Goal: Task Accomplishment & Management: Manage account settings

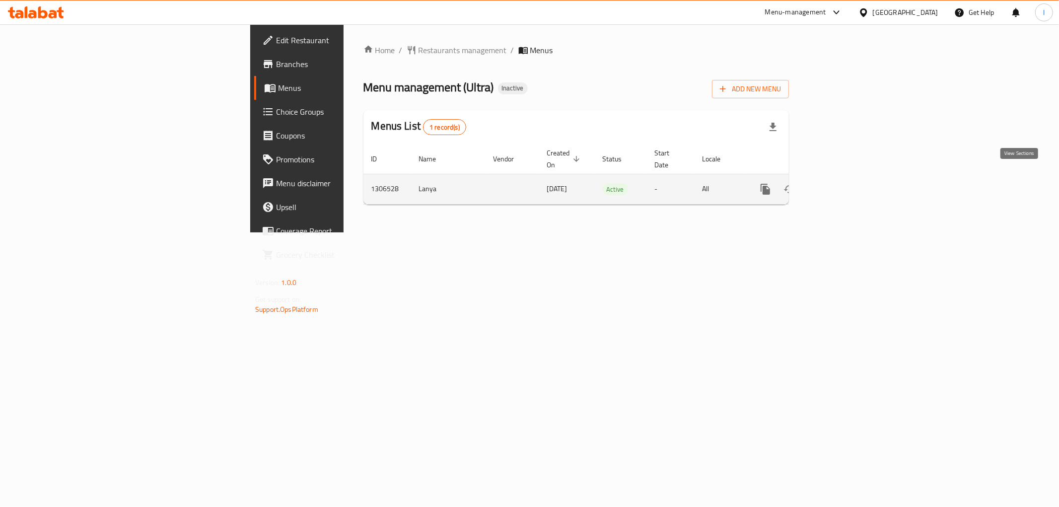
click at [843, 183] on icon "enhanced table" at bounding box center [837, 189] width 12 height 12
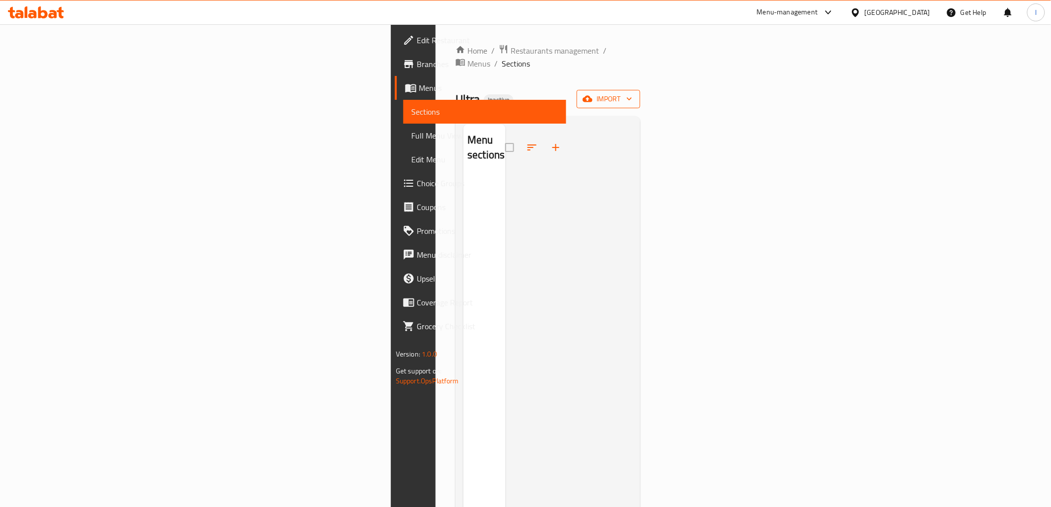
click at [632, 93] on span "import" at bounding box center [608, 99] width 48 height 12
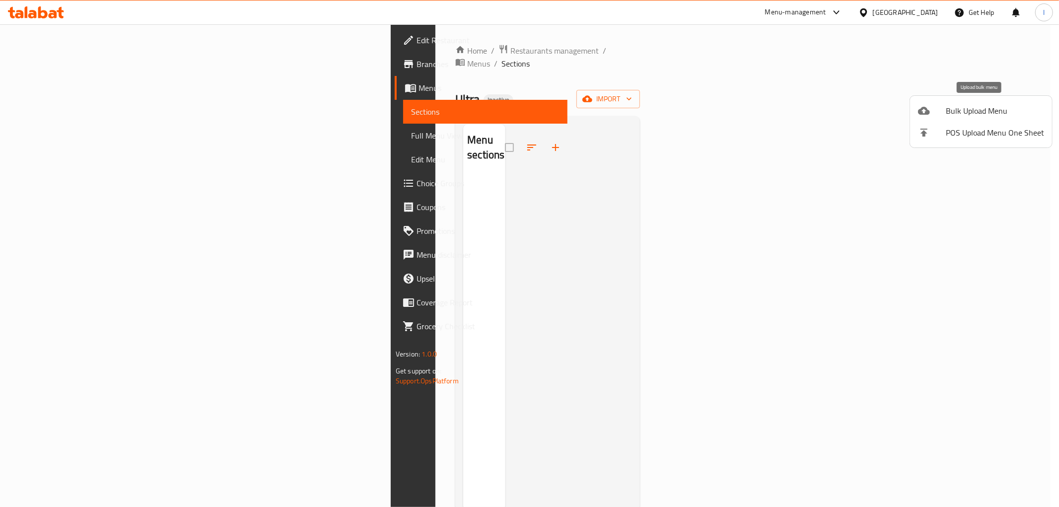
click at [972, 113] on span "Bulk Upload Menu" at bounding box center [995, 111] width 98 height 12
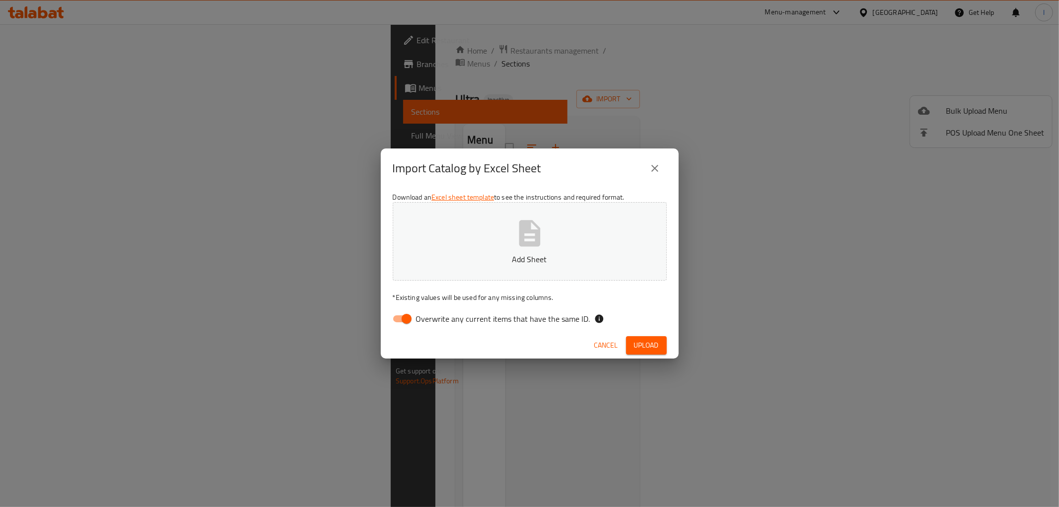
click at [459, 318] on span "Overwrite any current items that have the same ID." at bounding box center [503, 319] width 174 height 12
click at [435, 318] on input "Overwrite any current items that have the same ID." at bounding box center [406, 318] width 57 height 19
checkbox input "false"
click at [490, 249] on button "Add Sheet" at bounding box center [530, 241] width 274 height 78
click at [641, 343] on span "Upload" at bounding box center [646, 345] width 25 height 12
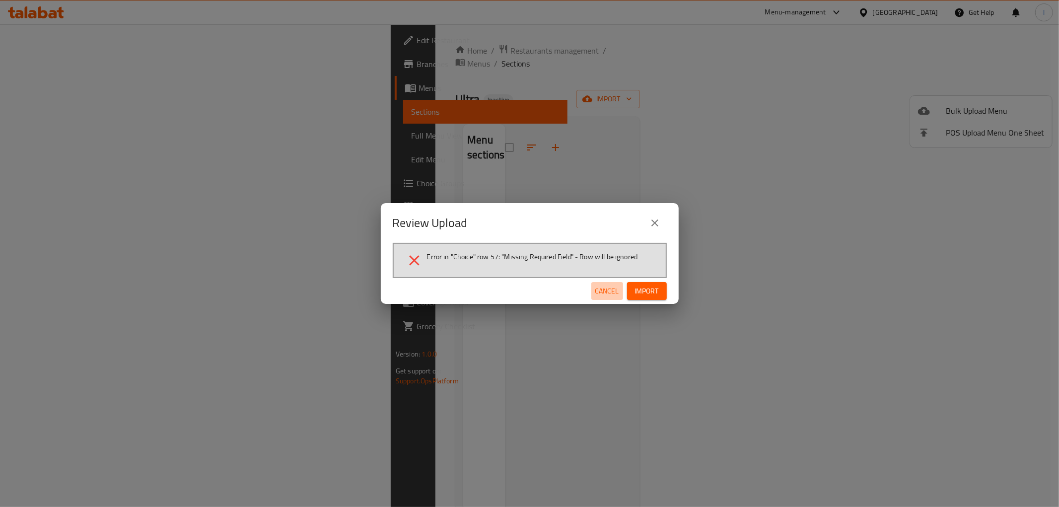
click at [608, 288] on span "Cancel" at bounding box center [607, 291] width 24 height 12
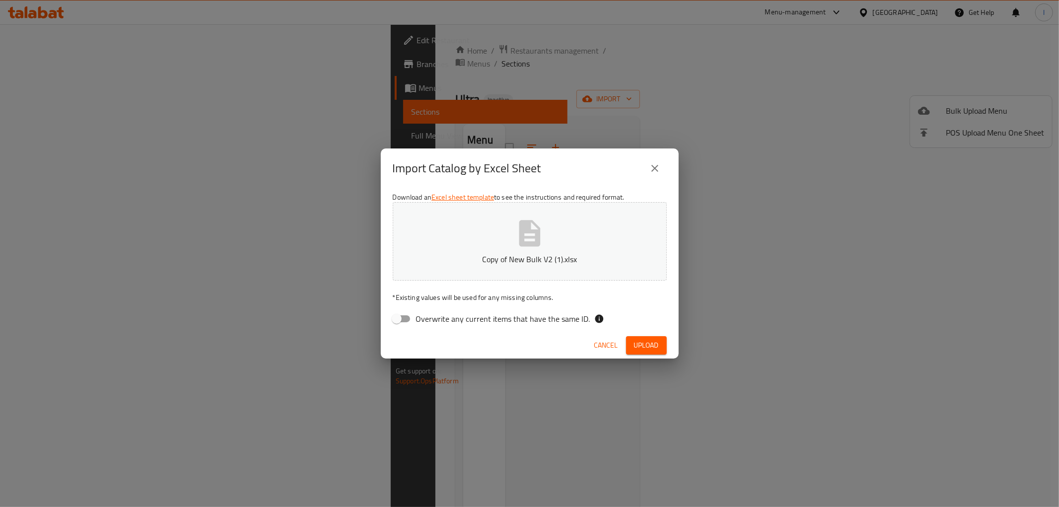
click at [613, 345] on span "Cancel" at bounding box center [606, 345] width 24 height 12
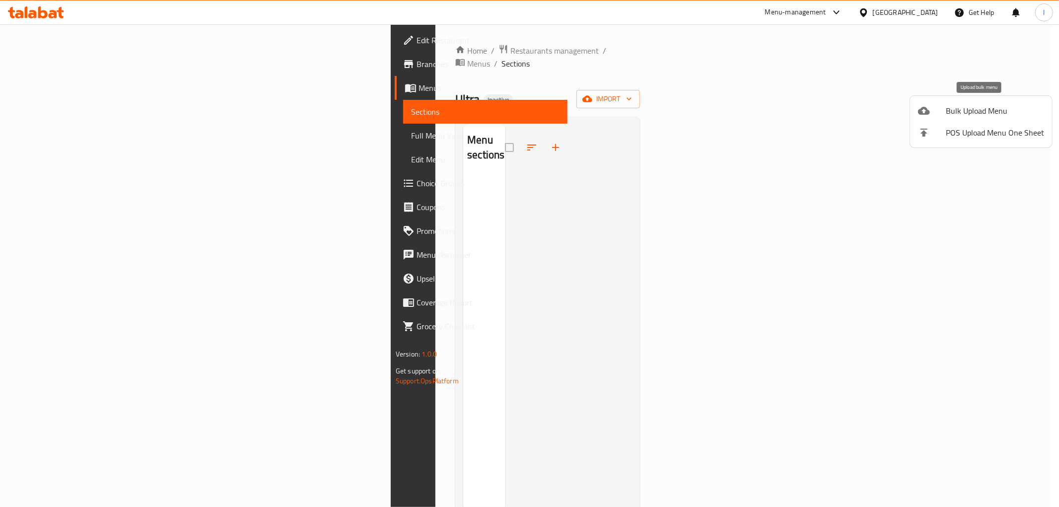
click at [952, 113] on span "Bulk Upload Menu" at bounding box center [995, 111] width 98 height 12
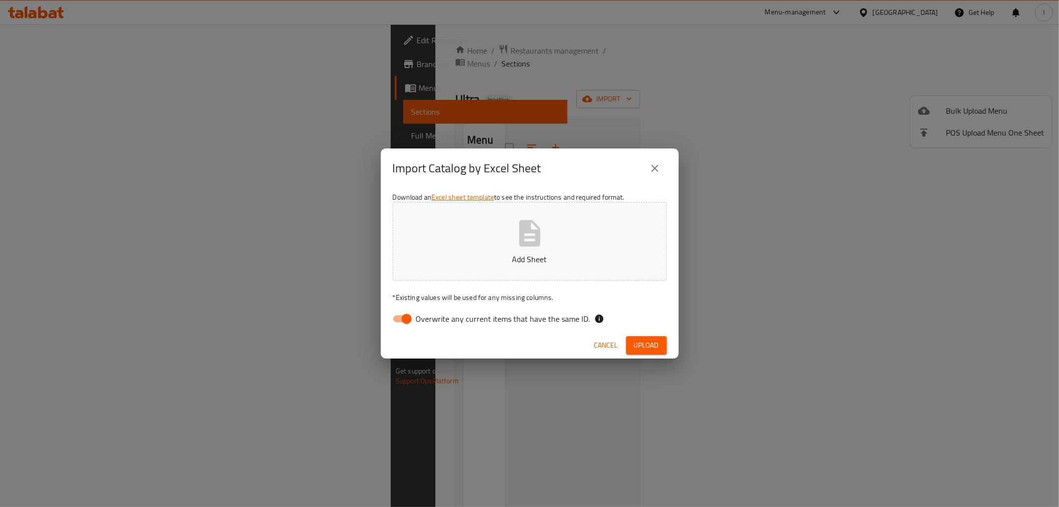
click at [489, 327] on label "Overwrite any current items that have the same ID." at bounding box center [488, 318] width 203 height 19
click at [435, 327] on input "Overwrite any current items that have the same ID." at bounding box center [406, 318] width 57 height 19
checkbox input "false"
click at [484, 219] on button "Add Sheet" at bounding box center [530, 241] width 274 height 78
click at [641, 342] on span "Upload" at bounding box center [646, 345] width 25 height 12
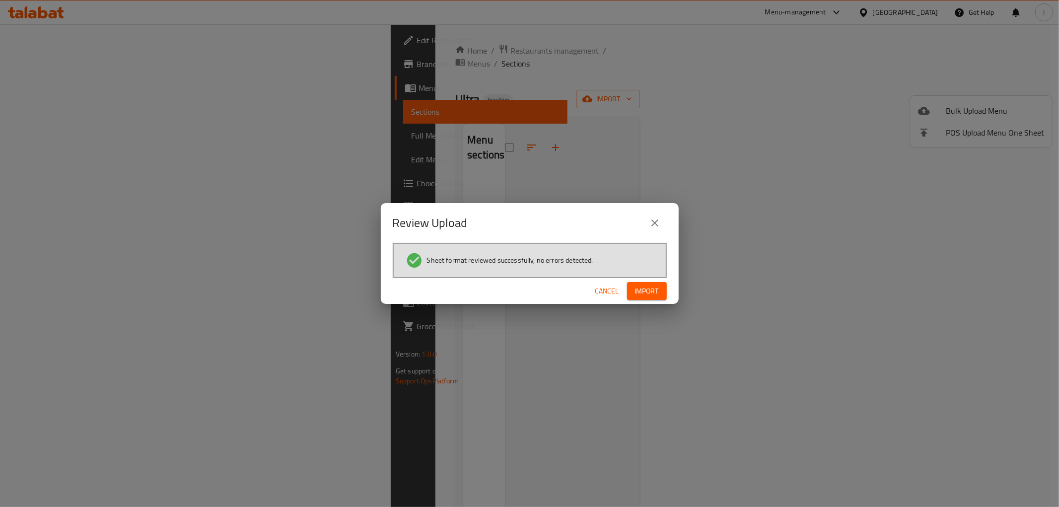
click at [652, 287] on span "Import" at bounding box center [647, 291] width 24 height 12
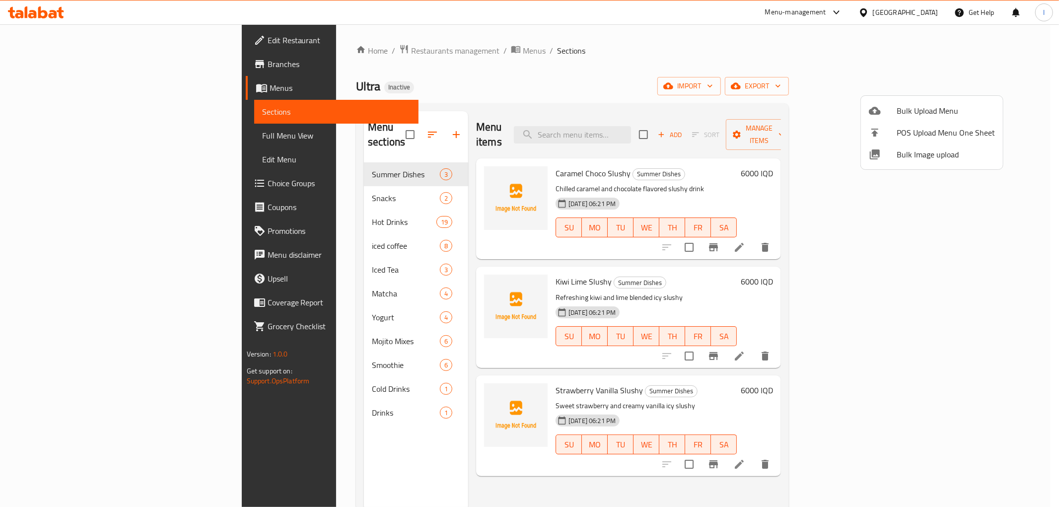
click at [363, 429] on div at bounding box center [529, 253] width 1059 height 507
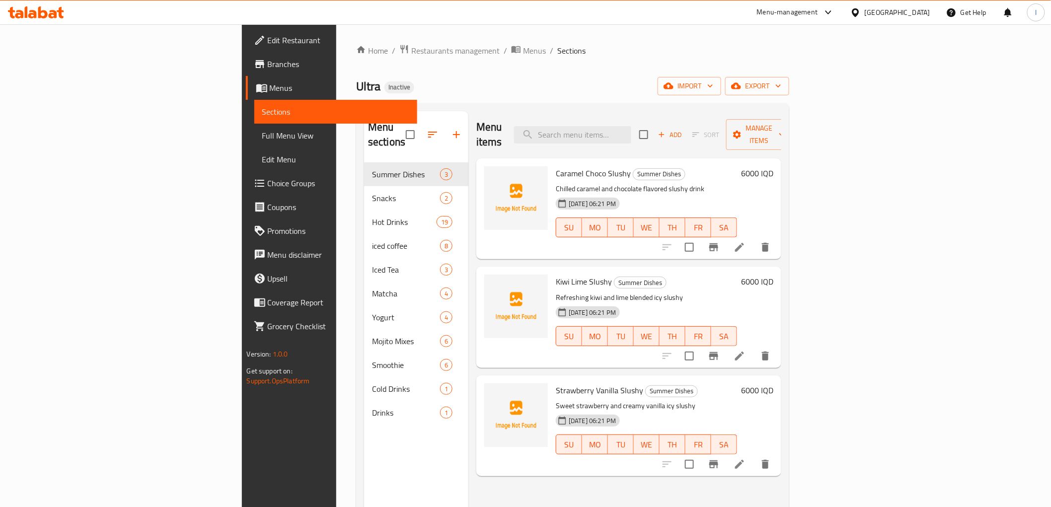
click at [262, 132] on span "Full Menu View" at bounding box center [335, 136] width 147 height 12
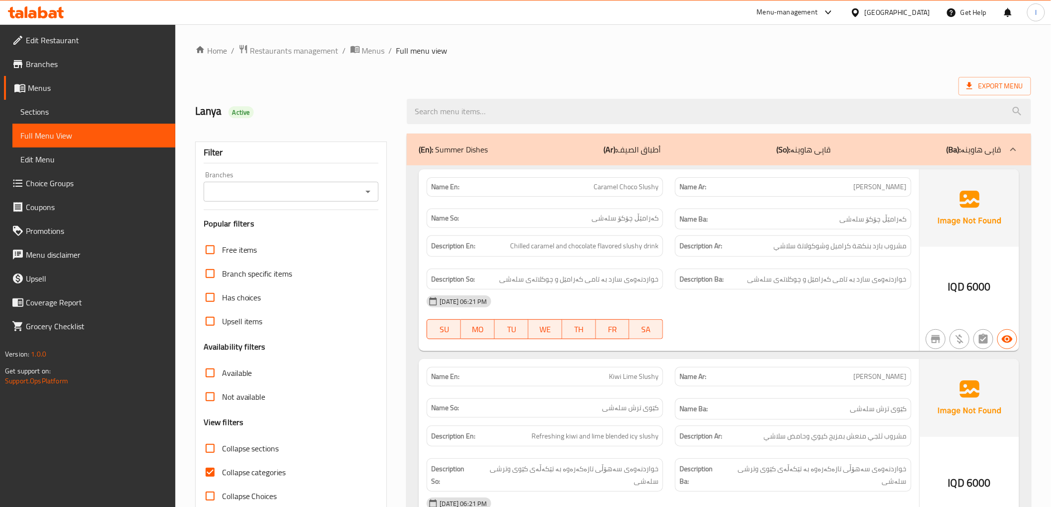
click at [337, 195] on input "Branches" at bounding box center [283, 192] width 153 height 14
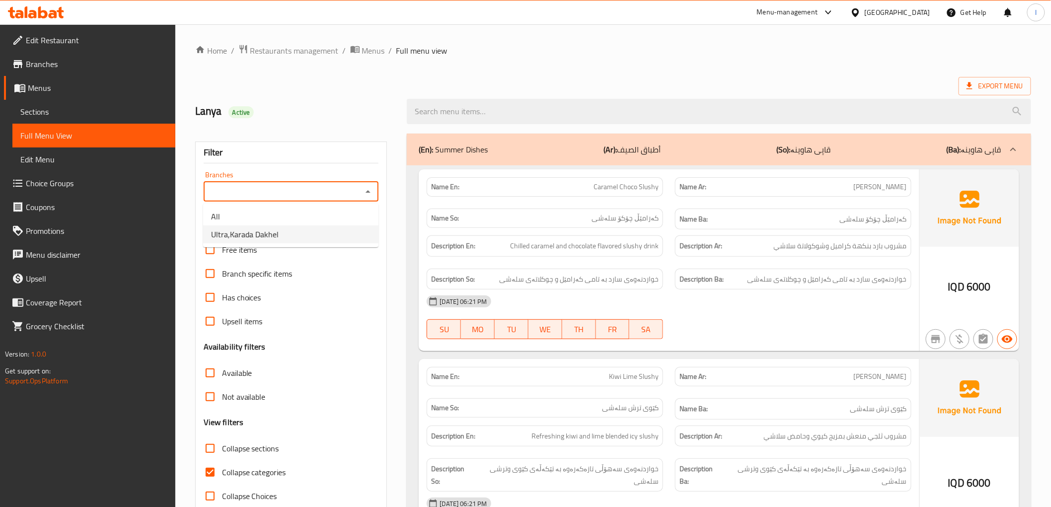
click at [309, 238] on li "Ultra,Karada Dakhel" at bounding box center [290, 234] width 175 height 18
type input "Ultra,Karada Dakhel"
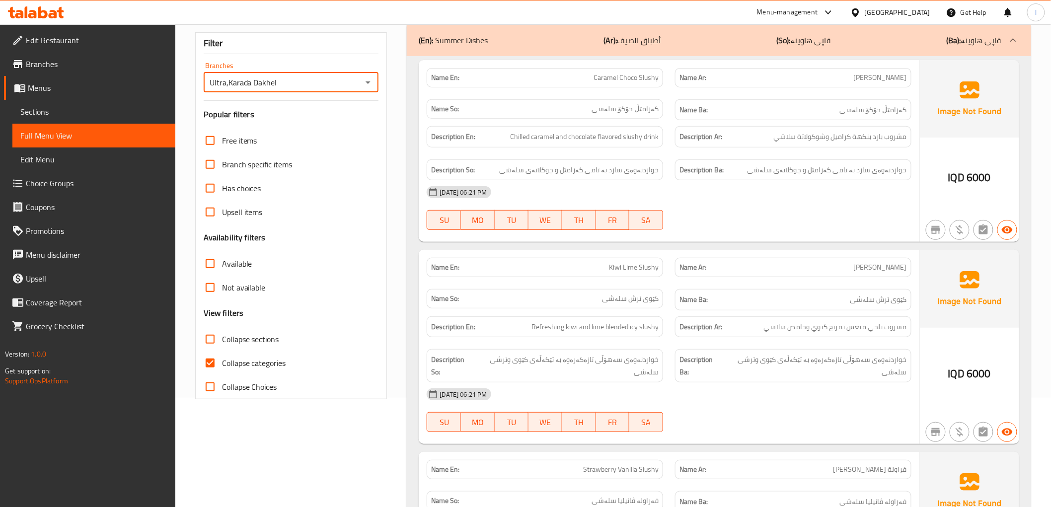
scroll to position [110, 0]
click at [239, 364] on span "Collapse categories" at bounding box center [254, 362] width 64 height 12
click at [222, 364] on input "Collapse categories" at bounding box center [210, 362] width 24 height 24
checkbox input "false"
click at [255, 334] on span "Collapse sections" at bounding box center [250, 338] width 57 height 12
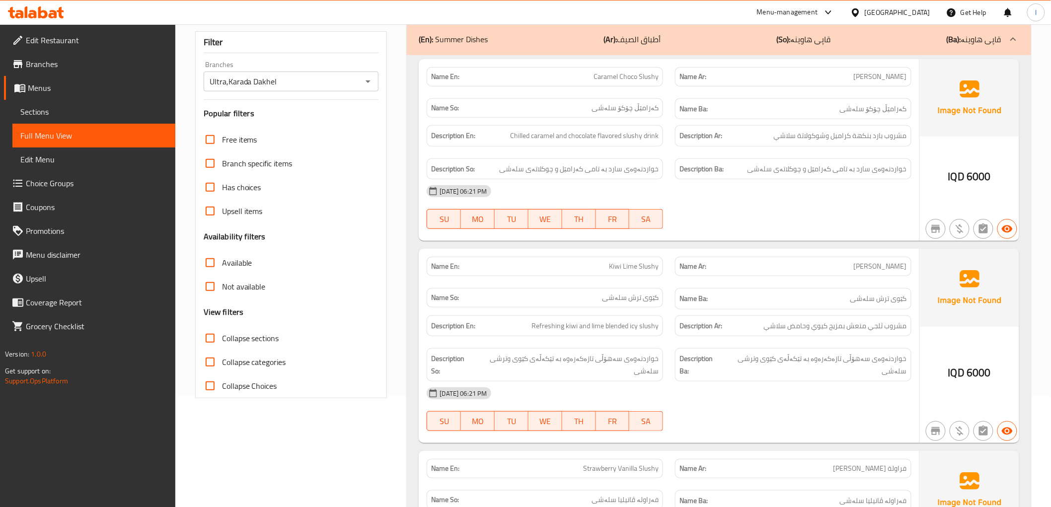
click at [222, 334] on input "Collapse sections" at bounding box center [210, 338] width 24 height 24
checkbox input "true"
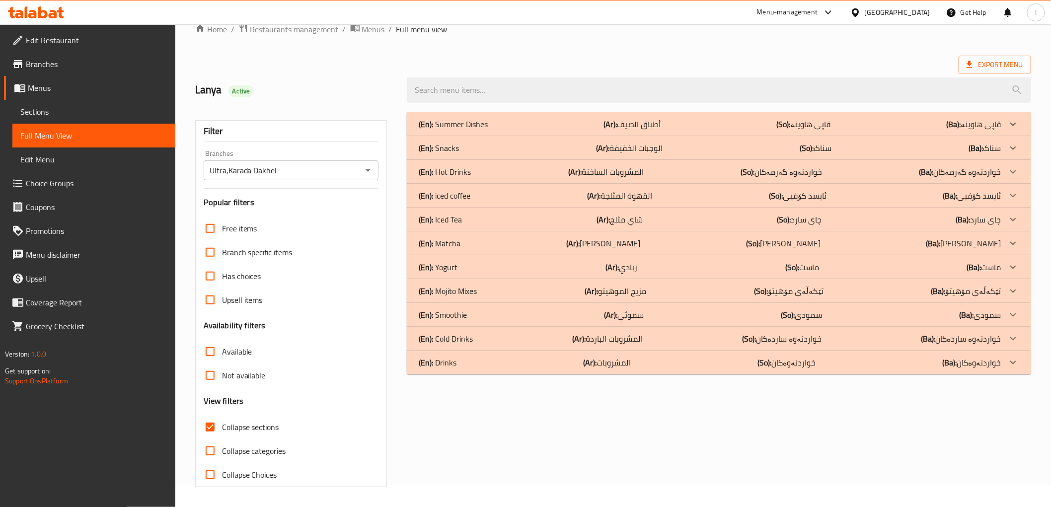
scroll to position [0, 0]
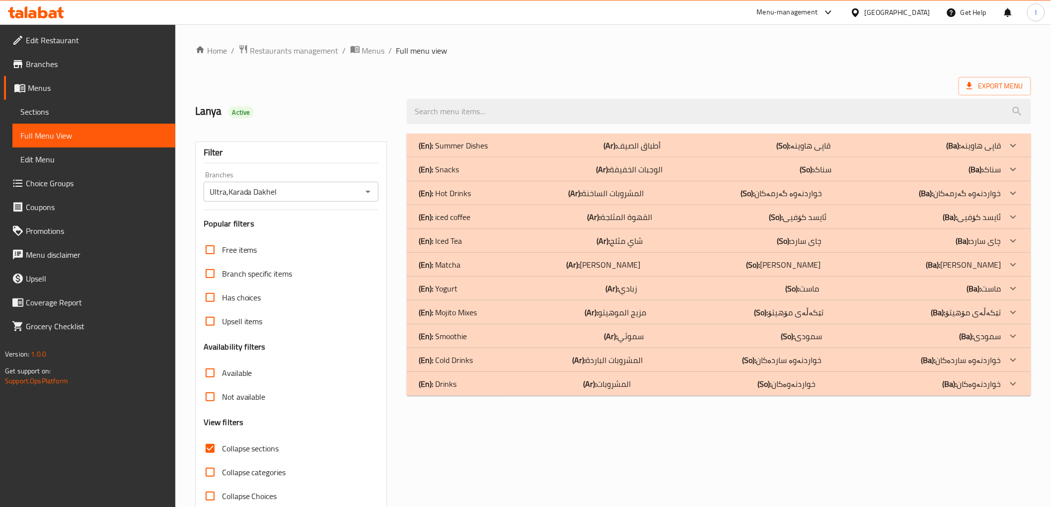
click at [622, 146] on p "(Ar): أطباق الصيف" at bounding box center [632, 146] width 57 height 12
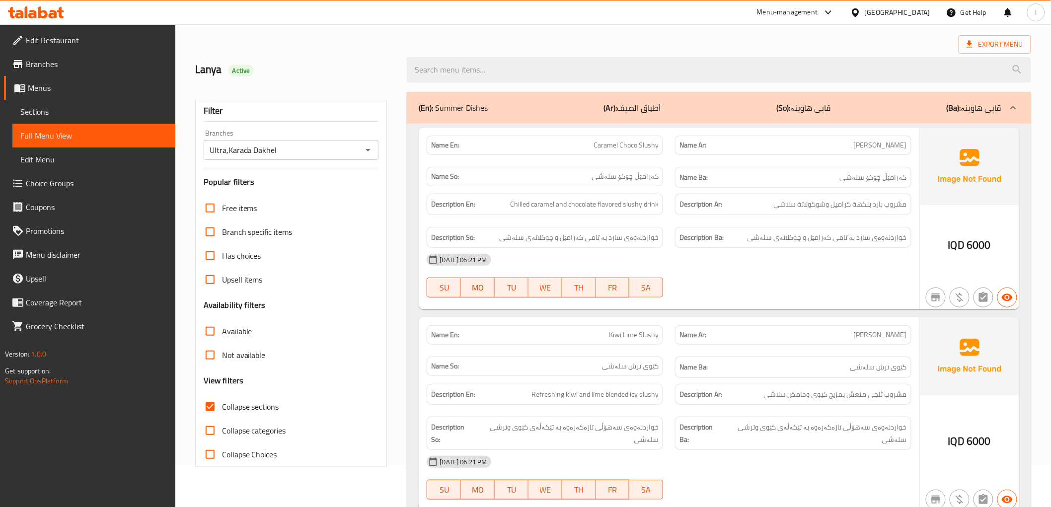
scroll to position [110, 0]
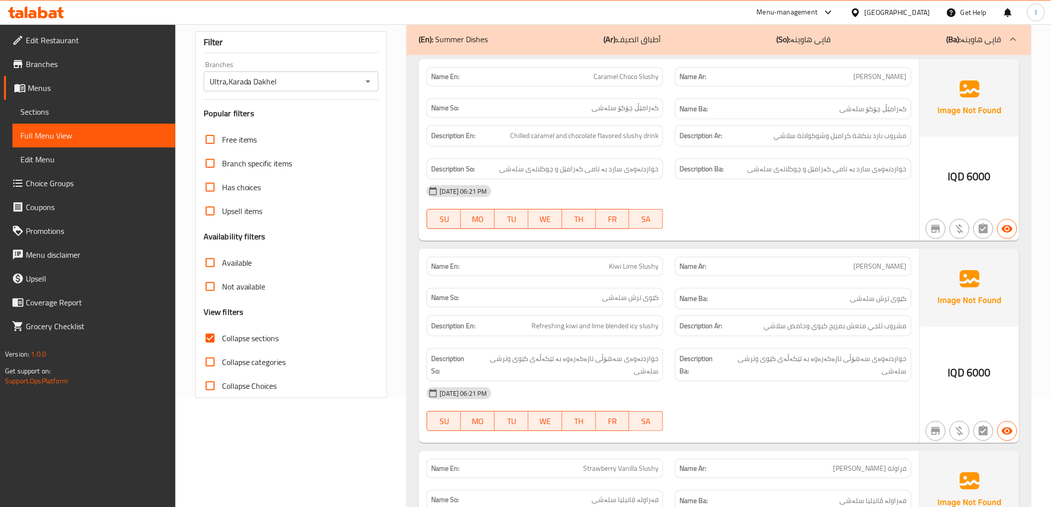
click at [783, 138] on span "مشروب بارد بنكهة كراميل وشوكولاتة سلاشي" at bounding box center [840, 136] width 133 height 12
copy span "سلاشي"
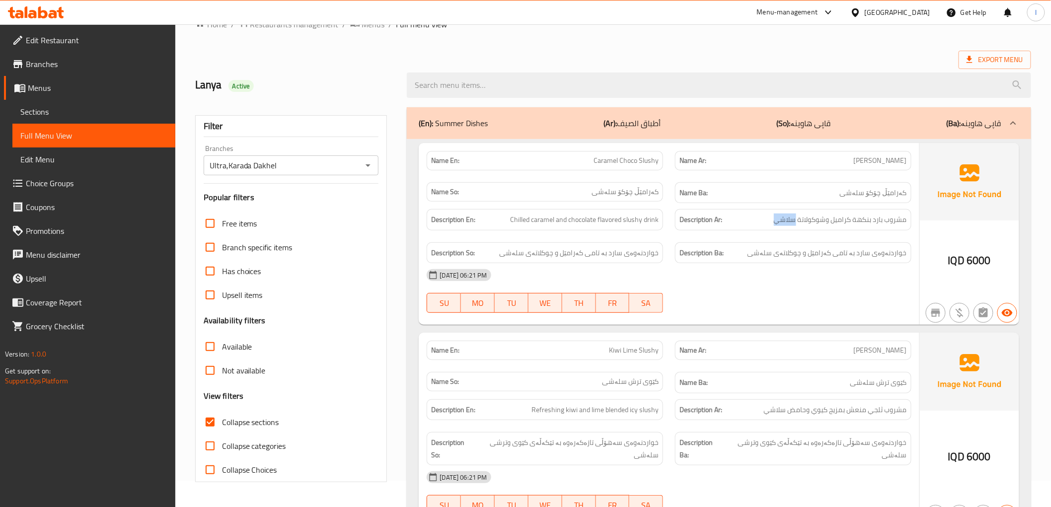
scroll to position [0, 0]
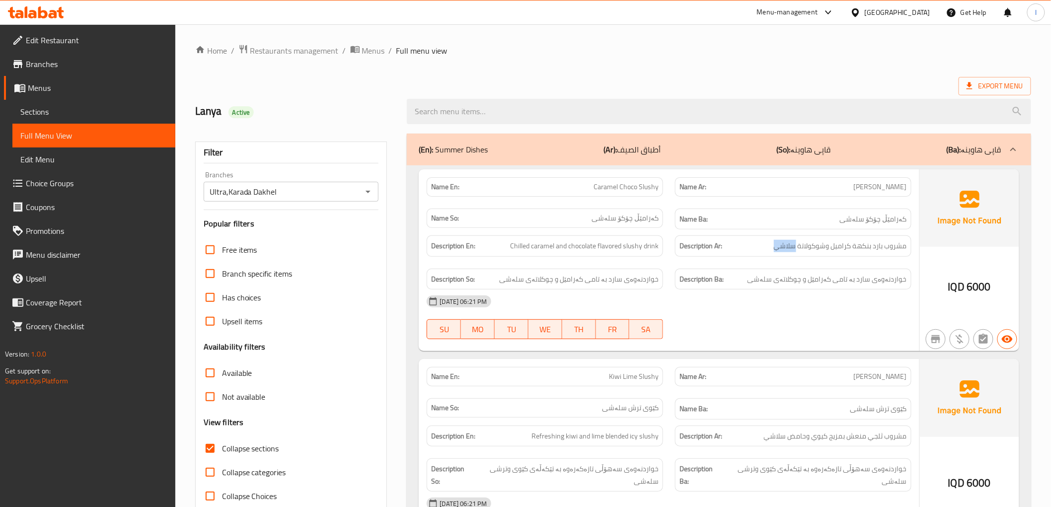
click at [710, 147] on div "(En): Summer Dishes (Ar): أطباق الصيف (So): قاپی هاوینە (Ba): قاپی هاوینە" at bounding box center [710, 150] width 582 height 12
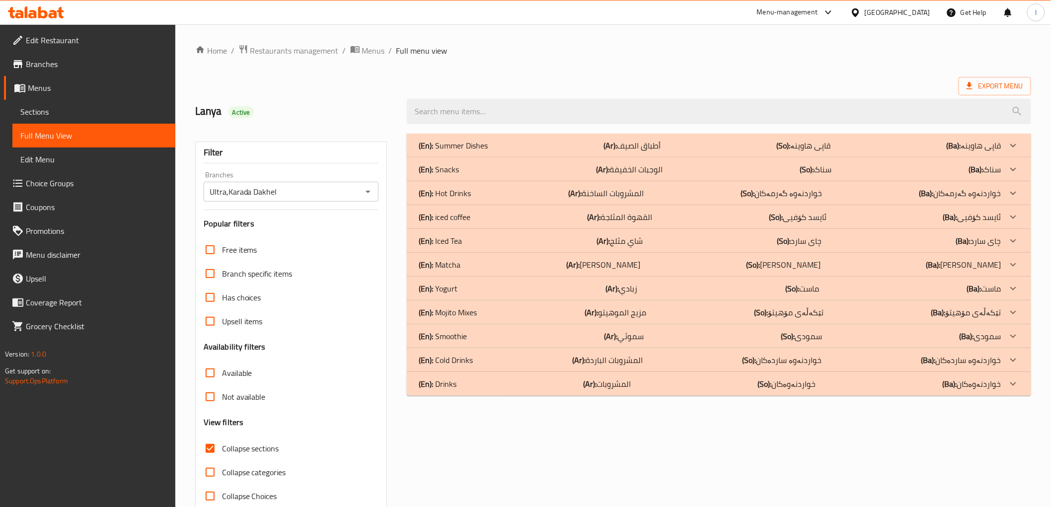
click at [622, 151] on p "(Ar): الوجبات الخفيفة" at bounding box center [632, 146] width 57 height 12
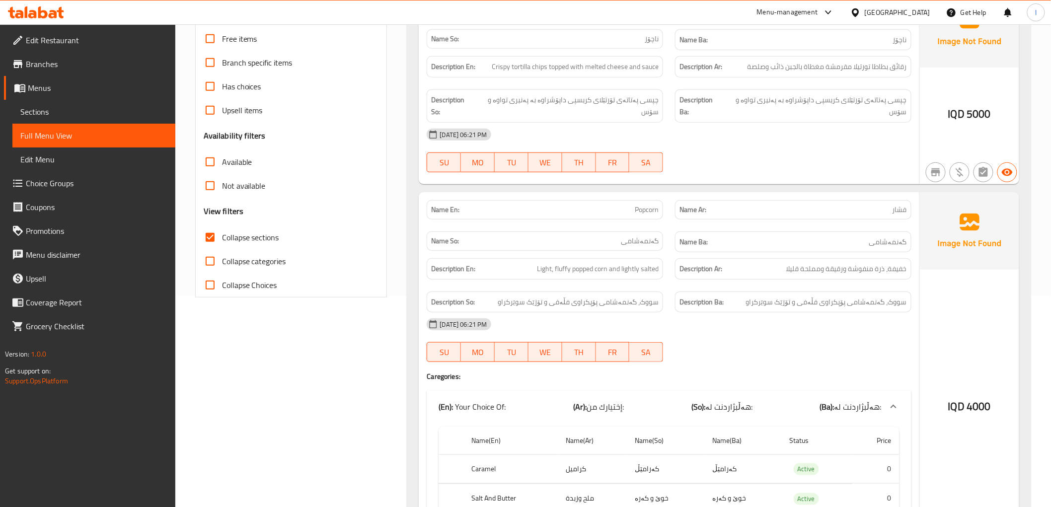
scroll to position [55, 0]
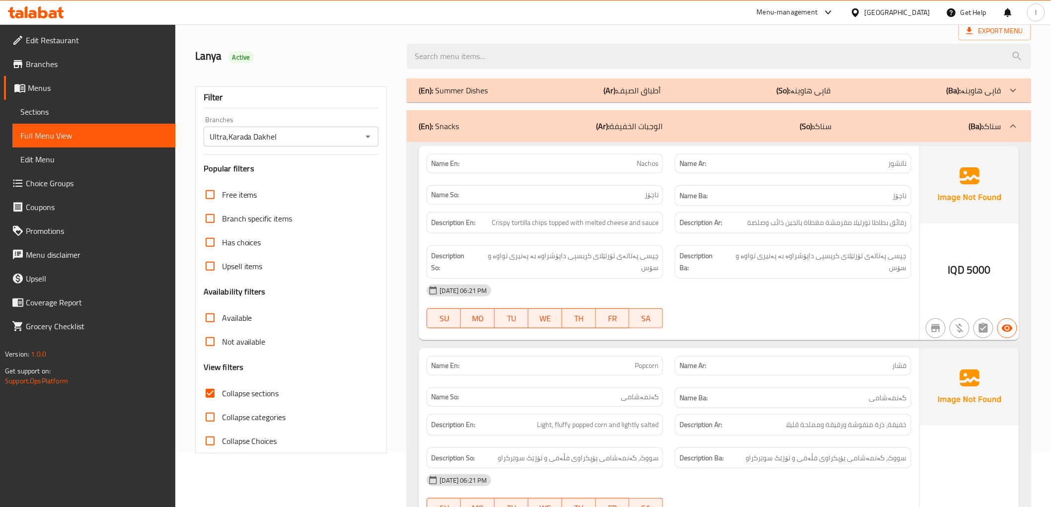
click at [751, 120] on div "(En): Snacks (Ar): الوجبات الخفيفة (So): سناک (Ba): سناک" at bounding box center [710, 126] width 582 height 12
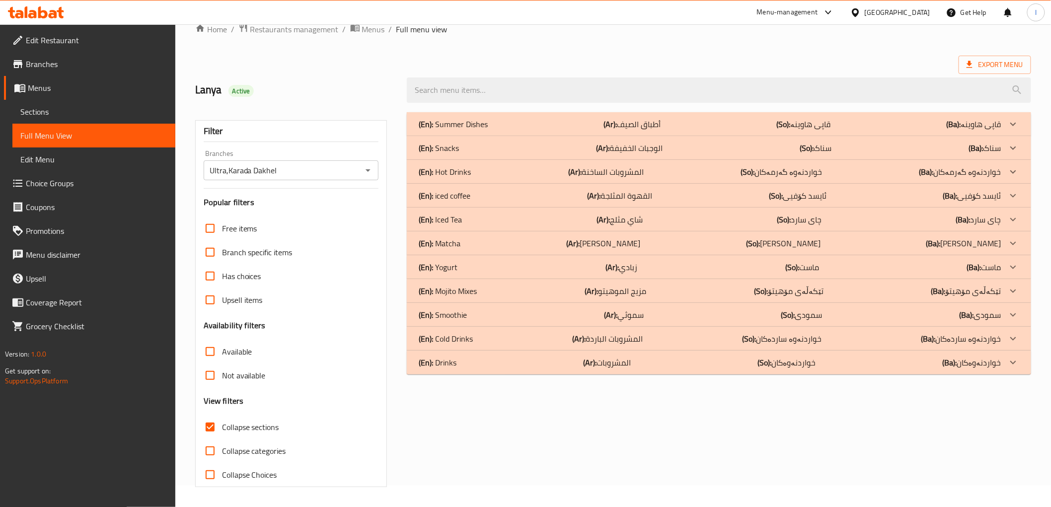
scroll to position [21, 0]
click at [729, 130] on div "(En): Hot Drinks (Ar): المشروبات الساخنة (So): خواردنەوە گەرمەکان (Ba): خواردنە…" at bounding box center [710, 124] width 582 height 12
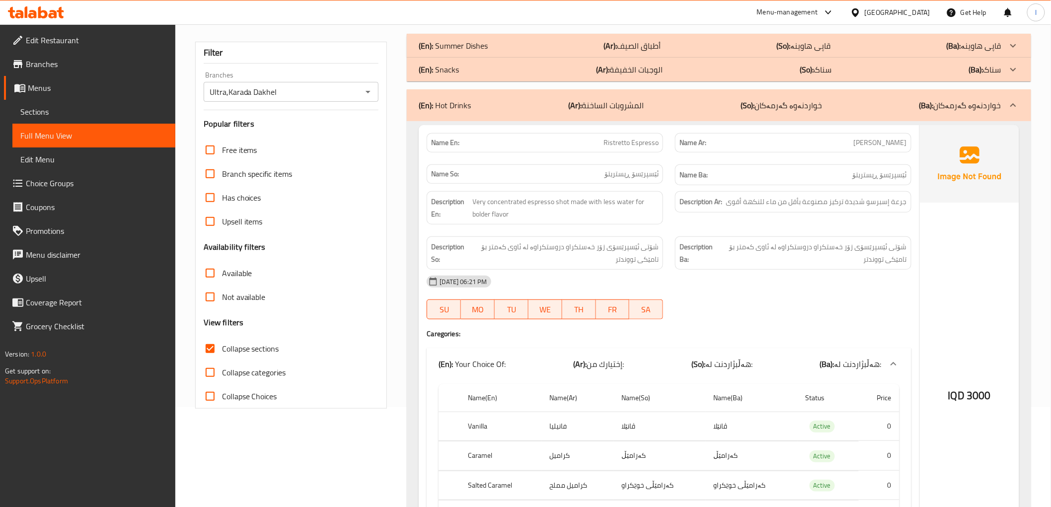
scroll to position [68, 0]
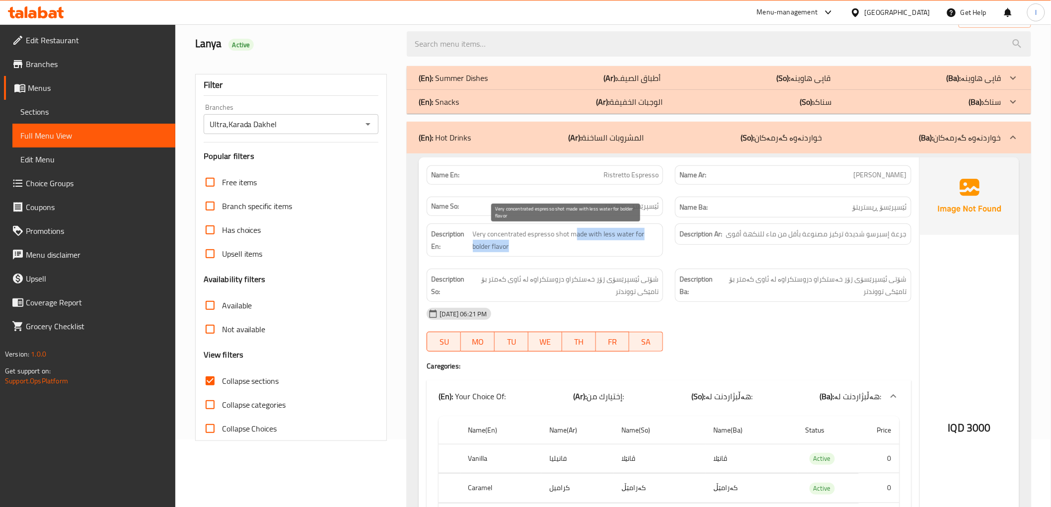
drag, startPoint x: 575, startPoint y: 239, endPoint x: 557, endPoint y: 242, distance: 17.6
click at [557, 242] on span "Very concentrated espresso shot made with less water for bolder flavor" at bounding box center [566, 240] width 186 height 24
click at [560, 238] on span "Very concentrated espresso shot made with less water for bolder flavor" at bounding box center [566, 240] width 186 height 24
drag, startPoint x: 599, startPoint y: 237, endPoint x: 659, endPoint y: 261, distance: 64.2
click at [659, 261] on div "Description En: Very concentrated espresso shot made with less water for bolder…" at bounding box center [545, 240] width 248 height 45
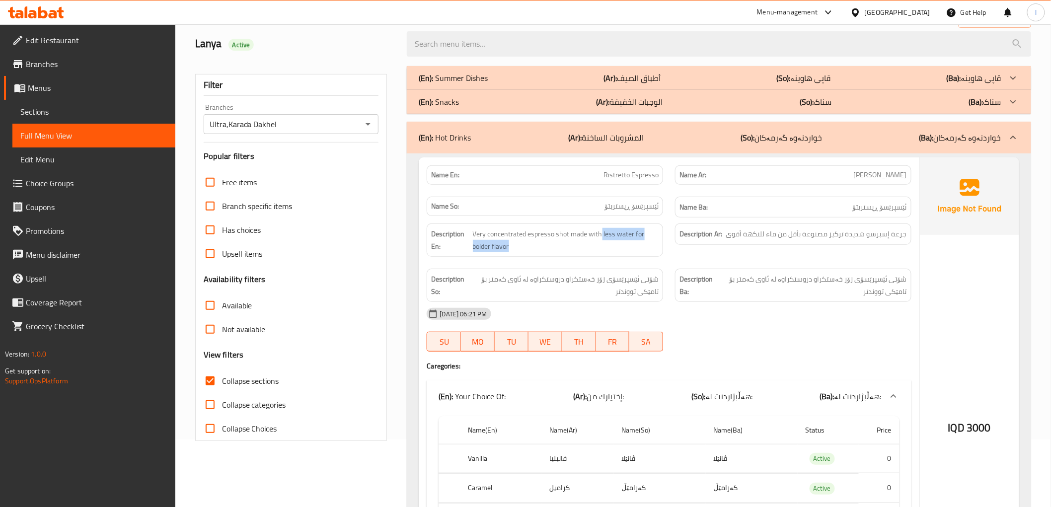
click at [658, 261] on div "Description En: Very concentrated espresso shot made with less water for bolder…" at bounding box center [545, 240] width 248 height 45
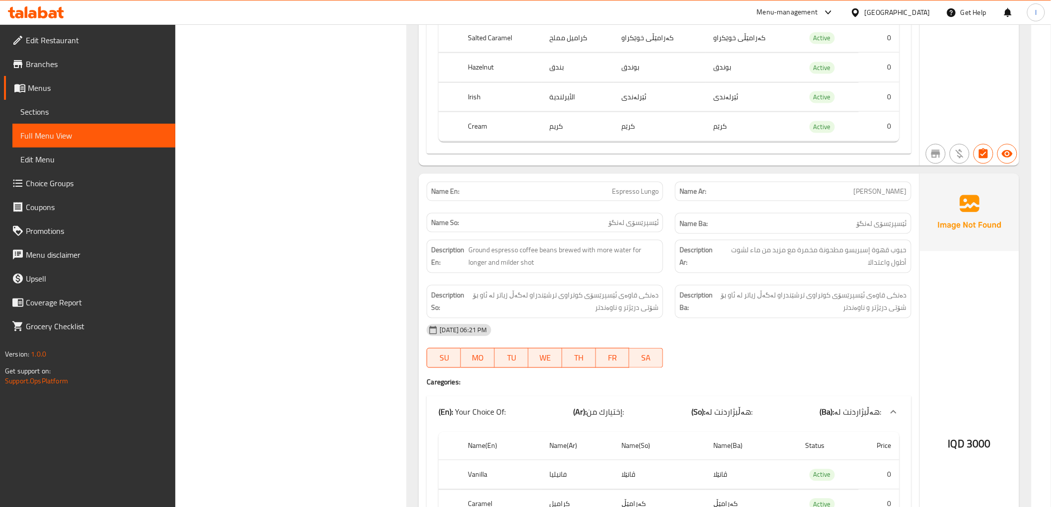
scroll to position [564, 0]
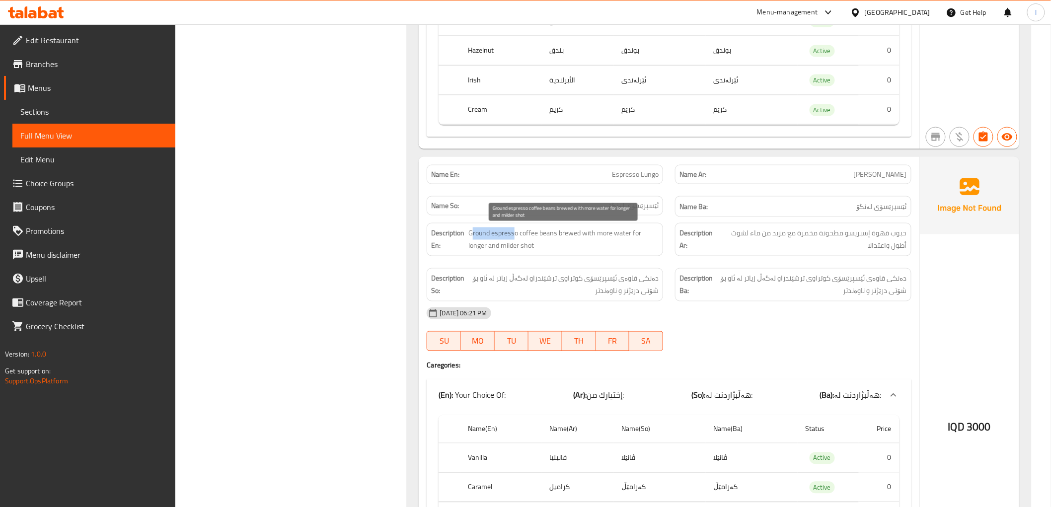
drag, startPoint x: 471, startPoint y: 235, endPoint x: 514, endPoint y: 235, distance: 43.2
click at [514, 235] on span "Ground espresso coffee beans brewed with more water for longer and milder shot" at bounding box center [563, 239] width 190 height 24
click at [501, 236] on span "Ground espresso coffee beans brewed with more water for longer and milder shot" at bounding box center [563, 239] width 190 height 24
click at [477, 235] on span "Ground espresso coffee beans brewed with more water for longer and milder shot" at bounding box center [563, 239] width 190 height 24
click at [490, 234] on span "Ground espresso coffee beans brewed with more water for longer and milder shot" at bounding box center [563, 239] width 190 height 24
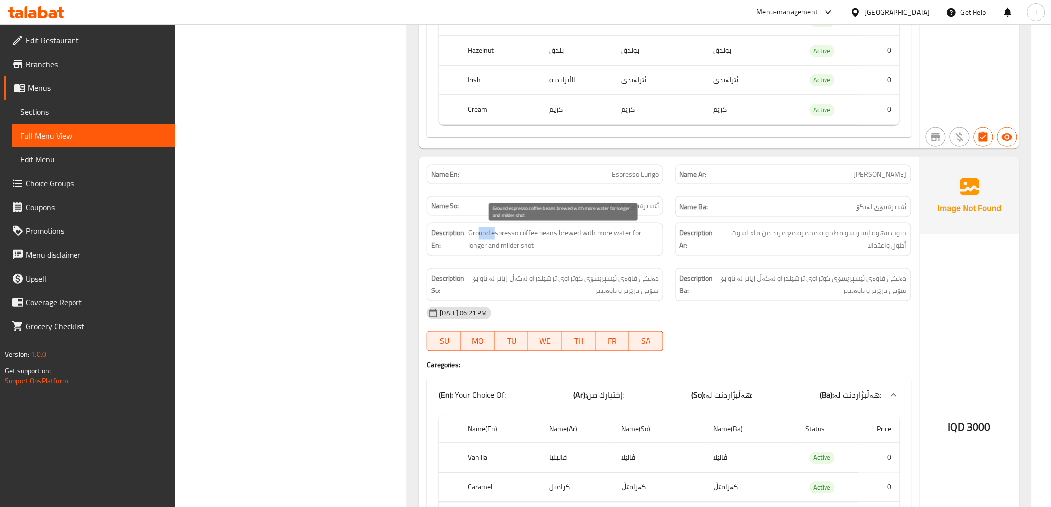
drag, startPoint x: 480, startPoint y: 236, endPoint x: 495, endPoint y: 235, distance: 15.4
click at [495, 235] on span "Ground espresso coffee beans brewed with more water for longer and milder shot" at bounding box center [563, 239] width 190 height 24
click at [485, 239] on span "Ground espresso coffee beans brewed with more water for longer and milder shot" at bounding box center [563, 239] width 190 height 24
drag, startPoint x: 480, startPoint y: 235, endPoint x: 552, endPoint y: 236, distance: 72.0
click at [552, 236] on span "Ground espresso coffee beans brewed with more water for longer and milder shot" at bounding box center [563, 239] width 190 height 24
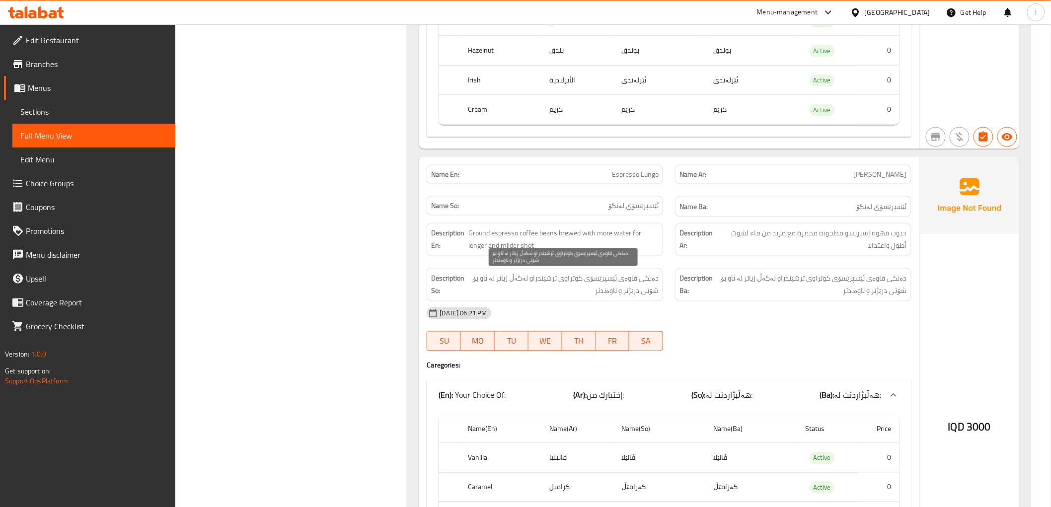
click at [554, 280] on span "دەنکی قاوەی ئێسپرێسۆی کوتراوی ترشێندراو لەگەڵ زیاتر لە ئاو بۆ شۆتی درێژتر و ناو…" at bounding box center [563, 285] width 192 height 24
drag, startPoint x: 519, startPoint y: 287, endPoint x: 505, endPoint y: 286, distance: 14.5
click at [505, 286] on span "دەنکی قاوەی ئێسپرێسۆی کوتراوی ترشێندراو لەگەڵ زیاتر لە ئاو بۆ شۆتی درێژتر و ناو…" at bounding box center [563, 285] width 192 height 24
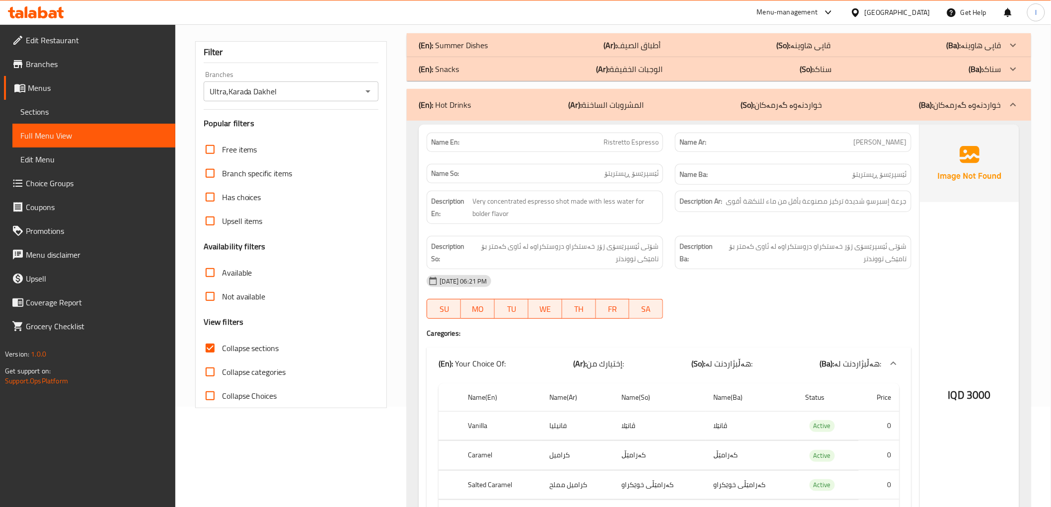
scroll to position [0, 0]
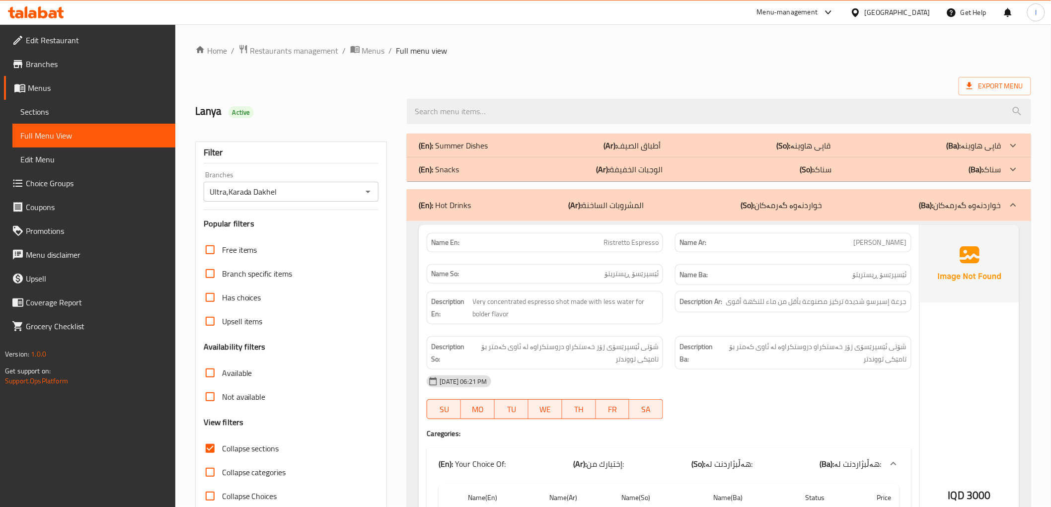
click at [810, 199] on p "(So): خواردنەوە گەرمەکان" at bounding box center [780, 205] width 81 height 12
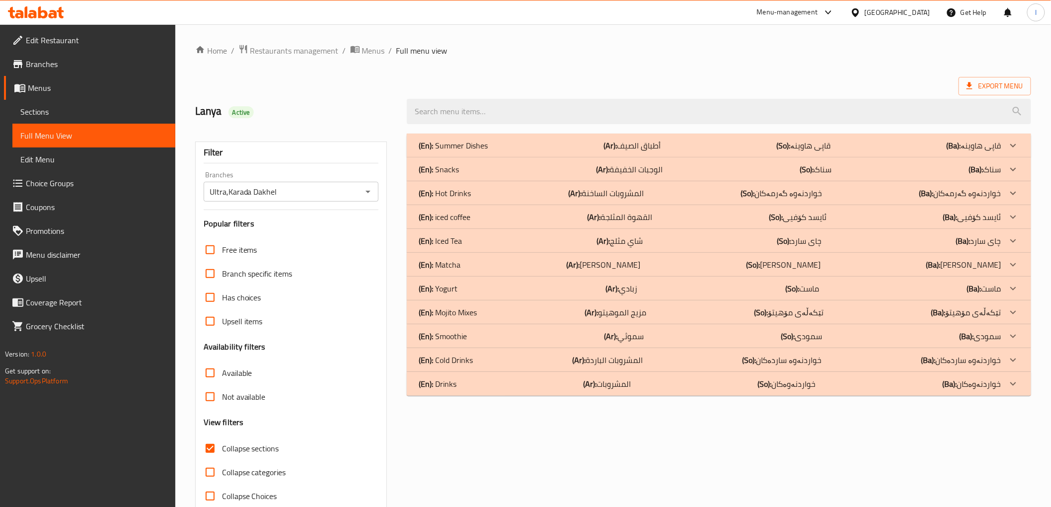
click at [699, 151] on div "(En): iced coffee (Ar): القهوة المثلجة (So): ئایسد کۆفیی (Ba): ئایسد کۆفیی" at bounding box center [710, 146] width 582 height 12
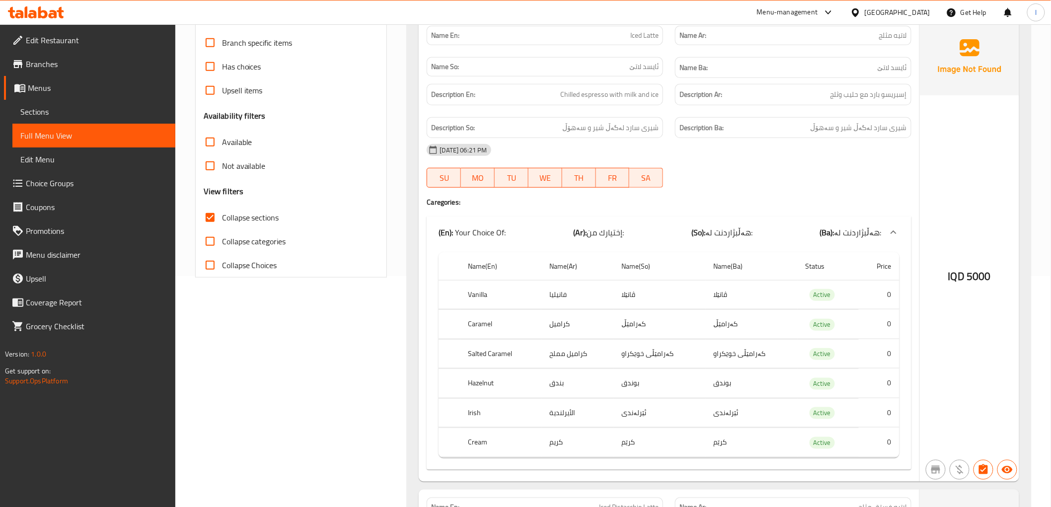
scroll to position [96, 0]
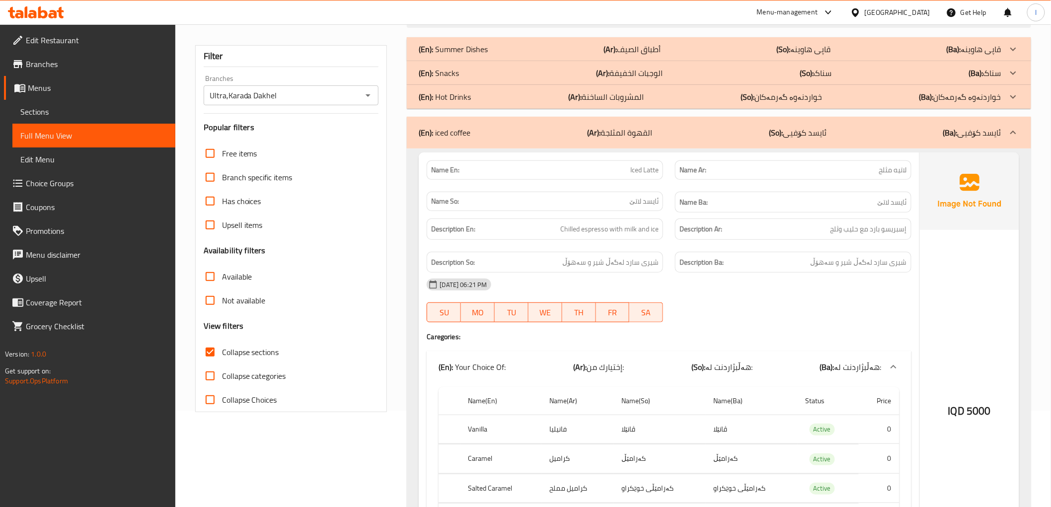
click at [643, 170] on span "Iced Latte" at bounding box center [644, 170] width 28 height 10
copy span "Iced Latte"
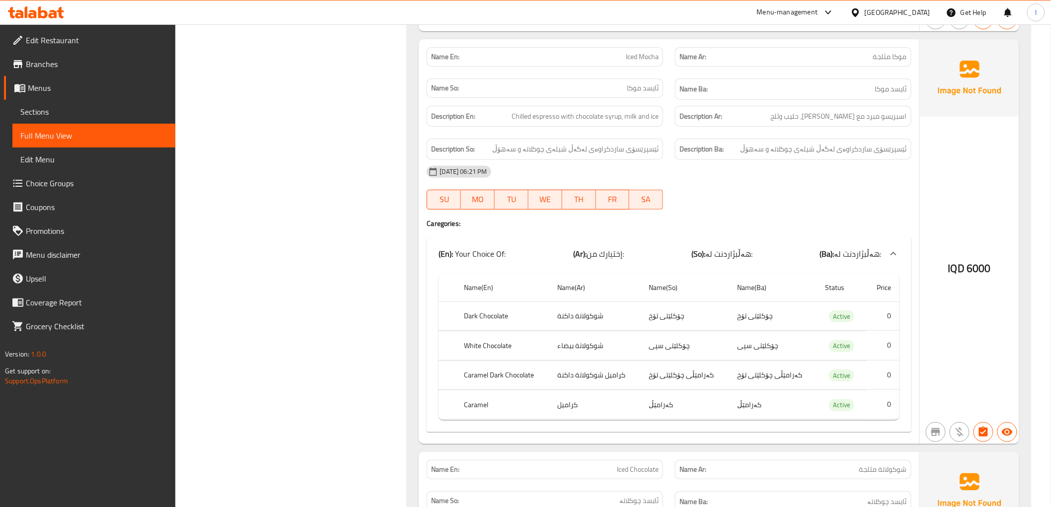
scroll to position [1569, 0]
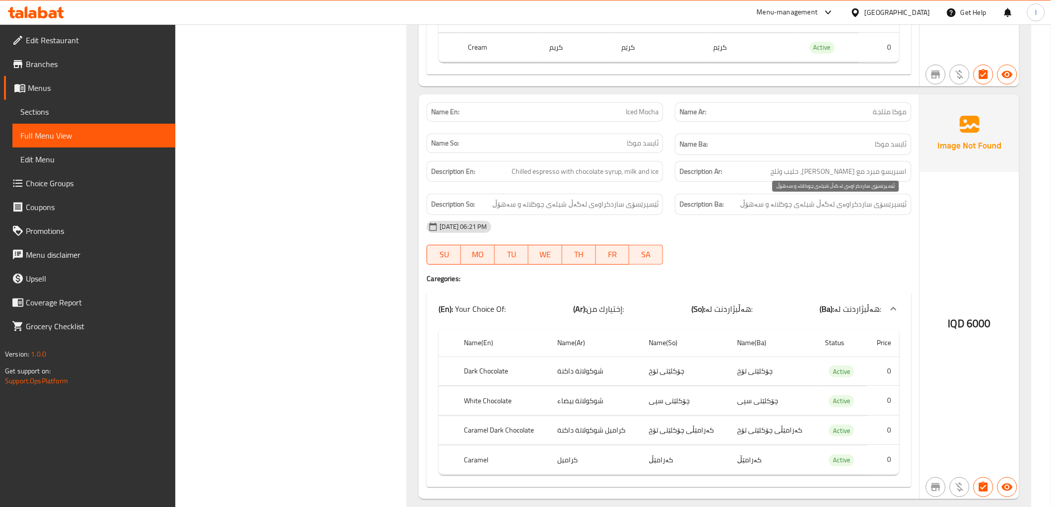
click at [784, 206] on span "ئێسپرێسۆی ساردکراوەی لەگەڵ شیلەی چوکلاتە و سەهۆڵ" at bounding box center [823, 204] width 166 height 12
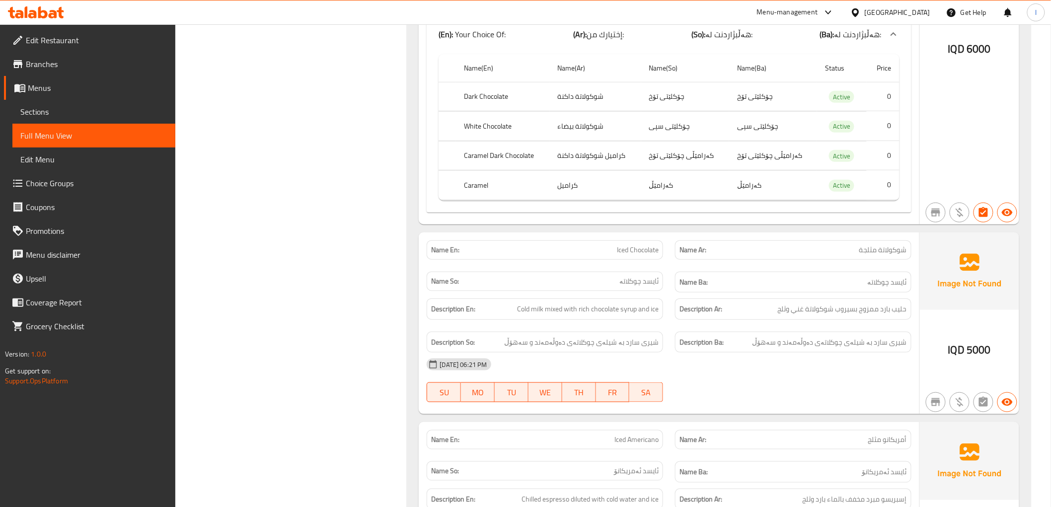
scroll to position [1845, 0]
click at [894, 311] on span "حليب بارد ممزوج بسيروب شوكولاتة غني وثلج" at bounding box center [842, 308] width 129 height 12
click at [638, 252] on span "Iced Chocolate" at bounding box center [638, 249] width 42 height 10
click at [637, 252] on span "Iced Chocolate" at bounding box center [638, 249] width 42 height 10
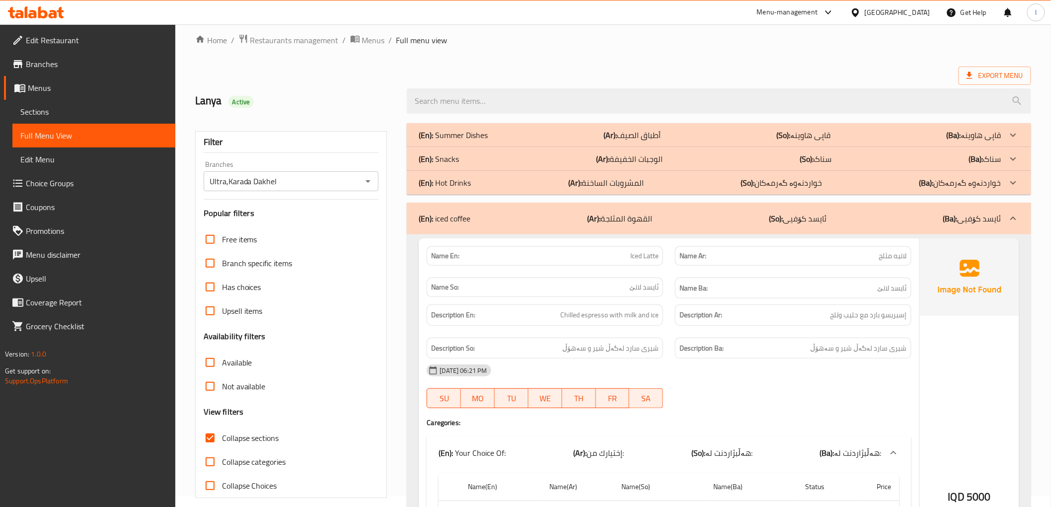
scroll to position [0, 0]
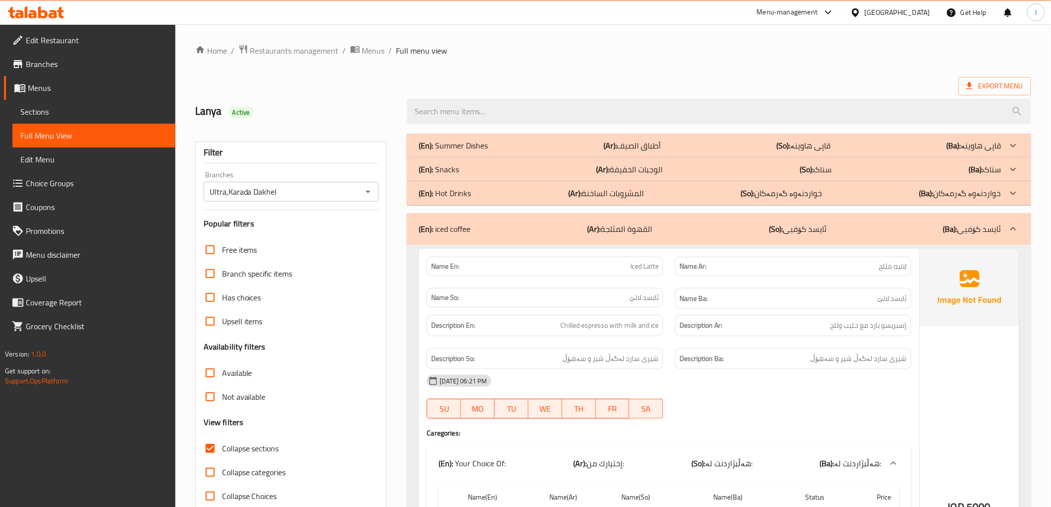
click at [693, 226] on div "(En): iced coffee (Ar): القهوة المثلجة (So): ئایسد کۆفیی (Ba): ئایسد کۆفیی" at bounding box center [710, 229] width 582 height 12
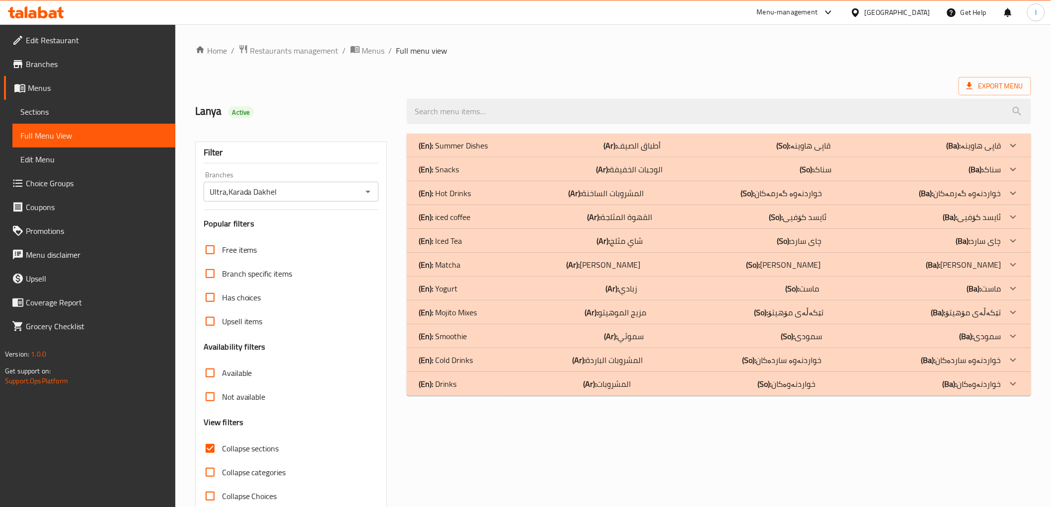
click at [662, 151] on div "(En): Iced Tea (Ar): شاي مثلج (So): چای سارد (Ba): چای سارد" at bounding box center [710, 146] width 582 height 12
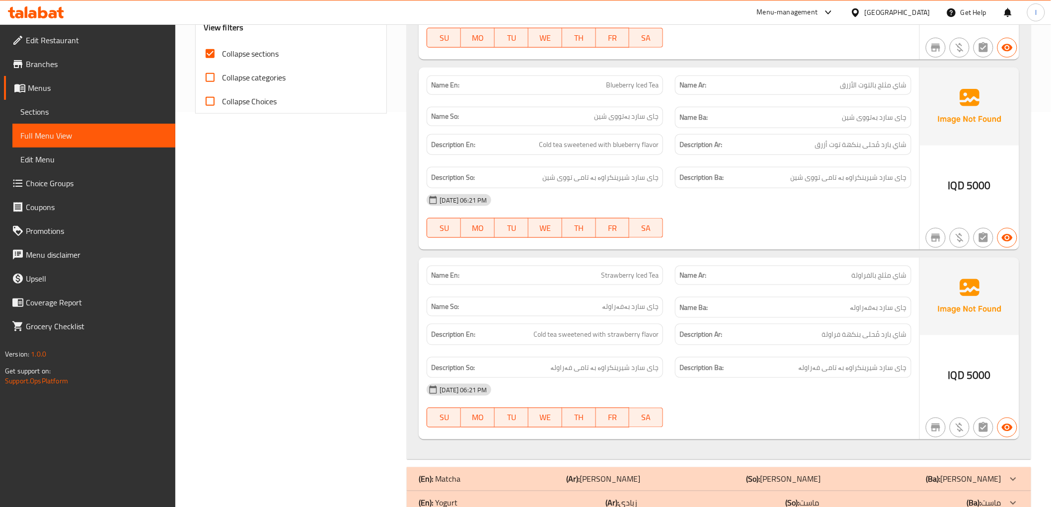
scroll to position [409, 0]
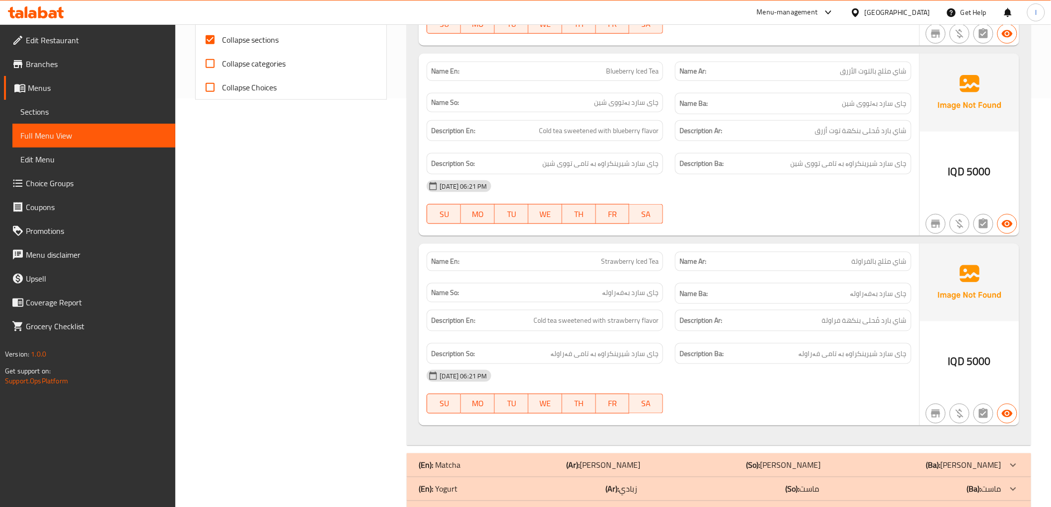
click at [895, 196] on div "19-08-2025 06:21 PM" at bounding box center [669, 186] width 496 height 24
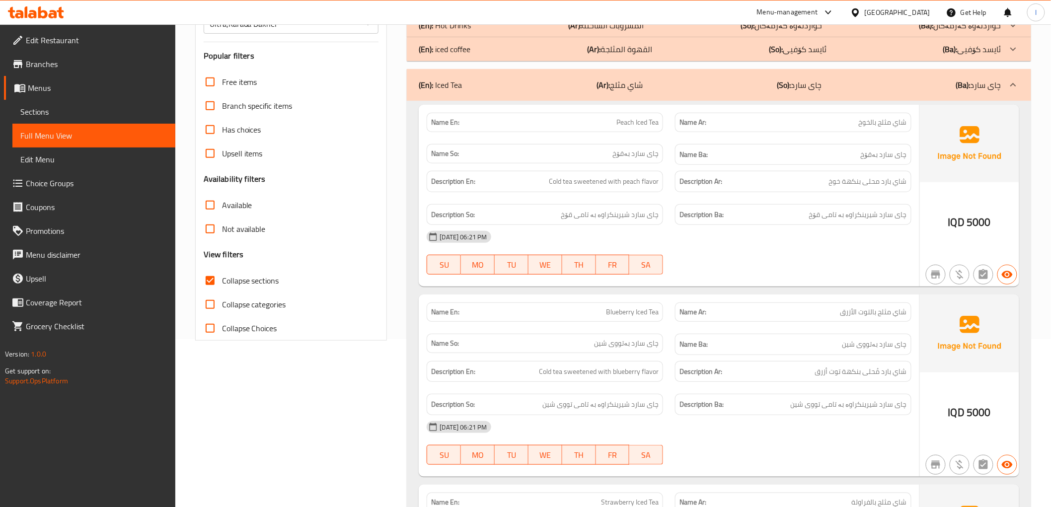
scroll to position [0, 0]
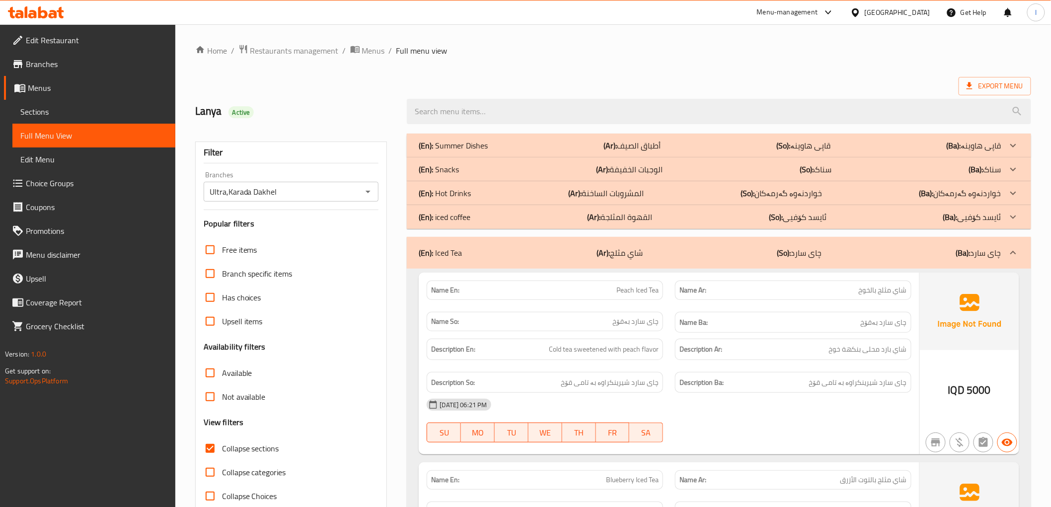
click at [767, 251] on div "(En): Iced Tea (Ar): شاي مثلج (So): چای سارد (Ba): چای سارد" at bounding box center [710, 253] width 582 height 12
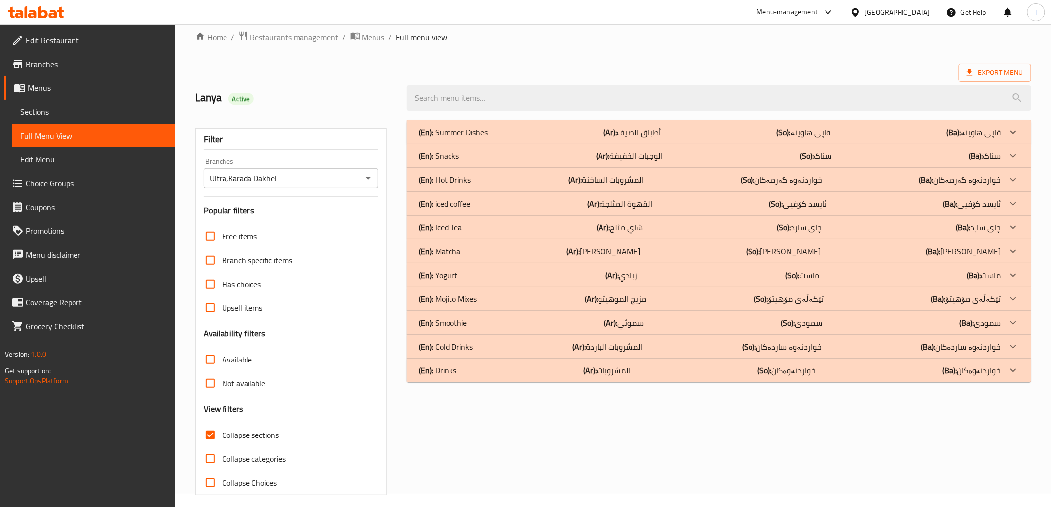
scroll to position [21, 0]
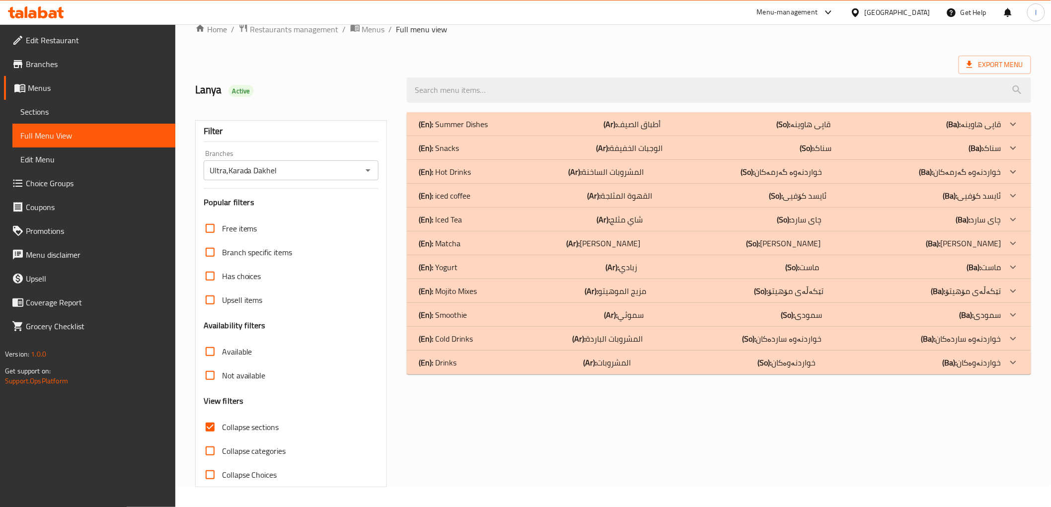
click at [694, 130] on div "(En): Matcha (Ar): ماتشا (So): ماتشا (Ba): ماتشا" at bounding box center [710, 124] width 582 height 12
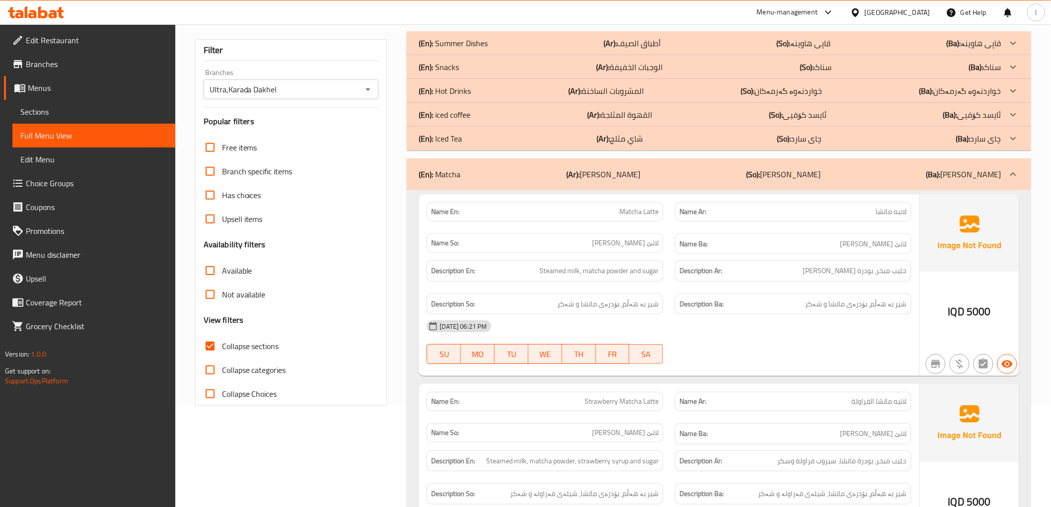
scroll to position [73, 0]
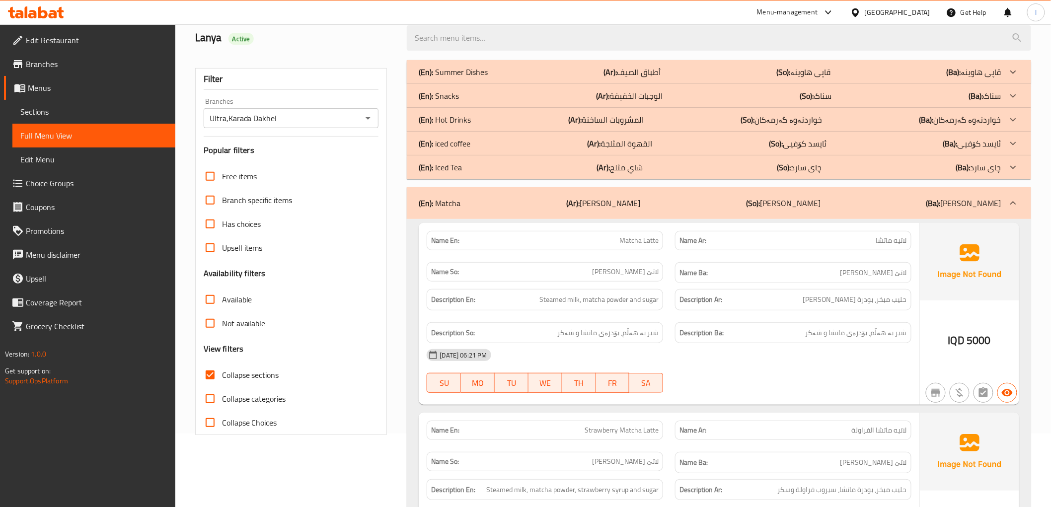
click at [714, 200] on div "(En): Matcha (Ar): ماتشا (So): ماتشا (Ba): ماتشا" at bounding box center [710, 203] width 582 height 12
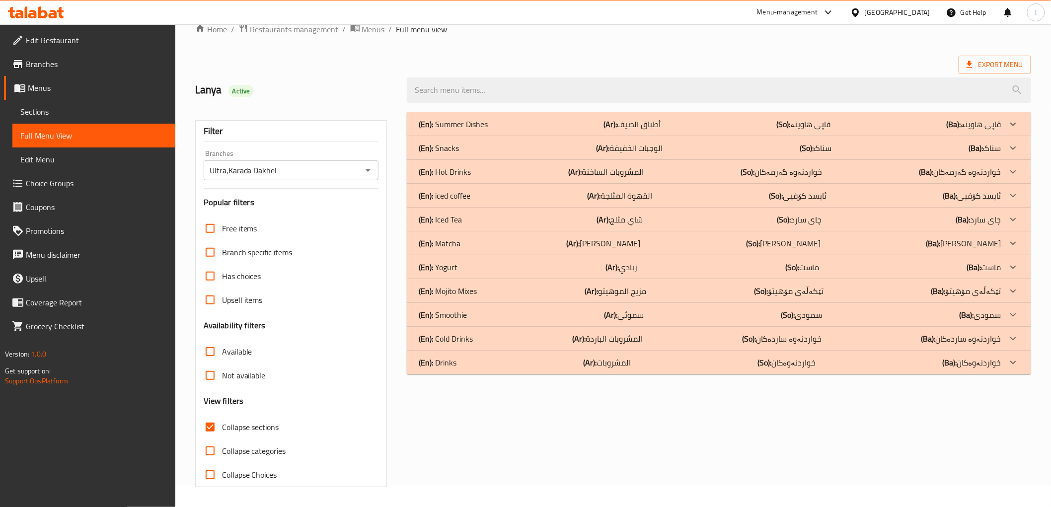
scroll to position [21, 0]
click at [472, 130] on div "(En): Yogurt (Ar): زبادي (So): ماست (Ba): ماست" at bounding box center [710, 124] width 582 height 12
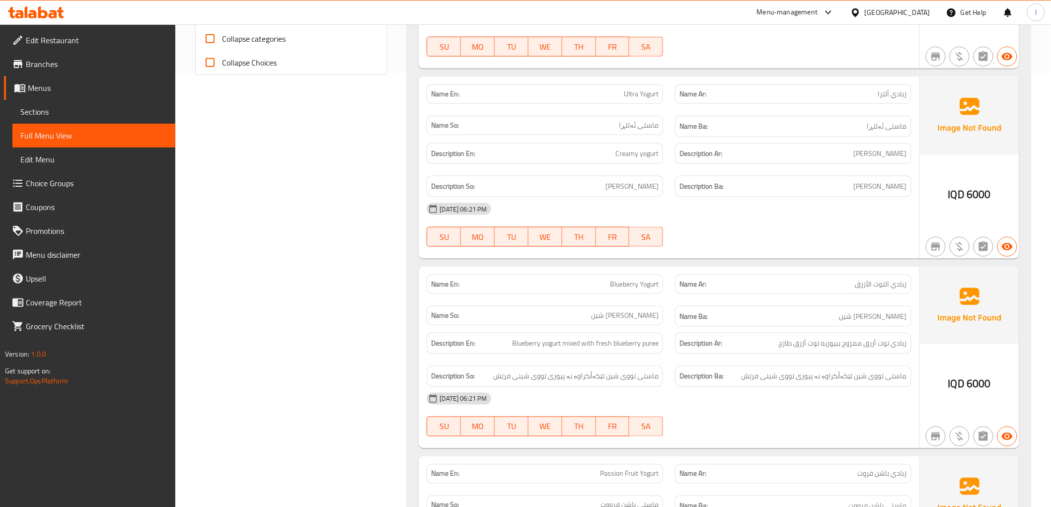
scroll to position [489, 0]
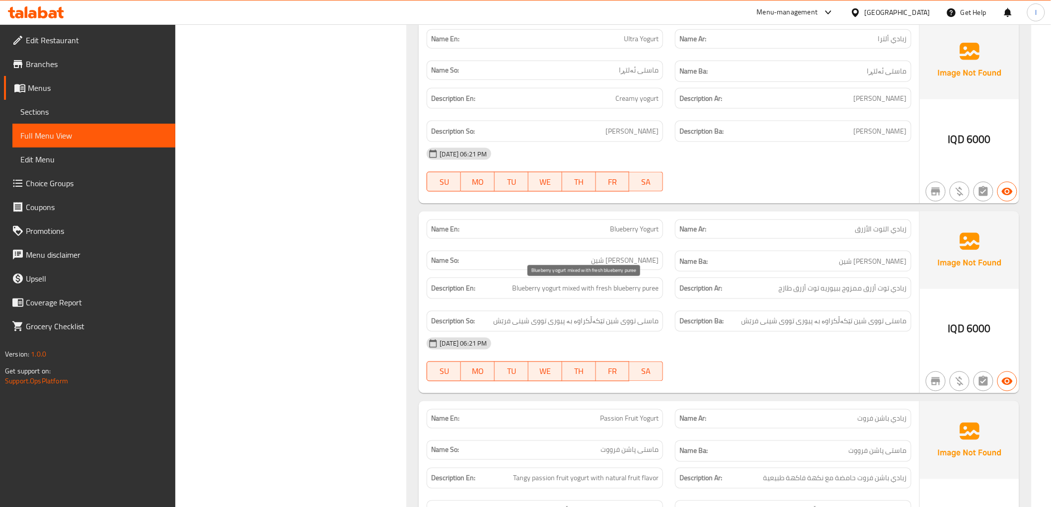
click at [572, 293] on span "Blueberry yogurt mixed with fresh blueberry puree" at bounding box center [585, 288] width 146 height 12
drag, startPoint x: 589, startPoint y: 291, endPoint x: 676, endPoint y: 296, distance: 87.1
click at [676, 296] on div "Description En: Blueberry yogurt mixed with fresh blueberry puree Description A…" at bounding box center [669, 305] width 496 height 66
click at [567, 333] on div "19-08-2025 06:21 PM" at bounding box center [669, 344] width 496 height 24
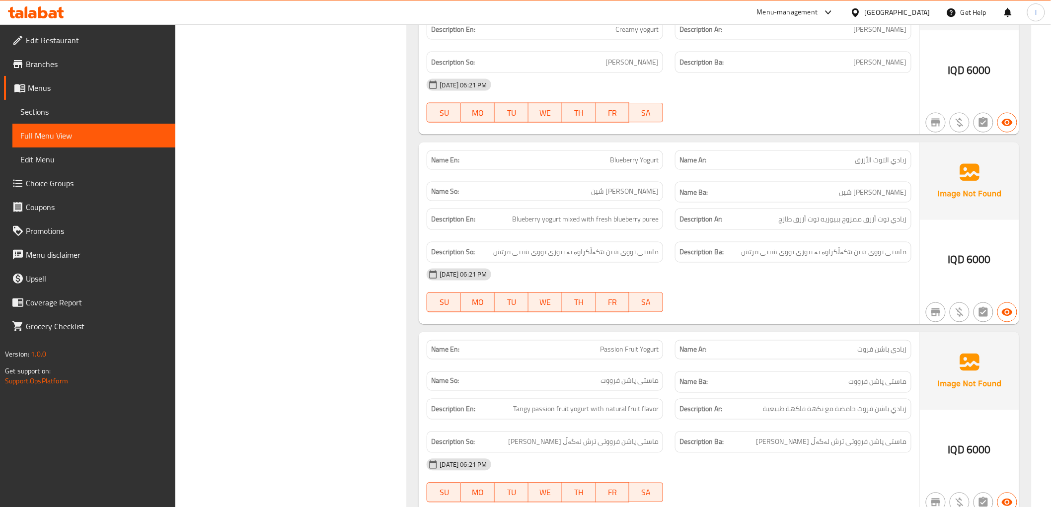
scroll to position [709, 0]
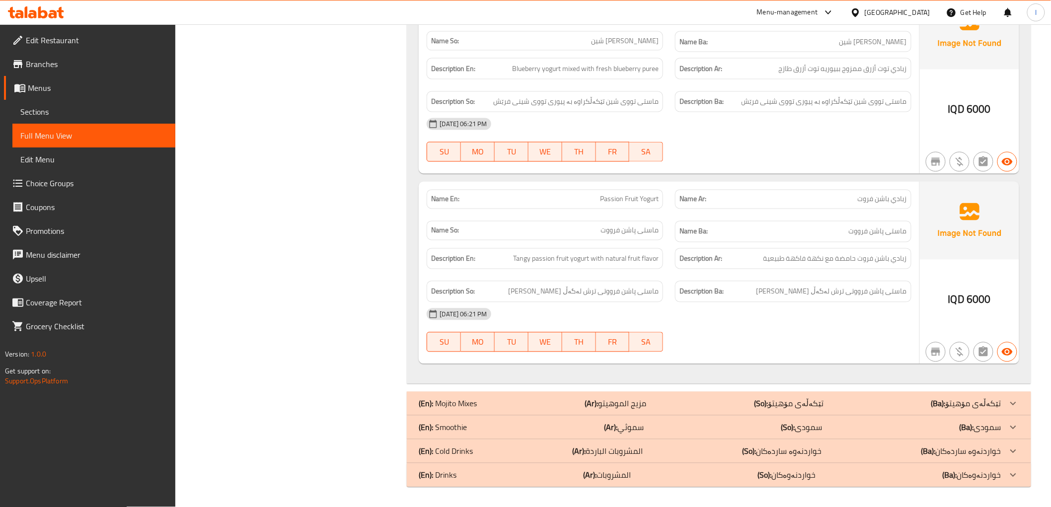
drag, startPoint x: 805, startPoint y: 294, endPoint x: 750, endPoint y: 294, distance: 55.6
click at [750, 294] on h6 "Description Ba: ماستی پاشن فرووتی ترش لەگەڵ تامی میوەی سروشتی" at bounding box center [792, 292] width 227 height 12
drag, startPoint x: 899, startPoint y: 296, endPoint x: 733, endPoint y: 307, distance: 165.7
click at [733, 307] on div "Name En: Passion Fruit Yogurt Name Ar: زبادي باشن فروت Name So: ماستی پاشن فروو…" at bounding box center [669, 273] width 500 height 182
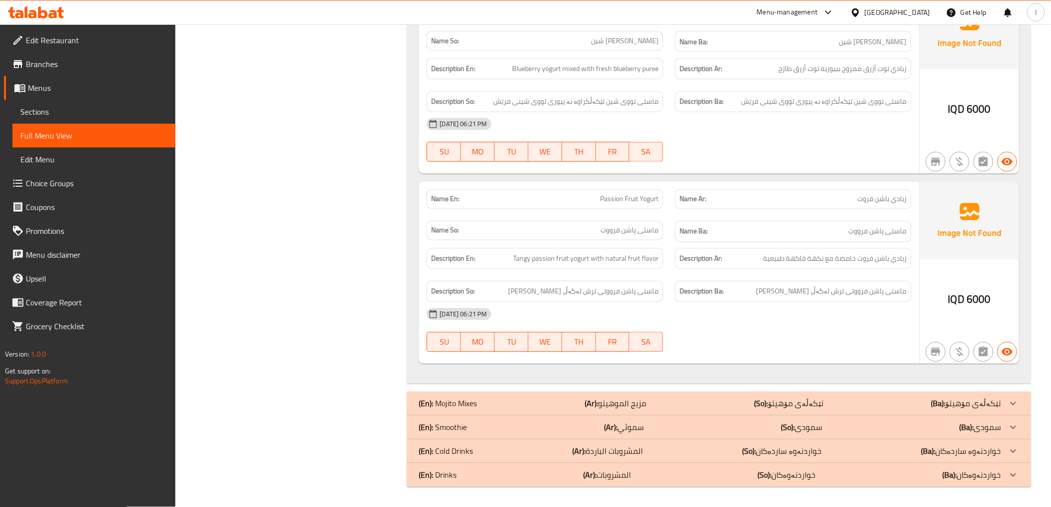
click at [573, 279] on div "Description So: ماستی پاشن فرووتی ترش لەگەڵ تامی میوەی سروشتی" at bounding box center [545, 291] width 248 height 33
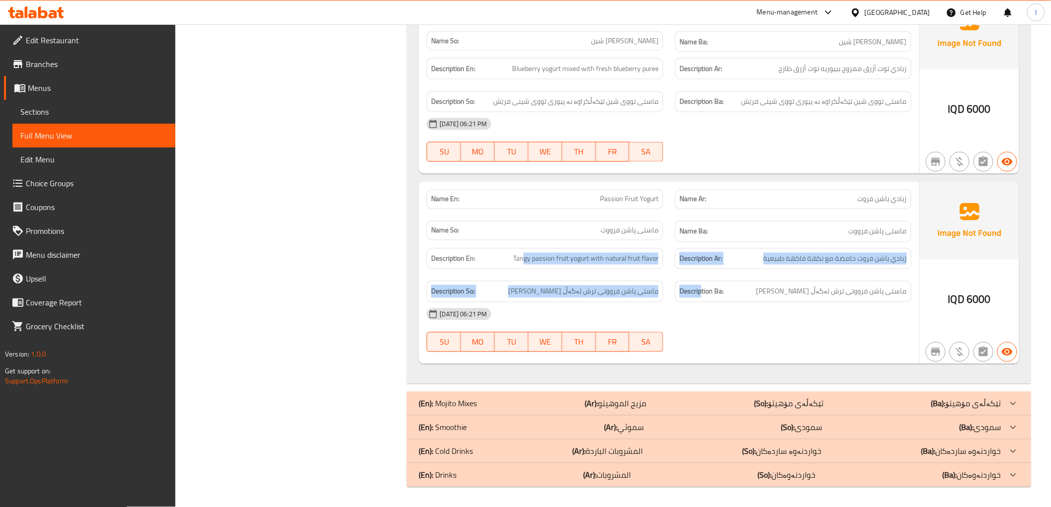
drag, startPoint x: 524, startPoint y: 264, endPoint x: 701, endPoint y: 290, distance: 179.2
click at [701, 290] on div "Description En: Tangy passion fruit yogurt with natural fruit flavor Descriptio…" at bounding box center [669, 275] width 496 height 66
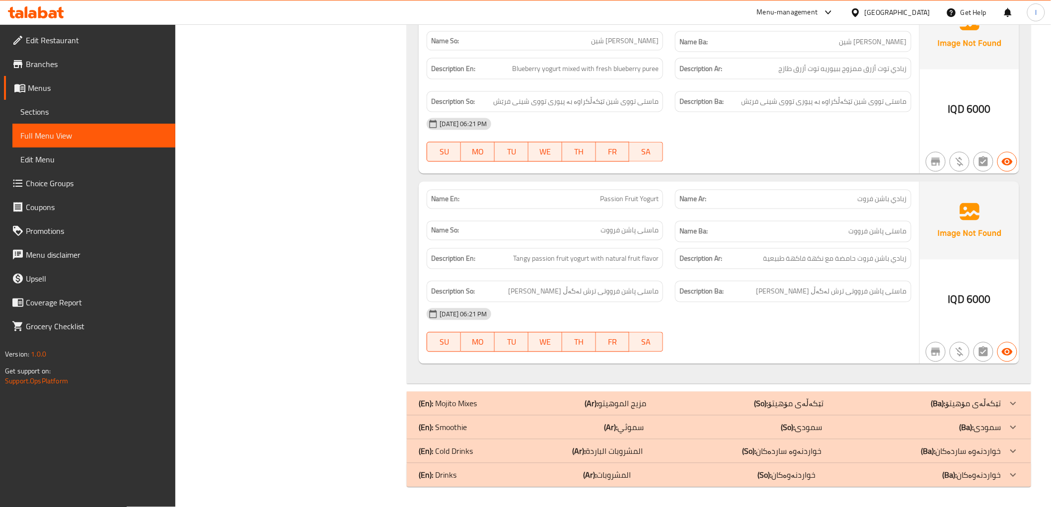
click at [708, 298] on div "Description Ba: ماستی پاشن فرووتی ترش لەگەڵ تامی میوەی سروشتی" at bounding box center [793, 291] width 236 height 21
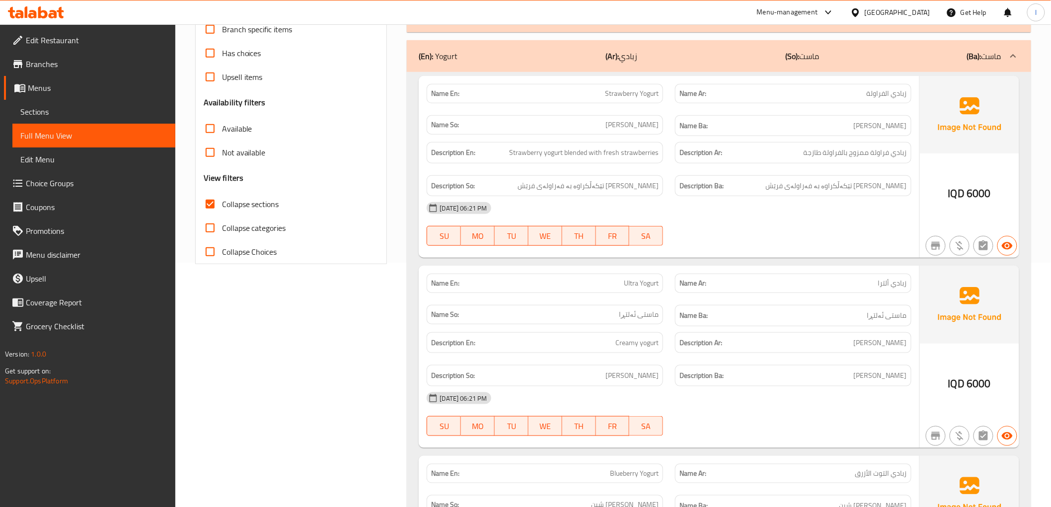
scroll to position [157, 0]
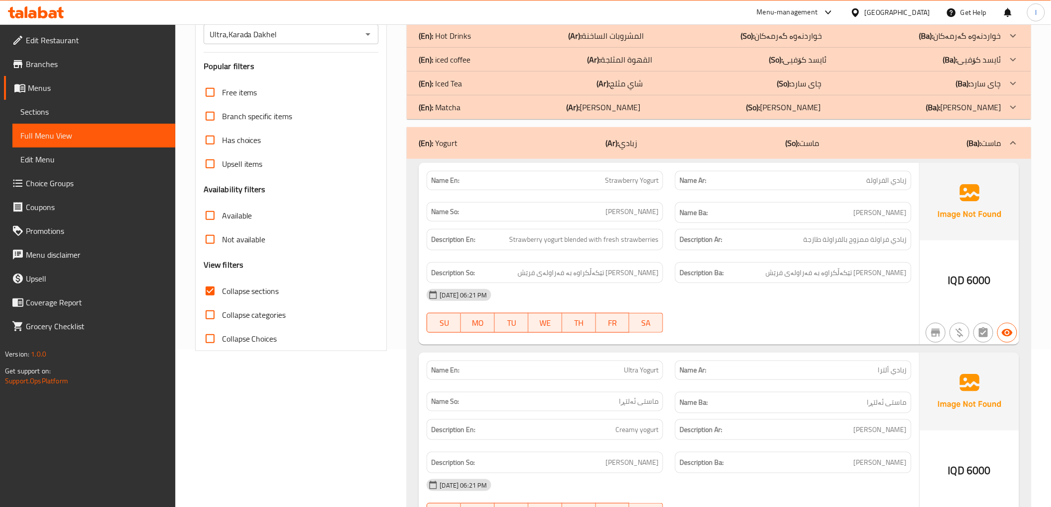
click at [972, 154] on div "(En): Yogurt (Ar): زبادي (So): ماست (Ba): ماست" at bounding box center [719, 143] width 624 height 32
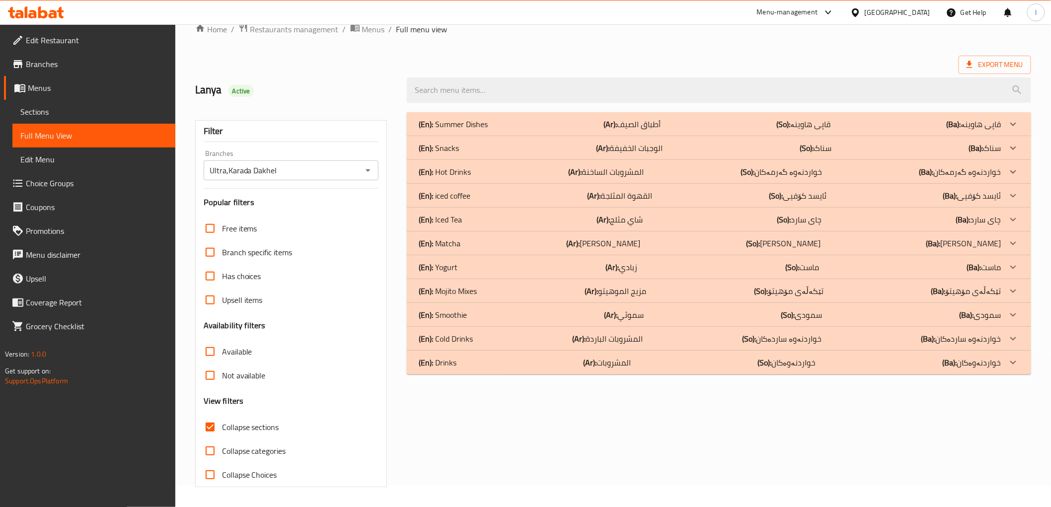
scroll to position [21, 0]
click at [567, 130] on div "(En): Mojito Mixes (Ar): مزيج الموهيتو (So): تێکەڵەی مۆهیتۆ (Ba): تێکەڵەی مۆهیتۆ" at bounding box center [710, 124] width 582 height 12
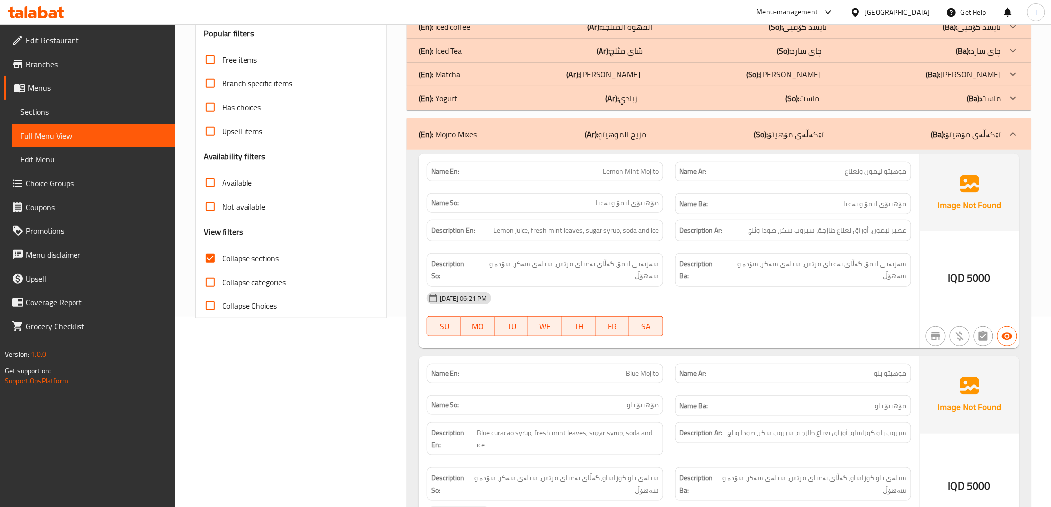
scroll to position [245, 0]
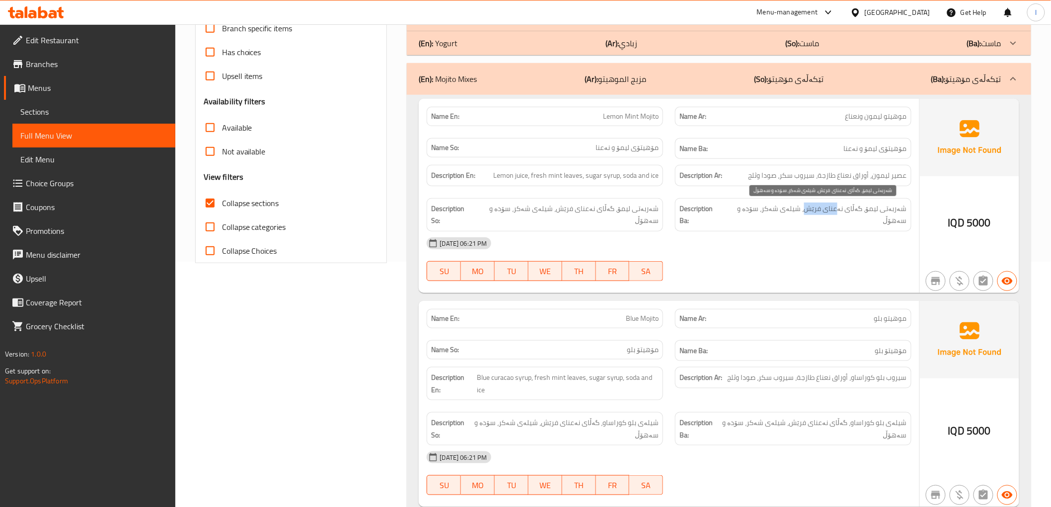
drag, startPoint x: 845, startPoint y: 211, endPoint x: 813, endPoint y: 215, distance: 32.0
click at [813, 215] on span "شەربەتی لیمۆ، گەڵای نەعنای فرێش، شیلەی شەکر، سۆدە و سەهۆڵ" at bounding box center [815, 215] width 184 height 24
click at [783, 216] on div "Description Ba: شەربەتی لیمۆ، گەڵای نەعنای فرێش، شیلەی شەکر، سۆدە و سەهۆڵ" at bounding box center [793, 214] width 236 height 33
drag, startPoint x: 772, startPoint y: 214, endPoint x: 729, endPoint y: 221, distance: 43.4
click at [729, 221] on div "Name En: Lemon Mint Mojito Name Ar: موهيتو ليمون ونعناع Name So: مۆهيتۆی لیمۆ و…" at bounding box center [669, 196] width 500 height 194
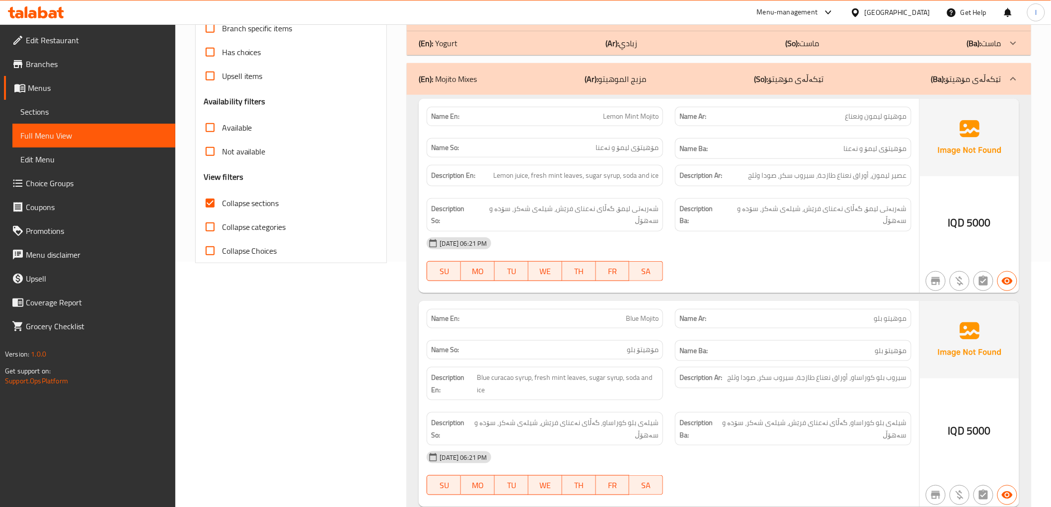
click at [672, 207] on div "Description Ba: شەربەتی لیمۆ، گەڵای نەعنای فرێش، شیلەی شەکر، سۆدە و سەهۆڵ" at bounding box center [793, 214] width 248 height 45
drag, startPoint x: 495, startPoint y: 182, endPoint x: 507, endPoint y: 177, distance: 12.7
click at [507, 177] on div "Description En: Lemon juice, fresh mint leaves, sugar syrup, soda and ice" at bounding box center [545, 175] width 236 height 21
drag, startPoint x: 603, startPoint y: 212, endPoint x: 562, endPoint y: 213, distance: 41.2
click at [562, 213] on span "شەربەتی لیمۆ، گەڵای نەعنای فرێش، شیلەی شەکر، سۆدە و سەهۆڵ" at bounding box center [567, 215] width 184 height 24
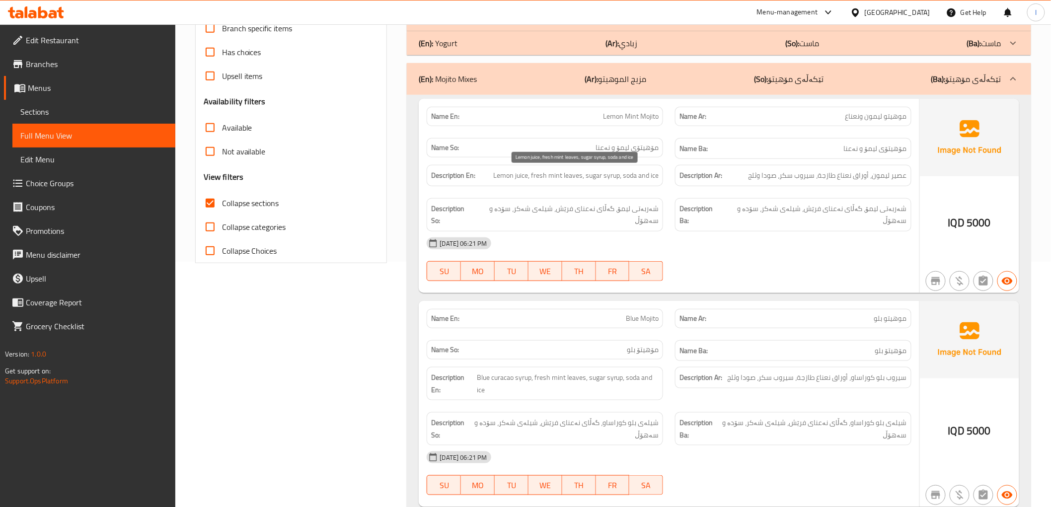
click at [597, 175] on span "Lemon juice, fresh mint leaves, sugar syrup, soda and ice" at bounding box center [575, 175] width 165 height 12
click at [532, 200] on div "Description So: شەربەتی لیمۆ، گەڵای نەعنای فرێش، شیلەی شەکر، سۆدە و سەهۆڵ" at bounding box center [545, 214] width 236 height 33
click at [511, 217] on div "Description So: شەربەتی لیمۆ، گەڵای نەعنای فرێش، شیلەی شەکر، سۆدە و سەهۆڵ" at bounding box center [545, 214] width 236 height 33
click at [510, 214] on span "شەربەتی لیمۆ، گەڵای نەعنای فرێش، شیلەی شەکر، سۆدە و سەهۆڵ" at bounding box center [567, 215] width 184 height 24
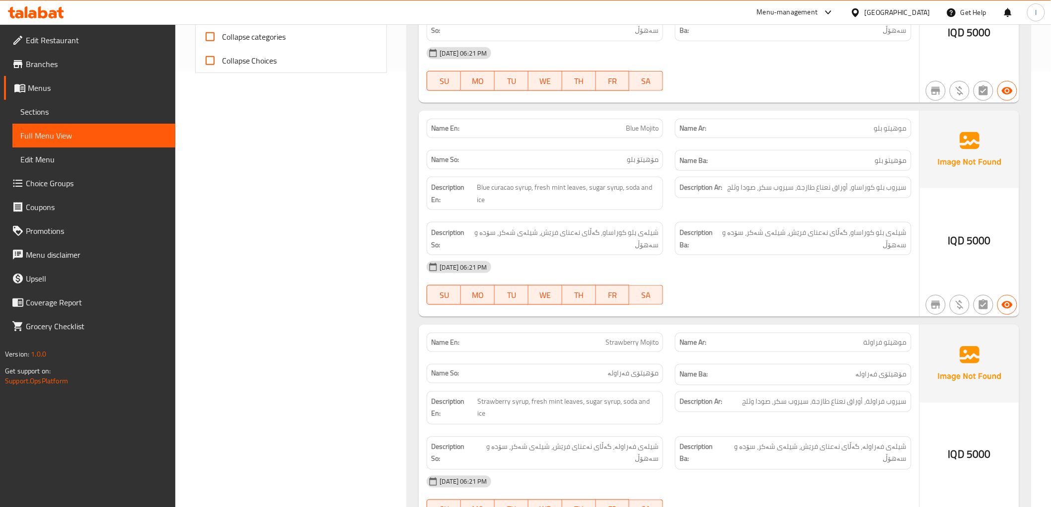
scroll to position [466, 0]
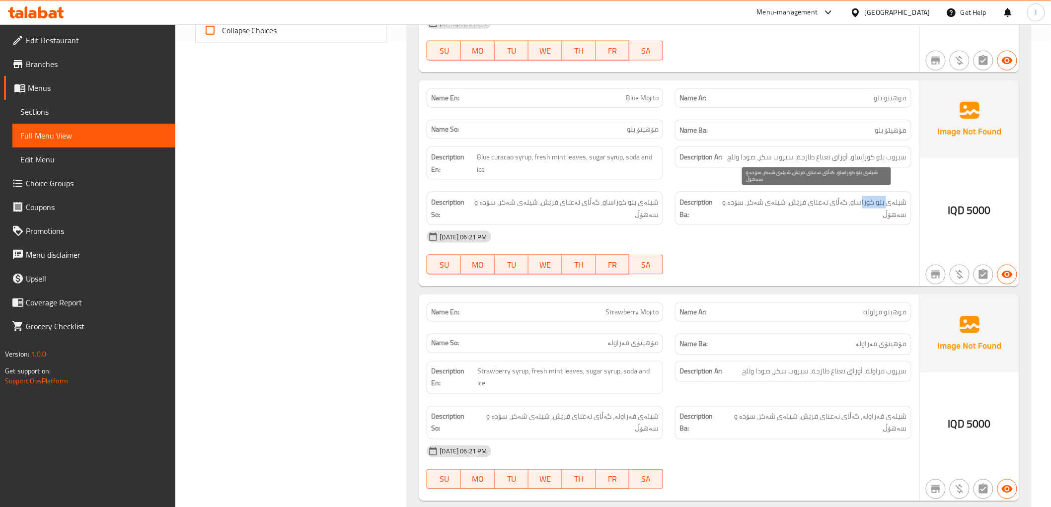
drag, startPoint x: 890, startPoint y: 190, endPoint x: 840, endPoint y: 192, distance: 49.7
click at [853, 196] on span "شیلەی بلو كوراساو، گەڵای نەعنای فرێش، شیلەی شەکر، سۆدە و سەهۆڵ" at bounding box center [814, 208] width 186 height 24
drag, startPoint x: 840, startPoint y: 192, endPoint x: 780, endPoint y: 195, distance: 60.7
click at [793, 197] on span "شیلەی بلو كوراساو، گەڵای نەعنای فرێش، شیلەی شەکر، سۆدە و سەهۆڵ" at bounding box center [814, 208] width 186 height 24
click at [776, 196] on span "شیلەی بلو كوراساو، گەڵای نەعنای فرێش، شیلەی شەکر، سۆدە و سەهۆڵ" at bounding box center [814, 208] width 186 height 24
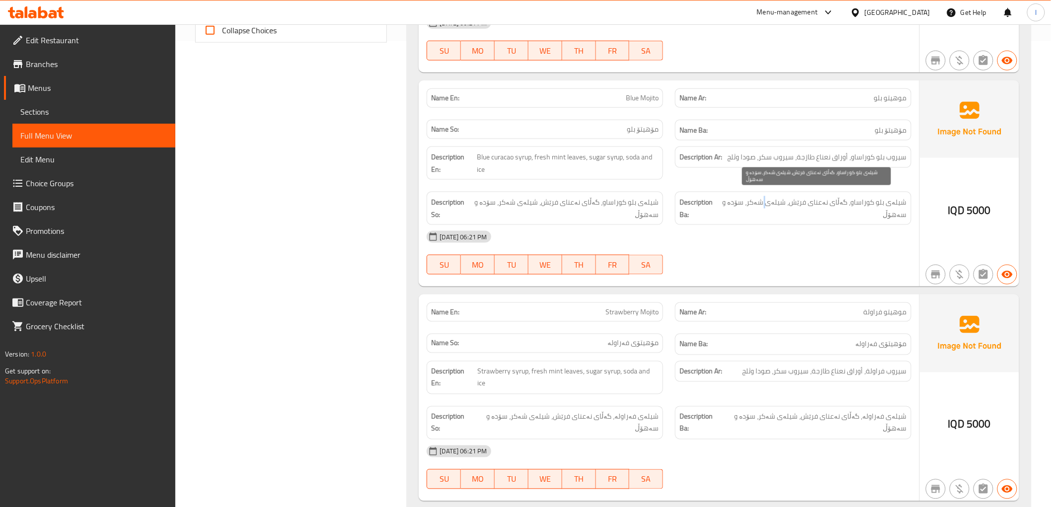
drag, startPoint x: 776, startPoint y: 194, endPoint x: 753, endPoint y: 196, distance: 22.9
click at [763, 196] on span "شیلەی بلو كوراساو، گەڵای نەعنای فرێش، شیلەی شەکر، سۆدە و سەهۆڵ" at bounding box center [814, 208] width 186 height 24
click at [751, 196] on span "شیلەی بلو كوراساو، گەڵای نەعنای فرێش، شیلەی شەکر، سۆدە و سەهۆڵ" at bounding box center [814, 208] width 186 height 24
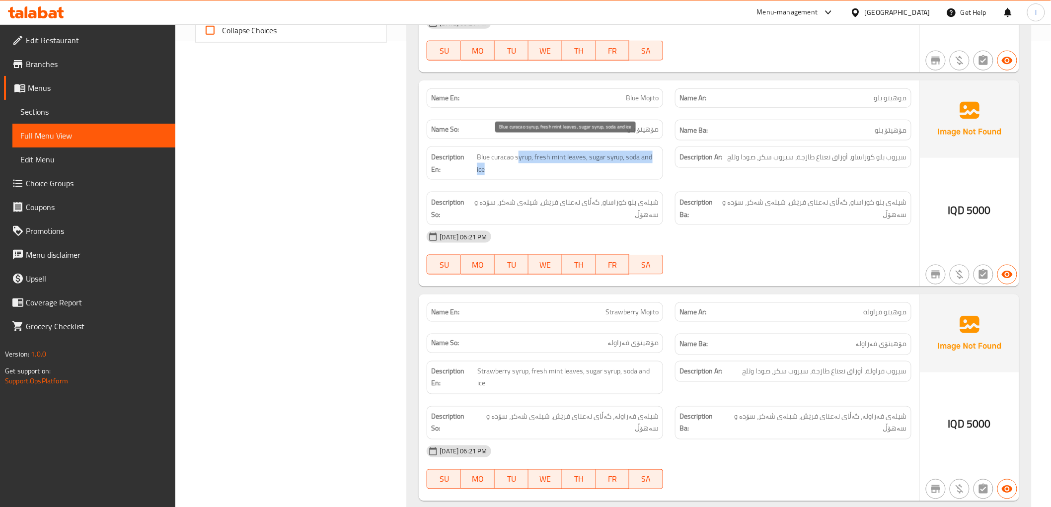
drag, startPoint x: 490, startPoint y: 151, endPoint x: 532, endPoint y: 151, distance: 41.7
click at [519, 151] on span "Blue curacao syrup, fresh mint leaves, sugar syrup, soda and ice" at bounding box center [568, 163] width 182 height 24
click at [536, 151] on span "Blue curacao syrup, fresh mint leaves, sugar syrup, soda and ice" at bounding box center [568, 163] width 182 height 24
drag, startPoint x: 537, startPoint y: 150, endPoint x: 578, endPoint y: 146, distance: 40.5
click at [578, 151] on span "Blue curacao syrup, fresh mint leaves, sugar syrup, soda and ice" at bounding box center [568, 163] width 182 height 24
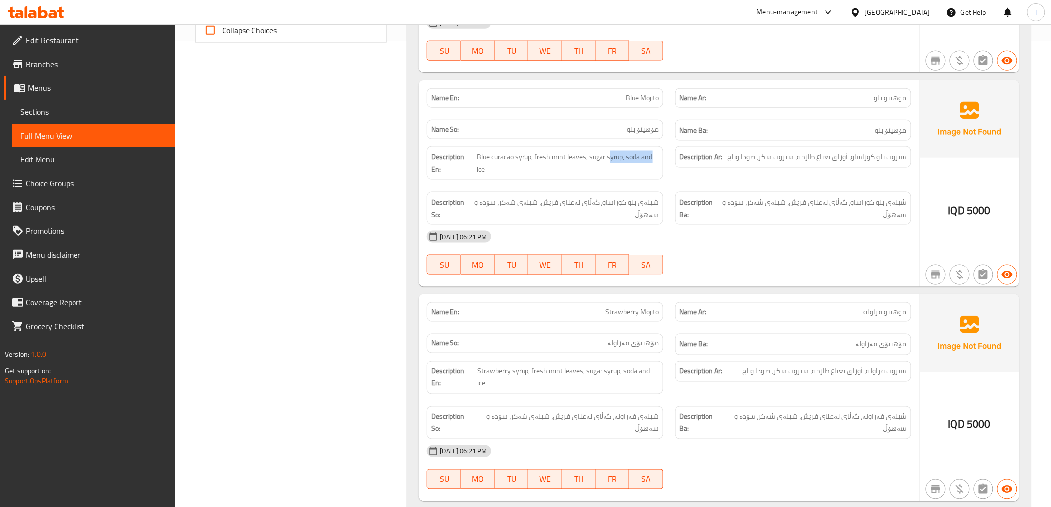
drag, startPoint x: 608, startPoint y: 149, endPoint x: 659, endPoint y: 149, distance: 51.6
click at [659, 149] on div "Description En: Blue curacao syrup, fresh mint leaves, sugar syrup, soda and ice" at bounding box center [545, 162] width 236 height 33
click at [639, 152] on span "Blue curacao syrup, fresh mint leaves, sugar syrup, soda and ice" at bounding box center [568, 163] width 182 height 24
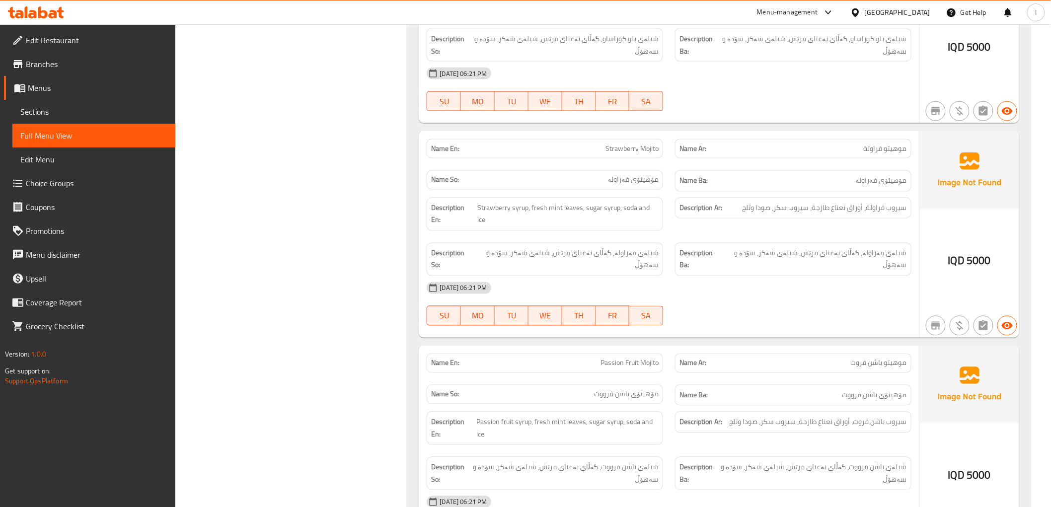
scroll to position [632, 0]
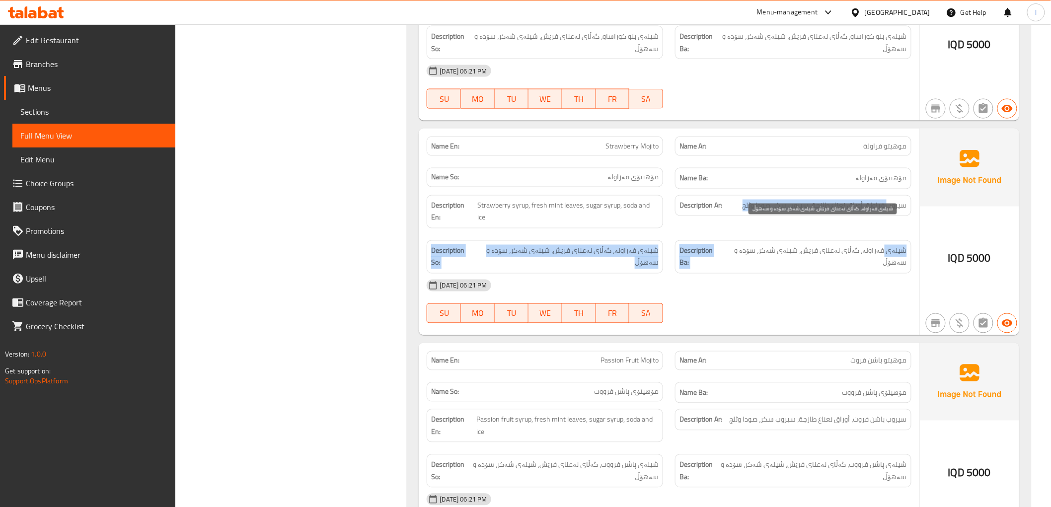
drag, startPoint x: 889, startPoint y: 197, endPoint x: 878, endPoint y: 228, distance: 33.3
click at [886, 224] on div "Description En: Strawberry syrup, fresh mint leaves, sugar syrup, soda and ice …" at bounding box center [669, 234] width 496 height 90
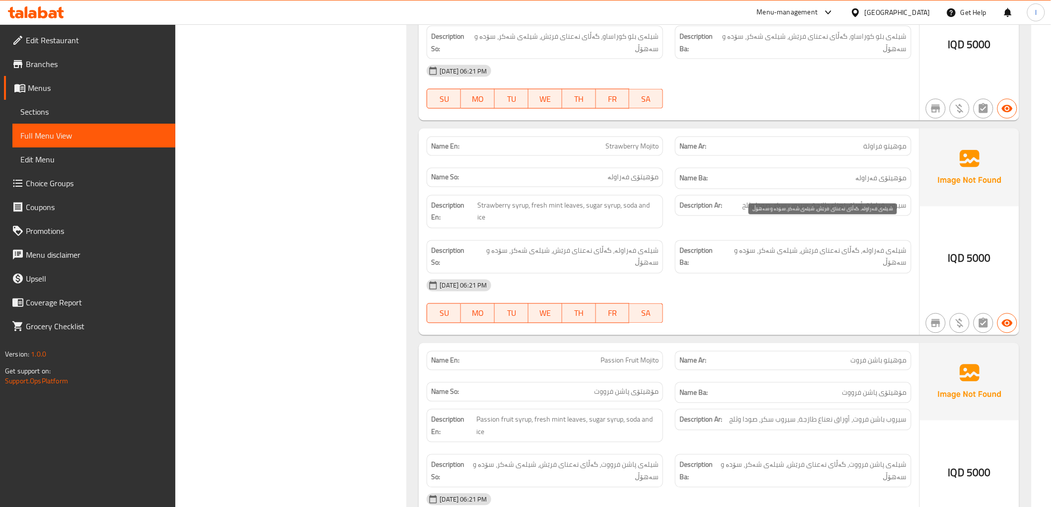
click at [876, 245] on span "شیلەی فەراولە، گەڵای نەعنای فرێش، شیلەی شەکر، سۆدە و سەهۆڵ" at bounding box center [815, 257] width 184 height 24
drag, startPoint x: 833, startPoint y: 230, endPoint x: 787, endPoint y: 231, distance: 45.7
click at [787, 245] on span "شیلەی فەراولە، گەڵای نەعنای فرێش، شیلەی شەکر، سۆدە و سەهۆڵ" at bounding box center [815, 257] width 184 height 24
click at [773, 240] on div "Description Ba: شیلەی فەراولە، گەڵای نەعنای فرێش، شیلەی شەکر، سۆدە و سەهۆڵ" at bounding box center [793, 256] width 236 height 33
click at [750, 274] on div "19-08-2025 06:21 PM" at bounding box center [669, 286] width 496 height 24
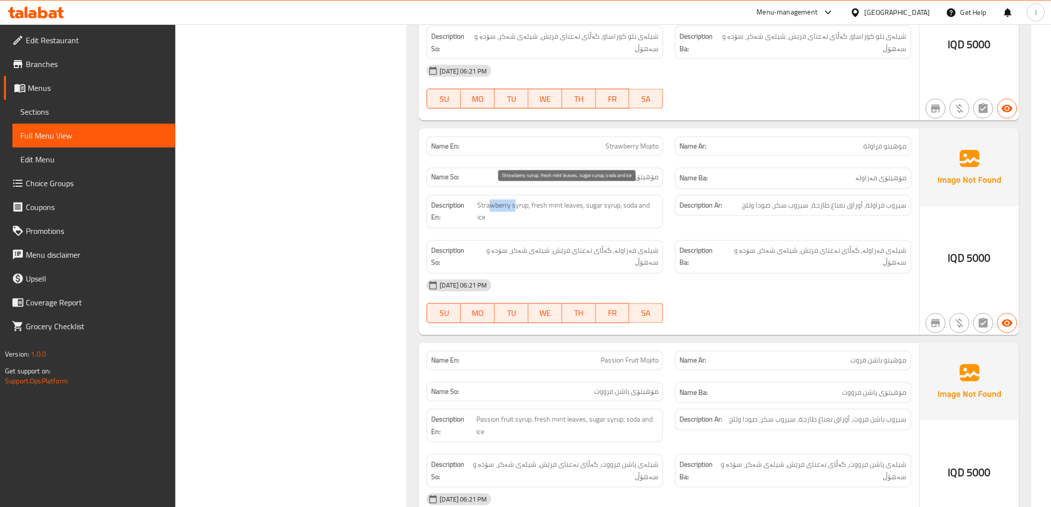
drag, startPoint x: 510, startPoint y: 197, endPoint x: 515, endPoint y: 196, distance: 6.0
click at [515, 200] on span "Strawberry syrup, fresh mint leaves, sugar syrup, soda and ice" at bounding box center [567, 212] width 181 height 24
drag, startPoint x: 548, startPoint y: 200, endPoint x: 593, endPoint y: 200, distance: 45.2
click at [593, 200] on span "Strawberry syrup, fresh mint leaves, sugar syrup, soda and ice" at bounding box center [567, 212] width 181 height 24
drag, startPoint x: 609, startPoint y: 199, endPoint x: 603, endPoint y: 199, distance: 6.0
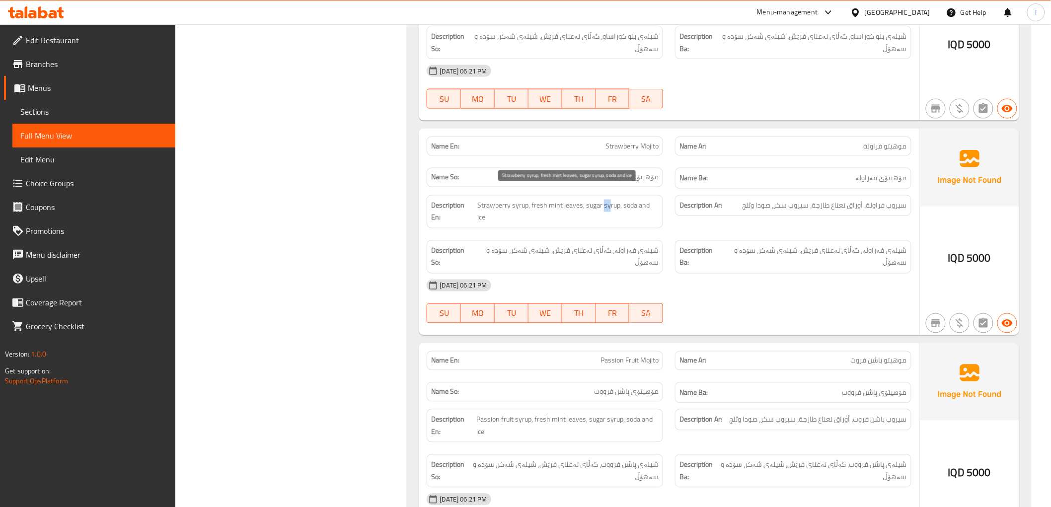
click at [603, 200] on span "Strawberry syrup, fresh mint leaves, sugar syrup, soda and ice" at bounding box center [567, 212] width 181 height 24
click at [625, 200] on span "Strawberry syrup, fresh mint leaves, sugar syrup, soda and ice" at bounding box center [567, 212] width 181 height 24
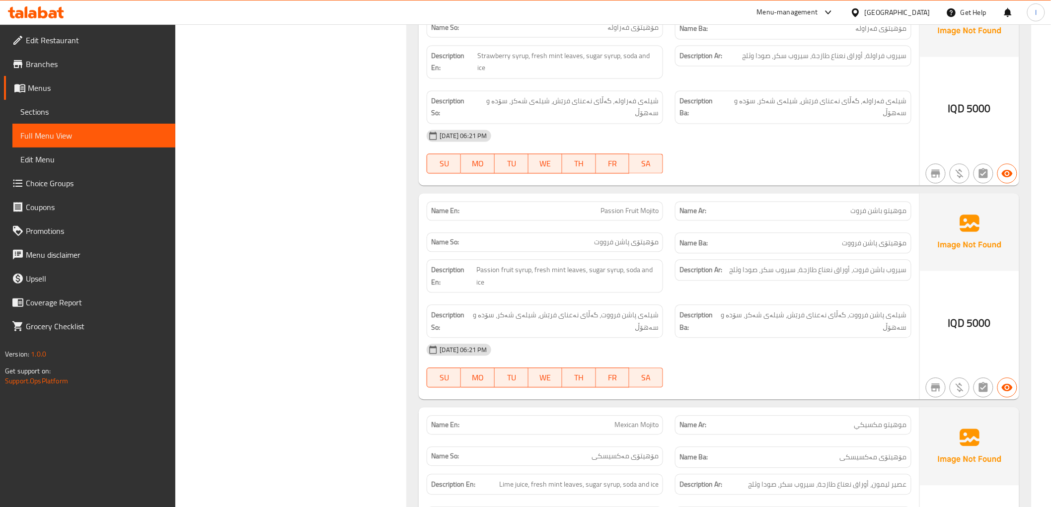
scroll to position [797, 0]
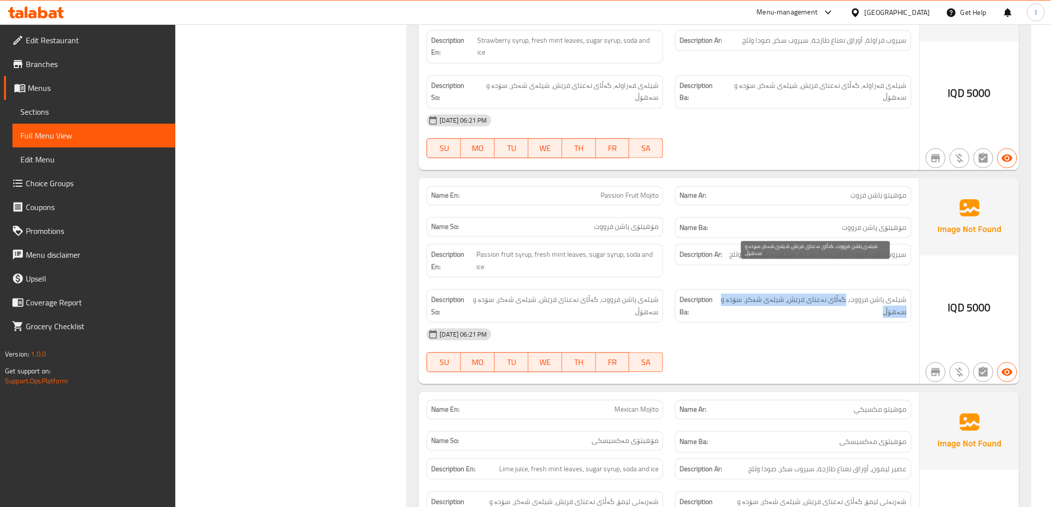
drag, startPoint x: 876, startPoint y: 273, endPoint x: 847, endPoint y: 269, distance: 29.6
click at [847, 293] on span "شیلەی پاشن فرووت، گەڵای نەعنای فرێش، شیلەی شەکر، سۆدە و سەهۆڵ" at bounding box center [814, 305] width 186 height 24
click at [740, 293] on span "شیلەی پاشن فرووت، گەڵای نەعنای فرێش، شیلەی شەکر، سۆدە و سەهۆڵ" at bounding box center [814, 305] width 186 height 24
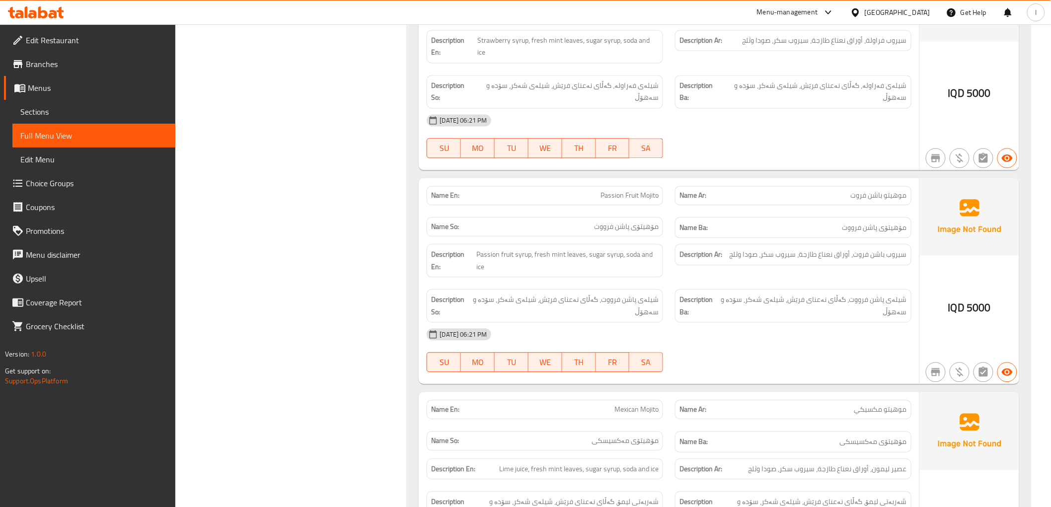
drag, startPoint x: 521, startPoint y: 237, endPoint x: 573, endPoint y: 235, distance: 51.2
click at [573, 244] on div "Description En: Passion fruit syrup, fresh mint leaves, sugar syrup, soda and i…" at bounding box center [545, 260] width 236 height 33
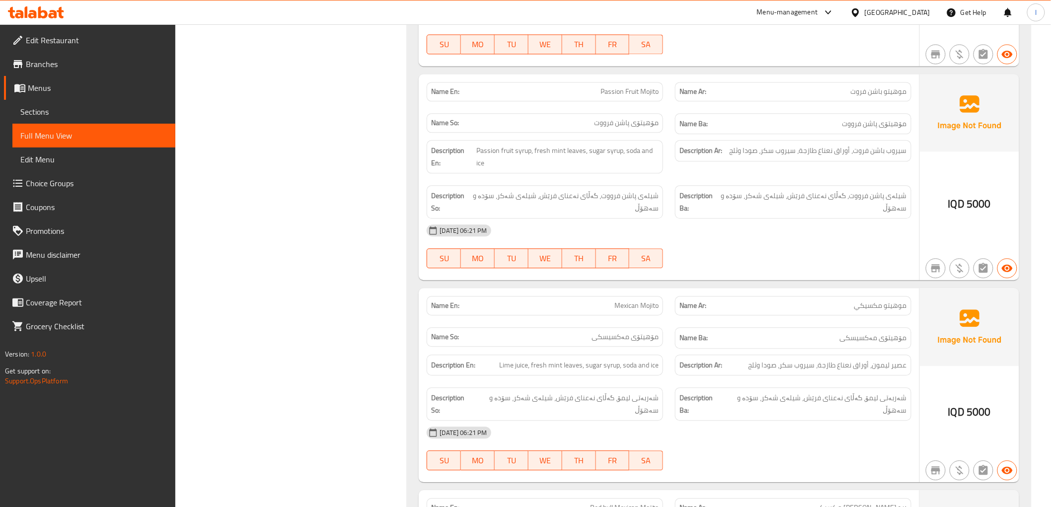
scroll to position [907, 0]
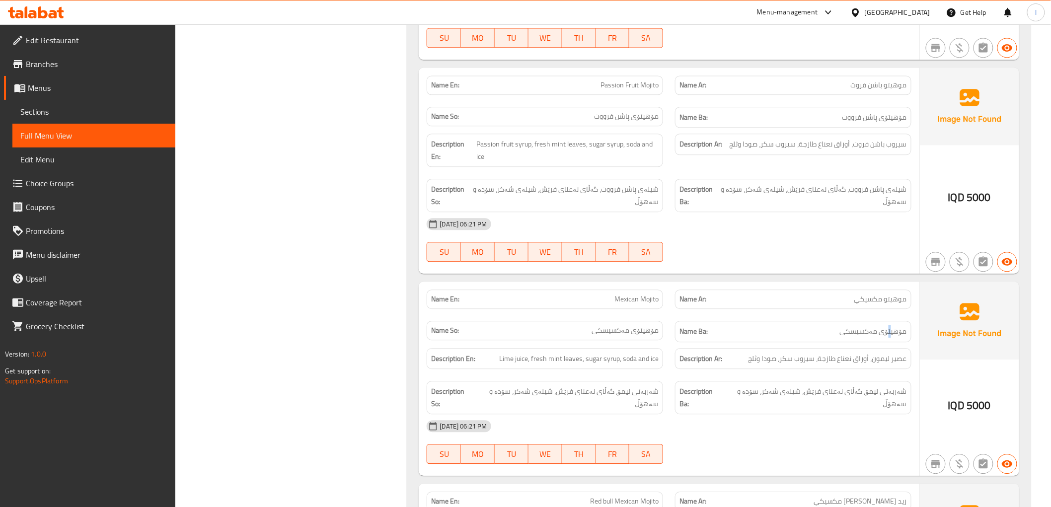
drag, startPoint x: 890, startPoint y: 282, endPoint x: 892, endPoint y: 309, distance: 27.4
click at [892, 309] on div "Name En: Mexican Mojito Name Ar: موهيتو مكسيكي Name So: مۆهیتۆی مەکسیسکی Name B…" at bounding box center [669, 379] width 500 height 194
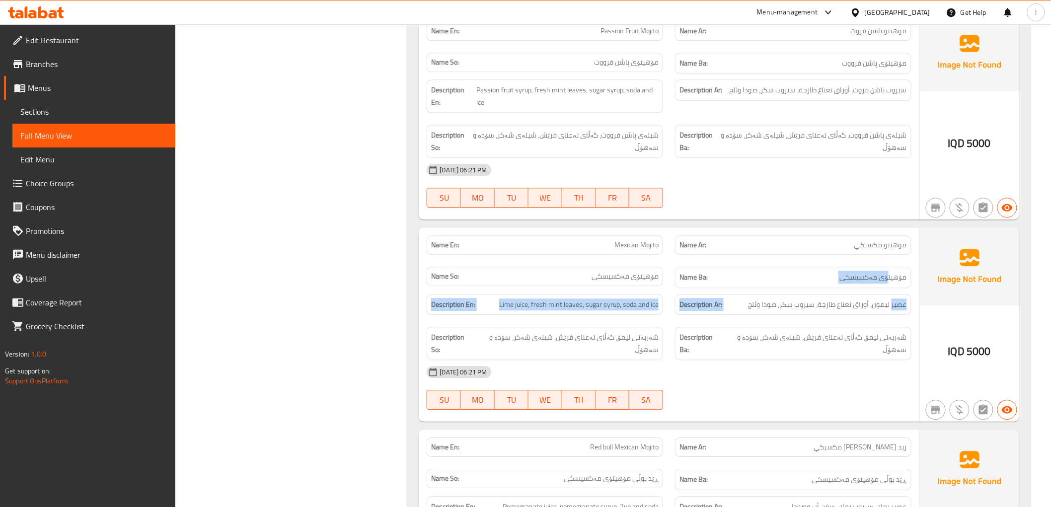
scroll to position [962, 0]
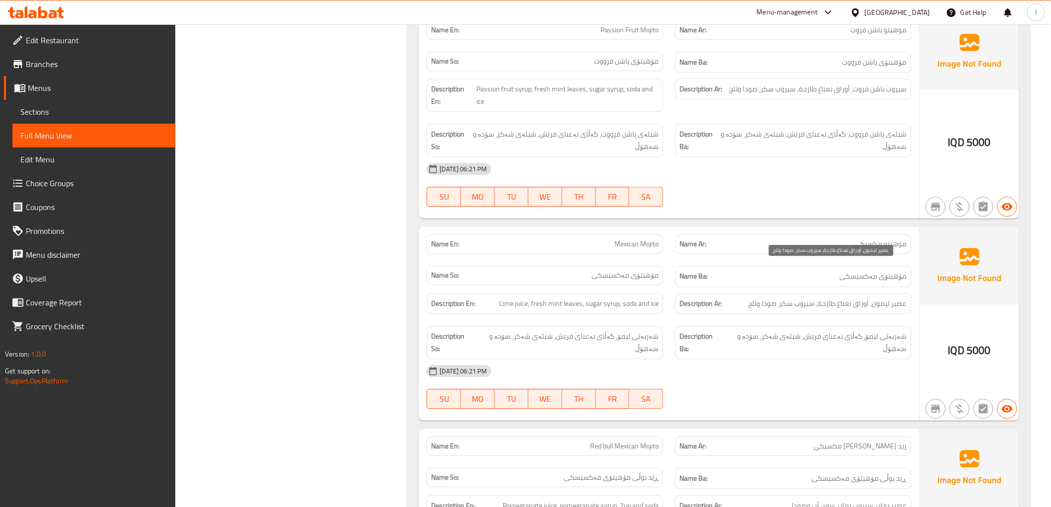
click at [875, 297] on span "عصير ليمون، أوراق نعناع طازجة، سيروب سكر، صودا وثلج" at bounding box center [827, 303] width 158 height 12
drag, startPoint x: 889, startPoint y: 305, endPoint x: 868, endPoint y: 307, distance: 21.4
click at [868, 330] on span "شەربەتی لیمۆ، گەڵای نەعنای فرێش، شیلەی شەکر، سۆدە و سەهۆڵ" at bounding box center [815, 342] width 184 height 24
drag, startPoint x: 841, startPoint y: 305, endPoint x: 788, endPoint y: 308, distance: 53.7
click at [805, 326] on div "Description Ba: شەربەتی لیمۆ، گەڵای نەعنای فرێش، شیلەی شەکر، سۆدە و سەهۆڵ" at bounding box center [793, 342] width 236 height 33
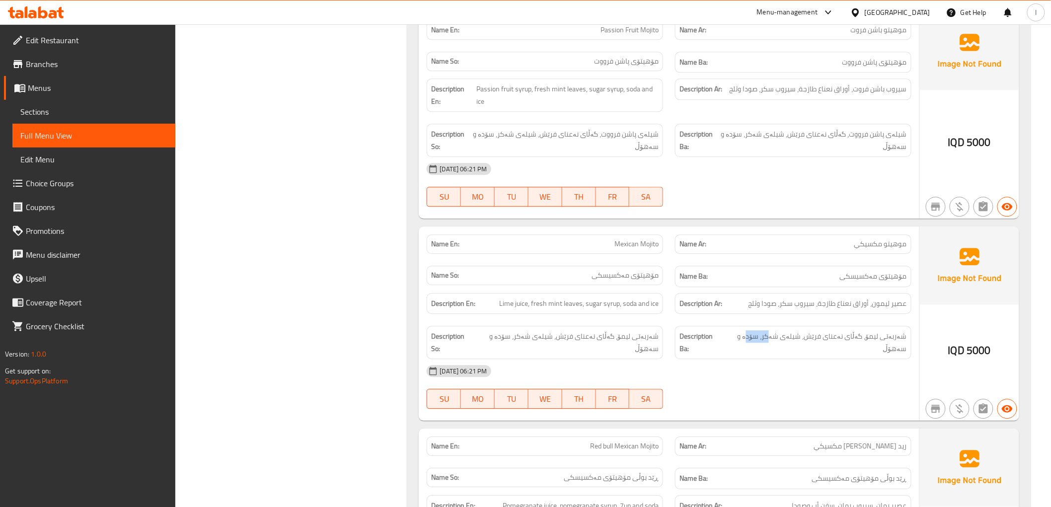
drag, startPoint x: 780, startPoint y: 308, endPoint x: 738, endPoint y: 309, distance: 42.2
click at [751, 326] on div "Description Ba: شەربەتی لیمۆ، گەڵای نەعنای فرێش، شیلەی شەکر، سۆدە و سەهۆڵ" at bounding box center [793, 342] width 236 height 33
drag, startPoint x: 590, startPoint y: 301, endPoint x: 608, endPoint y: 298, distance: 18.0
click at [608, 330] on span "شەربەتی لیمۆ، گەڵای نەعنای فرێش، شیلەی شەکر، سۆدە و سەهۆڵ" at bounding box center [567, 342] width 184 height 24
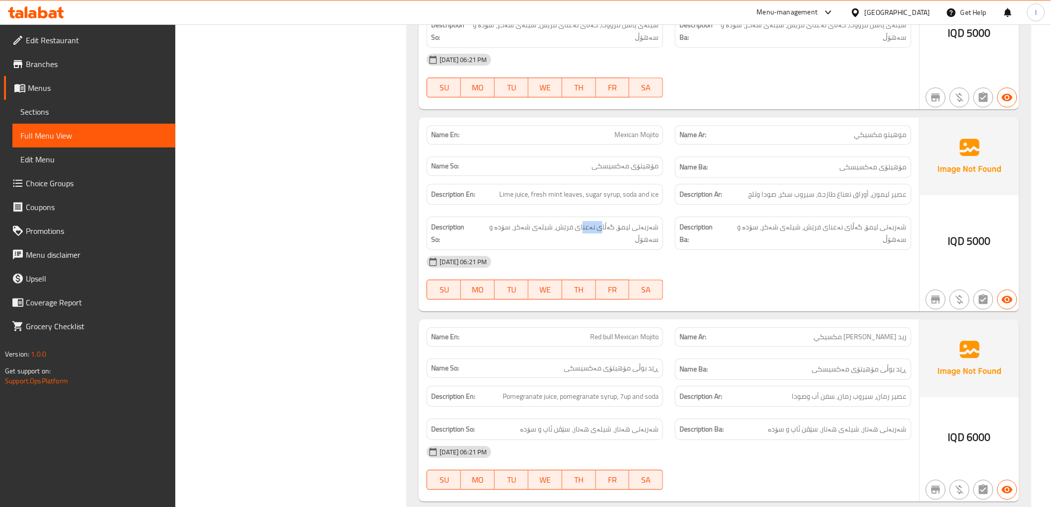
scroll to position [1073, 0]
click at [881, 378] on div "Description Ar: عصير رمان، سيروب رمان، سفن أب وصودا" at bounding box center [793, 394] width 248 height 33
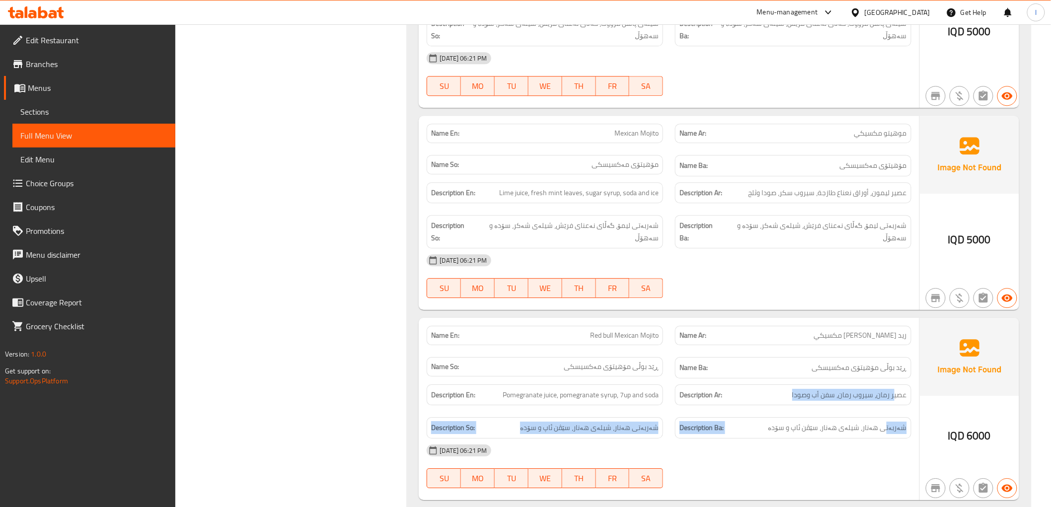
drag, startPoint x: 896, startPoint y: 354, endPoint x: 873, endPoint y: 377, distance: 33.4
click at [881, 378] on div "Description En: Pomegranate juice, pomegranate syrup, 7up and soda Description …" at bounding box center [669, 411] width 496 height 66
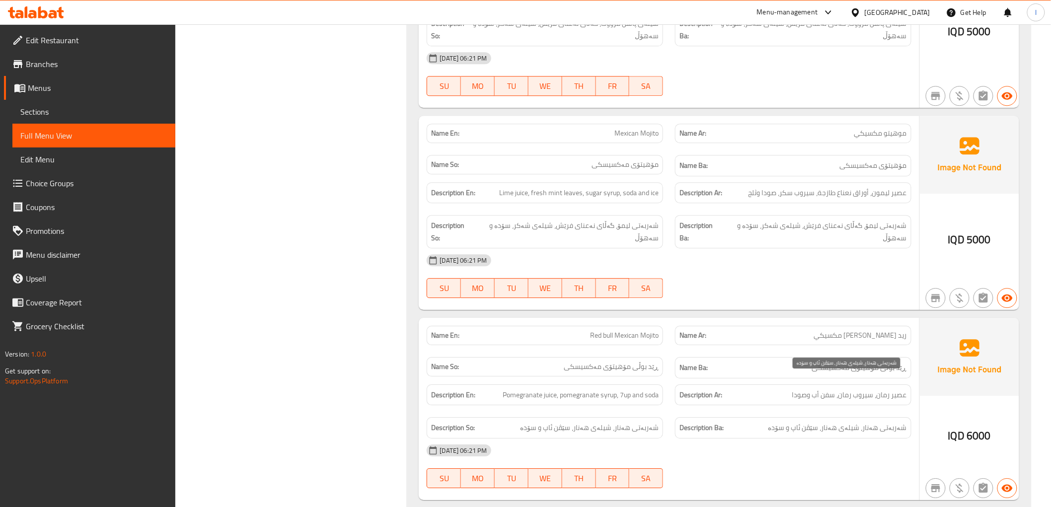
click at [852, 422] on span "شەربەتی هەنار، شیلەی هەنار، سێڤن ئاپ و سۆدە" at bounding box center [837, 428] width 139 height 12
drag, startPoint x: 532, startPoint y: 350, endPoint x: 594, endPoint y: 359, distance: 62.2
click at [565, 389] on span "Pomegranate juice, pomegranate syrup, 7up and soda" at bounding box center [581, 395] width 156 height 12
drag, startPoint x: 579, startPoint y: 354, endPoint x: 610, endPoint y: 353, distance: 31.3
click at [610, 389] on span "Pomegranate juice, pomegranate syrup, 7up and soda" at bounding box center [581, 395] width 156 height 12
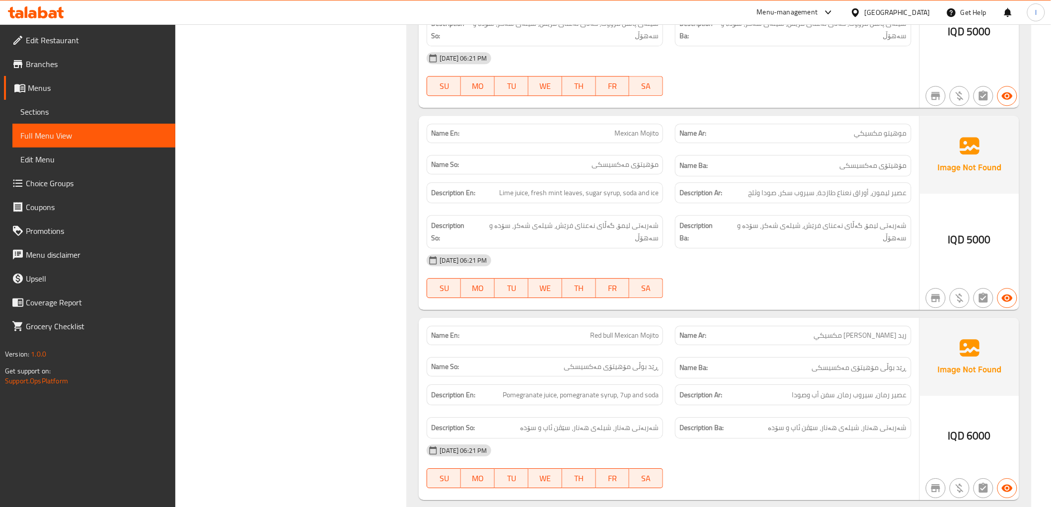
click at [632, 384] on div "Description En: Pomegranate juice, pomegranate syrup, 7up and soda" at bounding box center [545, 394] width 236 height 21
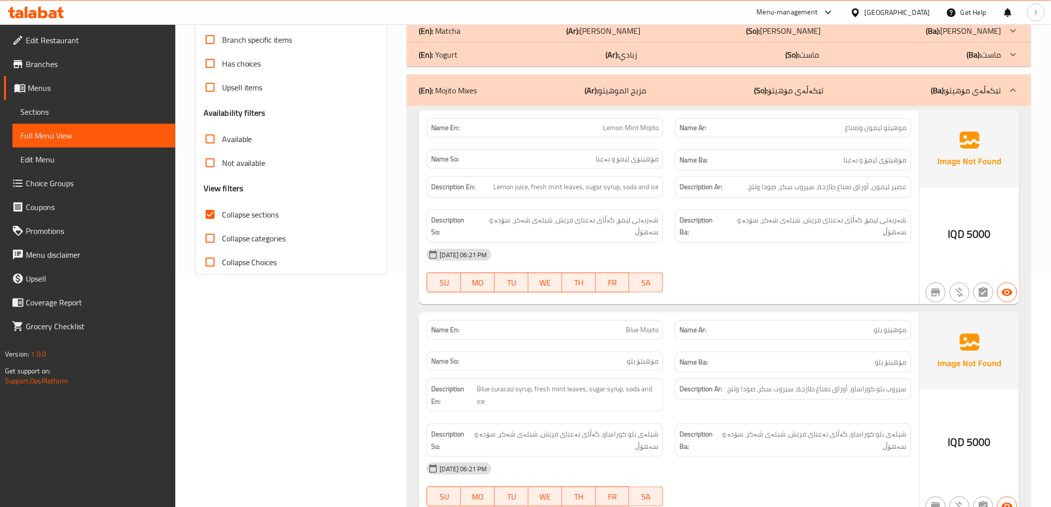
scroll to position [202, 0]
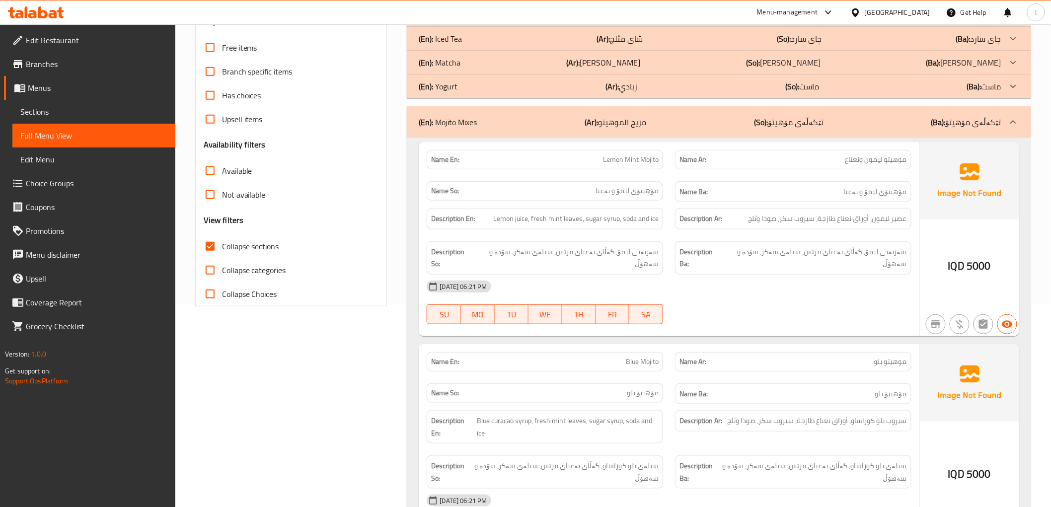
click at [784, 129] on div "(En): Mojito Mixes (Ar): مزيج الموهيتو (So): تێکەڵەی مۆهیتۆ (Ba): تێکەڵەی مۆهیتۆ" at bounding box center [719, 122] width 624 height 32
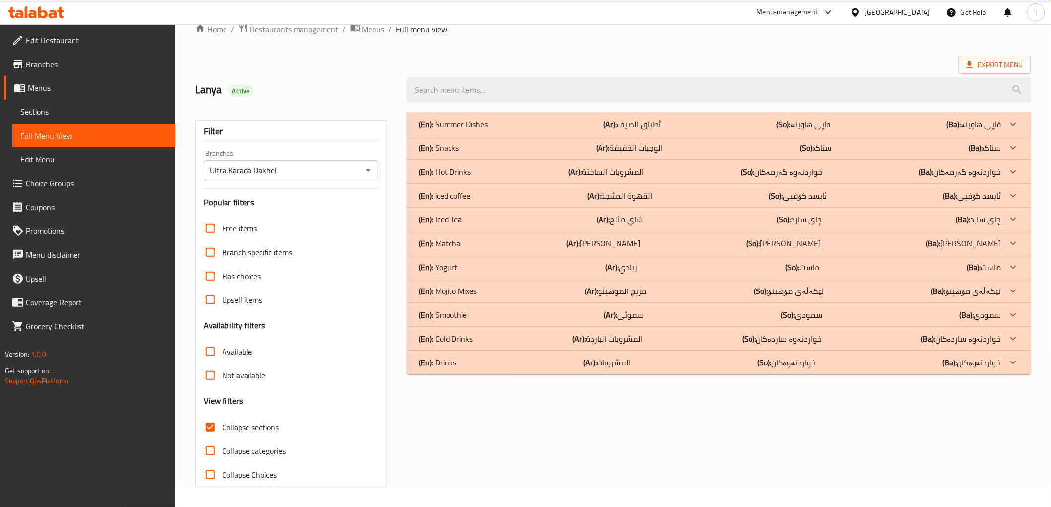
scroll to position [21, 0]
click at [633, 130] on p "(Ar): سموثي" at bounding box center [632, 124] width 57 height 12
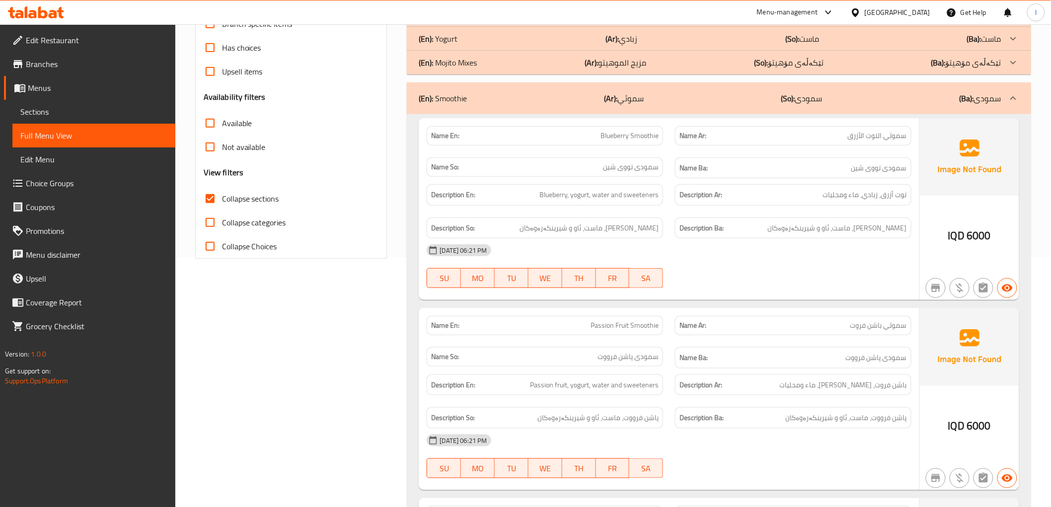
scroll to position [247, 0]
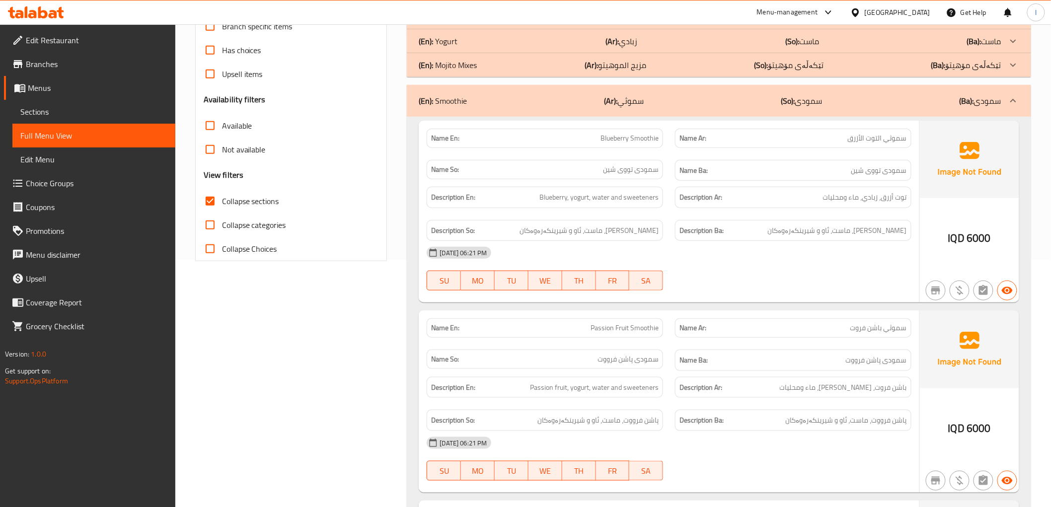
click at [766, 95] on div "(En): Smoothie (Ar): سموثي (So): سمودی (Ba): سمودی" at bounding box center [710, 101] width 582 height 12
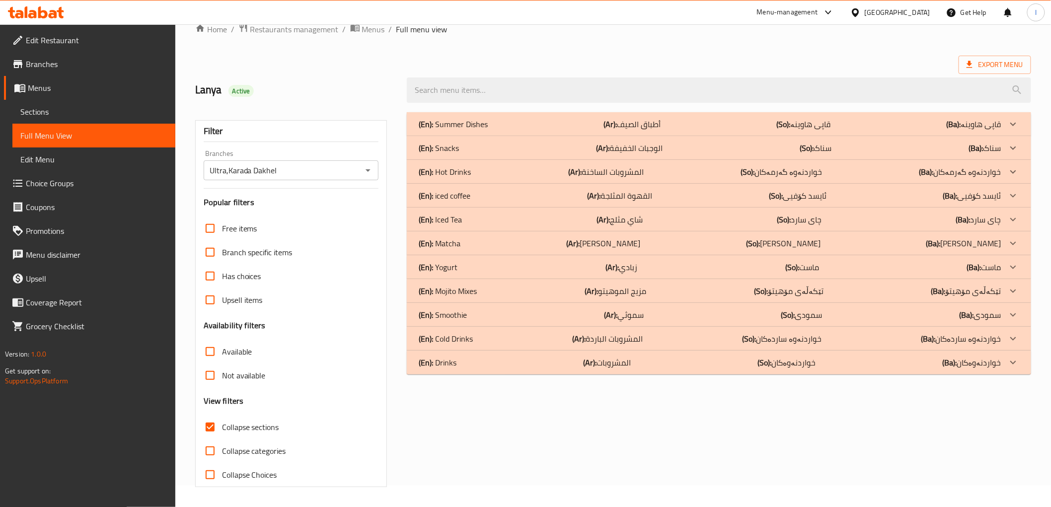
scroll to position [21, 0]
click at [641, 130] on p "(Ar): المشروبات الباردة" at bounding box center [632, 124] width 57 height 12
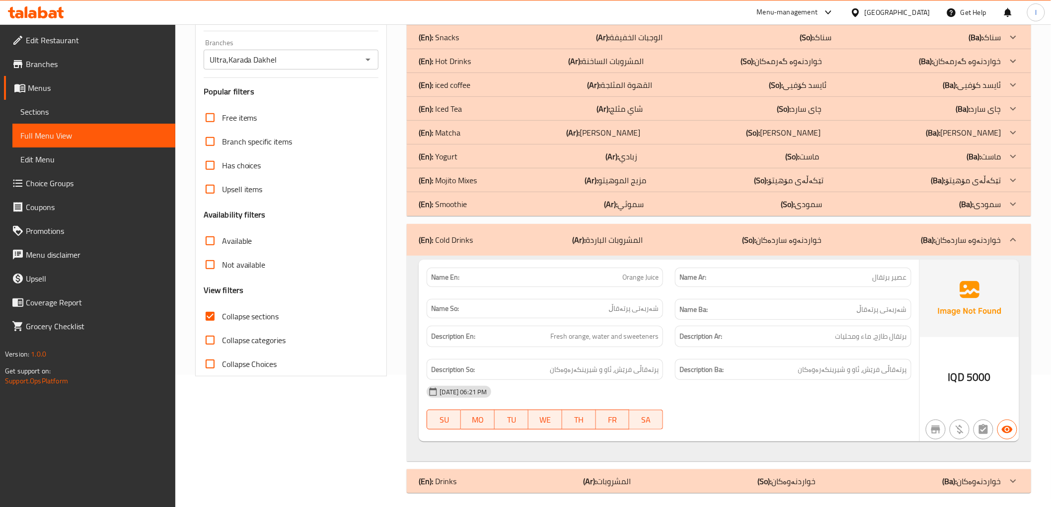
scroll to position [133, 0]
click at [647, 25] on div "(En): Drinks (Ar): المشروبات (So): خواردنەوەکان (Ba): خواردنەوەکان" at bounding box center [719, 13] width 624 height 24
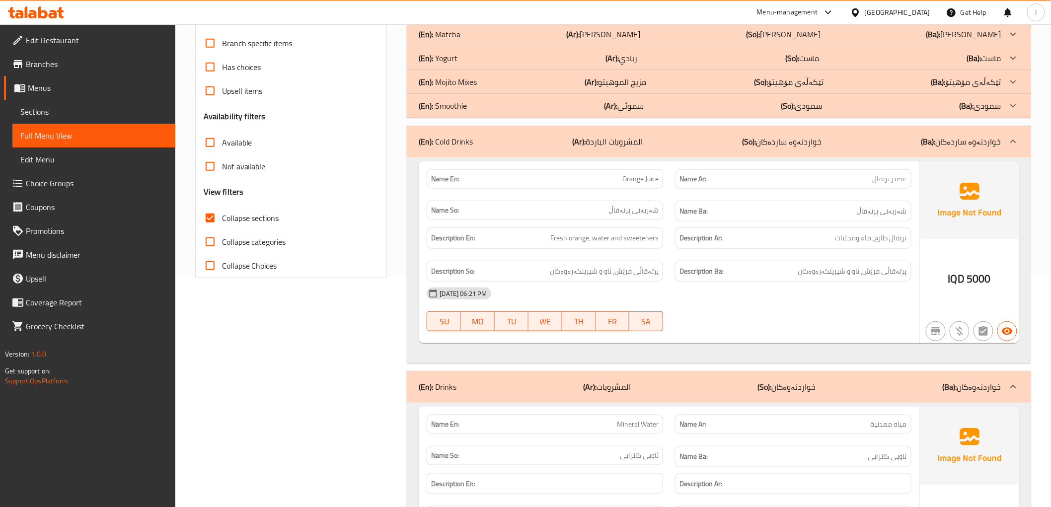
scroll to position [243, 0]
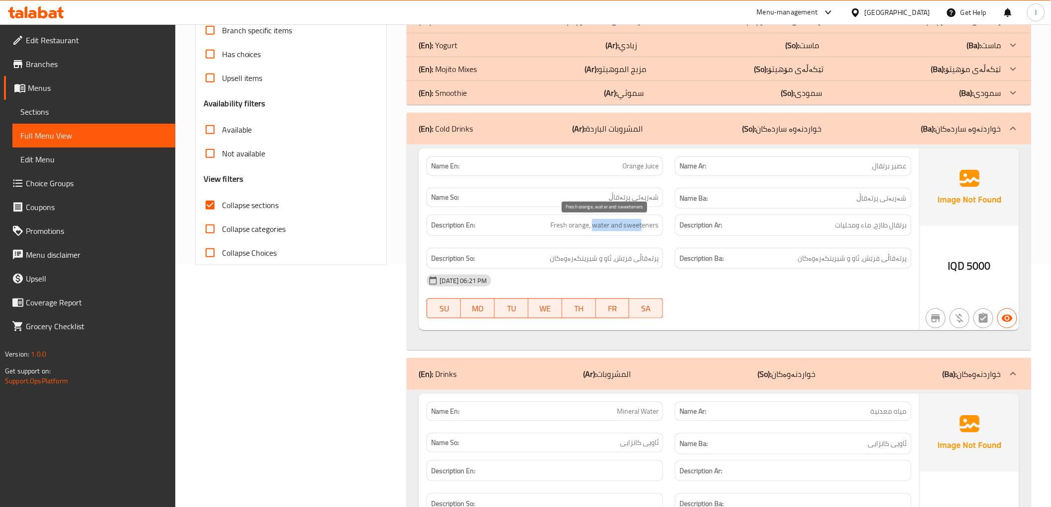
drag, startPoint x: 594, startPoint y: 227, endPoint x: 657, endPoint y: 216, distance: 64.1
click at [652, 225] on span "Fresh orange, water and sweeteners" at bounding box center [604, 225] width 108 height 12
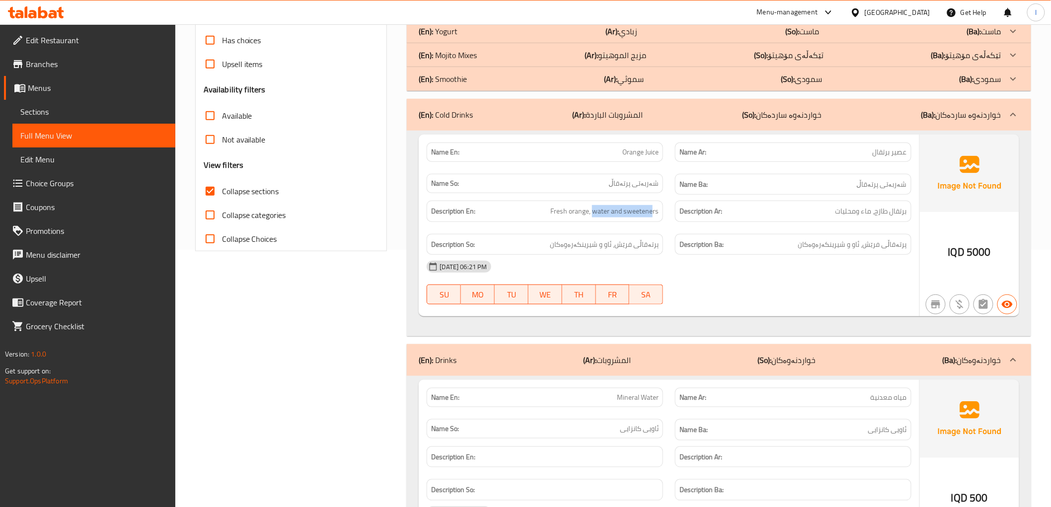
scroll to position [353, 0]
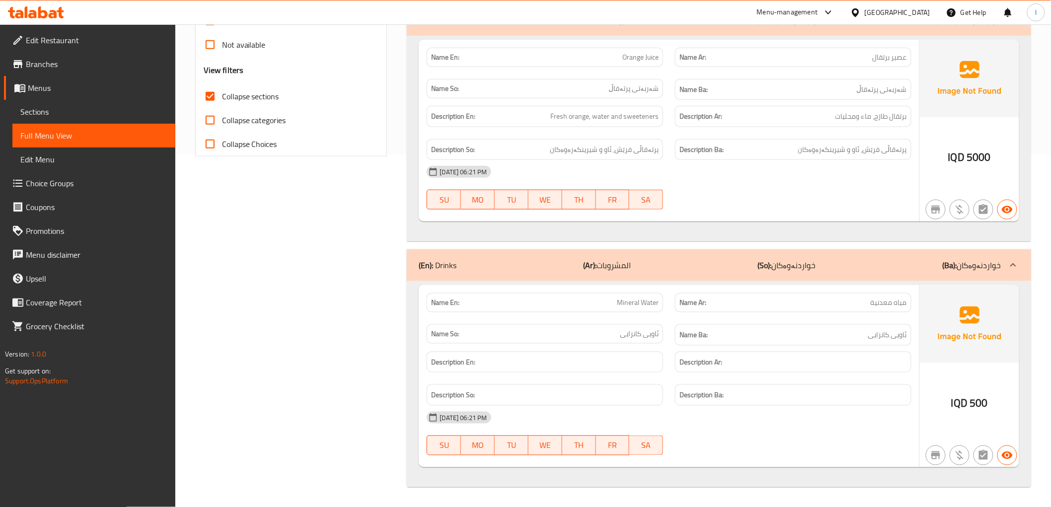
click at [914, 184] on div "19-08-2025 06:21 PM" at bounding box center [669, 172] width 496 height 24
click at [79, 118] on link "Sections" at bounding box center [93, 112] width 163 height 24
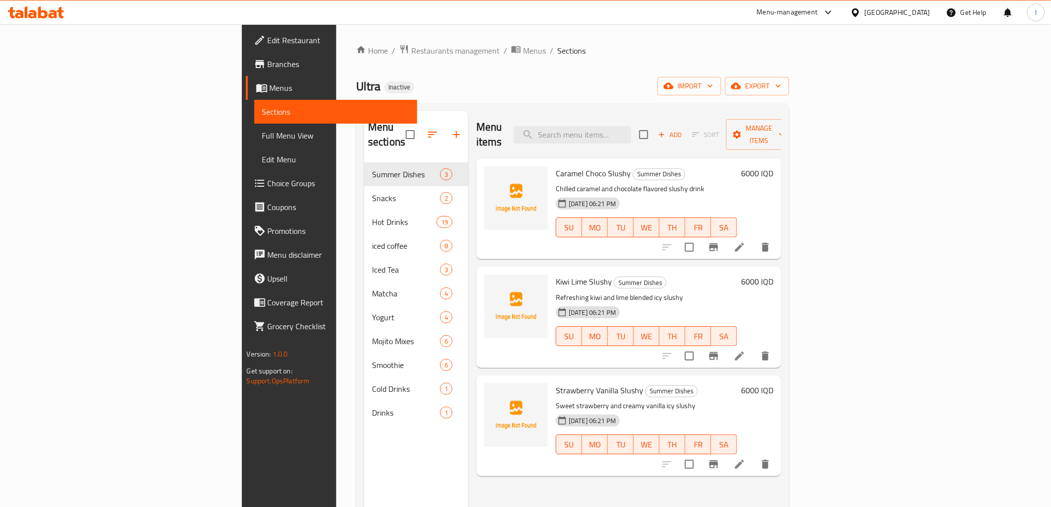
click at [557, 106] on div "Menu sections Summer Dishes 3 Snacks 2 Hot Drinks 19 iced coffee 8 Iced Tea 3 M…" at bounding box center [572, 364] width 433 height 523
click at [556, 166] on span "Caramel Choco Slushy" at bounding box center [593, 173] width 75 height 15
copy span "Caramel"
click at [556, 166] on span "Caramel Choco Slushy" at bounding box center [593, 173] width 75 height 15
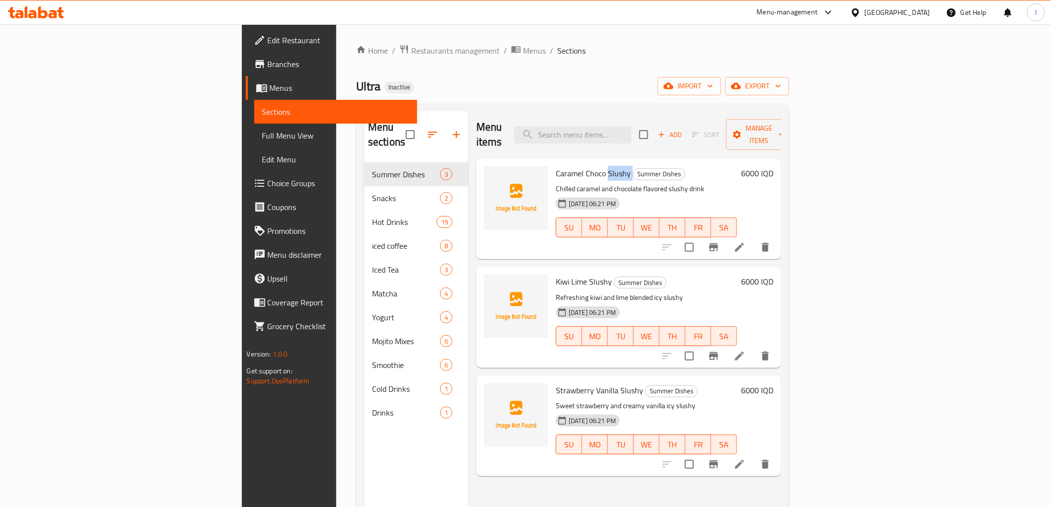
click at [556, 166] on span "Caramel Choco Slushy" at bounding box center [593, 173] width 75 height 15
copy h6 "Slushy"
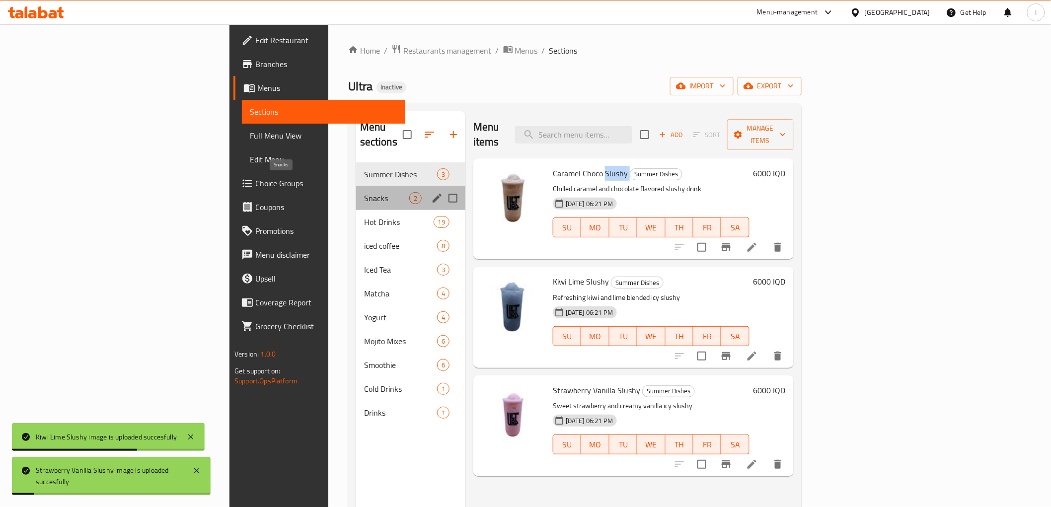
click at [364, 192] on span "Snacks" at bounding box center [386, 198] width 45 height 12
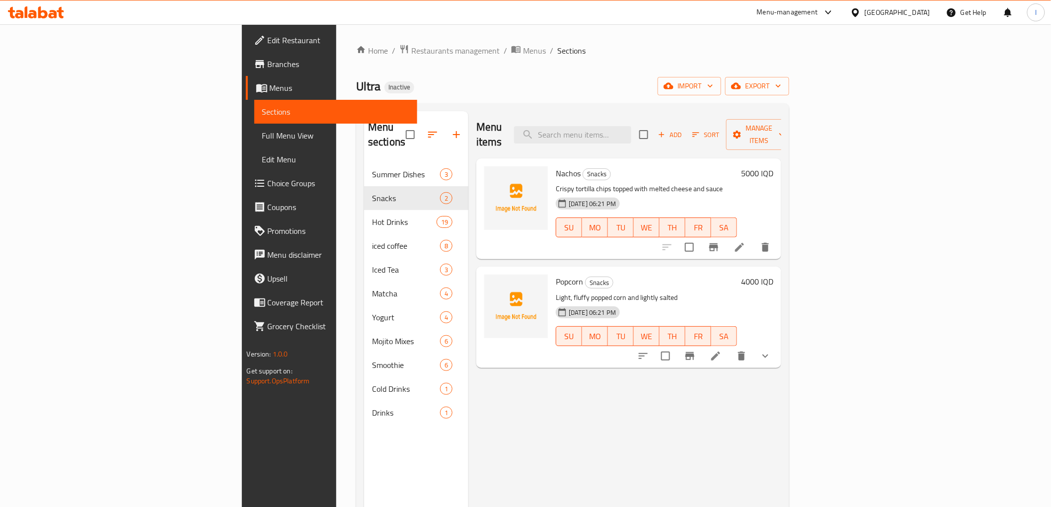
click at [556, 166] on span "Nachos" at bounding box center [568, 173] width 25 height 15
copy h6 "Nachos"
click at [556, 274] on span "Popcorn" at bounding box center [569, 281] width 27 height 15
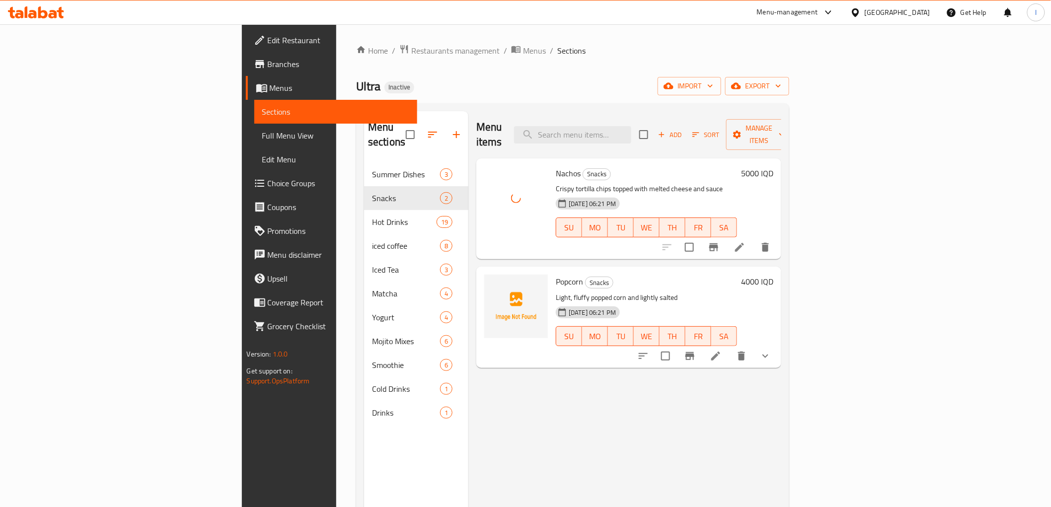
copy span "Popcorn"
click at [771, 350] on icon "show more" at bounding box center [765, 356] width 12 height 12
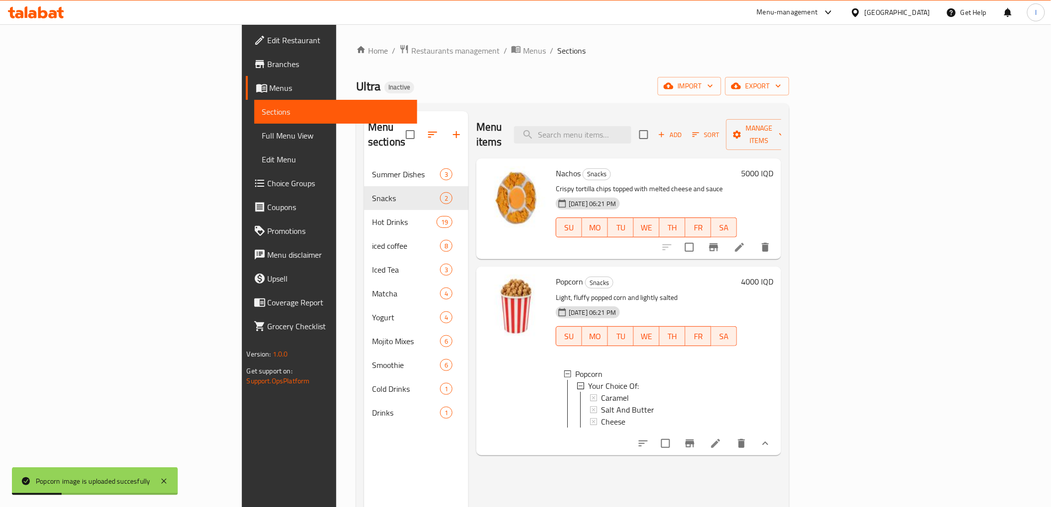
click at [509, 458] on div "Menu items Add Sort Manage items Nachos Snacks Crispy tortilla chips topped wit…" at bounding box center [624, 364] width 313 height 507
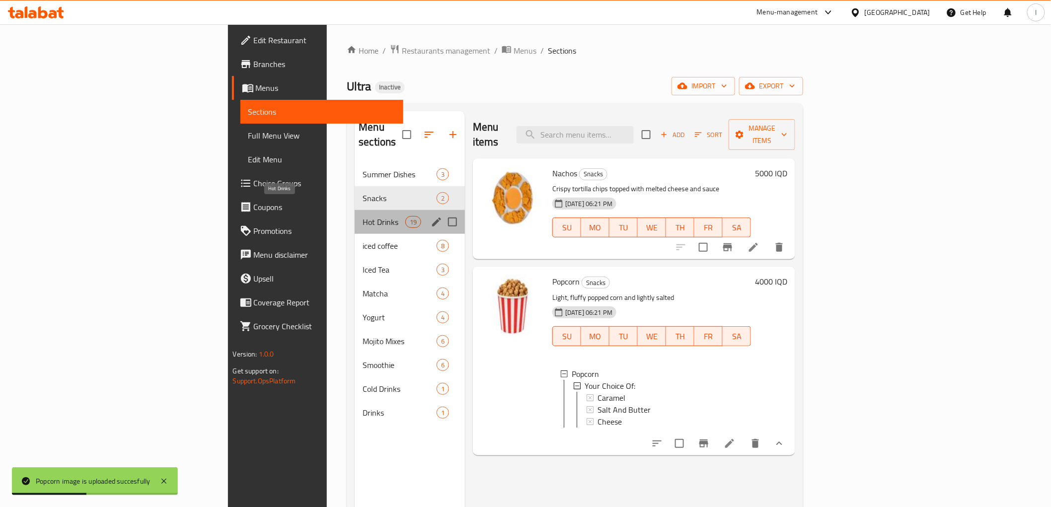
click at [363, 216] on span "Hot Drinks" at bounding box center [384, 222] width 42 height 12
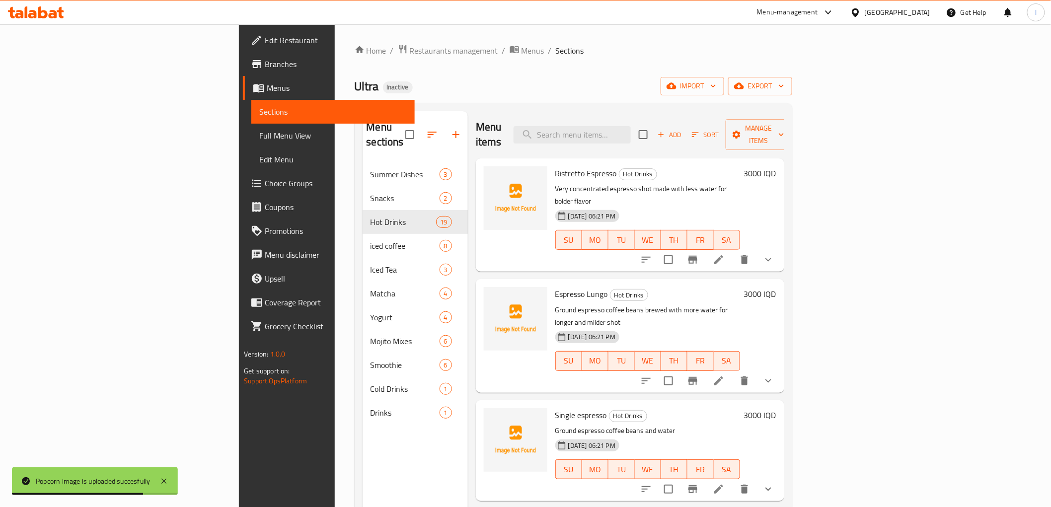
click at [555, 166] on span "Ristretto Espresso" at bounding box center [586, 173] width 62 height 15
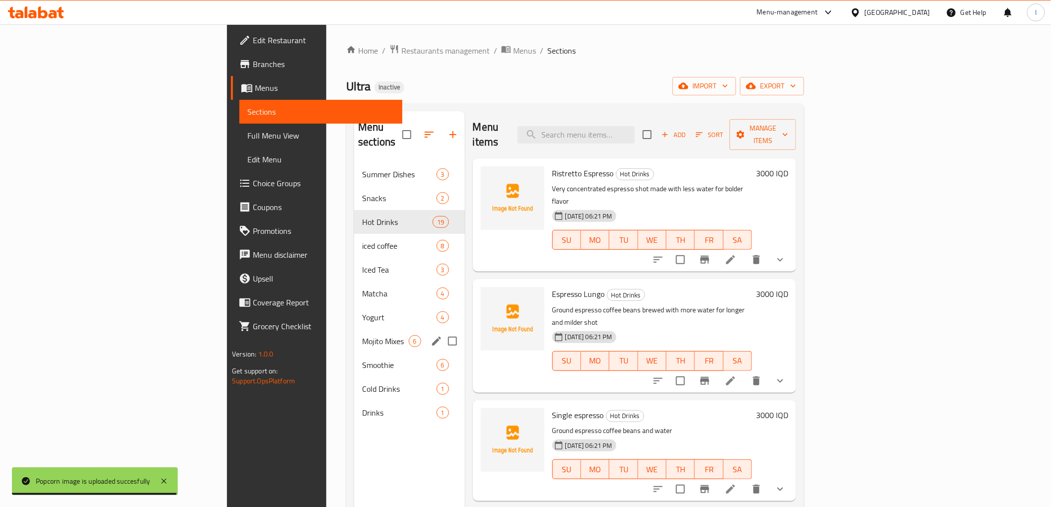
copy span "Espresso"
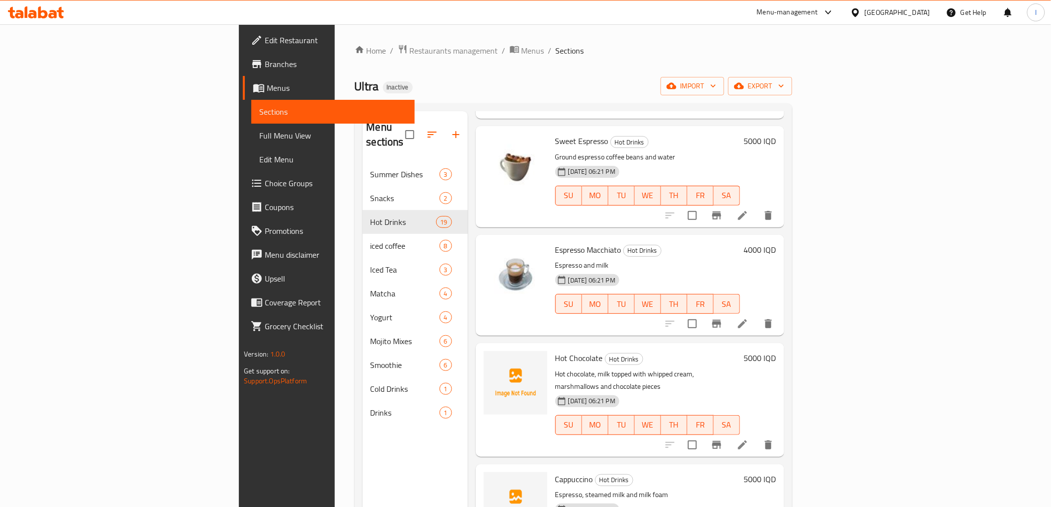
scroll to position [607, 0]
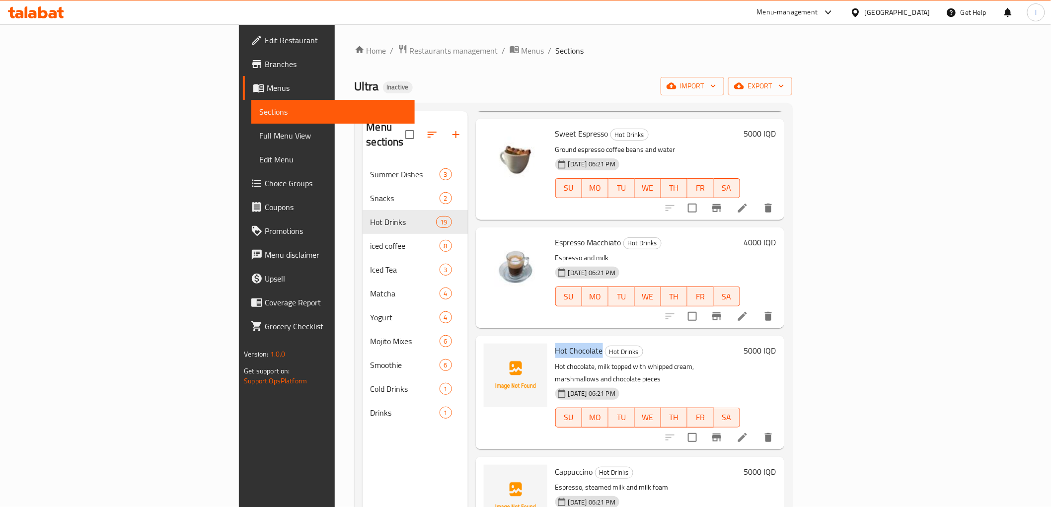
drag, startPoint x: 495, startPoint y: 314, endPoint x: 541, endPoint y: 313, distance: 46.2
click at [555, 343] on span "Hot Chocolate" at bounding box center [579, 350] width 48 height 15
copy span "Hot Chocolate"
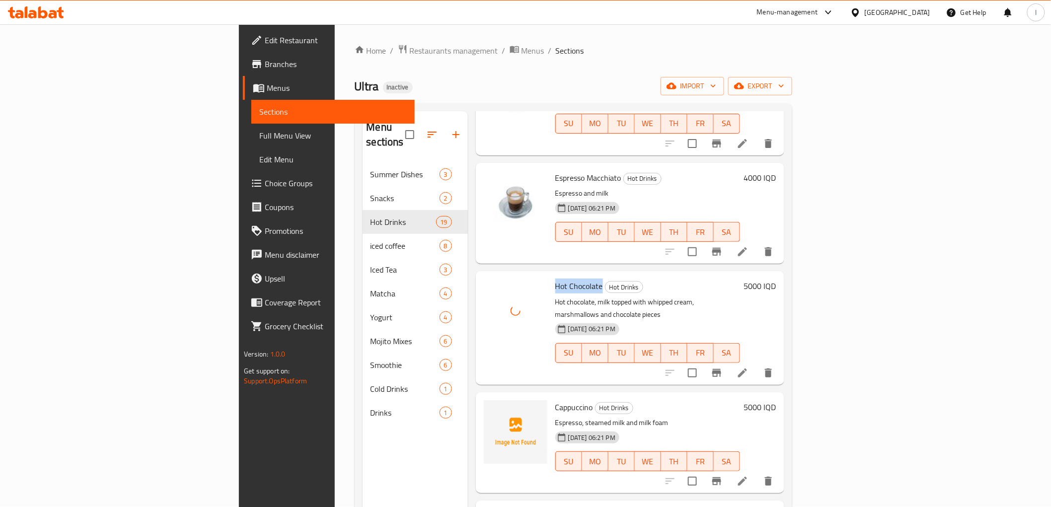
scroll to position [772, 0]
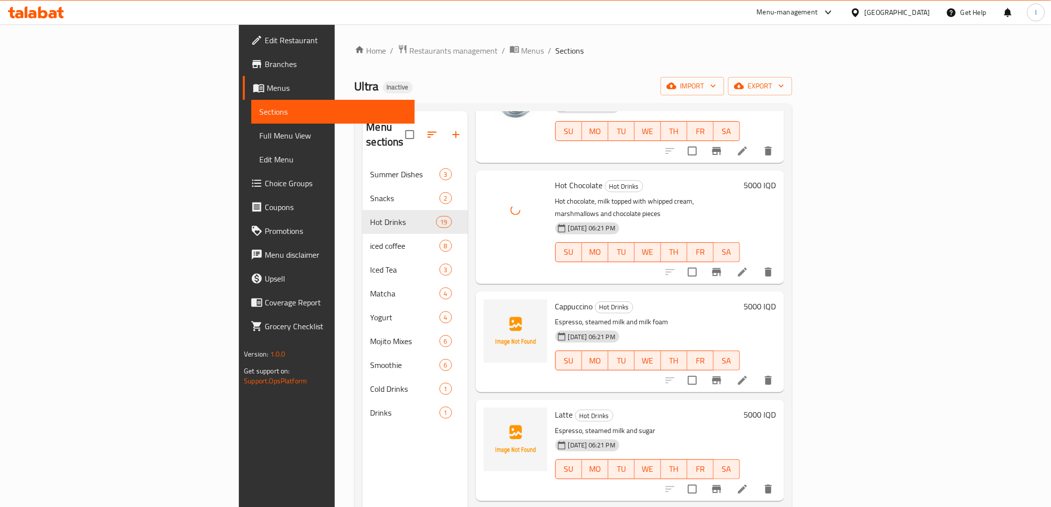
click at [555, 299] on span "Cappuccino" at bounding box center [574, 306] width 38 height 15
copy h6 "Cappuccino"
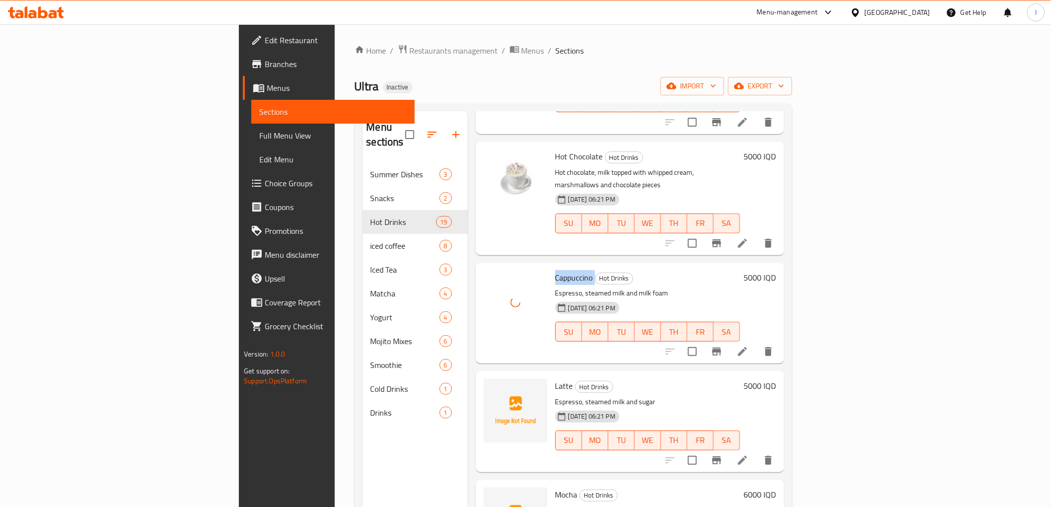
scroll to position [827, 0]
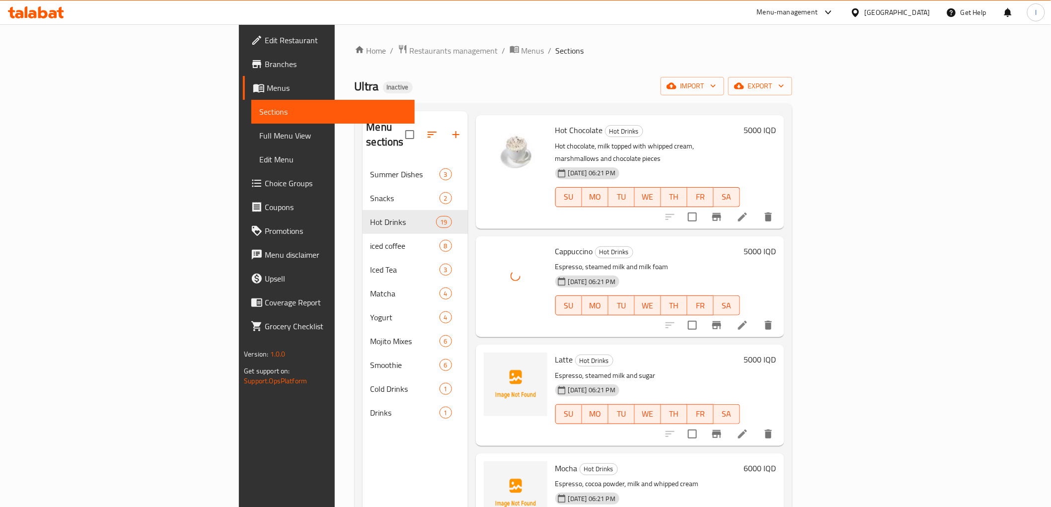
click at [555, 352] on span "Latte" at bounding box center [564, 359] width 18 height 15
copy h6 "Latte"
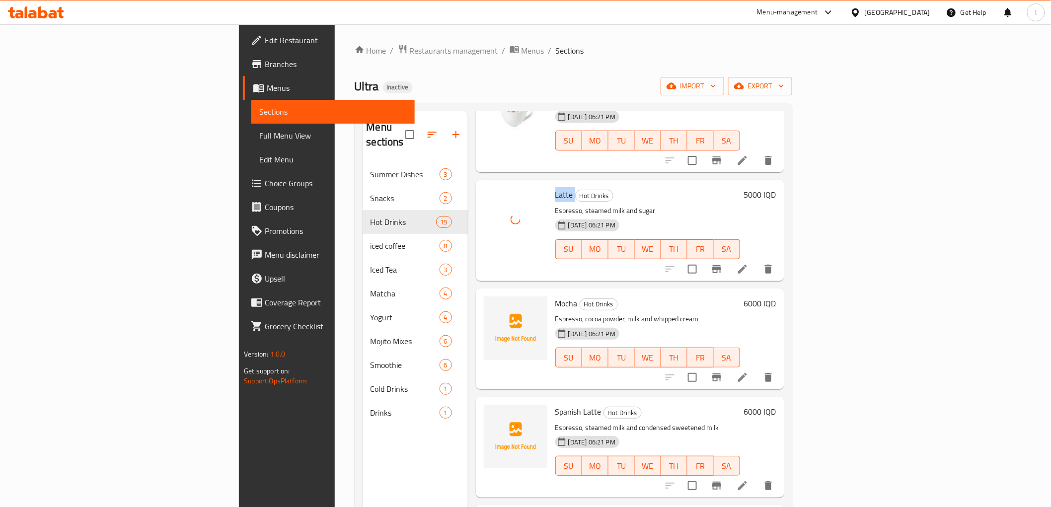
scroll to position [993, 0]
click at [555, 295] on span "Mocha" at bounding box center [566, 302] width 22 height 15
click at [555, 403] on span "Spanish Latte" at bounding box center [578, 410] width 46 height 15
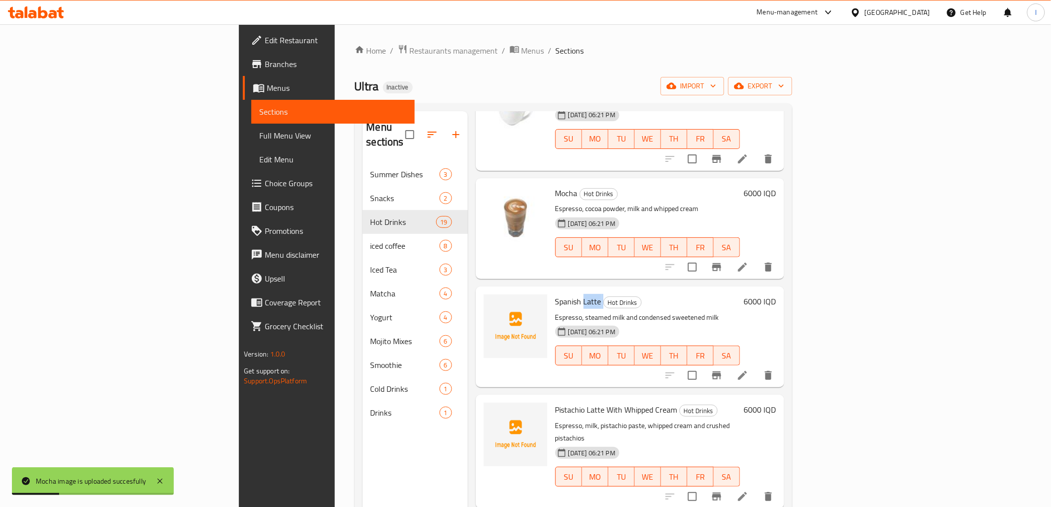
scroll to position [1159, 0]
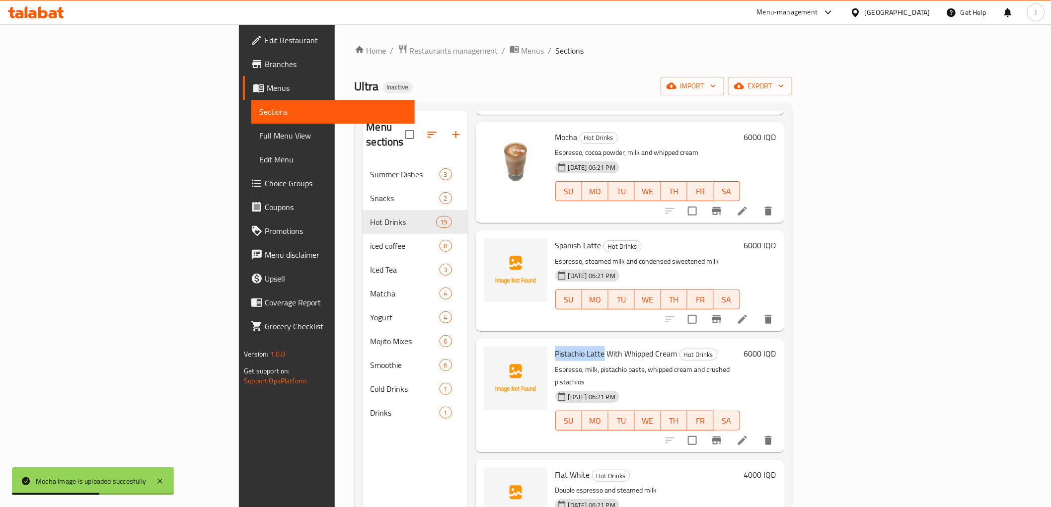
drag, startPoint x: 494, startPoint y: 302, endPoint x: 543, endPoint y: 300, distance: 48.7
click at [551, 343] on div "Pistachio Latte With Whipped Cream Hot Drinks Espresso, milk, pistachio paste, …" at bounding box center [647, 395] width 193 height 105
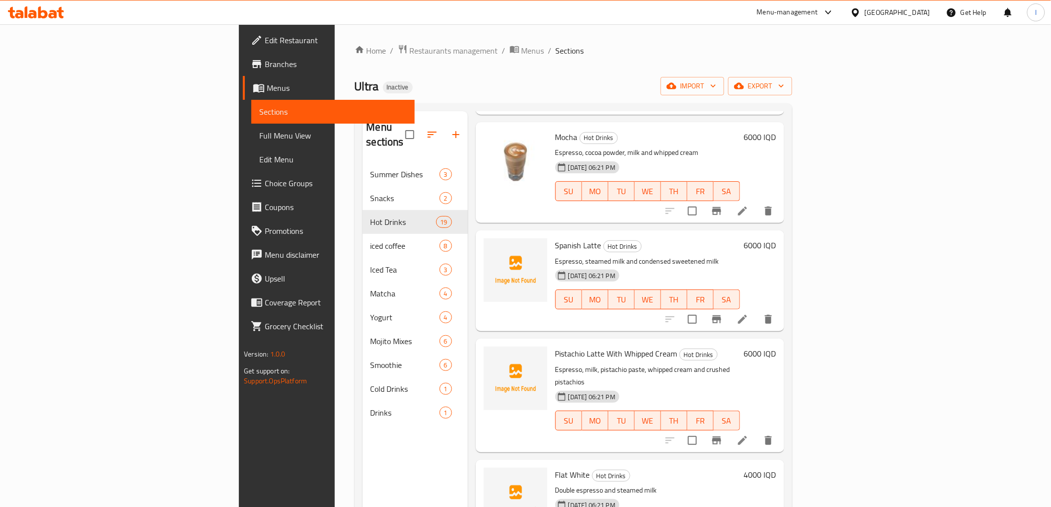
click at [555, 238] on span "Spanish Latte" at bounding box center [578, 245] width 46 height 15
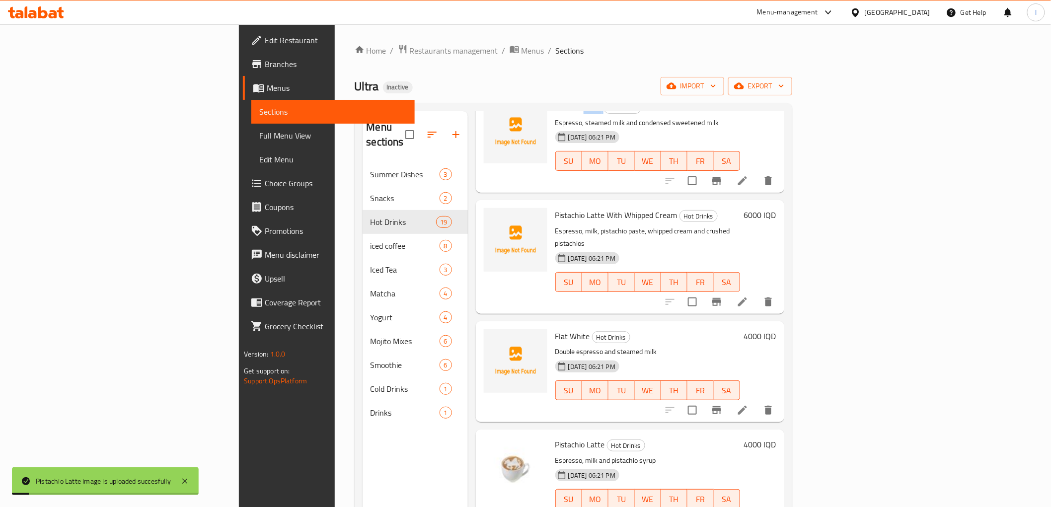
scroll to position [1324, 0]
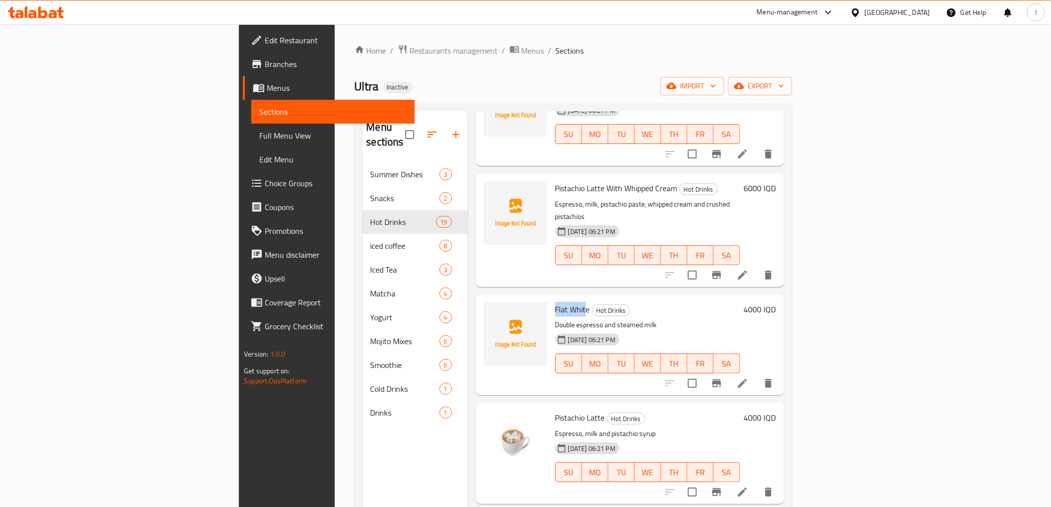
drag, startPoint x: 493, startPoint y: 246, endPoint x: 527, endPoint y: 245, distance: 34.3
click at [551, 298] on div "Flat White Hot Drinks Double espresso and steamed milk 19-08-2025 06:21 PM SU M…" at bounding box center [647, 344] width 193 height 93
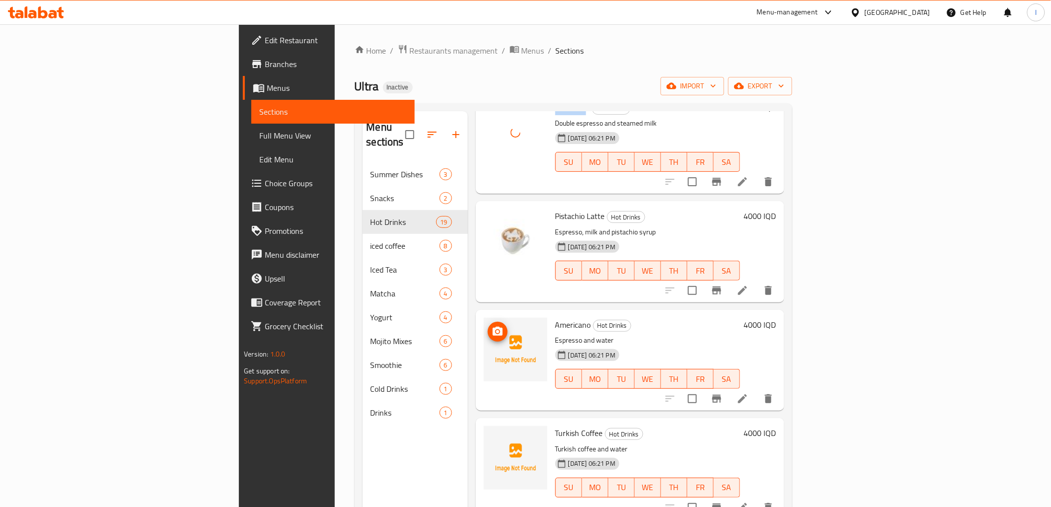
scroll to position [1545, 0]
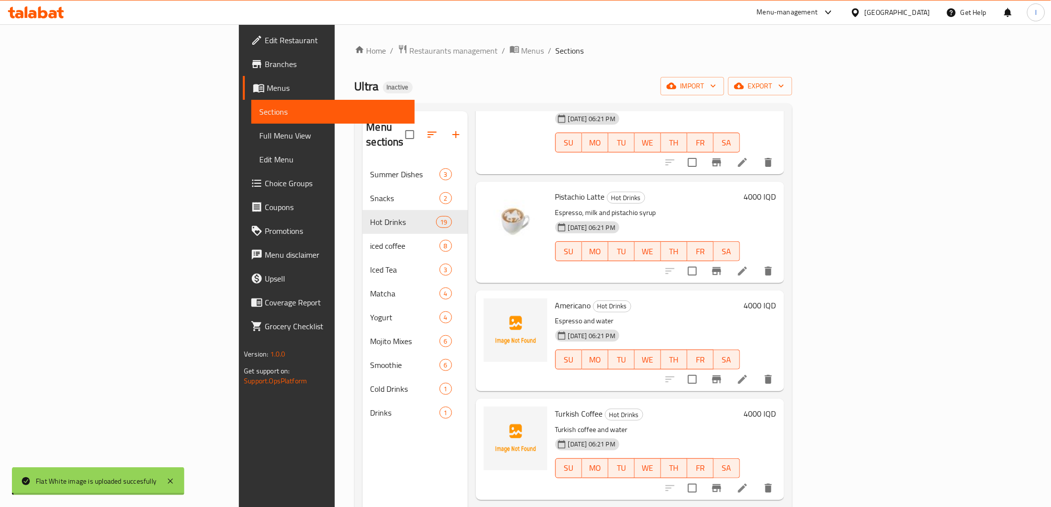
click at [555, 298] on span "Americano" at bounding box center [573, 305] width 36 height 15
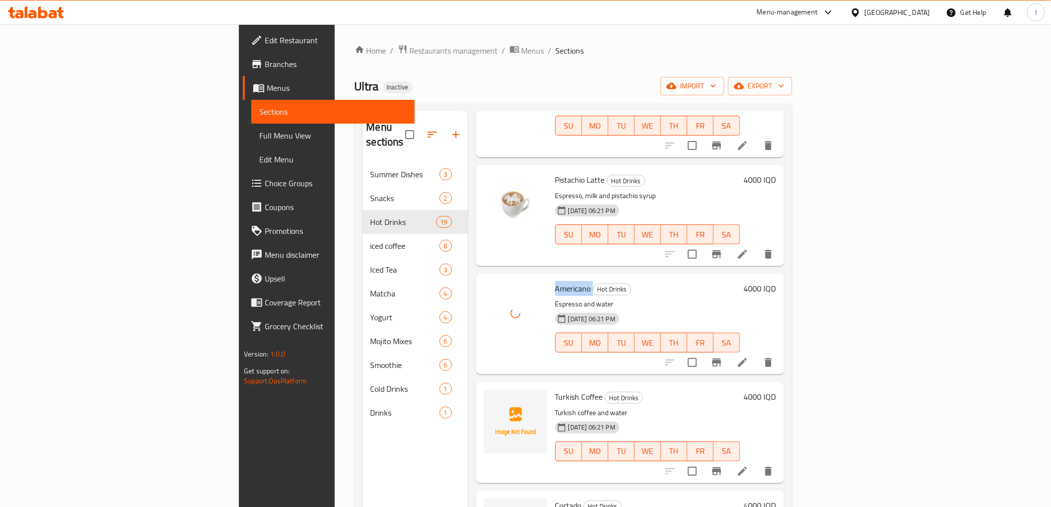
scroll to position [1578, 0]
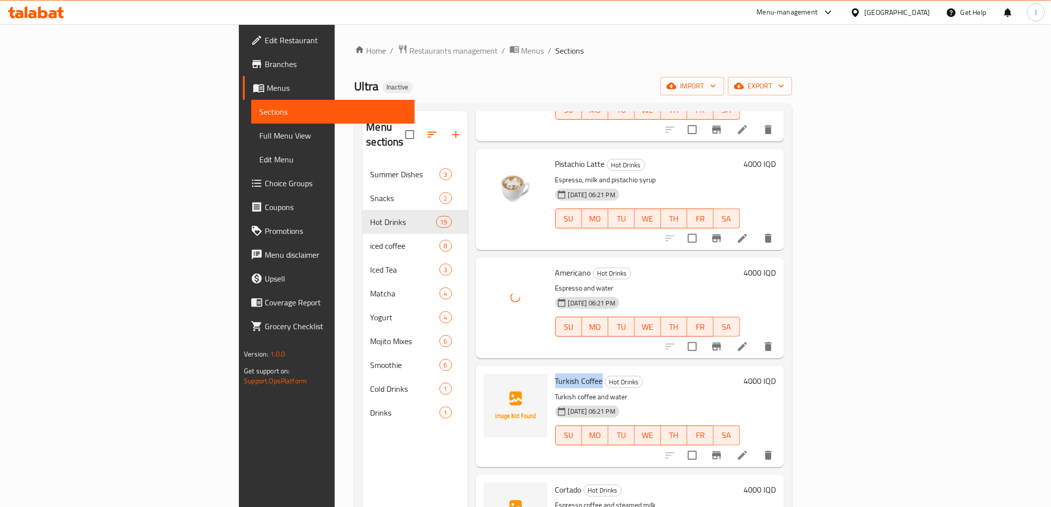
drag, startPoint x: 496, startPoint y: 315, endPoint x: 543, endPoint y: 315, distance: 47.7
click at [555, 374] on h6 "Turkish Coffee Hot Drinks" at bounding box center [647, 381] width 185 height 14
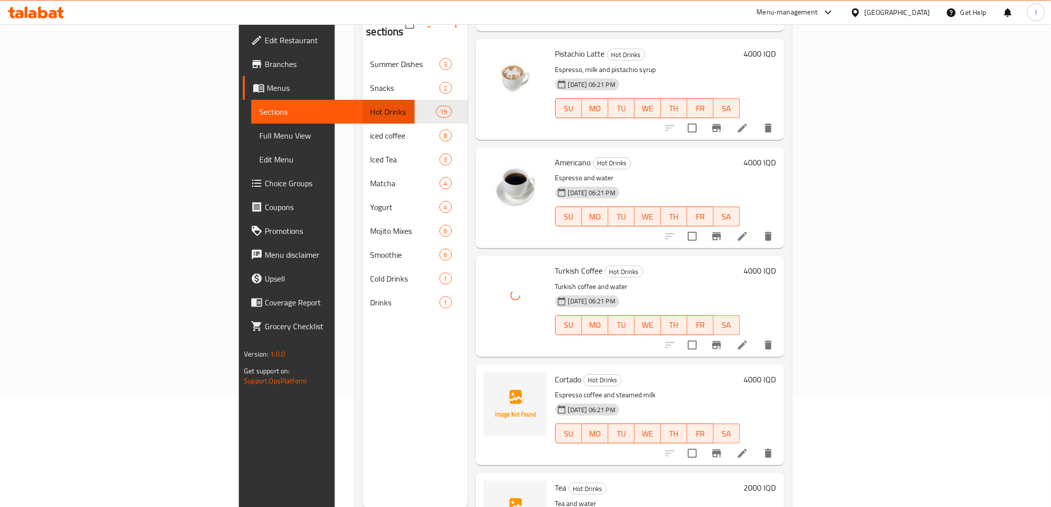
click at [555, 372] on span "Cortado" at bounding box center [568, 379] width 26 height 15
click at [555, 480] on span "Tea" at bounding box center [560, 487] width 11 height 15
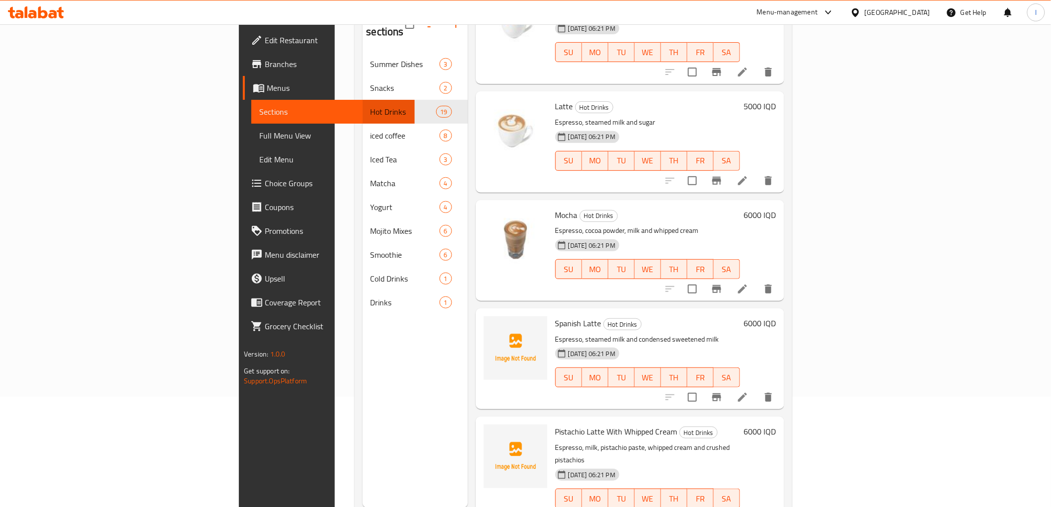
scroll to position [971, 0]
click at [555, 315] on span "Spanish Latte" at bounding box center [578, 322] width 46 height 15
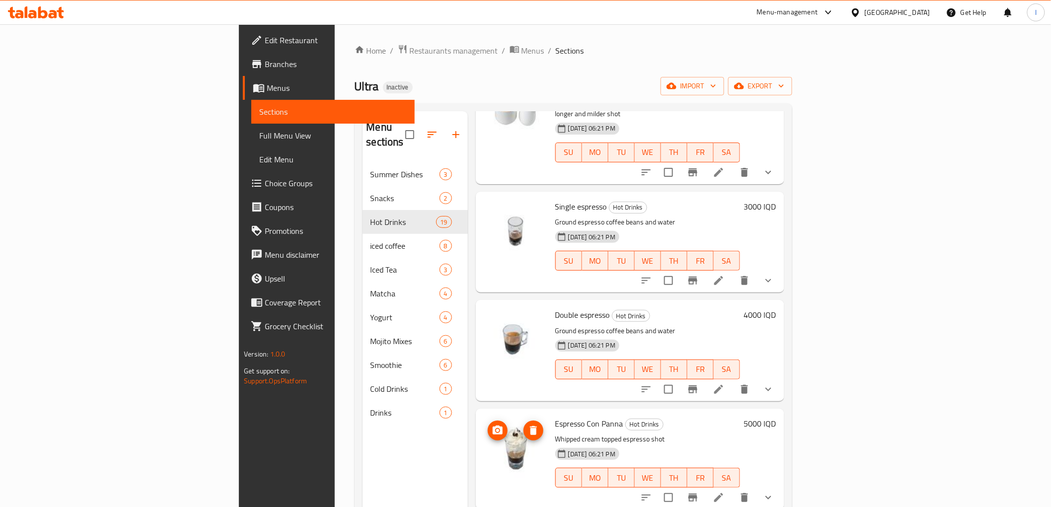
scroll to position [199, 0]
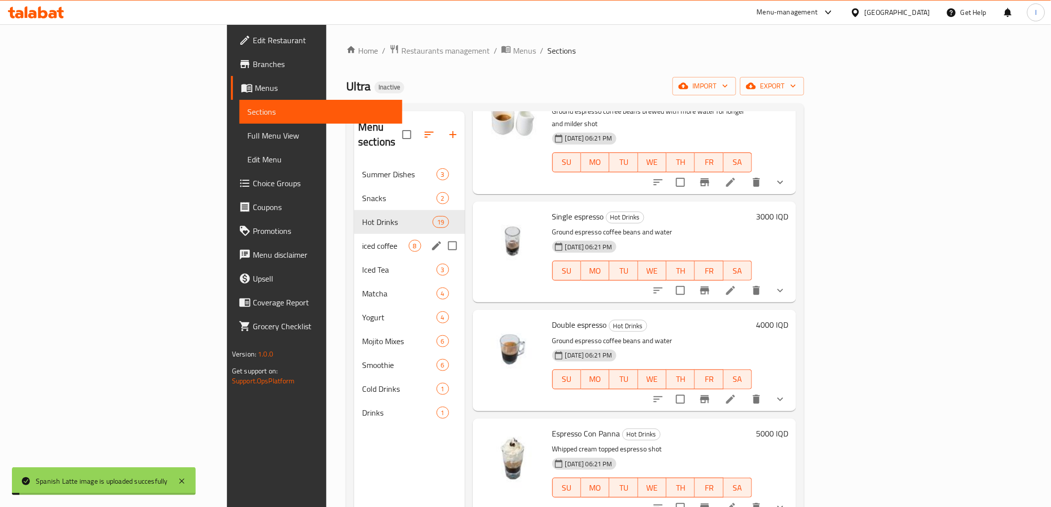
click at [362, 240] on span "iced coffee" at bounding box center [385, 246] width 46 height 12
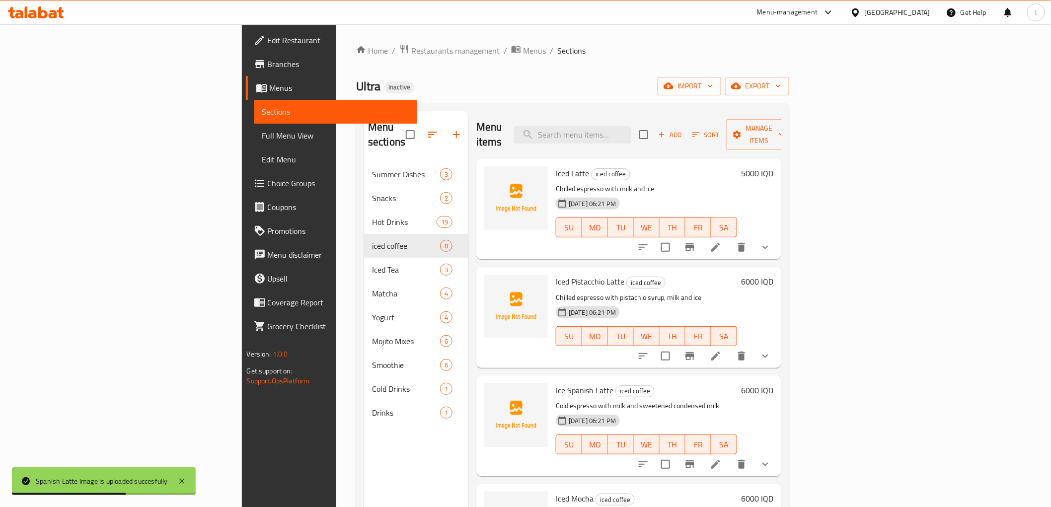
click at [556, 166] on span "Iced Latte" at bounding box center [572, 173] width 33 height 15
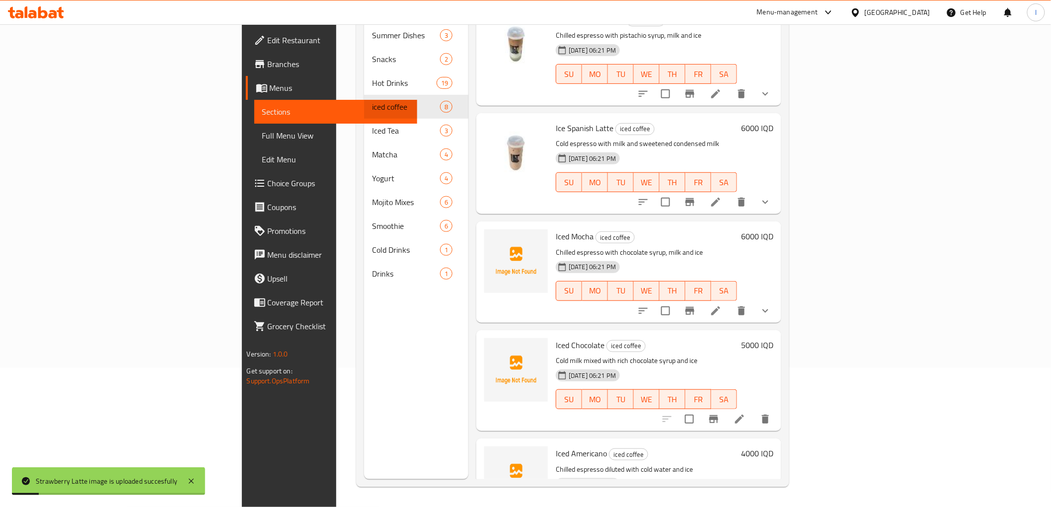
scroll to position [109, 0]
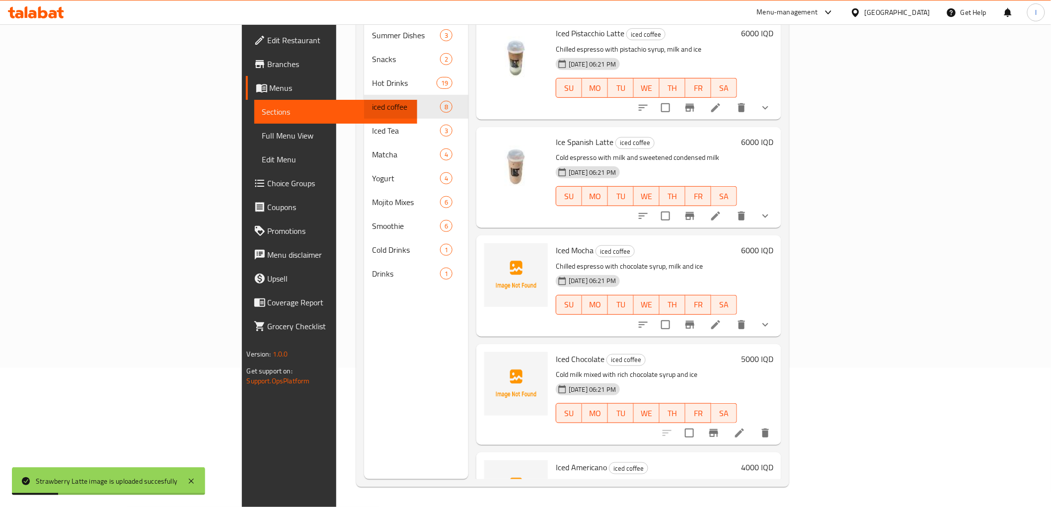
click at [556, 243] on span "Iced Mocha" at bounding box center [575, 250] width 38 height 15
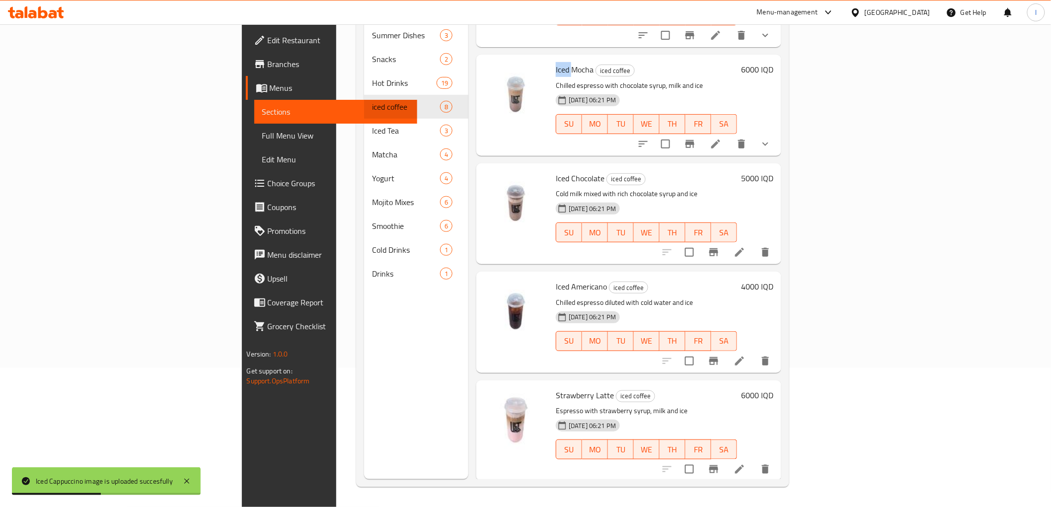
scroll to position [385, 0]
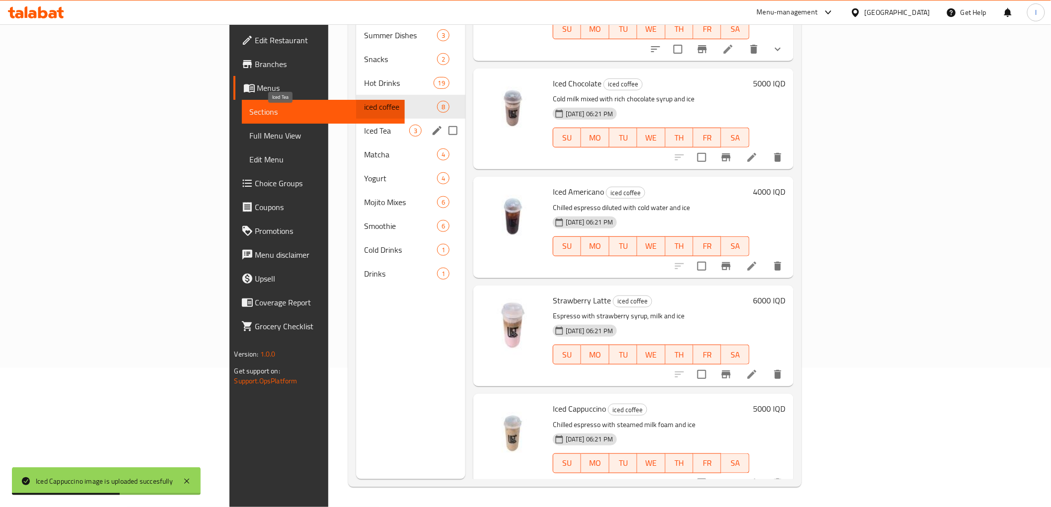
click at [364, 125] on span "Iced Tea" at bounding box center [386, 131] width 45 height 12
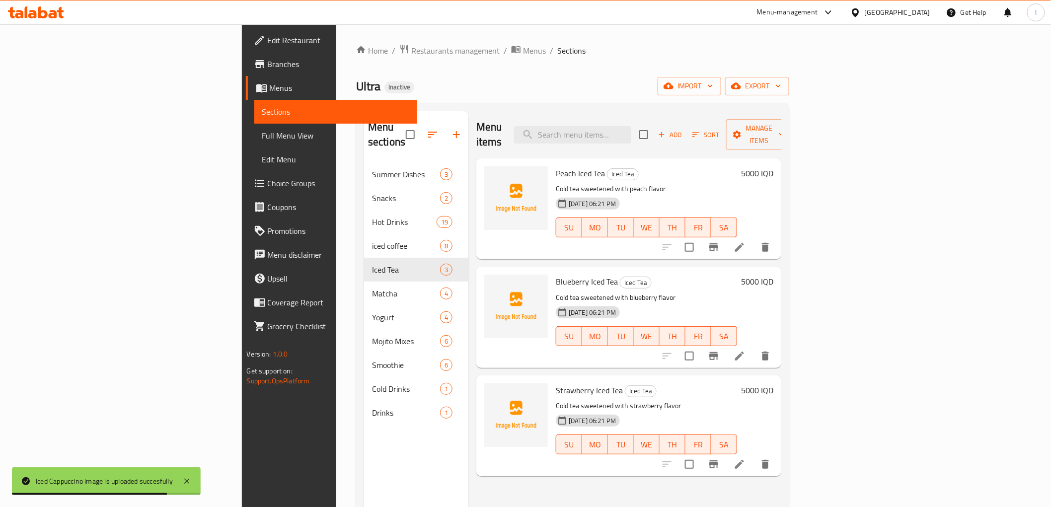
scroll to position [55, 0]
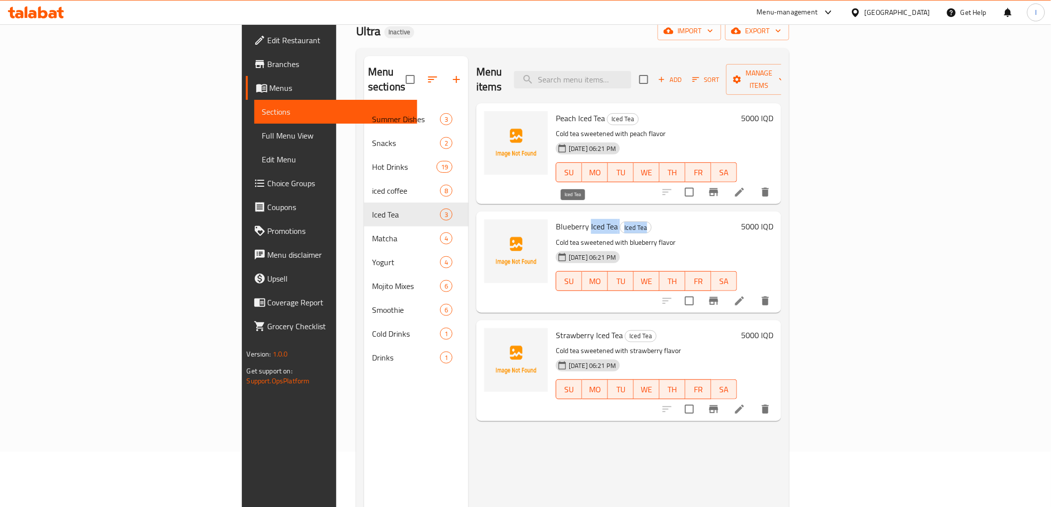
drag, startPoint x: 529, startPoint y: 215, endPoint x: 584, endPoint y: 218, distance: 55.2
click at [584, 219] on h6 "Blueberry Iced Tea Iced Tea" at bounding box center [646, 226] width 181 height 14
click at [556, 219] on span "Blueberry Iced Tea" at bounding box center [587, 226] width 62 height 15
drag, startPoint x: 530, startPoint y: 212, endPoint x: 535, endPoint y: 214, distance: 5.3
click at [556, 219] on span "Blueberry Iced Tea" at bounding box center [587, 226] width 62 height 15
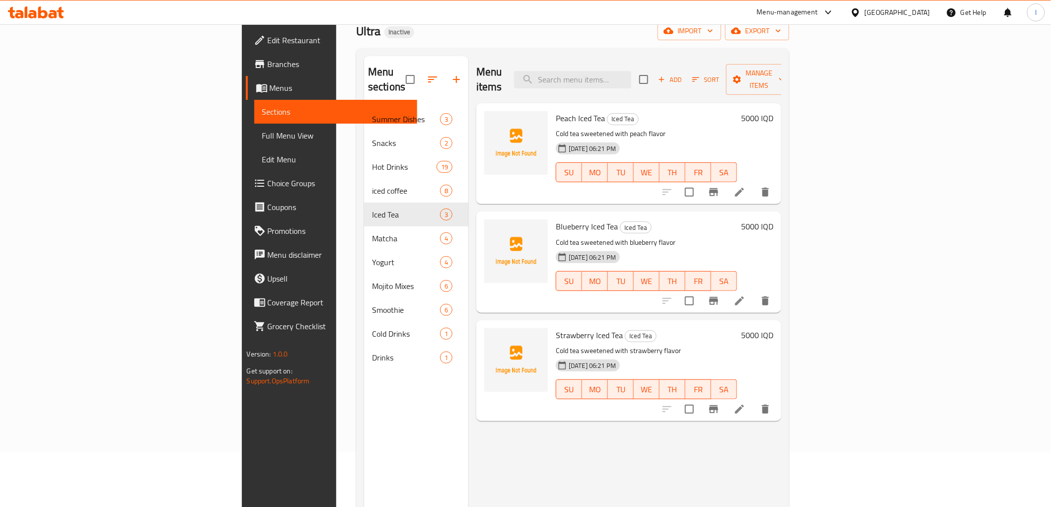
click at [556, 219] on span "Blueberry Iced Tea" at bounding box center [587, 226] width 62 height 15
drag, startPoint x: 528, startPoint y: 212, endPoint x: 548, endPoint y: 210, distance: 20.0
click at [556, 219] on span "Blueberry Iced Tea" at bounding box center [587, 226] width 62 height 15
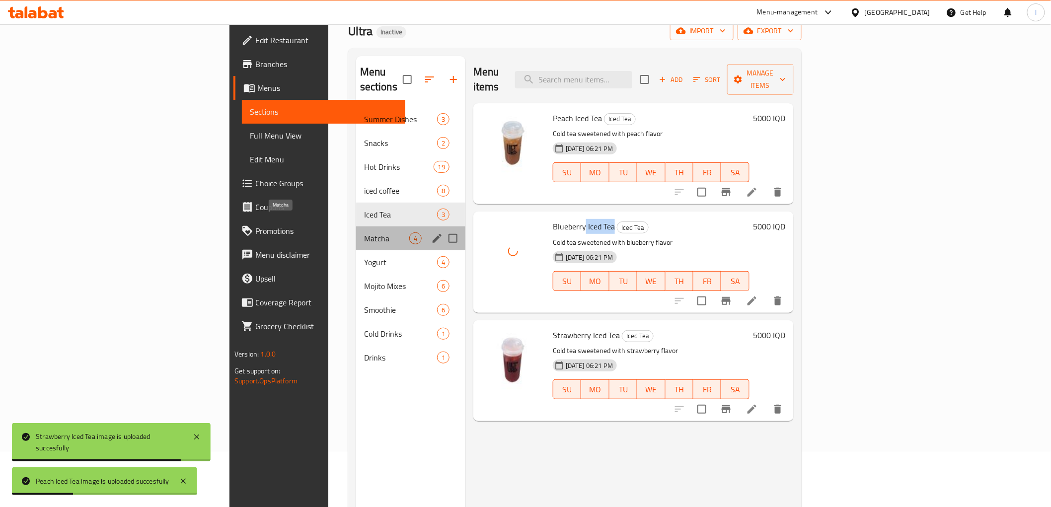
click at [364, 232] on span "Matcha" at bounding box center [386, 238] width 45 height 12
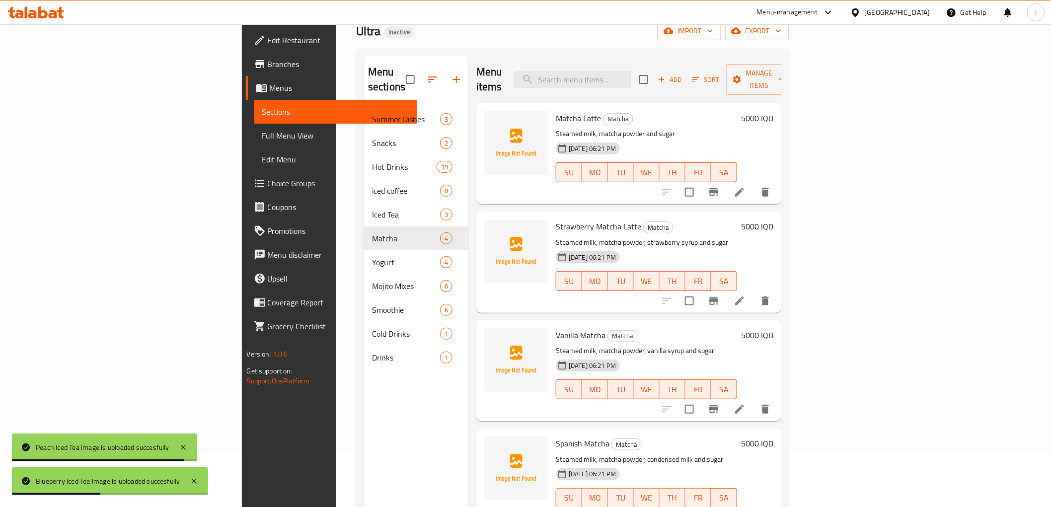
click at [556, 328] on span "Vanilla Matcha" at bounding box center [581, 335] width 50 height 15
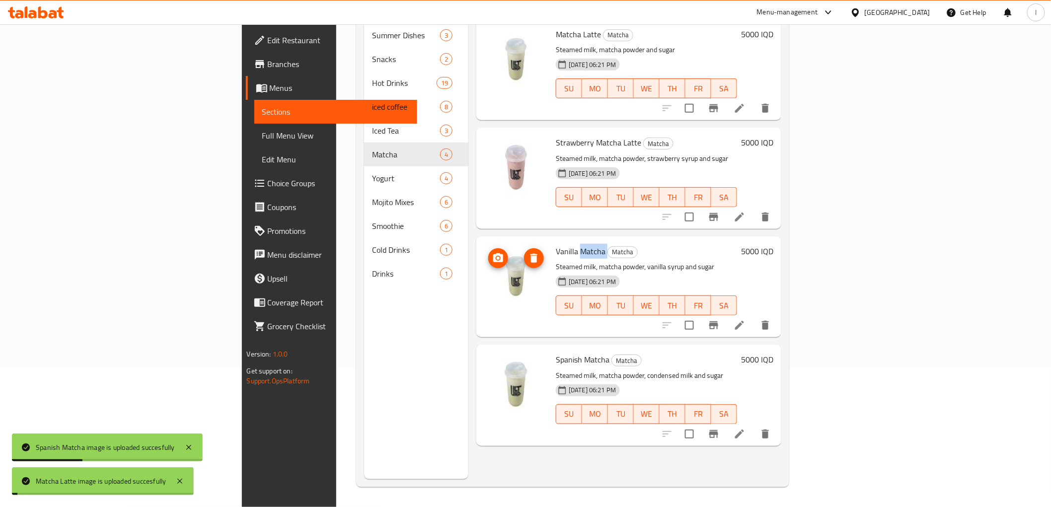
scroll to position [28, 0]
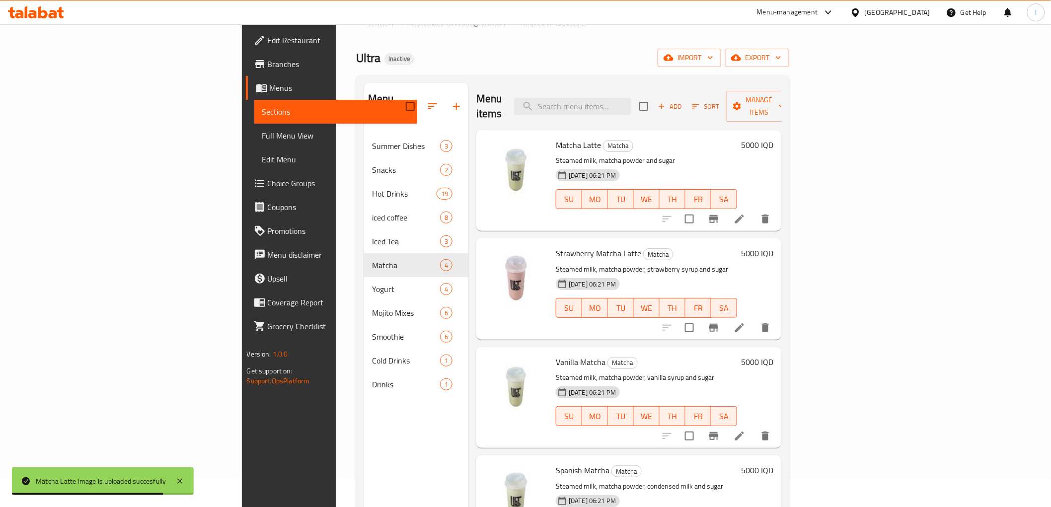
click at [364, 446] on div "Menu sections Summer Dishes 3 Snacks 2 Hot Drinks 19 iced coffee 8 Iced Tea 3 M…" at bounding box center [416, 336] width 104 height 507
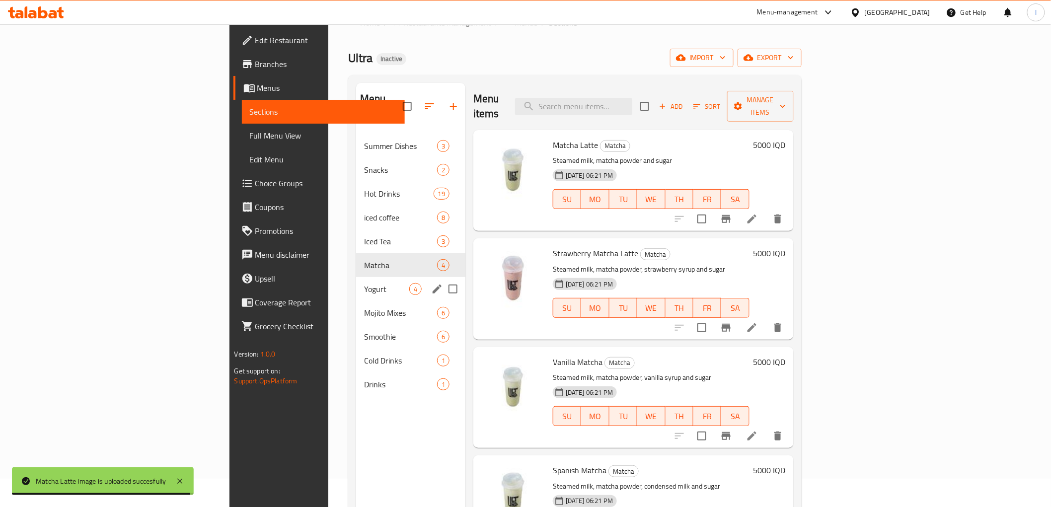
click at [364, 283] on span "Yogurt" at bounding box center [386, 289] width 45 height 12
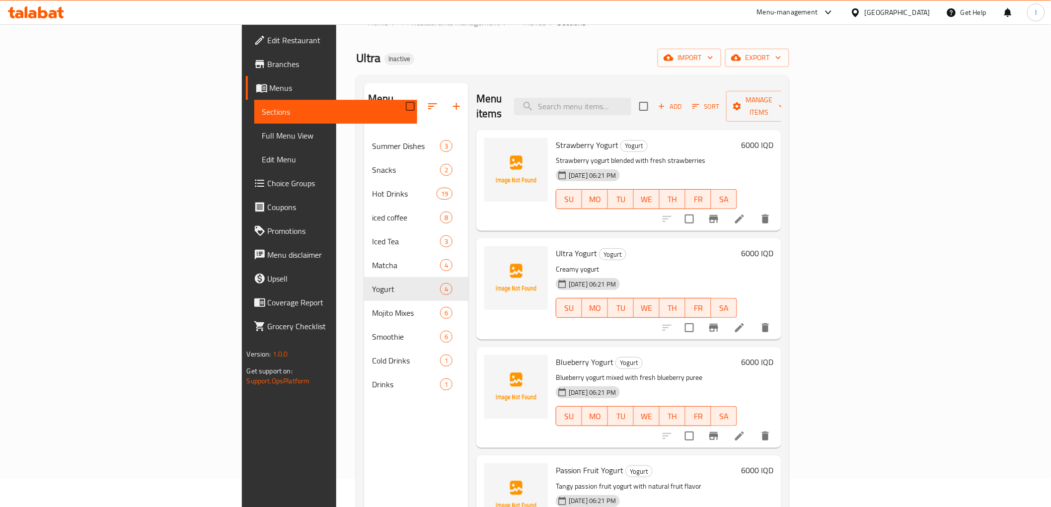
click at [556, 246] on span "Ultra Yogurt" at bounding box center [576, 253] width 41 height 15
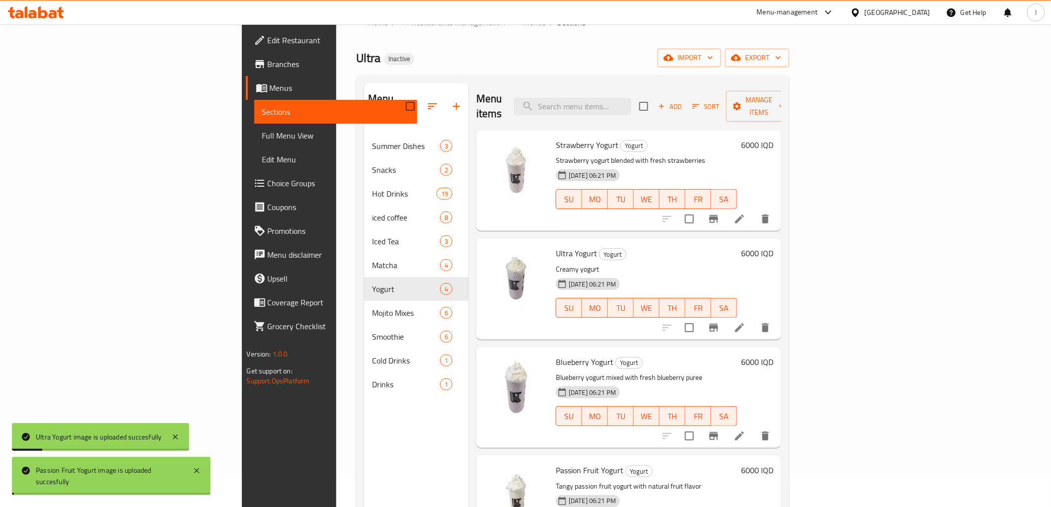
click at [364, 463] on div "Menu sections Summer Dishes 3 Snacks 2 Hot Drinks 19 iced coffee 8 Iced Tea 3 M…" at bounding box center [416, 336] width 104 height 507
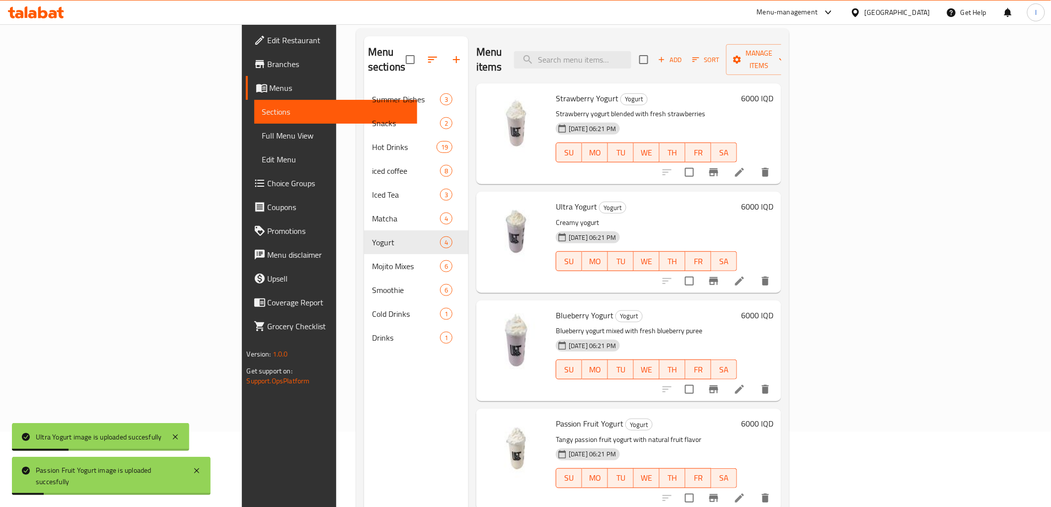
scroll to position [139, 0]
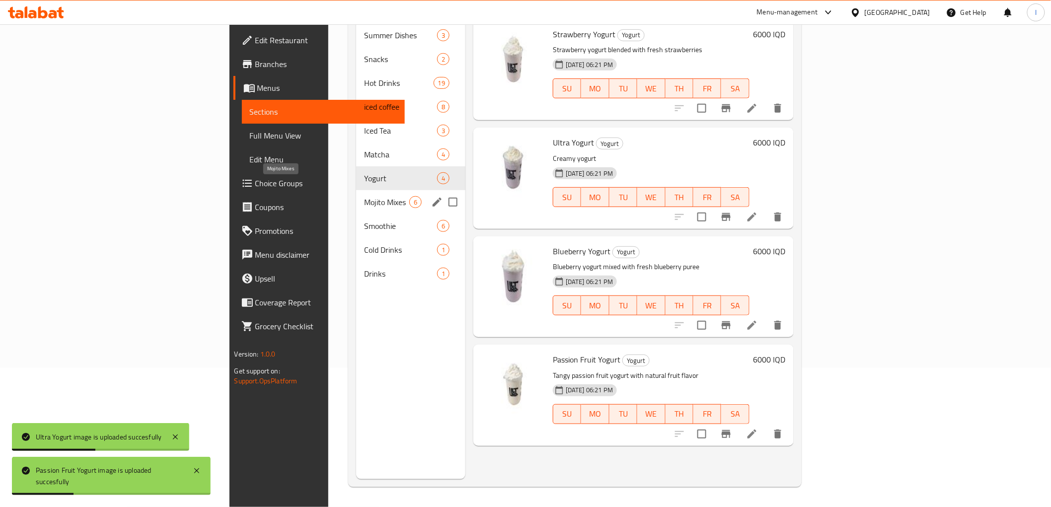
click at [364, 196] on span "Mojito Mixes" at bounding box center [386, 202] width 45 height 12
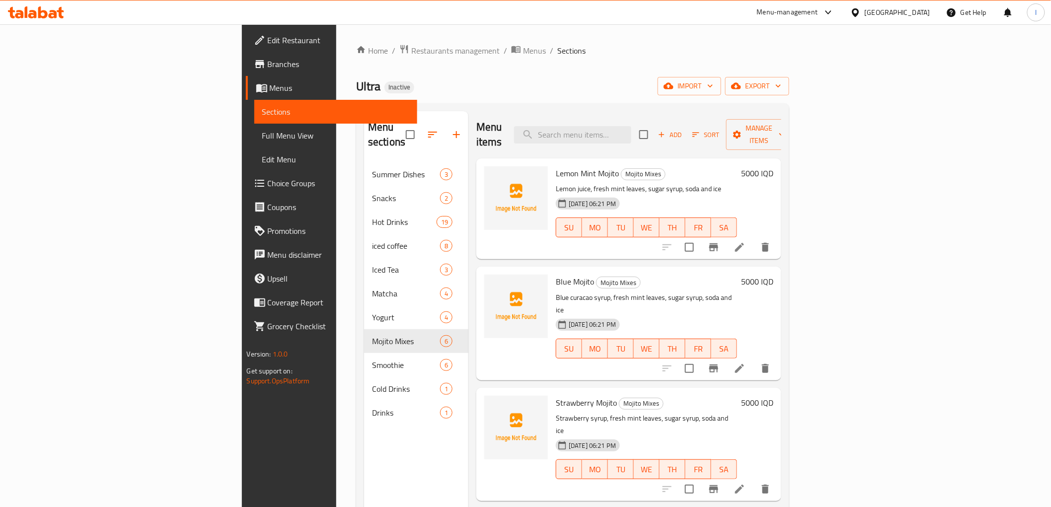
click at [556, 274] on span "Blue Mojito" at bounding box center [575, 281] width 38 height 15
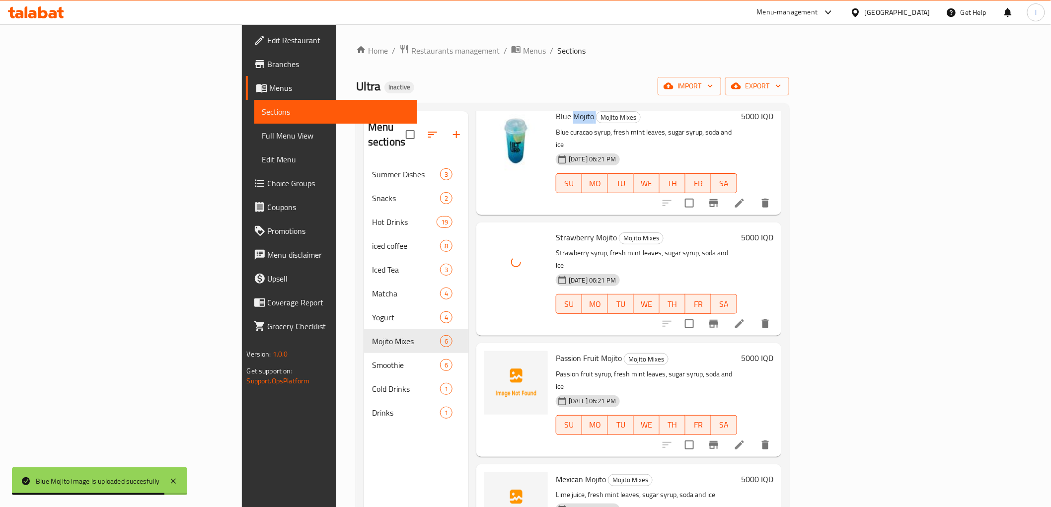
scroll to position [168, 0]
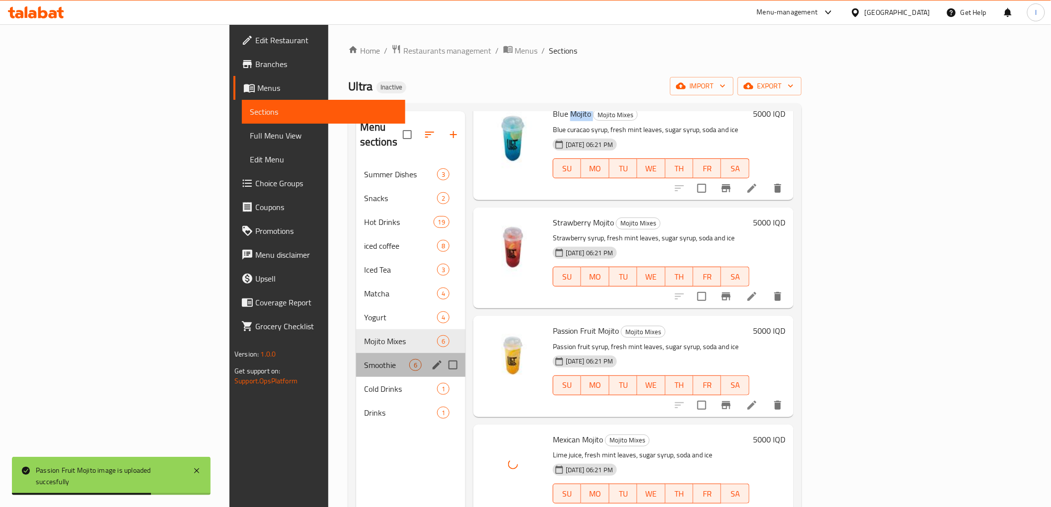
click at [356, 356] on div "Smoothie 6" at bounding box center [410, 365] width 109 height 24
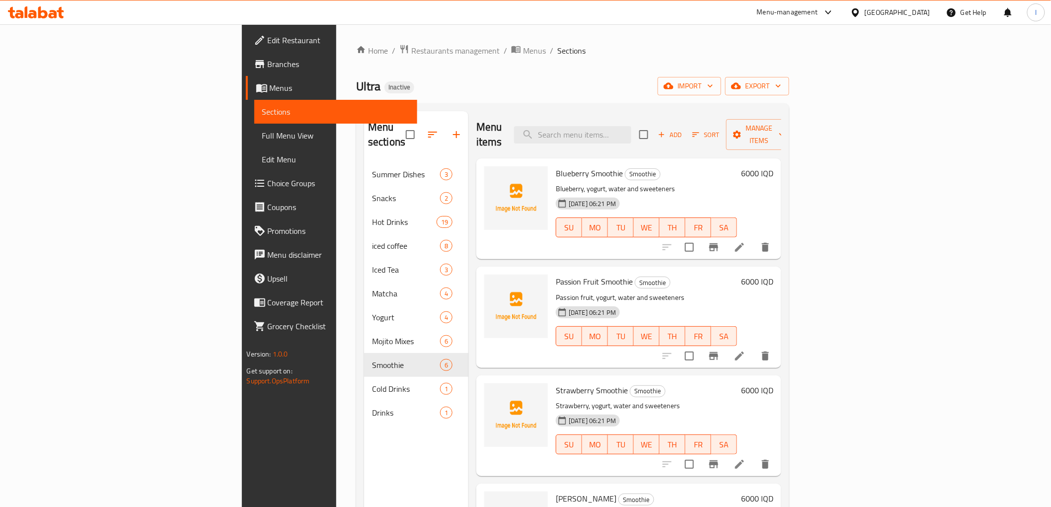
click at [556, 166] on span "Blueberry Smoothie" at bounding box center [589, 173] width 67 height 15
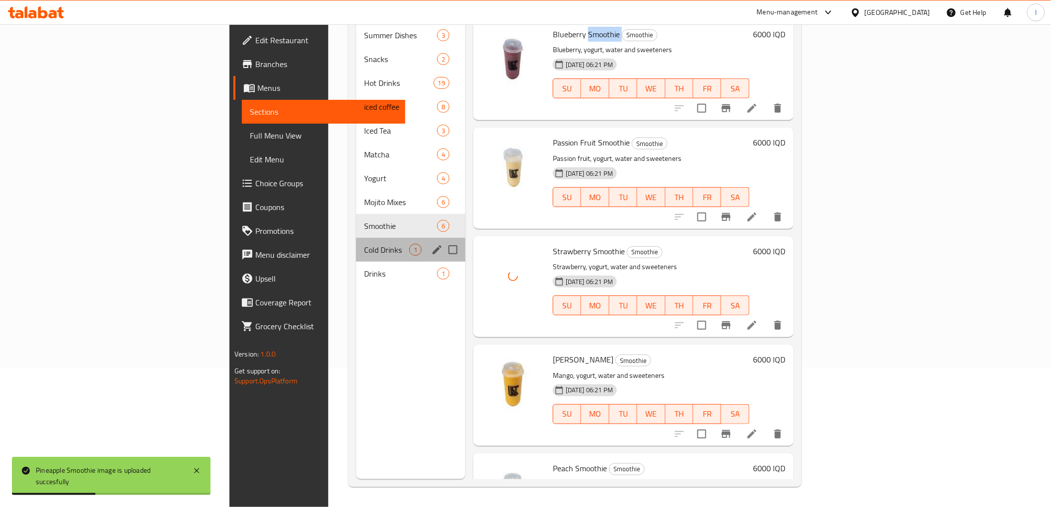
click at [356, 243] on div "Cold Drinks 1" at bounding box center [410, 250] width 109 height 24
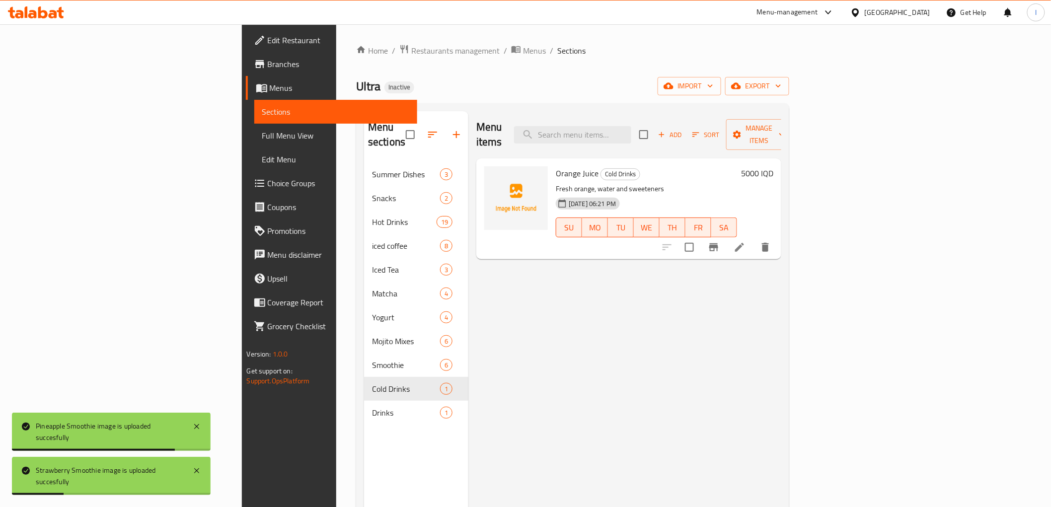
click at [556, 166] on span "Orange Juice" at bounding box center [577, 173] width 43 height 15
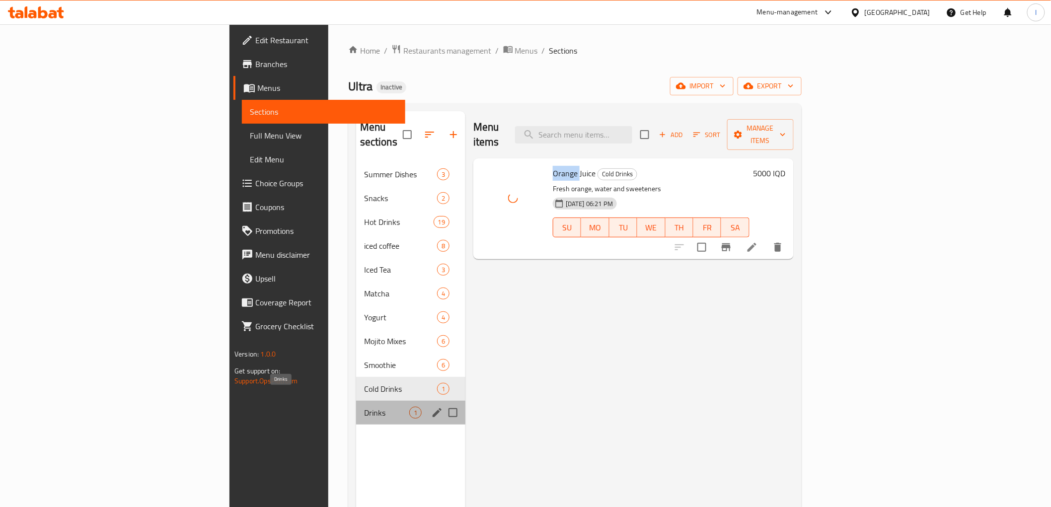
click at [364, 407] on span "Drinks" at bounding box center [386, 413] width 45 height 12
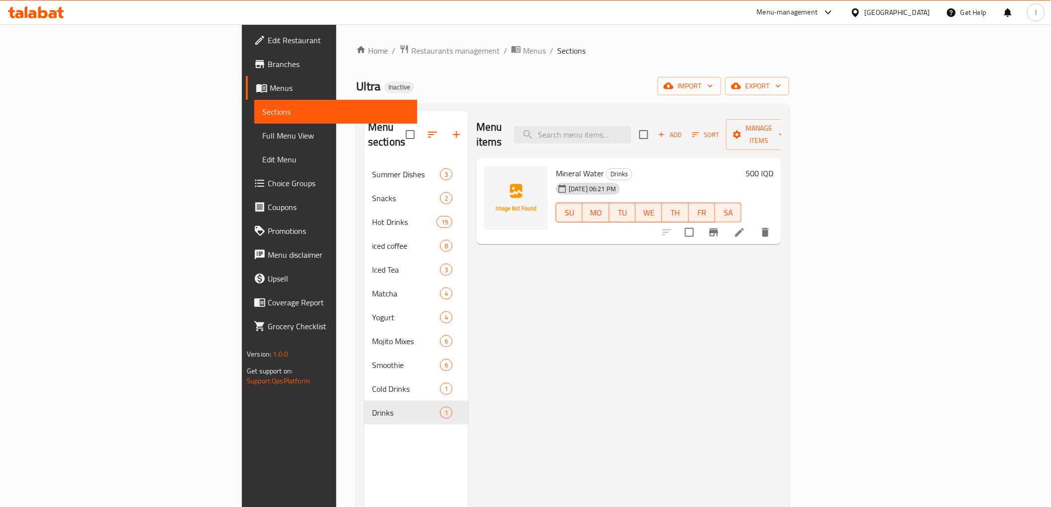
click at [556, 166] on span "Mineral Water" at bounding box center [580, 173] width 48 height 15
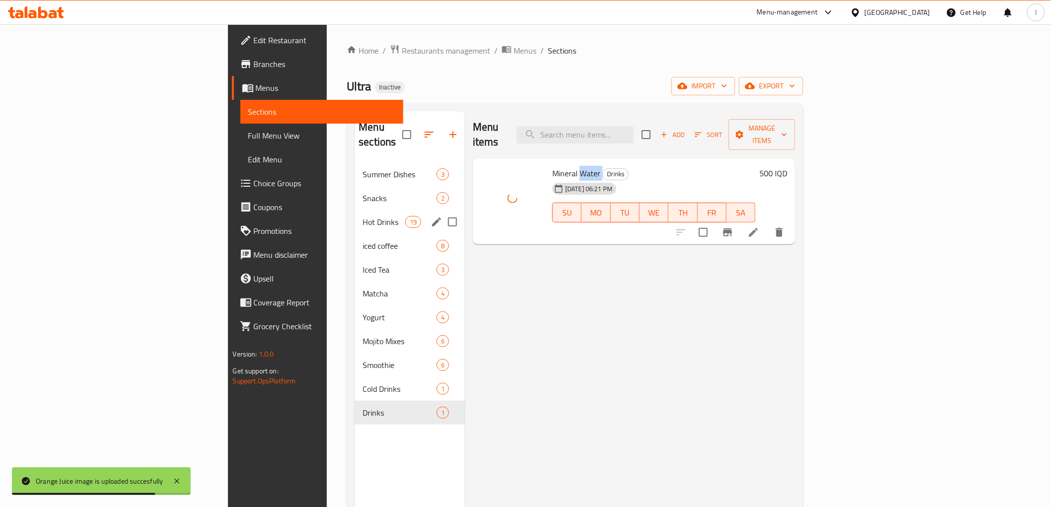
click at [355, 219] on div "Hot Drinks 19" at bounding box center [410, 222] width 110 height 24
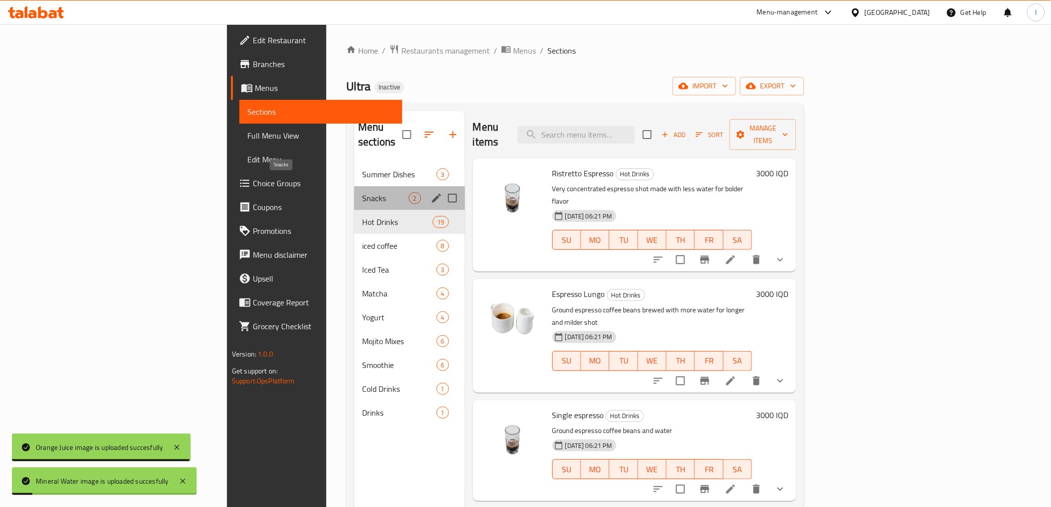
click at [362, 192] on span "Snacks" at bounding box center [385, 198] width 46 height 12
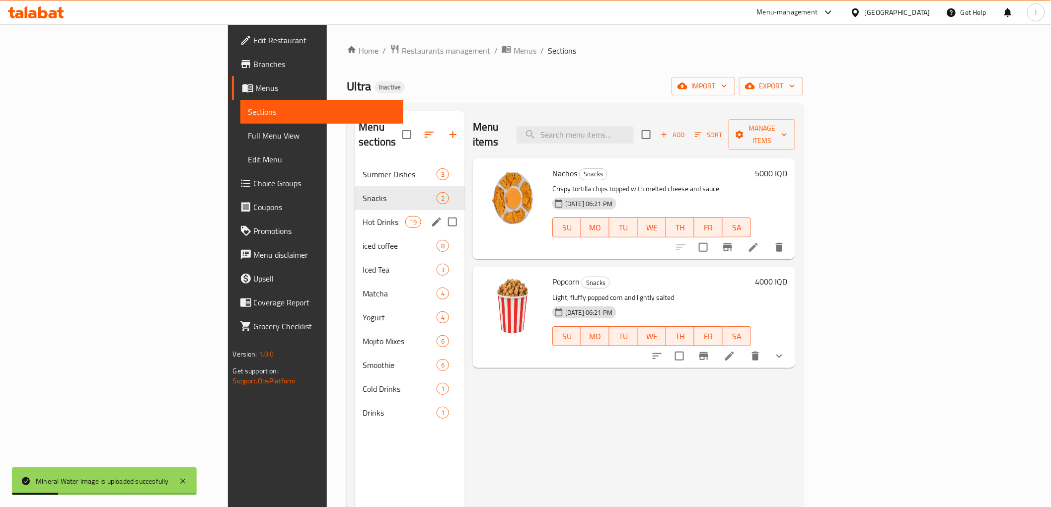
click at [355, 210] on div "Hot Drinks 19" at bounding box center [410, 222] width 110 height 24
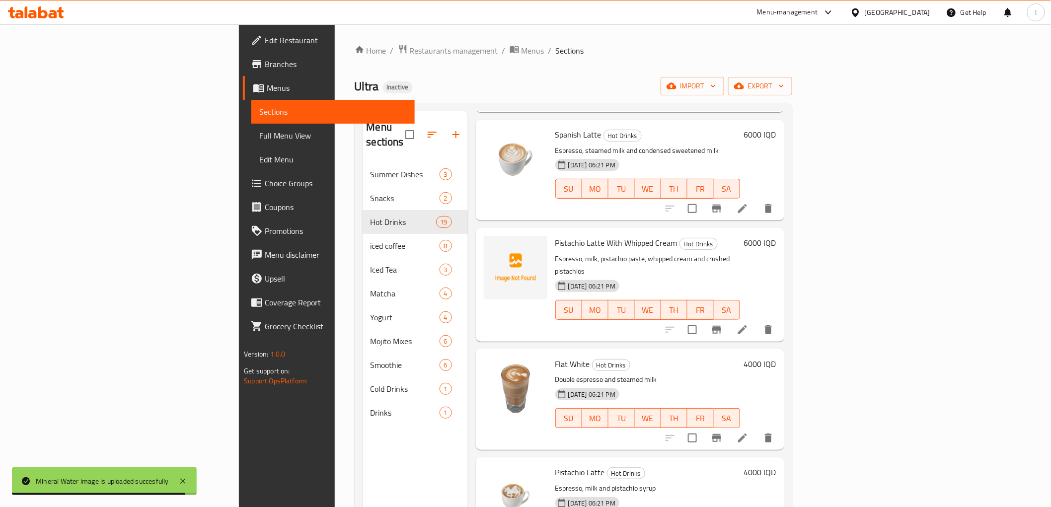
scroll to position [1269, 0]
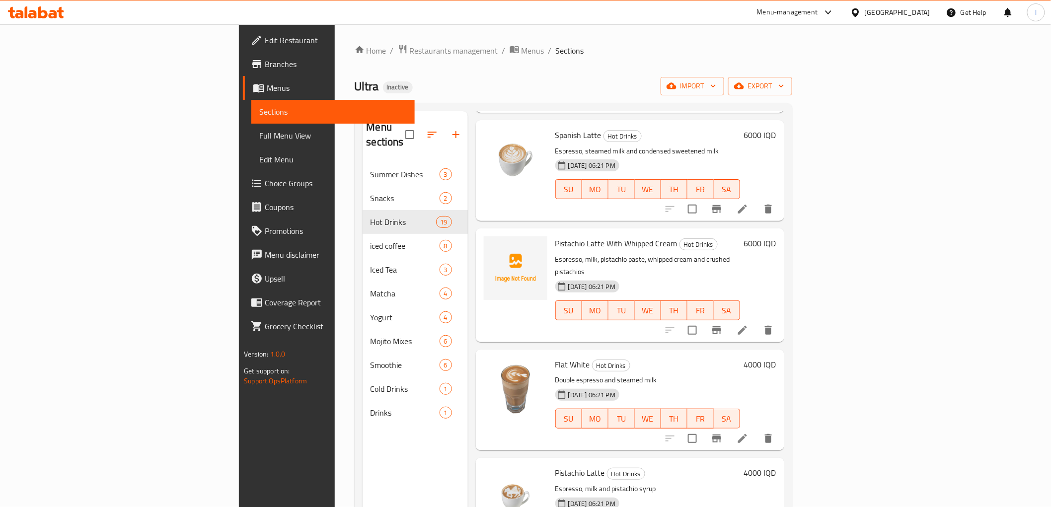
click at [555, 236] on span "Pistachio Latte With Whipped Cream" at bounding box center [616, 243] width 122 height 15
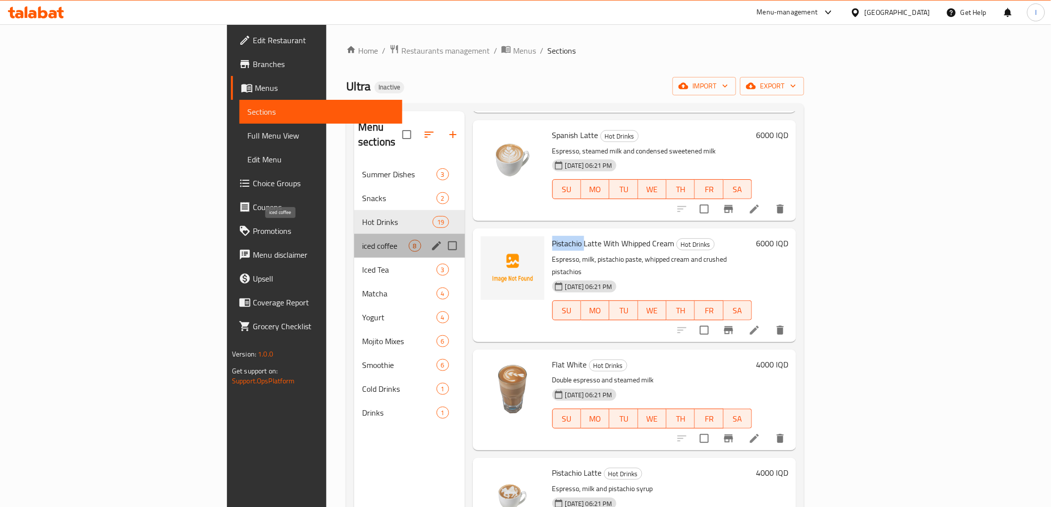
click at [362, 240] on span "iced coffee" at bounding box center [385, 246] width 46 height 12
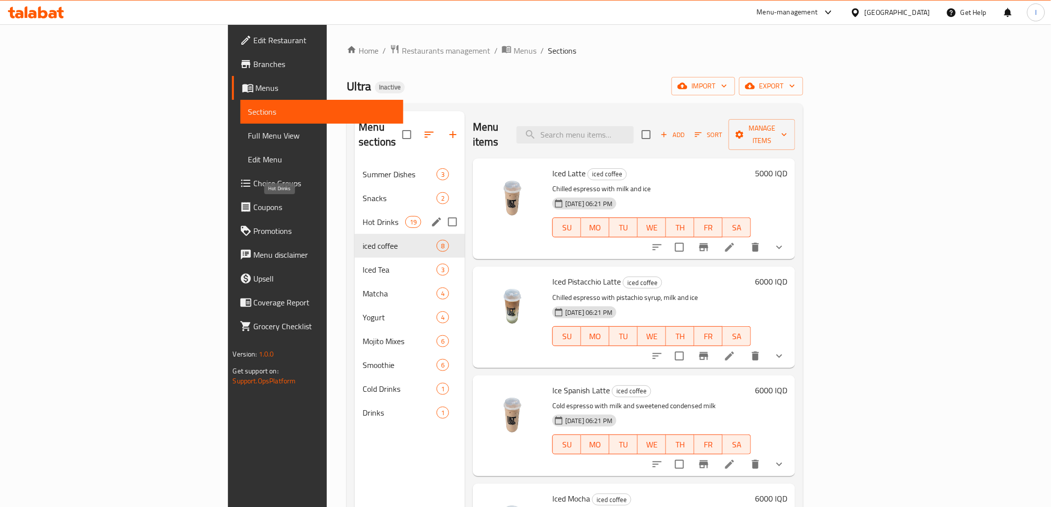
click at [363, 216] on span "Hot Drinks" at bounding box center [384, 222] width 42 height 12
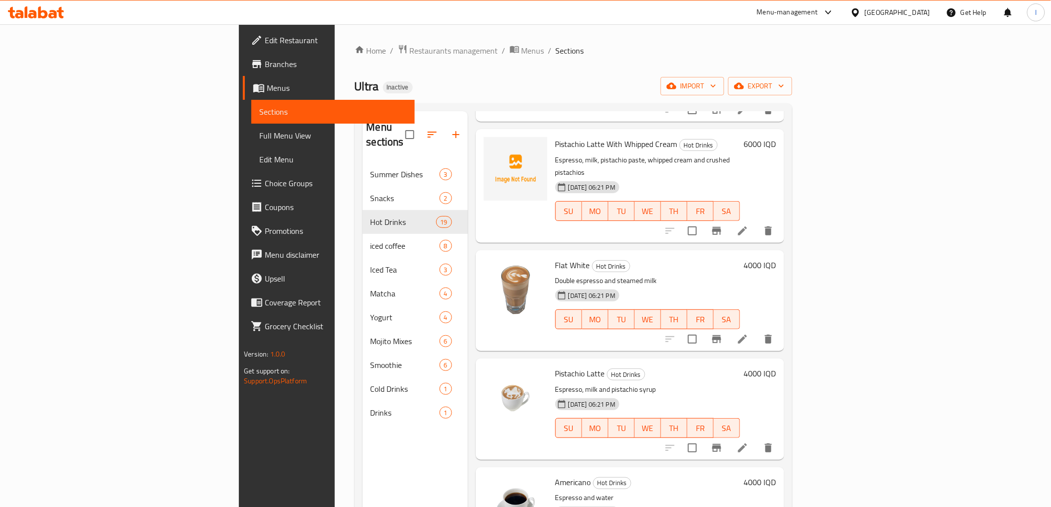
scroll to position [1357, 0]
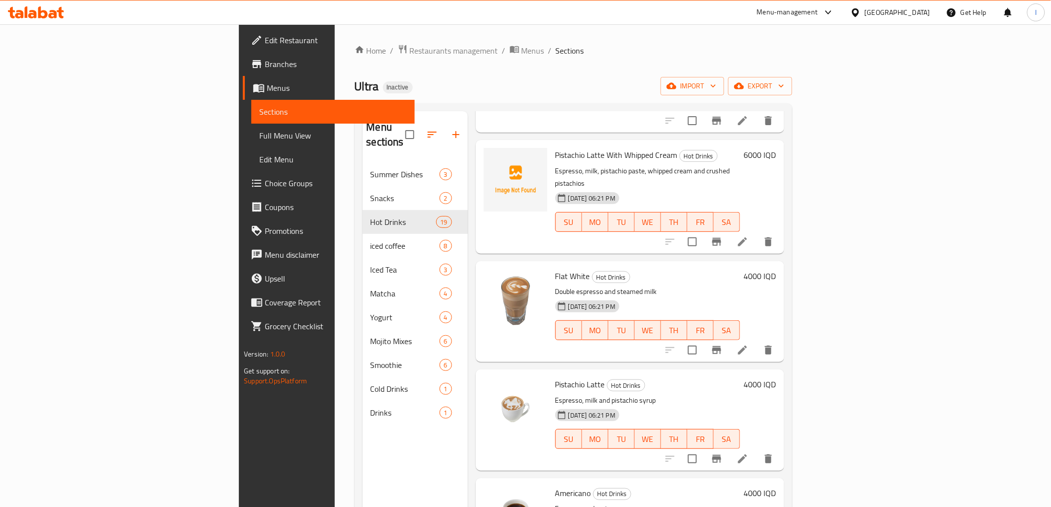
click at [468, 285] on div "Menu items Add Sort Manage items Ristretto Espresso Hot Drinks Very concentrate…" at bounding box center [626, 364] width 316 height 507
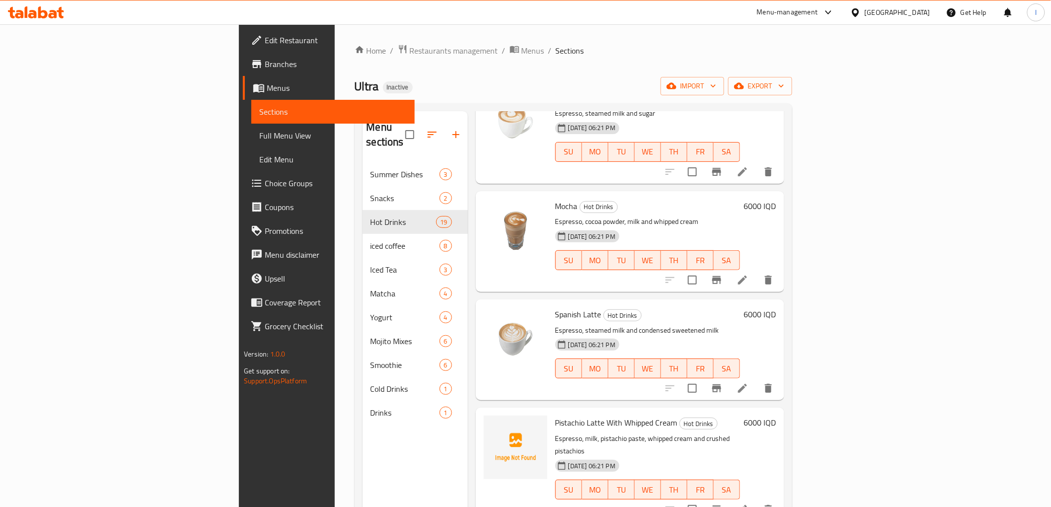
scroll to position [1081, 0]
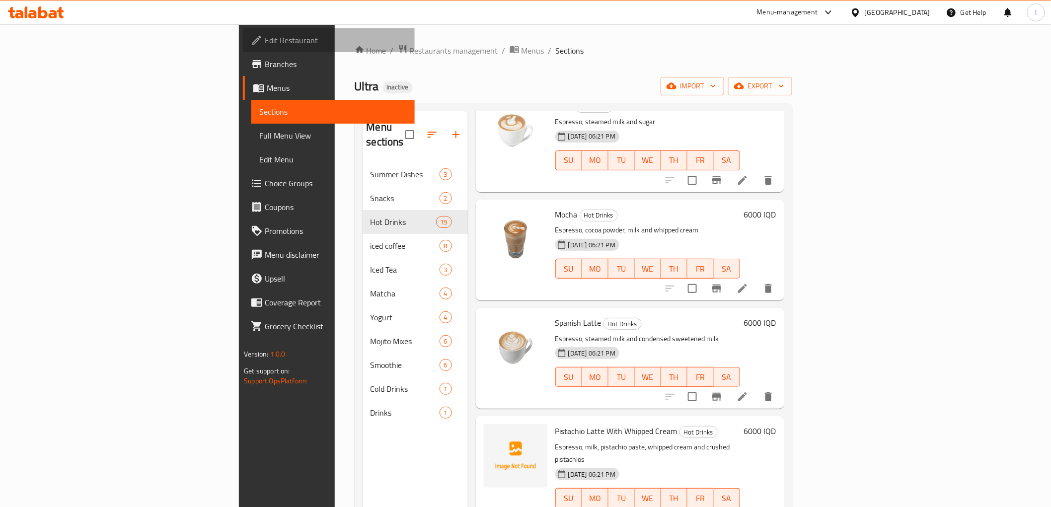
click at [265, 37] on span "Edit Restaurant" at bounding box center [336, 40] width 142 height 12
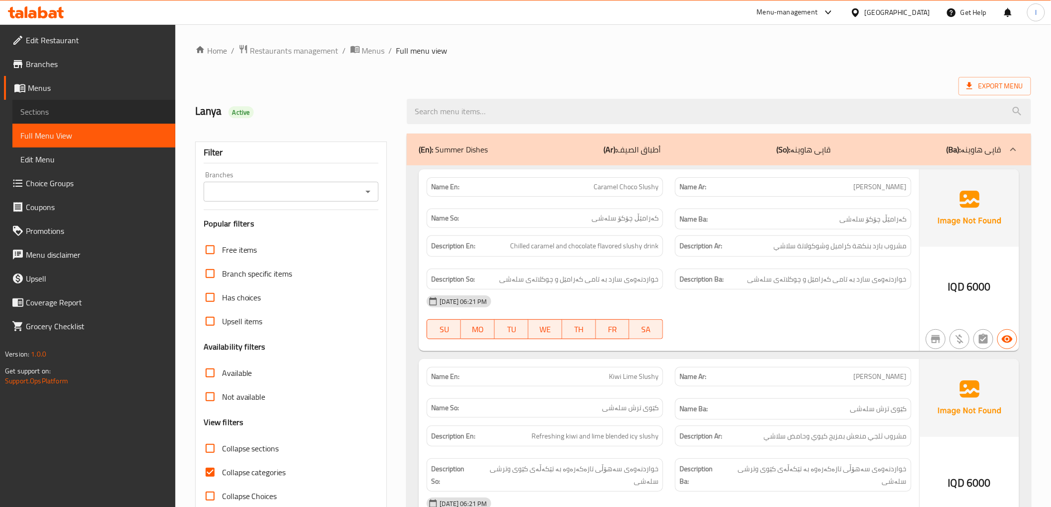
click at [51, 110] on span "Sections" at bounding box center [93, 112] width 147 height 12
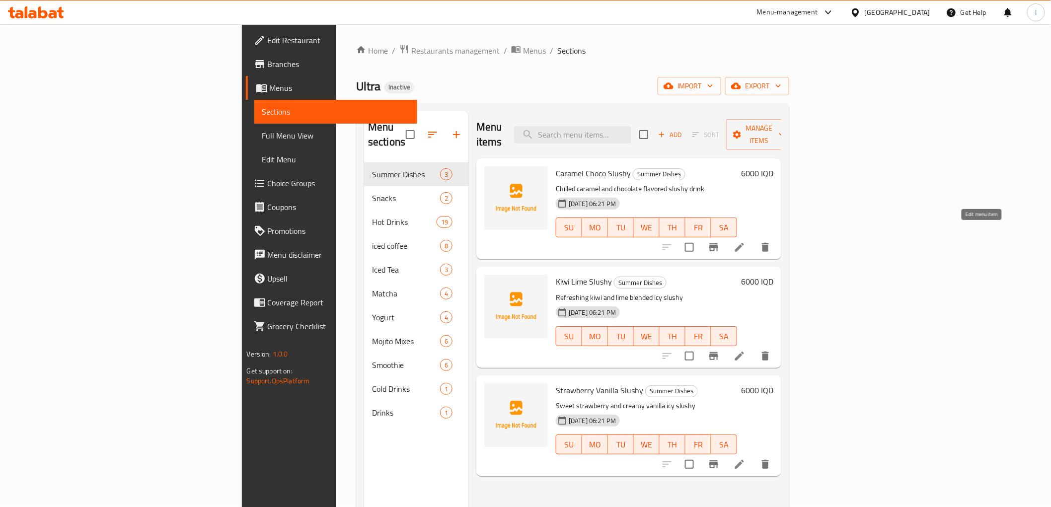
click at [745, 241] on icon at bounding box center [739, 247] width 12 height 12
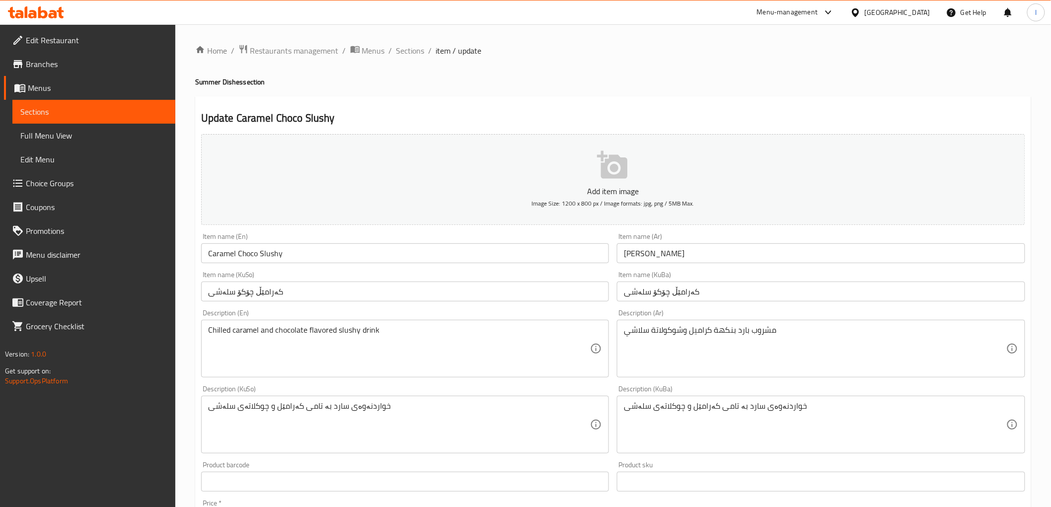
click at [845, 399] on div "خواردنەوەی سارد بە تامی کەرامێل و چوکلاتەی سلەشی Description (KuBa)" at bounding box center [821, 425] width 408 height 58
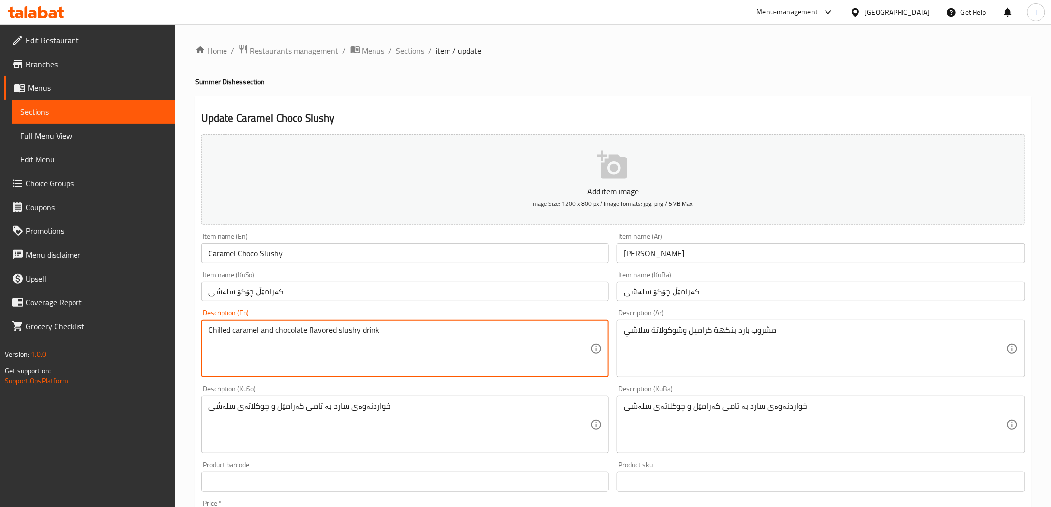
drag, startPoint x: 401, startPoint y: 333, endPoint x: 89, endPoint y: 320, distance: 311.6
click at [62, 110] on span "Sections" at bounding box center [93, 112] width 147 height 12
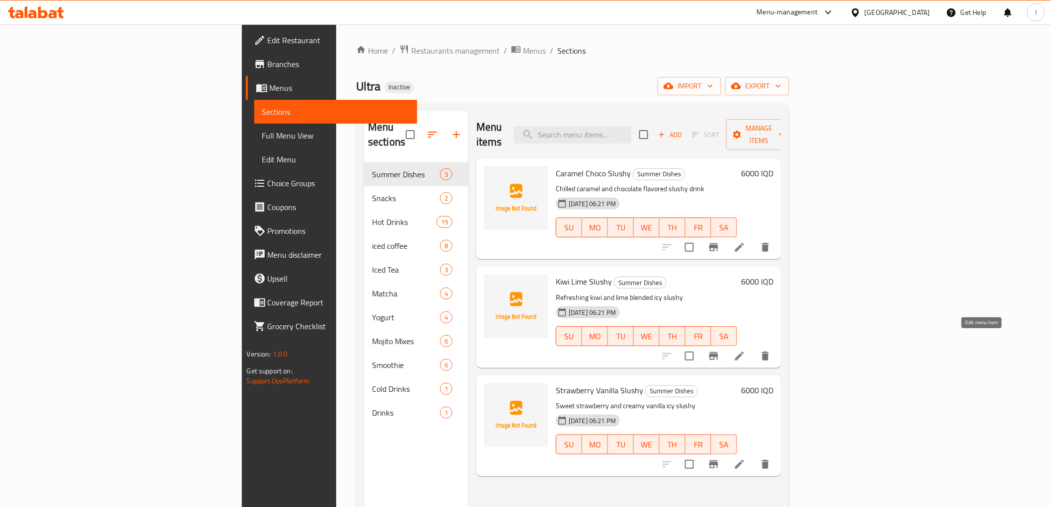
click at [744, 352] on icon at bounding box center [739, 356] width 9 height 9
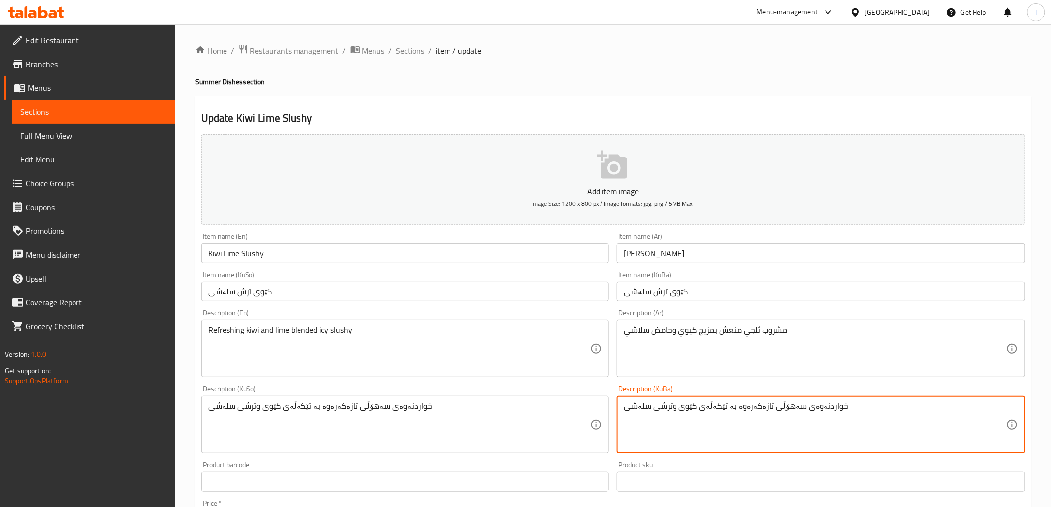
click at [795, 409] on textarea "خواردنەوەی سەهۆڵی تازەکەرەوە بە تێکەڵەی کێوی وترشی سلەشی" at bounding box center [815, 424] width 382 height 47
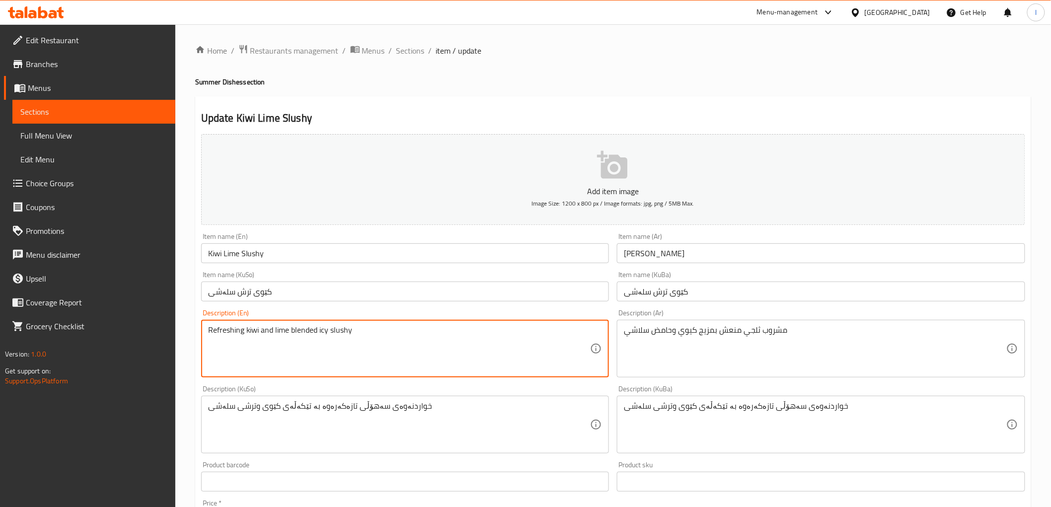
drag, startPoint x: 365, startPoint y: 351, endPoint x: 149, endPoint y: 339, distance: 215.8
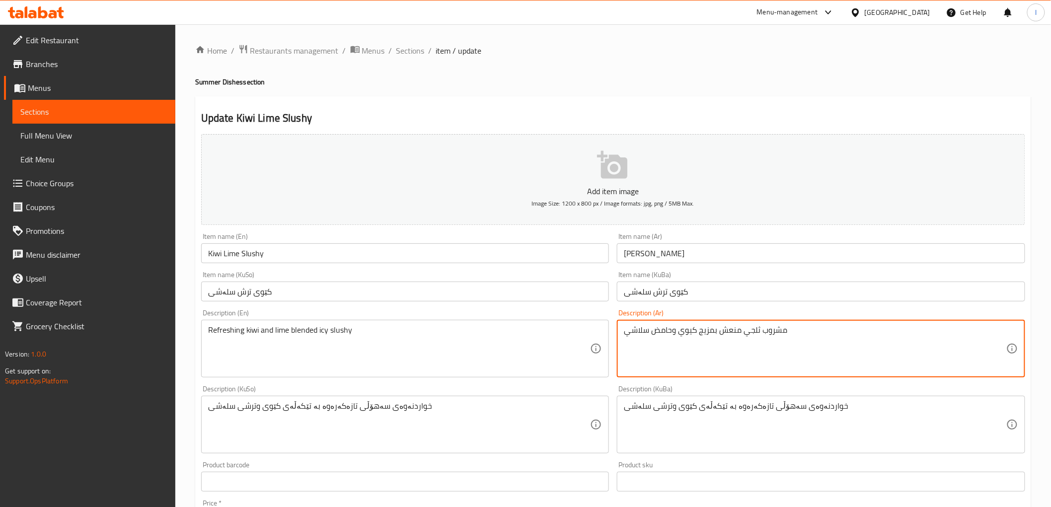
drag, startPoint x: 843, startPoint y: 348, endPoint x: 596, endPoint y: 334, distance: 247.7
paste textarea "يج من الكيوي والليمون الحامض المنعش"
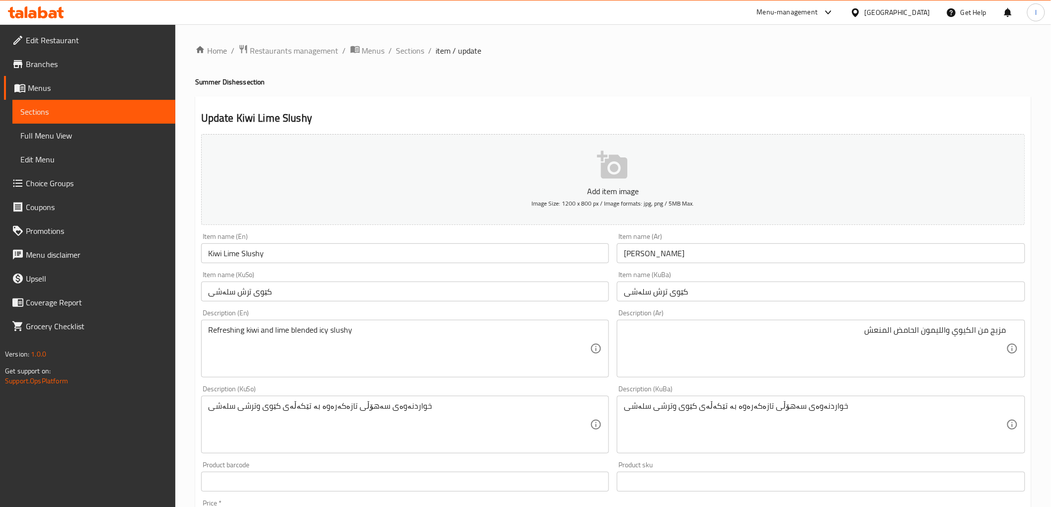
drag, startPoint x: 755, startPoint y: 324, endPoint x: 1059, endPoint y: 334, distance: 304.1
click at [1050, 334] on html "​ Menu-management Iraq Get Help l Edit Restaurant Branches Menus Sections Full …" at bounding box center [525, 253] width 1051 height 507
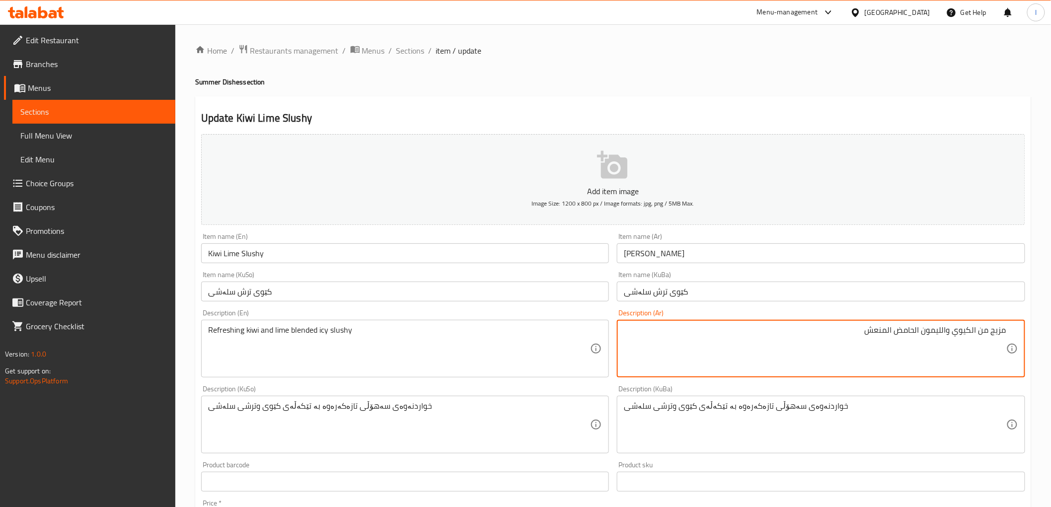
drag, startPoint x: 796, startPoint y: 333, endPoint x: 1059, endPoint y: 320, distance: 263.5
paste textarea "منعش مع ثلج مثلج"
click at [871, 333] on textarea "مزيج من الكيوي والليمون المنعش مع ثلج مثلج" at bounding box center [815, 348] width 382 height 47
click at [873, 329] on textarea "مزيج من الكيوي والليمون المنعش مع ثلج مثلج" at bounding box center [815, 348] width 382 height 47
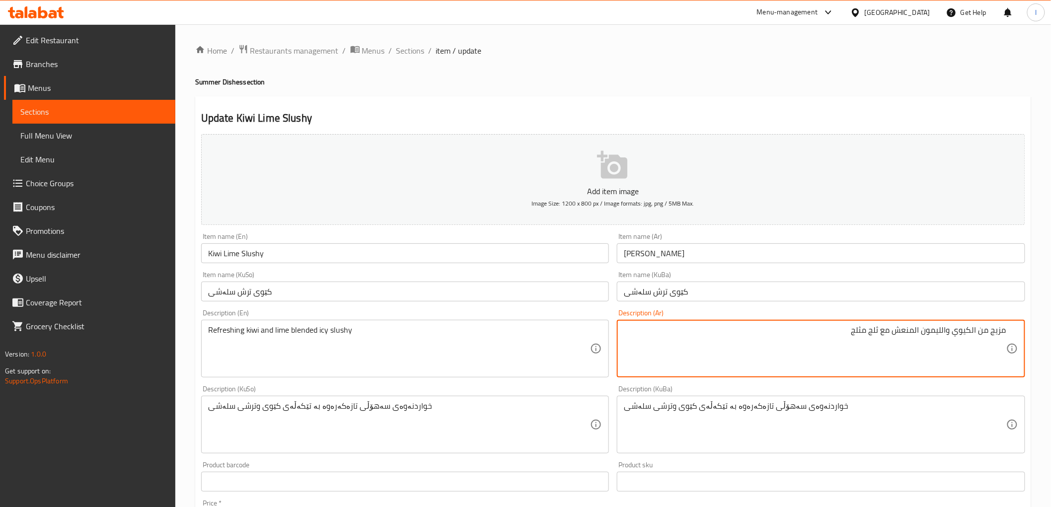
click at [873, 329] on textarea "مزيج من الكيوي والليمون المنعش مع ثلج مثلج" at bounding box center [815, 348] width 382 height 47
click at [877, 329] on textarea "مزيج من الكيوي والليمون المنعش مع ثلج مثلج" at bounding box center [815, 348] width 382 height 47
click at [972, 334] on textarea "مزيج من الكيوي والليمون المنعش مثلج" at bounding box center [815, 348] width 382 height 47
click at [949, 334] on textarea "مزيج من كيوي والليمون المنعش مثلج" at bounding box center [815, 348] width 382 height 47
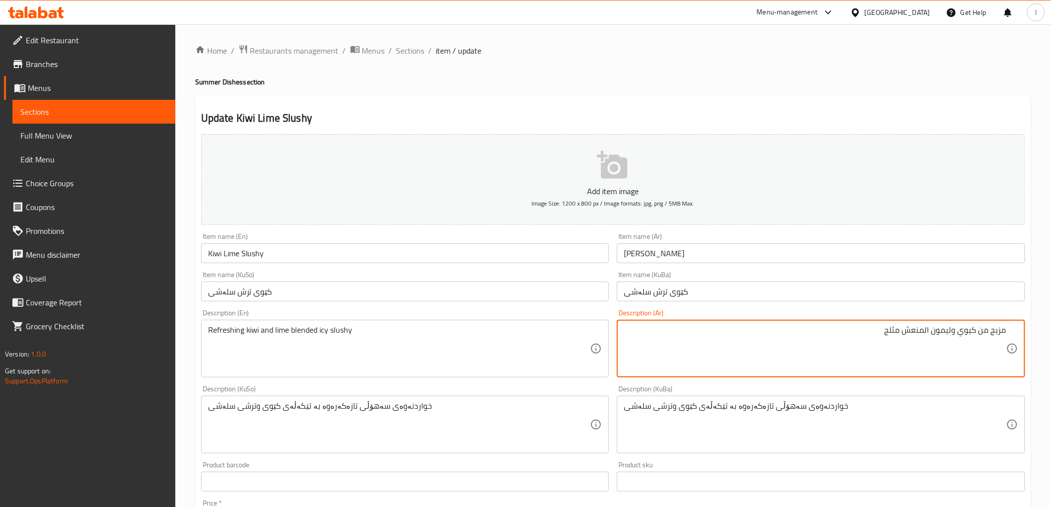
click at [926, 332] on textarea "مزيج من كيوي وليمون المنعش مثلج" at bounding box center [815, 348] width 382 height 47
click at [947, 339] on textarea "مزيج من كيوي وليمون منعش مثلج" at bounding box center [815, 348] width 382 height 47
click at [930, 339] on textarea "مزيج من كيوي وليمون منعش مثلج" at bounding box center [815, 348] width 382 height 47
click at [906, 339] on textarea "مزيج من كيوي وليمون منعش مثلج" at bounding box center [815, 348] width 382 height 47
paste textarea "سلاشي"
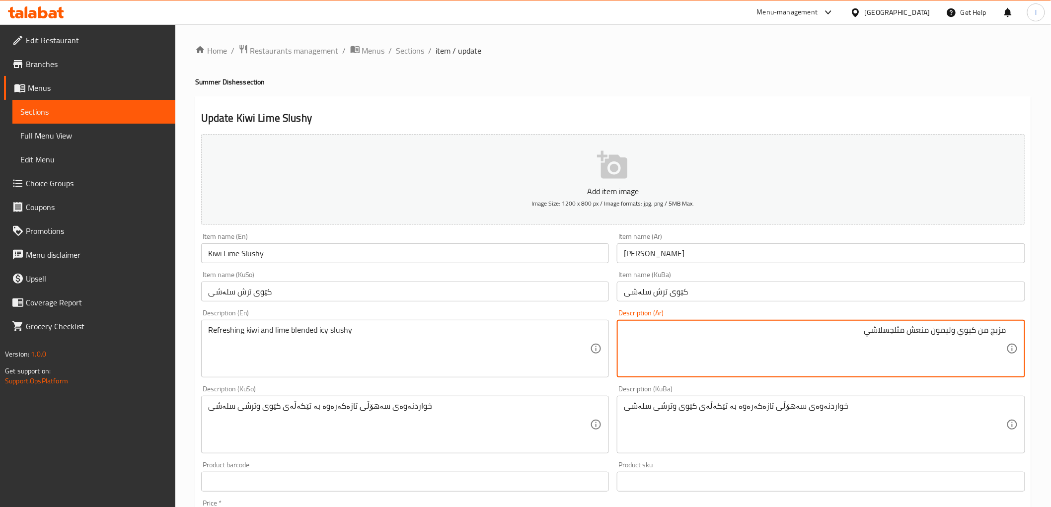
click at [890, 334] on textarea "مزيج من كيوي وليمون منعش مثلجسلاشي" at bounding box center [815, 348] width 382 height 47
click at [895, 346] on textarea "مزيج من كيوي وليمون منعش مثلج سلاشي" at bounding box center [815, 348] width 382 height 47
click at [877, 339] on textarea "مزيج من كيوي وليمون منعش مثلج سلاشي" at bounding box center [815, 348] width 382 height 47
type textarea "مزيج من كيوي وليمون منعش مثلج سلاشي"
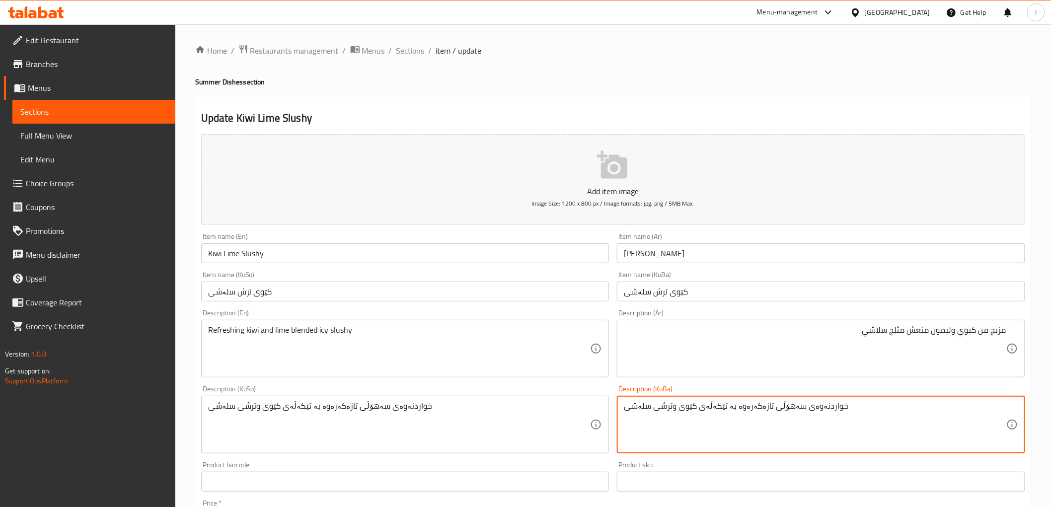
drag, startPoint x: 856, startPoint y: 409, endPoint x: 817, endPoint y: 412, distance: 38.8
click at [718, 411] on textarea "خواردنەوەی سەهۆڵی تازەکەرەوە بە تێکەڵەی کێوی وترشی سلەشی" at bounding box center [815, 424] width 382 height 47
click at [689, 414] on textarea "خواردنەوەی سەهۆڵی تازەکەرەوە بە تێکەڵەی کێوی وترشی سلەشی" at bounding box center [815, 424] width 382 height 47
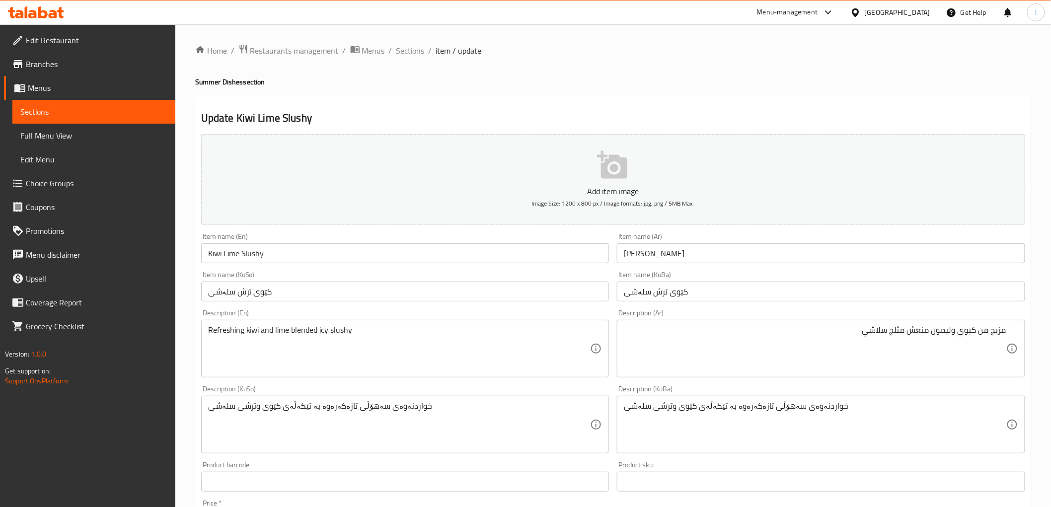
drag, startPoint x: 622, startPoint y: 409, endPoint x: 641, endPoint y: 409, distance: 18.9
click at [641, 409] on div "خواردنەوەی سەهۆڵی تازەکەرەوە بە تێکەڵەی کێوی وترشی سلەشی Description (KuBa)" at bounding box center [821, 425] width 408 height 58
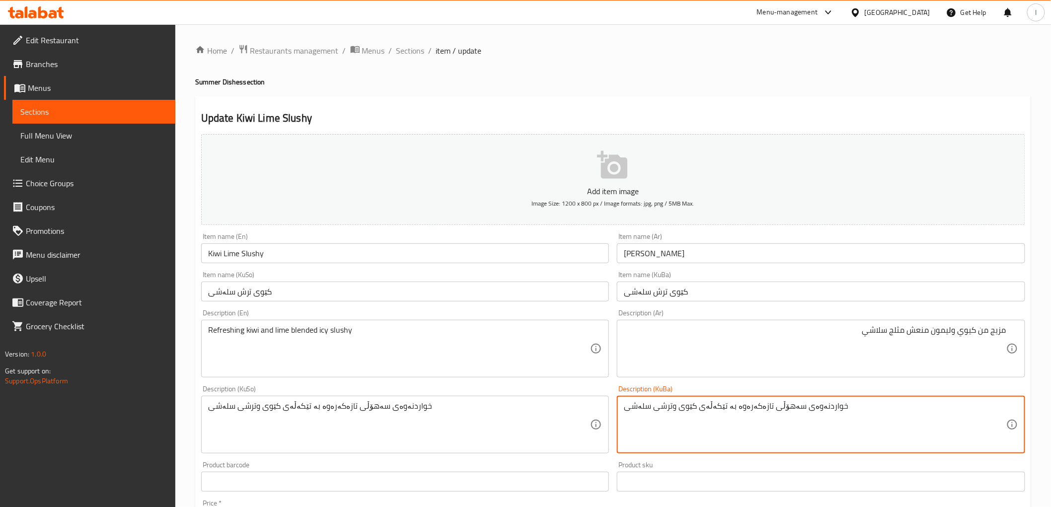
click at [667, 413] on textarea "خواردنەوەی سەهۆڵی تازەکەرەوە بە تێکەڵەی کێوی وترشی سلەشی" at bounding box center [815, 424] width 382 height 47
click at [656, 409] on textarea "خواردنەوەی سەهۆڵی تازەکەرەوە بە تێکەڵەی کێوی وترشی سلەشی" at bounding box center [815, 424] width 382 height 47
drag, startPoint x: 654, startPoint y: 409, endPoint x: 708, endPoint y: 411, distance: 54.2
click at [708, 411] on textarea "خواردنەوەی سەهۆڵی تازەکەرەوە بە تێکەڵەی کێوی وترشی سلەشی" at bounding box center [815, 424] width 382 height 47
click at [850, 419] on textarea "خواردنەوەی سەهۆڵی تازەکەرەوە بە تێکەڵەی کێوی وترشی سلەشی" at bounding box center [815, 424] width 382 height 47
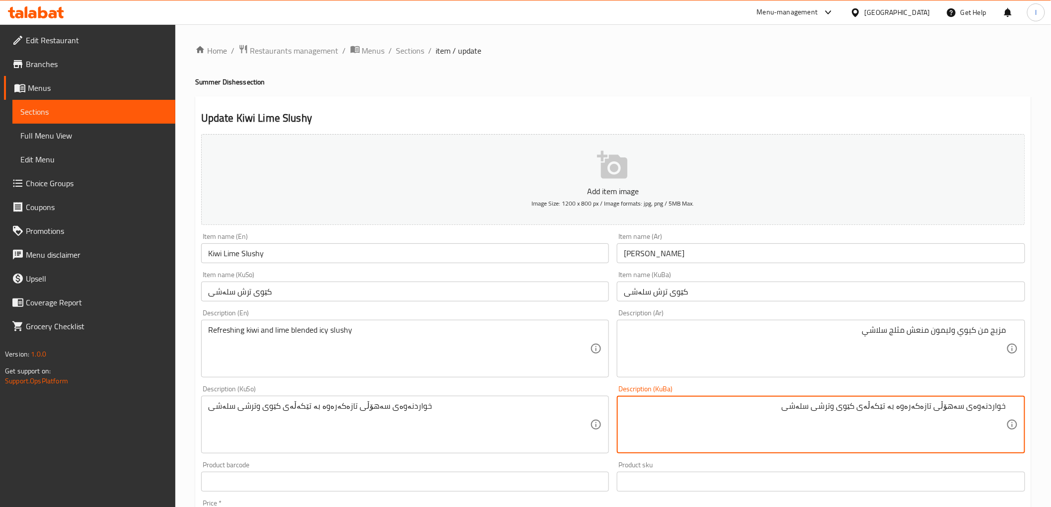
drag, startPoint x: 836, startPoint y: 409, endPoint x: 904, endPoint y: 411, distance: 68.6
click at [904, 411] on textarea "خواردنەوەی سەهۆڵی تازەکەرەوە بە تێکەڵەی کێوی وترشی سلەشی" at bounding box center [815, 424] width 382 height 47
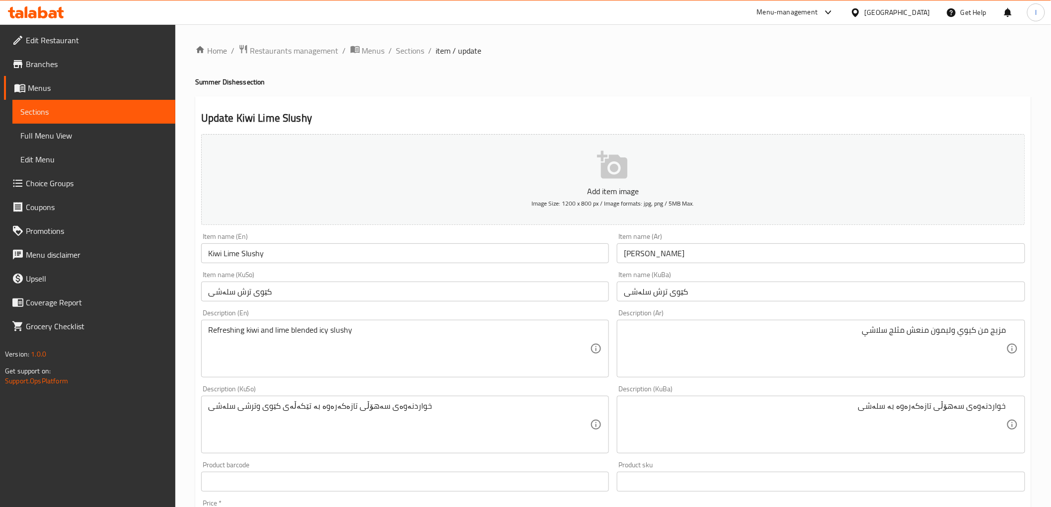
click at [1008, 408] on div "خواردنەوەی سەهۆڵی تازەکەرەوە بە سلەشی Description (KuBa)" at bounding box center [821, 425] width 408 height 58
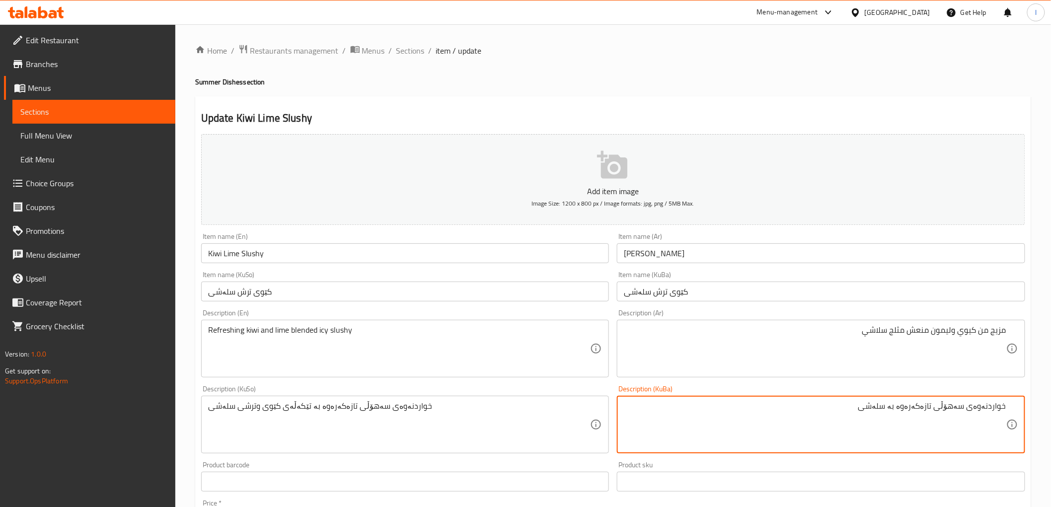
click at [1005, 408] on textarea "خواردنەوەی سەهۆڵی تازەکەرەوە بە سلەشی" at bounding box center [815, 424] width 382 height 47
paste textarea "تێکەڵەی کێوی وترشی"
click at [917, 406] on textarea "تێکەڵەی کێوی وترشی خواردنەوەی سەهۆڵی تازەکەرەوە بە سلەشی" at bounding box center [815, 424] width 382 height 47
click at [885, 411] on textarea "تێکەڵەی کێوی وترشی سەهۆڵی تازەکەرەوە بە سلەشی" at bounding box center [815, 424] width 382 height 47
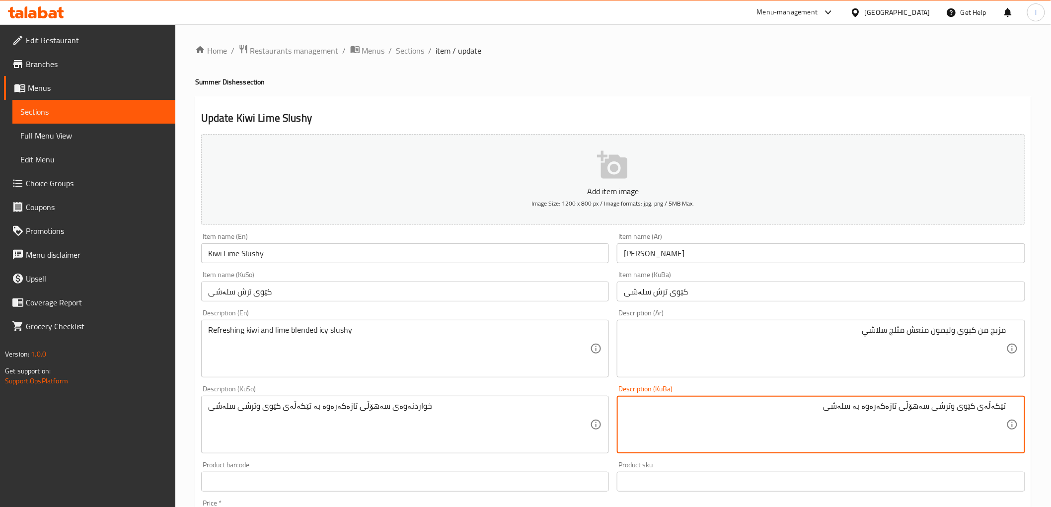
click at [885, 411] on textarea "تێکەڵەی کێوی وترشی سەهۆڵی تازەکەرەوە بە سلەشی" at bounding box center [815, 424] width 382 height 47
click at [939, 410] on textarea "تێکەڵەی کێوی وترشی سەهۆڵی بە سلەشی" at bounding box center [815, 424] width 382 height 47
paste textarea "تازەکەرەوە"
click at [871, 413] on textarea "تێکەڵەی کێوی وترشی تازەکەرەوە سەهۆڵی بە سلەشی" at bounding box center [815, 424] width 382 height 47
click at [868, 411] on textarea "تێکەڵەی کێوی وترشی تازەکەرەوە سەهۆڵی بە سلەشی" at bounding box center [815, 424] width 382 height 47
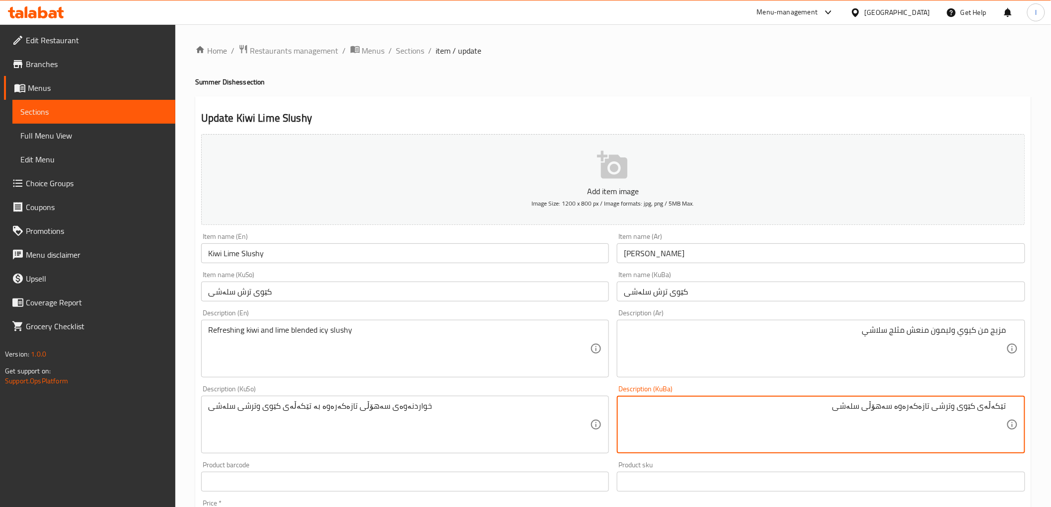
drag, startPoint x: 815, startPoint y: 409, endPoint x: 1059, endPoint y: 408, distance: 243.3
click at [1050, 408] on html "​ Menu-management Iraq Get Help l Edit Restaurant Branches Menus Sections Full …" at bounding box center [525, 253] width 1051 height 507
click at [953, 413] on textarea "تێکەڵەی کێوی وترشی تازەکەرەوە سەهۆڵی سلەشی" at bounding box center [815, 424] width 382 height 47
click at [956, 409] on textarea "تێکەڵەی کێوی وترشی تازەکەرەوە سەهۆڵی سلەشی" at bounding box center [815, 424] width 382 height 47
click at [902, 408] on textarea "تێکەڵەی کێوی و ترشی تازەکەرەوە سەهۆڵی سلەشی" at bounding box center [815, 424] width 382 height 47
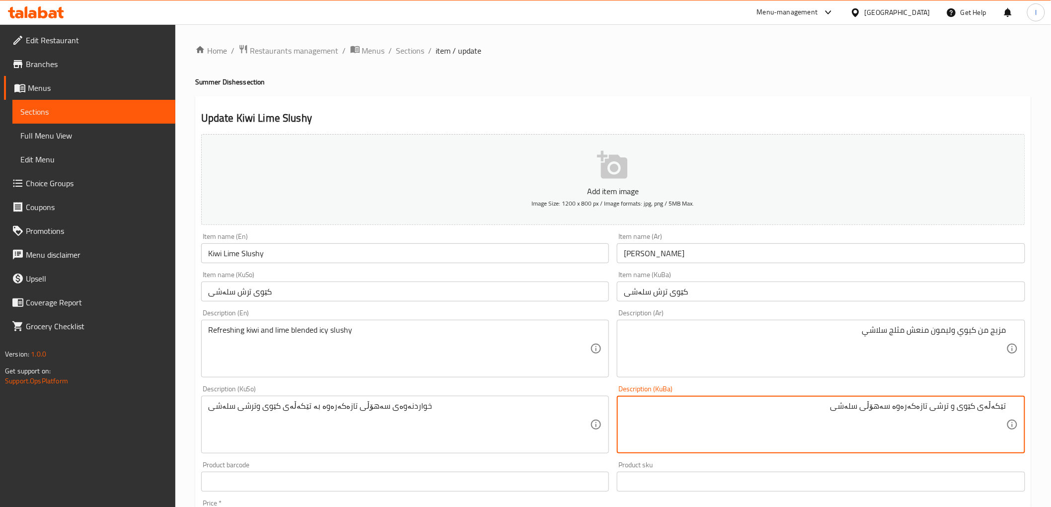
click at [904, 410] on textarea "تێکەڵەی کێوی و ترشی تازەکەرەوە سەهۆڵی سلەشی" at bounding box center [815, 424] width 382 height 47
click at [892, 411] on textarea "تێکەڵەی کێوی و ترشی تازەکەرەوەی سەهۆڵی سلەشی" at bounding box center [815, 424] width 382 height 47
drag, startPoint x: 781, startPoint y: 401, endPoint x: 1059, endPoint y: 414, distance: 277.9
click at [1050, 414] on html "​ Menu-management Iraq Get Help l Edit Restaurant Branches Menus Sections Full …" at bounding box center [525, 253] width 1051 height 507
type textarea "تێکەڵەی کێوی و ترشی تازەکەرەوەی سەهۆڵی سلەشی"
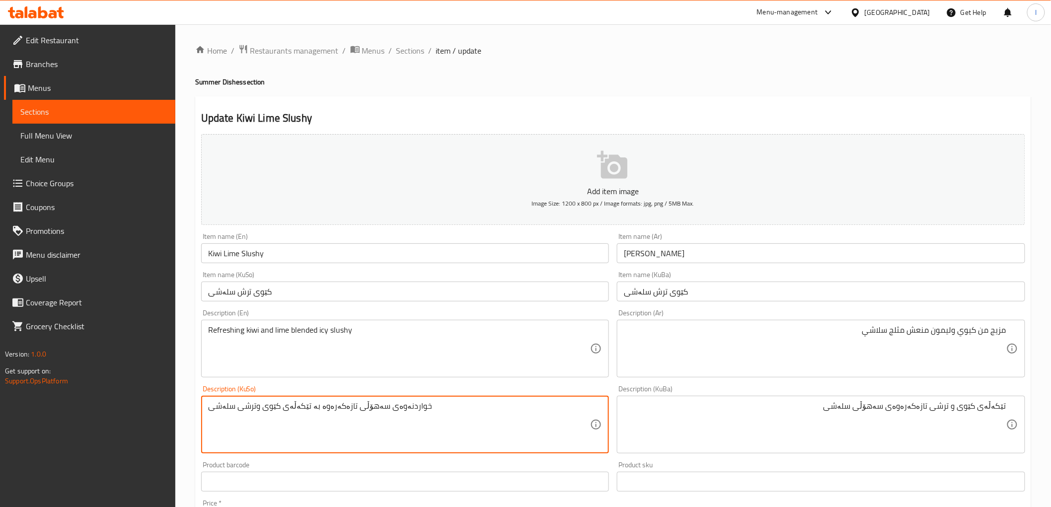
drag, startPoint x: 142, startPoint y: 411, endPoint x: 91, endPoint y: 400, distance: 52.2
paste textarea "تێکەڵەی کێوی و ترشی تازەکەرەوەی سەهۆڵ"
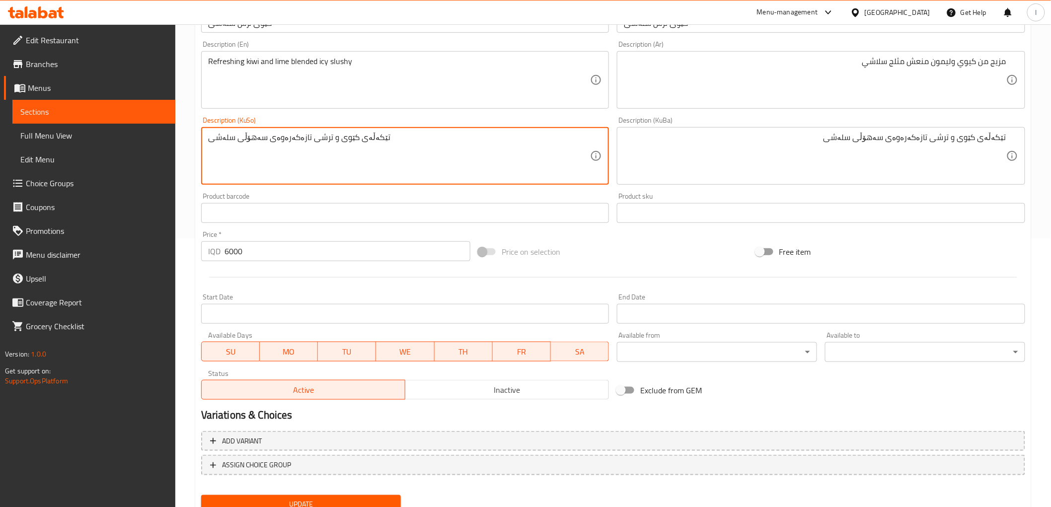
scroll to position [307, 0]
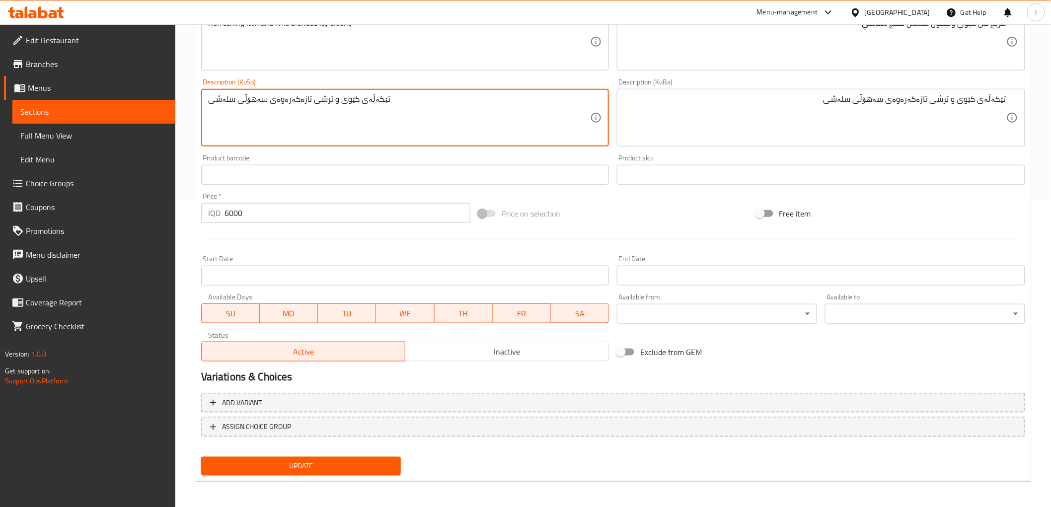
type textarea "تێکەڵەی کێوی و ترشی تازەکەرەوەی سەهۆڵی سلەشی"
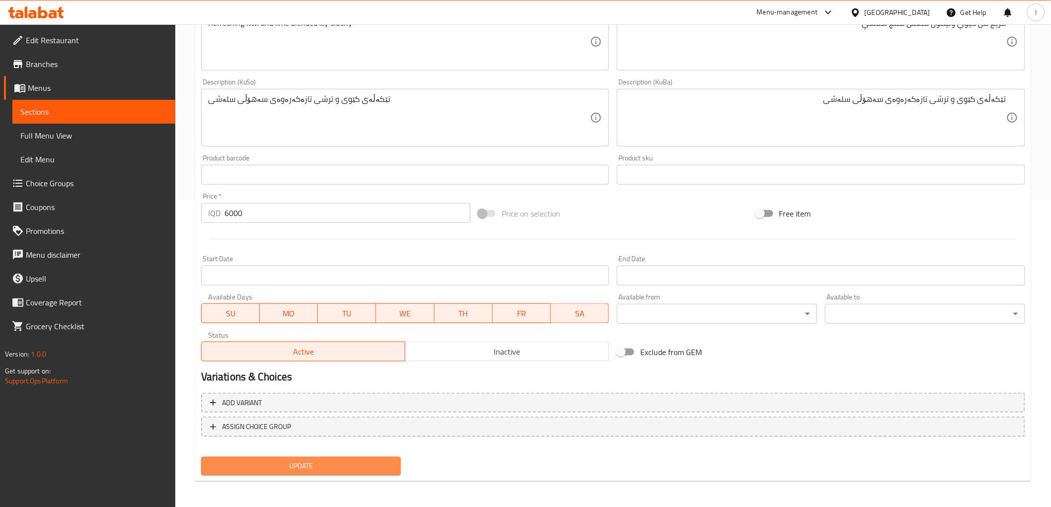
click at [319, 466] on span "Update" at bounding box center [301, 466] width 184 height 12
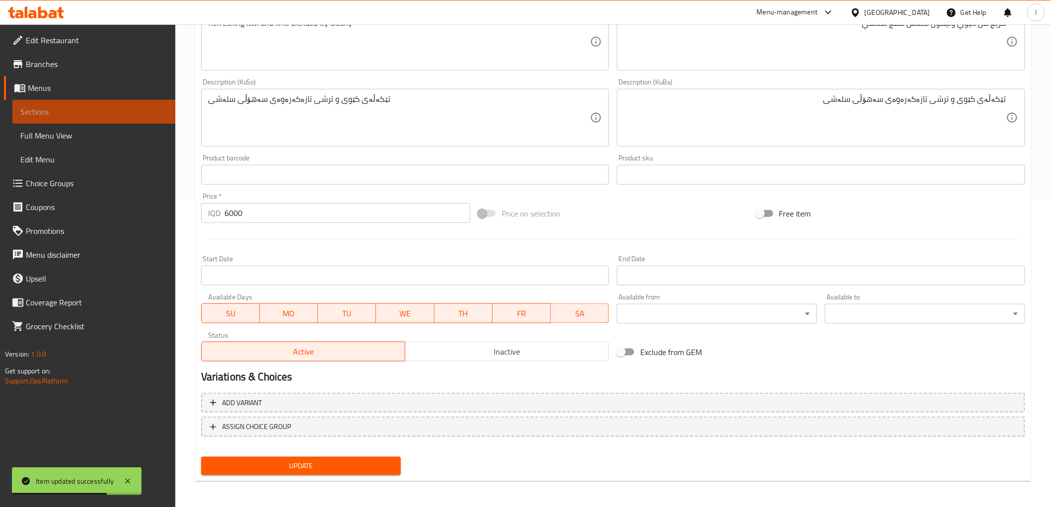
click at [75, 112] on span "Sections" at bounding box center [93, 112] width 147 height 12
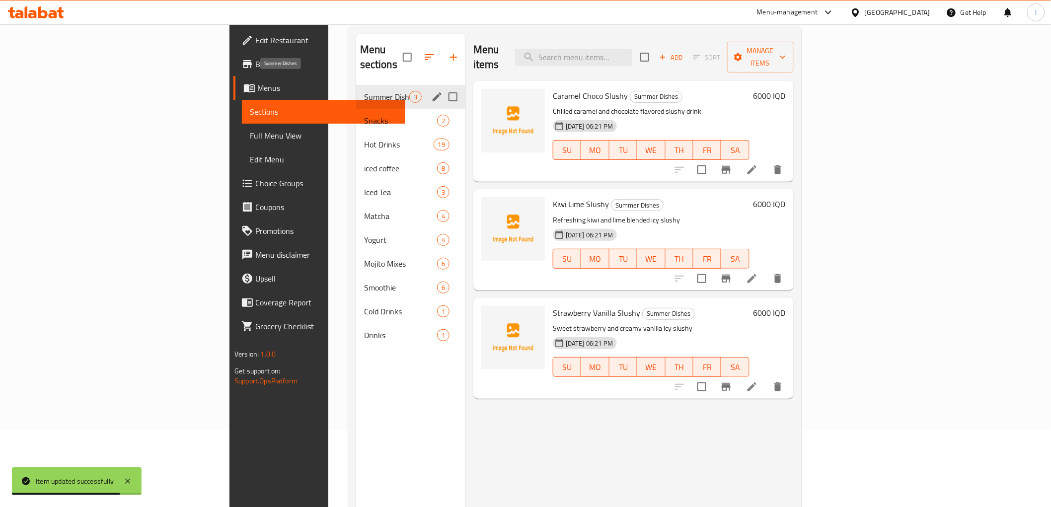
scroll to position [28, 0]
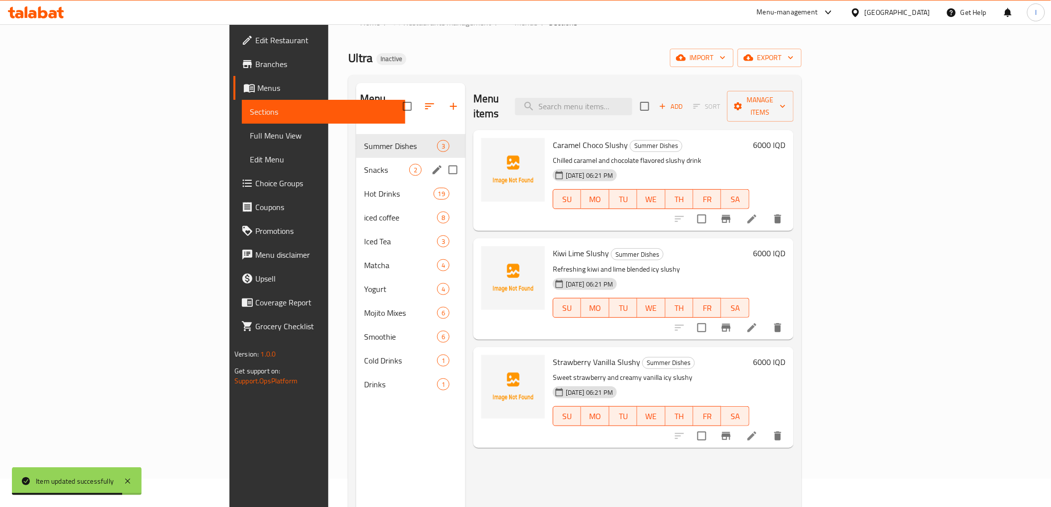
click at [356, 158] on div "Snacks 2" at bounding box center [410, 170] width 109 height 24
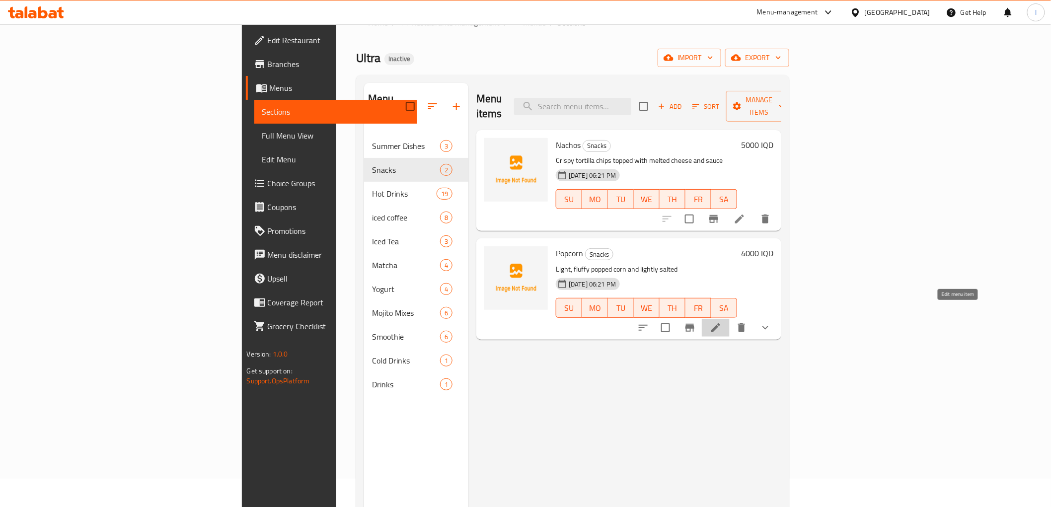
click at [722, 322] on icon at bounding box center [716, 328] width 12 height 12
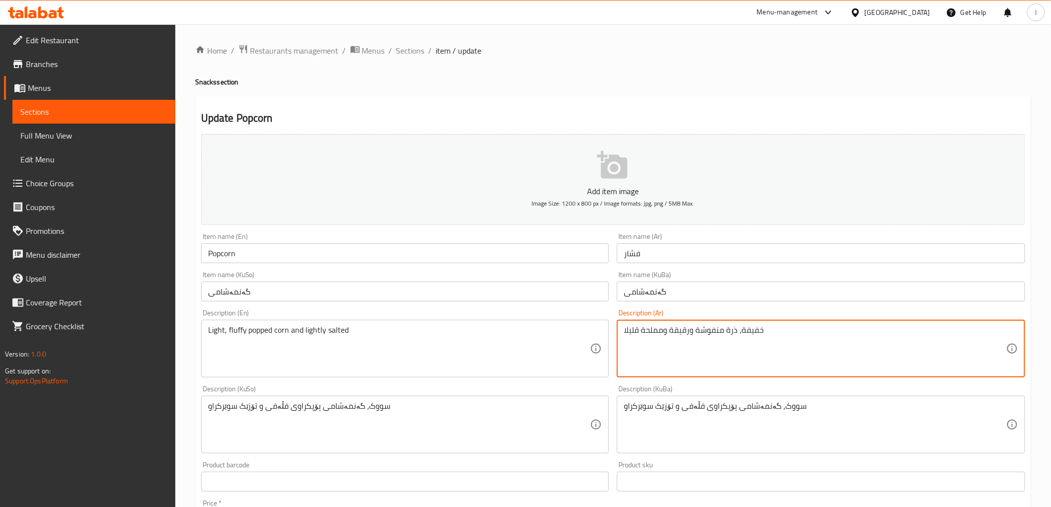
click at [688, 335] on textarea "خفيفة، ذرة منفوشة ورقيقة ومملحة قليلا" at bounding box center [815, 348] width 382 height 47
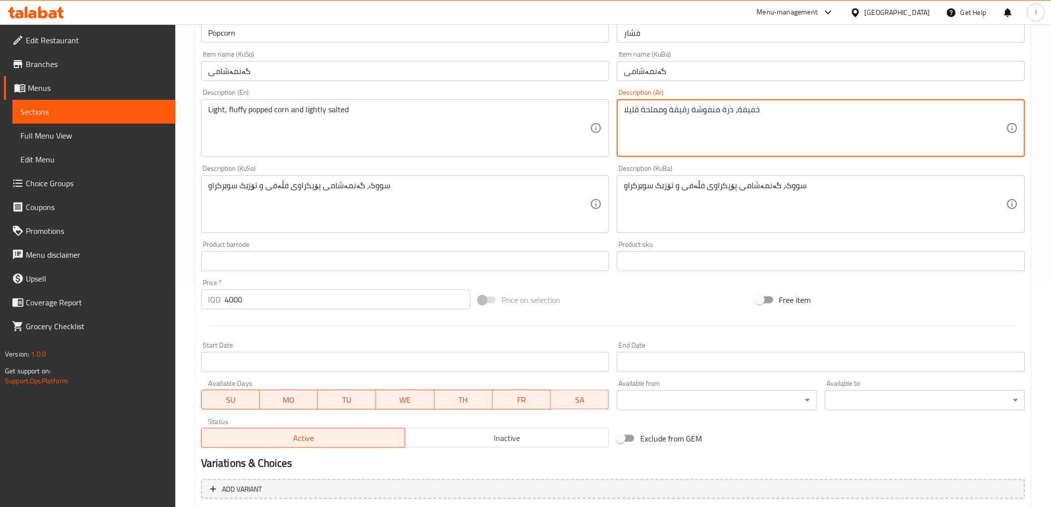
scroll to position [348, 0]
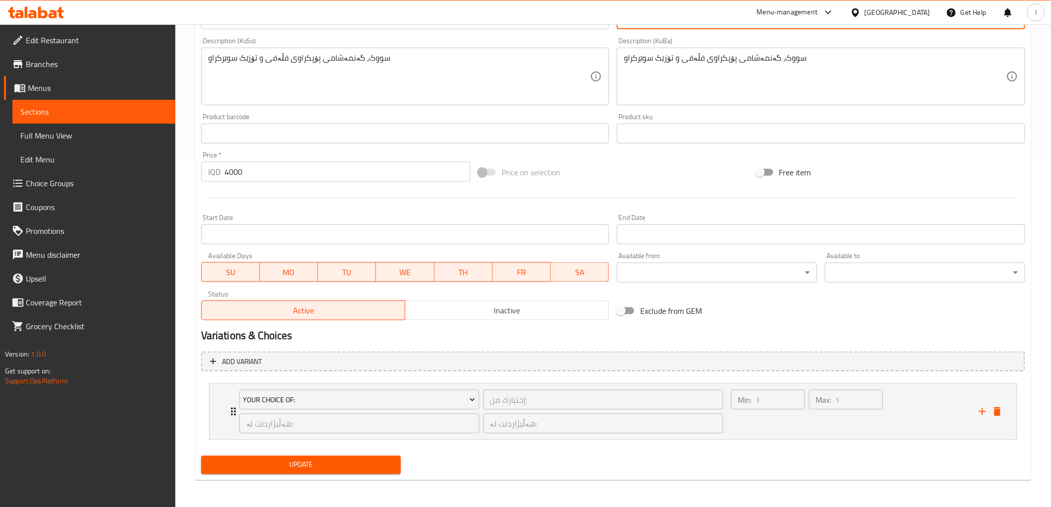
type textarea "خفيفة، ذرة منفوشة رقيقة ومملحة قليلا"
click at [359, 474] on div "Update" at bounding box center [301, 465] width 208 height 26
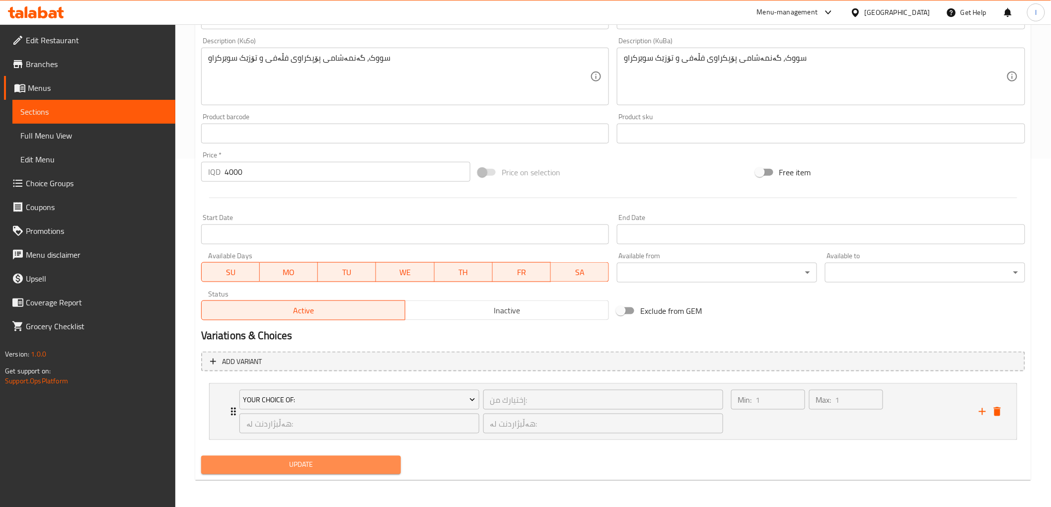
click at [356, 459] on span "Update" at bounding box center [301, 465] width 184 height 12
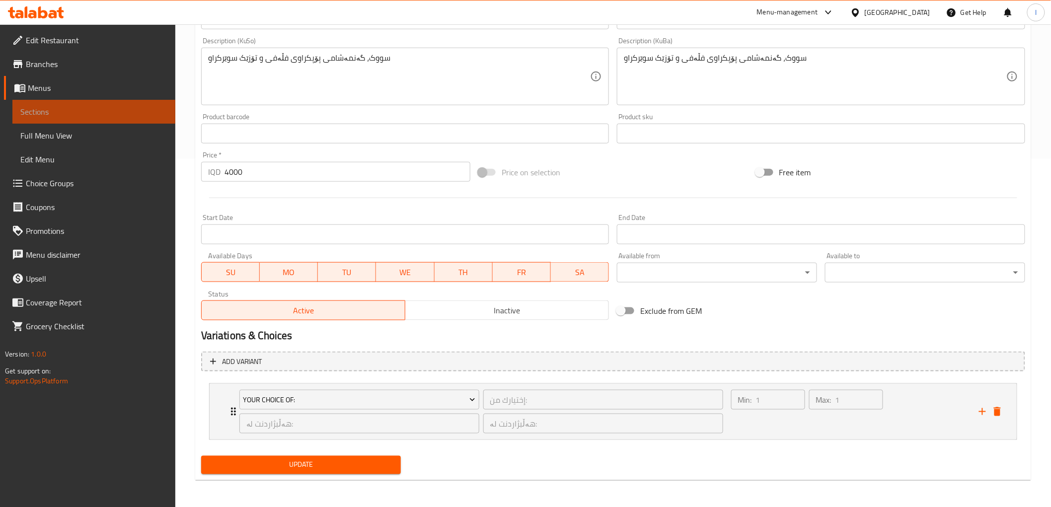
click at [110, 106] on span "Sections" at bounding box center [93, 112] width 147 height 12
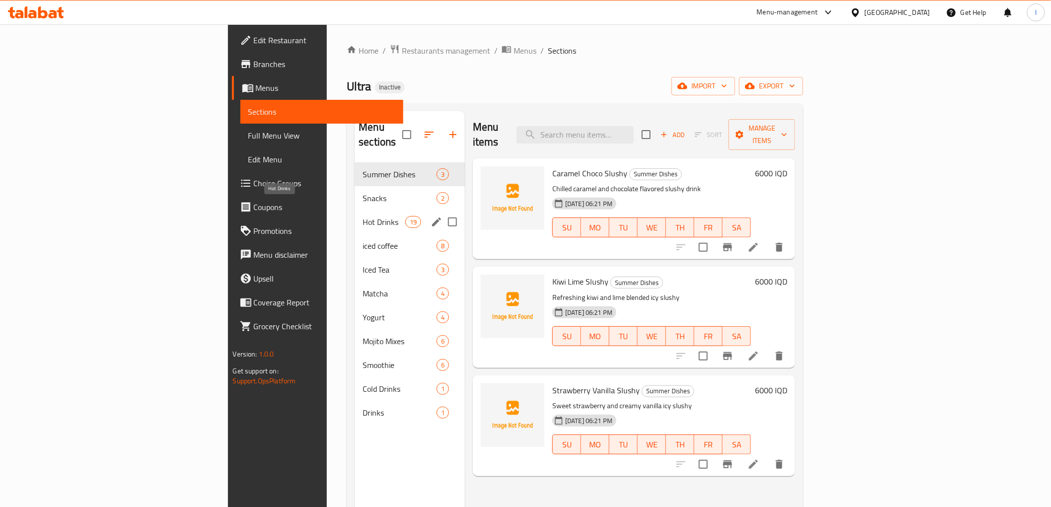
click at [363, 216] on span "Hot Drinks" at bounding box center [384, 222] width 42 height 12
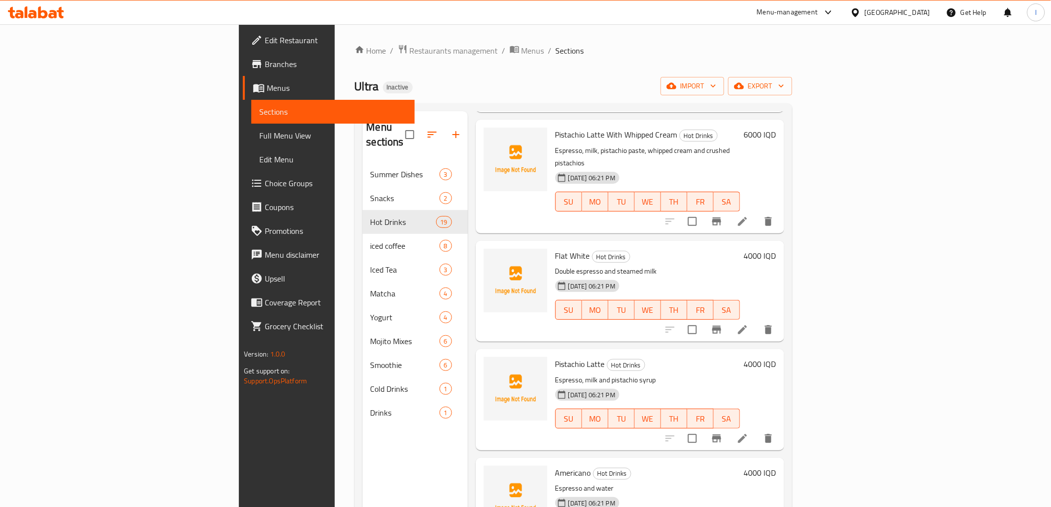
scroll to position [1379, 0]
click at [756, 428] on li at bounding box center [743, 437] width 28 height 18
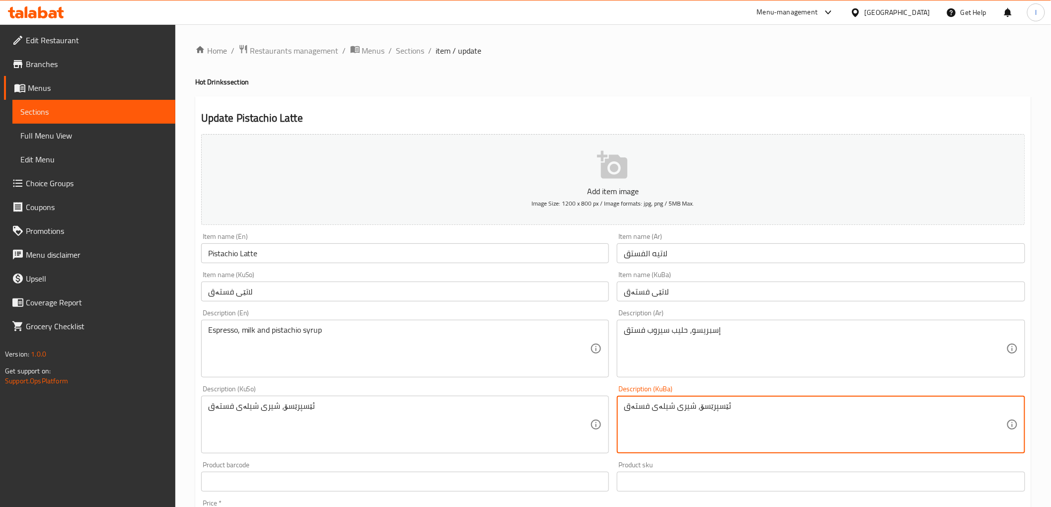
drag, startPoint x: 672, startPoint y: 411, endPoint x: 679, endPoint y: 414, distance: 7.8
click at [691, 408] on textarea "ئێسپرێسۆ، شیر و شیلەی فستەق" at bounding box center [815, 424] width 382 height 47
type textarea "ئێسپرێسۆ، شیر و شیلەی فستەق"
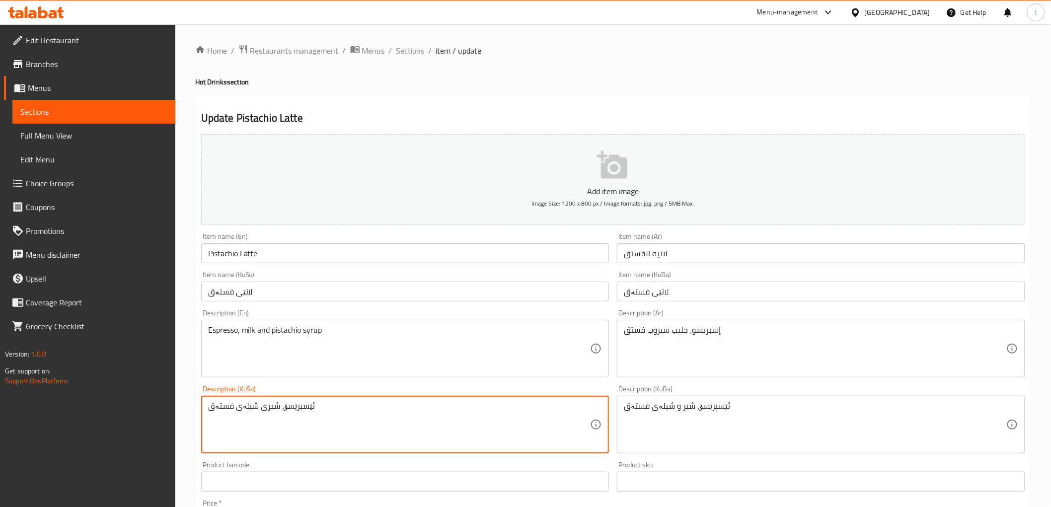
drag, startPoint x: 366, startPoint y: 411, endPoint x: 111, endPoint y: 355, distance: 260.9
paste textarea "و"
type textarea "ئێسپرێسۆ، شیر و شیلەی فستەق"
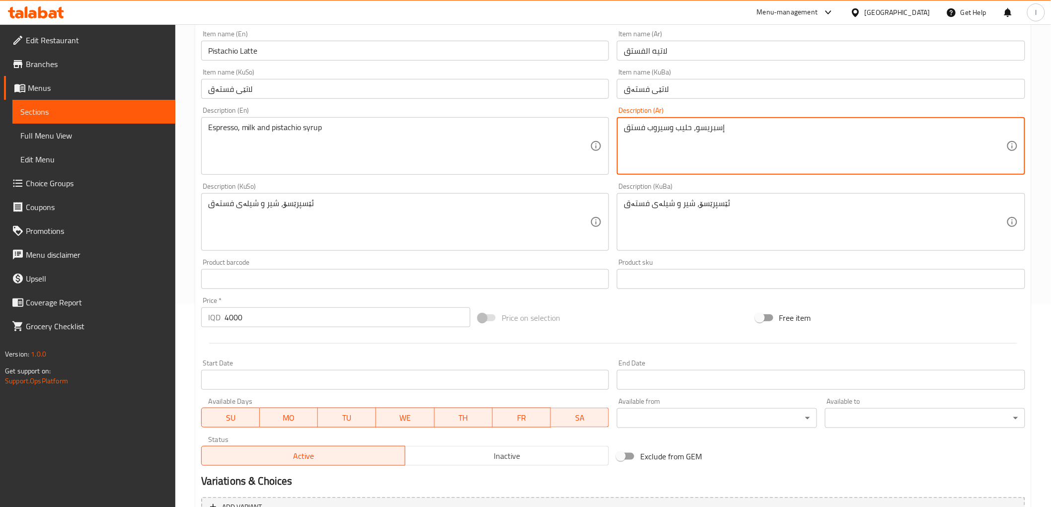
scroll to position [307, 0]
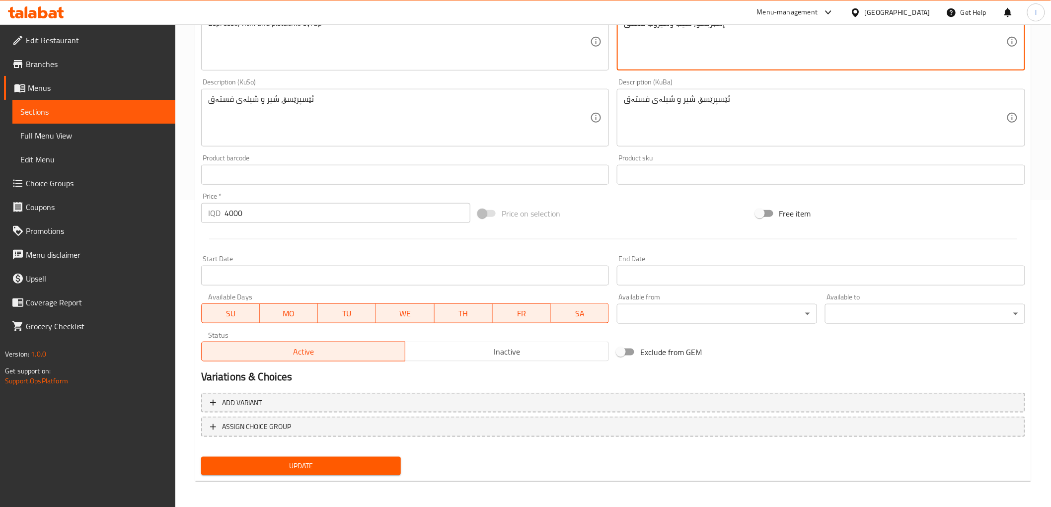
type textarea "إسبريسو، حليب وسيروب فستق"
click at [355, 464] on span "Update" at bounding box center [301, 466] width 184 height 12
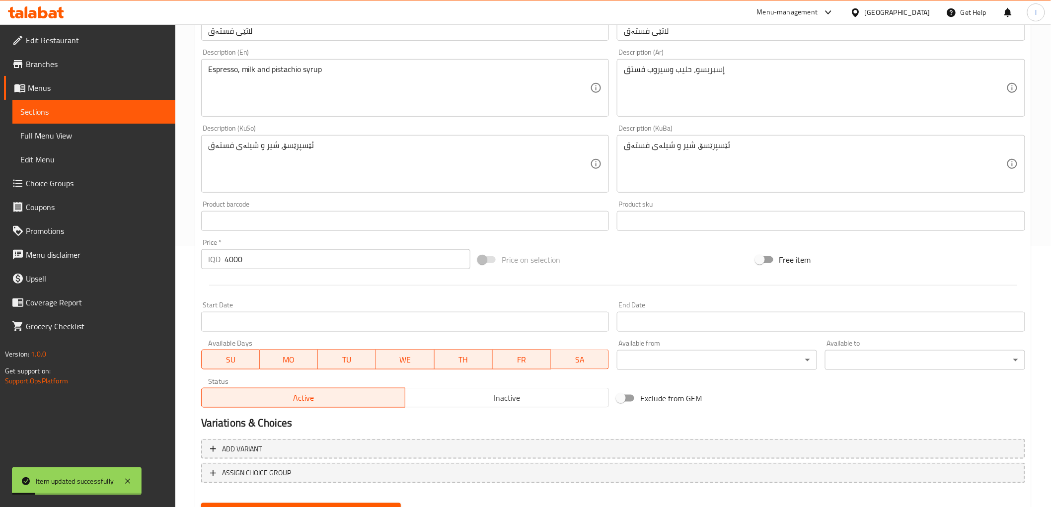
scroll to position [197, 0]
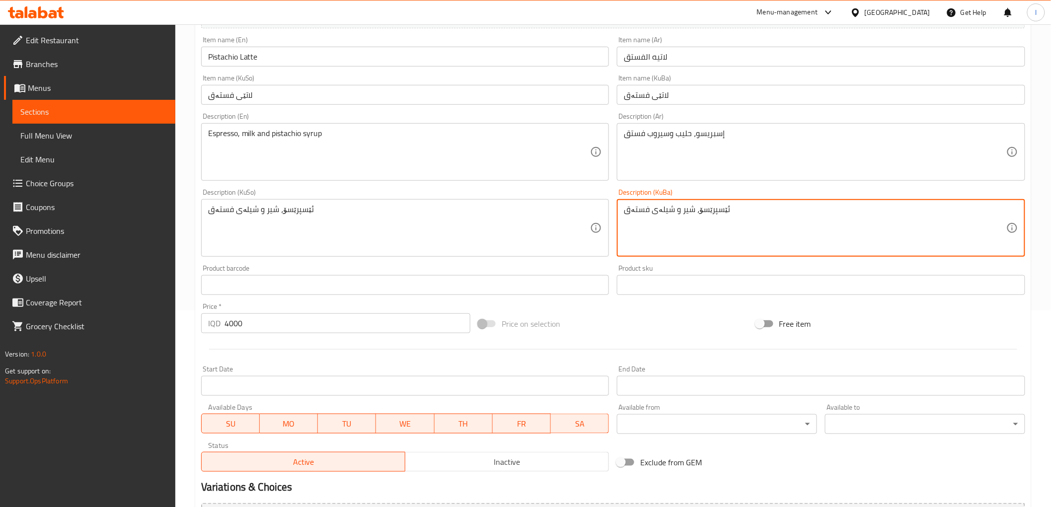
drag, startPoint x: 697, startPoint y: 212, endPoint x: 736, endPoint y: 216, distance: 38.9
click at [736, 216] on textarea "ئێسپرێسۆ، شیر و شیلەی فستەق" at bounding box center [815, 228] width 382 height 47
click at [697, 213] on textarea "ئێسپرێسۆ، شیر و شیلەی فستەق" at bounding box center [815, 228] width 382 height 47
drag, startPoint x: 697, startPoint y: 213, endPoint x: 742, endPoint y: 218, distance: 45.5
click at [742, 218] on textarea "ئێسپرێسۆ، شیر و شیلەی فستەق" at bounding box center [815, 228] width 382 height 47
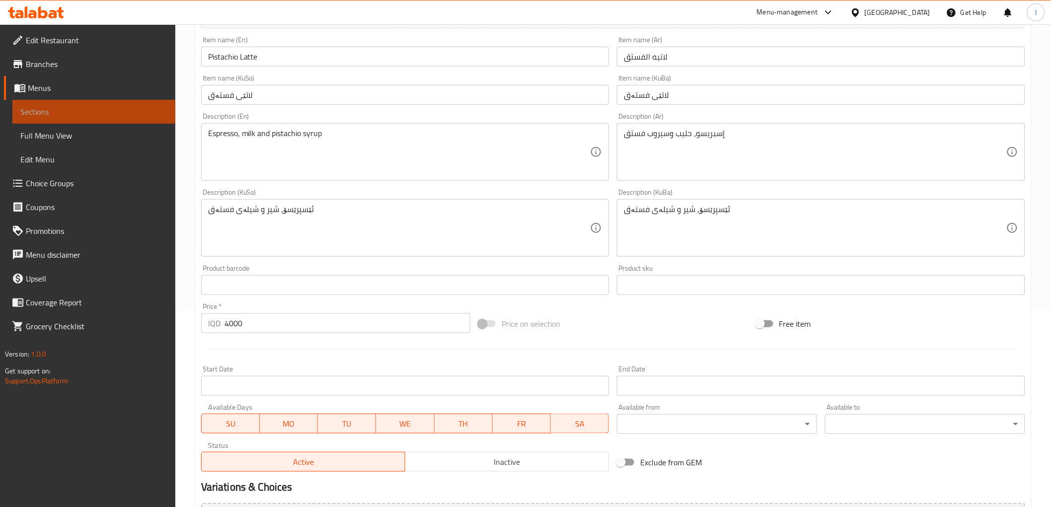
click at [89, 112] on span "Sections" at bounding box center [93, 112] width 147 height 12
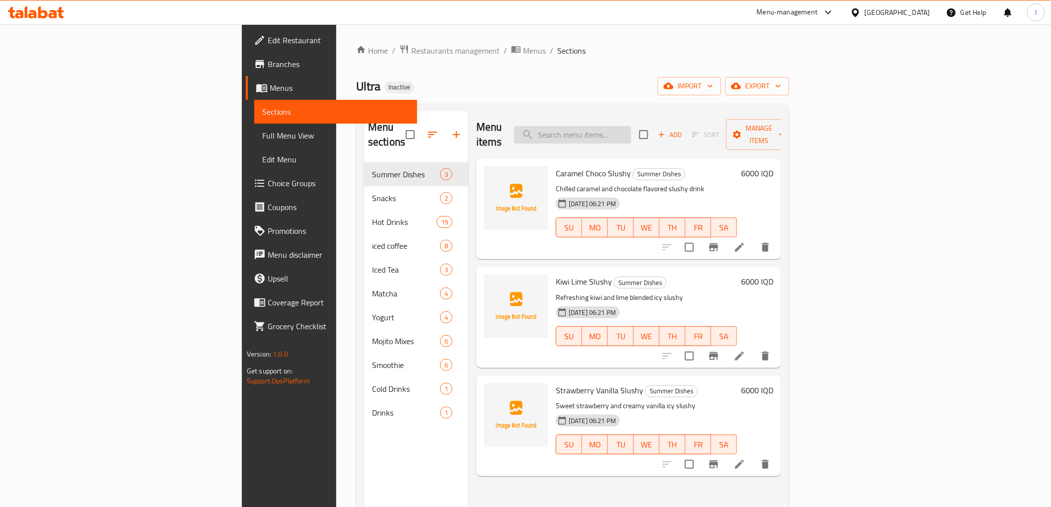
click at [631, 126] on input "search" at bounding box center [572, 134] width 117 height 17
paste input "Iced Latte"
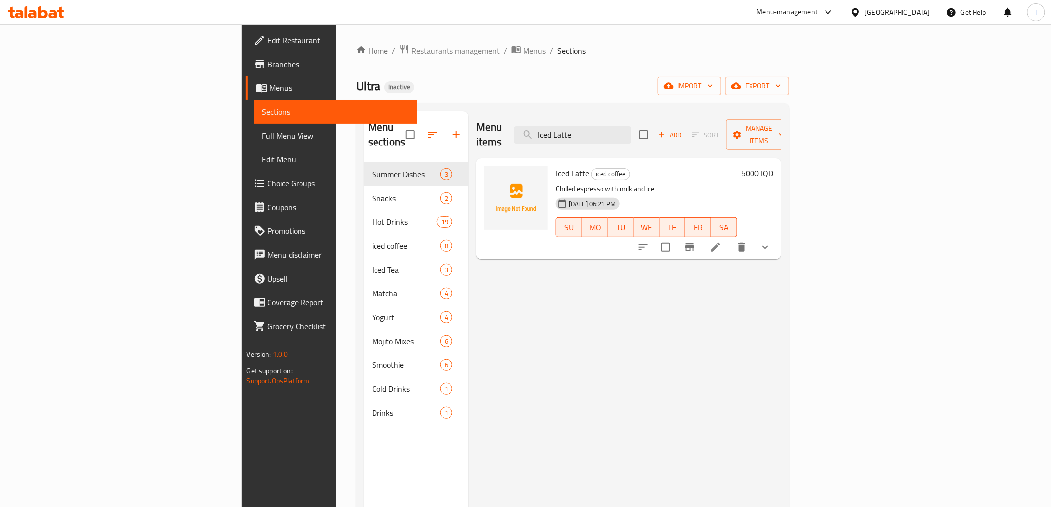
type input "Iced Latte"
click at [722, 241] on icon at bounding box center [716, 247] width 12 height 12
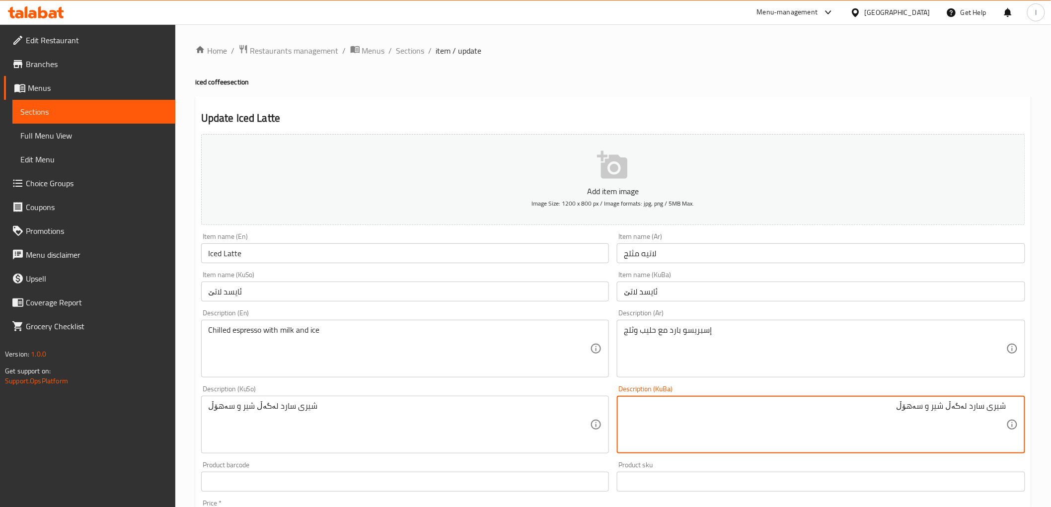
drag, startPoint x: 986, startPoint y: 413, endPoint x: 1011, endPoint y: 414, distance: 24.8
click at [1011, 414] on div "شیری سارد لەگەڵ شیر و سەهۆڵ Description (KuBa)" at bounding box center [821, 425] width 408 height 58
click at [997, 411] on textarea "شیری سارد لەگەڵ شیر و سەهۆڵ" at bounding box center [815, 424] width 382 height 47
drag, startPoint x: 994, startPoint y: 409, endPoint x: 1016, endPoint y: 415, distance: 22.2
click at [1016, 415] on div "شیری سارد لەگەڵ شیر و سەهۆڵ Description (KuBa)" at bounding box center [821, 425] width 408 height 58
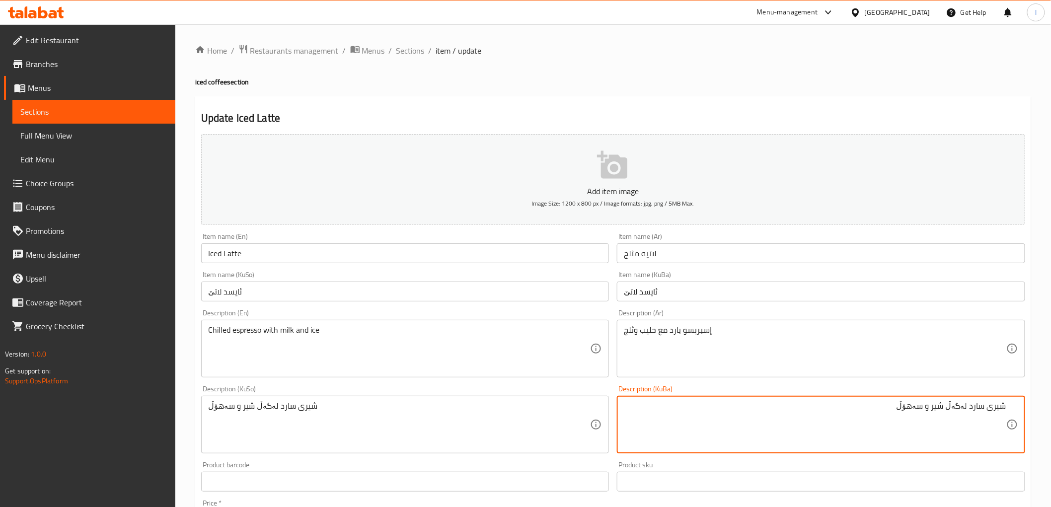
paste textarea "ێسپرێسۆ"
drag, startPoint x: 854, startPoint y: 403, endPoint x: 1059, endPoint y: 416, distance: 205.0
click at [1050, 416] on html "​ Menu-management Iraq Get Help l Edit Restaurant Branches Menus Sections Full …" at bounding box center [525, 253] width 1051 height 507
type textarea "ئێسپرێسۆی سارد لەگەڵ شیر و سەهۆڵ"
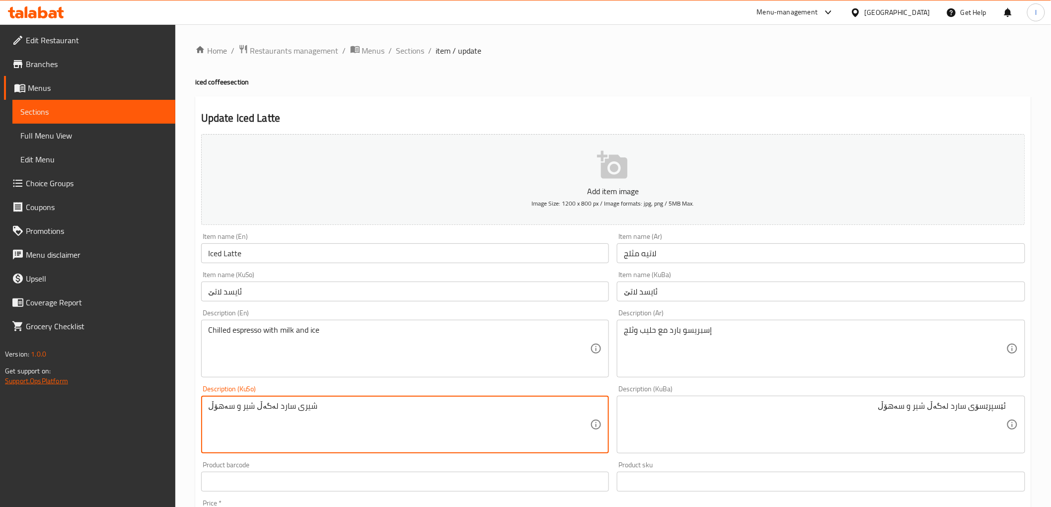
drag, startPoint x: 377, startPoint y: 411, endPoint x: 55, endPoint y: 384, distance: 323.4
paste textarea "ێسپرێسۆ"
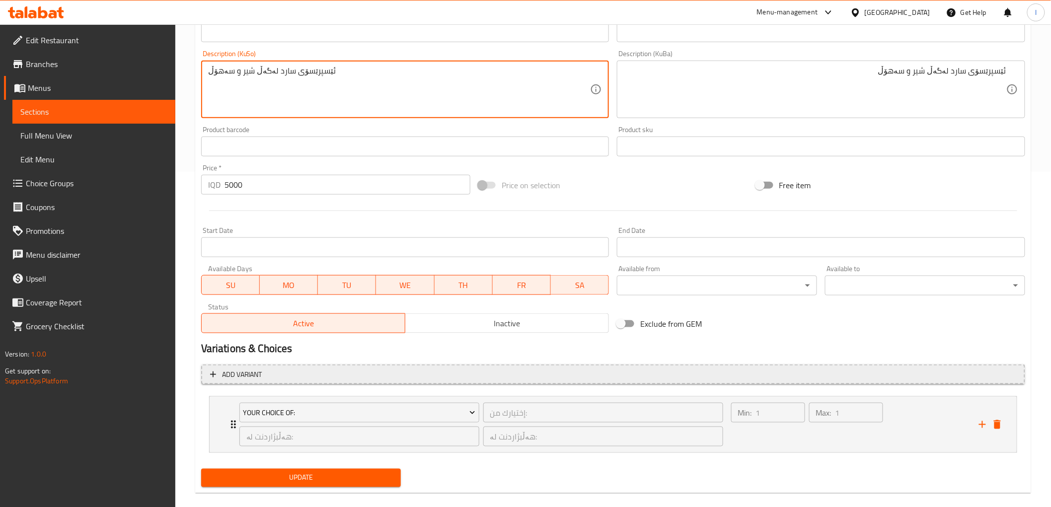
scroll to position [348, 0]
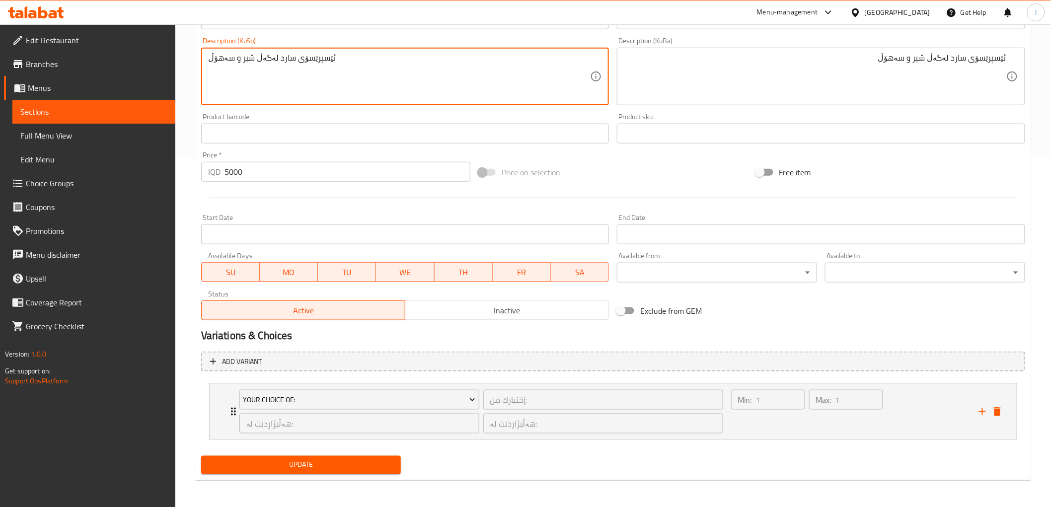
type textarea "ئێسپرێسۆی سارد لەگەڵ شیر و سەهۆڵ"
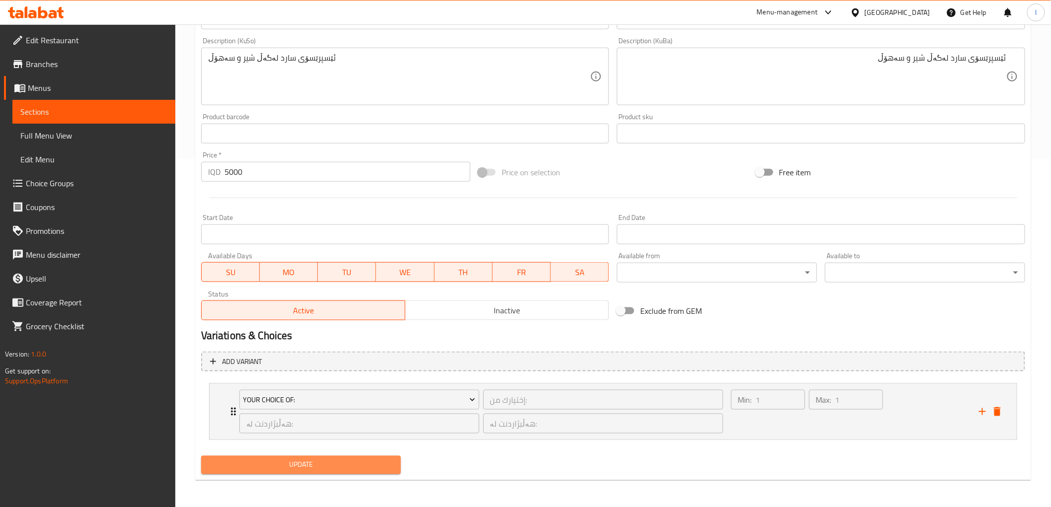
click at [346, 466] on span "Update" at bounding box center [301, 465] width 184 height 12
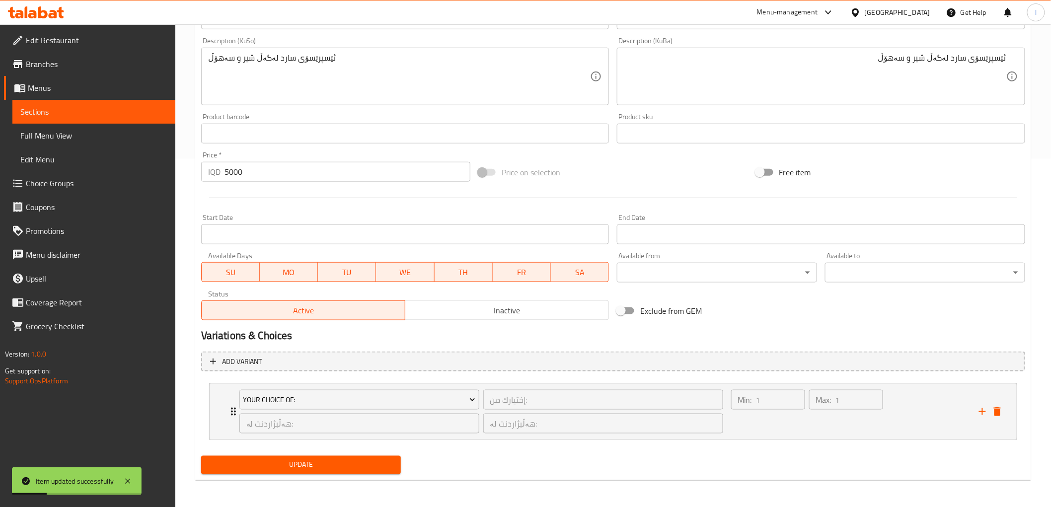
click at [75, 108] on span "Sections" at bounding box center [93, 112] width 147 height 12
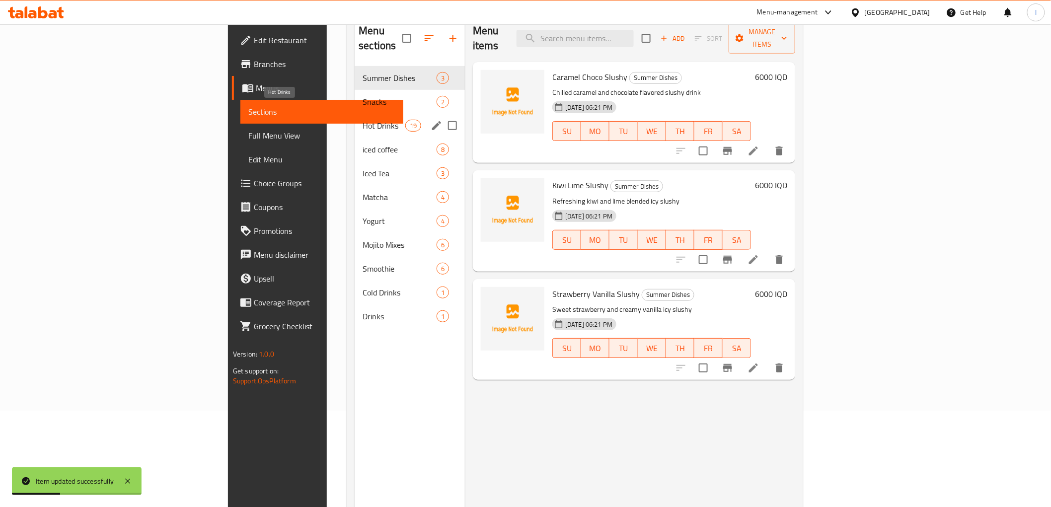
scroll to position [83, 0]
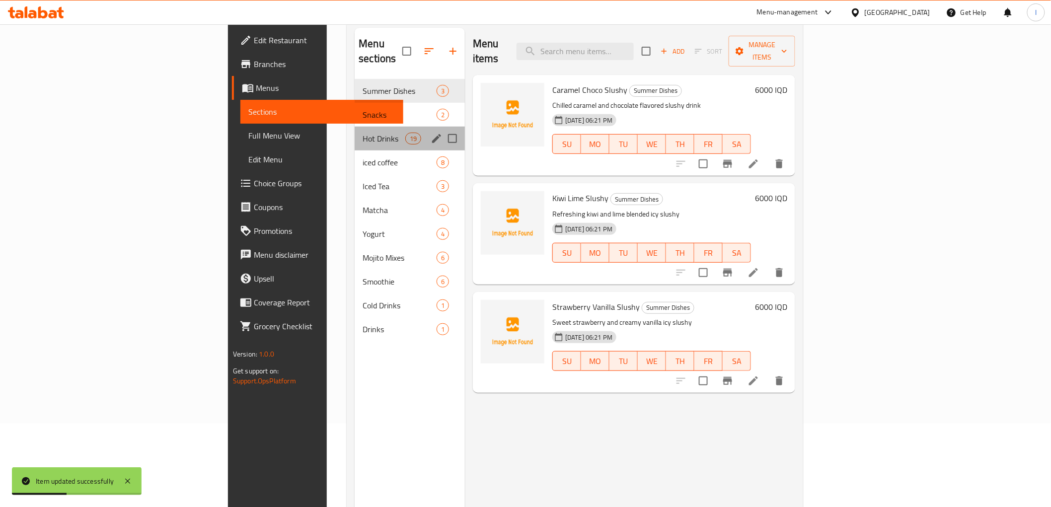
click at [355, 127] on div "Hot Drinks 19" at bounding box center [410, 139] width 110 height 24
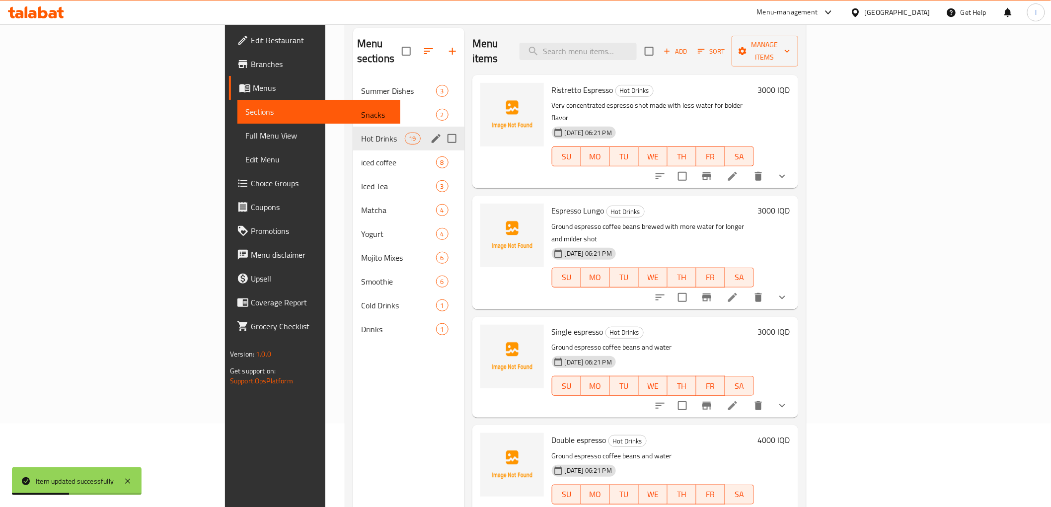
click at [353, 134] on div "Hot Drinks 19" at bounding box center [408, 139] width 111 height 24
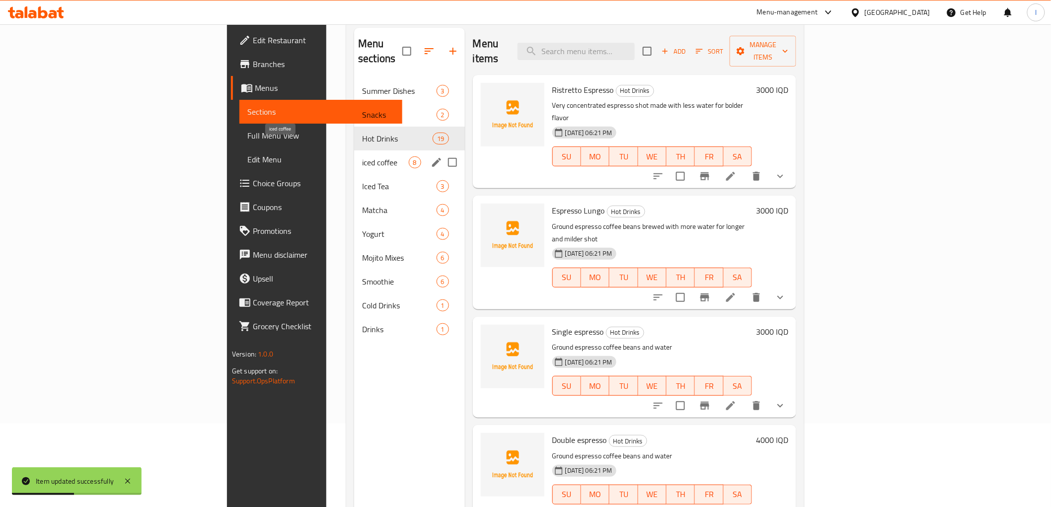
click at [362, 156] on span "iced coffee" at bounding box center [385, 162] width 46 height 12
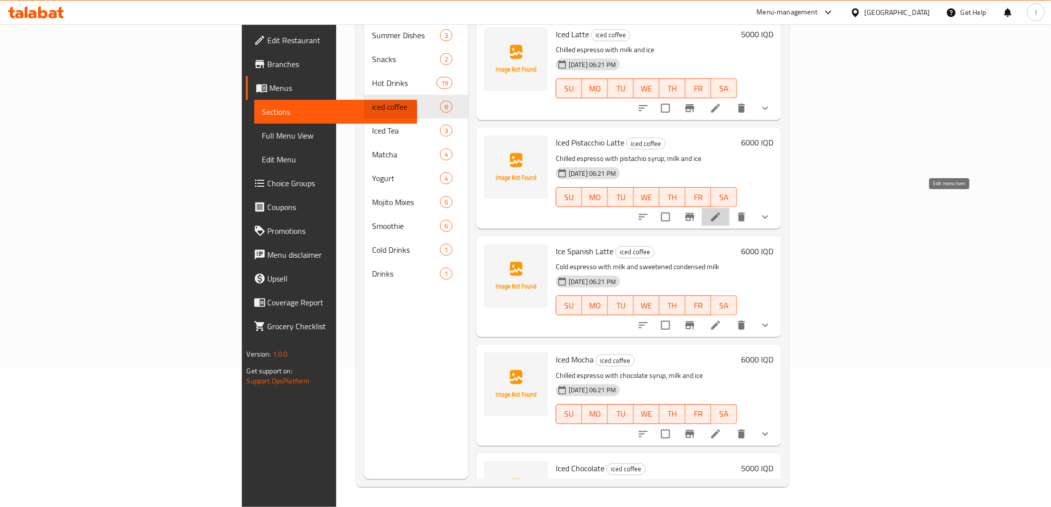
click at [720, 213] on icon at bounding box center [715, 217] width 9 height 9
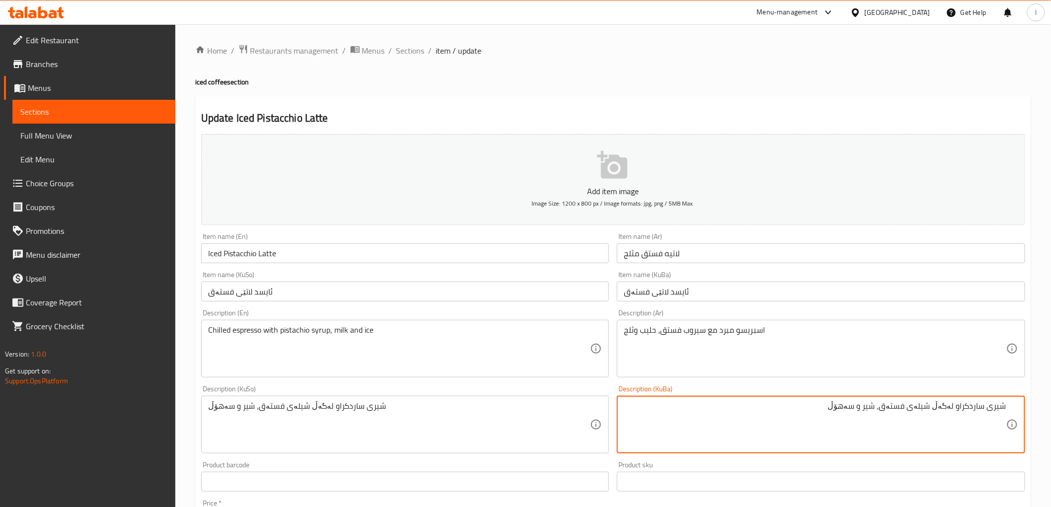
drag, startPoint x: 992, startPoint y: 411, endPoint x: 1026, endPoint y: 411, distance: 34.3
click at [1026, 411] on div "Description (KuBa) شیری ساردکراو لەگەڵ شیلەی فستەق، شیر و سەهۆڵ Description (Ku…" at bounding box center [821, 419] width 416 height 76
paste textarea "ێسپرێسۆ"
drag, startPoint x: 787, startPoint y: 403, endPoint x: 1059, endPoint y: 423, distance: 272.8
click at [1050, 423] on html "​ Menu-management Iraq Get Help l Edit Restaurant Branches Menus Sections Full …" at bounding box center [525, 253] width 1051 height 507
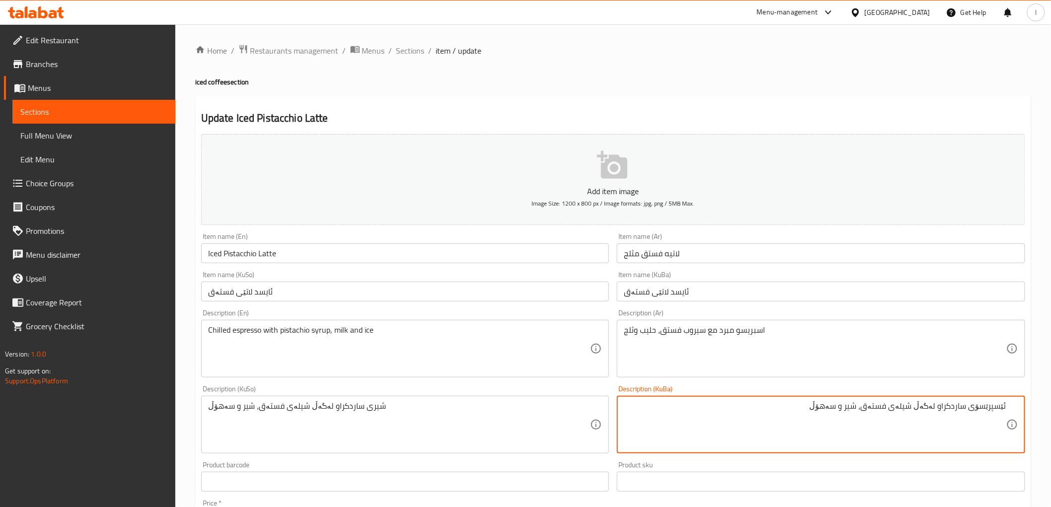
type textarea "ئێسپرێسۆی ساردکراو لەگەڵ شیلەی فستەق، شیر و سەهۆڵ"
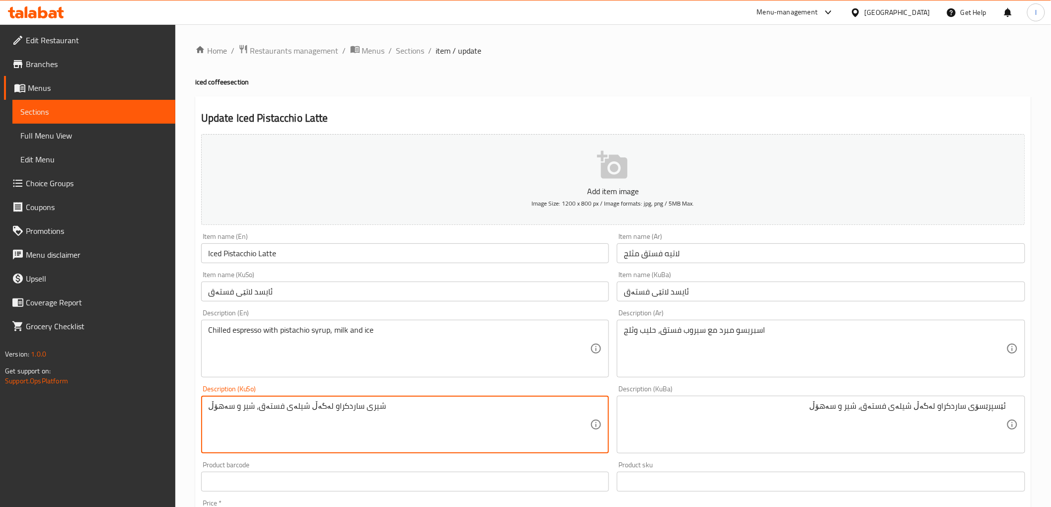
drag, startPoint x: 473, startPoint y: 410, endPoint x: 106, endPoint y: 354, distance: 371.2
paste textarea "ێسپرێسۆ"
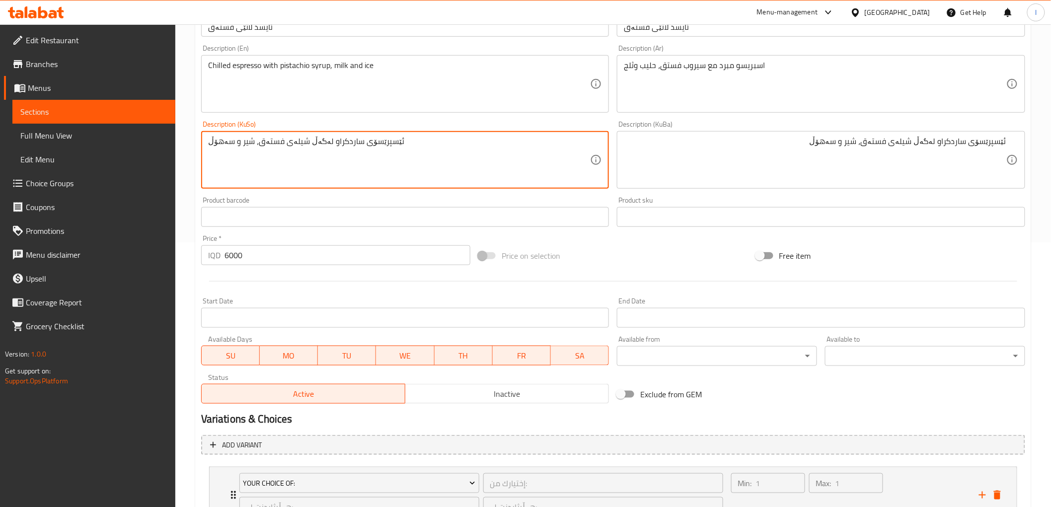
scroll to position [348, 0]
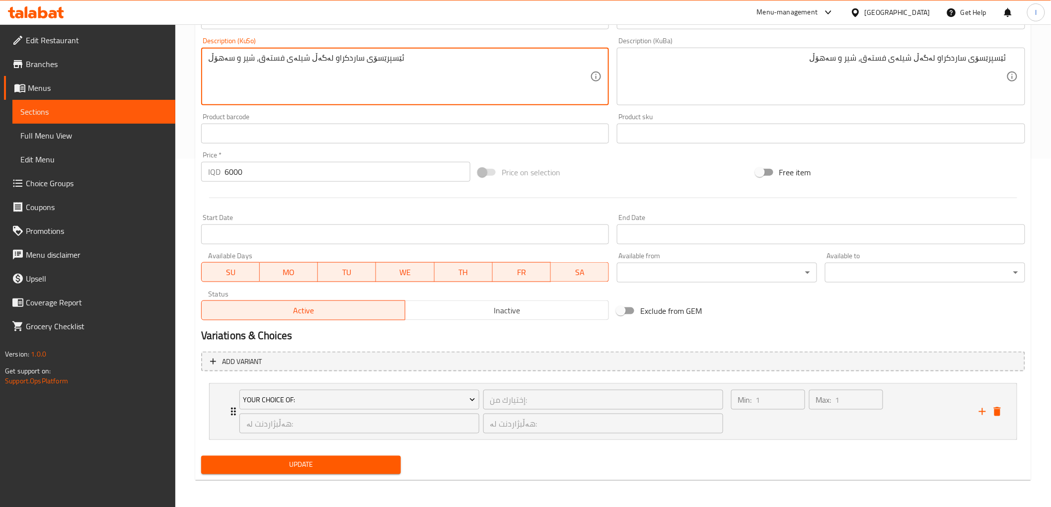
type textarea "ئێسپرێسۆی ساردکراو لەگەڵ شیلەی فستەق، شیر و سەهۆڵ"
click at [315, 456] on button "Update" at bounding box center [301, 465] width 200 height 18
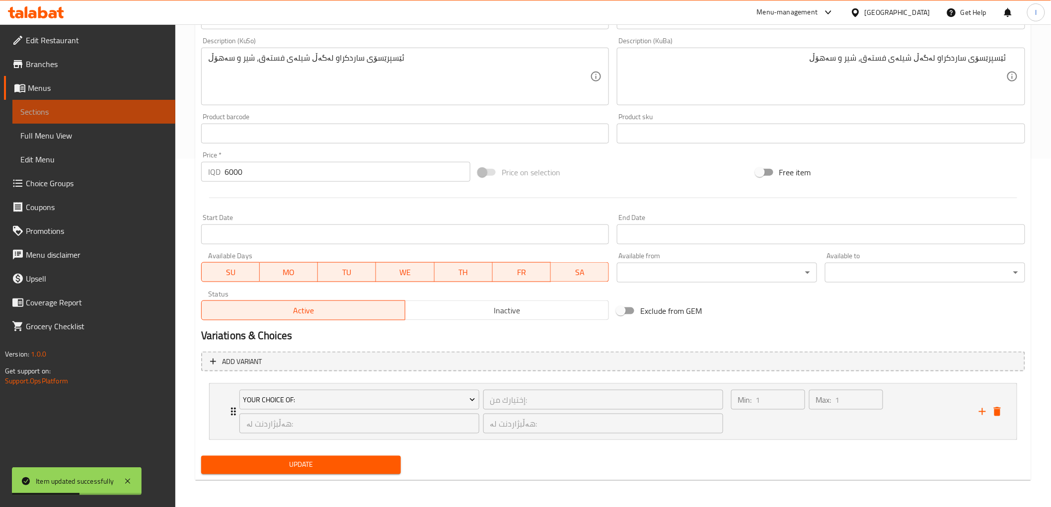
click at [92, 111] on span "Sections" at bounding box center [93, 112] width 147 height 12
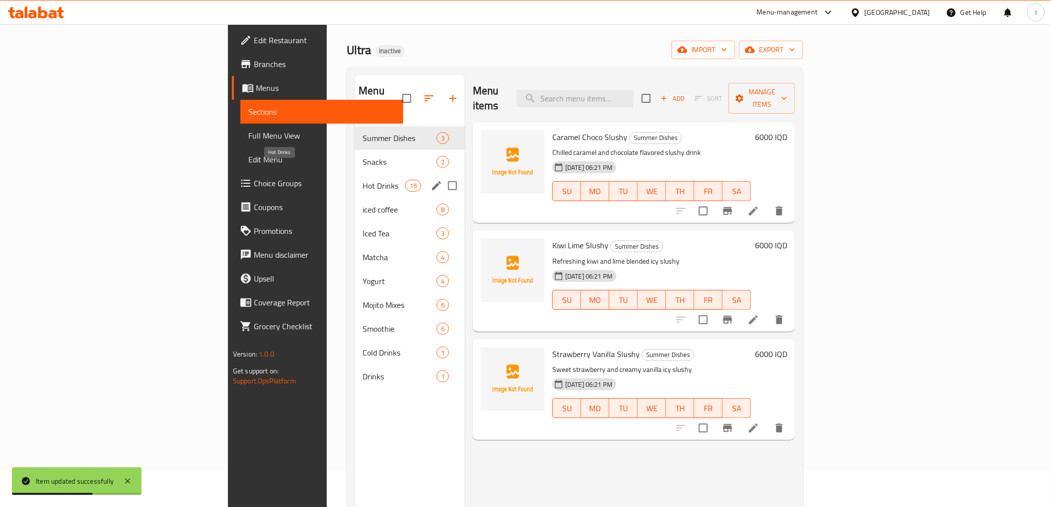
scroll to position [28, 0]
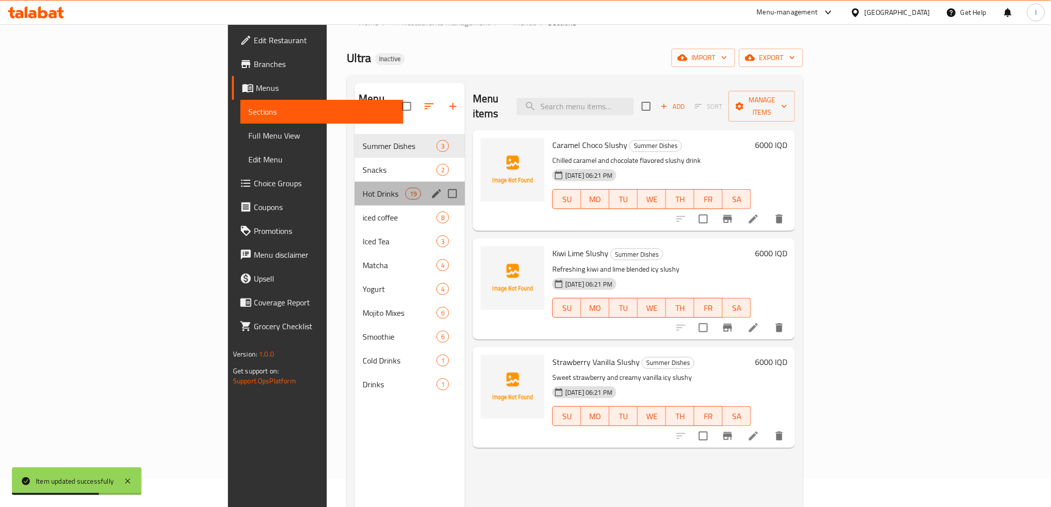
click at [355, 188] on div "Hot Drinks 19" at bounding box center [410, 194] width 110 height 24
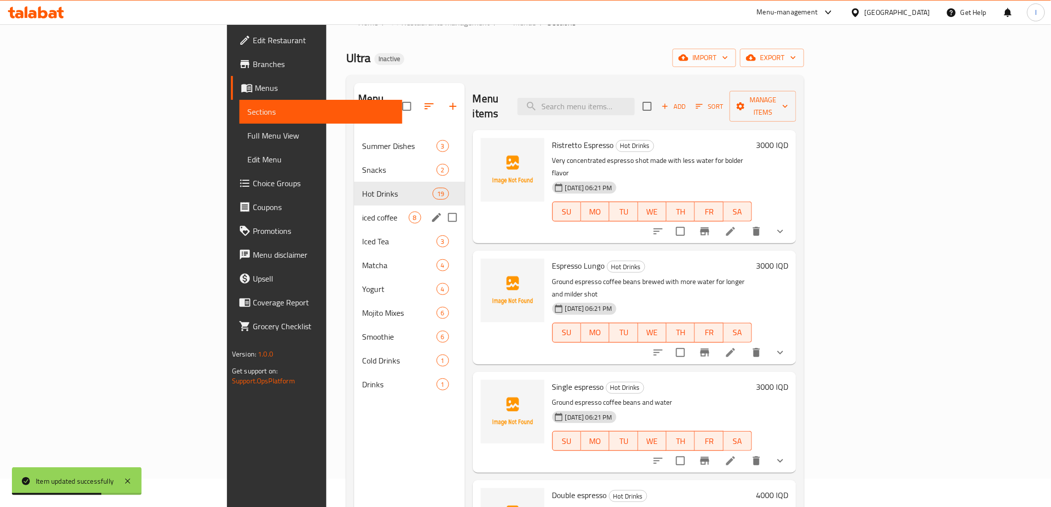
click at [362, 212] on span "iced coffee" at bounding box center [385, 218] width 46 height 12
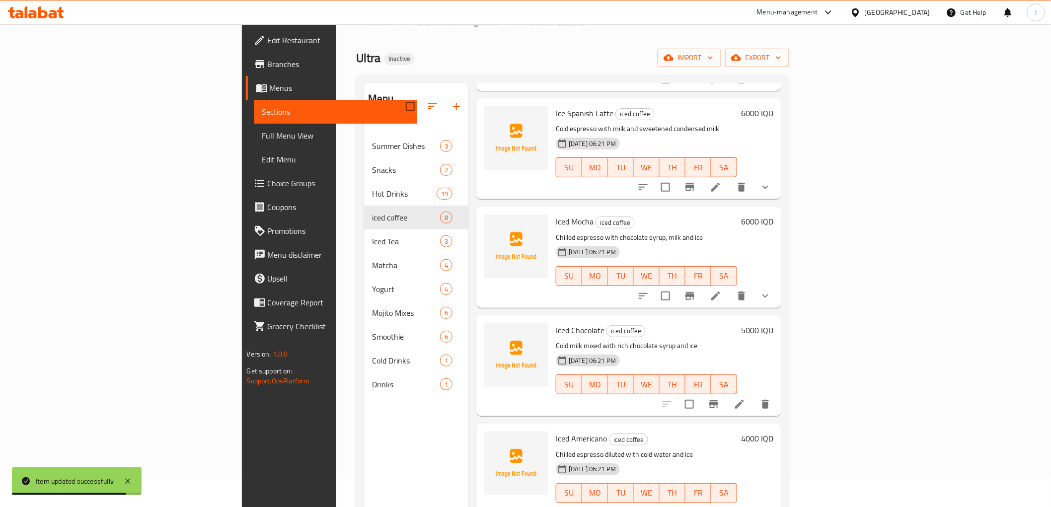
scroll to position [276, 0]
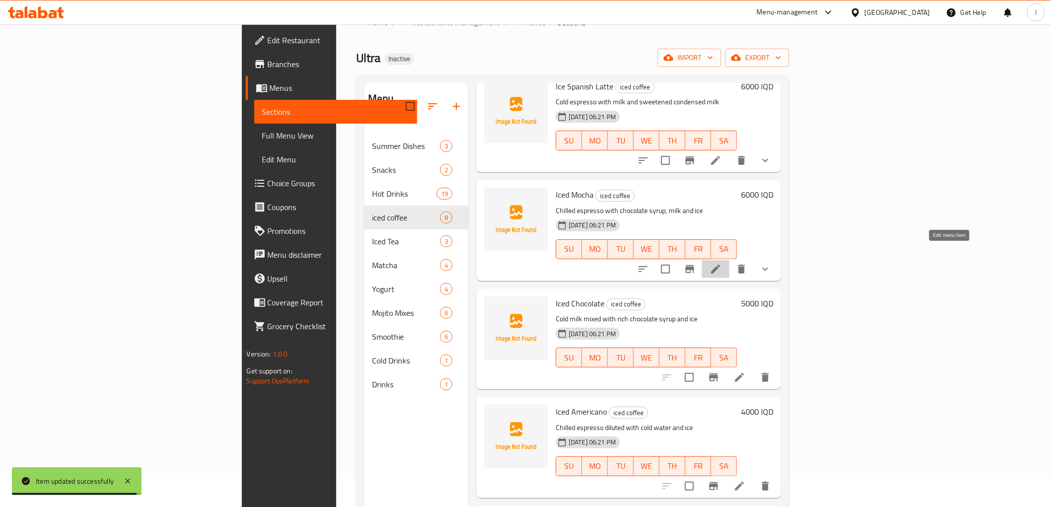
click at [722, 263] on icon at bounding box center [716, 269] width 12 height 12
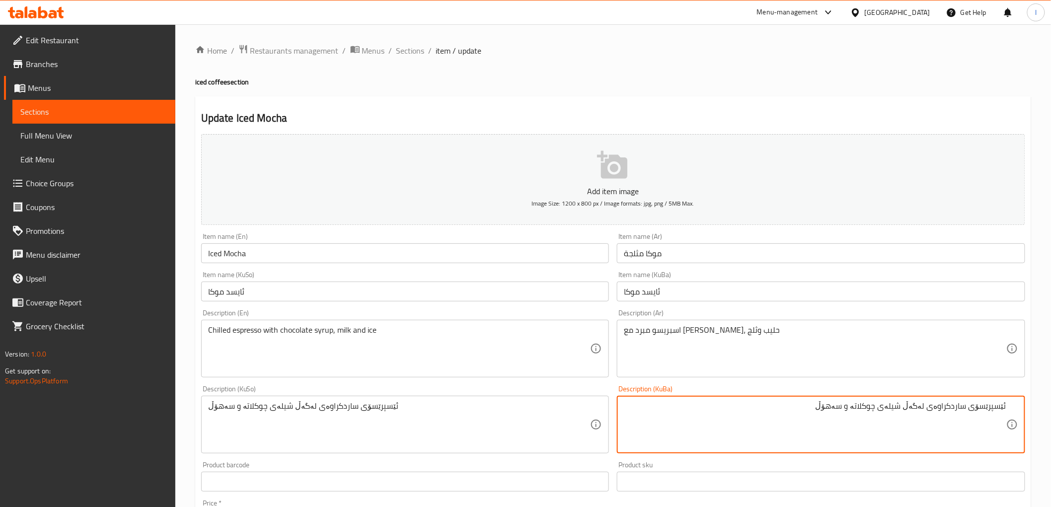
click at [860, 410] on textarea "ئێسپرێسۆی ساردکراوەی لەگەڵ شیلەی چوکلاتە و سەهۆڵ" at bounding box center [815, 424] width 382 height 47
click at [863, 410] on textarea "ئێسپرێسۆی ساردکراوەی لەگەڵ شیلەی چوکلاتە و سەهۆڵ" at bounding box center [815, 424] width 382 height 47
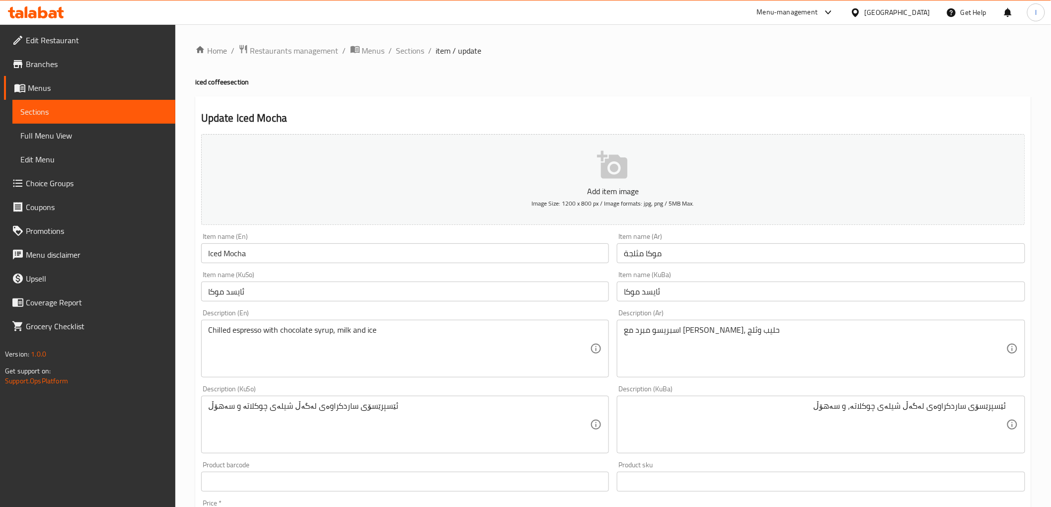
click at [622, 396] on div "ئێسپرێسۆی ساردکراوەی لەگەڵ شیلەی چوکلاتە، و سەهۆڵ Description (KuBa)" at bounding box center [821, 425] width 408 height 58
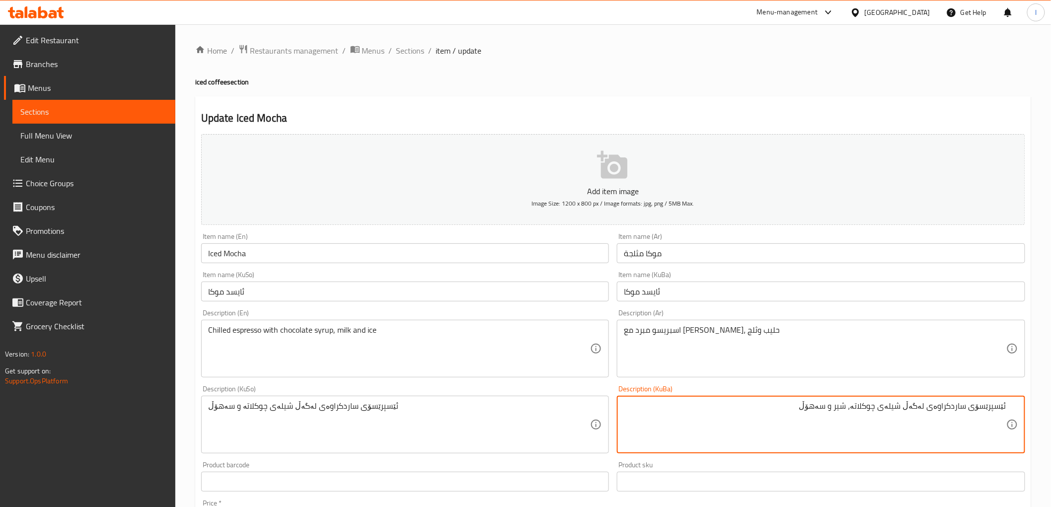
drag, startPoint x: 762, startPoint y: 405, endPoint x: 1059, endPoint y: 420, distance: 297.3
click at [1050, 420] on html "​ Menu-management Iraq Get Help l Edit Restaurant Branches Menus Sections Full …" at bounding box center [525, 253] width 1051 height 507
type textarea "ئێسپرێسۆی ساردکراوەی لەگەڵ شیلەی چوکلاتە، شیر و سەهۆڵ"
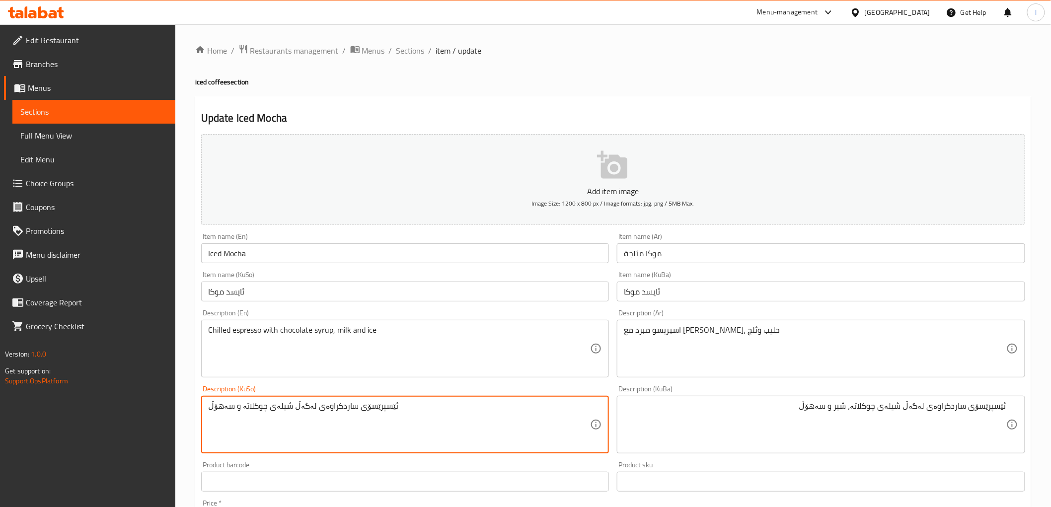
drag, startPoint x: 417, startPoint y: 406, endPoint x: 0, endPoint y: 386, distance: 417.6
paste textarea "، شیر"
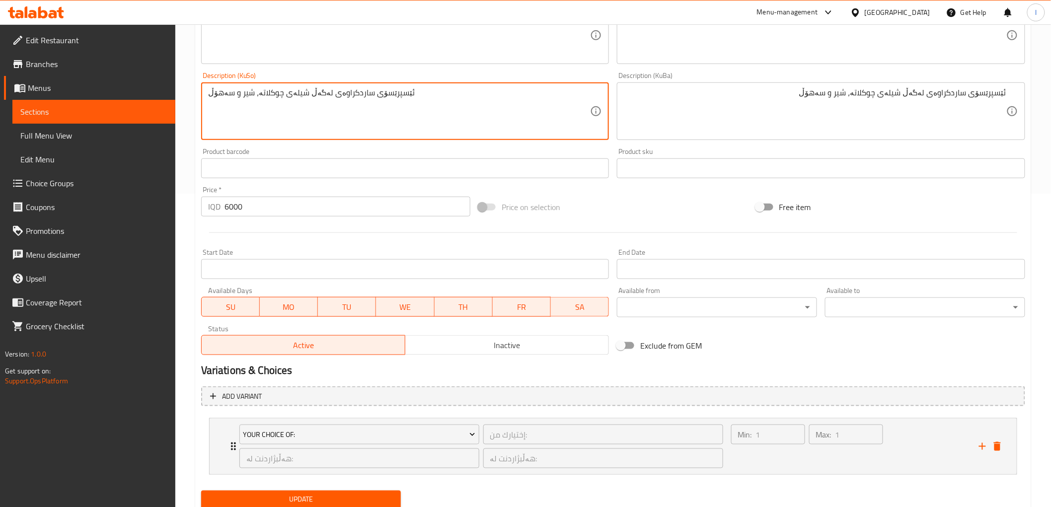
scroll to position [348, 0]
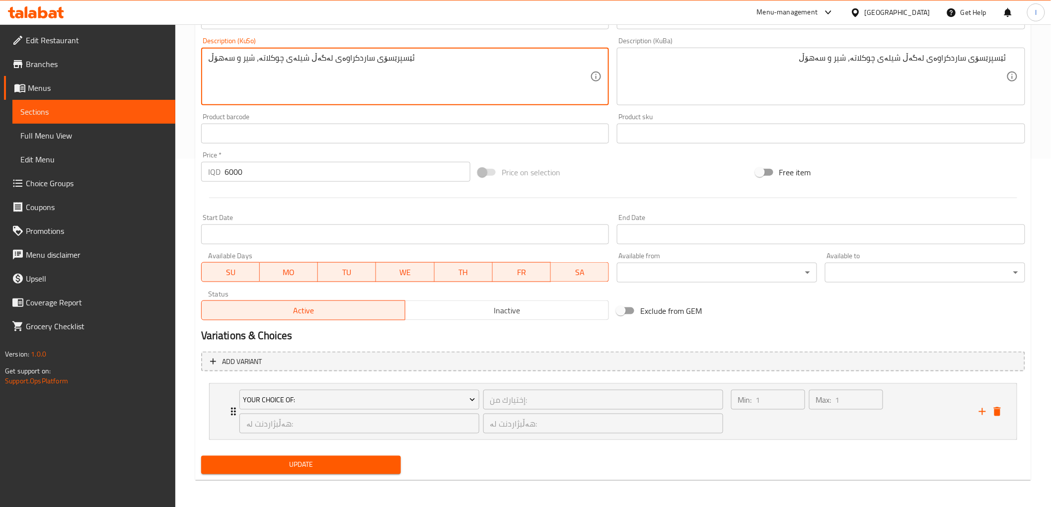
type textarea "ئێسپرێسۆی ساردکراوەی لەگەڵ شیلەی چوکلاتە، شیر و سەهۆڵ"
click at [313, 462] on span "Update" at bounding box center [301, 465] width 184 height 12
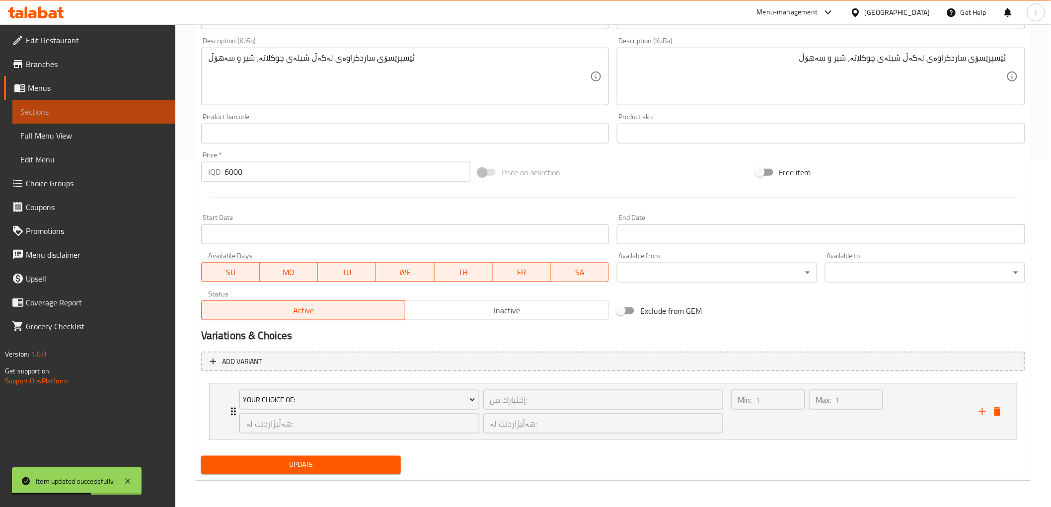
click at [128, 107] on span "Sections" at bounding box center [93, 112] width 147 height 12
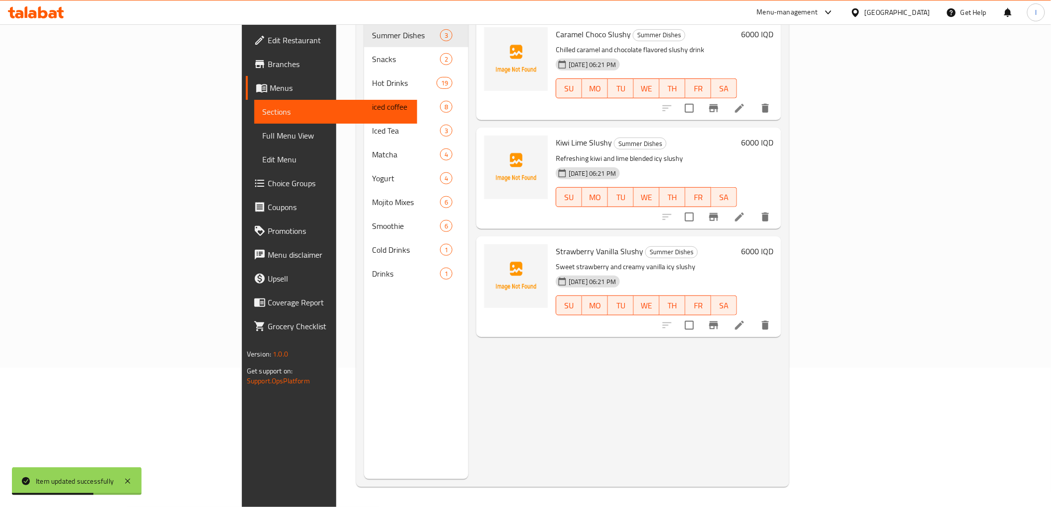
scroll to position [139, 0]
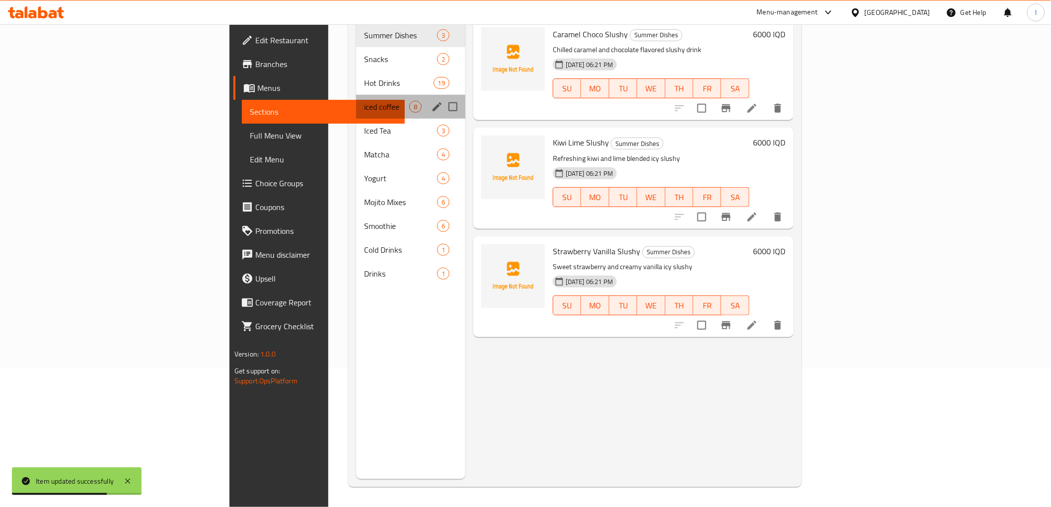
click at [356, 99] on div "iced coffee 8" at bounding box center [410, 107] width 109 height 24
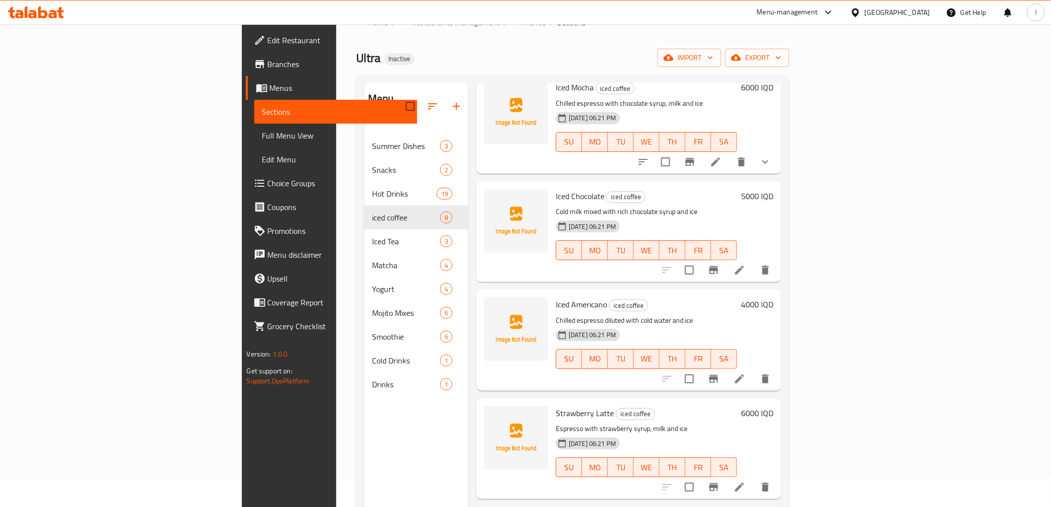
scroll to position [385, 0]
click at [744, 264] on icon at bounding box center [739, 268] width 9 height 9
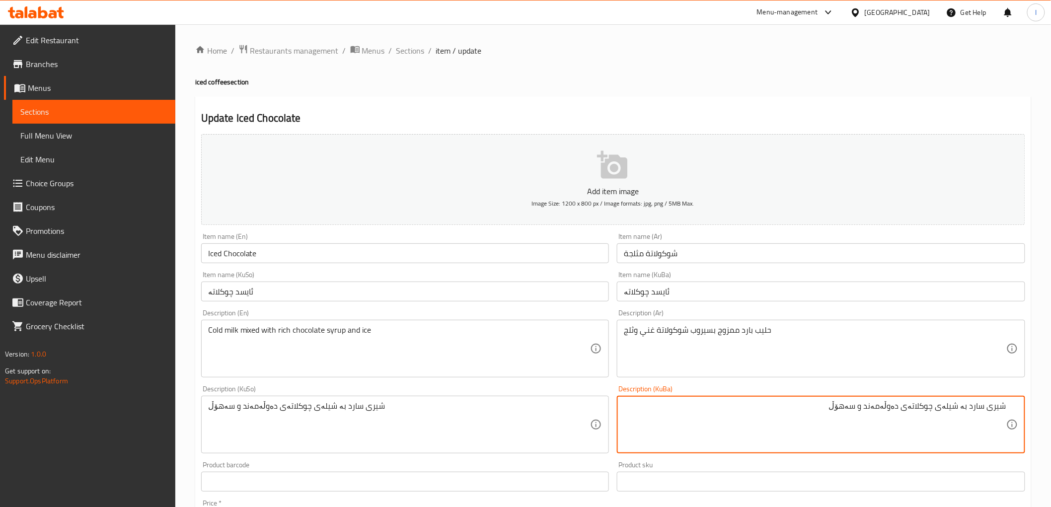
click at [964, 408] on textarea "شیری سارد بە شیلەی چوکلاتەی دەوڵەمەند و سەهۆڵ" at bounding box center [815, 424] width 382 height 47
click at [962, 409] on textarea "شیری سارد بە شیلەی چوکلاتەی دەوڵەمەند و سەهۆڵ" at bounding box center [815, 424] width 382 height 47
click at [964, 408] on textarea "شیری سارد بە شیلەی چوکلاتەی دەوڵەمەند و سەهۆڵ" at bounding box center [815, 424] width 382 height 47
click at [966, 408] on textarea "شیری سارد بە شیلەی چوکلاتەی دەوڵەمەند و سەهۆڵ" at bounding box center [815, 424] width 382 height 47
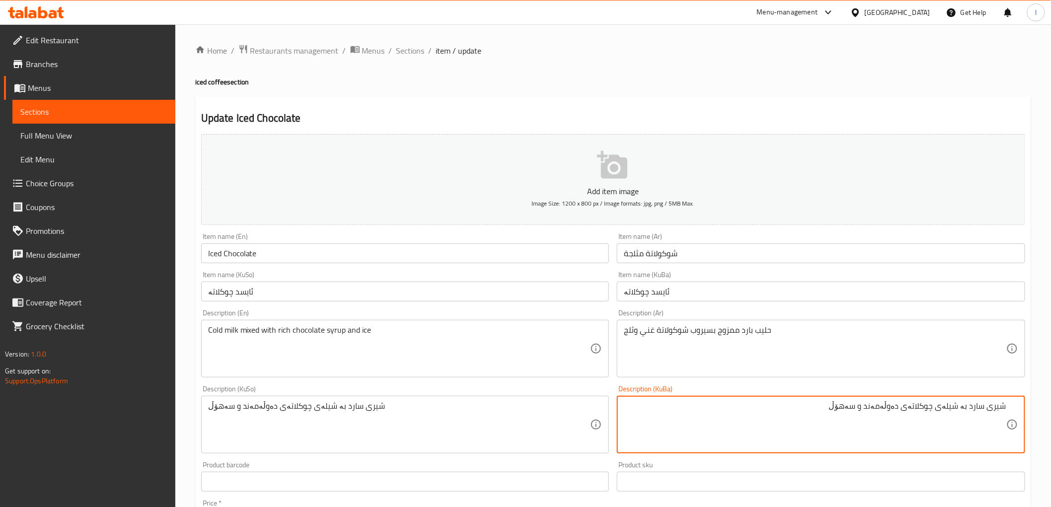
click at [966, 408] on textarea "شیری سارد بە شیلەی چوکلاتەی دەوڵەمەند و سەهۆڵ" at bounding box center [815, 424] width 382 height 47
click at [967, 409] on textarea "شیری سارد بە شیلەی چوکلاتەی دەوڵەمەند و سەهۆڵ" at bounding box center [815, 424] width 382 height 47
drag, startPoint x: 829, startPoint y: 410, endPoint x: 1051, endPoint y: 424, distance: 221.9
click at [1050, 424] on html "​ Menu-management Iraq Get Help l Edit Restaurant Branches Menus Sections Full …" at bounding box center [525, 253] width 1051 height 507
type textarea "شیری سارد تێکەڵکراوبە شیلەی چوکلاتەی دەوڵەمەند و سەهۆڵ"
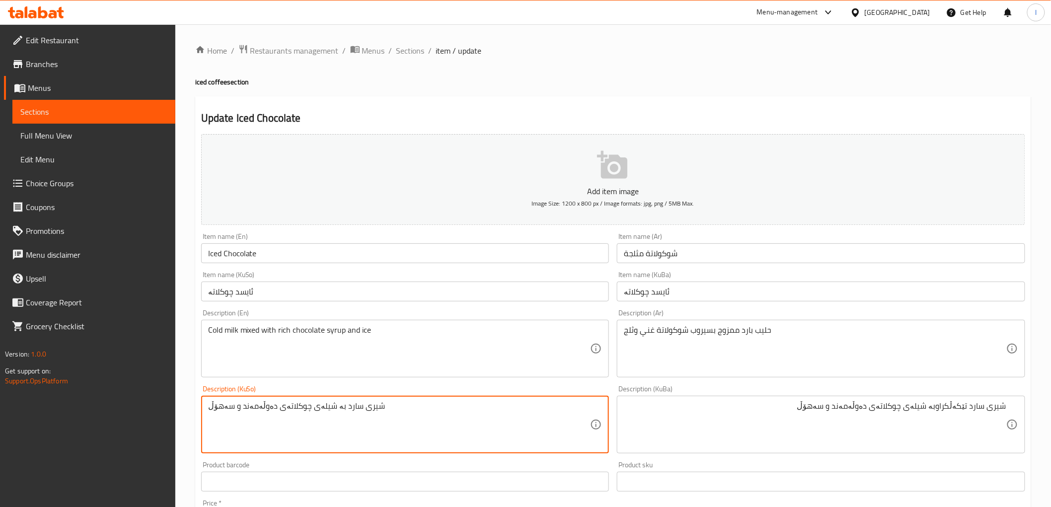
drag, startPoint x: 419, startPoint y: 410, endPoint x: 2, endPoint y: 377, distance: 417.9
paste textarea "ێکەڵکراو"
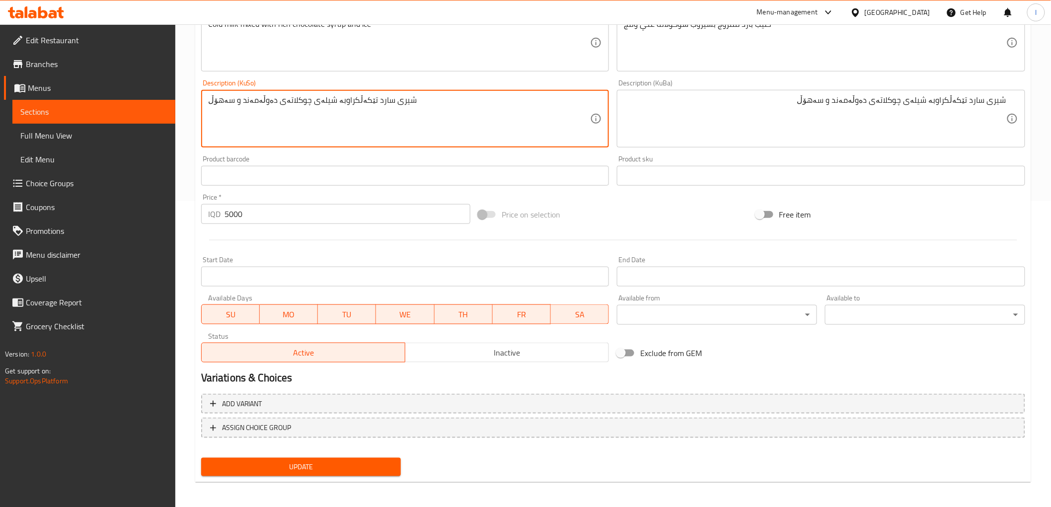
scroll to position [307, 0]
type textarea "شیری سارد تێکەڵکراوبە شیلەی چوکلاتەی دەوڵەمەند و سەهۆڵ"
click at [317, 460] on span "Update" at bounding box center [301, 466] width 184 height 12
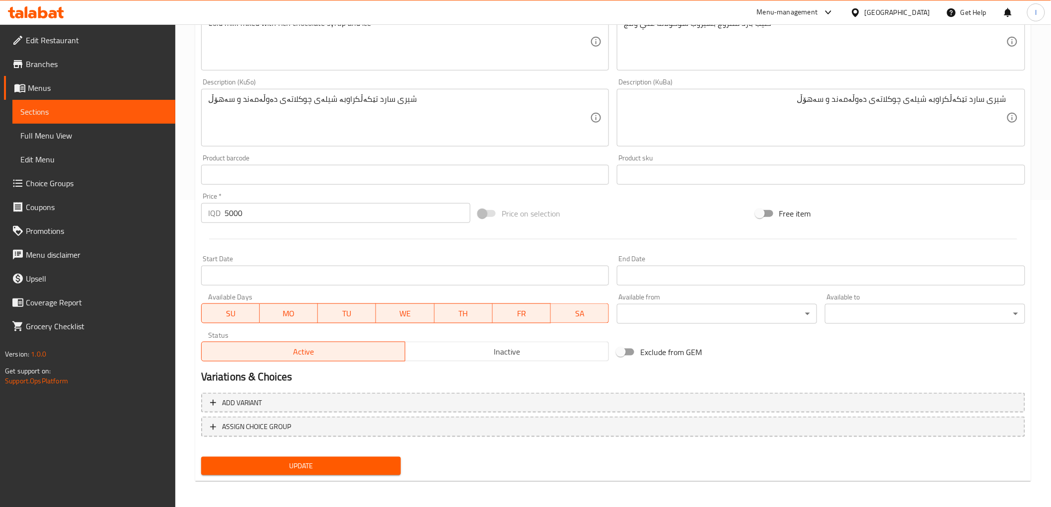
click at [99, 112] on span "Sections" at bounding box center [93, 112] width 147 height 12
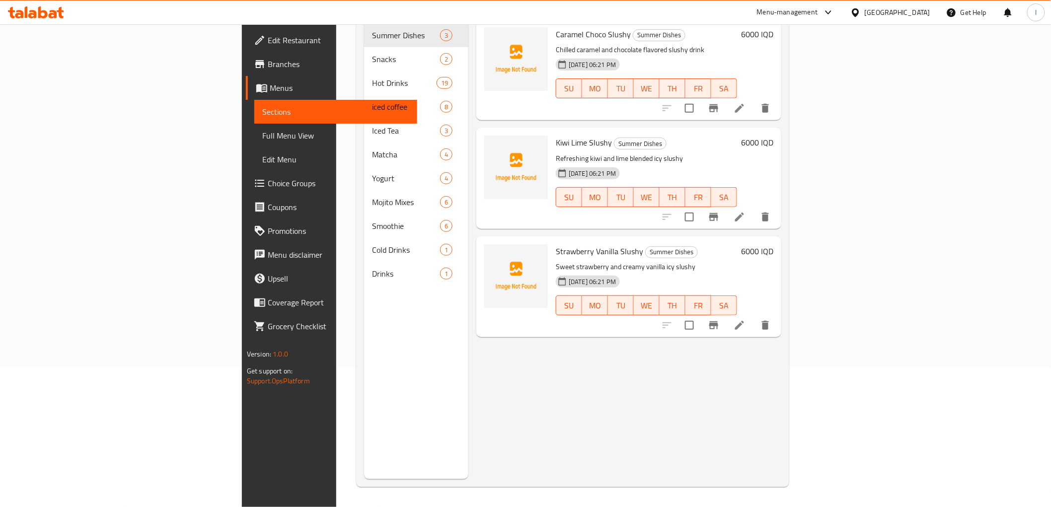
scroll to position [139, 0]
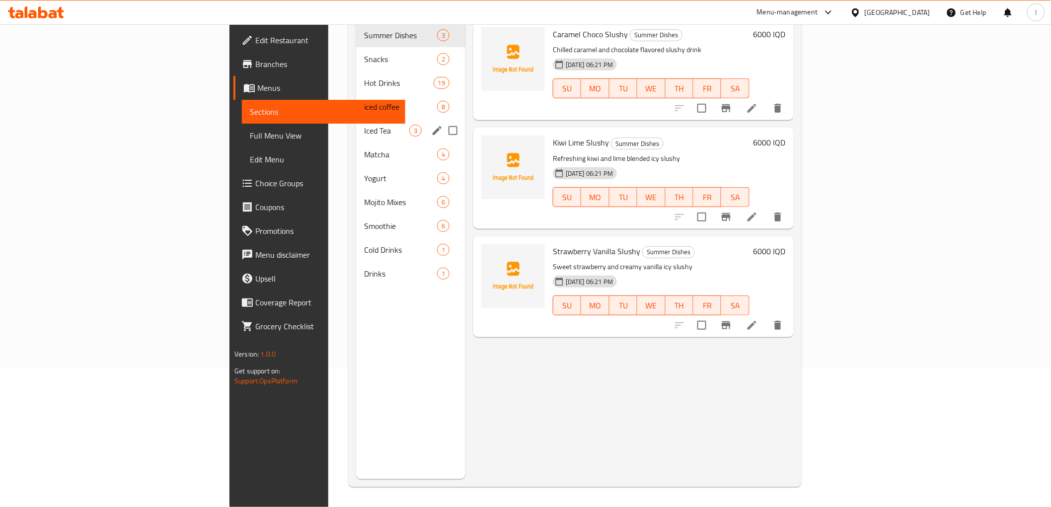
click at [364, 125] on span "Iced Tea" at bounding box center [386, 131] width 45 height 12
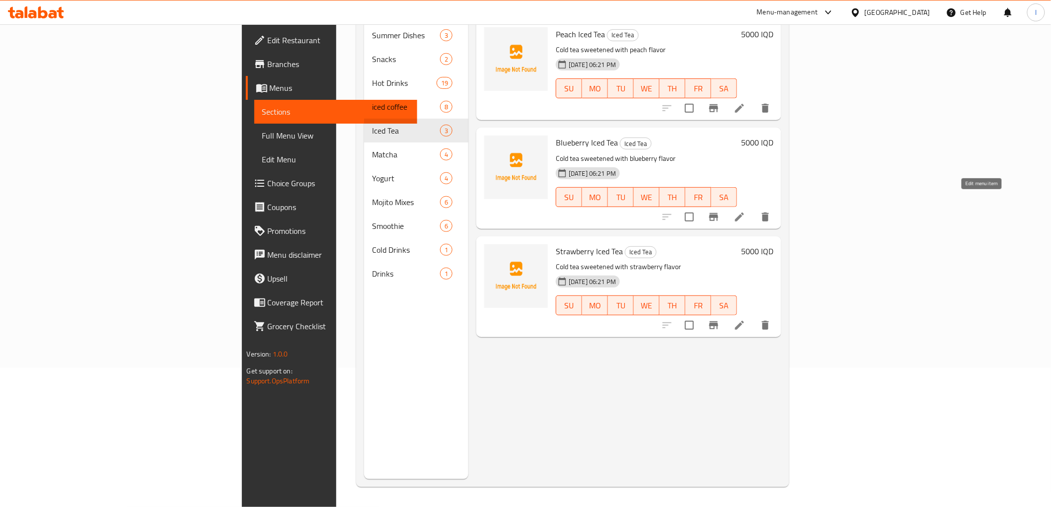
click at [744, 213] on icon at bounding box center [739, 217] width 9 height 9
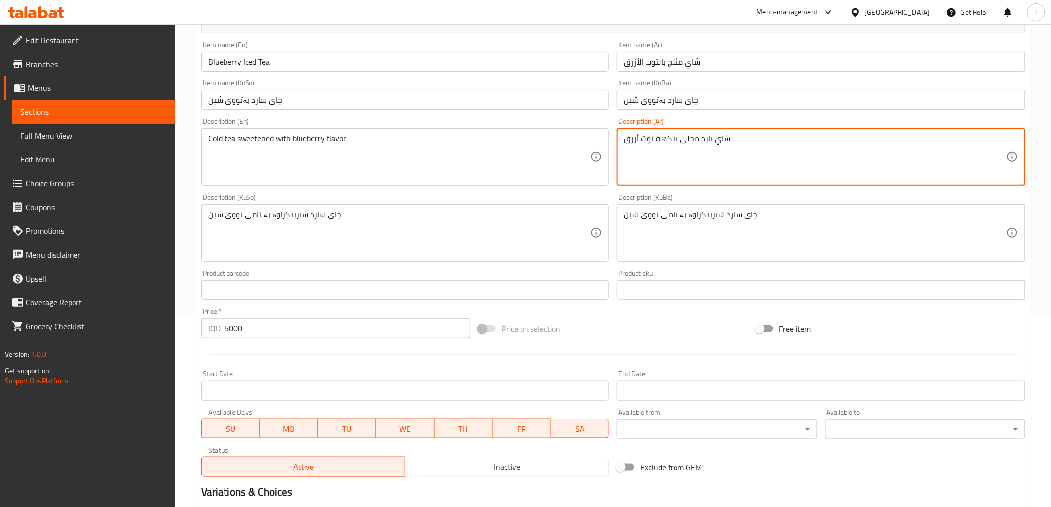
scroll to position [307, 0]
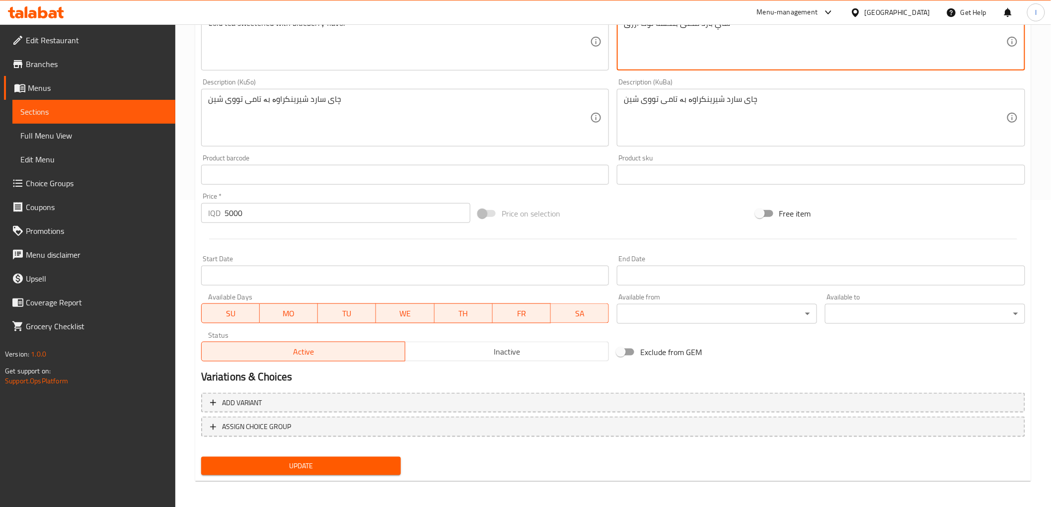
type textarea "شاي بارد محلى بنكهة توت أزرق"
click at [355, 464] on span "Update" at bounding box center [301, 466] width 184 height 12
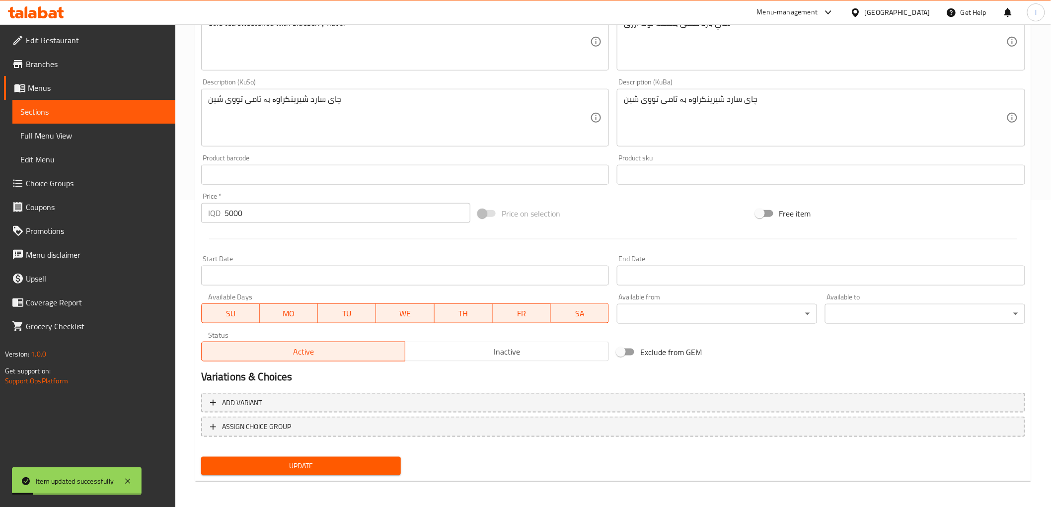
click at [147, 116] on span "Sections" at bounding box center [93, 112] width 147 height 12
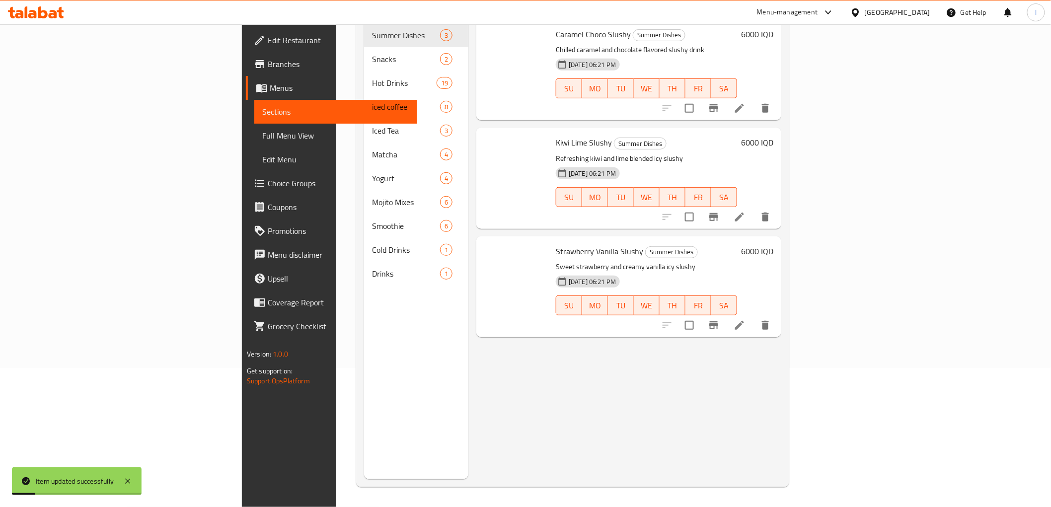
scroll to position [139, 0]
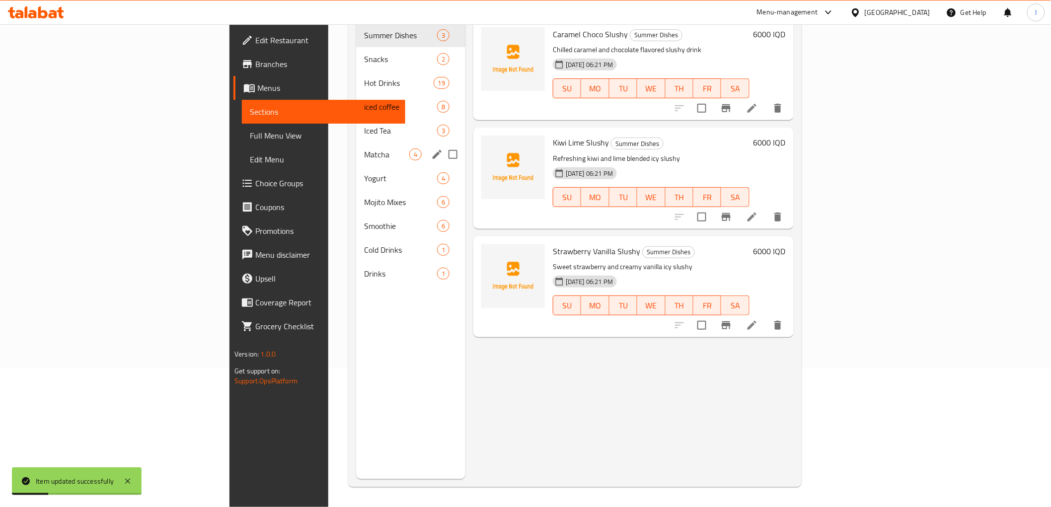
click at [364, 125] on span "Iced Tea" at bounding box center [400, 131] width 73 height 12
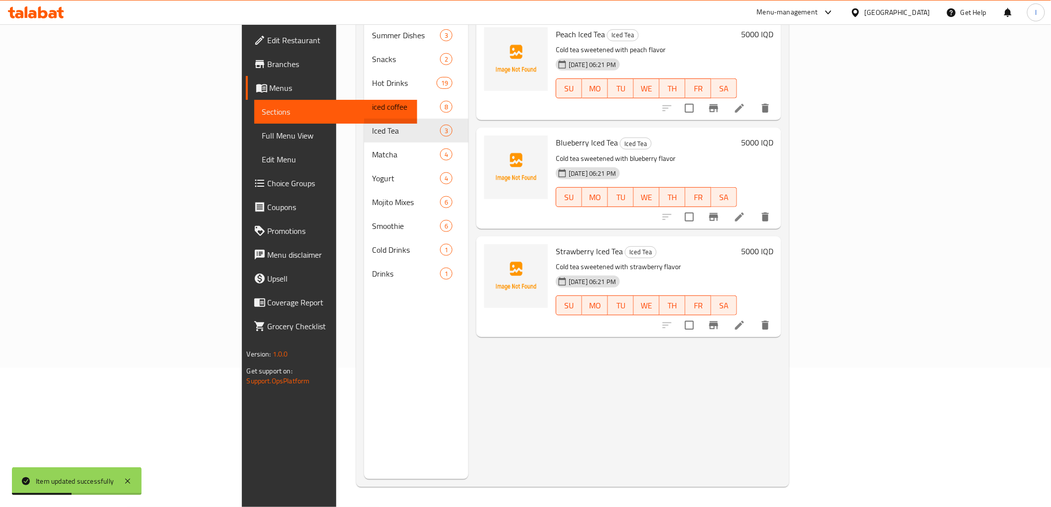
click at [753, 316] on li at bounding box center [740, 325] width 28 height 18
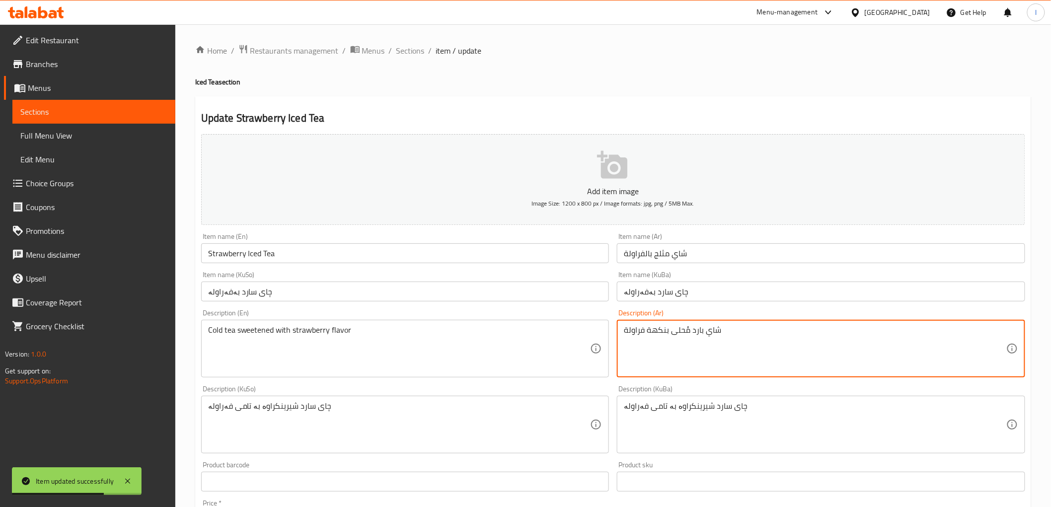
click at [684, 335] on textarea "شاي بارد مُحلى بنكهة فراولة" at bounding box center [815, 348] width 382 height 47
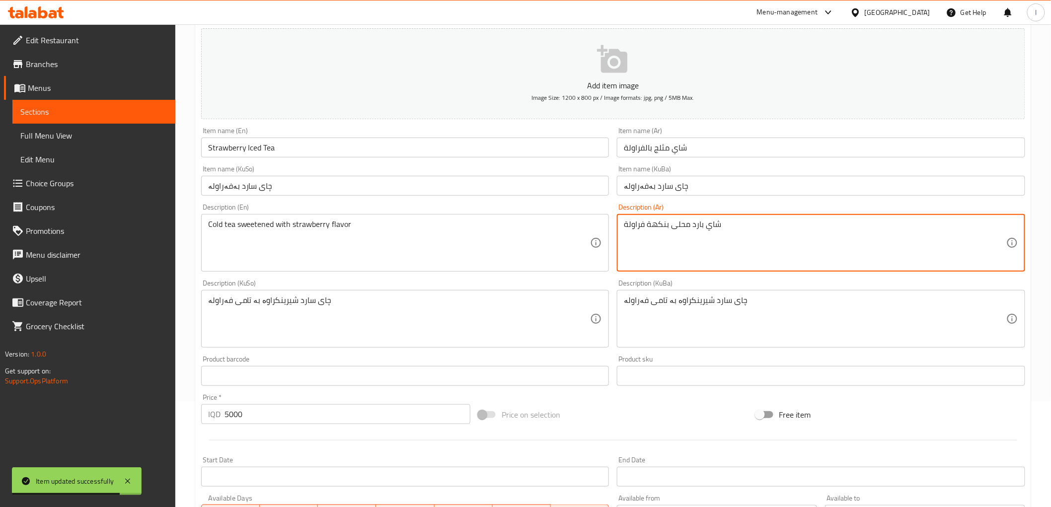
scroll to position [307, 0]
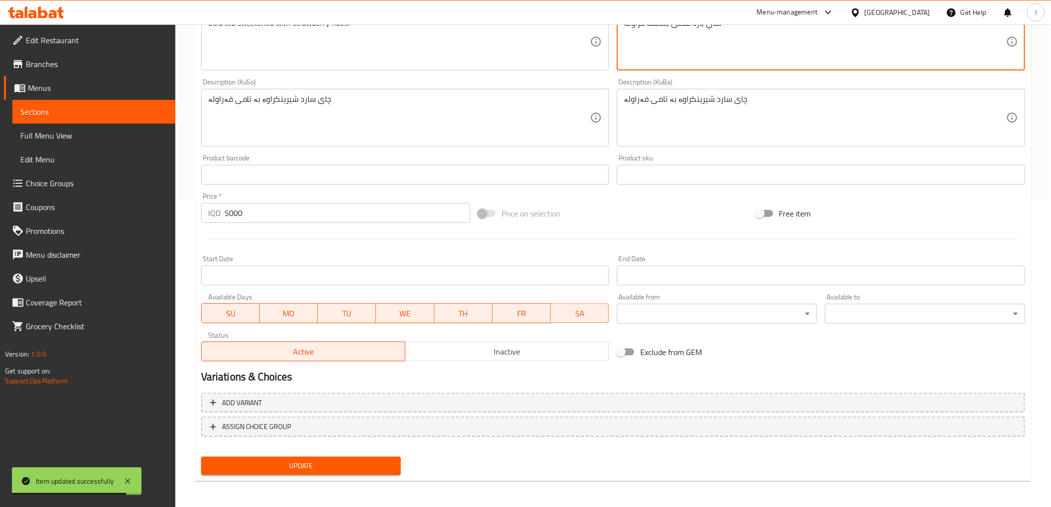
type textarea "شاي بارد محلى بنكهة فراولة"
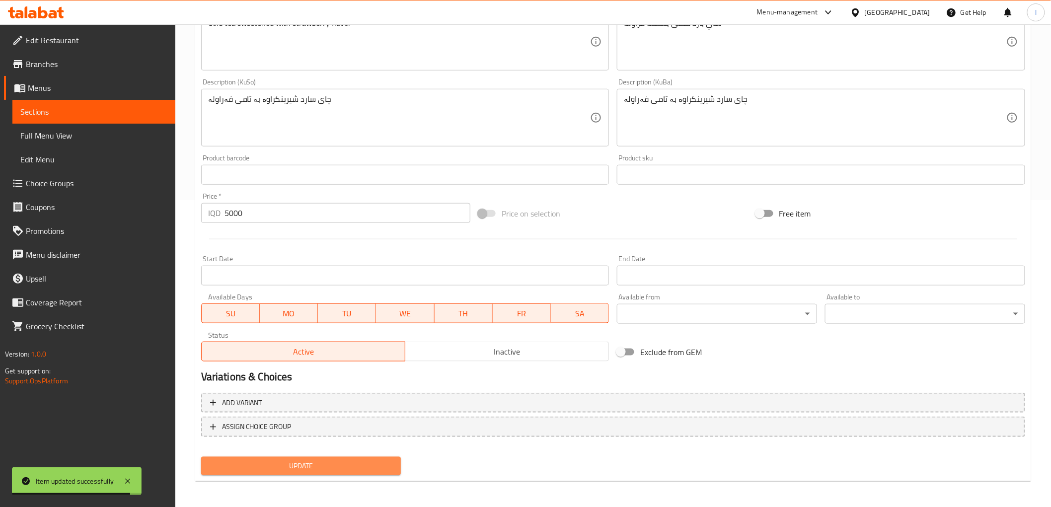
click at [365, 460] on span "Update" at bounding box center [301, 466] width 184 height 12
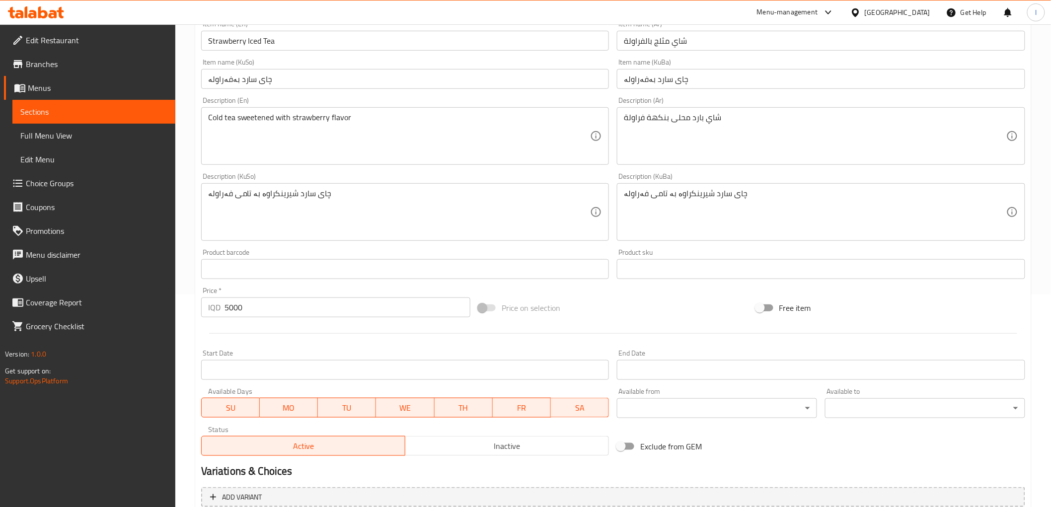
scroll to position [86, 0]
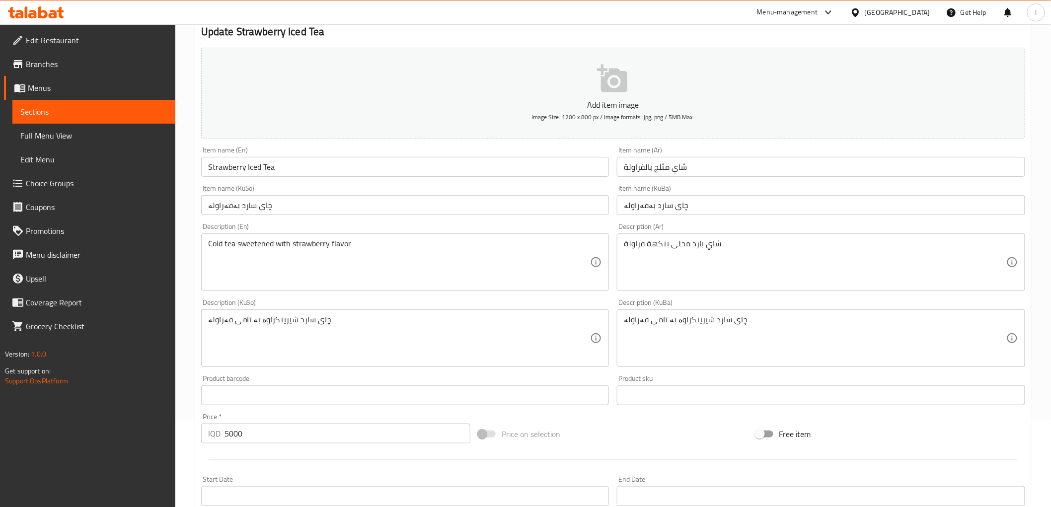
click at [39, 67] on span "Branches" at bounding box center [97, 64] width 142 height 12
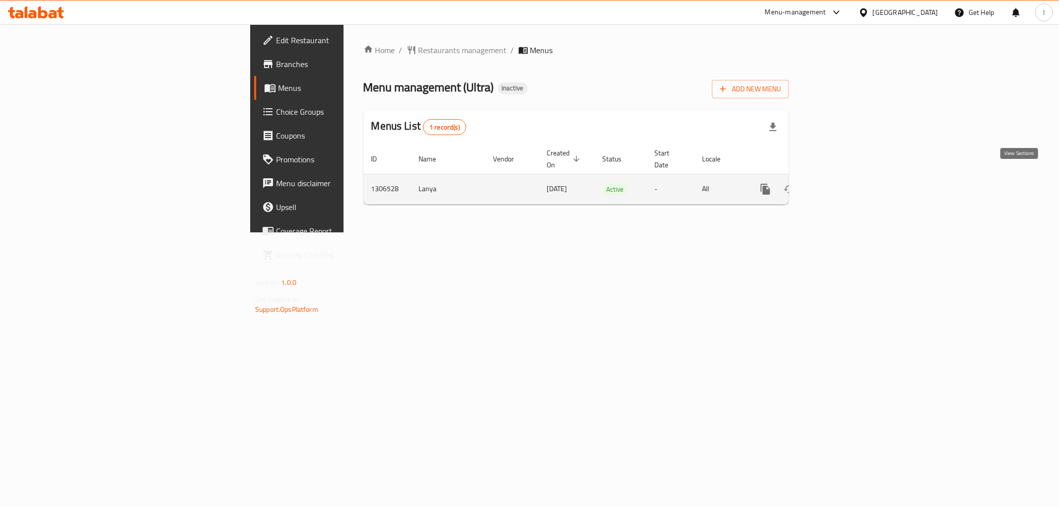
click at [849, 184] on link "enhanced table" at bounding box center [837, 189] width 24 height 24
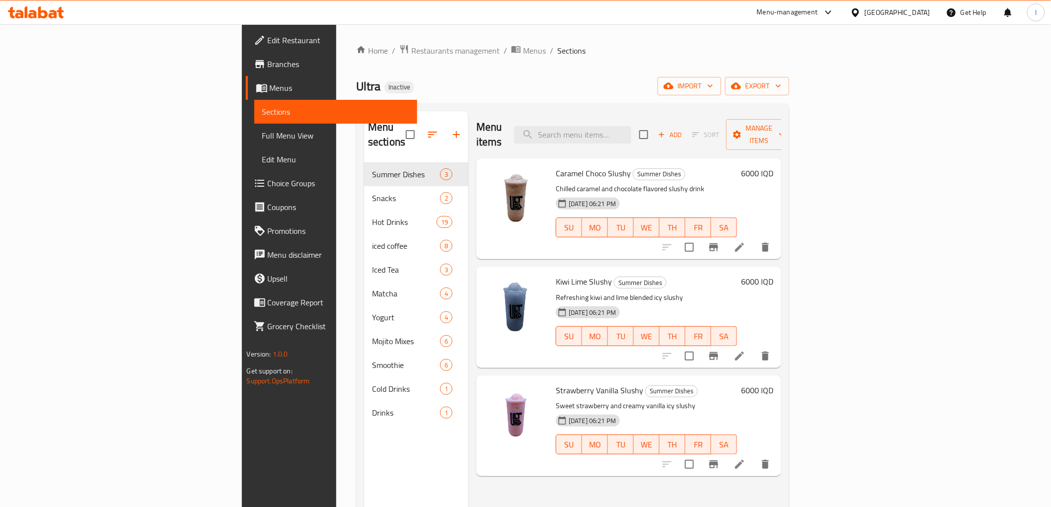
click at [262, 141] on span "Full Menu View" at bounding box center [335, 136] width 147 height 12
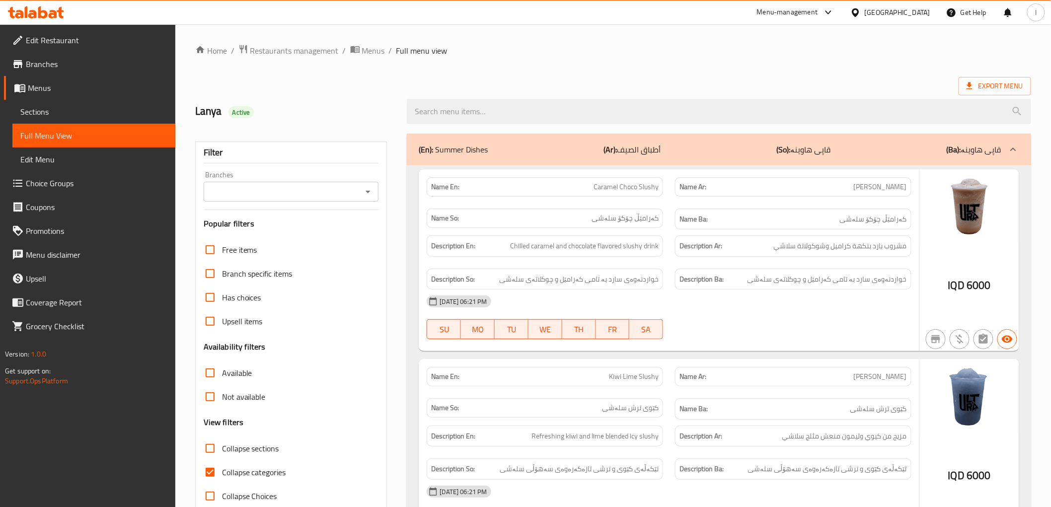
click at [308, 202] on div "Filter Branches Branches Popular filters Free items Branch specific items Has c…" at bounding box center [291, 325] width 192 height 367
click at [338, 186] on input "Branches" at bounding box center [283, 192] width 153 height 14
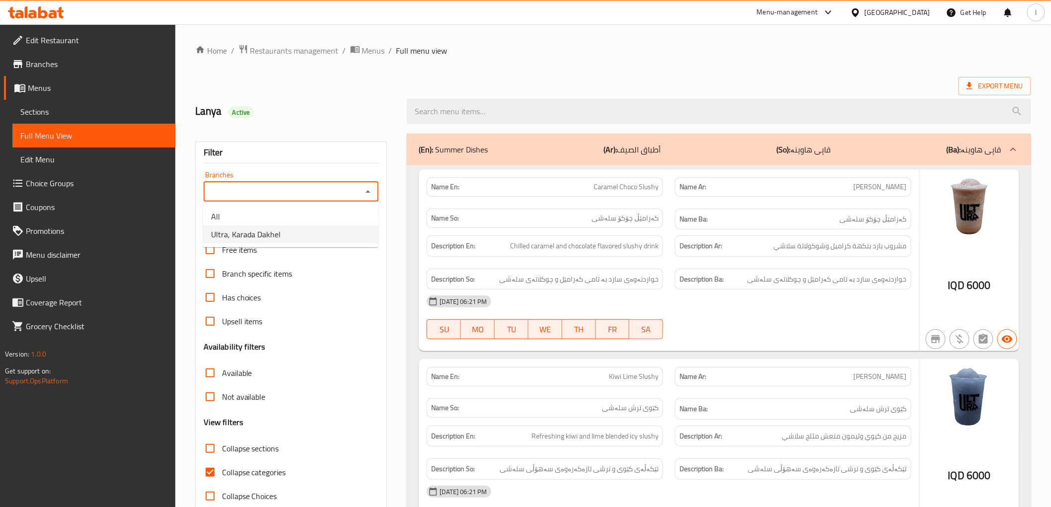
click at [249, 234] on span "Ultra, Karada Dakhel" at bounding box center [246, 234] width 70 height 12
type input "Ultra, Karada Dakhel"
click at [235, 473] on span "Collapse categories" at bounding box center [254, 472] width 64 height 12
click at [222, 473] on input "Collapse categories" at bounding box center [210, 472] width 24 height 24
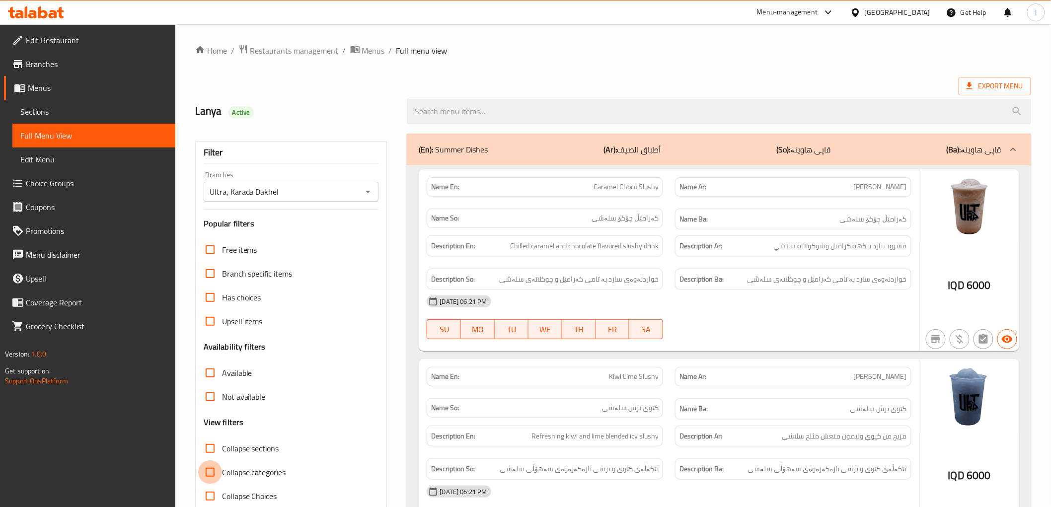
click at [213, 472] on input "Collapse categories" at bounding box center [210, 472] width 24 height 24
click at [215, 471] on input "Collapse categories" at bounding box center [210, 472] width 24 height 24
checkbox input "false"
click at [217, 452] on input "Collapse sections" at bounding box center [210, 449] width 24 height 24
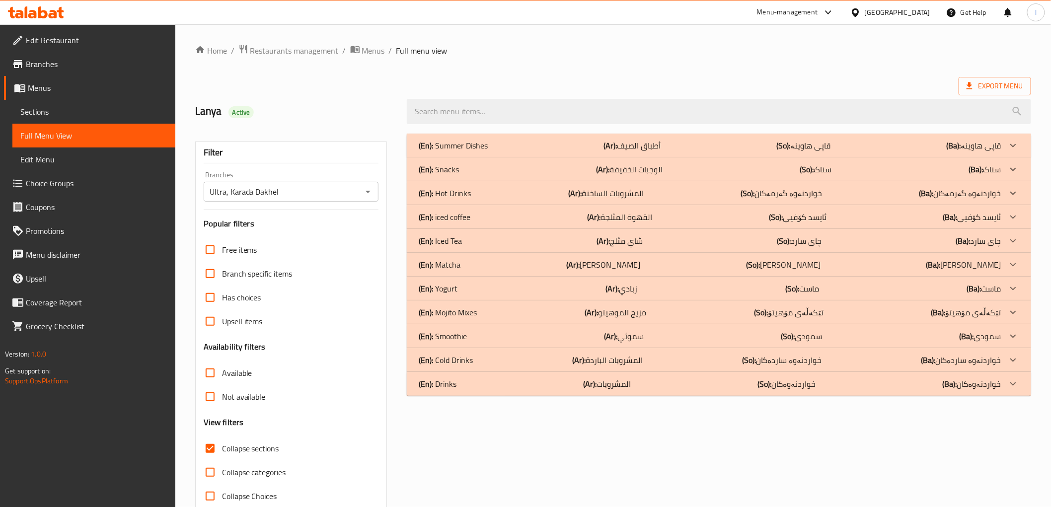
click at [216, 452] on input "Collapse sections" at bounding box center [210, 449] width 24 height 24
checkbox input "false"
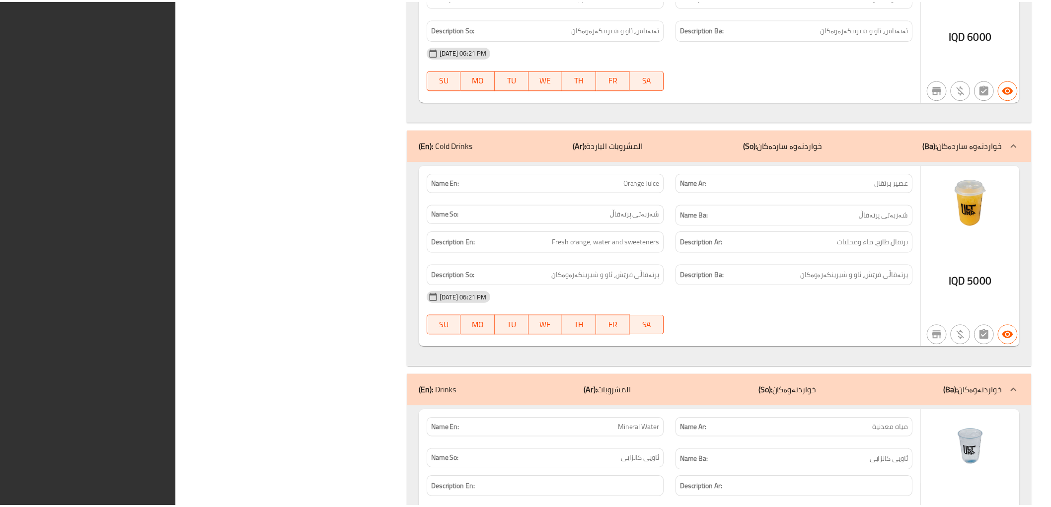
scroll to position [13895, 0]
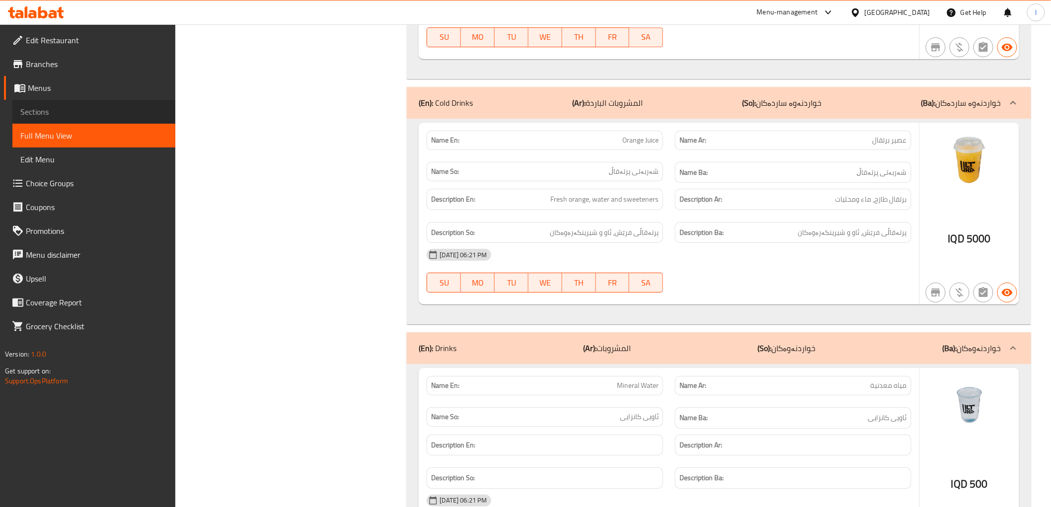
click at [40, 106] on span "Sections" at bounding box center [93, 112] width 147 height 12
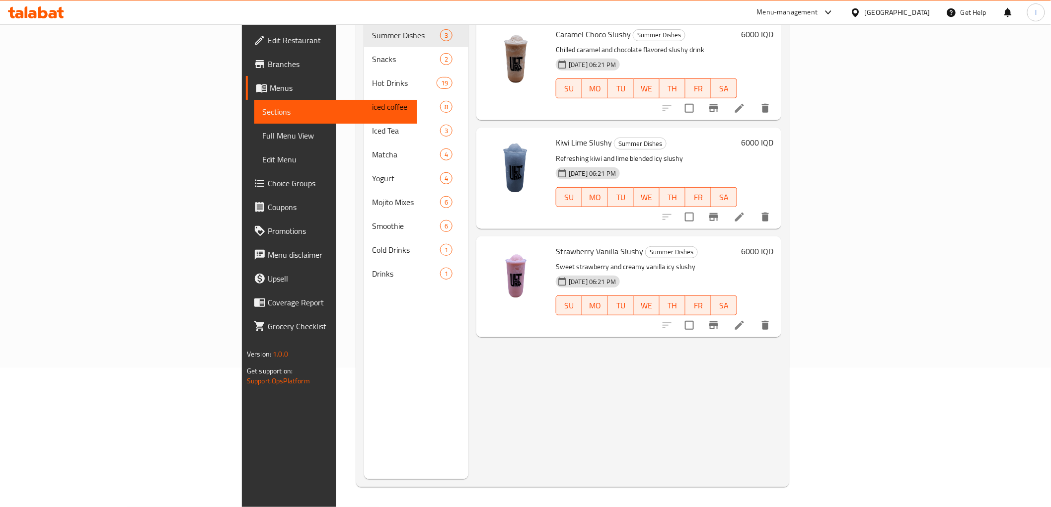
scroll to position [139, 0]
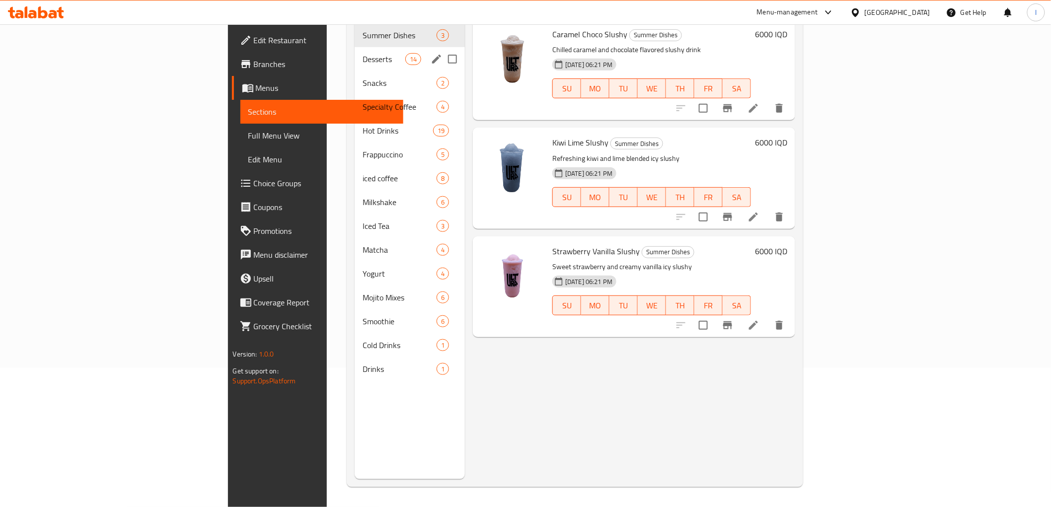
click at [355, 51] on div "Desserts 14" at bounding box center [410, 59] width 110 height 24
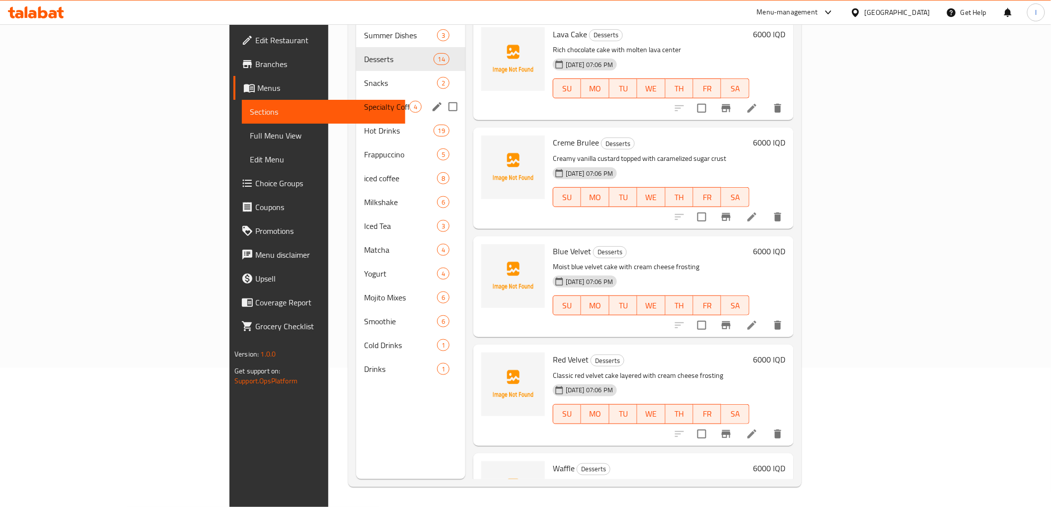
click at [356, 103] on div "Specialty Coffee 4" at bounding box center [410, 107] width 109 height 24
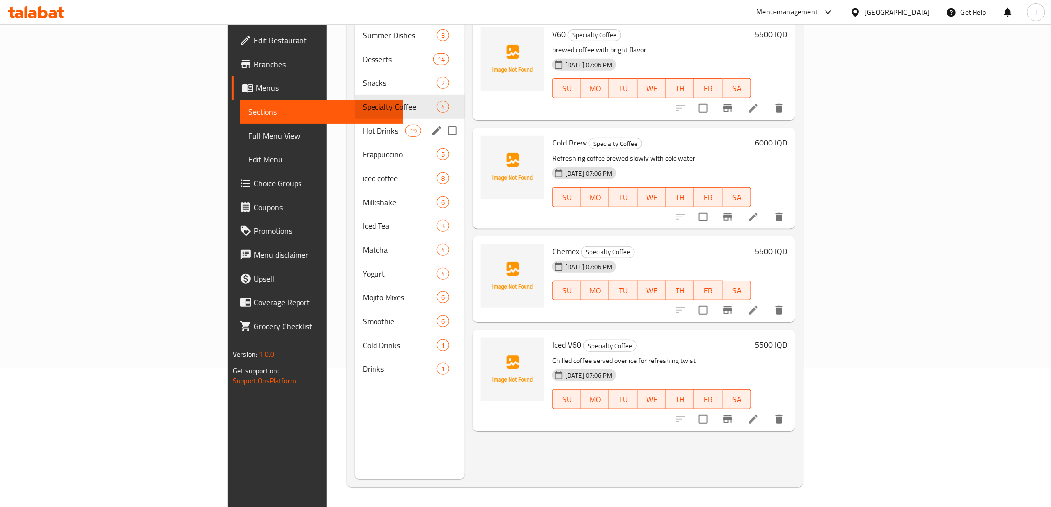
scroll to position [28, 0]
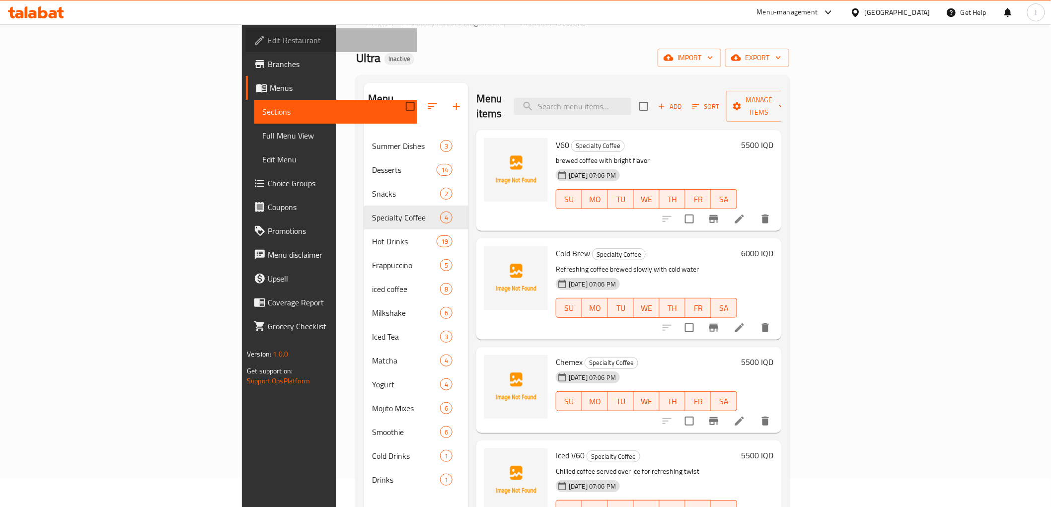
click at [246, 47] on link "Edit Restaurant" at bounding box center [331, 40] width 171 height 24
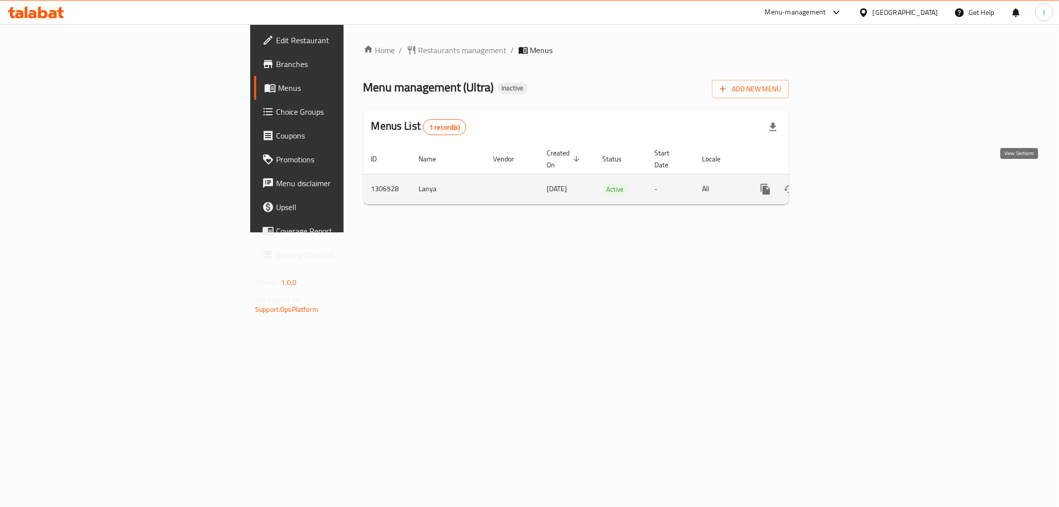
click at [843, 183] on icon "enhanced table" at bounding box center [837, 189] width 12 height 12
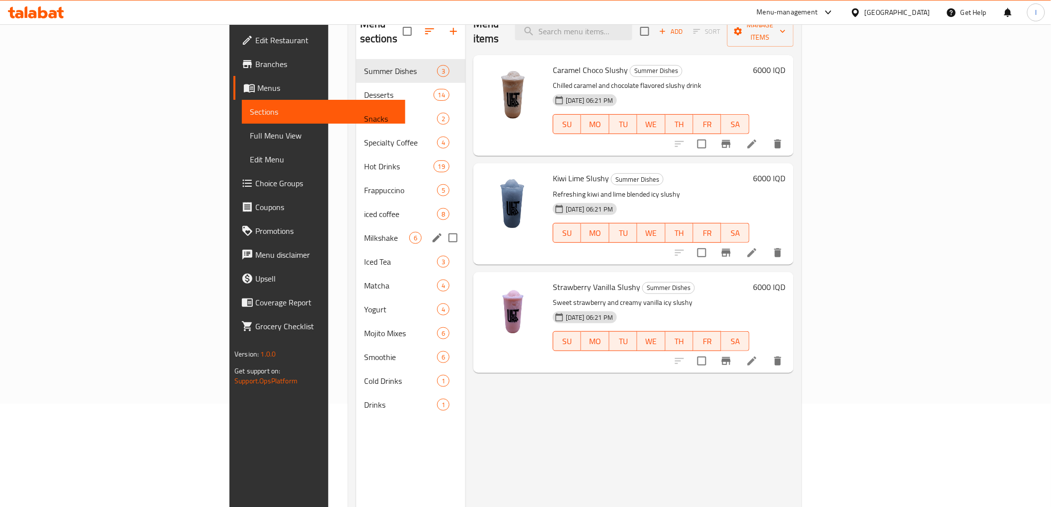
scroll to position [83, 0]
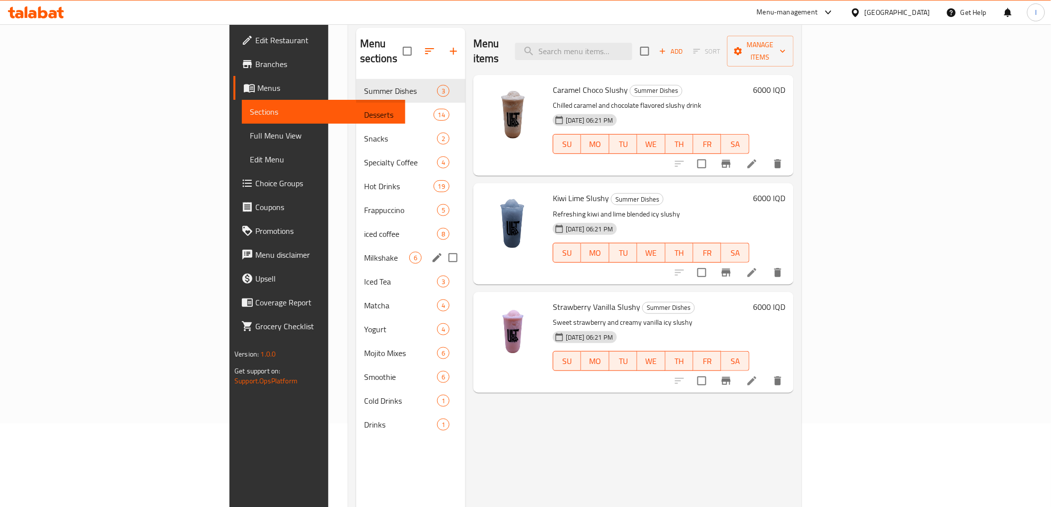
click at [364, 252] on span "Milkshake" at bounding box center [386, 258] width 45 height 12
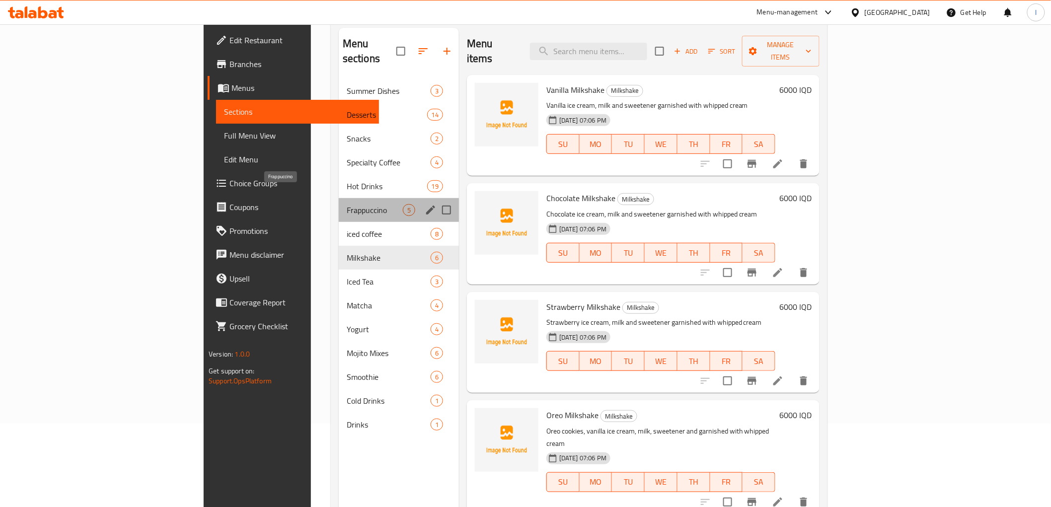
click at [347, 204] on span "Frappuccino" at bounding box center [375, 210] width 56 height 12
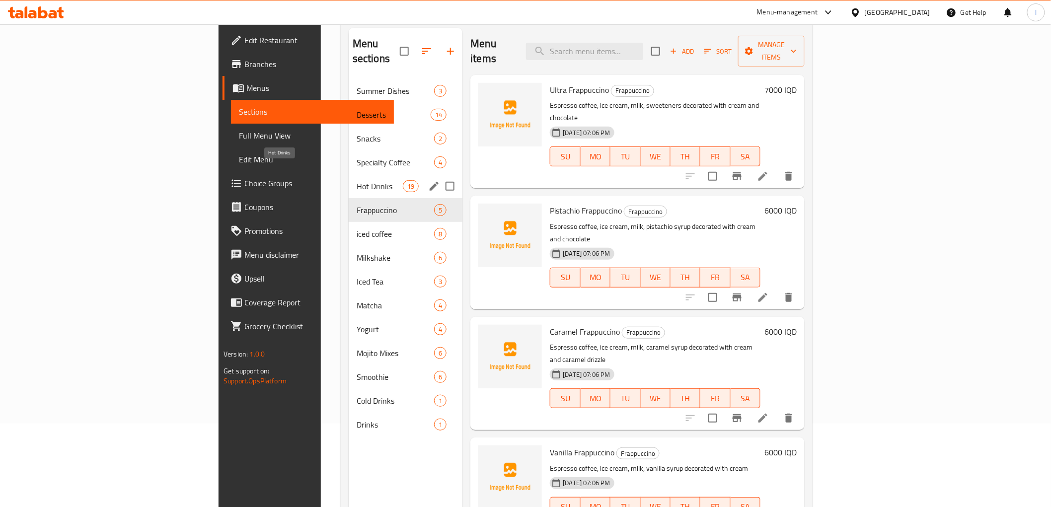
click at [357, 180] on span "Hot Drinks" at bounding box center [380, 186] width 46 height 12
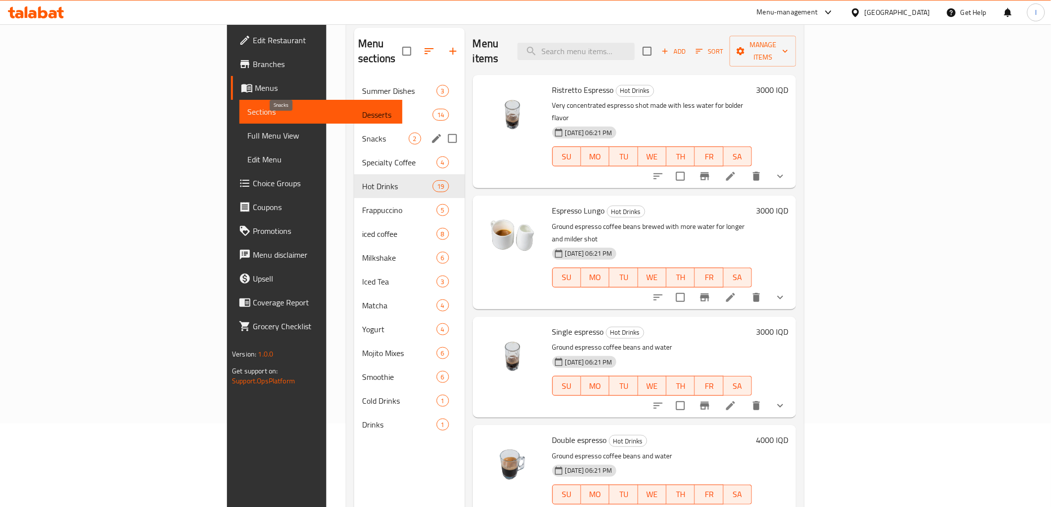
click at [362, 133] on span "Snacks" at bounding box center [385, 139] width 46 height 12
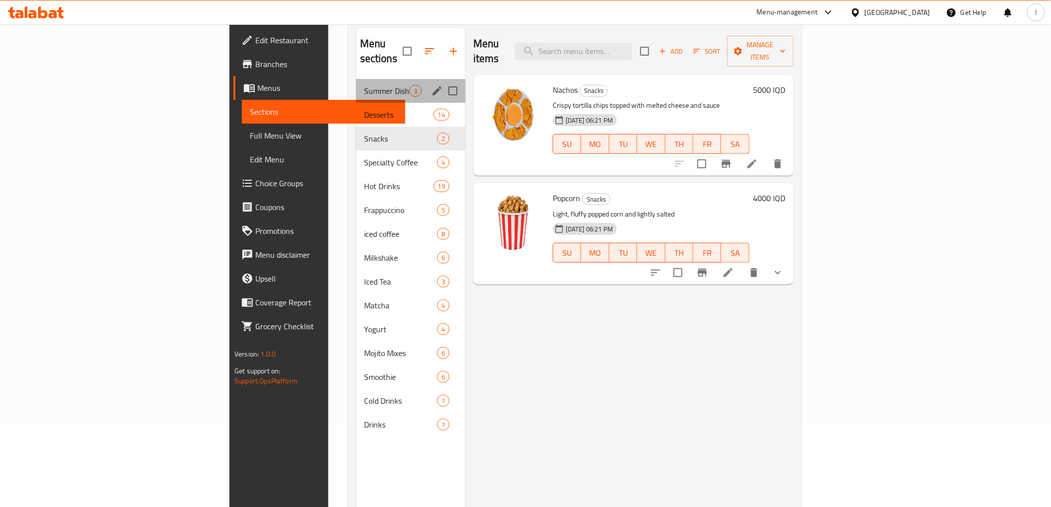
click at [356, 82] on div "Summer Dishes 3" at bounding box center [410, 91] width 109 height 24
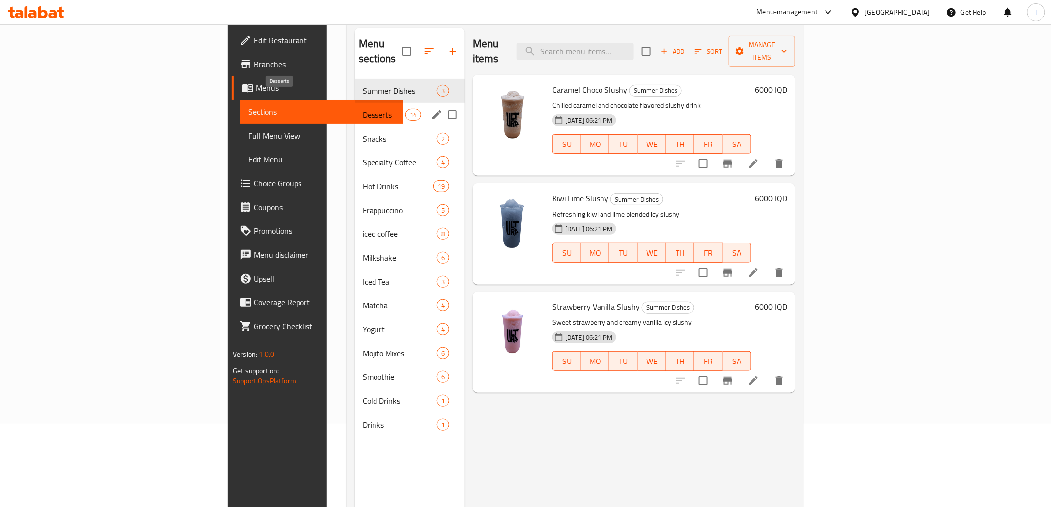
click at [363, 109] on span "Desserts" at bounding box center [384, 115] width 42 height 12
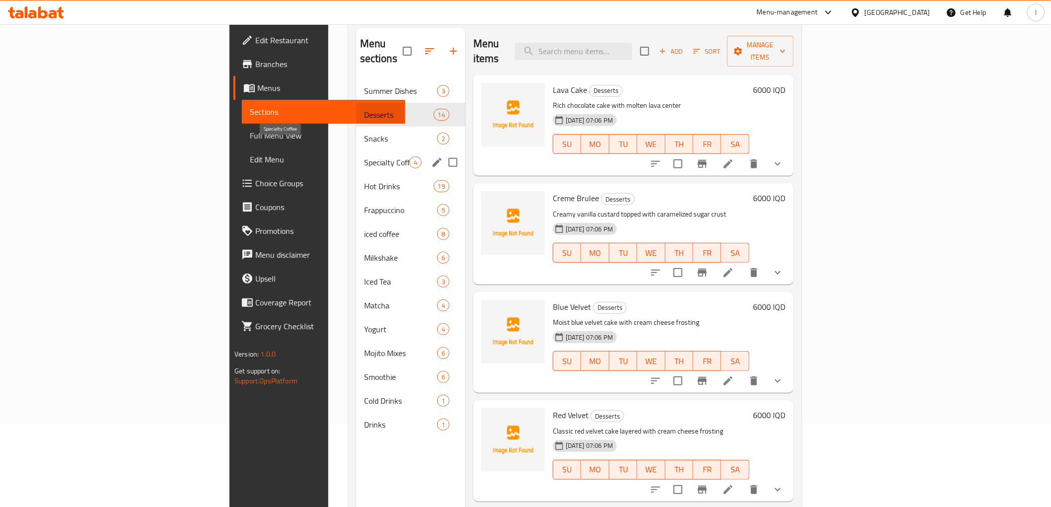
click at [364, 156] on span "Specialty Coffee" at bounding box center [386, 162] width 45 height 12
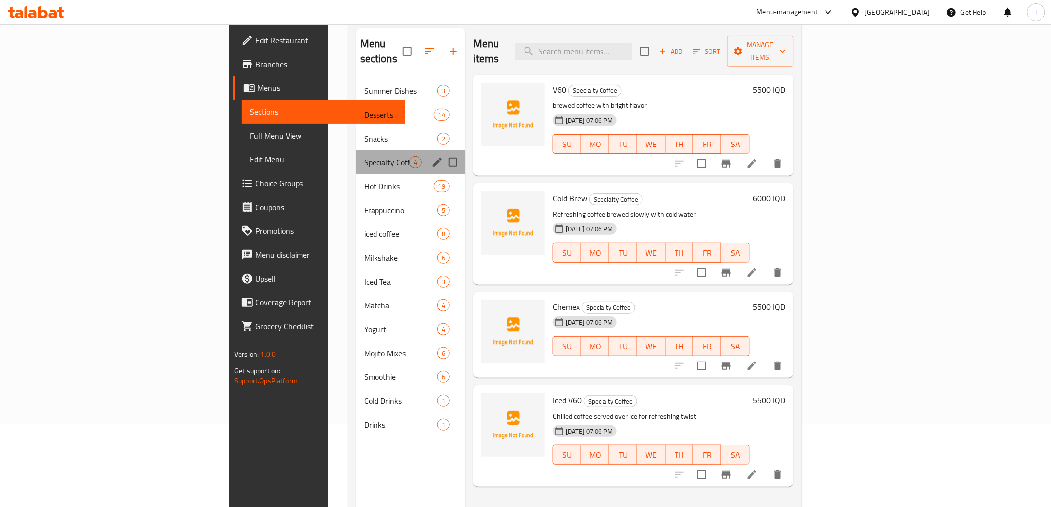
click at [356, 155] on div "Specialty Coffee 4" at bounding box center [410, 162] width 109 height 24
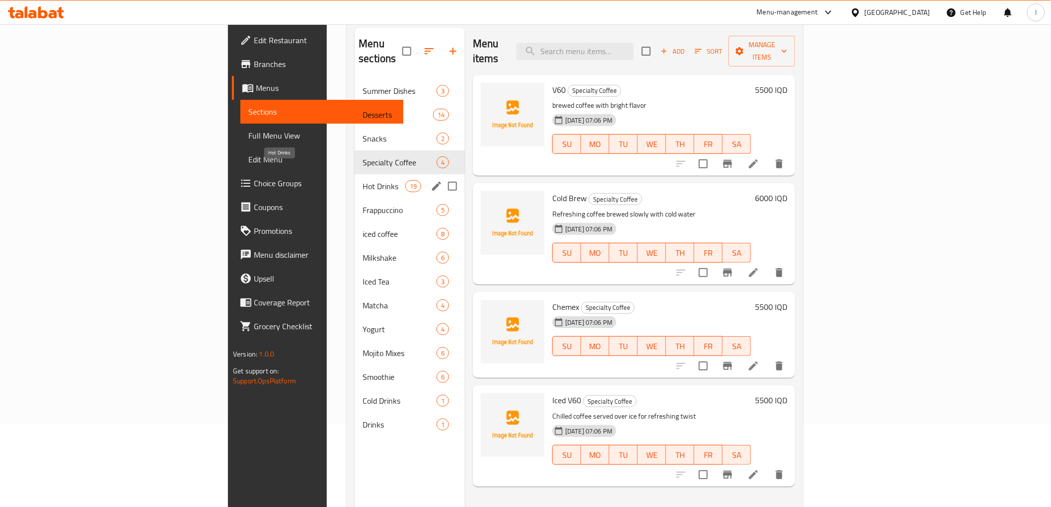
click at [363, 180] on span "Hot Drinks" at bounding box center [384, 186] width 42 height 12
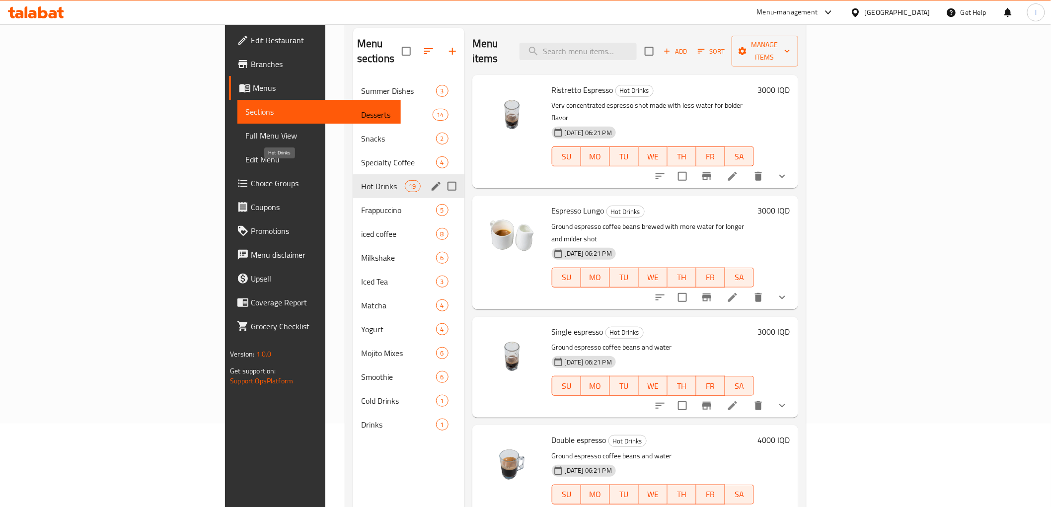
scroll to position [139, 0]
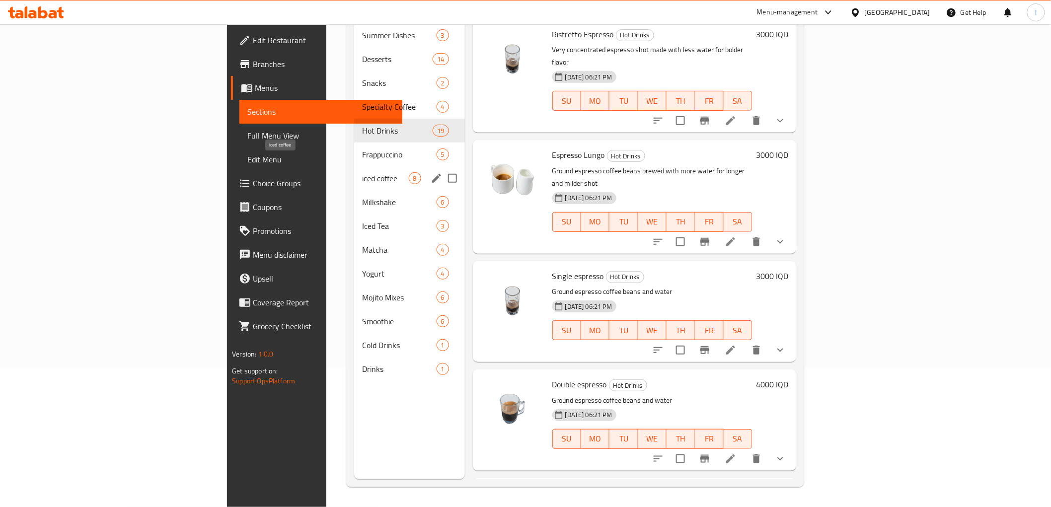
click at [362, 172] on span "iced coffee" at bounding box center [385, 178] width 46 height 12
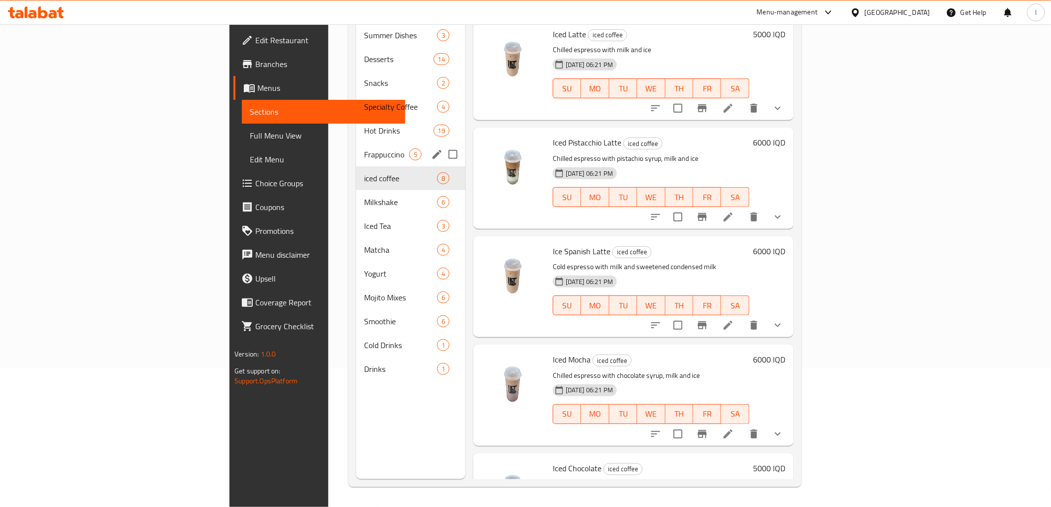
click at [356, 150] on div "Frappuccino 5" at bounding box center [410, 155] width 109 height 24
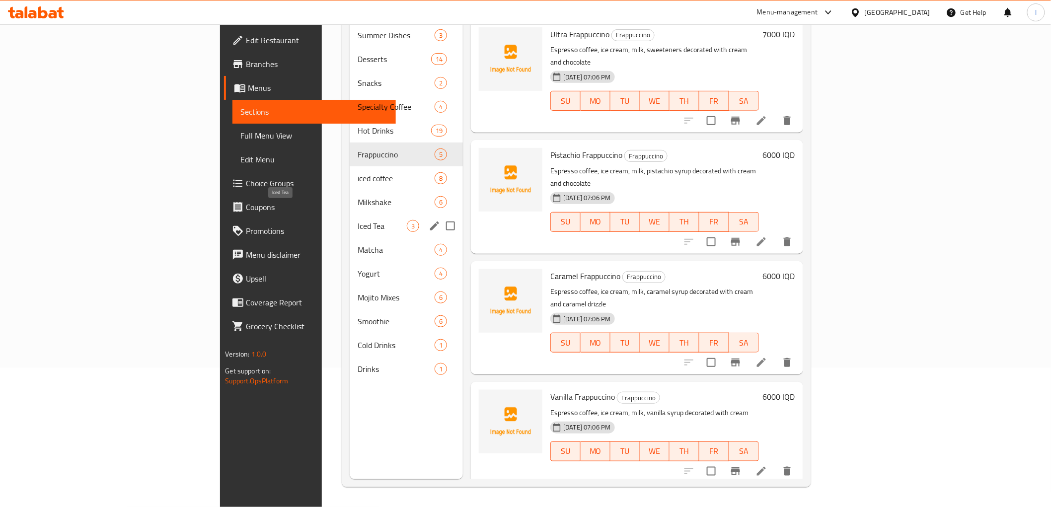
click at [358, 220] on span "Iced Tea" at bounding box center [382, 226] width 49 height 12
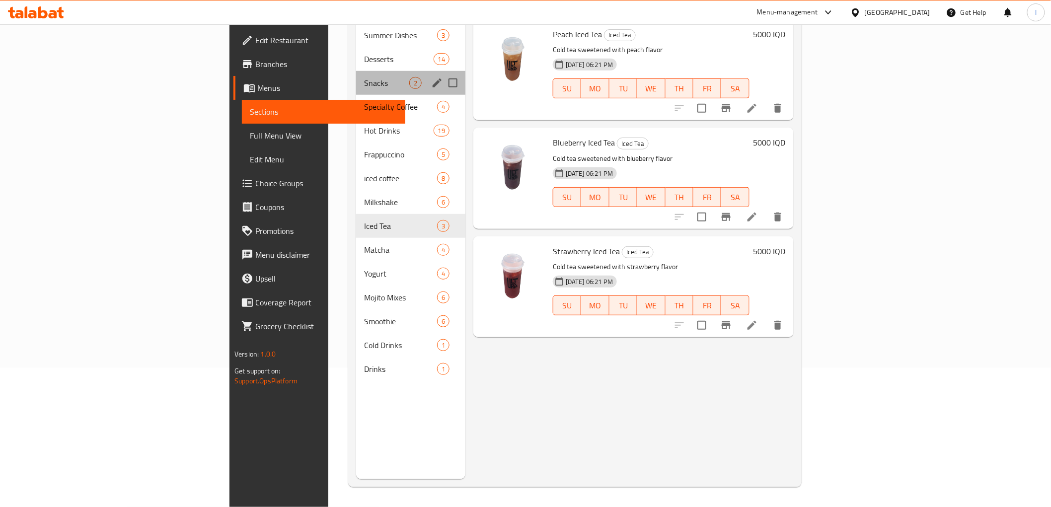
click at [356, 78] on div "Snacks 2" at bounding box center [410, 83] width 109 height 24
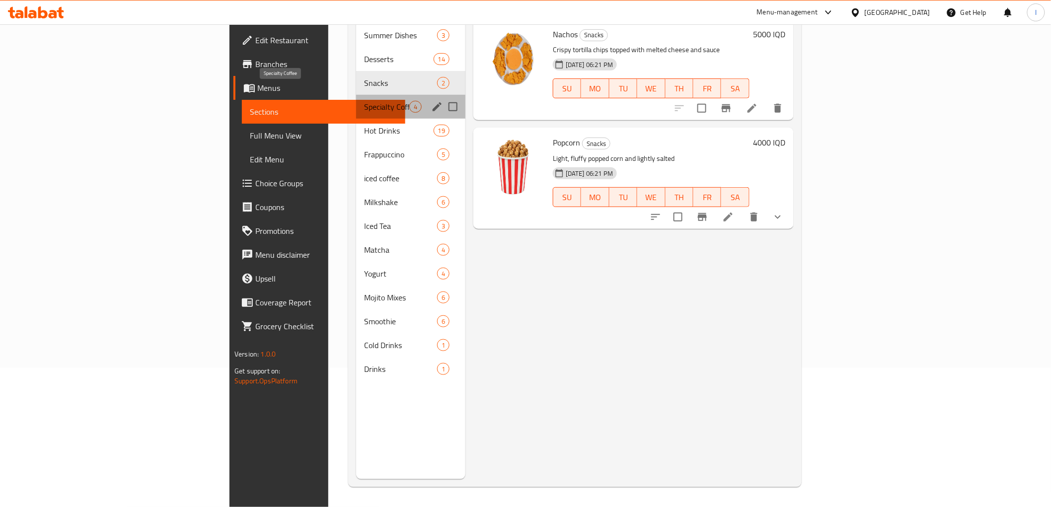
click at [364, 101] on span "Specialty Coffee" at bounding box center [386, 107] width 45 height 12
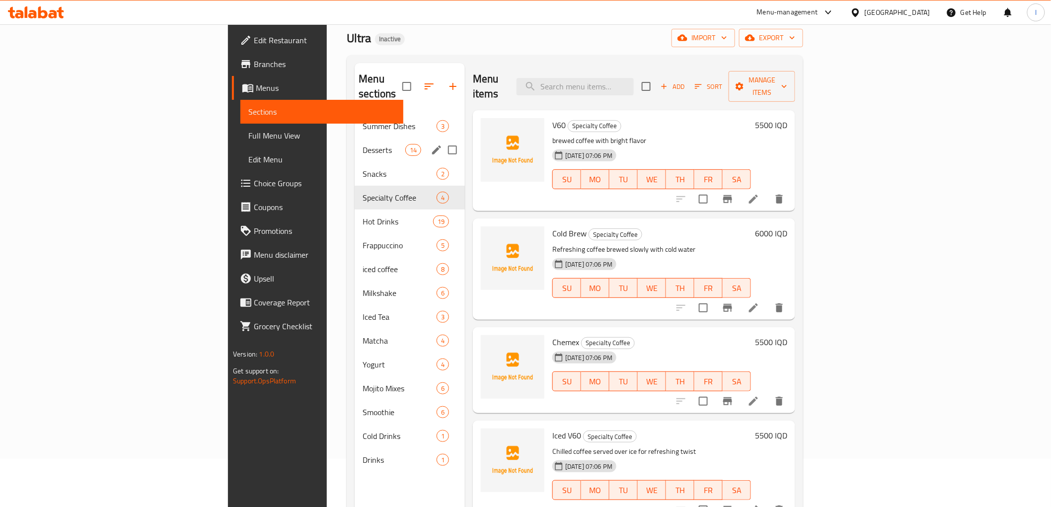
scroll to position [28, 0]
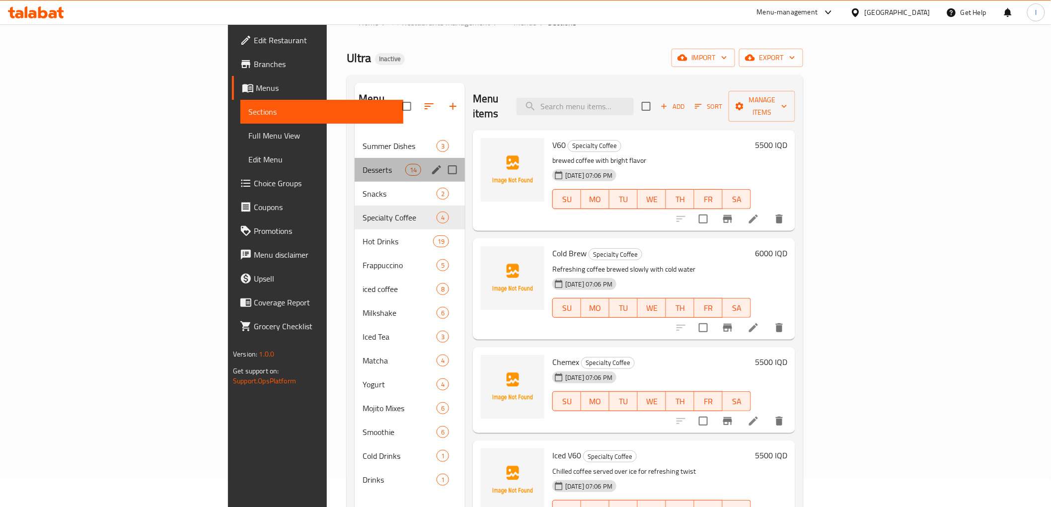
click at [355, 158] on div "Desserts 14" at bounding box center [410, 170] width 110 height 24
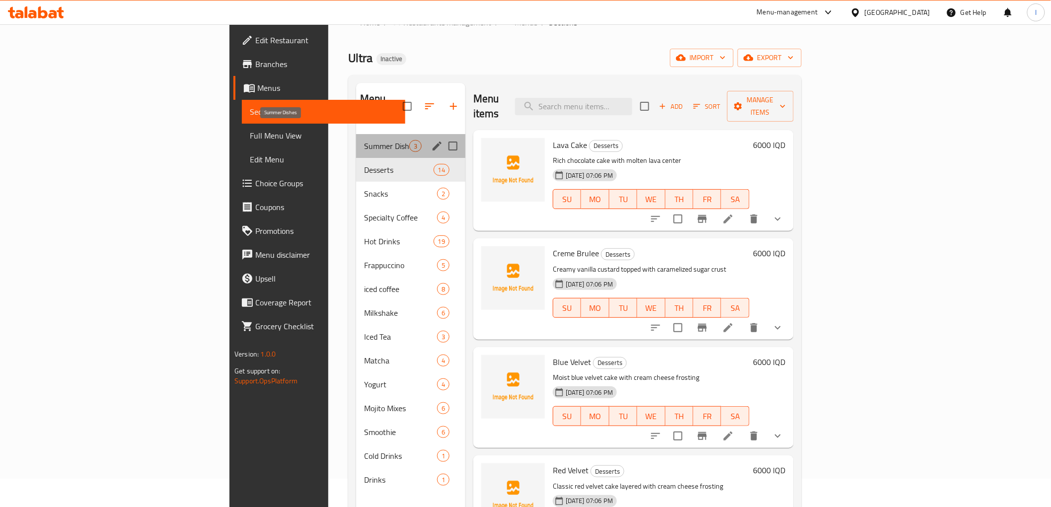
click at [364, 140] on span "Summer Dishes" at bounding box center [386, 146] width 45 height 12
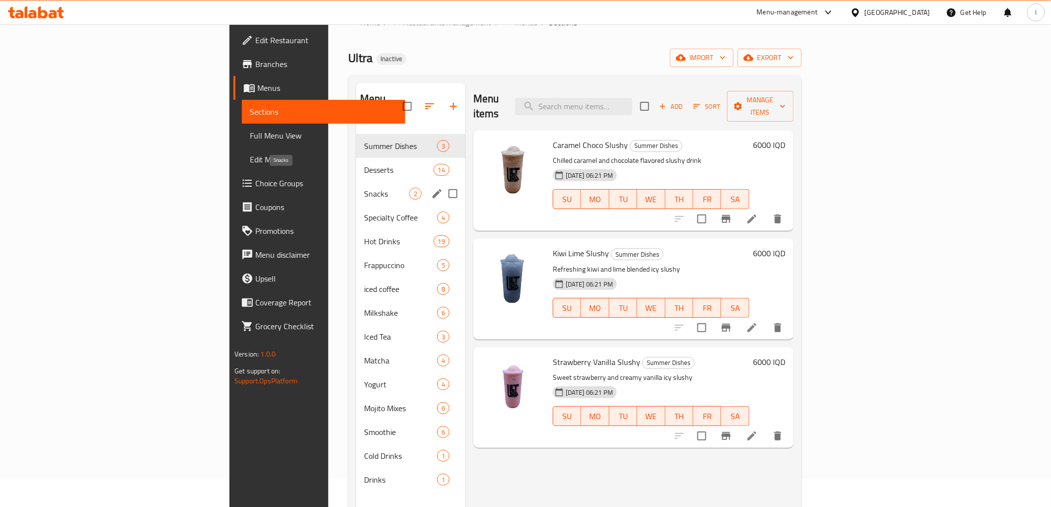
click at [364, 188] on span "Snacks" at bounding box center [386, 194] width 45 height 12
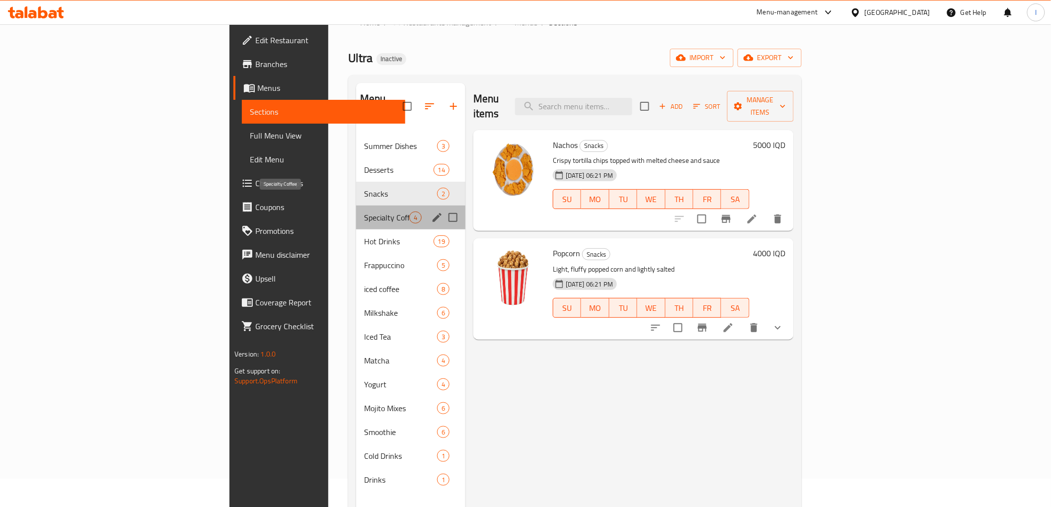
click at [364, 212] on span "Specialty Coffee" at bounding box center [386, 218] width 45 height 12
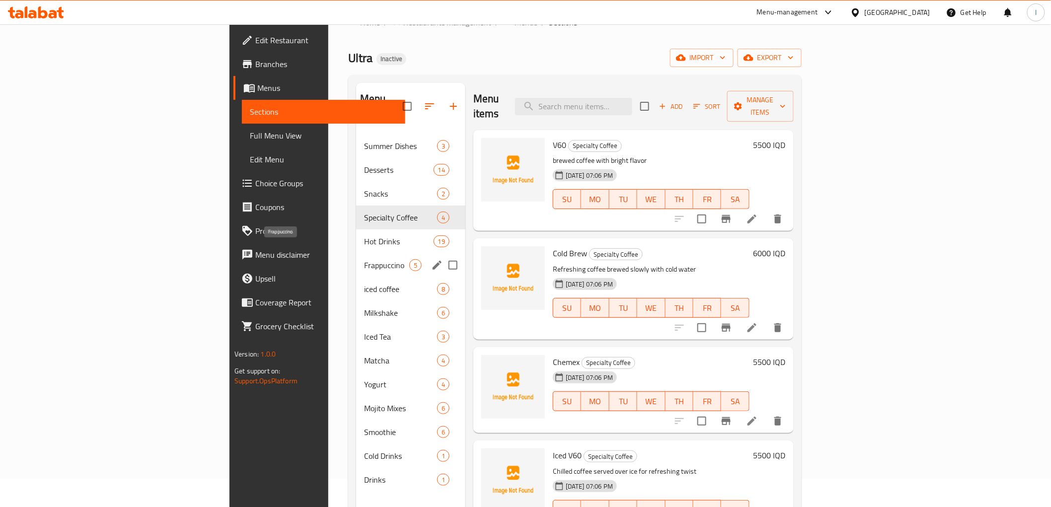
click at [364, 259] on span "Frappuccino" at bounding box center [386, 265] width 45 height 12
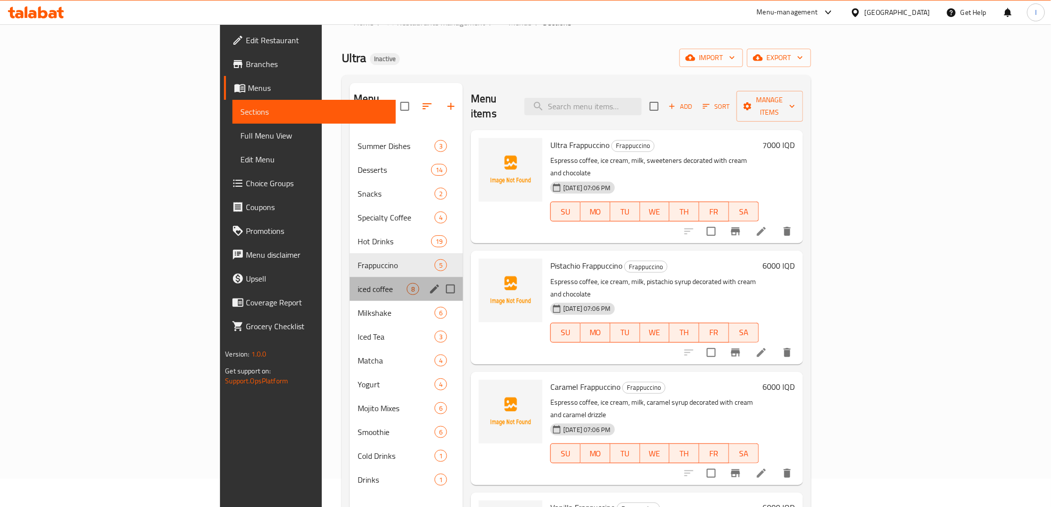
click at [350, 277] on div "iced coffee 8" at bounding box center [406, 289] width 113 height 24
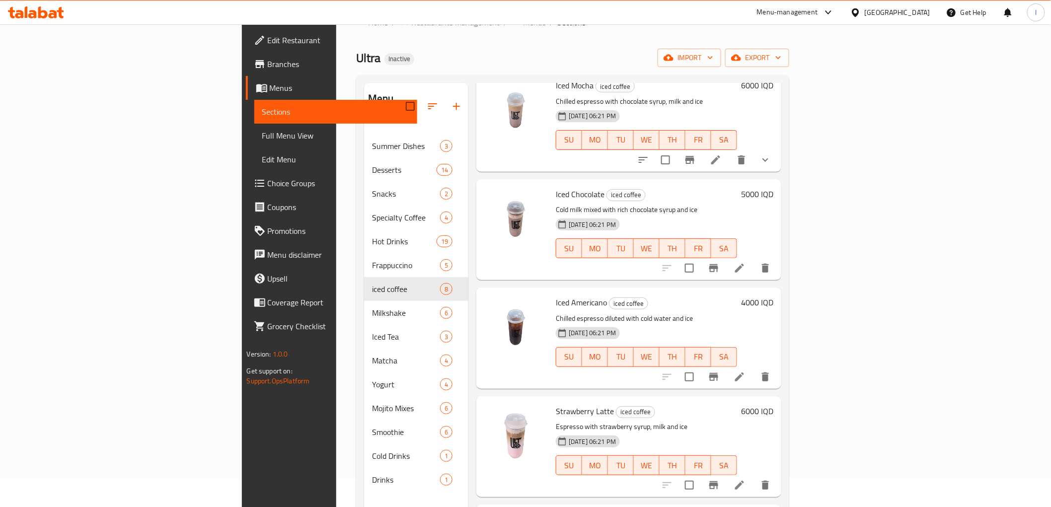
scroll to position [139, 0]
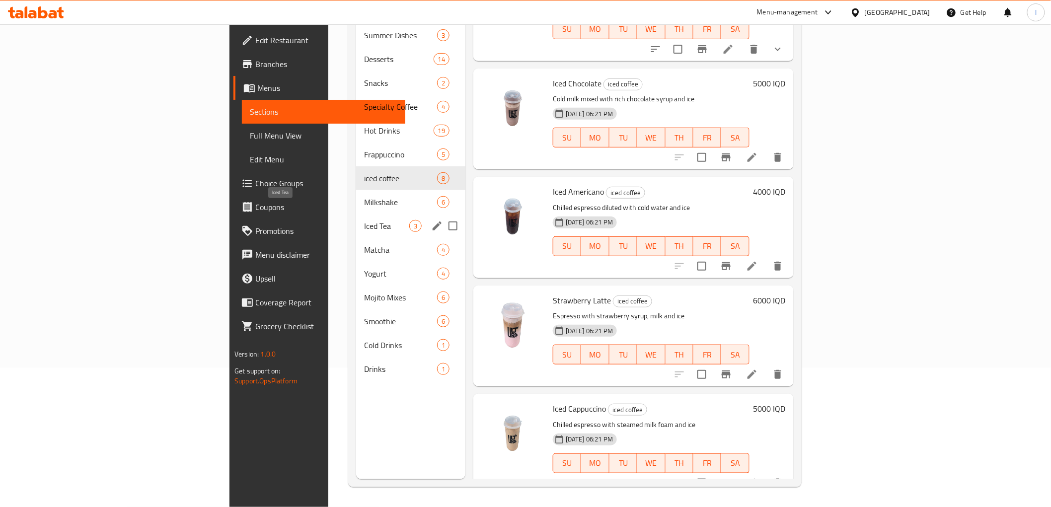
click at [364, 220] on span "Iced Tea" at bounding box center [386, 226] width 45 height 12
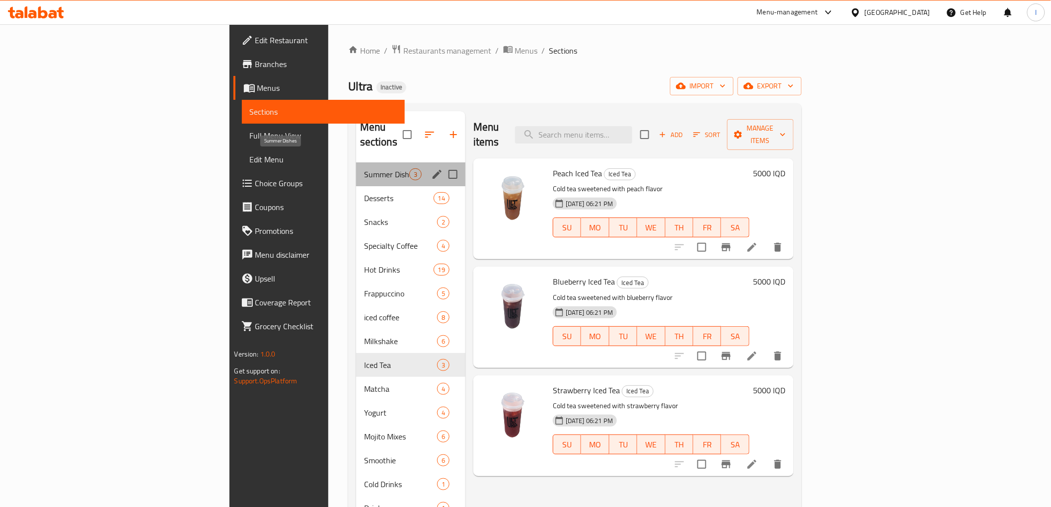
click at [364, 168] on span "Summer Dishes" at bounding box center [386, 174] width 45 height 12
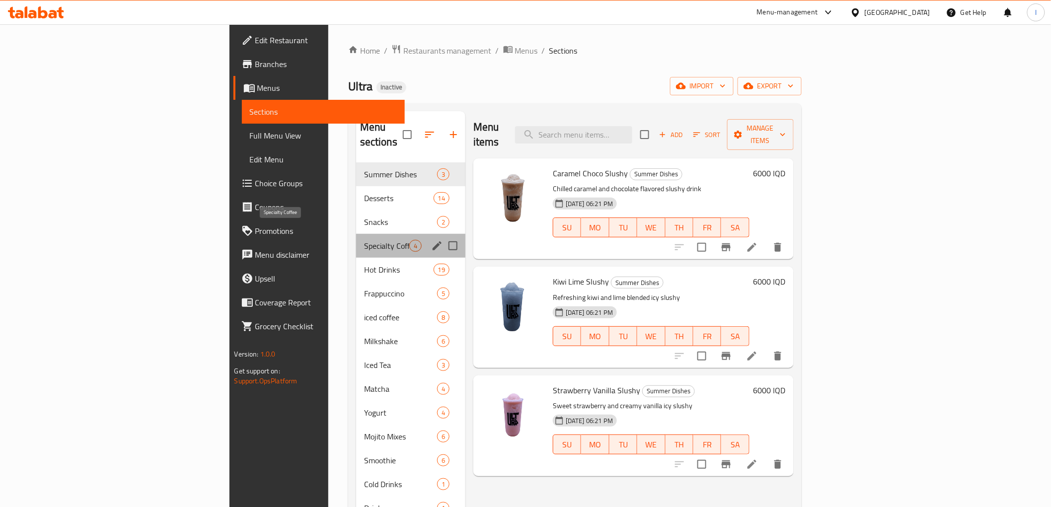
click at [364, 240] on span "Specialty Coffee" at bounding box center [386, 246] width 45 height 12
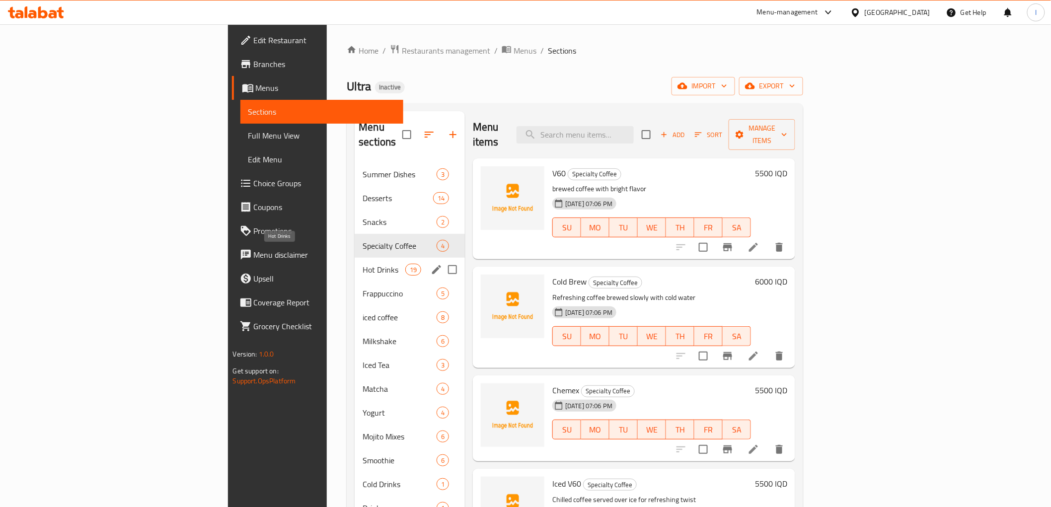
click at [363, 264] on span "Hot Drinks" at bounding box center [384, 270] width 42 height 12
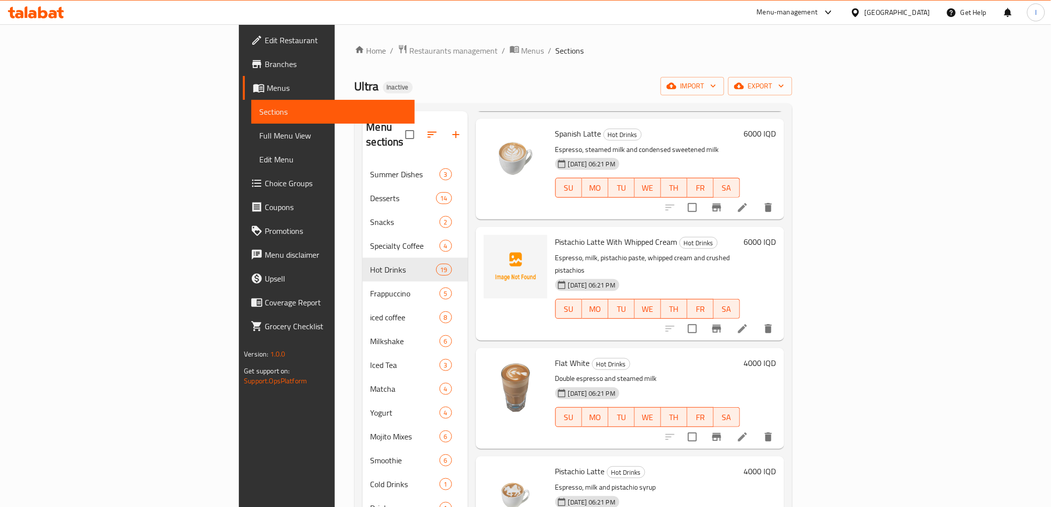
scroll to position [1269, 0]
click at [555, 236] on span "Pistachio Latte With Whipped Cream" at bounding box center [616, 243] width 122 height 15
drag, startPoint x: 494, startPoint y: 191, endPoint x: 616, endPoint y: 192, distance: 121.7
click at [616, 232] on div "Pistachio Latte With Whipped Cream Hot Drinks Espresso, milk, pistachio paste, …" at bounding box center [647, 284] width 193 height 105
copy span "Pistachio Latte With Whipped Cream"
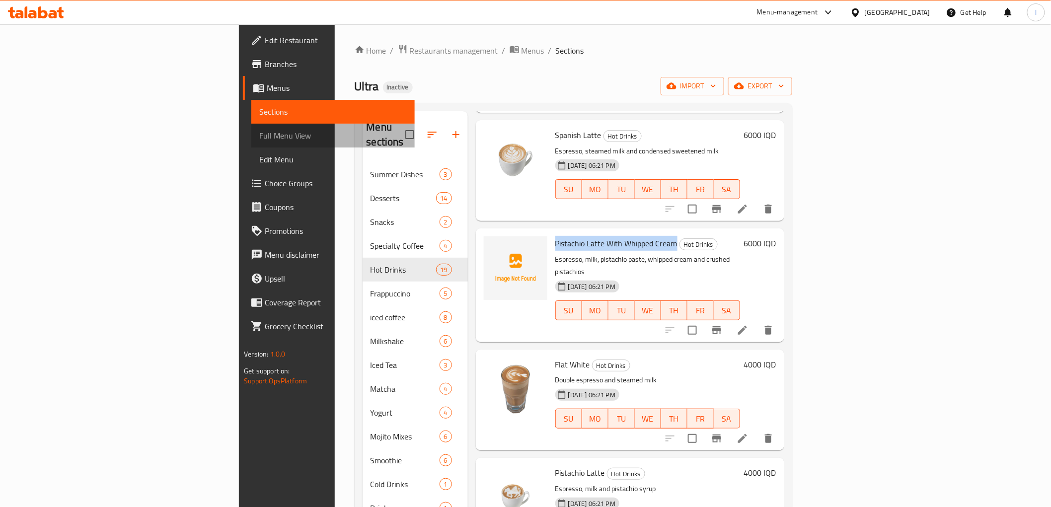
click at [251, 143] on link "Full Menu View" at bounding box center [332, 136] width 163 height 24
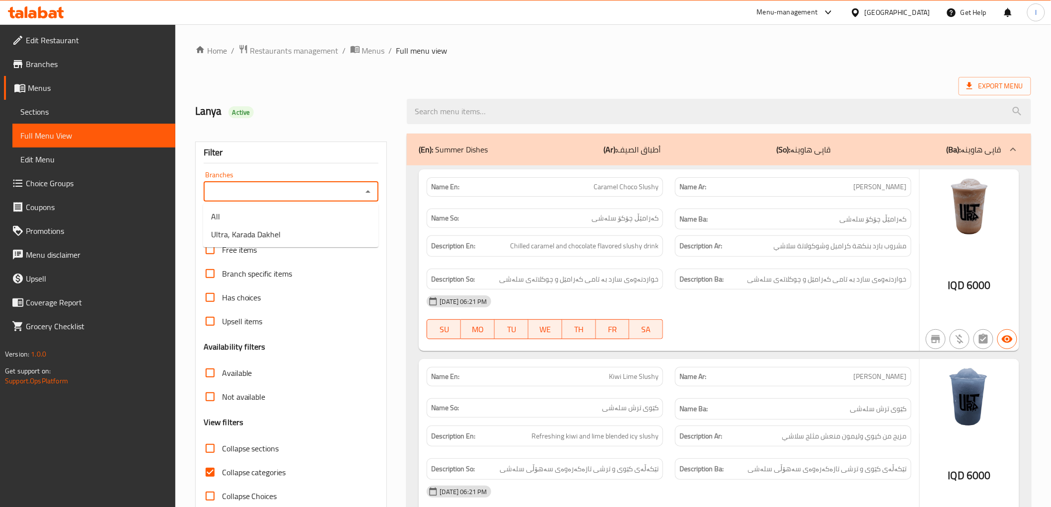
click at [295, 187] on input "Branches" at bounding box center [283, 192] width 153 height 14
click at [274, 240] on span "Ultra, Karada Dakhel" at bounding box center [246, 234] width 70 height 12
type input "Ultra, Karada Dakhel"
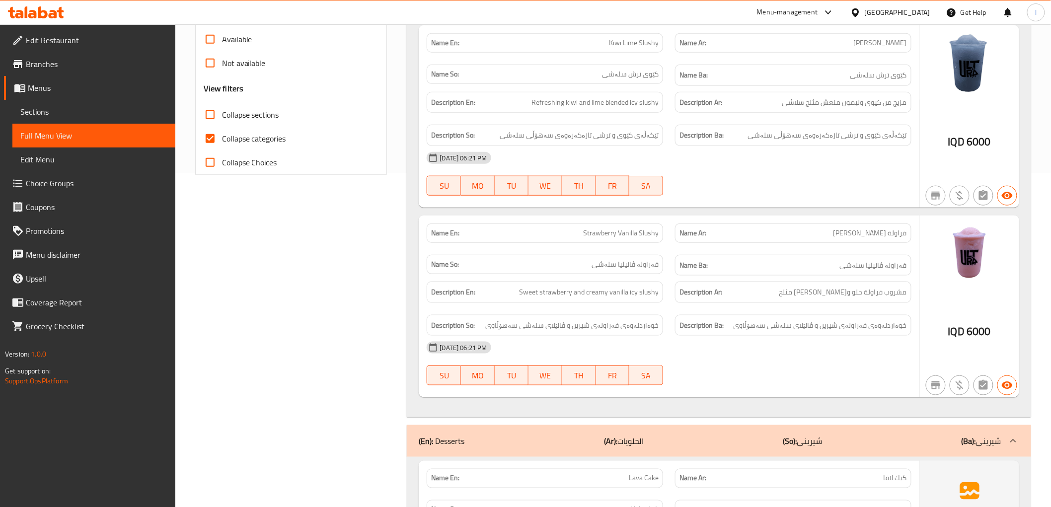
scroll to position [333, 0]
click at [55, 62] on span "Branches" at bounding box center [97, 64] width 142 height 12
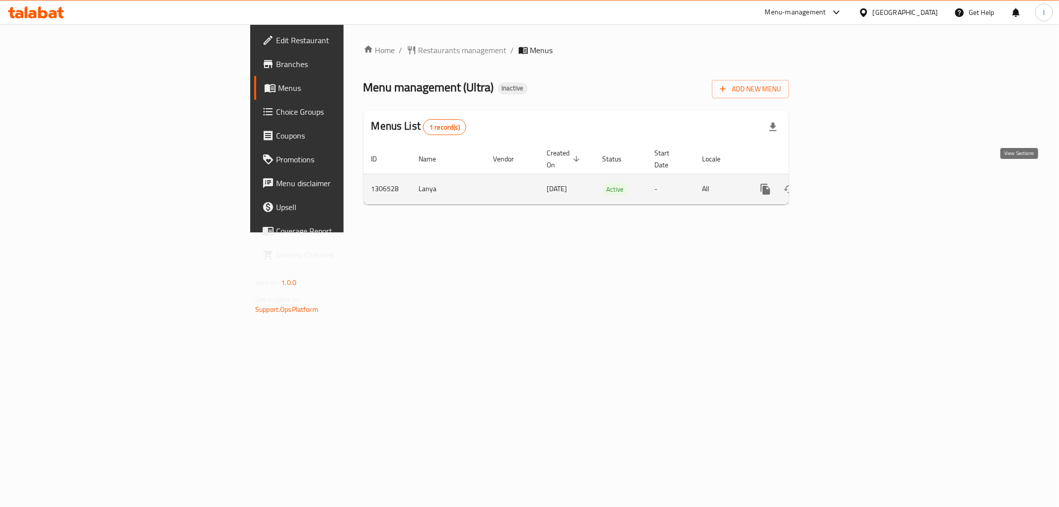
click at [849, 184] on link "enhanced table" at bounding box center [837, 189] width 24 height 24
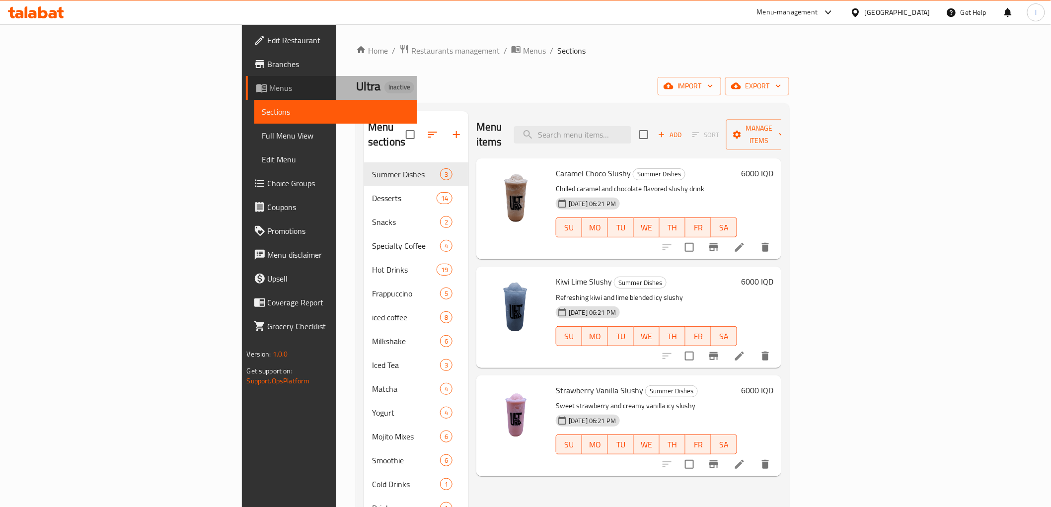
click at [270, 86] on span "Menus" at bounding box center [340, 88] width 140 height 12
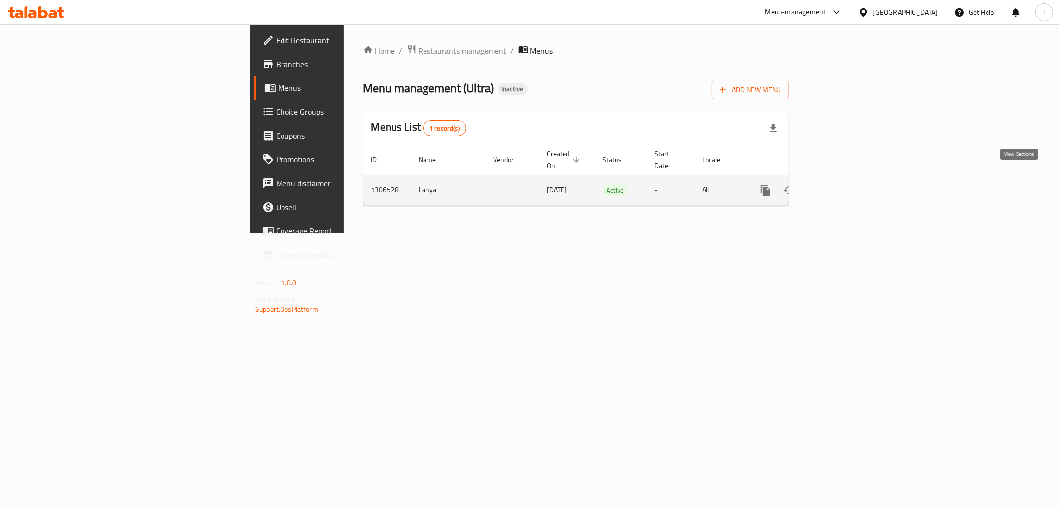
click at [849, 185] on link "enhanced table" at bounding box center [837, 190] width 24 height 24
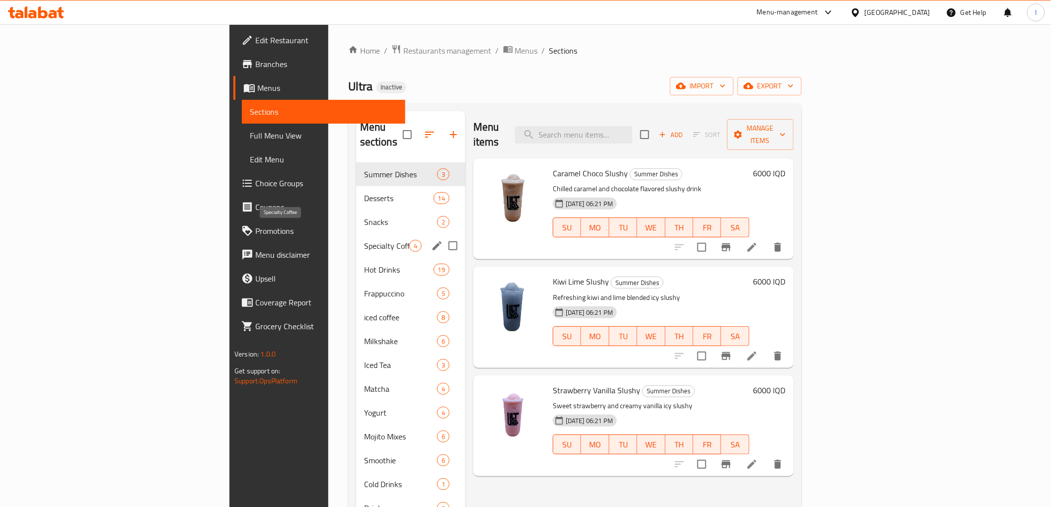
click at [364, 240] on span "Specialty Coffee" at bounding box center [386, 246] width 45 height 12
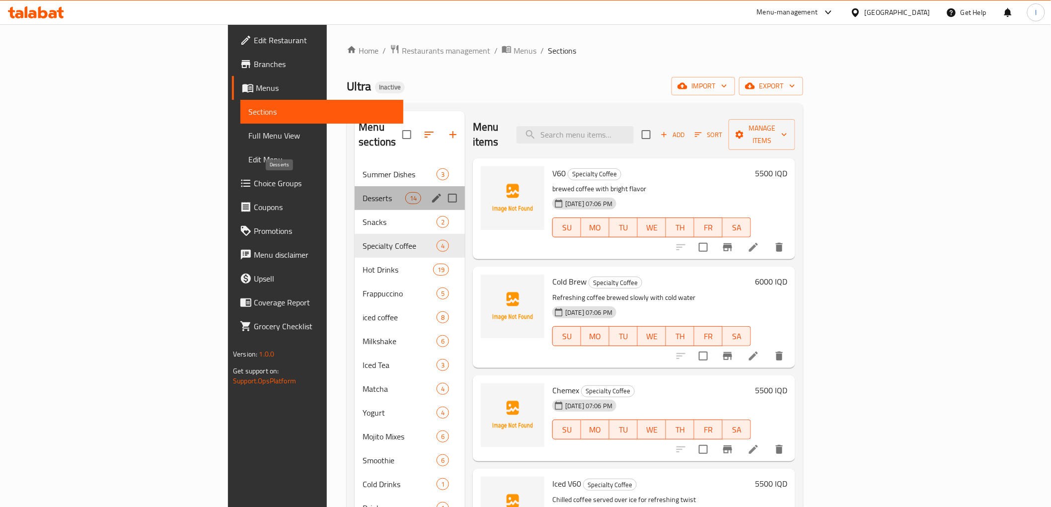
click at [363, 192] on span "Desserts" at bounding box center [384, 198] width 42 height 12
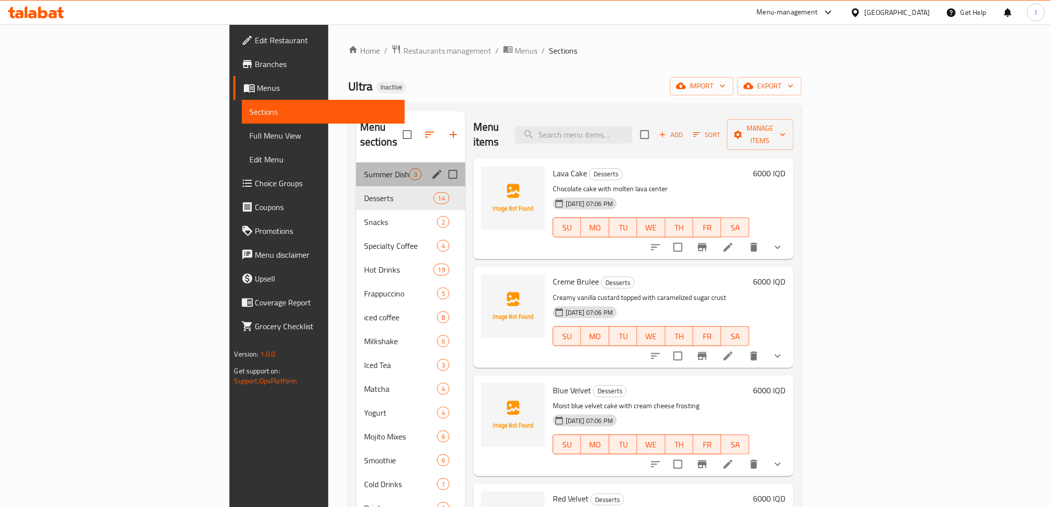
click at [356, 168] on div "Summer Dishes 3" at bounding box center [410, 174] width 109 height 24
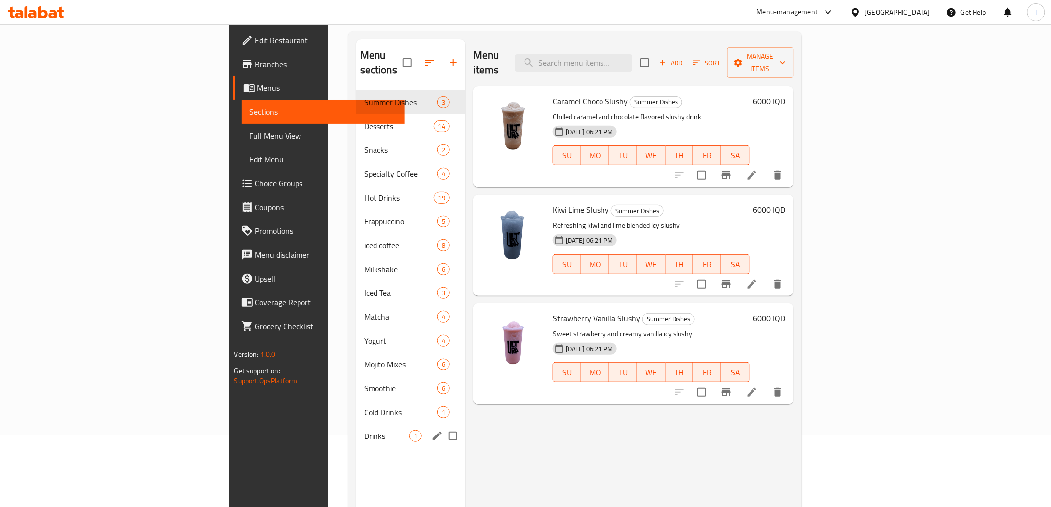
scroll to position [139, 0]
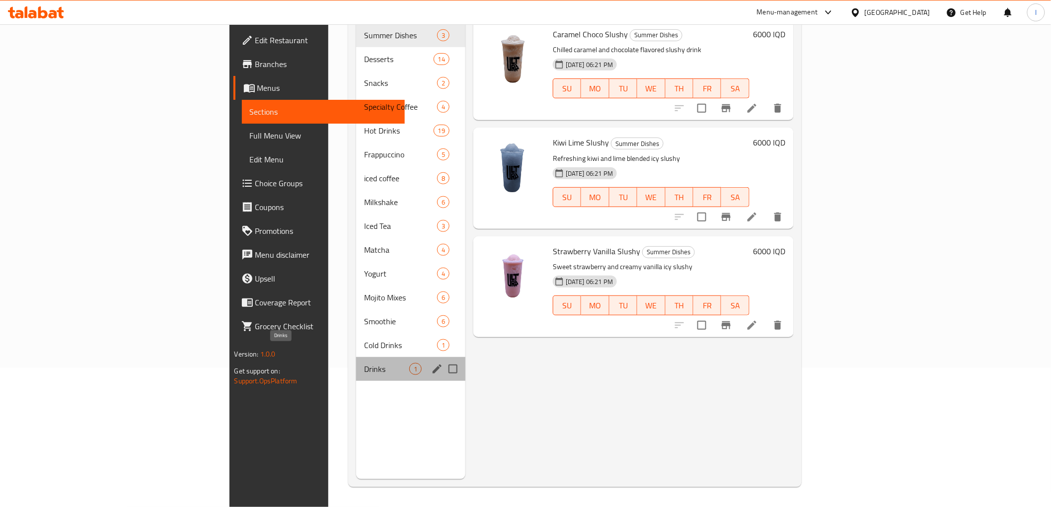
click at [364, 363] on span "Drinks" at bounding box center [386, 369] width 45 height 12
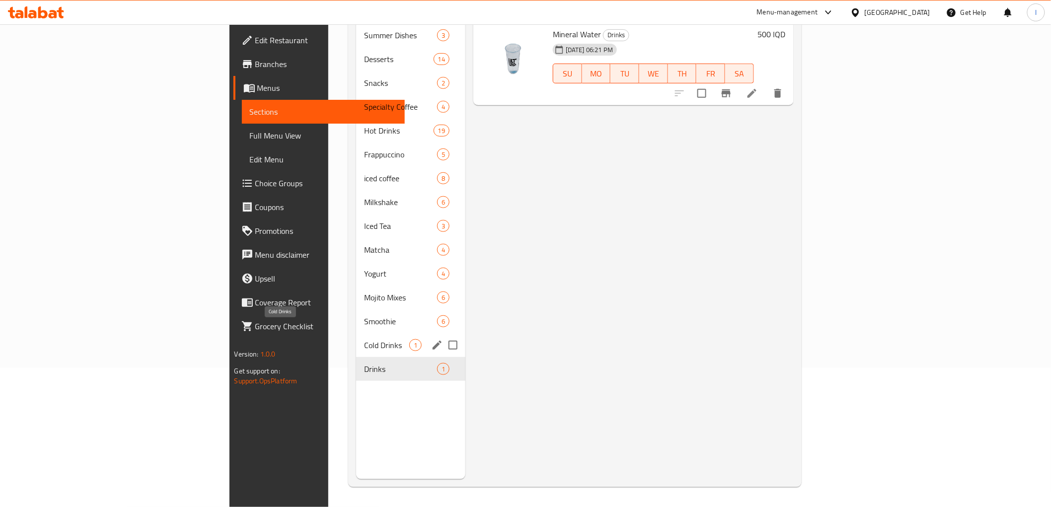
click at [364, 339] on span "Cold Drinks" at bounding box center [386, 345] width 45 height 12
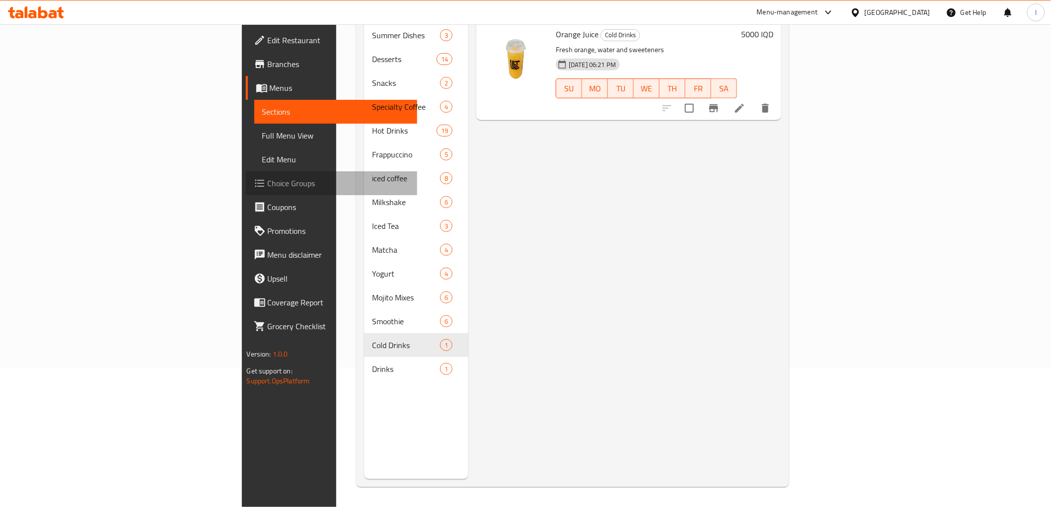
click at [268, 188] on span "Choice Groups" at bounding box center [339, 183] width 142 height 12
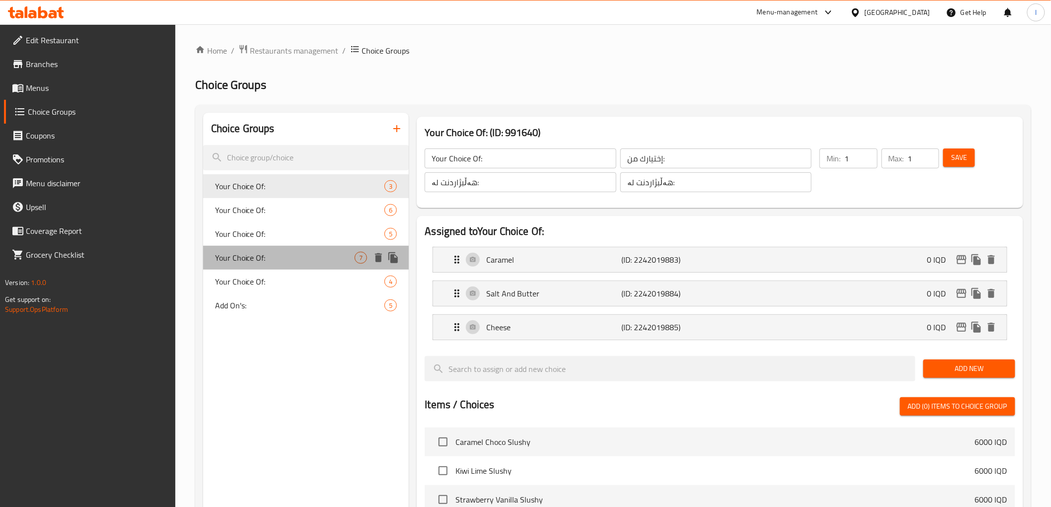
click at [242, 246] on div "Your Choice Of: 7" at bounding box center [306, 258] width 206 height 24
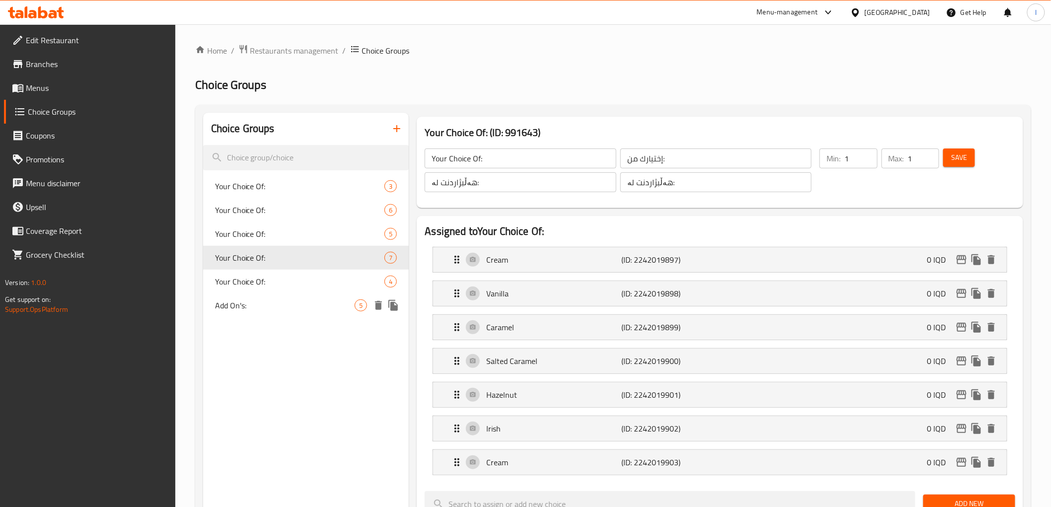
click at [242, 310] on span "Add On's:" at bounding box center [285, 305] width 140 height 12
type input "Add On's:"
type input "الإضافات:"
type input "زیادە:"
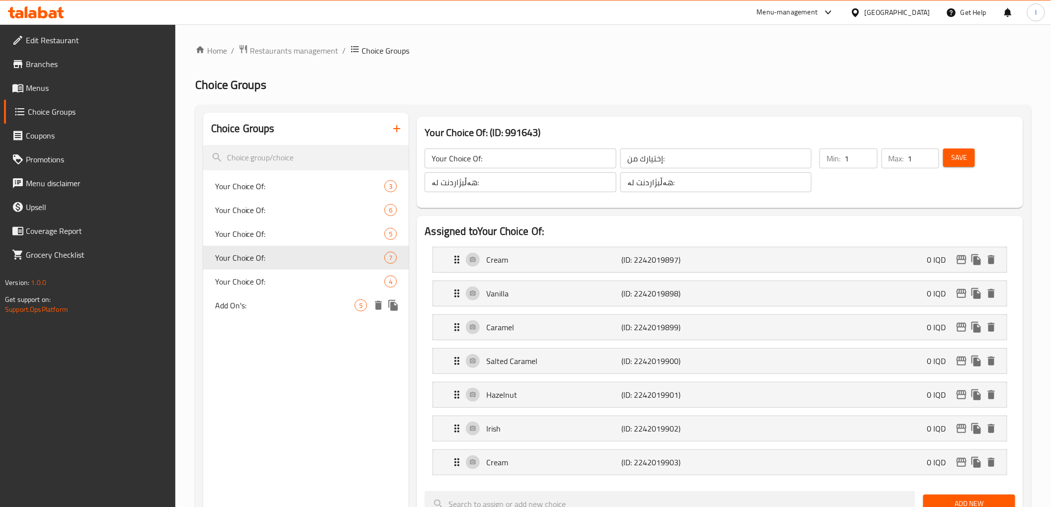
type input "0"
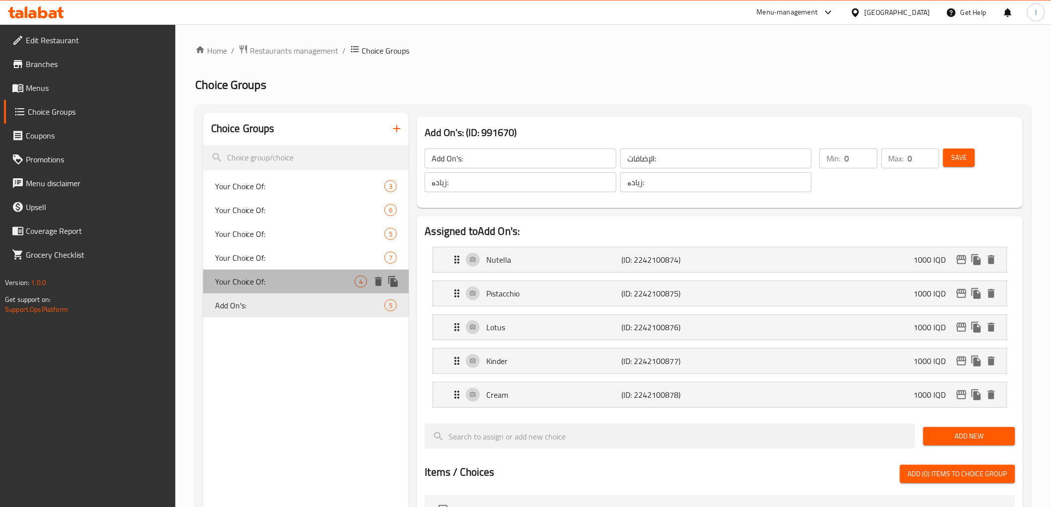
click at [280, 274] on div "Your Choice Of: 4" at bounding box center [306, 282] width 206 height 24
type input "Your Choice Of:"
type input "إختيارك من:"
type input "هەڵبژاردنت لە:"
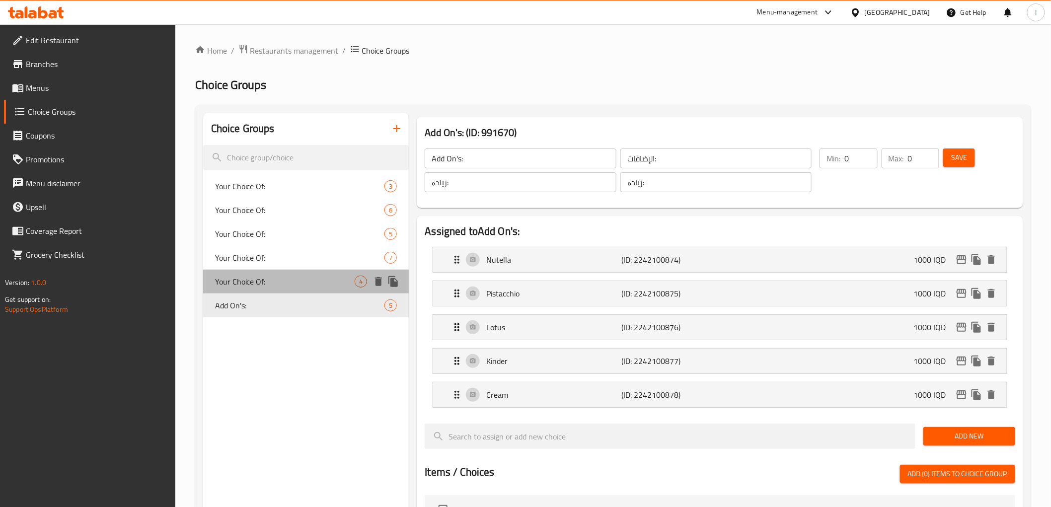
type input "1"
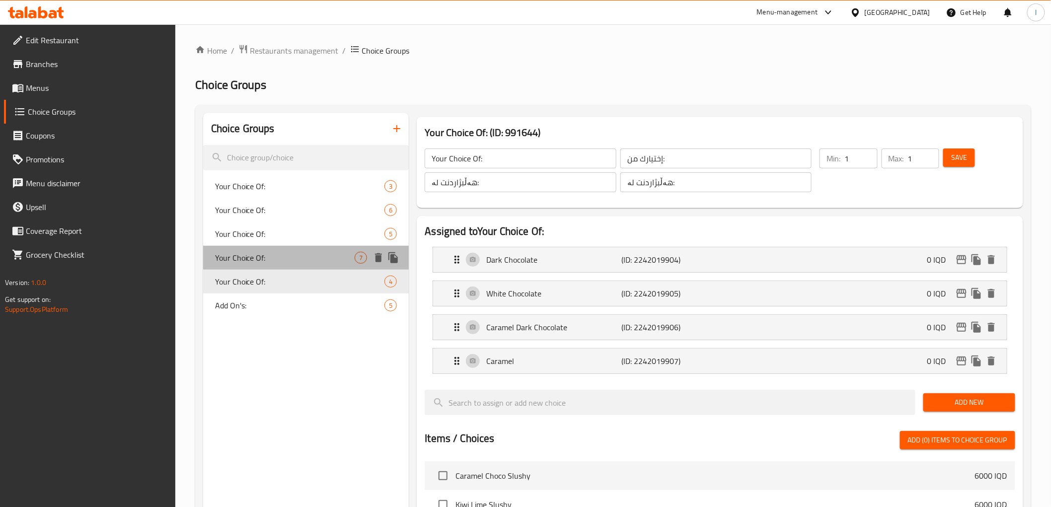
click at [260, 262] on span "Your Choice Of:" at bounding box center [285, 258] width 140 height 12
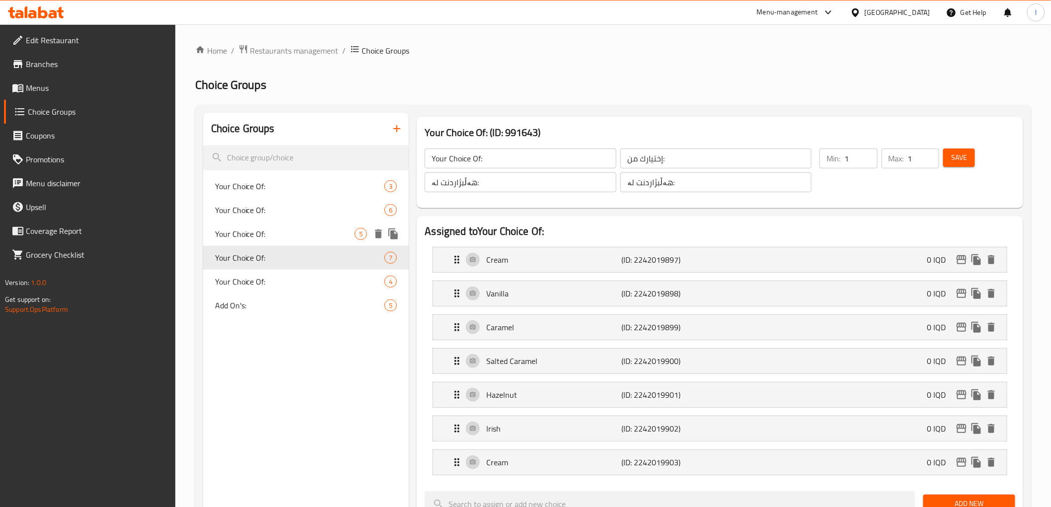
click at [264, 235] on span "Your Choice Of:" at bounding box center [285, 234] width 140 height 12
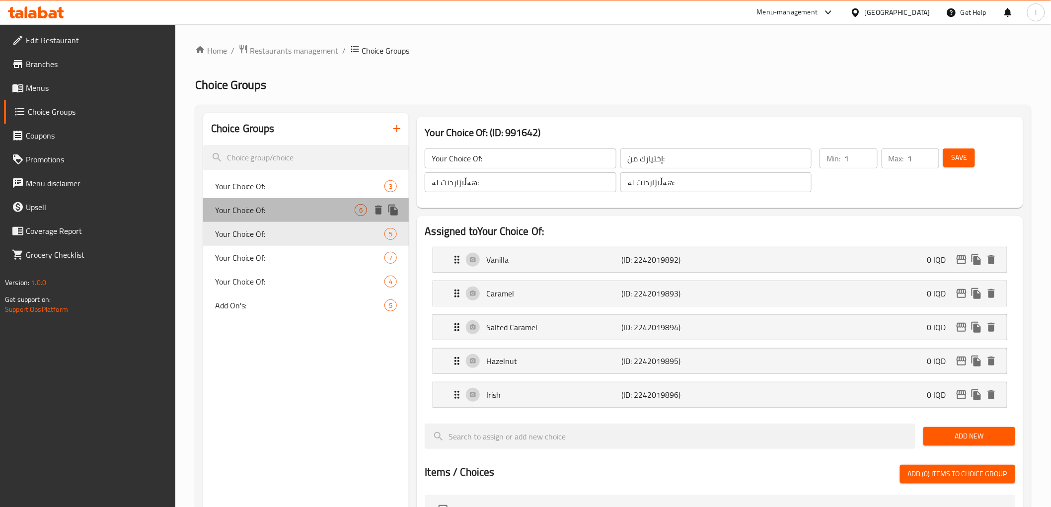
click at [265, 215] on span "Your Choice Of:" at bounding box center [285, 210] width 140 height 12
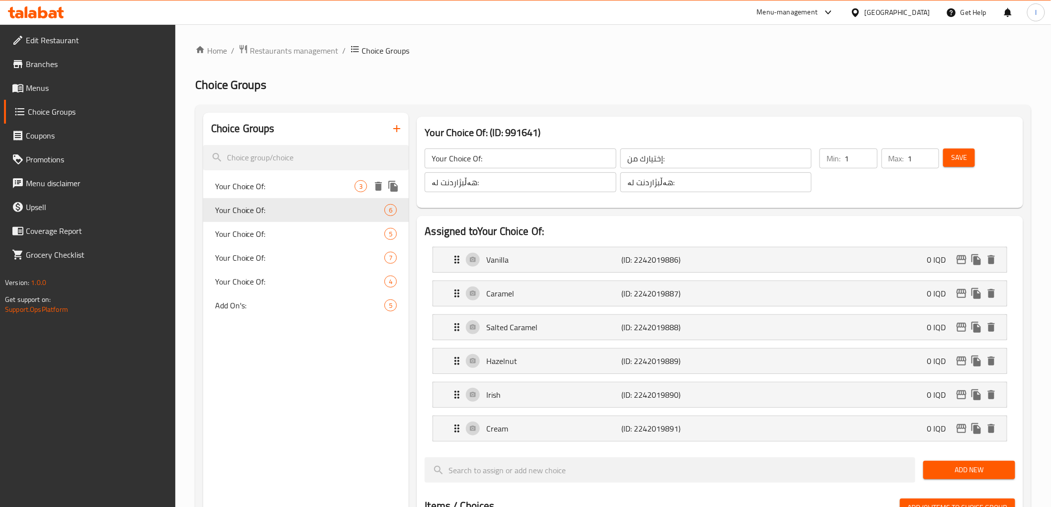
click at [266, 182] on span "Your Choice Of:" at bounding box center [285, 186] width 140 height 12
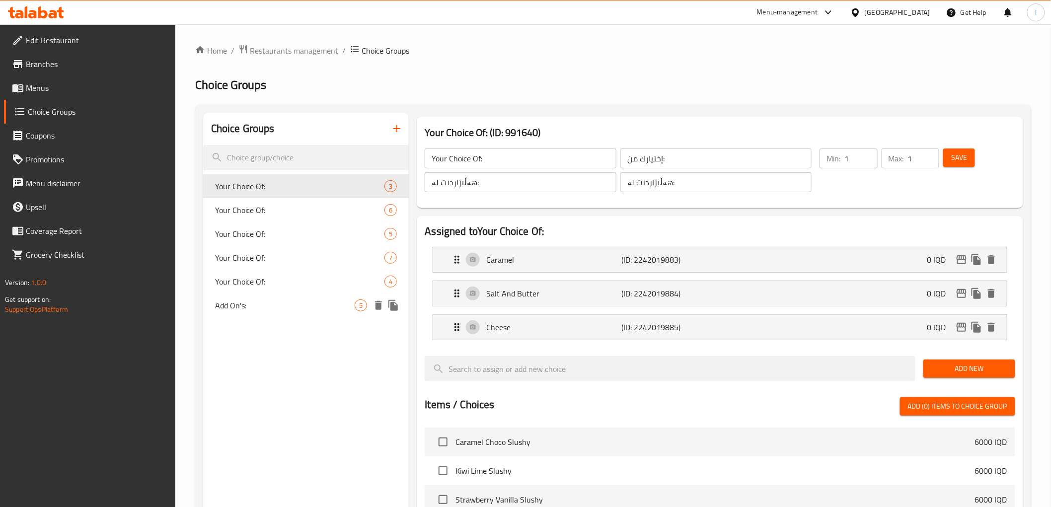
click at [244, 304] on span "Add On's:" at bounding box center [285, 305] width 140 height 12
type input "Add On's:"
type input "الإضافات:"
type input "زیادە:"
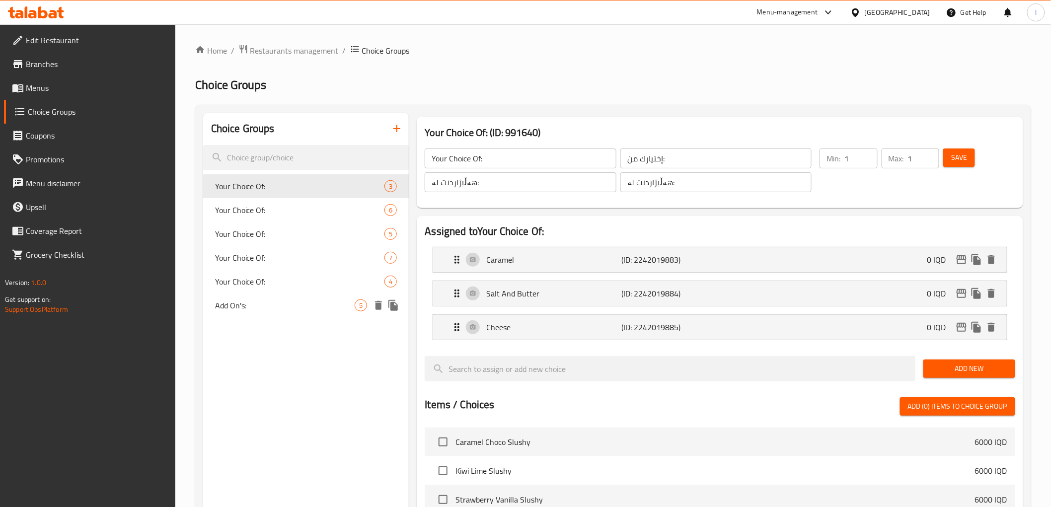
type input "0"
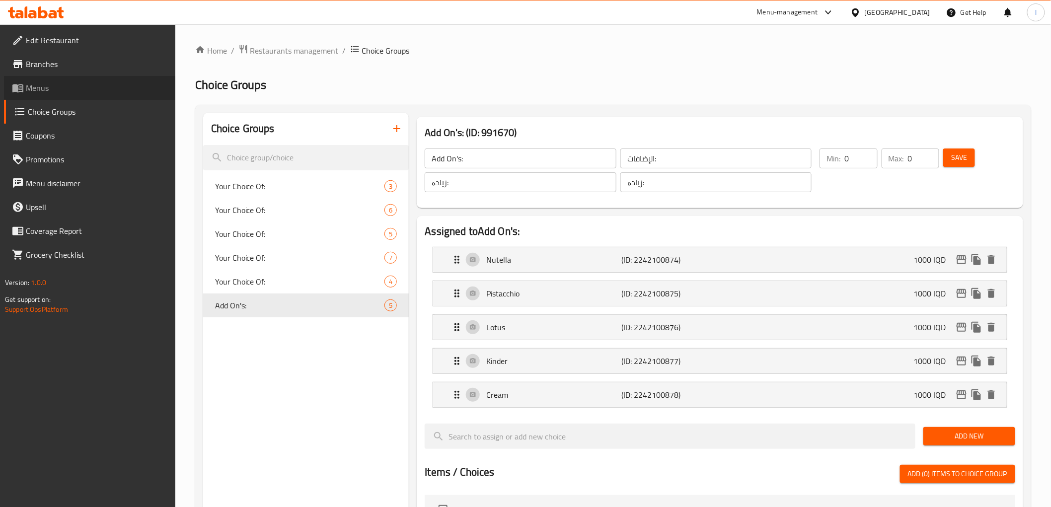
click at [47, 93] on span "Menus" at bounding box center [97, 88] width 142 height 12
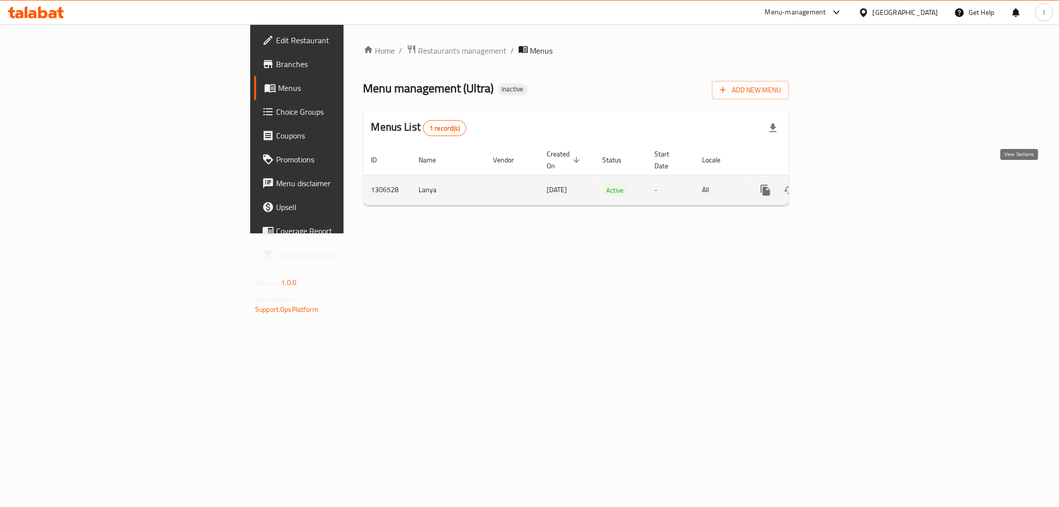
click at [842, 186] on icon "enhanced table" at bounding box center [837, 190] width 9 height 9
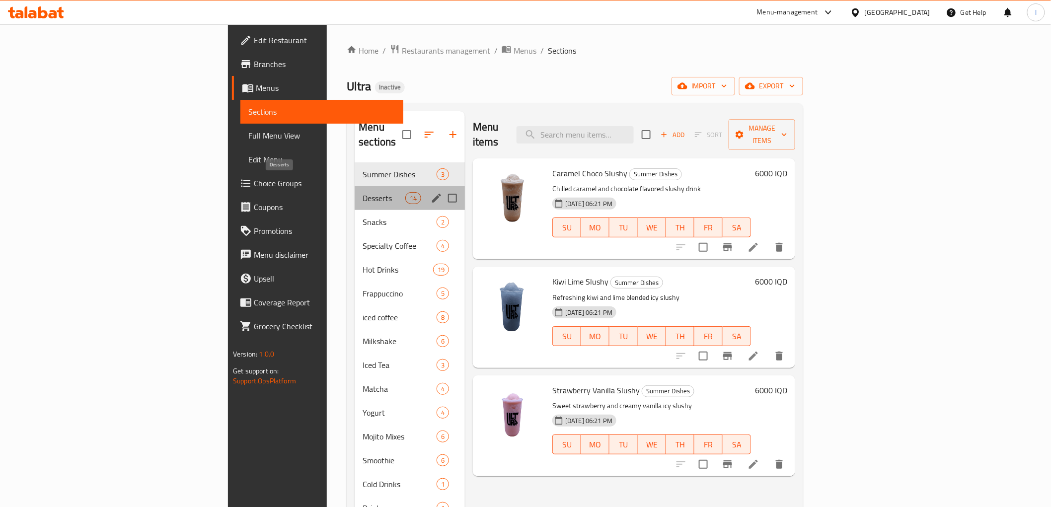
click at [363, 192] on span "Desserts" at bounding box center [384, 198] width 42 height 12
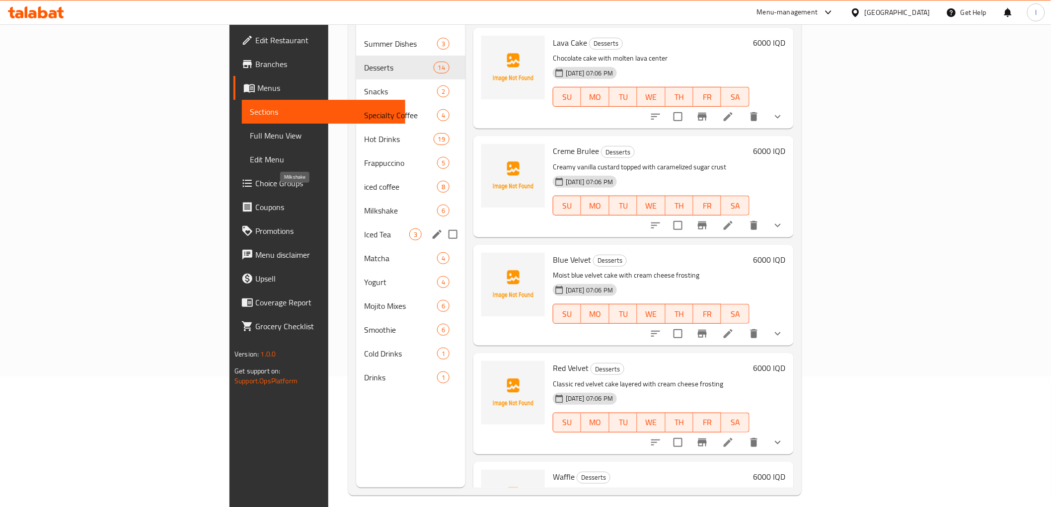
scroll to position [139, 0]
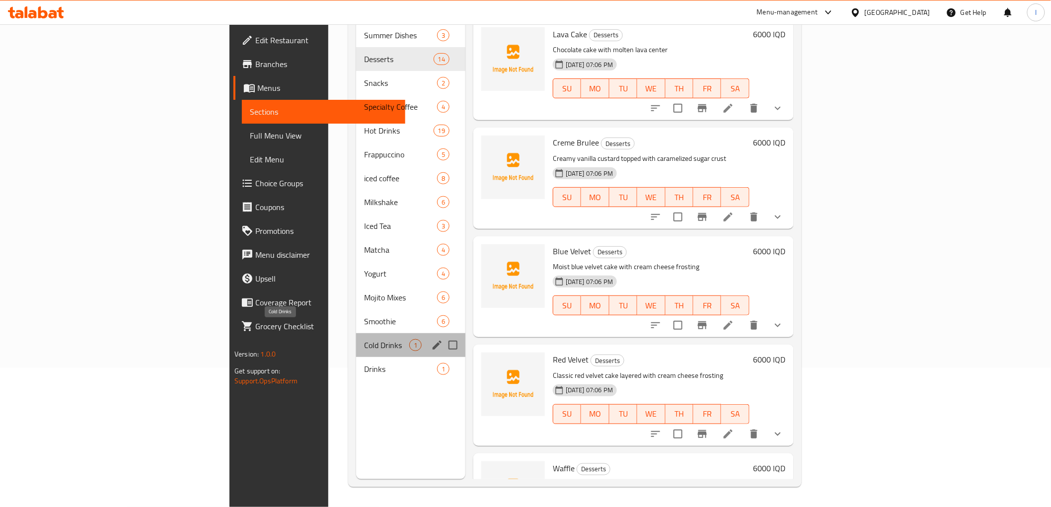
click at [364, 339] on span "Cold Drinks" at bounding box center [386, 345] width 45 height 12
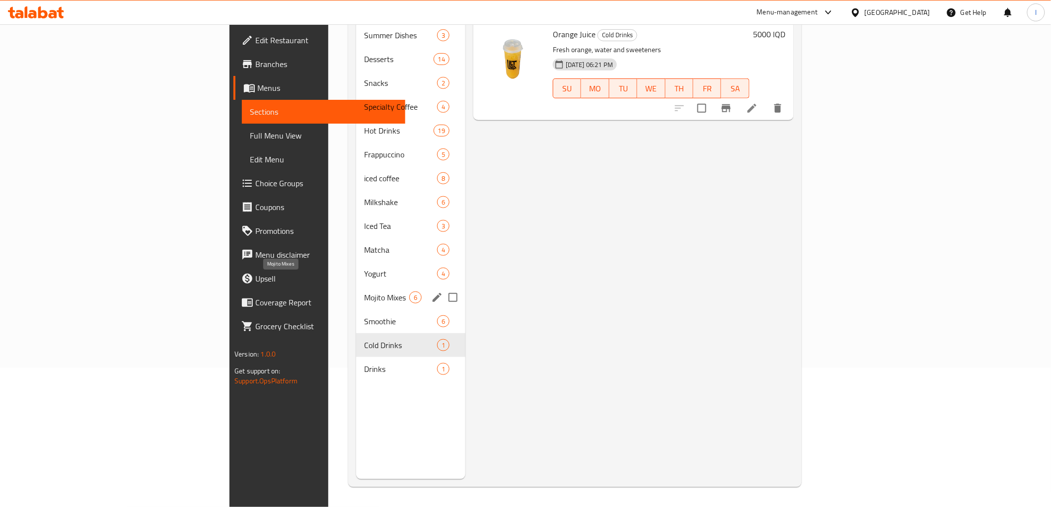
click at [356, 286] on div "Mojito Mixes 6" at bounding box center [410, 298] width 109 height 24
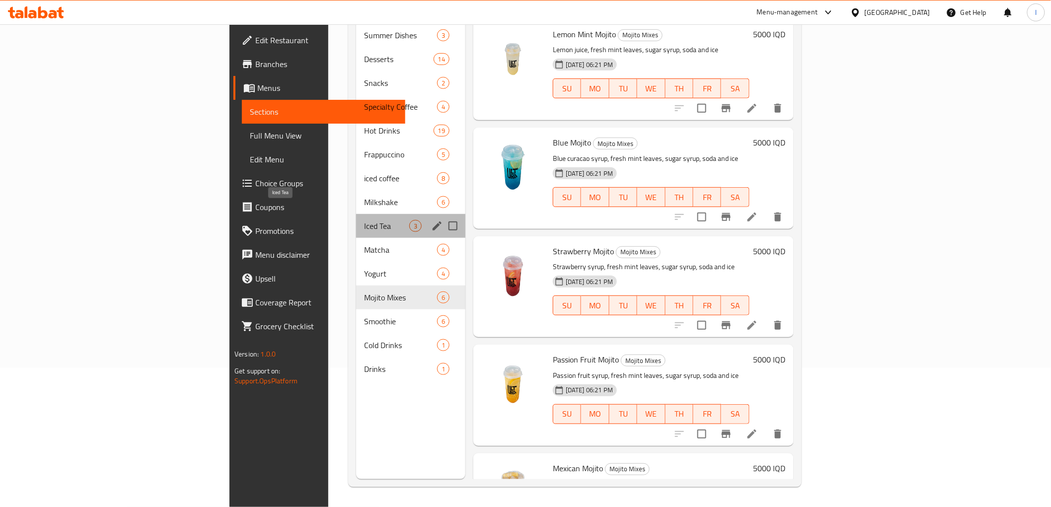
click at [364, 220] on span "Iced Tea" at bounding box center [386, 226] width 45 height 12
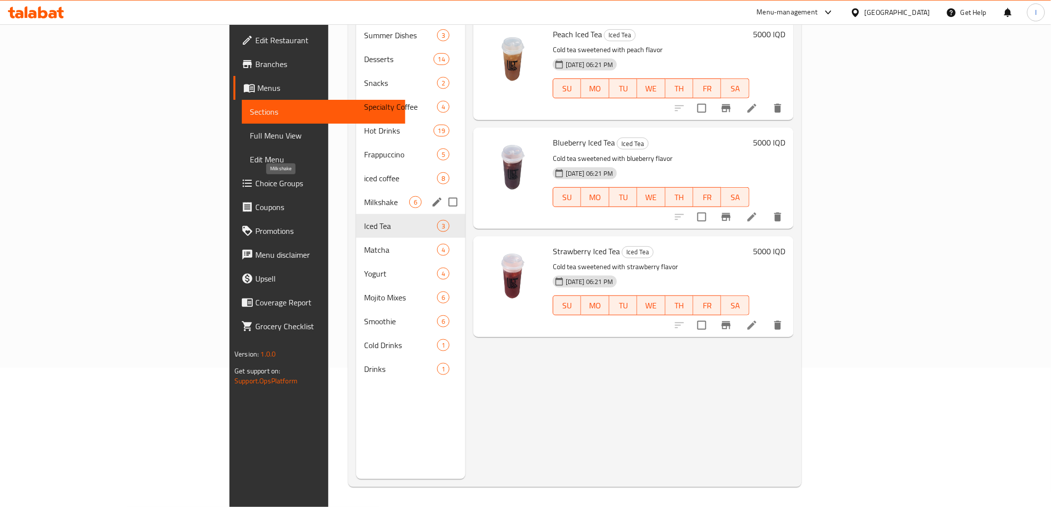
click at [364, 196] on span "Milkshake" at bounding box center [386, 202] width 45 height 12
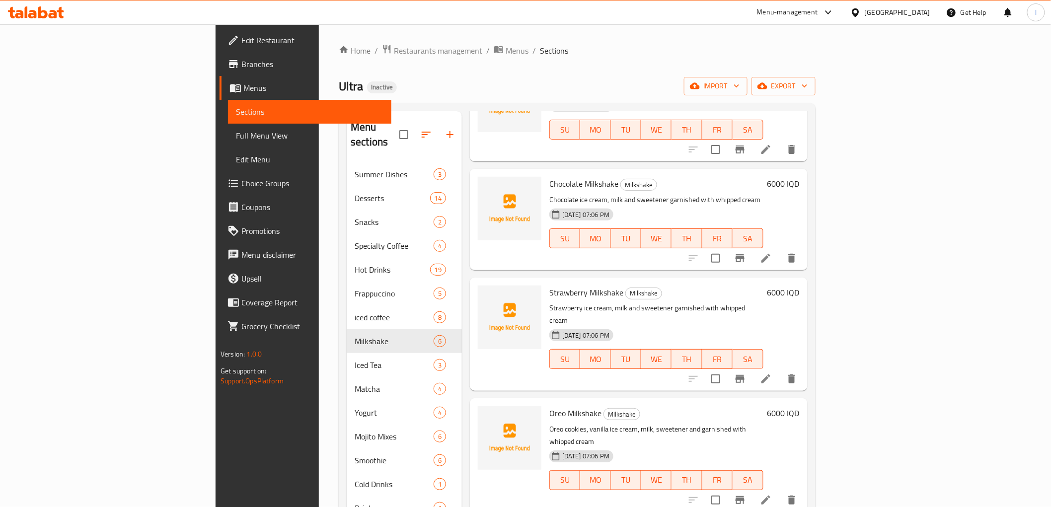
scroll to position [168, 0]
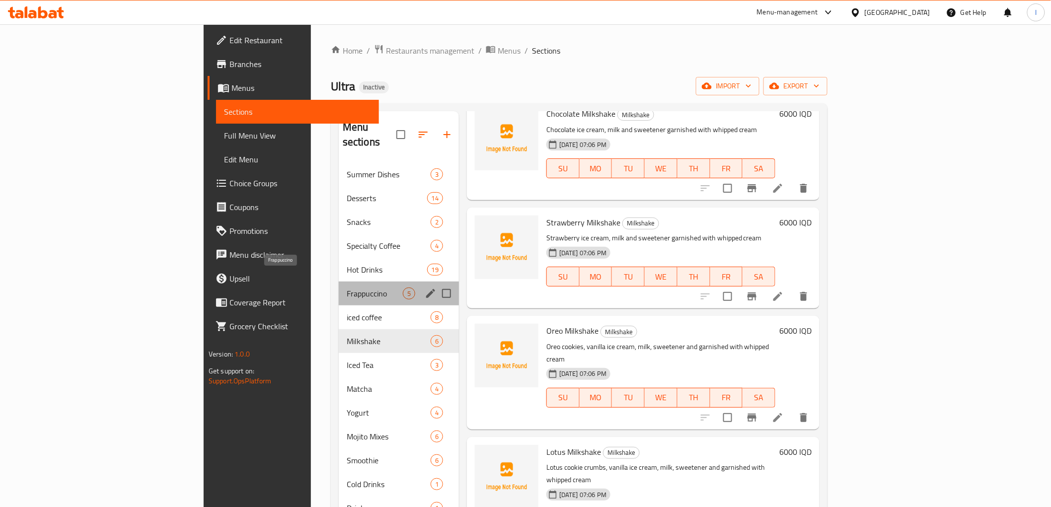
click at [347, 288] on span "Frappuccino" at bounding box center [375, 294] width 56 height 12
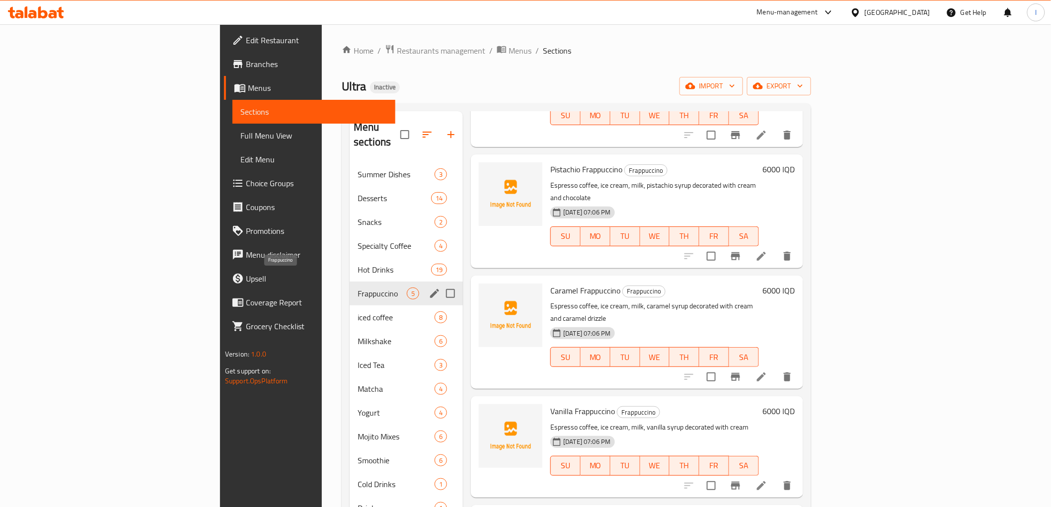
scroll to position [60, 0]
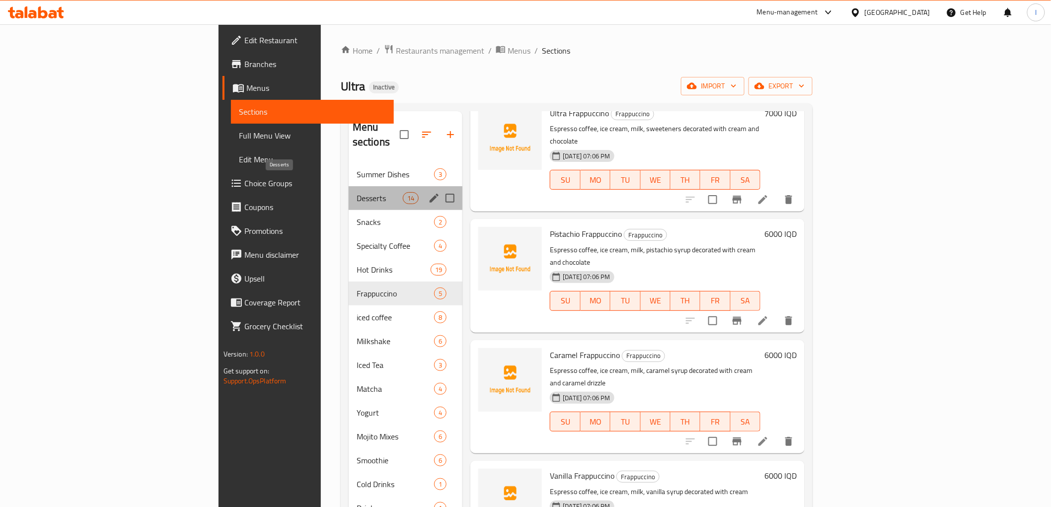
click at [357, 192] on span "Desserts" at bounding box center [380, 198] width 46 height 12
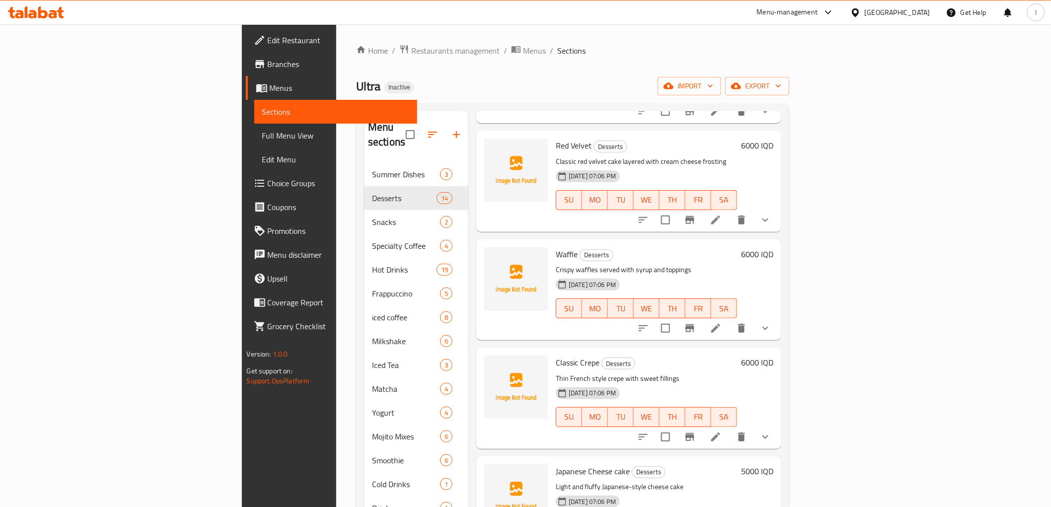
scroll to position [441, 0]
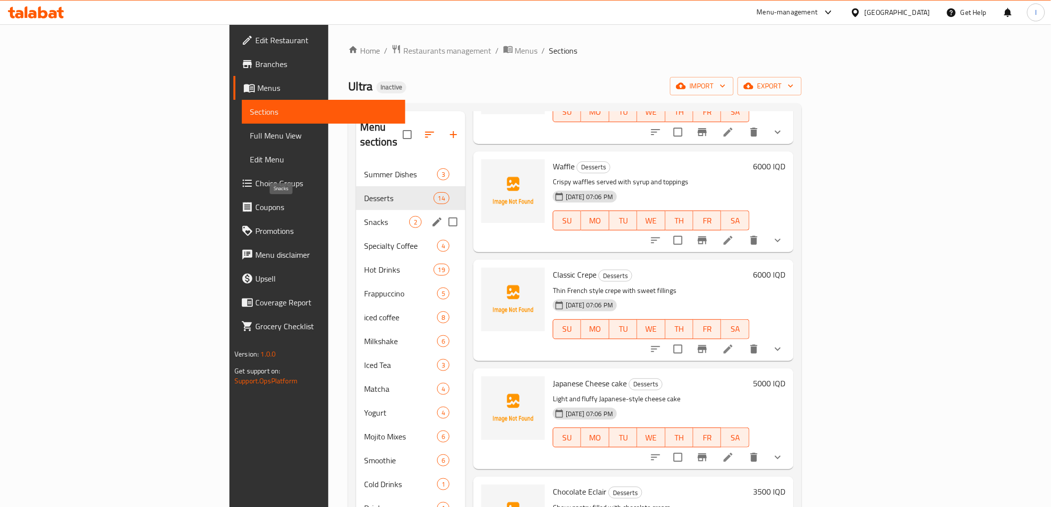
click at [364, 216] on span "Snacks" at bounding box center [386, 222] width 45 height 12
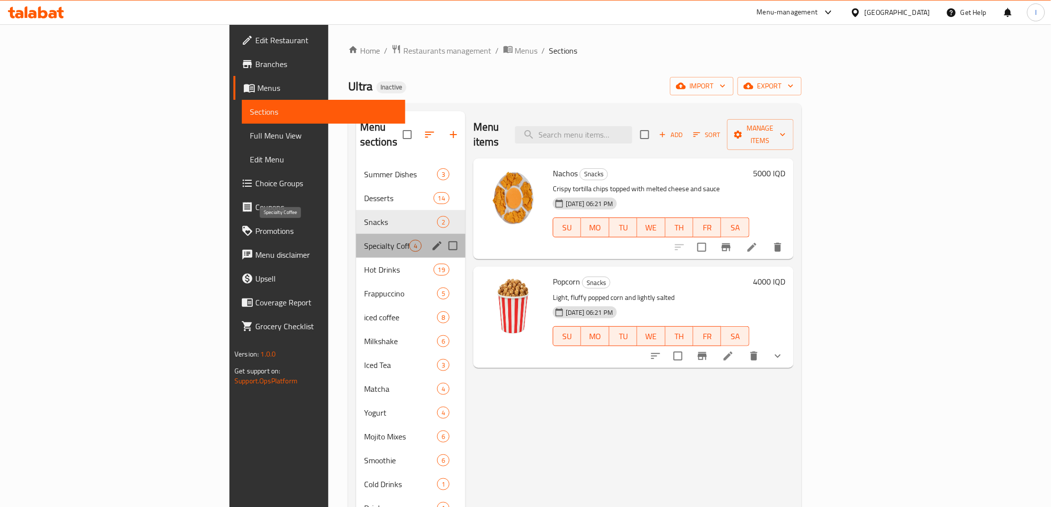
click at [364, 240] on span "Specialty Coffee" at bounding box center [386, 246] width 45 height 12
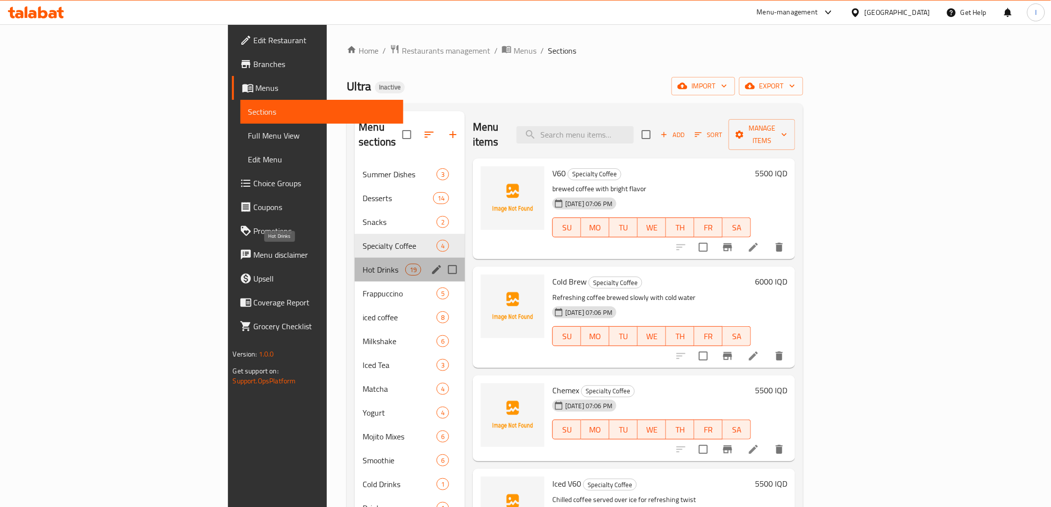
click at [363, 264] on span "Hot Drinks" at bounding box center [384, 270] width 42 height 12
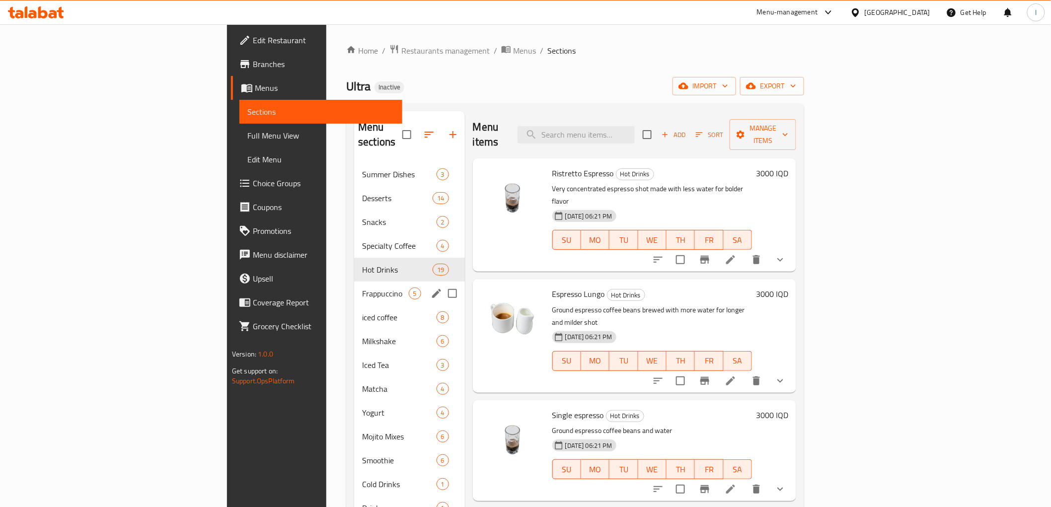
click at [354, 287] on div "Frappuccino 5" at bounding box center [409, 294] width 110 height 24
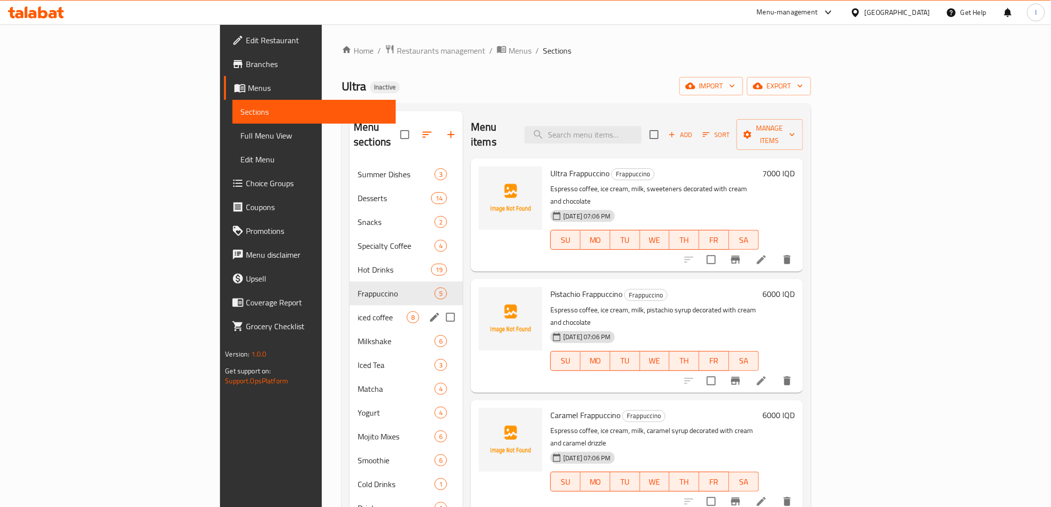
click at [350, 311] on div "iced coffee 8" at bounding box center [406, 317] width 113 height 24
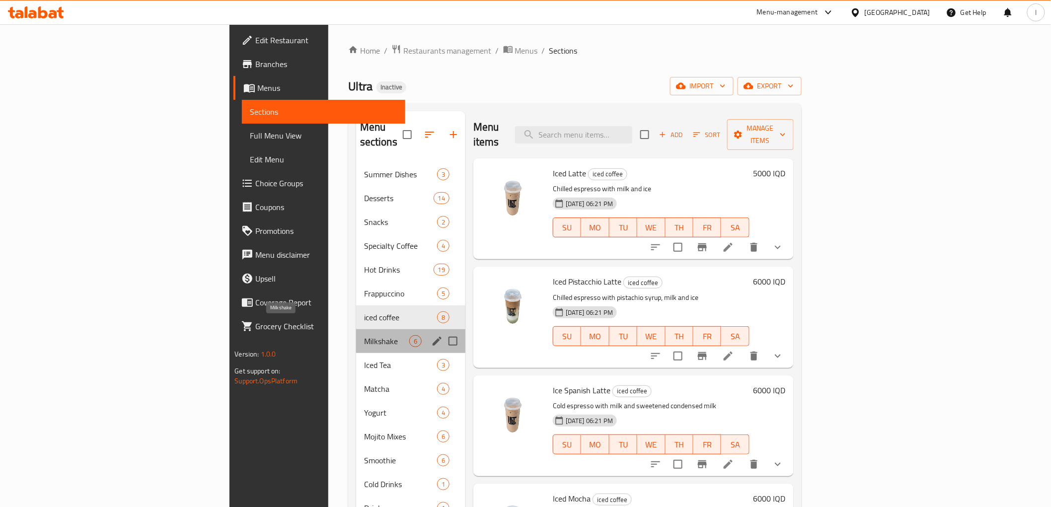
click at [364, 335] on span "Milkshake" at bounding box center [386, 341] width 45 height 12
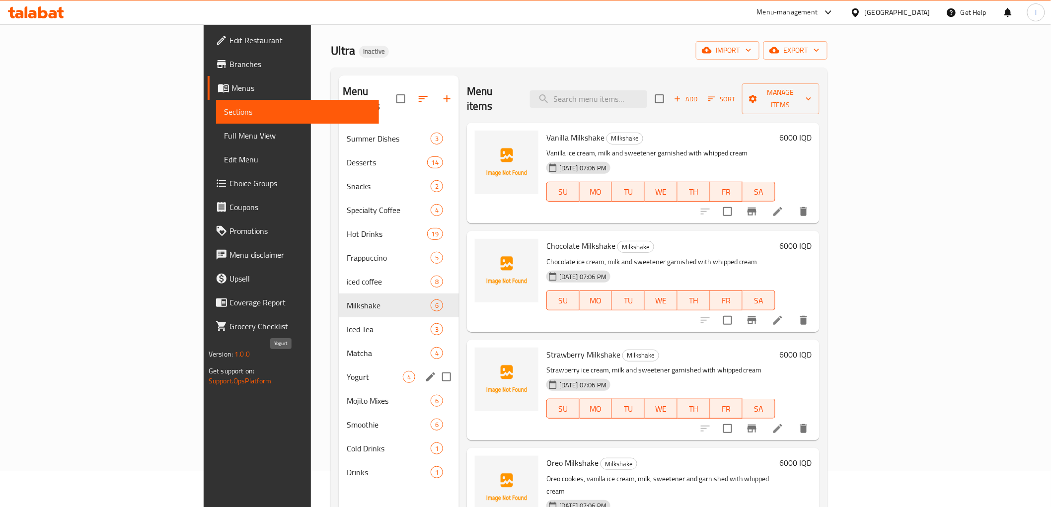
scroll to position [55, 0]
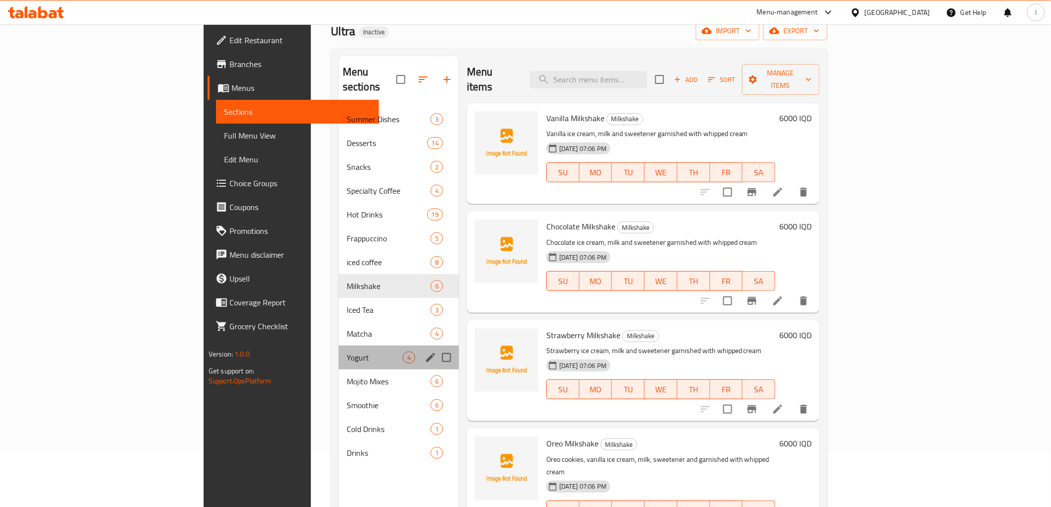
click at [339, 346] on div "Yogurt 4" at bounding box center [399, 358] width 120 height 24
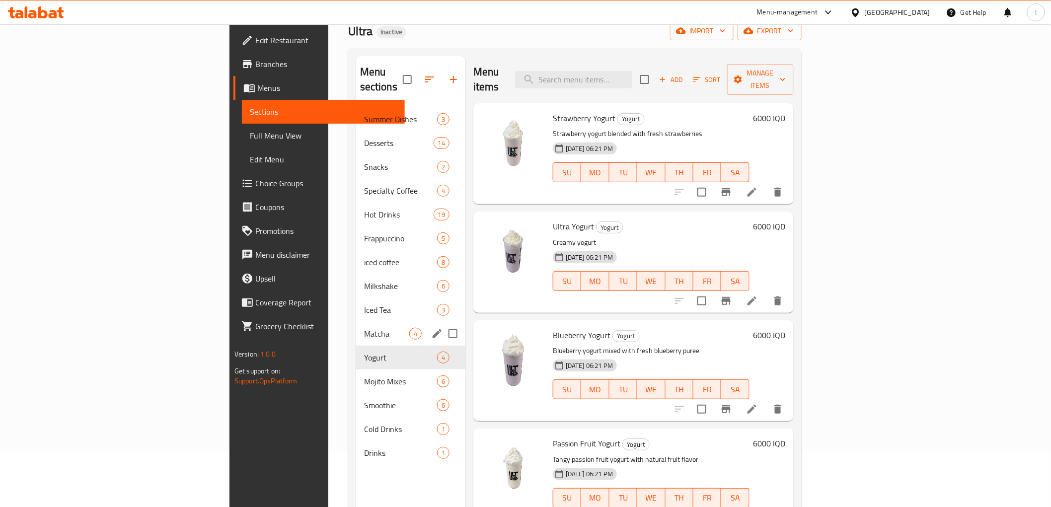
click at [356, 322] on div "Matcha 4" at bounding box center [410, 334] width 109 height 24
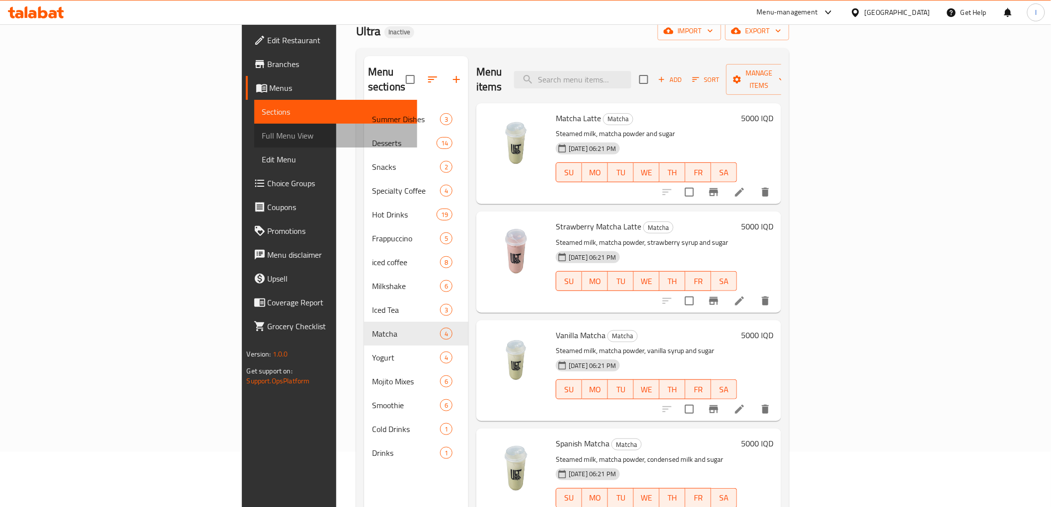
click at [262, 141] on span "Full Menu View" at bounding box center [335, 136] width 147 height 12
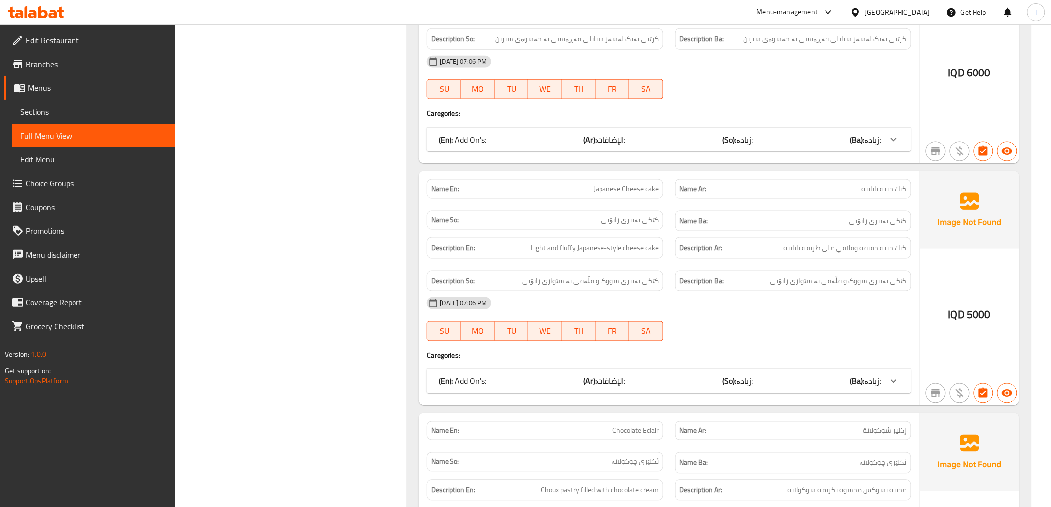
scroll to position [2207, 0]
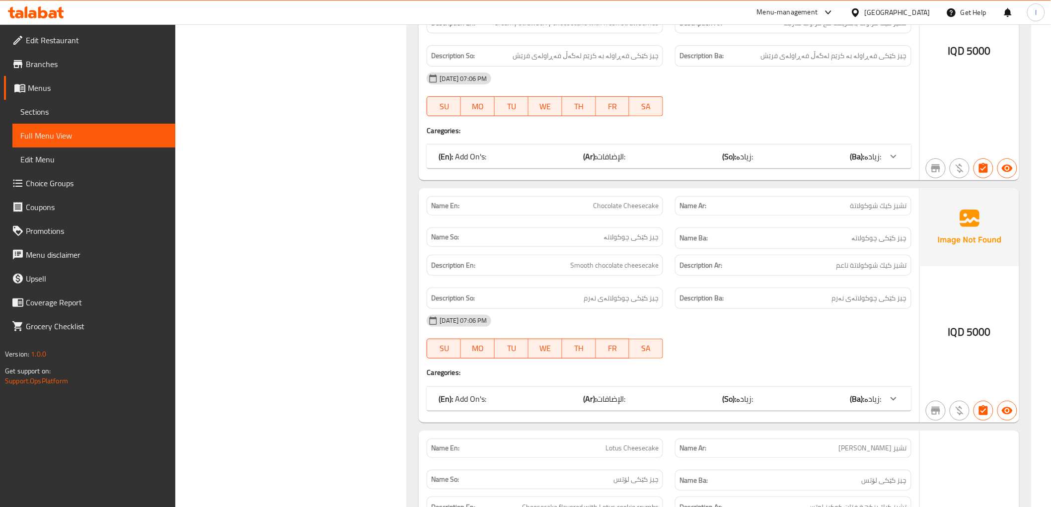
scroll to position [3365, 0]
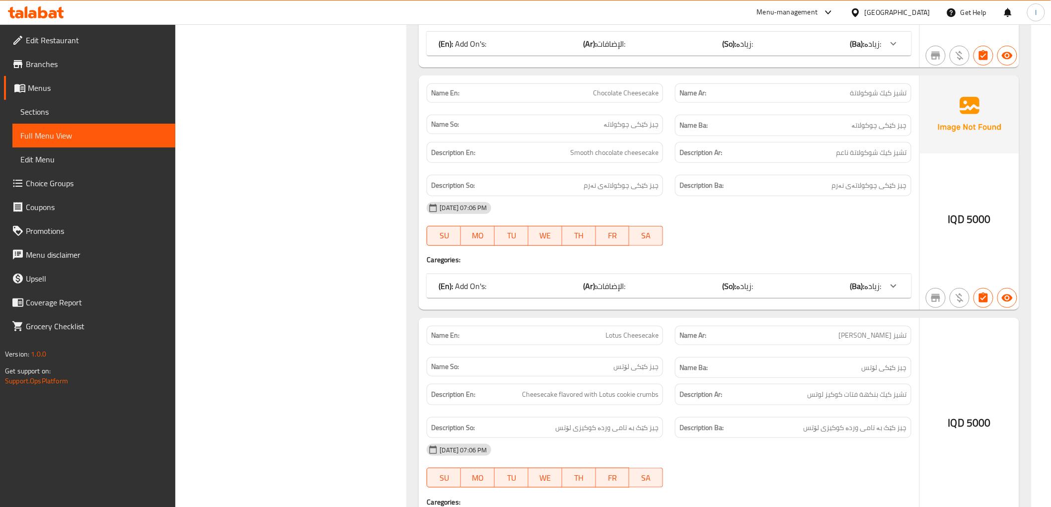
click at [101, 131] on span "Full Menu View" at bounding box center [93, 136] width 147 height 12
click at [68, 115] on span "Sections" at bounding box center [93, 112] width 147 height 12
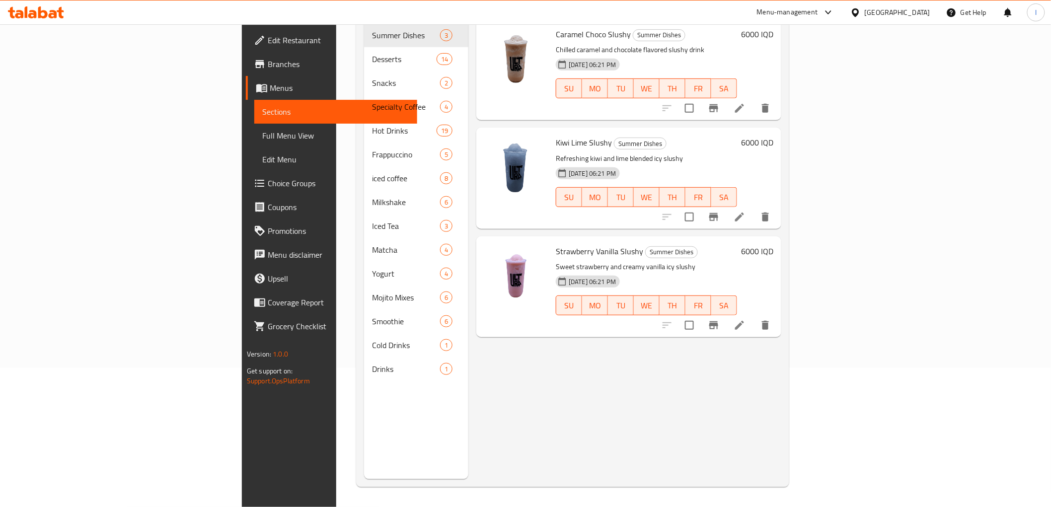
scroll to position [139, 0]
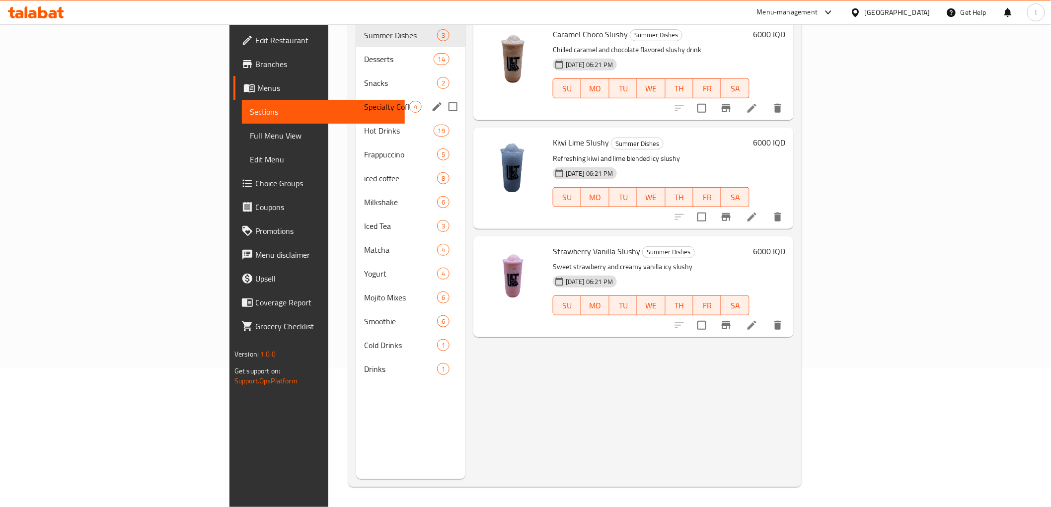
click at [364, 101] on span "Specialty Coffee" at bounding box center [386, 107] width 45 height 12
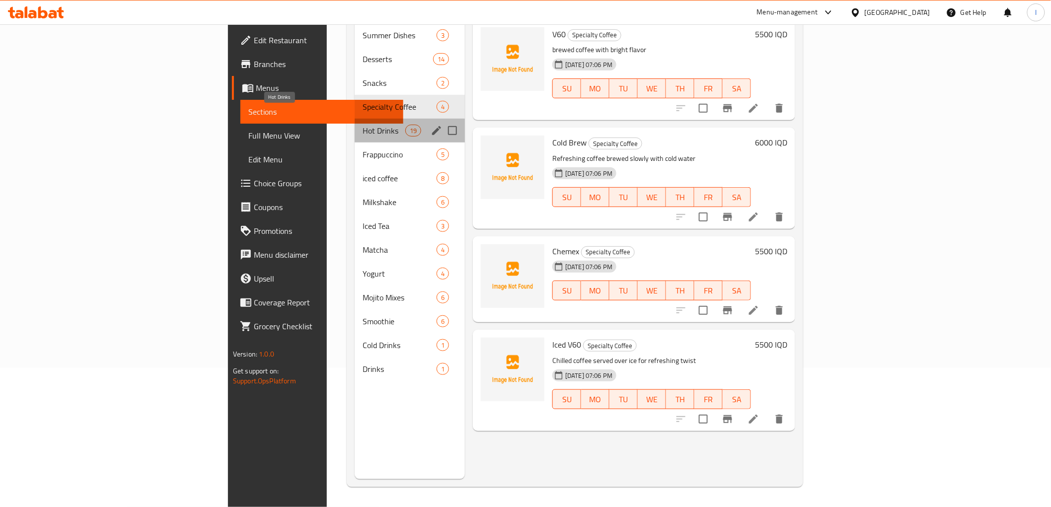
click at [363, 125] on span "Hot Drinks" at bounding box center [384, 131] width 42 height 12
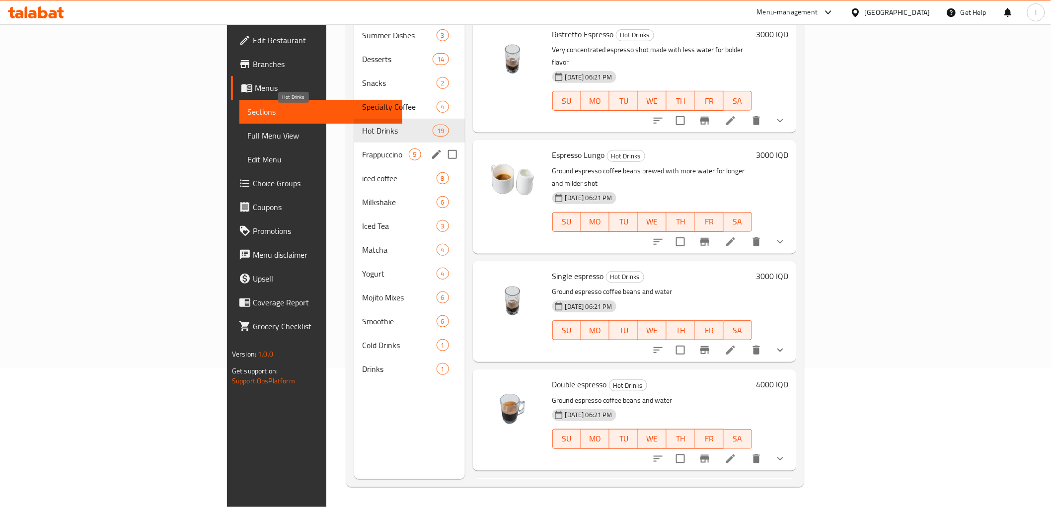
click at [362, 148] on span "Frappuccino" at bounding box center [385, 154] width 46 height 12
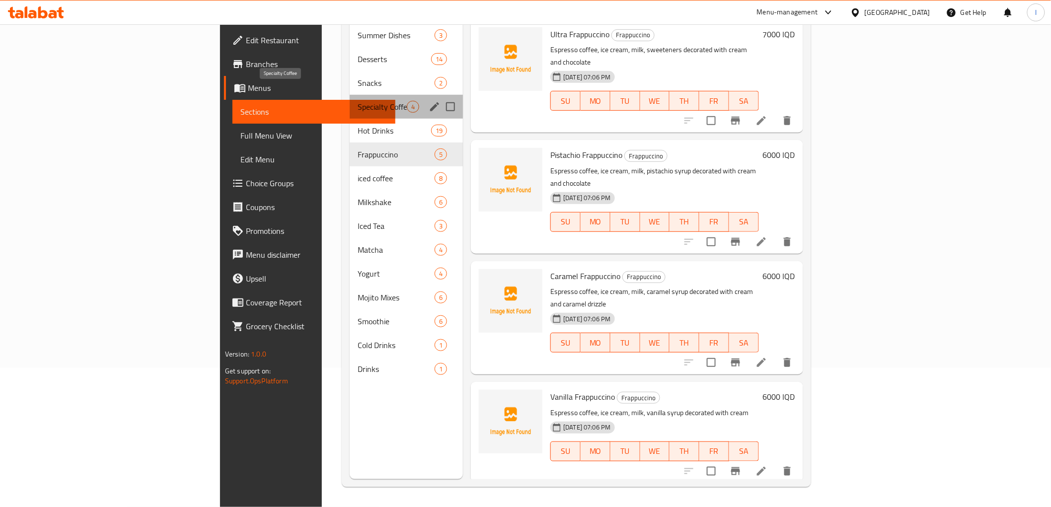
click at [358, 101] on span "Specialty Coffee" at bounding box center [382, 107] width 49 height 12
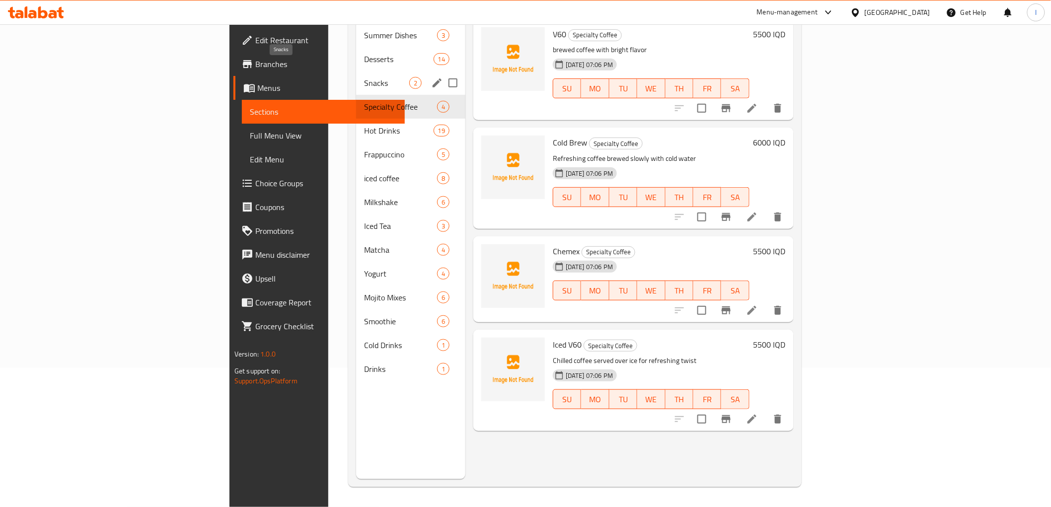
click at [364, 77] on span "Snacks" at bounding box center [386, 83] width 45 height 12
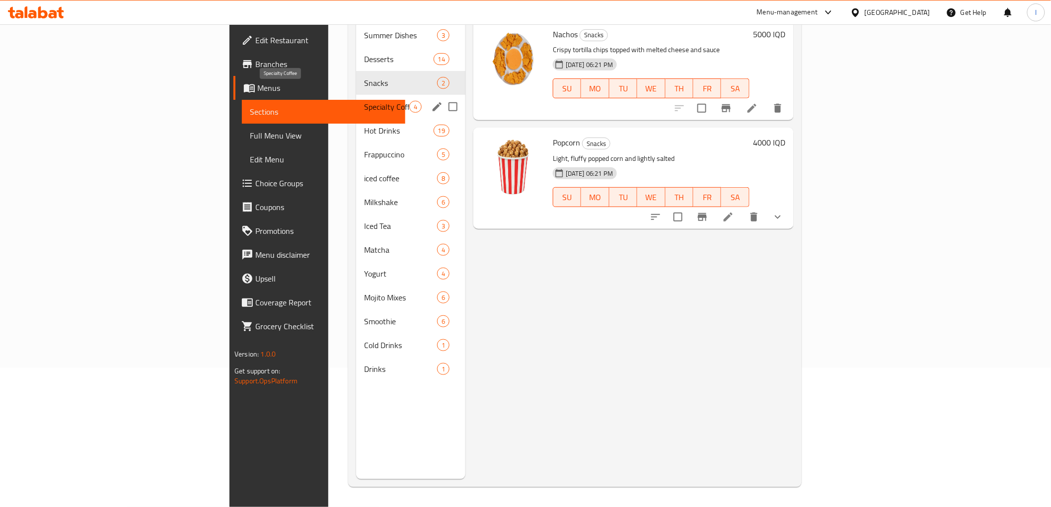
click at [364, 101] on span "Specialty Coffee" at bounding box center [386, 107] width 45 height 12
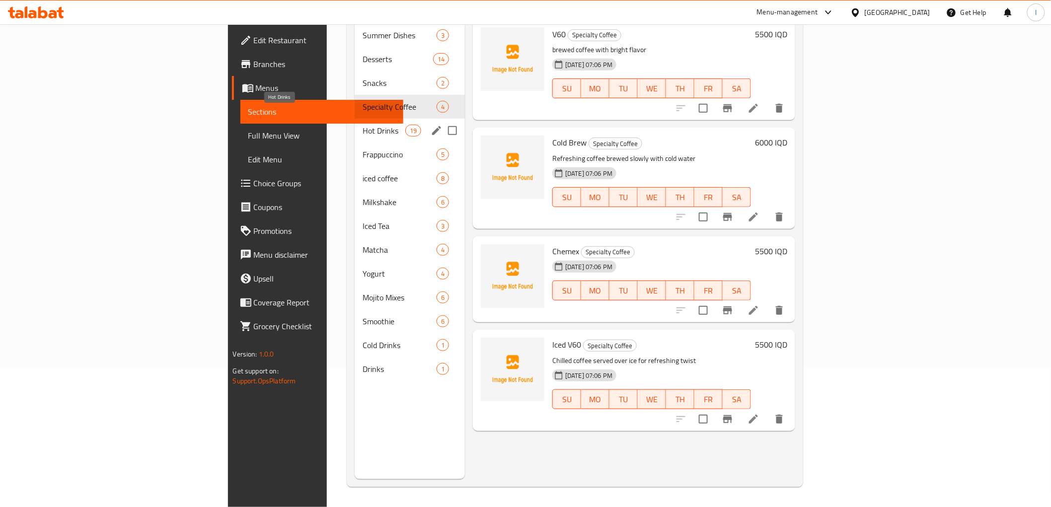
click at [363, 125] on span "Hot Drinks" at bounding box center [384, 131] width 42 height 12
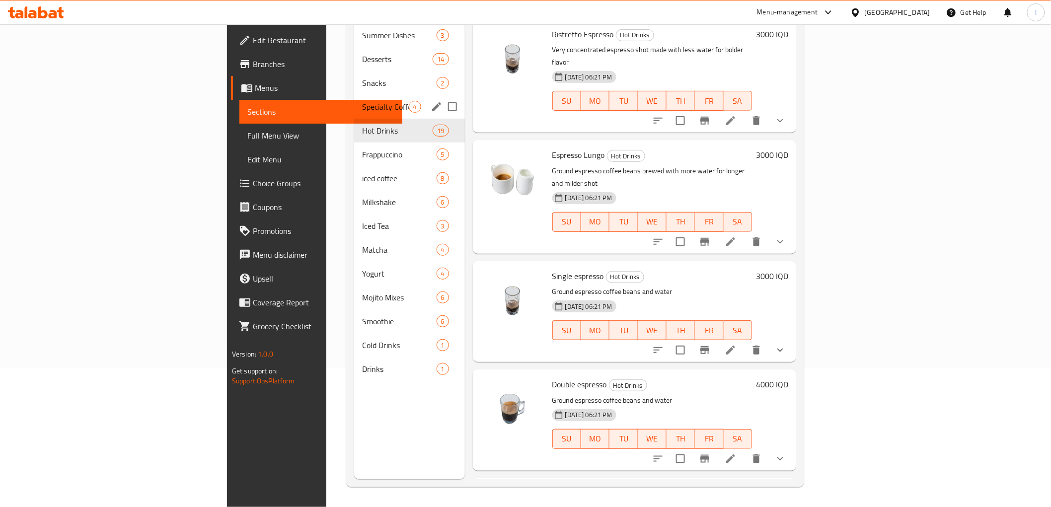
click at [354, 100] on div "Specialty Coffee 4" at bounding box center [409, 107] width 110 height 24
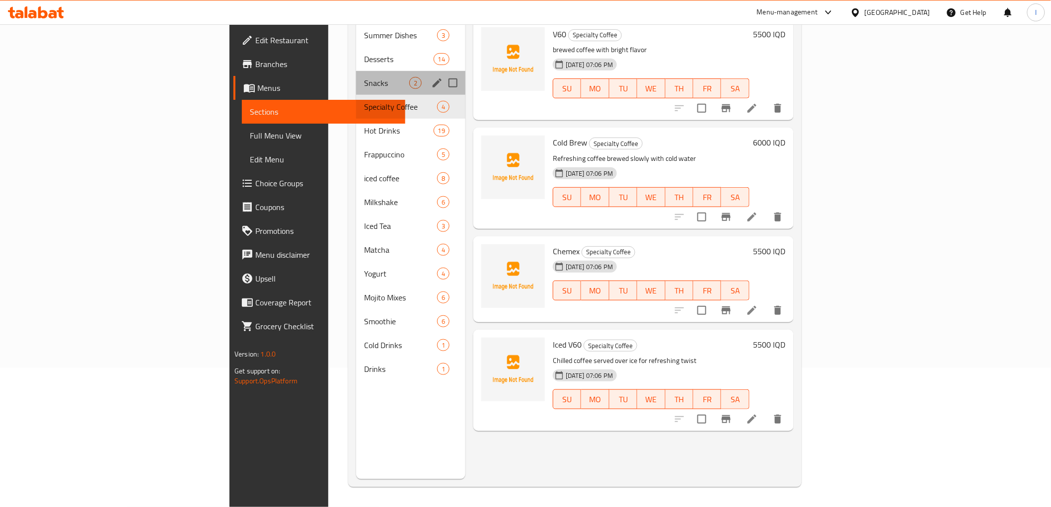
click at [356, 71] on div "Snacks 2" at bounding box center [410, 83] width 109 height 24
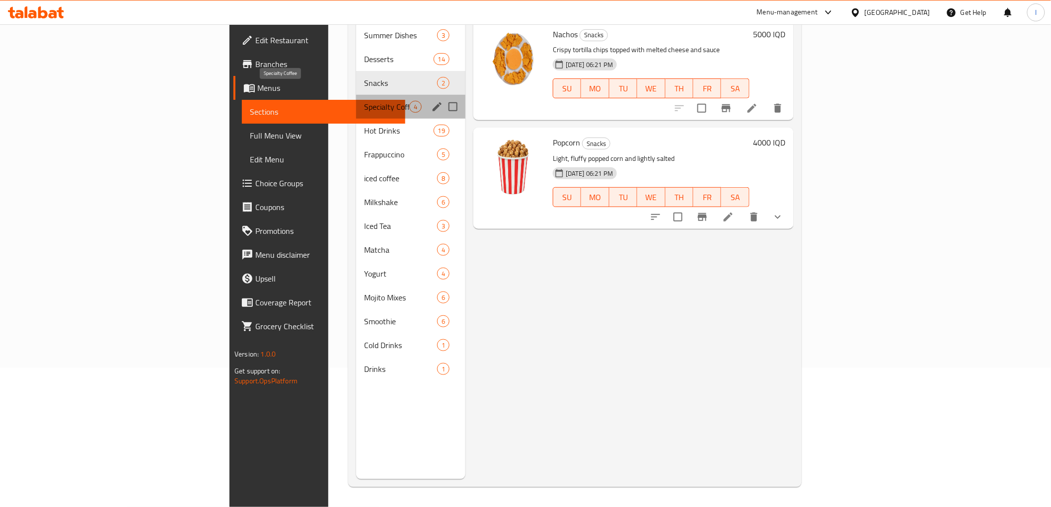
click at [364, 101] on span "Specialty Coffee" at bounding box center [386, 107] width 45 height 12
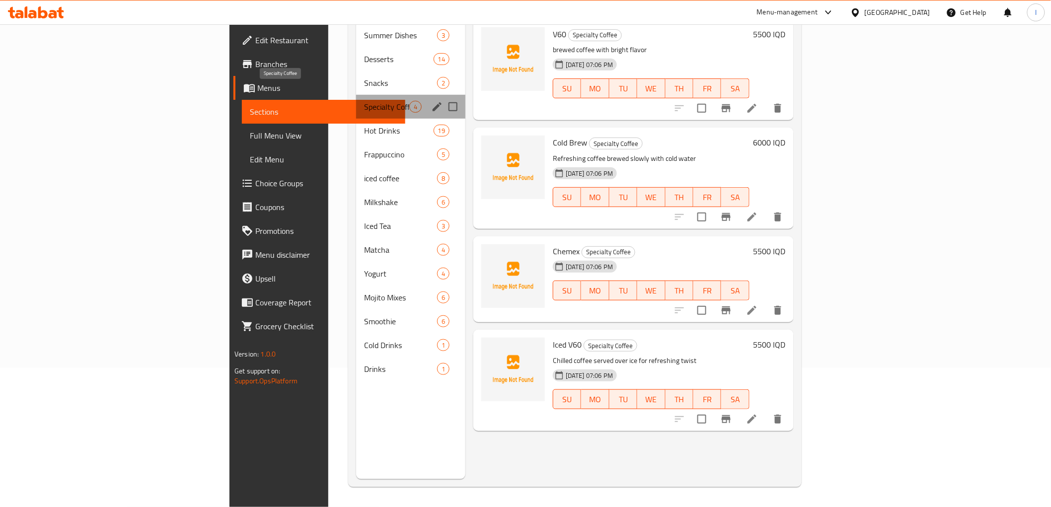
click at [364, 101] on span "Specialty Coffee" at bounding box center [386, 107] width 45 height 12
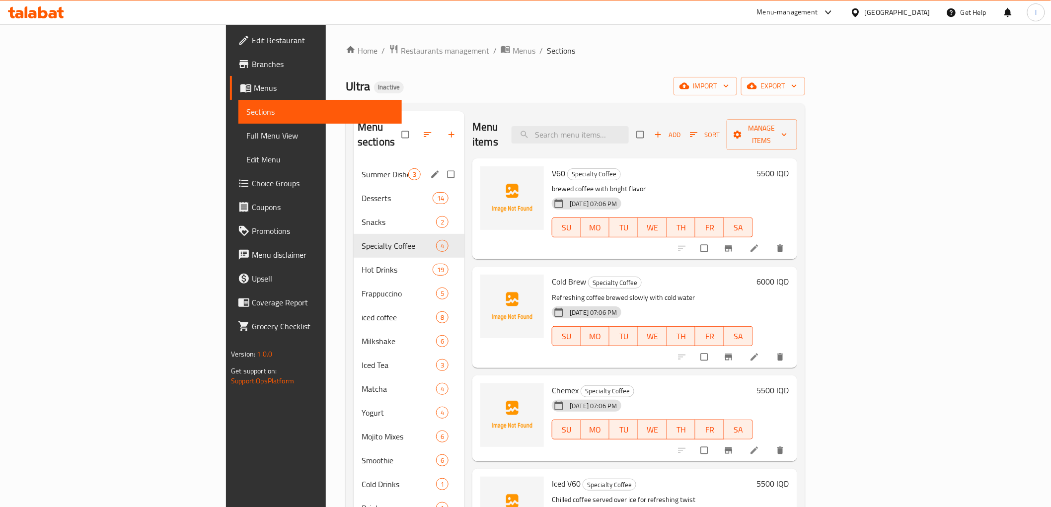
click at [362, 216] on span "Snacks" at bounding box center [399, 222] width 74 height 12
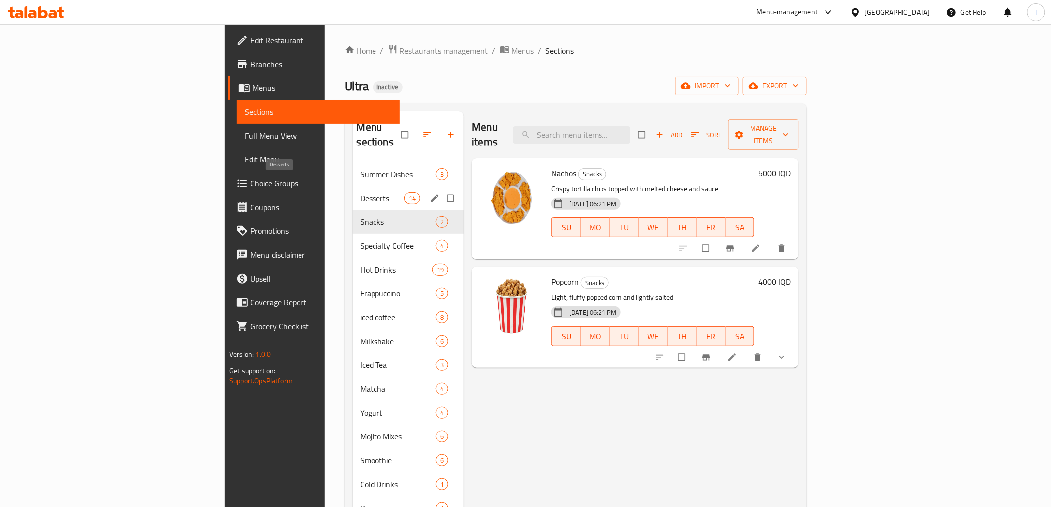
click at [361, 192] on span "Desserts" at bounding box center [383, 198] width 44 height 12
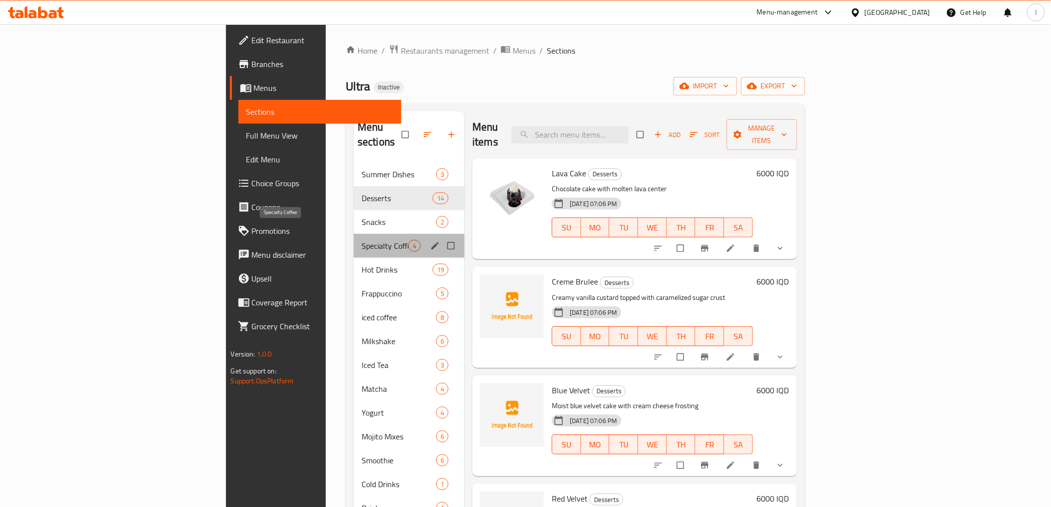
click at [362, 240] on span "Specialty Coffee" at bounding box center [385, 246] width 47 height 12
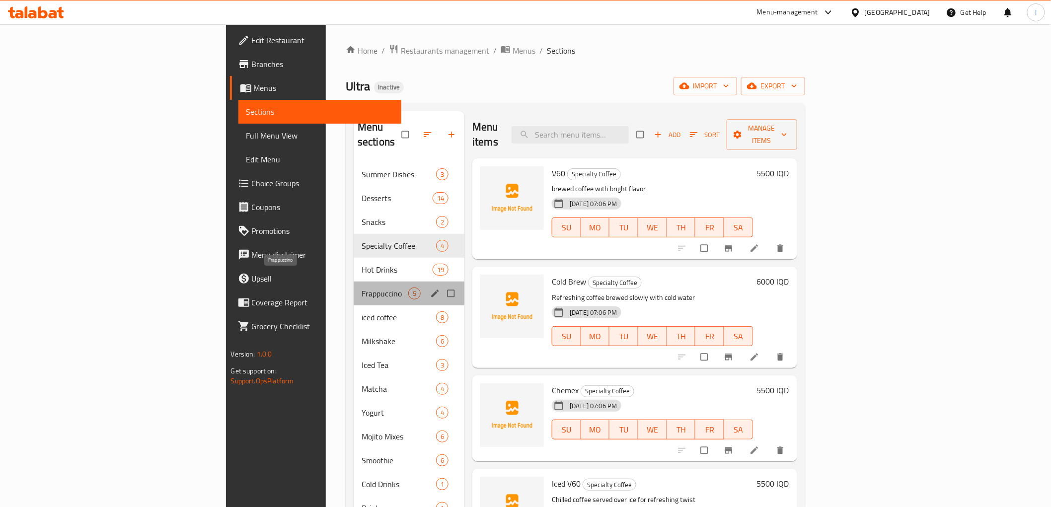
click at [362, 288] on span "Frappuccino" at bounding box center [385, 294] width 47 height 12
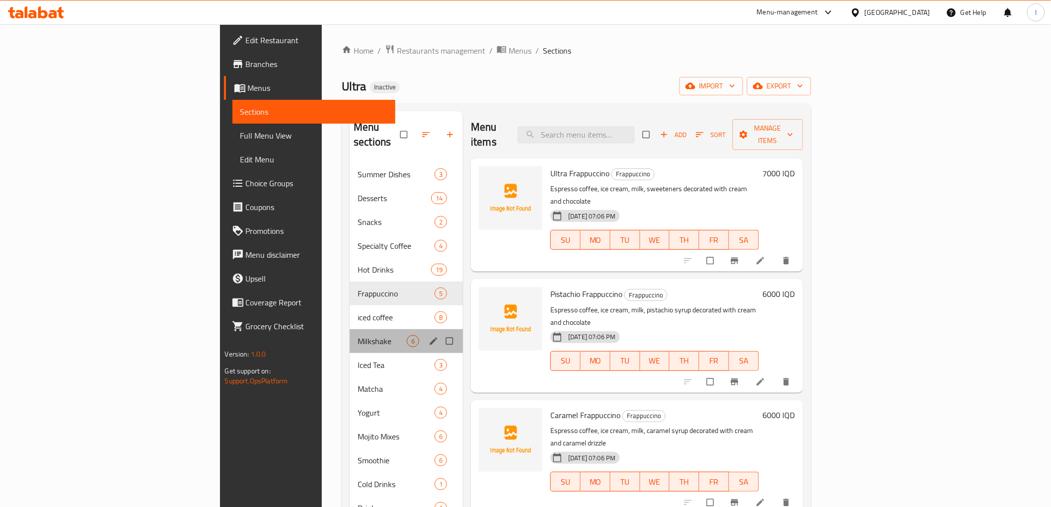
click at [350, 329] on div "Milkshake 6" at bounding box center [406, 341] width 113 height 24
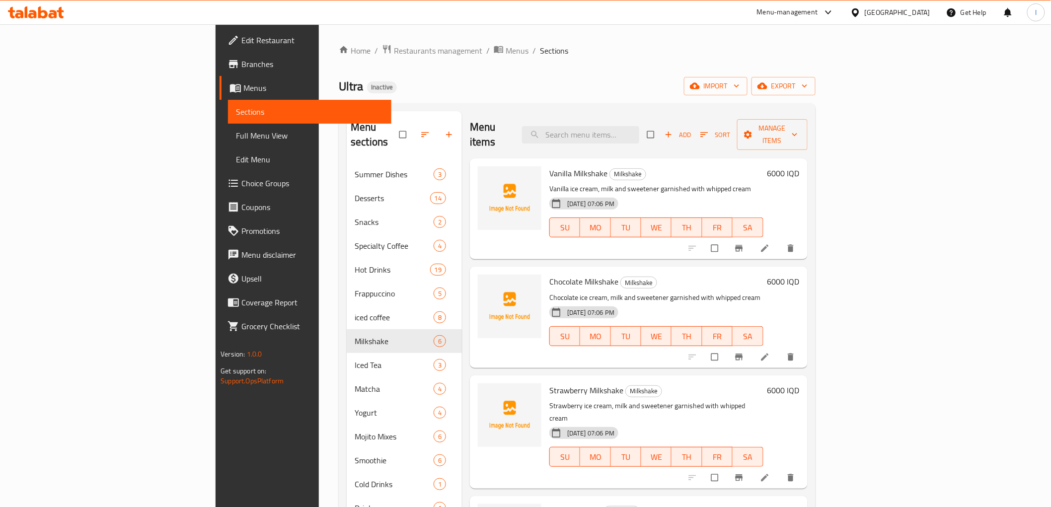
click at [45, 19] on div at bounding box center [36, 12] width 72 height 20
click at [49, 16] on icon at bounding box center [53, 14] width 8 height 8
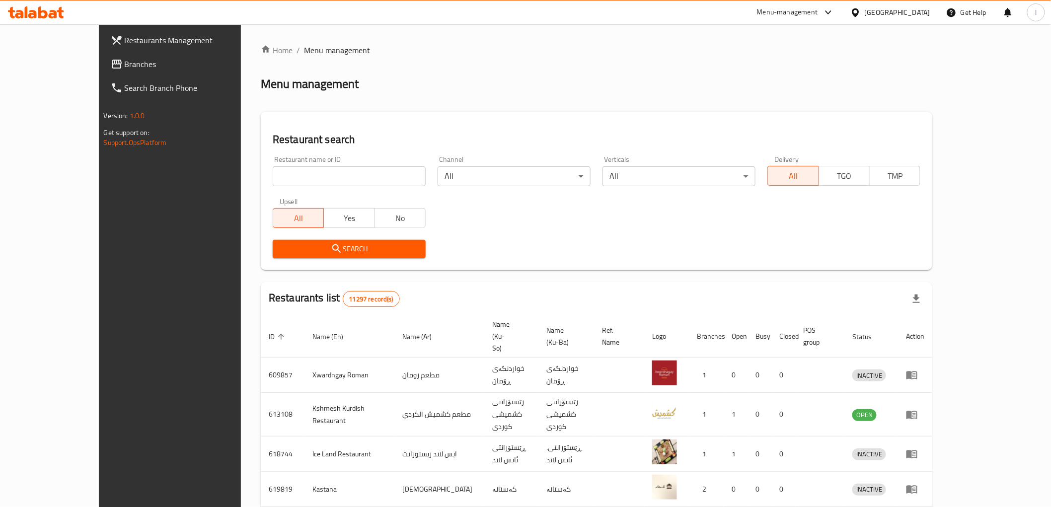
click at [315, 174] on input "search" at bounding box center [349, 176] width 153 height 20
paste input "774705"
type input "774705"
click at [316, 244] on span "Search" at bounding box center [349, 249] width 137 height 12
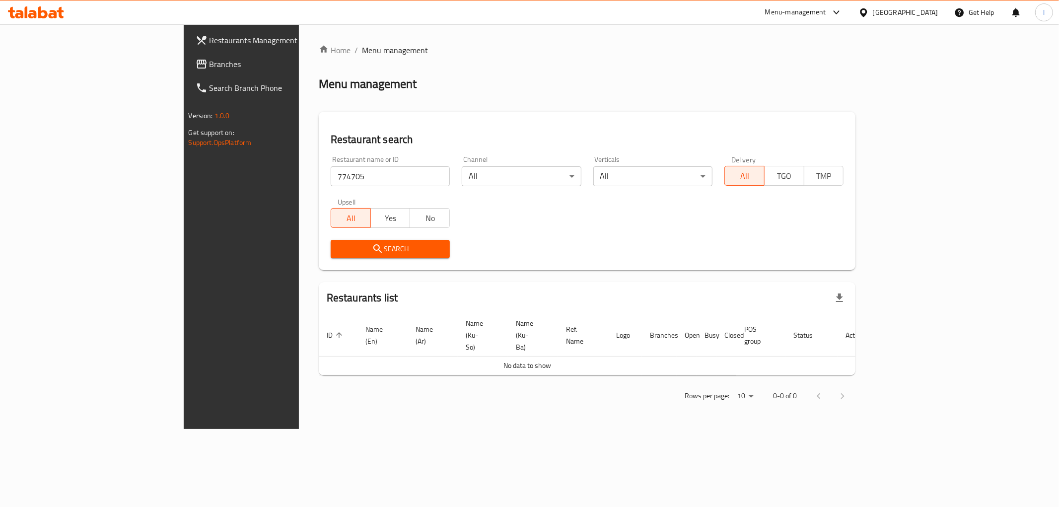
click at [210, 66] on span "Branches" at bounding box center [281, 64] width 143 height 12
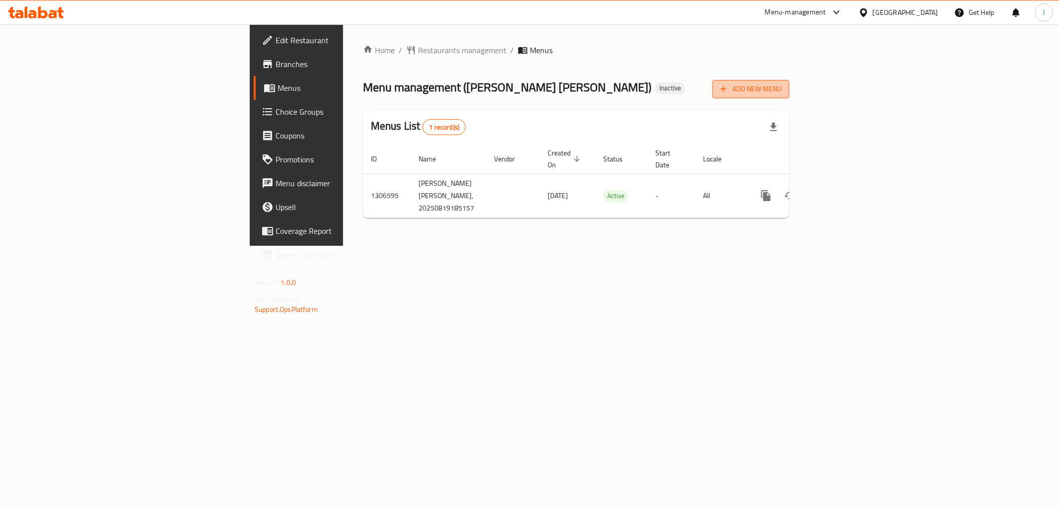
click at [782, 86] on span "Add New Menu" at bounding box center [751, 89] width 61 height 12
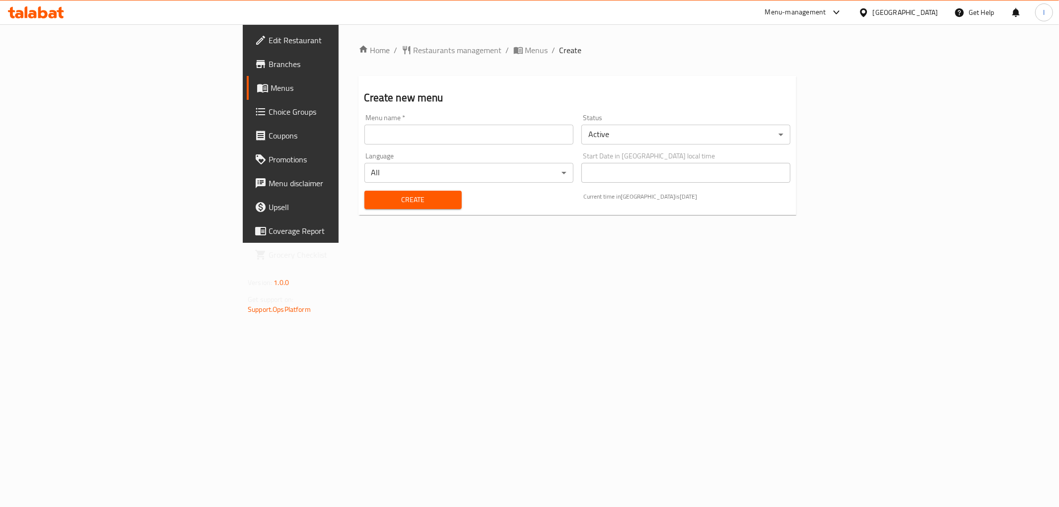
drag, startPoint x: 393, startPoint y: 132, endPoint x: 279, endPoint y: 141, distance: 115.1
click at [393, 132] on input "text" at bounding box center [469, 135] width 209 height 20
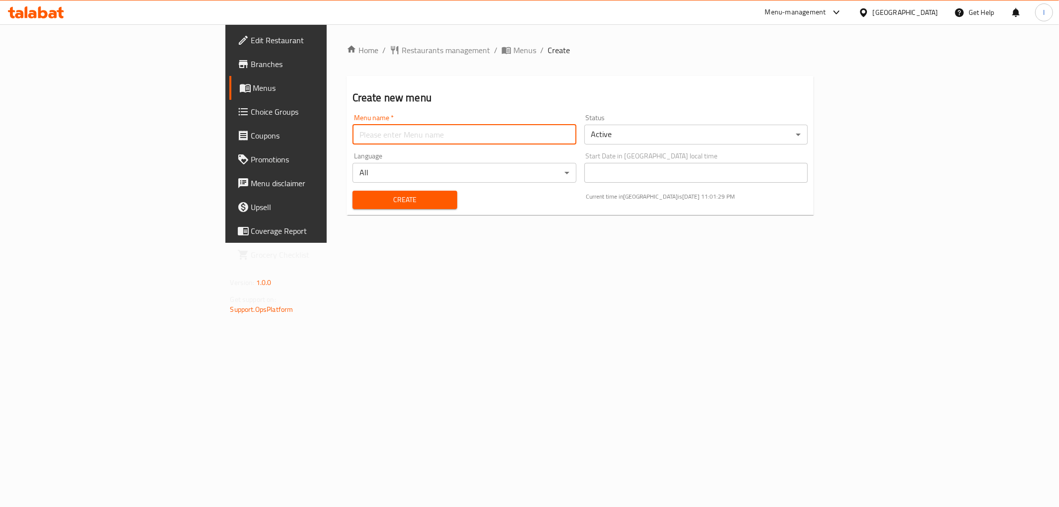
type input "Lanya"
click at [361, 205] on span "Create" at bounding box center [405, 200] width 89 height 12
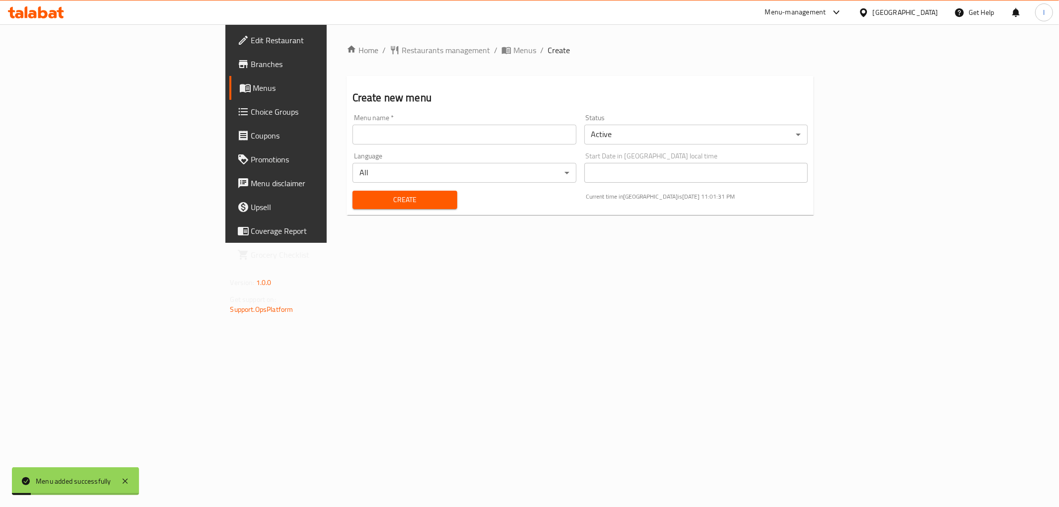
click at [253, 87] on span "Menus" at bounding box center [323, 88] width 141 height 12
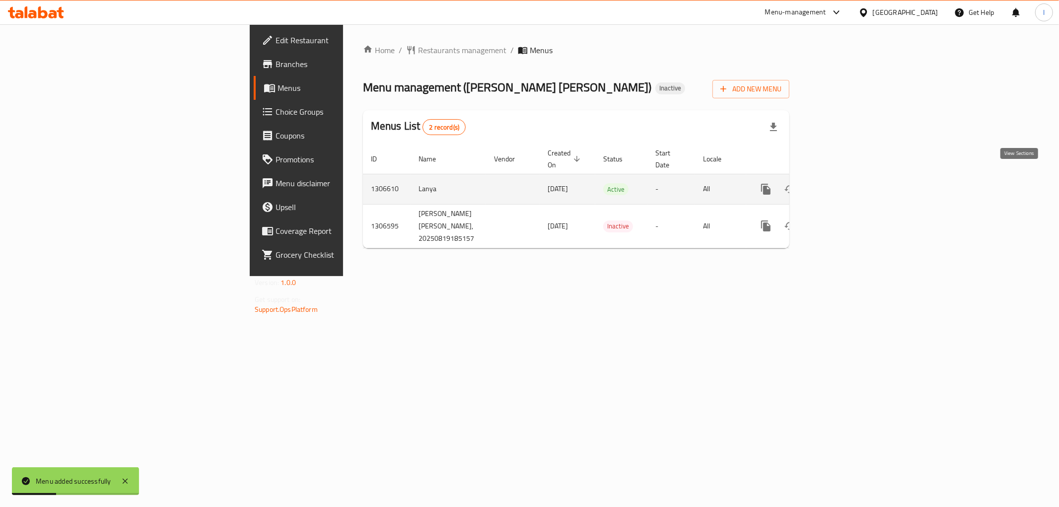
click at [844, 183] on icon "enhanced table" at bounding box center [838, 189] width 12 height 12
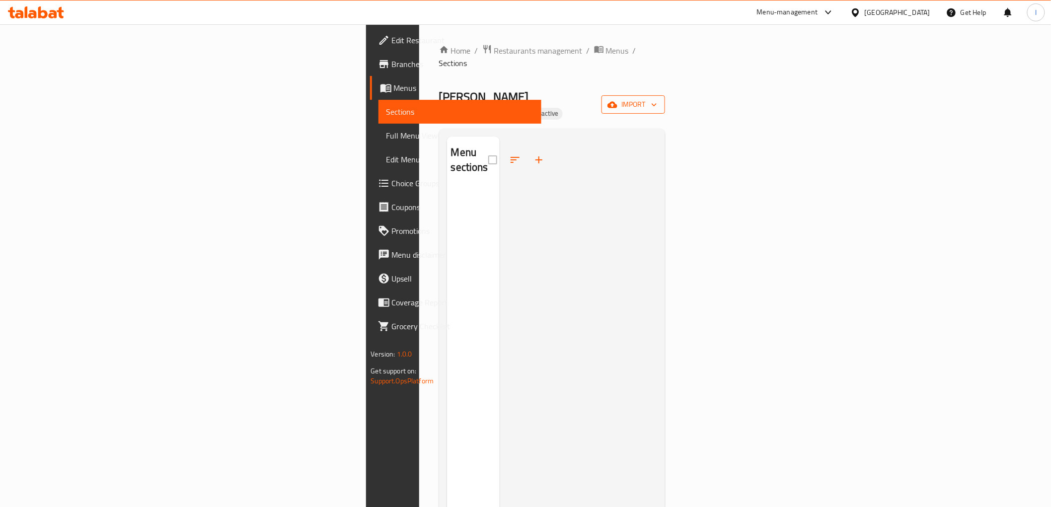
click at [665, 95] on button "import" at bounding box center [633, 104] width 64 height 18
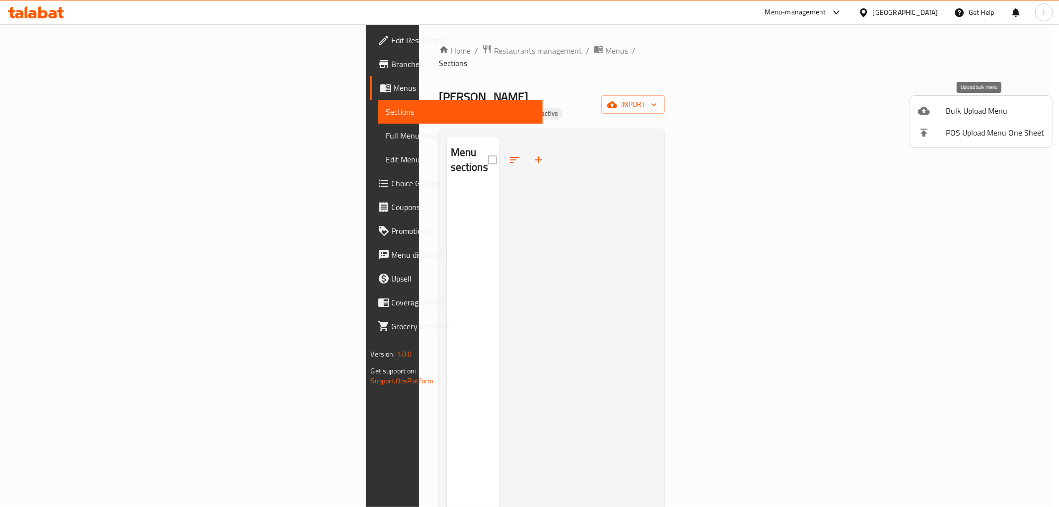
click at [934, 110] on div at bounding box center [932, 111] width 28 height 12
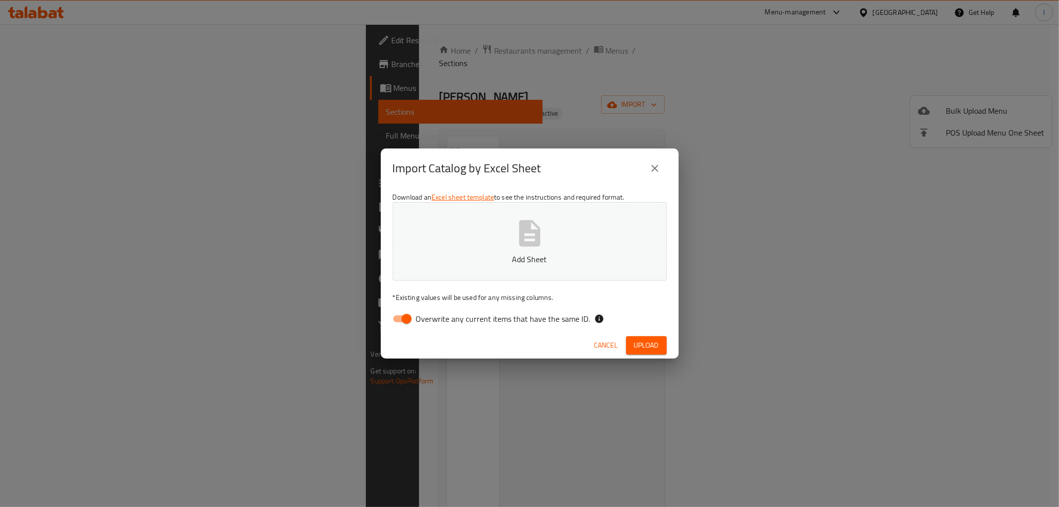
click at [464, 319] on span "Overwrite any current items that have the same ID." at bounding box center [503, 319] width 174 height 12
click at [435, 319] on input "Overwrite any current items that have the same ID." at bounding box center [406, 318] width 57 height 19
checkbox input "false"
click at [499, 235] on button "Add Sheet" at bounding box center [530, 241] width 274 height 78
click at [640, 344] on span "Upload" at bounding box center [646, 345] width 25 height 12
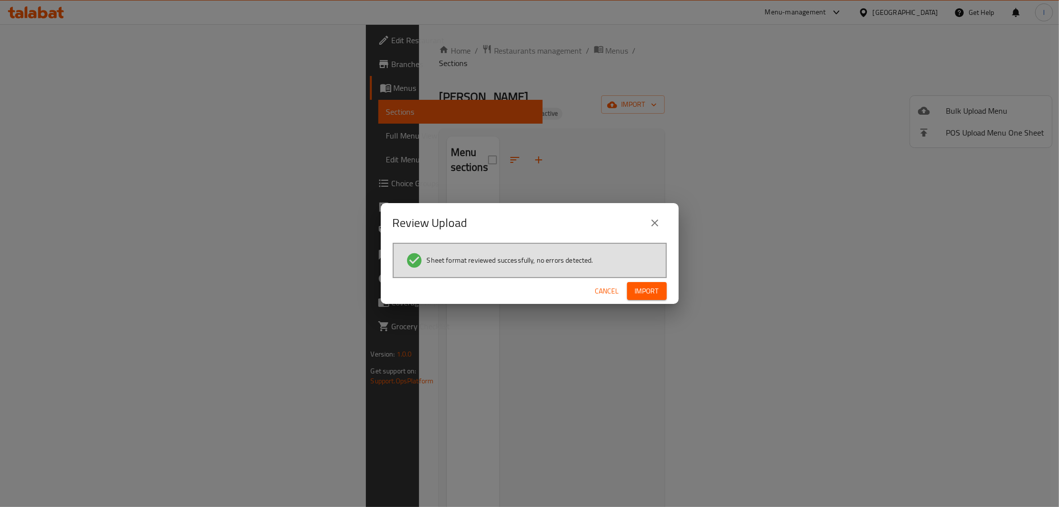
click at [653, 287] on span "Import" at bounding box center [647, 291] width 24 height 12
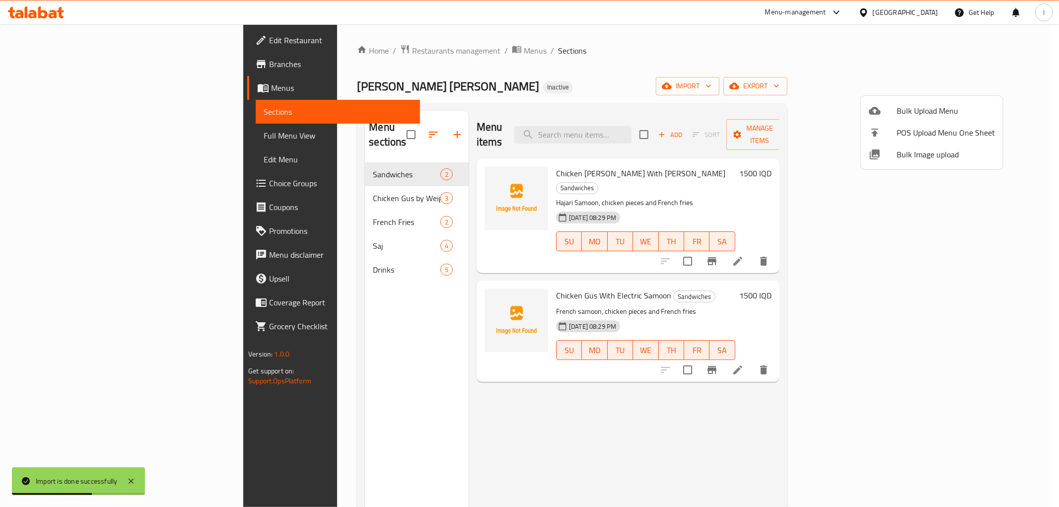
click at [55, 140] on div at bounding box center [529, 253] width 1059 height 507
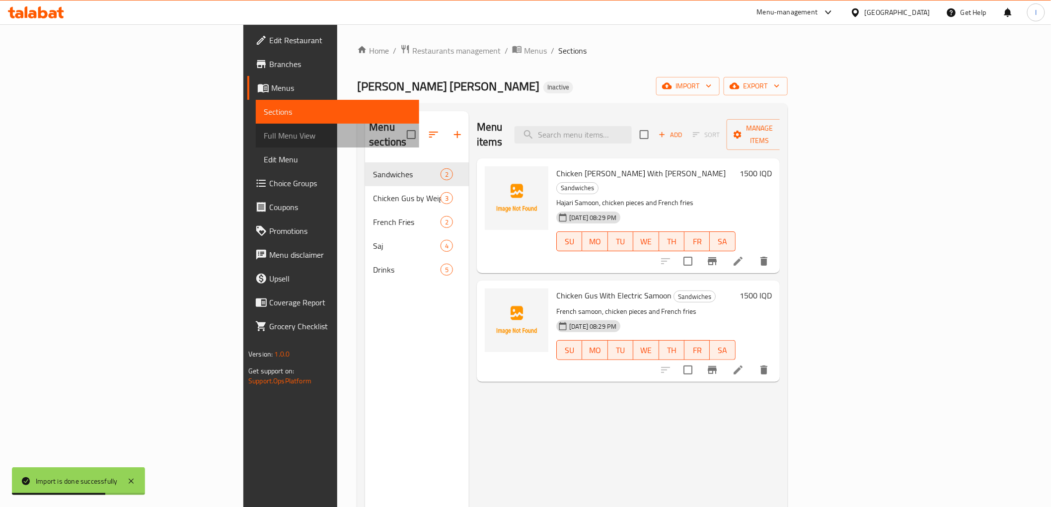
click at [264, 140] on span "Full Menu View" at bounding box center [337, 136] width 147 height 12
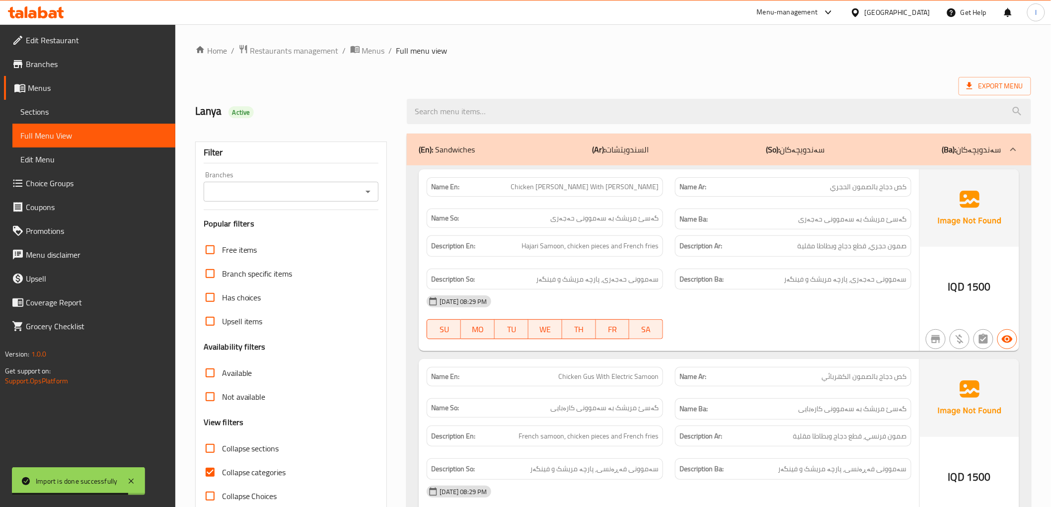
click at [325, 182] on div "Branches" at bounding box center [291, 192] width 175 height 20
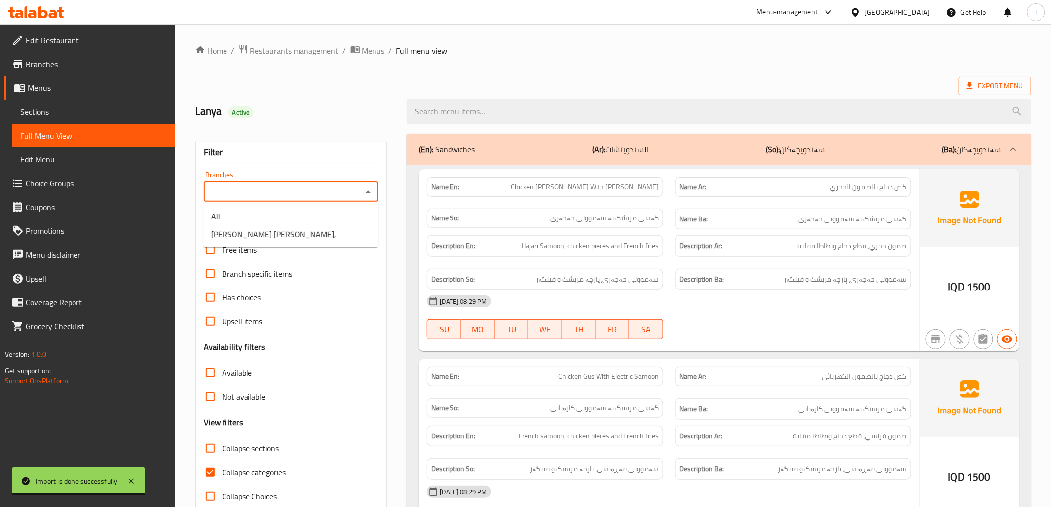
click at [281, 195] on input "Branches" at bounding box center [283, 192] width 153 height 14
click at [277, 235] on li "[PERSON_NAME] [PERSON_NAME]," at bounding box center [290, 234] width 175 height 18
type input "[PERSON_NAME] [PERSON_NAME],"
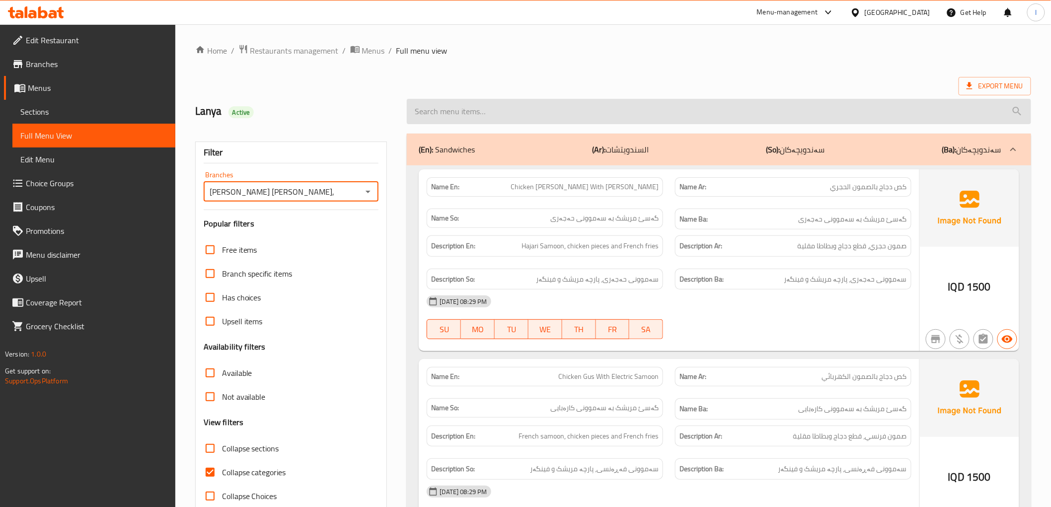
click at [588, 123] on input "search" at bounding box center [719, 111] width 624 height 25
click at [541, 114] on input "search" at bounding box center [719, 111] width 624 height 25
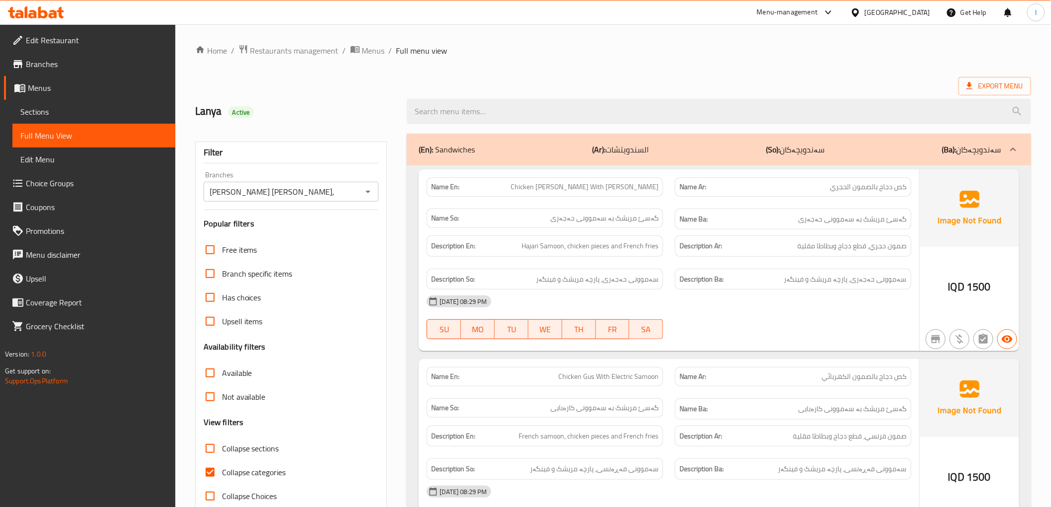
click at [254, 474] on span "Collapse categories" at bounding box center [254, 472] width 64 height 12
click at [222, 474] on input "Collapse categories" at bounding box center [210, 472] width 24 height 24
checkbox input "false"
click at [232, 452] on span "Collapse sections" at bounding box center [250, 448] width 57 height 12
click at [222, 452] on input "Collapse sections" at bounding box center [210, 449] width 24 height 24
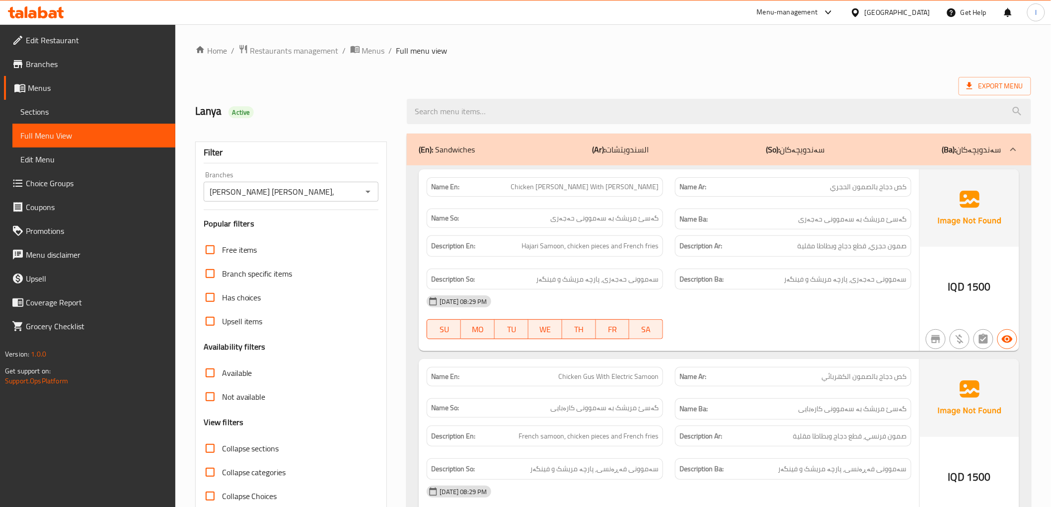
checkbox input "true"
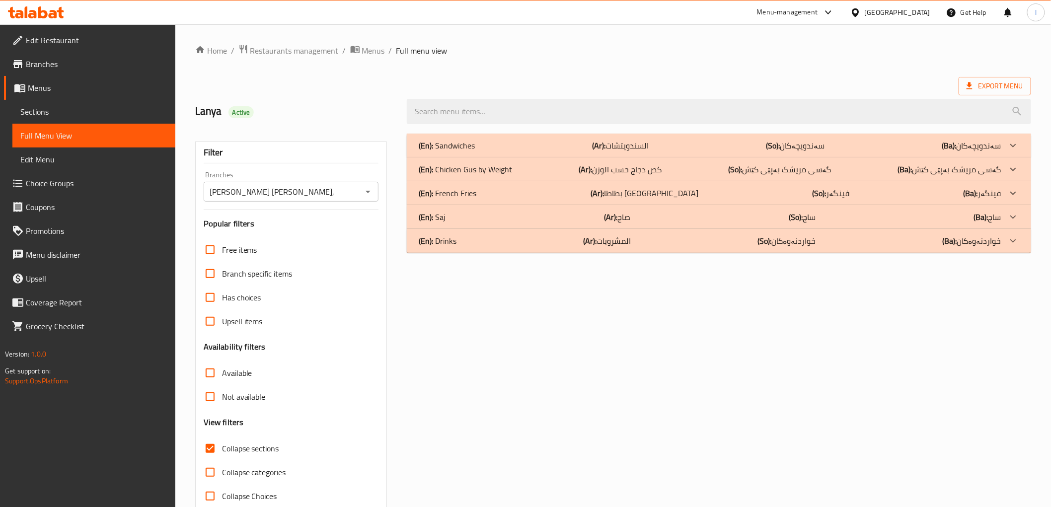
click at [671, 143] on div "(En): Sandwiches (Ar): السندويتشات (So): سەندویچەکان (Ba): سەندویچەکان" at bounding box center [710, 146] width 582 height 12
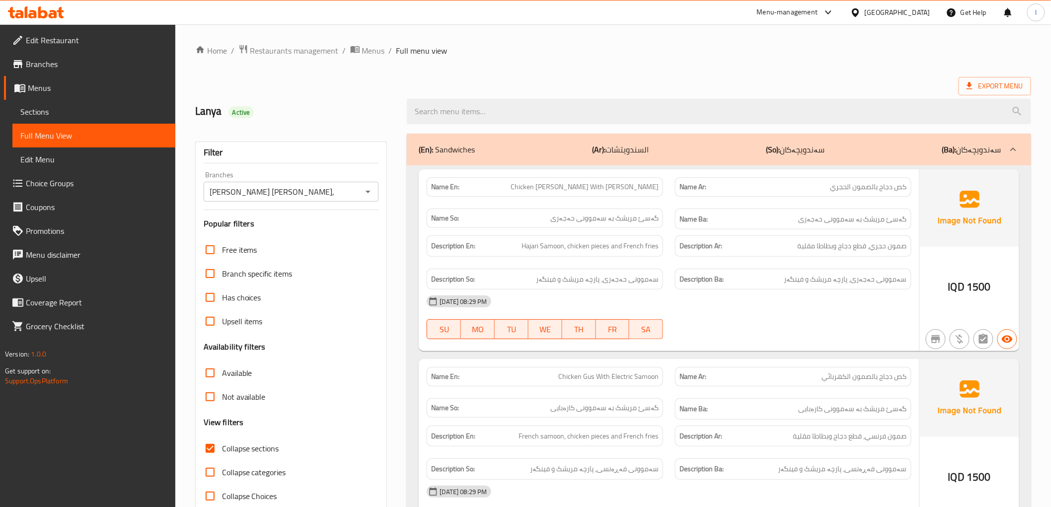
click at [781, 157] on div "(En): Sandwiches (Ar): السندويتشات (So): سەندویچەکان (Ba): سەندویچەکان" at bounding box center [719, 150] width 624 height 32
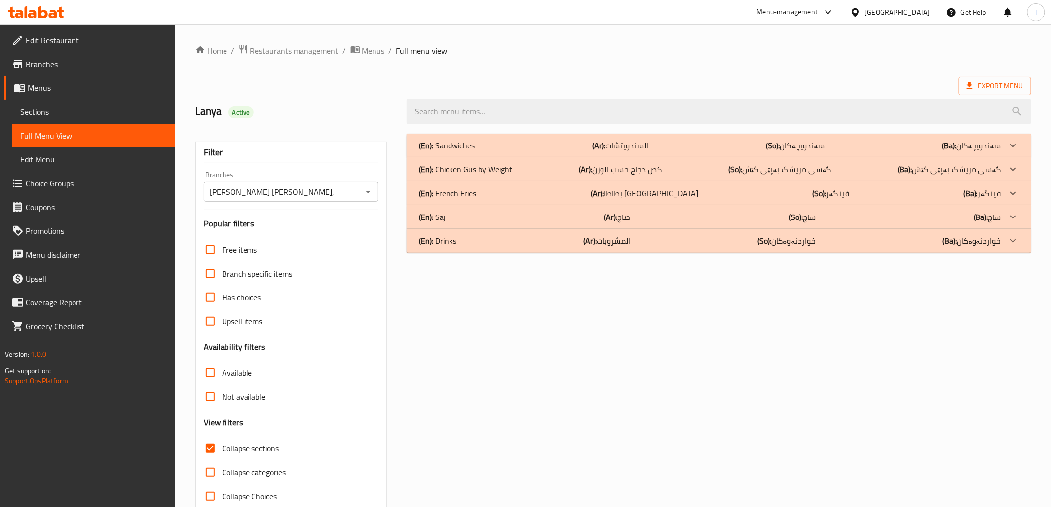
click at [766, 151] on p "(So): گەسی مریشک بەپێی کێش" at bounding box center [795, 146] width 59 height 12
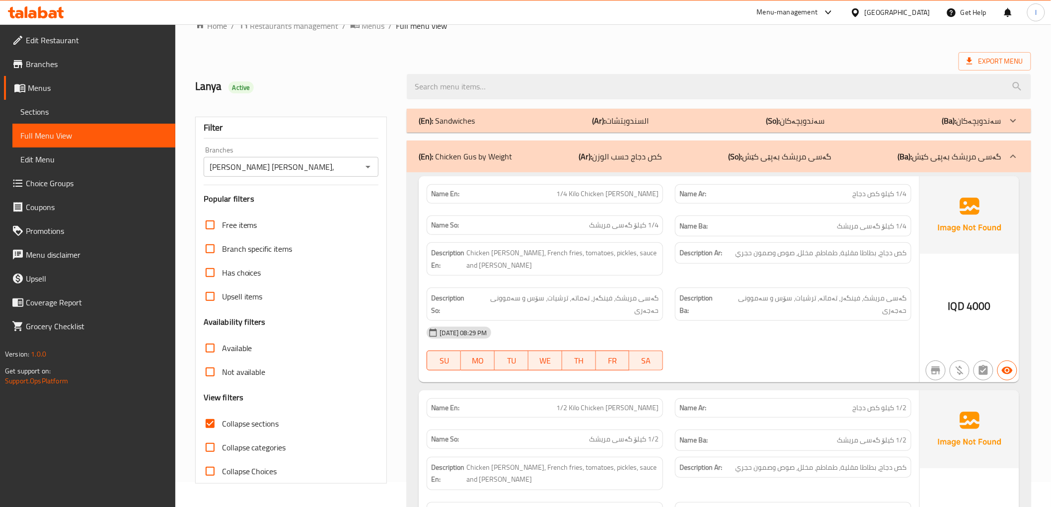
scroll to position [17, 0]
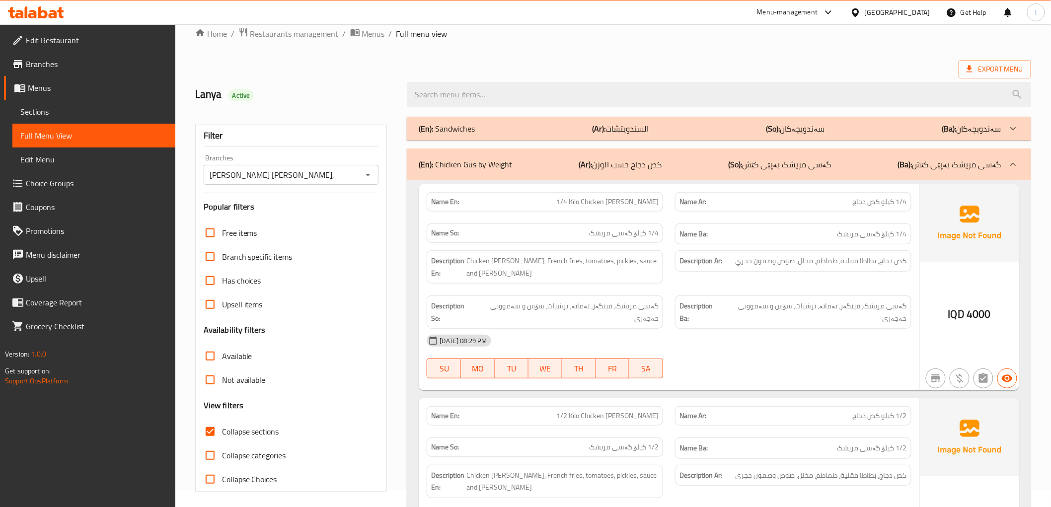
click at [794, 168] on p "(So): گەسی مریشک بەپێی کێش" at bounding box center [780, 164] width 103 height 12
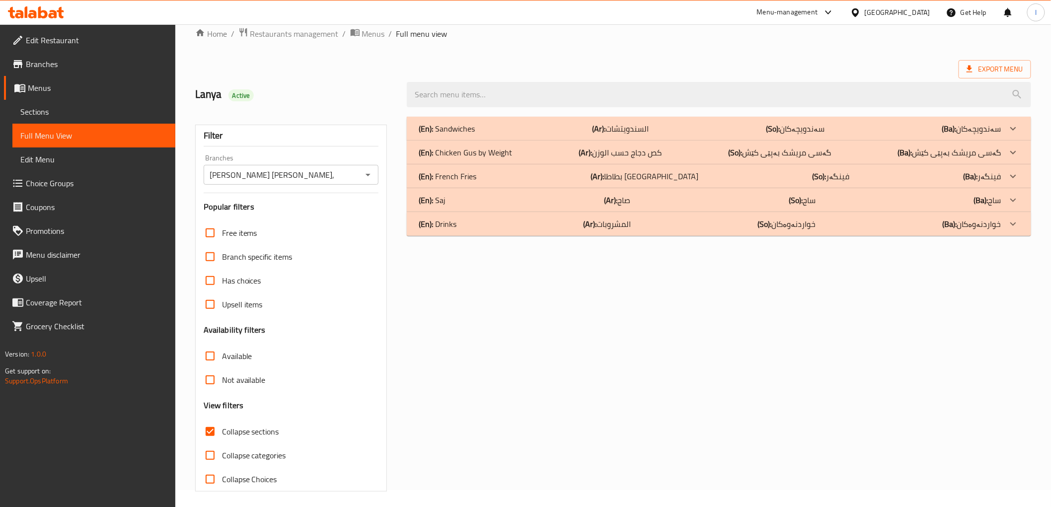
click at [728, 135] on div "(En): French Fries (Ar): بطاطا مقلية (So): فینگەر (Ba): فینگەر" at bounding box center [710, 129] width 582 height 12
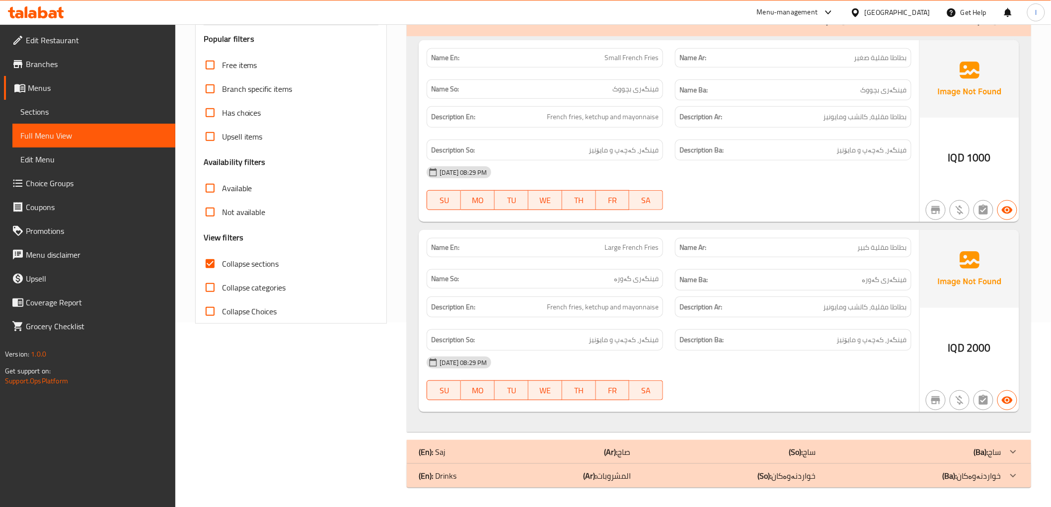
scroll to position [186, 0]
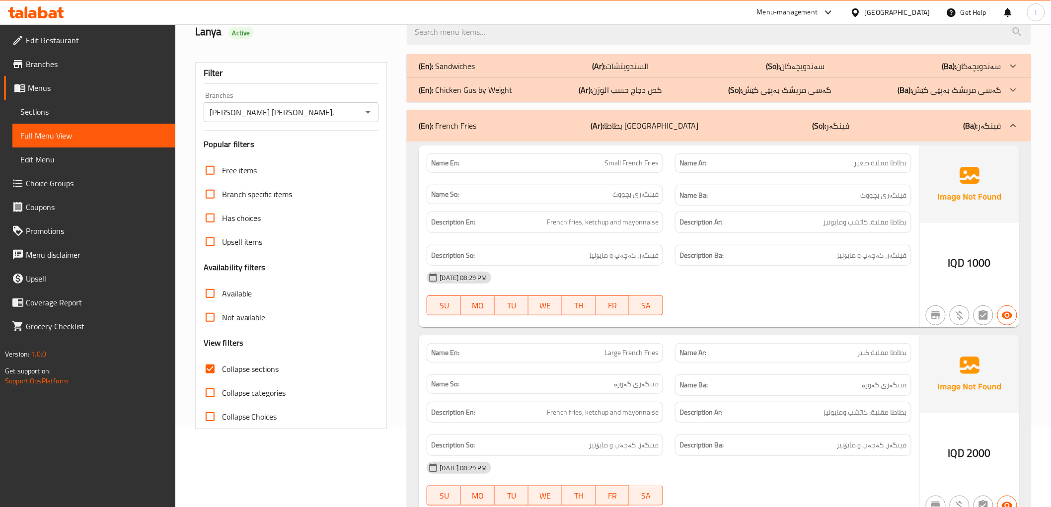
click at [857, 132] on div "(En): French Fries (Ar): بطاطا مقلية (So): فینگەر (Ba): فینگەر" at bounding box center [719, 126] width 624 height 32
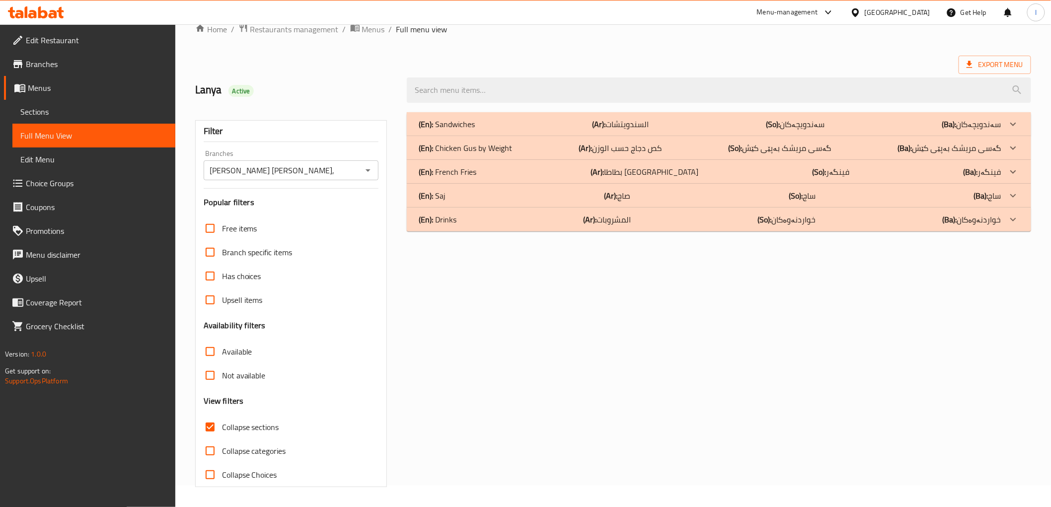
scroll to position [21, 0]
click at [757, 130] on div "(En): Saj (Ar): صاج (So): ساج (Ba): ساج" at bounding box center [710, 124] width 582 height 12
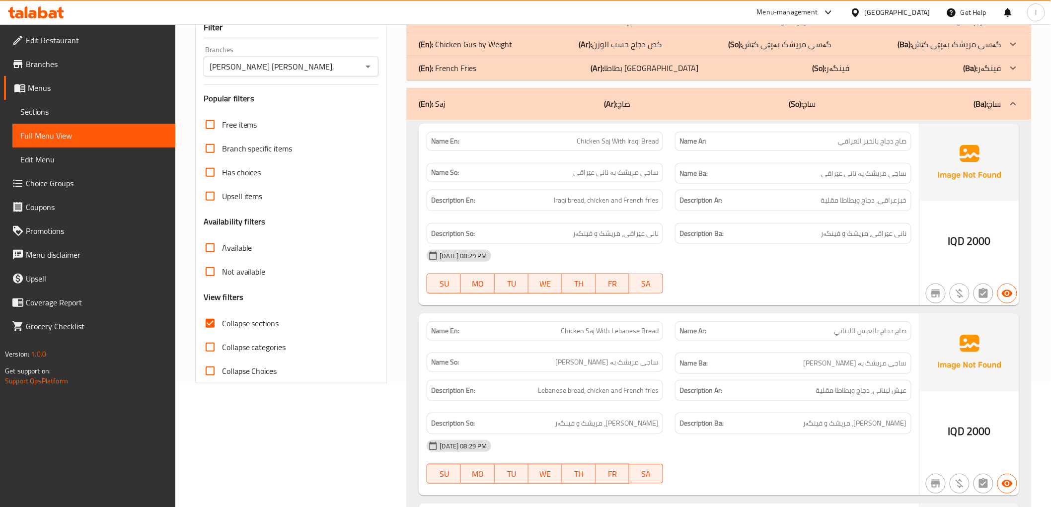
scroll to position [70, 0]
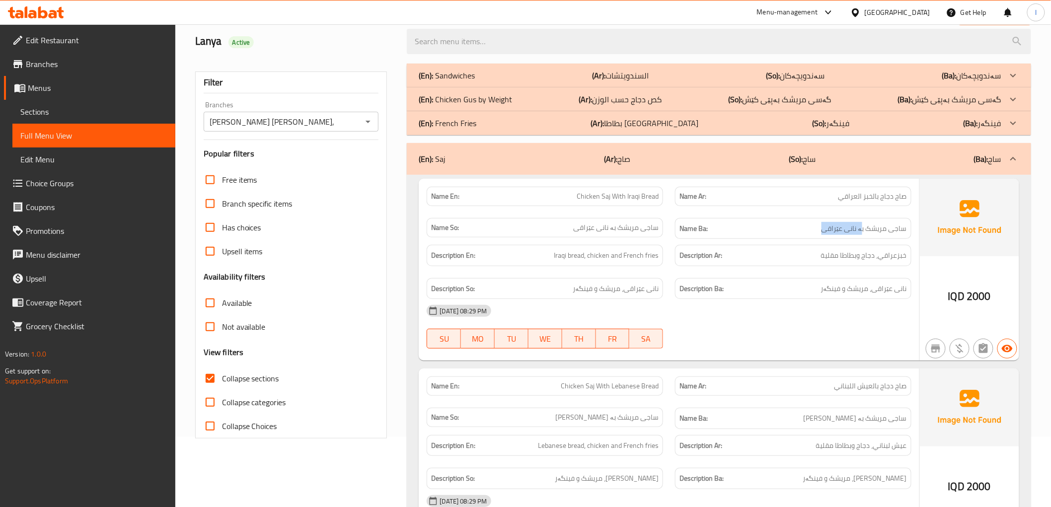
drag, startPoint x: 864, startPoint y: 233, endPoint x: 808, endPoint y: 229, distance: 55.8
click at [808, 229] on h6 "Name Ba: ساجی مریشک بە نانی عێراقی" at bounding box center [792, 228] width 227 height 12
drag, startPoint x: 669, startPoint y: 229, endPoint x: 661, endPoint y: 230, distance: 8.1
click at [661, 230] on div "Name En: Chicken Saj With Iraqi Bread Name Ar: صاج دجاج بالخبز العراقي Name So:…" at bounding box center [669, 213] width 496 height 65
drag, startPoint x: 855, startPoint y: 294, endPoint x: 810, endPoint y: 294, distance: 45.2
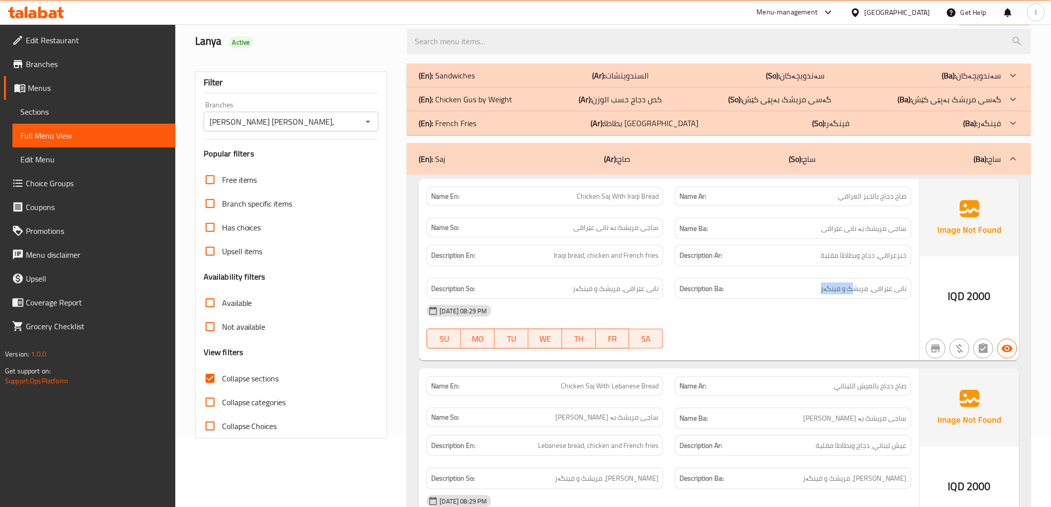
click at [810, 294] on h6 "Description Ba: نانی عێراقی، مریشک و فینگەر" at bounding box center [792, 289] width 227 height 12
drag, startPoint x: 583, startPoint y: 260, endPoint x: 589, endPoint y: 260, distance: 6.5
click at [589, 260] on span "Iraqi bread, chicken and French fries" at bounding box center [606, 255] width 105 height 12
click at [599, 260] on span "Iraqi bread, chicken and French fries" at bounding box center [606, 255] width 105 height 12
drag, startPoint x: 604, startPoint y: 279, endPoint x: 608, endPoint y: 287, distance: 8.7
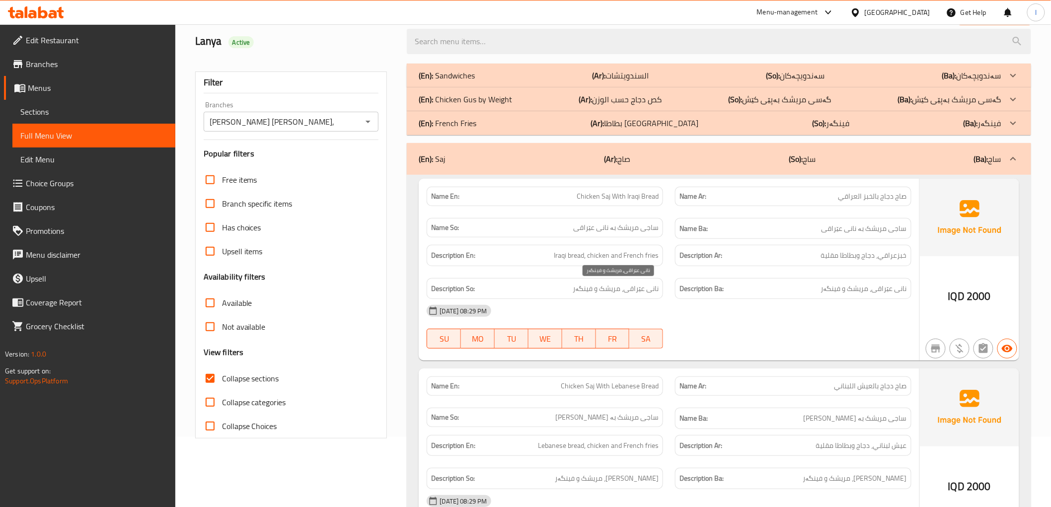
click at [608, 286] on div "Description So: نانی عێراقی، مریشک و فینگەر" at bounding box center [545, 288] width 236 height 21
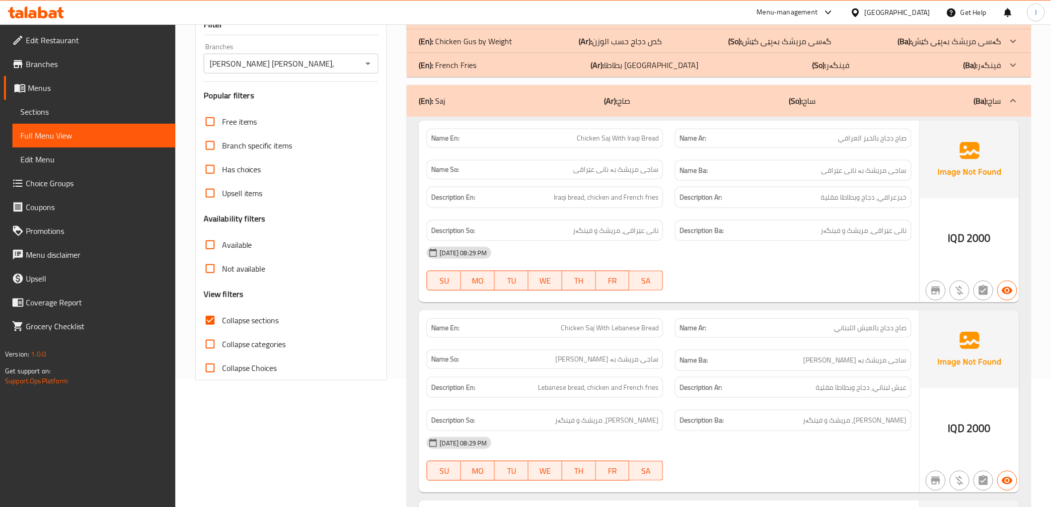
scroll to position [127, 0]
click at [728, 104] on div "(En): Saj (Ar): صاج (So): ساج (Ba): ساج" at bounding box center [710, 102] width 582 height 12
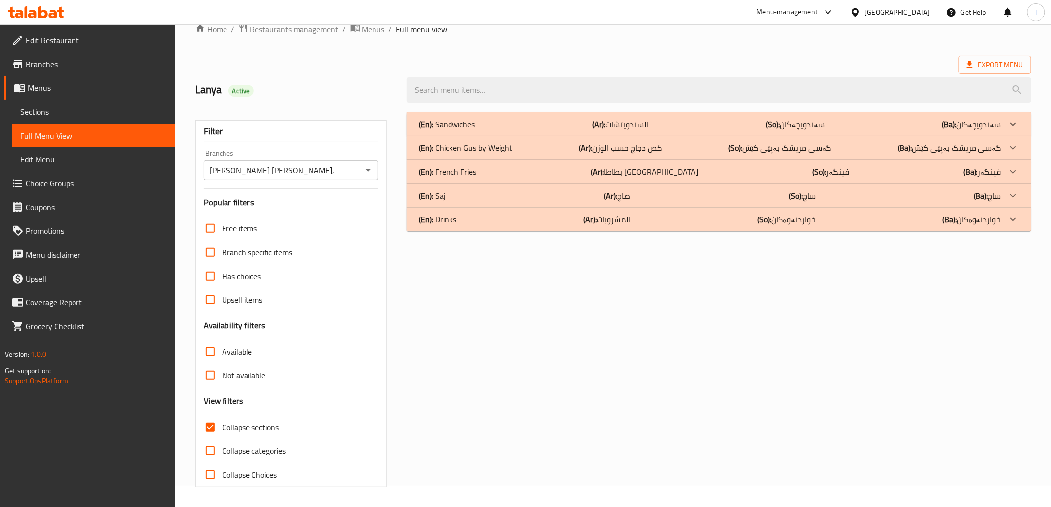
scroll to position [21, 0]
click at [525, 130] on div "(En): Drinks (Ar): المشروبات (So): خواردنەوەکان (Ba): خواردنەوەکان" at bounding box center [710, 124] width 582 height 12
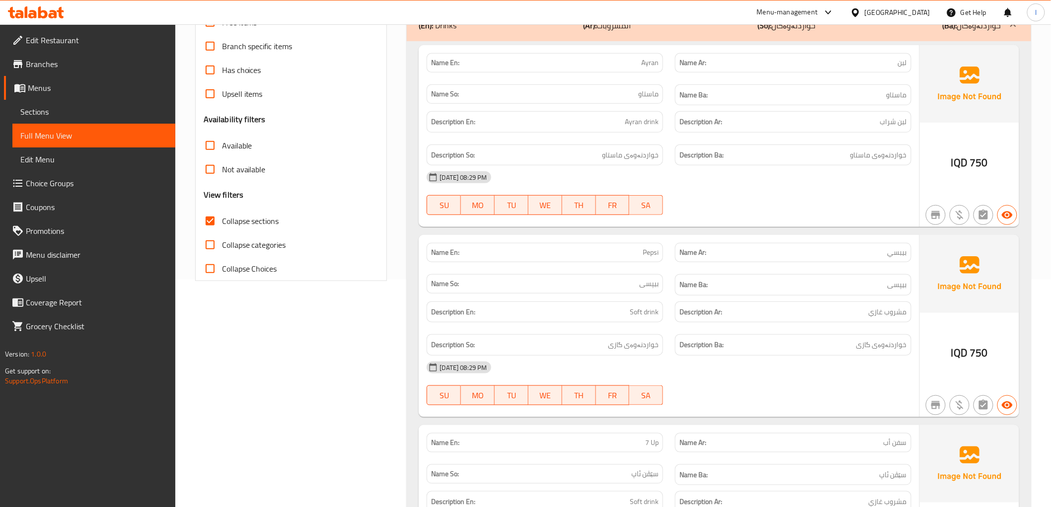
scroll to position [187, 0]
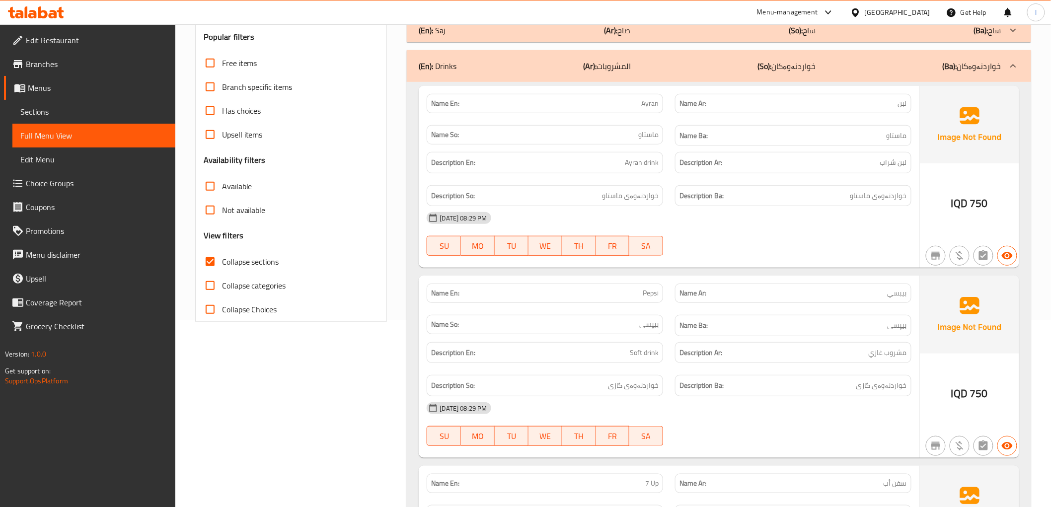
click at [311, 416] on div "Filter Branches [PERSON_NAME] [PERSON_NAME], Branches Popular filters Free item…" at bounding box center [295, 497] width 212 height 1113
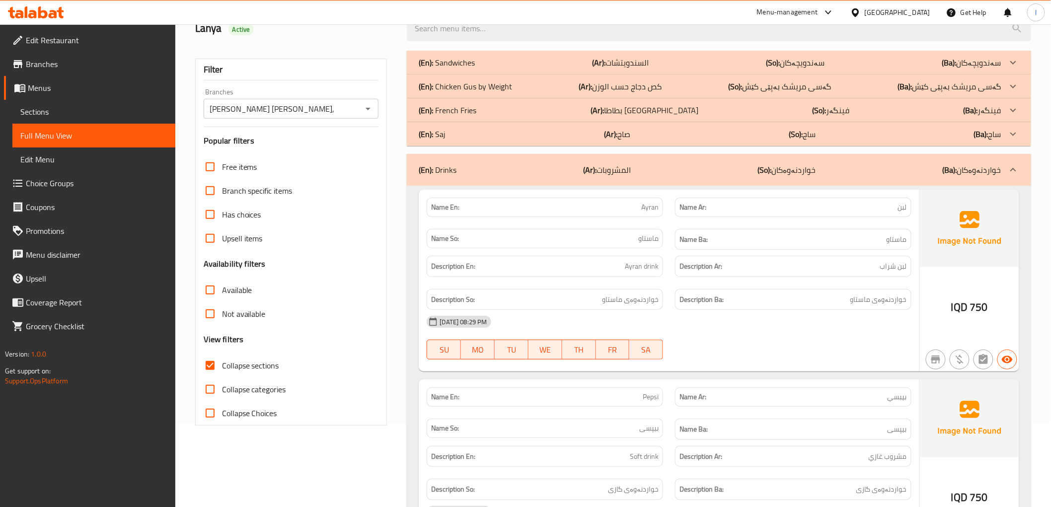
scroll to position [0, 0]
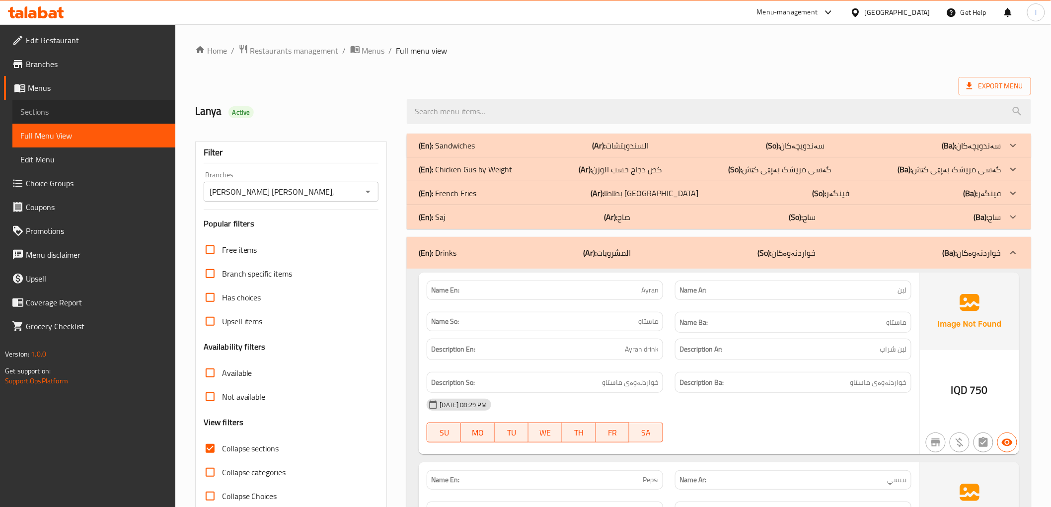
click at [58, 111] on span "Sections" at bounding box center [93, 112] width 147 height 12
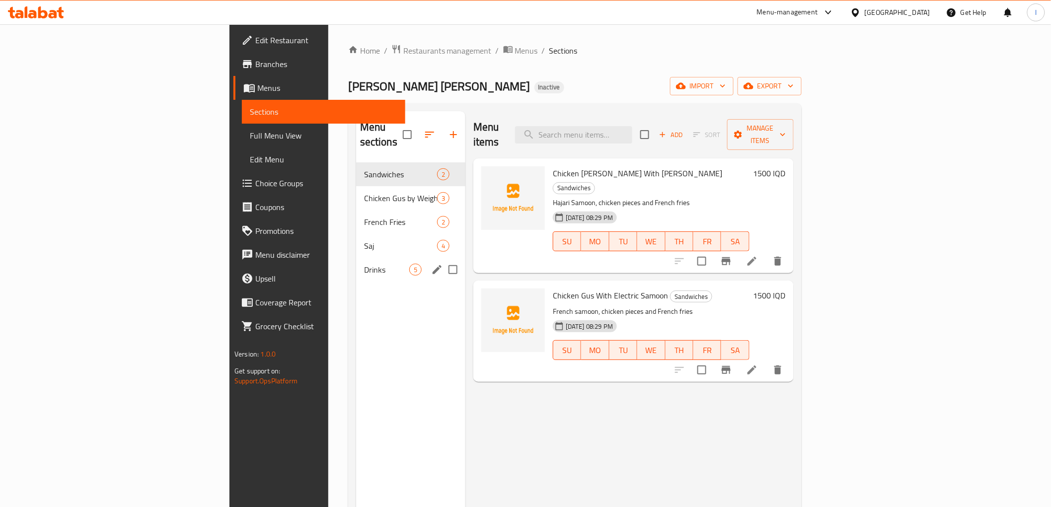
click at [364, 264] on span "Drinks" at bounding box center [386, 270] width 45 height 12
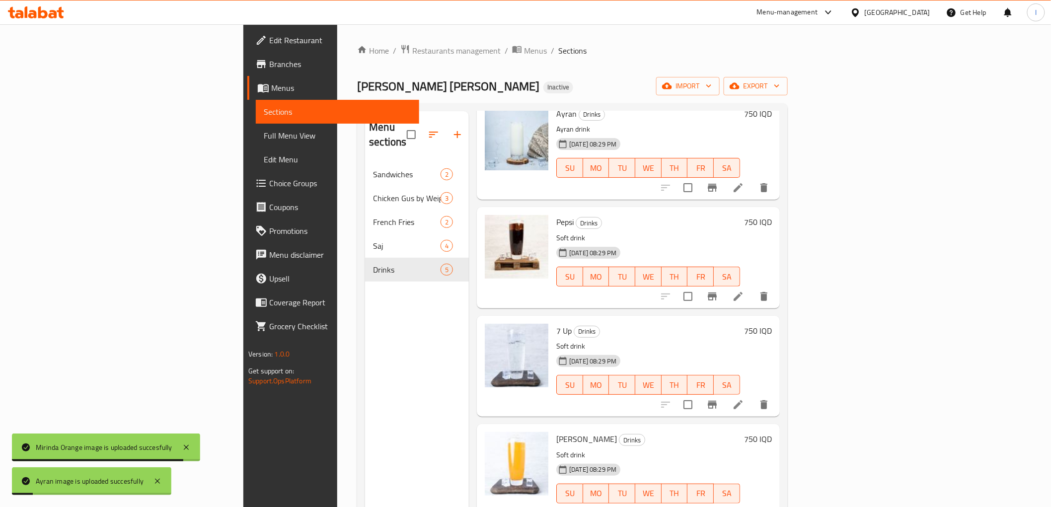
scroll to position [139, 0]
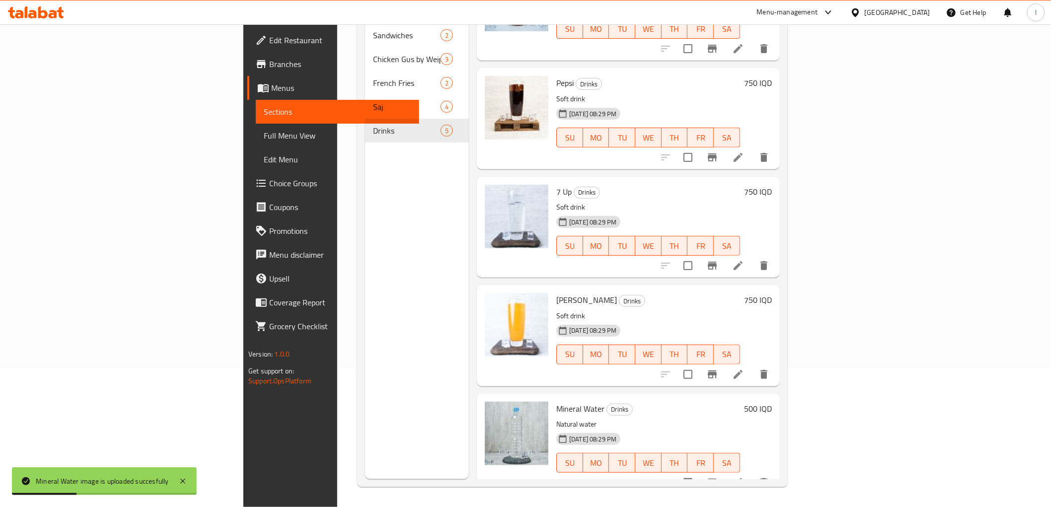
drag, startPoint x: 251, startPoint y: 448, endPoint x: 260, endPoint y: 440, distance: 11.6
click at [365, 448] on div "Menu sections Sandwiches 2 Chicken [PERSON_NAME] by Weight 3 French Fries 2 Saj…" at bounding box center [417, 225] width 104 height 507
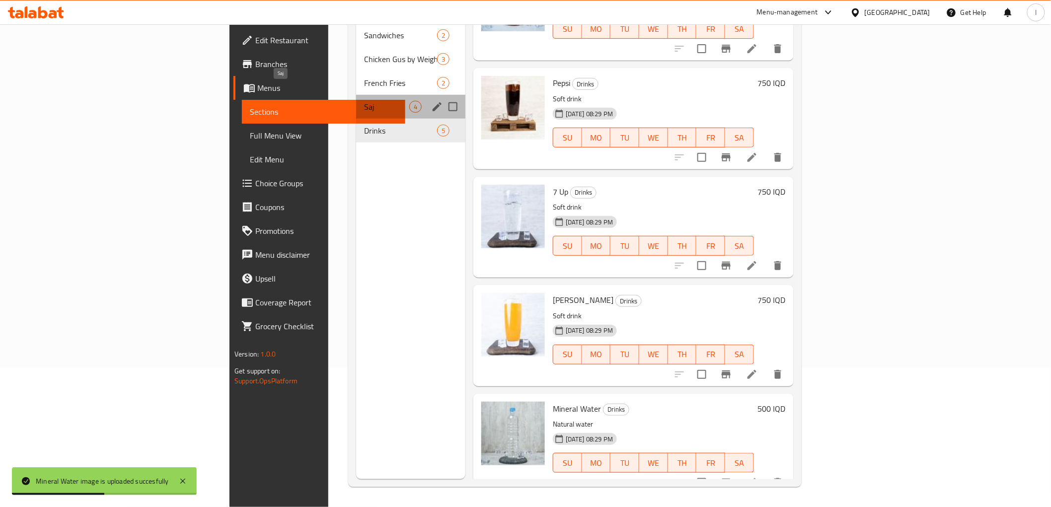
click at [364, 101] on span "Saj" at bounding box center [386, 107] width 45 height 12
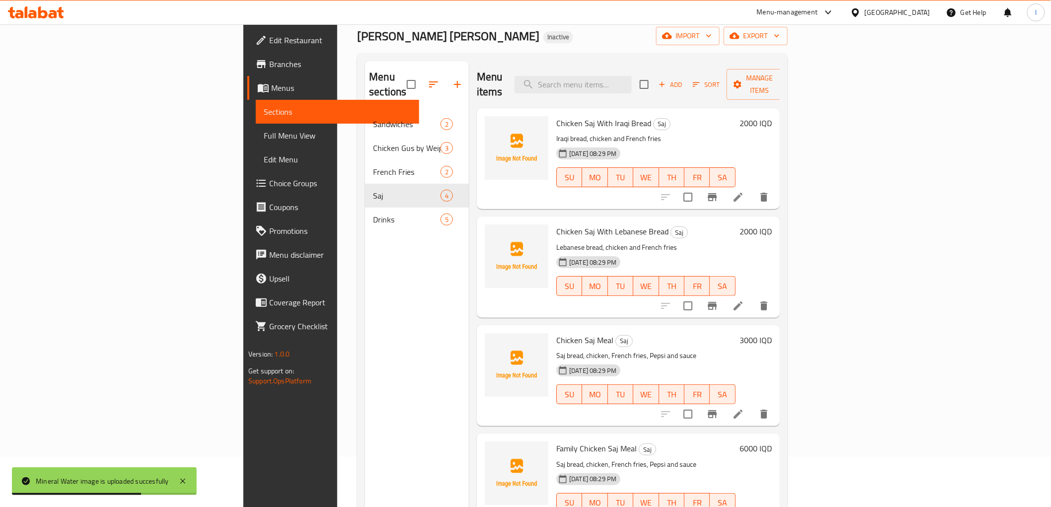
scroll to position [110, 0]
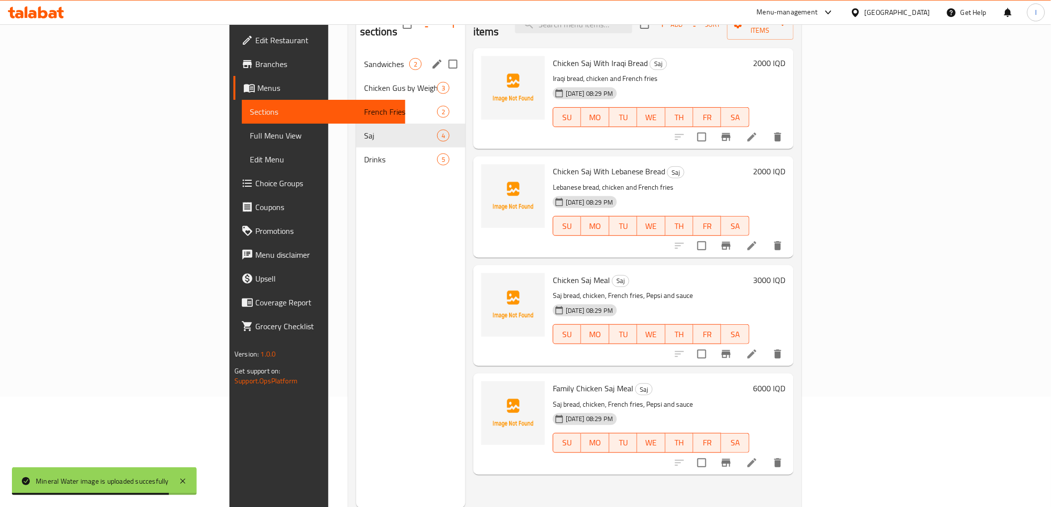
click at [356, 60] on div "Sandwiches 2" at bounding box center [410, 64] width 109 height 24
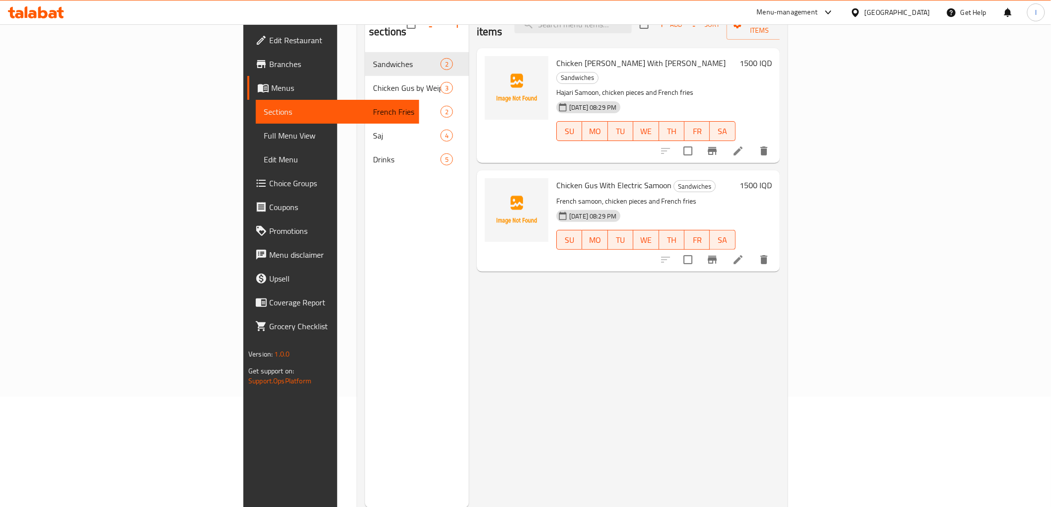
click at [469, 259] on div "Menu items Add Sort Manage items Chicken [PERSON_NAME] With [PERSON_NAME] Sandw…" at bounding box center [624, 254] width 311 height 507
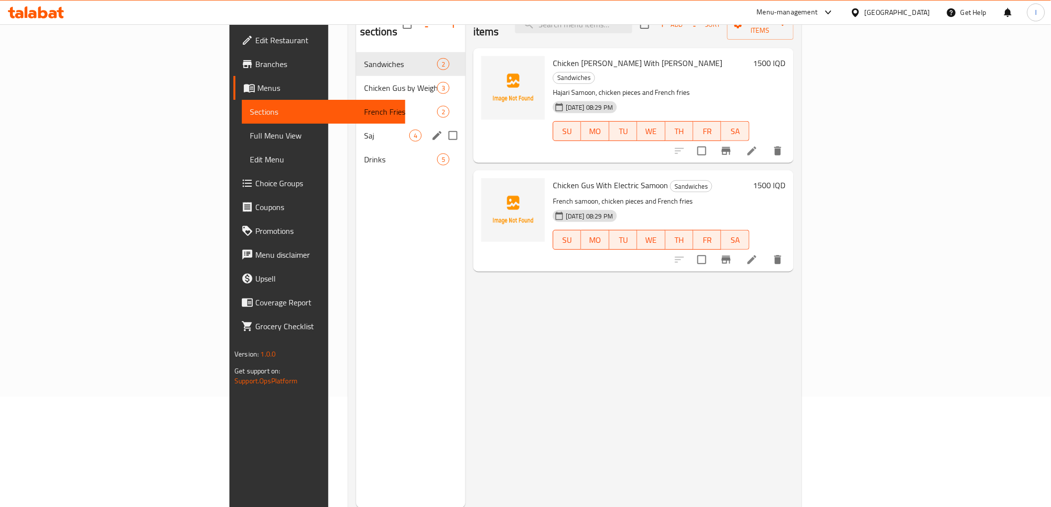
click at [356, 132] on div "Saj 4" at bounding box center [410, 136] width 109 height 24
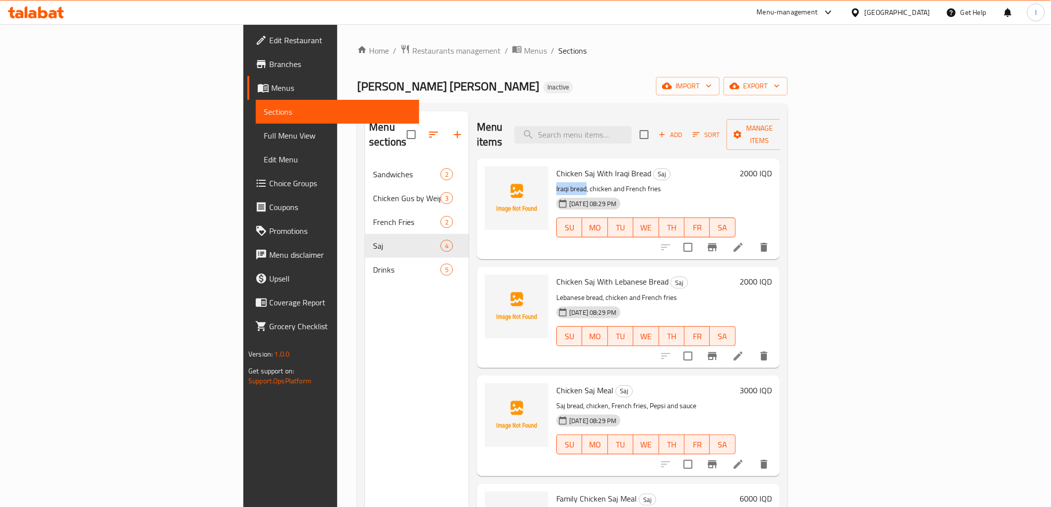
drag, startPoint x: 495, startPoint y: 176, endPoint x: 525, endPoint y: 173, distance: 30.4
click at [556, 183] on p "Iraqi bread, chicken and French fries" at bounding box center [645, 189] width 179 height 12
copy p "Iraqi bread"
drag, startPoint x: 495, startPoint y: 281, endPoint x: 541, endPoint y: 285, distance: 46.3
click at [556, 292] on p "Lebanese bread, chicken and French fries" at bounding box center [645, 298] width 179 height 12
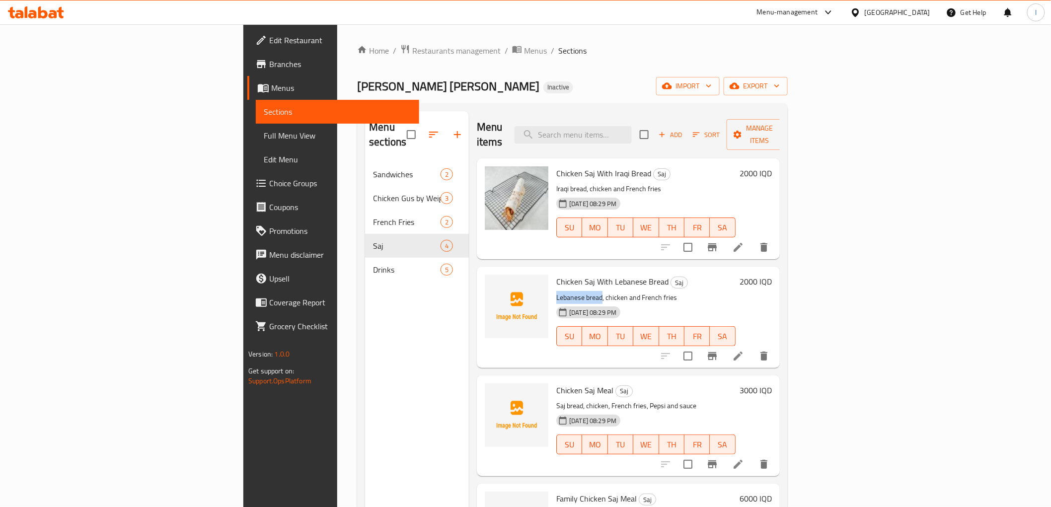
copy p "Lebanese bread"
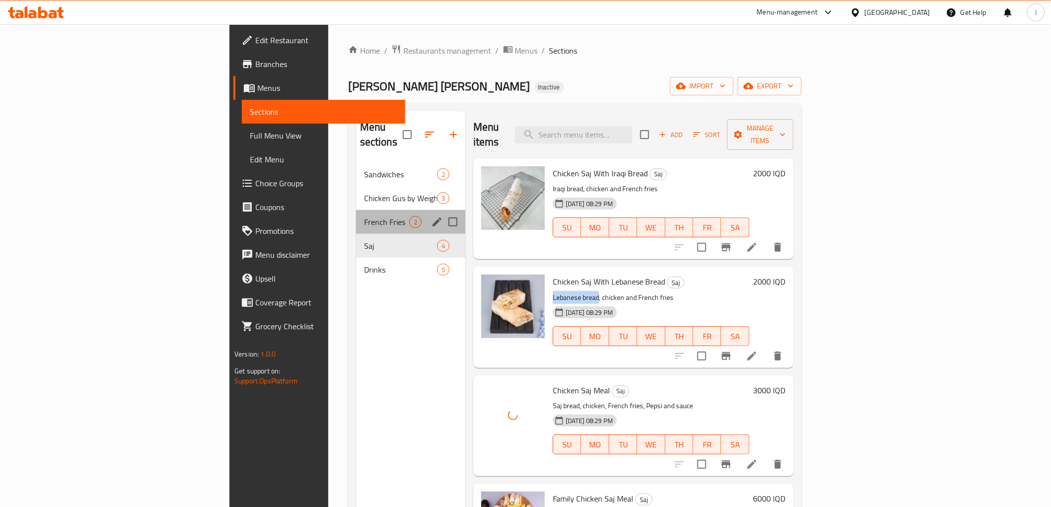
click at [356, 214] on div "French Fries 2" at bounding box center [410, 222] width 109 height 24
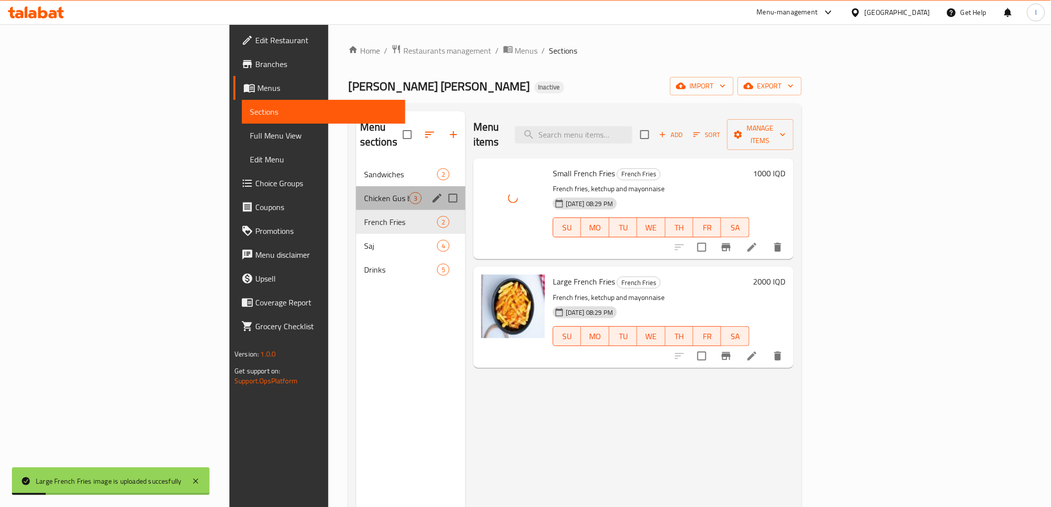
click at [356, 186] on div "Chicken [PERSON_NAME] by Weight 3" at bounding box center [410, 198] width 109 height 24
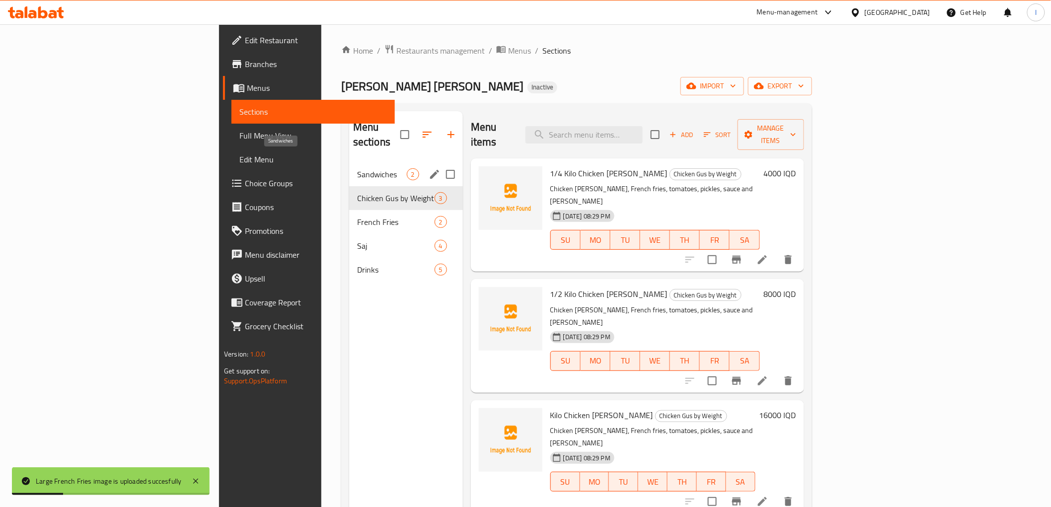
click at [357, 168] on span "Sandwiches" at bounding box center [382, 174] width 50 height 12
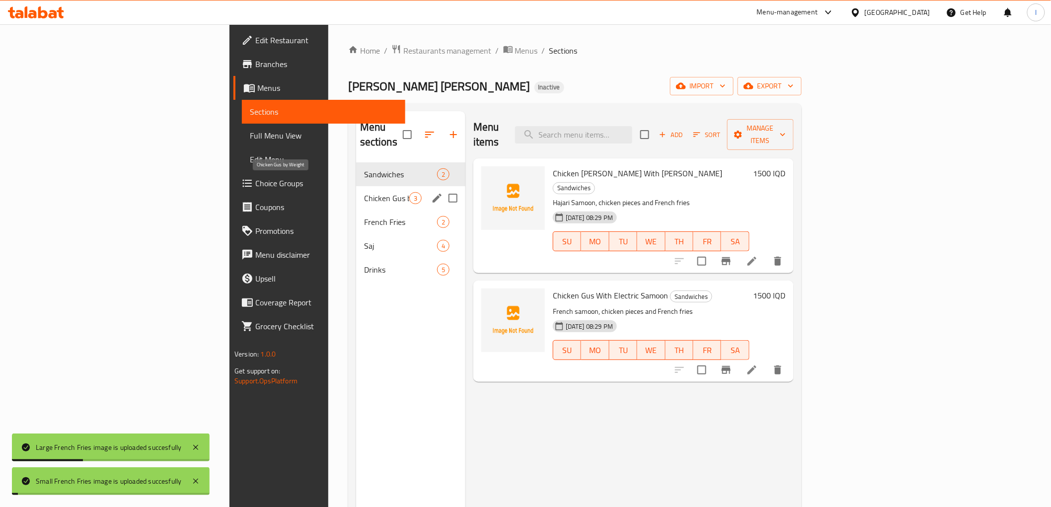
click at [364, 216] on span "French Fries" at bounding box center [400, 222] width 73 height 12
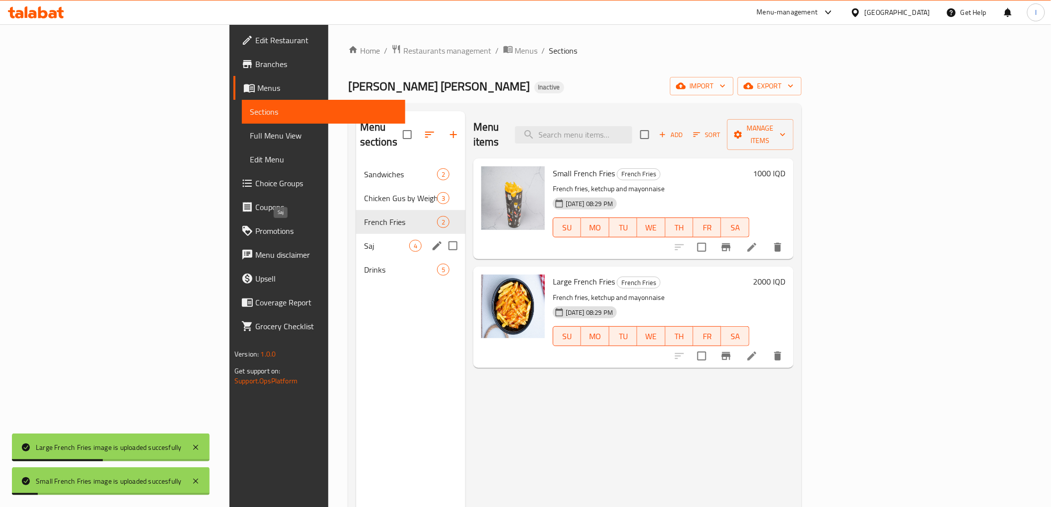
click at [364, 240] on span "Saj" at bounding box center [386, 246] width 45 height 12
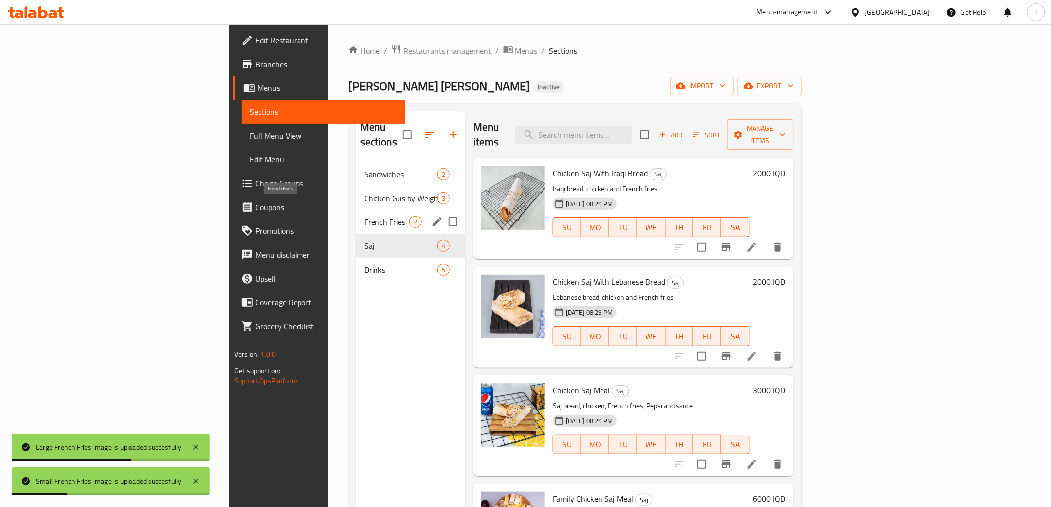
click at [364, 216] on span "French Fries" at bounding box center [386, 222] width 45 height 12
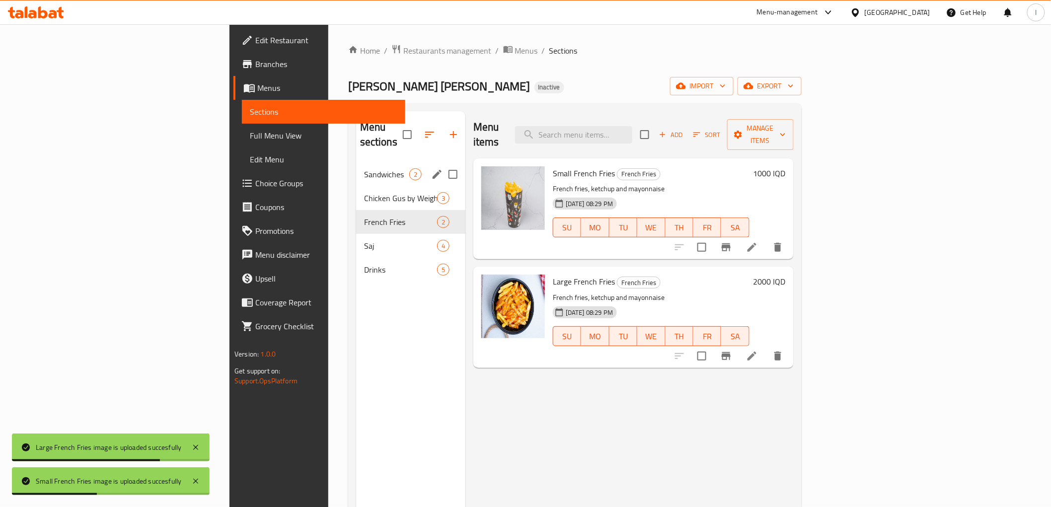
click at [356, 186] on div "Chicken [PERSON_NAME] by Weight 3" at bounding box center [410, 198] width 109 height 24
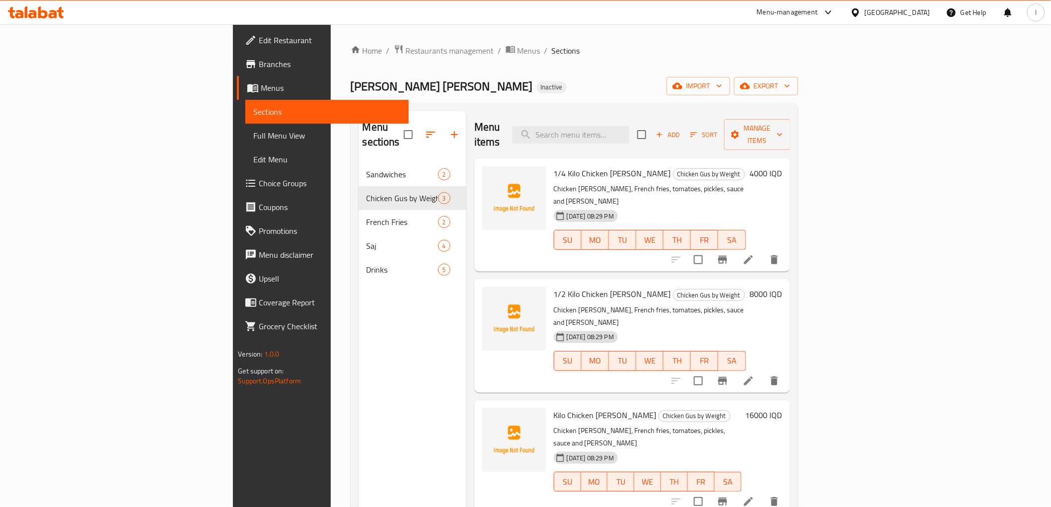
click at [359, 402] on div "Menu sections Sandwiches 2 Chicken [PERSON_NAME] by Weight 3 French Fries 2 Saj…" at bounding box center [413, 364] width 108 height 507
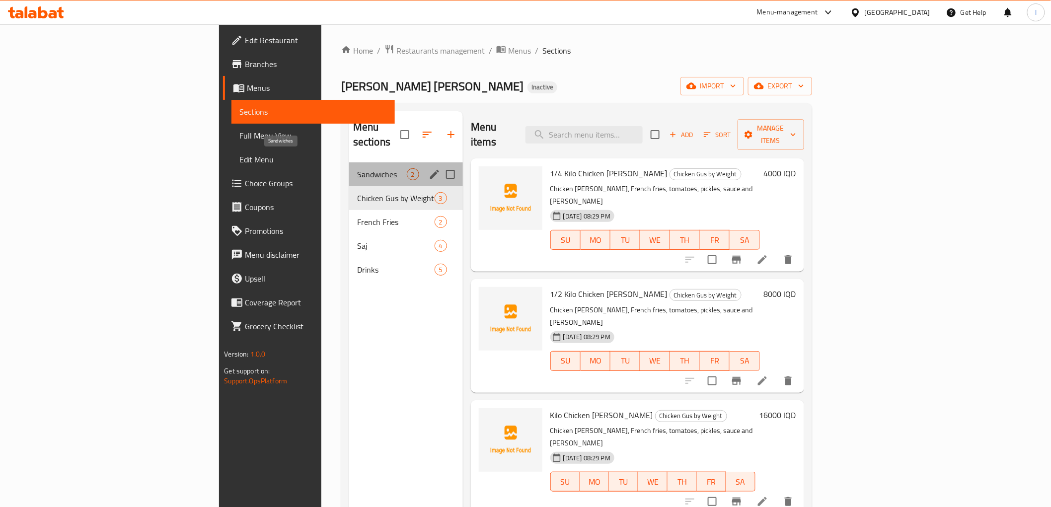
click at [357, 168] on span "Sandwiches" at bounding box center [382, 174] width 50 height 12
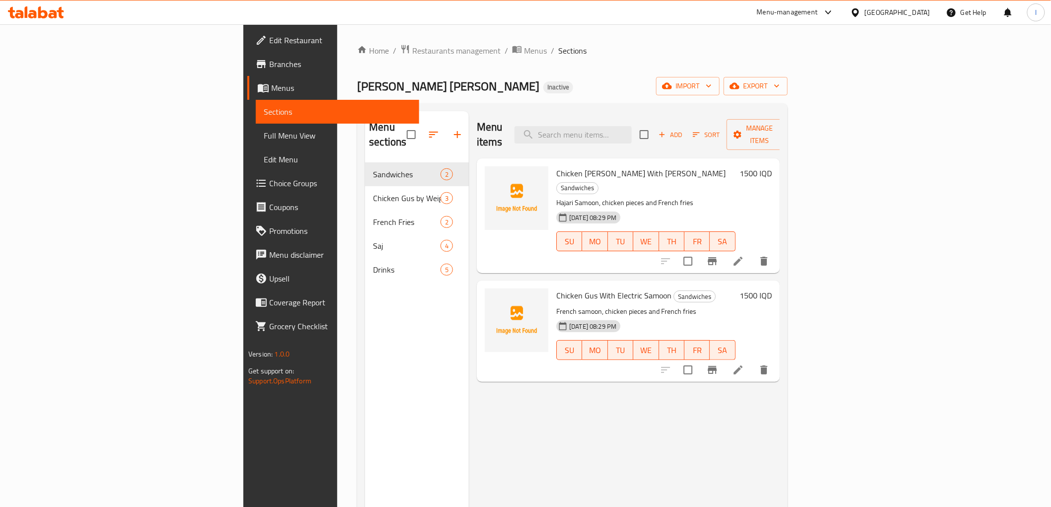
click at [556, 197] on p "Hajari Samoon, chicken pieces and French fries" at bounding box center [645, 203] width 179 height 12
drag, startPoint x: 492, startPoint y: 174, endPoint x: 537, endPoint y: 173, distance: 45.2
click at [552, 173] on div "Chicken [PERSON_NAME] With [PERSON_NAME] Sandwiches [PERSON_NAME], chicken piec…" at bounding box center [645, 215] width 187 height 107
copy p "[PERSON_NAME]"
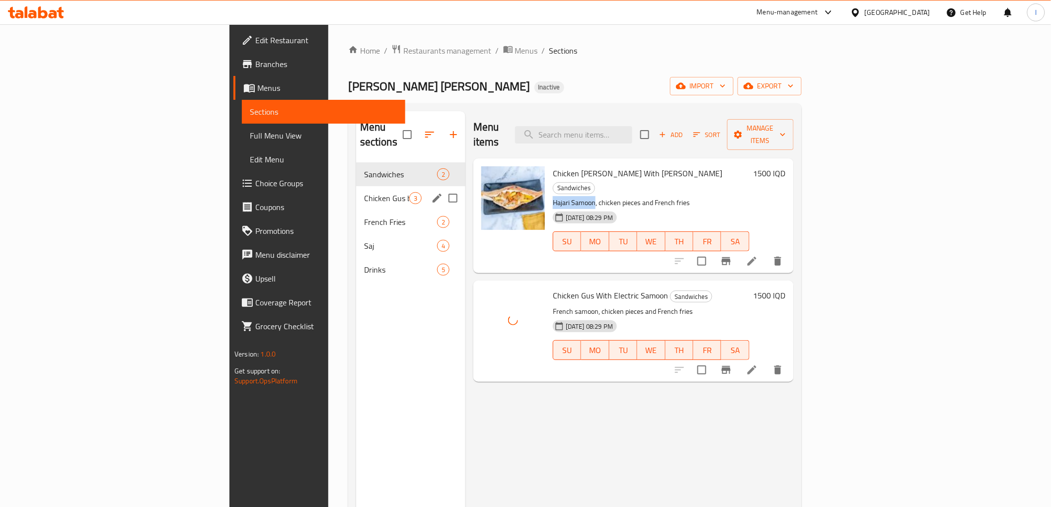
click at [364, 192] on span "Chicken Gus by Weight" at bounding box center [386, 198] width 45 height 12
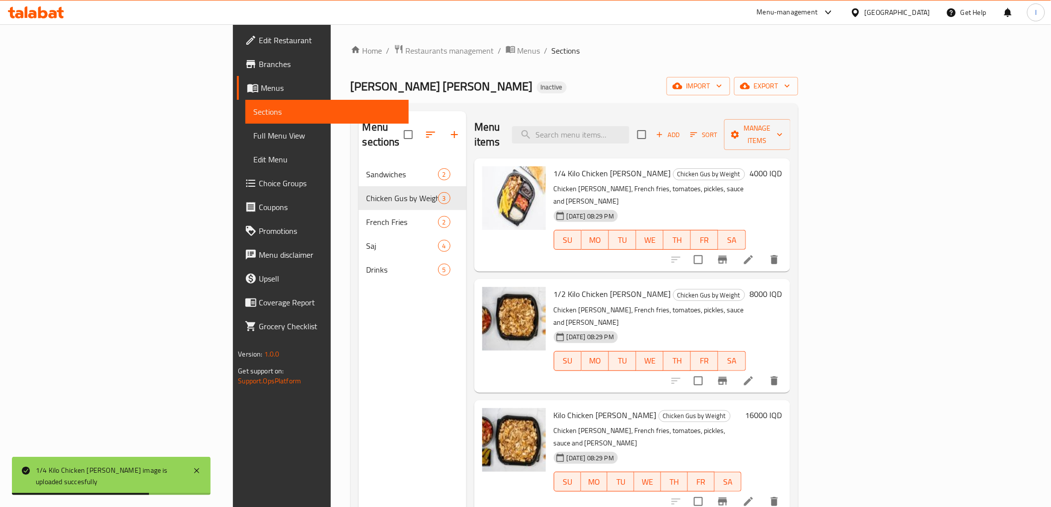
click at [370, 433] on div "Menu sections Sandwiches 2 Chicken [PERSON_NAME] by Weight 3 French Fries 2 Saj…" at bounding box center [413, 364] width 108 height 507
click at [259, 45] on span "Edit Restaurant" at bounding box center [330, 40] width 142 height 12
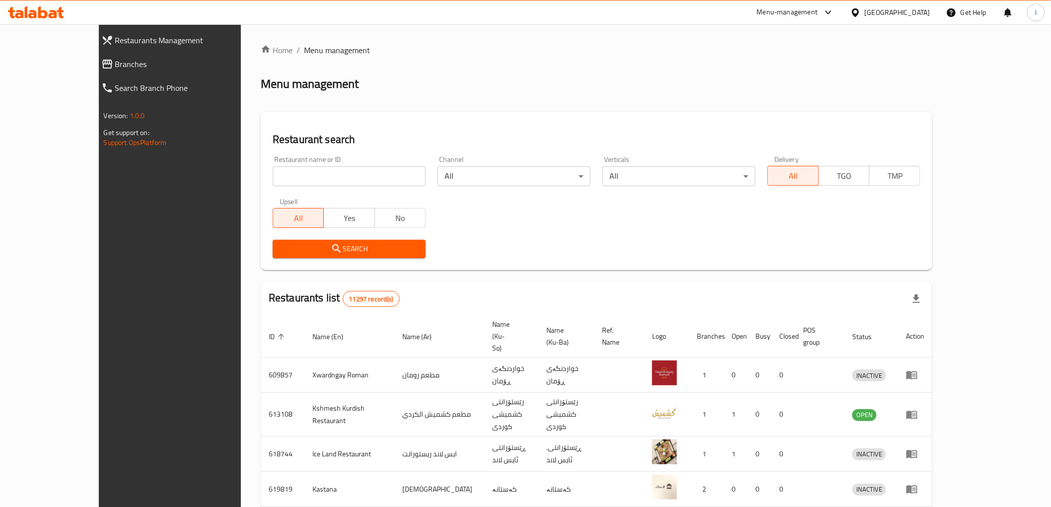
click at [115, 67] on span "Branches" at bounding box center [190, 64] width 151 height 12
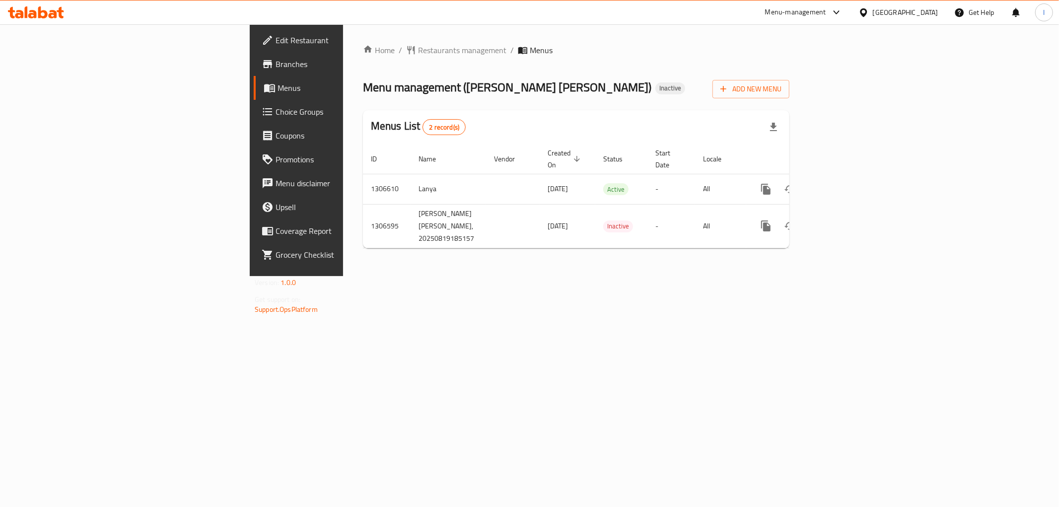
click at [343, 276] on div "Home / Restaurants management / Menus Menu management ( [PERSON_NAME] [PERSON_N…" at bounding box center [576, 150] width 466 height 252
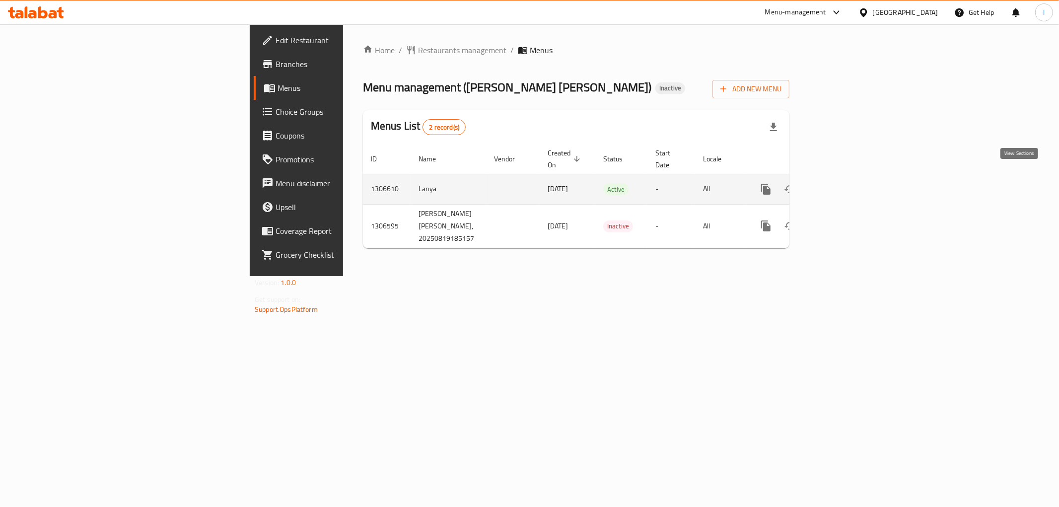
click at [844, 183] on icon "enhanced table" at bounding box center [838, 189] width 12 height 12
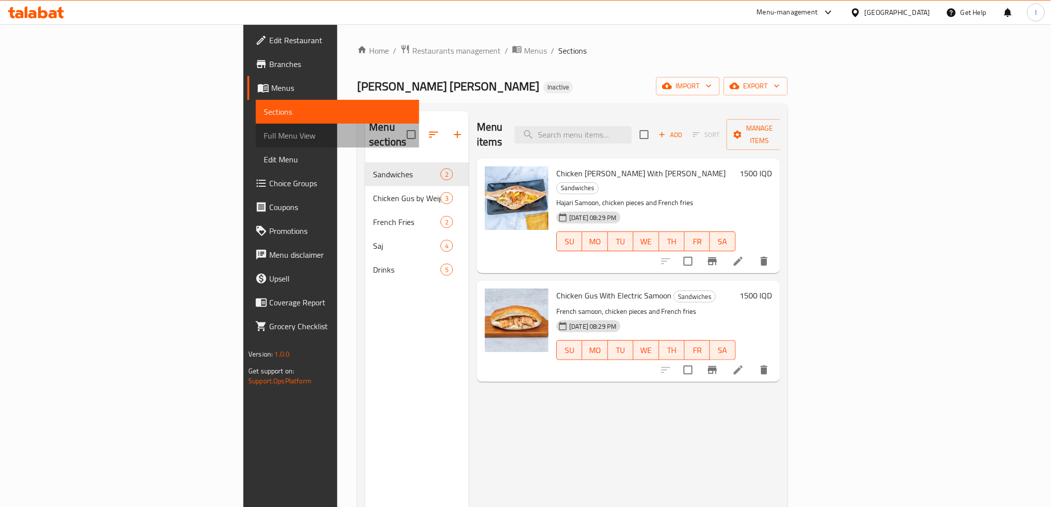
click at [264, 130] on span "Full Menu View" at bounding box center [337, 136] width 147 height 12
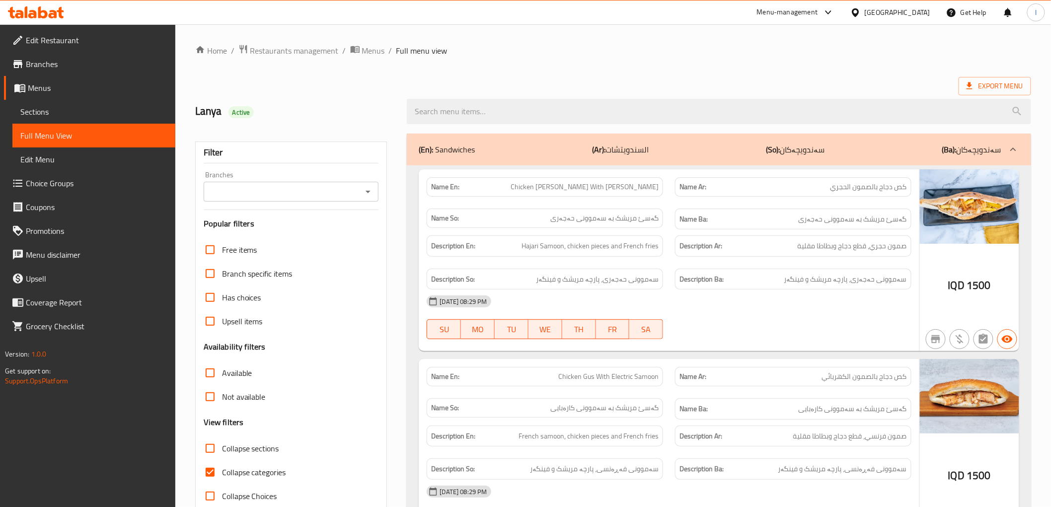
click at [334, 207] on div "Filter Branches Branches Popular filters Free items Branch specific items Has c…" at bounding box center [291, 325] width 192 height 367
click at [337, 195] on input "Branches" at bounding box center [283, 192] width 153 height 14
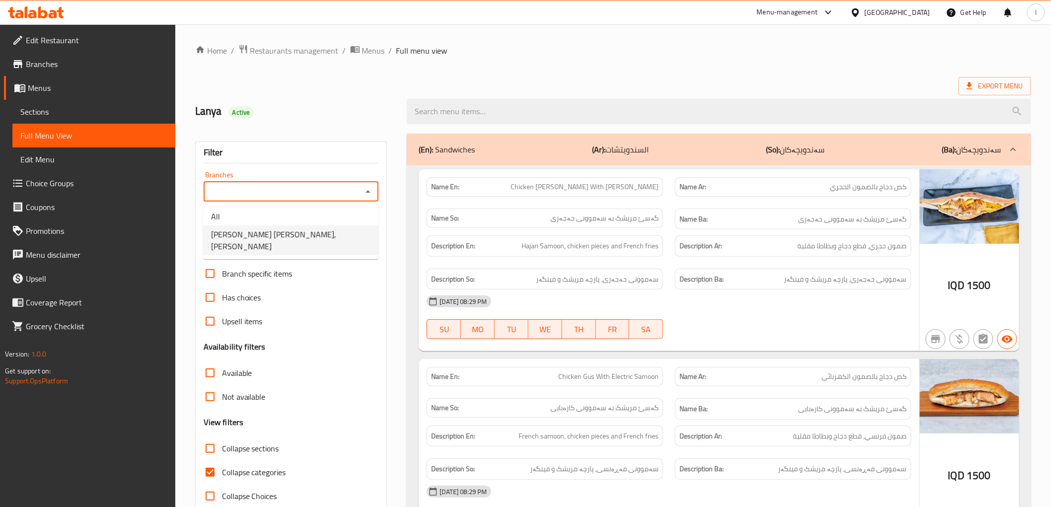
click at [291, 228] on span "[PERSON_NAME] [PERSON_NAME], [PERSON_NAME]" at bounding box center [290, 240] width 159 height 24
type input "[PERSON_NAME] [PERSON_NAME], [PERSON_NAME]"
click at [221, 477] on input "Collapse categories" at bounding box center [210, 472] width 24 height 24
checkbox input "false"
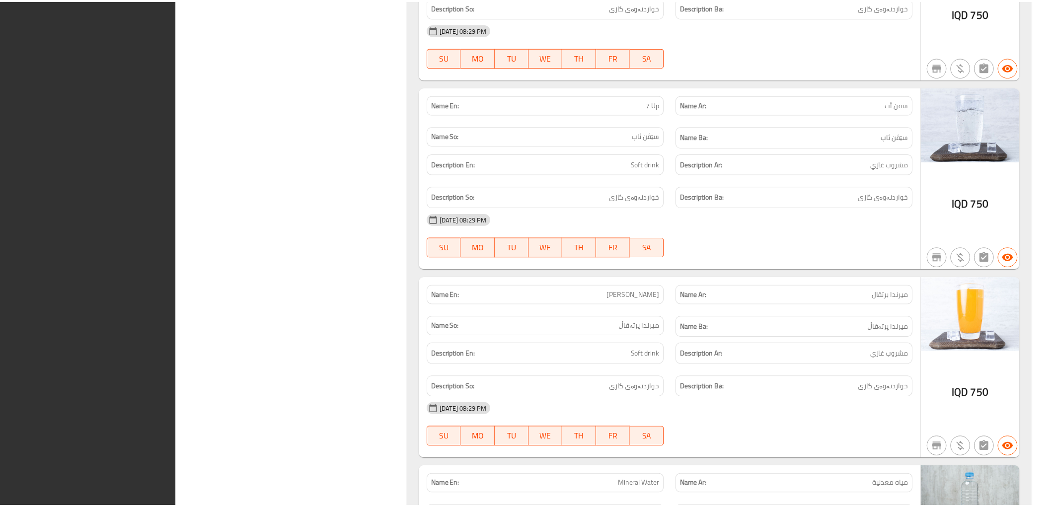
scroll to position [2997, 0]
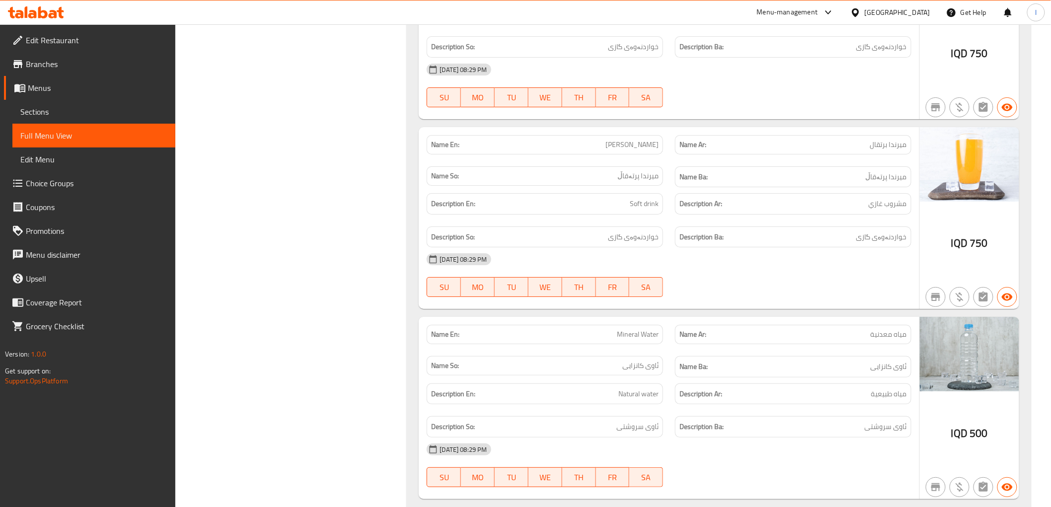
click at [45, 26] on ul "Edit Restaurant Branches Menus Sections Full Menu View Edit Menu Choice Groups …" at bounding box center [84, 183] width 183 height 318
click at [46, 17] on icon at bounding box center [42, 12] width 9 height 12
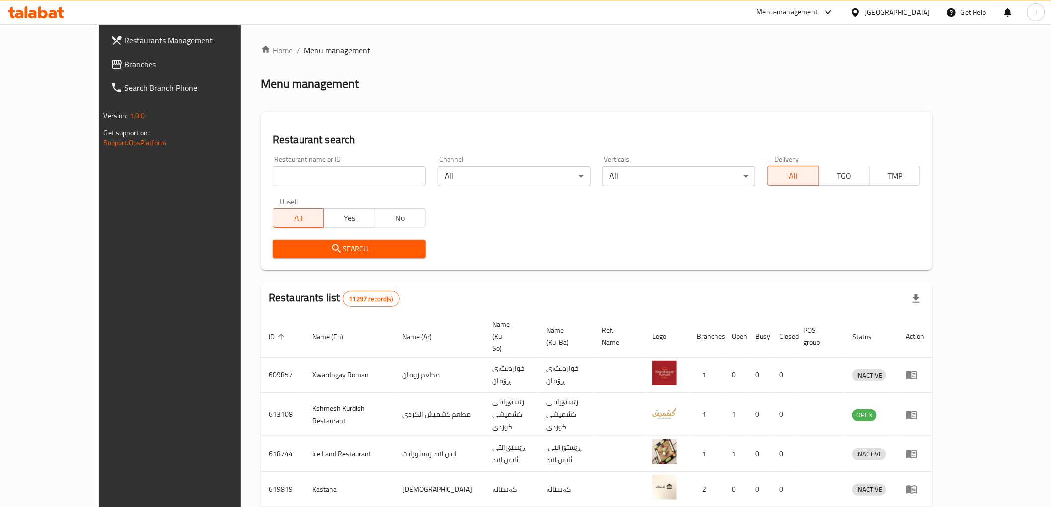
click at [286, 169] on input "search" at bounding box center [349, 176] width 153 height 20
paste input "774465"
type input "774465"
click at [286, 243] on span "Search" at bounding box center [349, 249] width 137 height 12
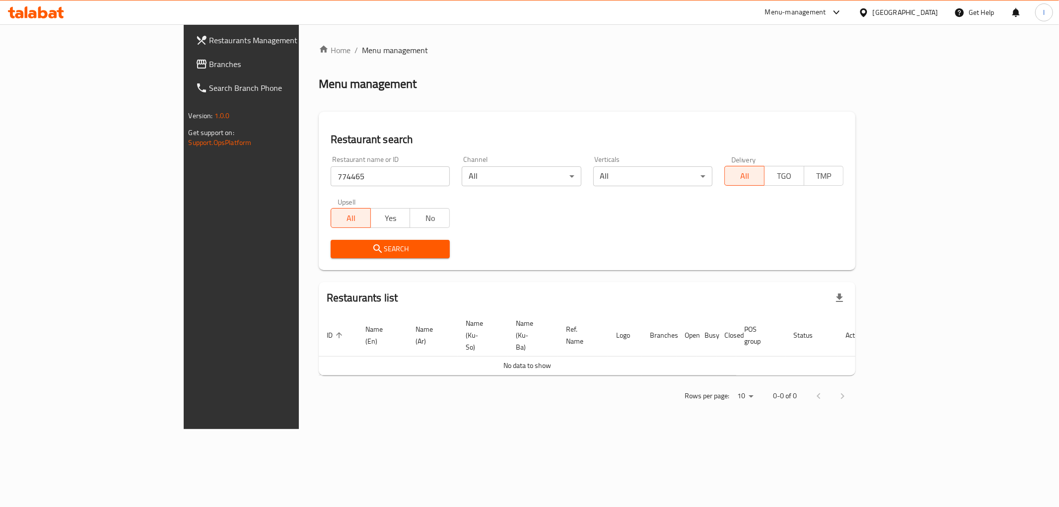
click at [210, 70] on span "Branches" at bounding box center [281, 64] width 143 height 12
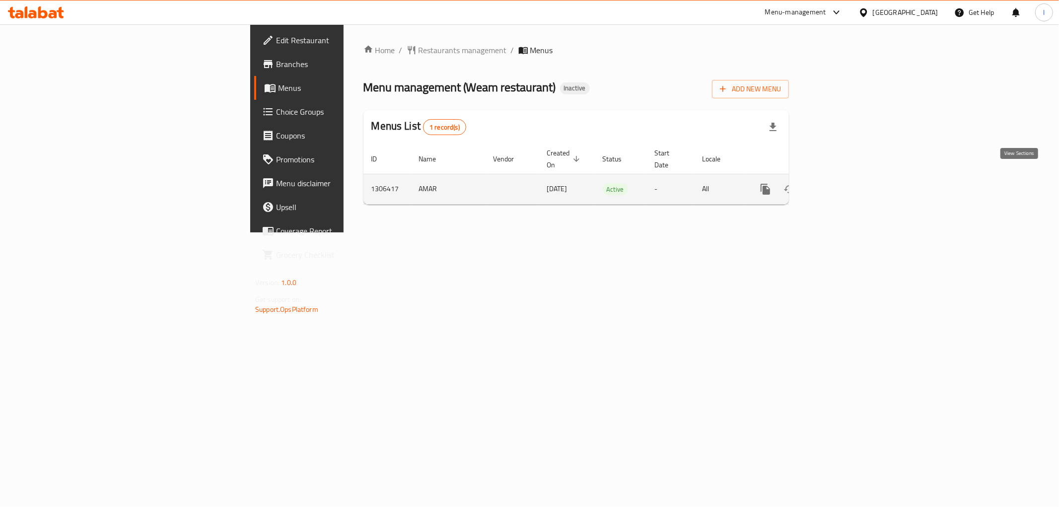
click at [843, 183] on icon "enhanced table" at bounding box center [837, 189] width 12 height 12
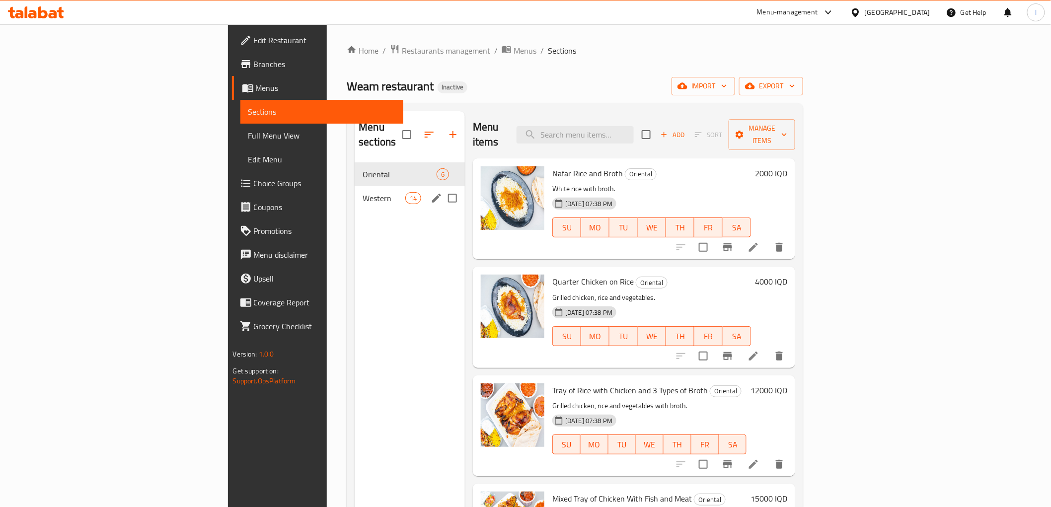
click at [363, 192] on span "Western" at bounding box center [384, 198] width 42 height 12
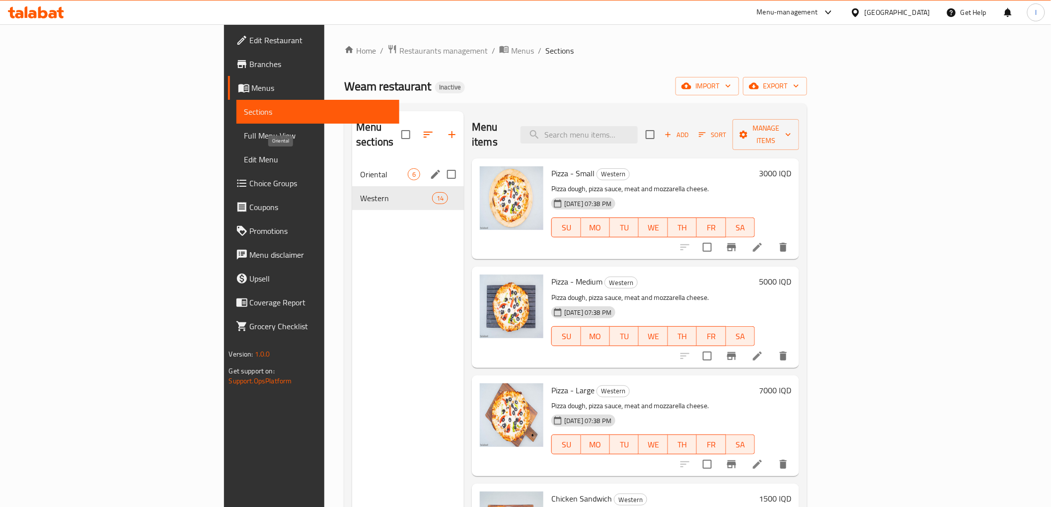
click at [360, 168] on span "Oriental" at bounding box center [384, 174] width 48 height 12
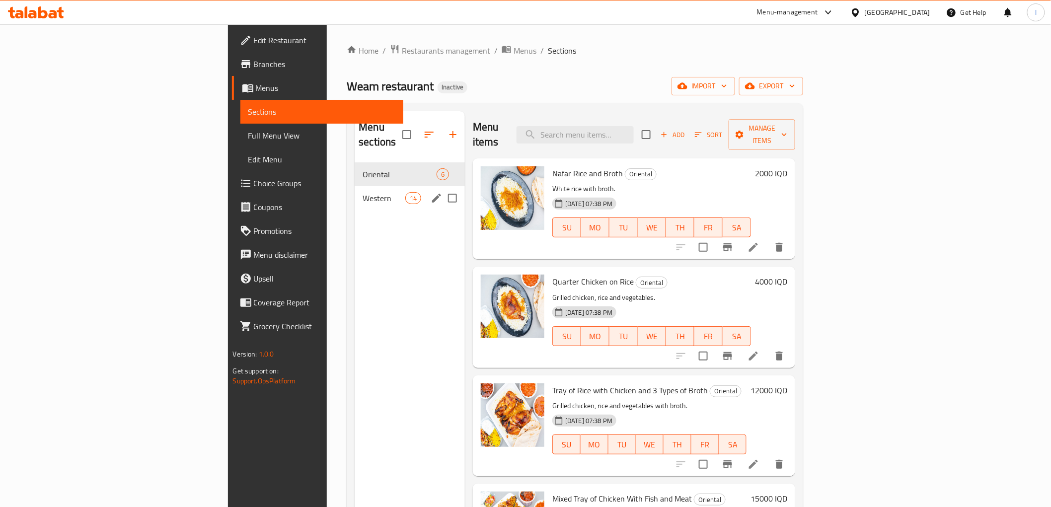
click at [355, 186] on div "Western 14" at bounding box center [410, 198] width 110 height 24
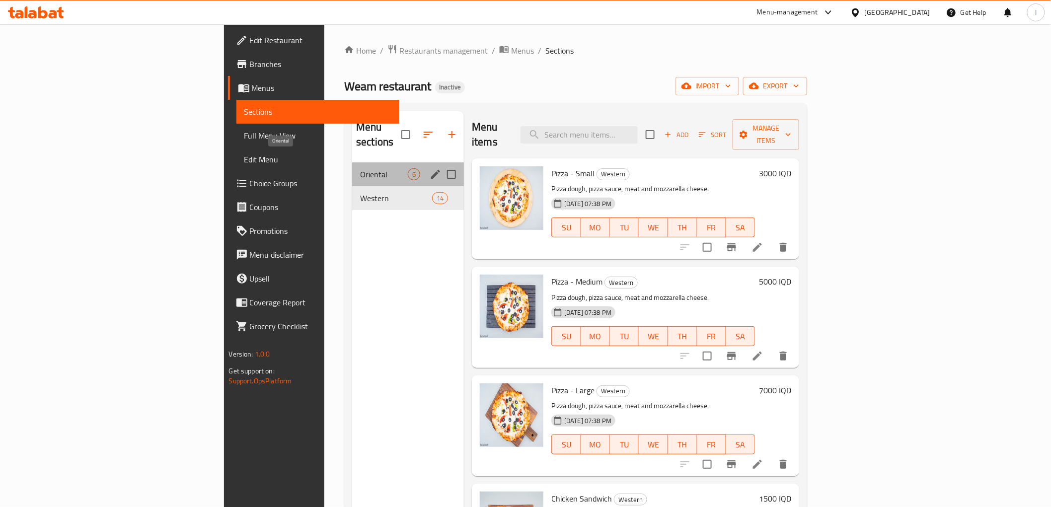
click at [360, 168] on span "Oriental" at bounding box center [384, 174] width 48 height 12
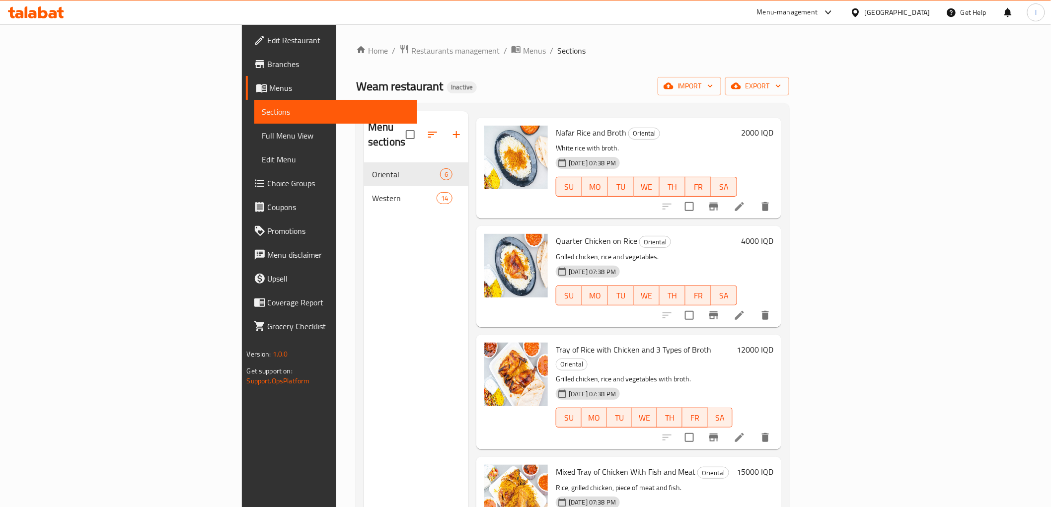
scroll to position [110, 0]
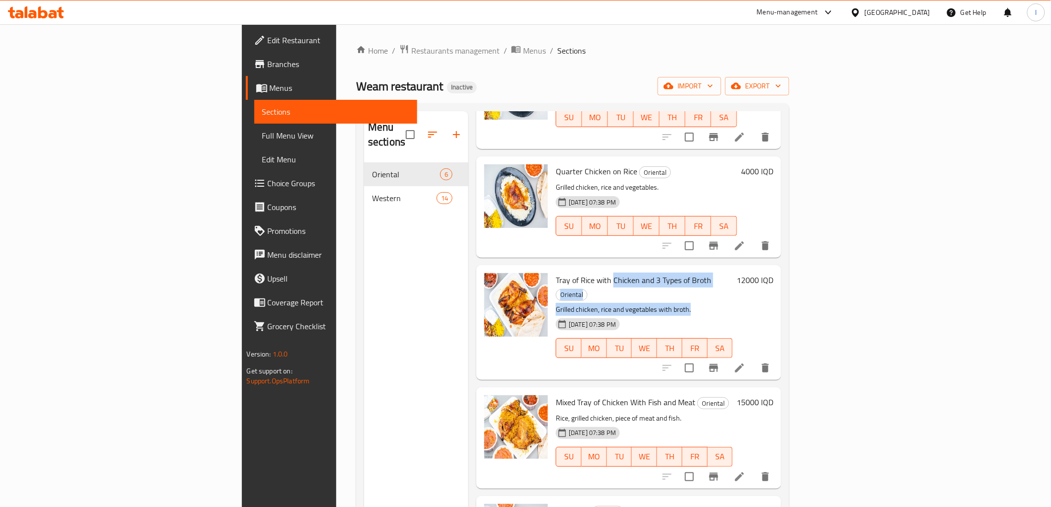
drag, startPoint x: 636, startPoint y: 281, endPoint x: 553, endPoint y: 261, distance: 84.8
click at [553, 269] on div "Tray of Rice with Chicken and 3 Types of Broth Oriental Grilled chicken, rice a…" at bounding box center [644, 322] width 185 height 107
click at [762, 86] on div "Weam restaurant Inactive import export" at bounding box center [572, 86] width 433 height 18
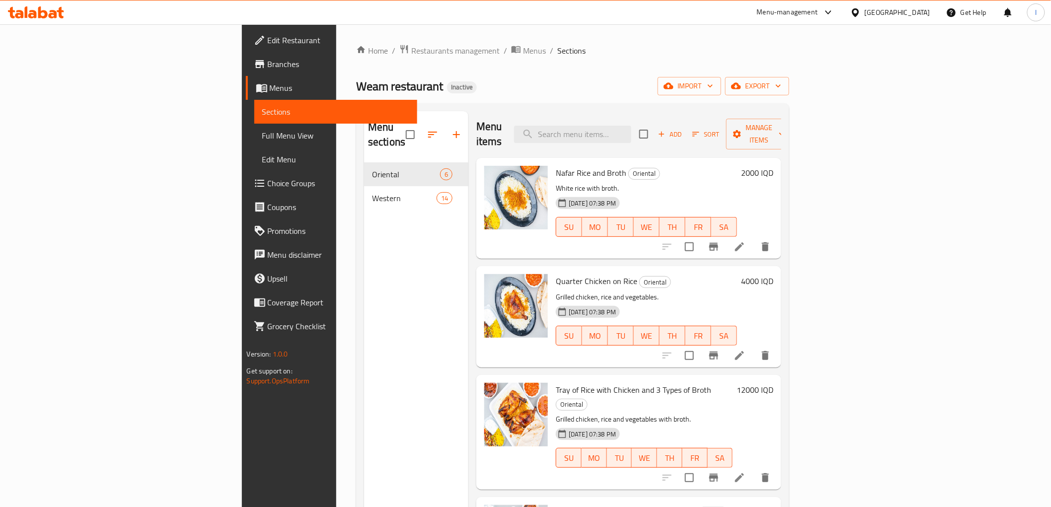
scroll to position [0, 0]
click at [793, 119] on div "Add Sort Manage items" at bounding box center [715, 134] width 153 height 31
click at [686, 127] on button "Add" at bounding box center [670, 134] width 32 height 15
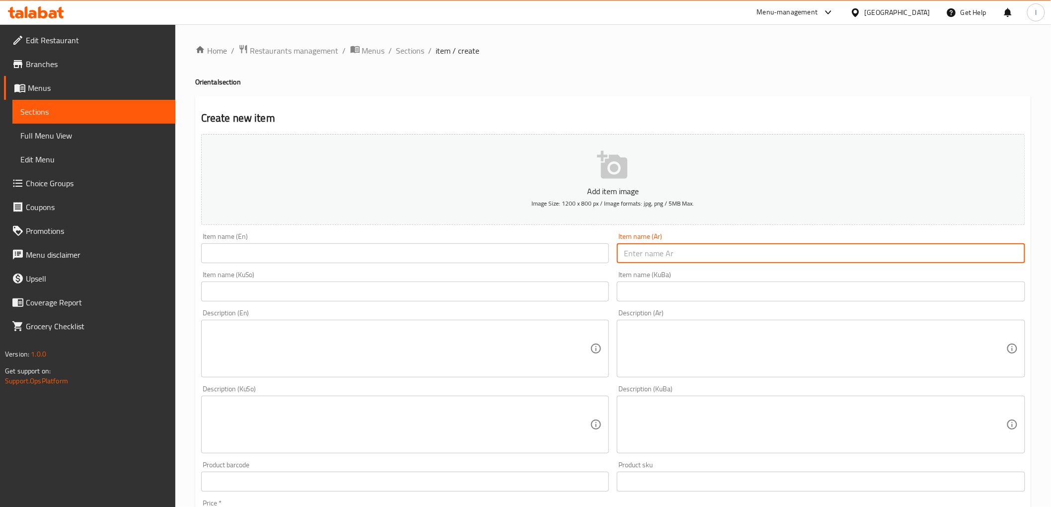
click at [647, 257] on input "text" at bounding box center [821, 253] width 408 height 20
paste input "صینیة نوعین رز مع 3 أنواع مرق"
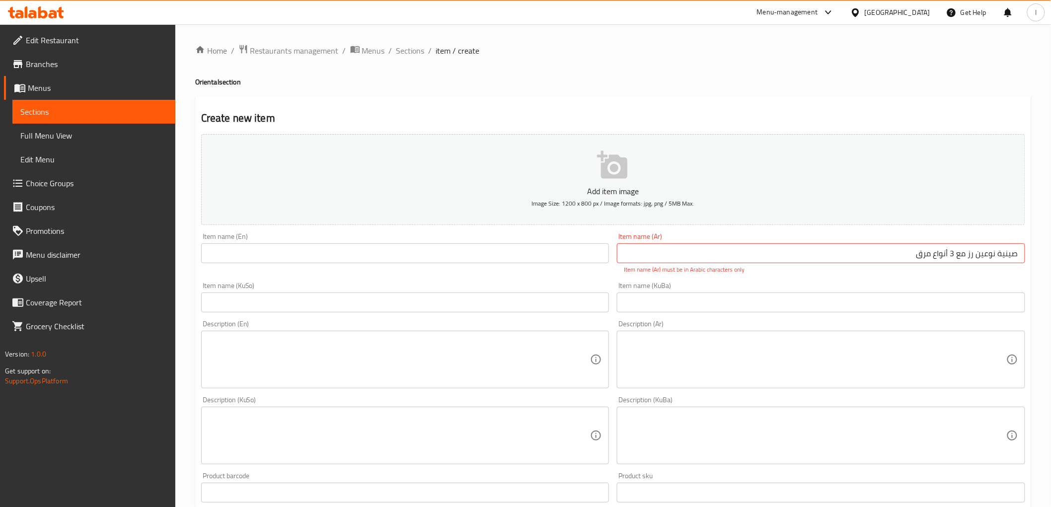
click at [490, 292] on div "Item name (KuSo) Item name (KuSo)" at bounding box center [405, 297] width 408 height 30
click at [501, 308] on input "text" at bounding box center [405, 302] width 408 height 20
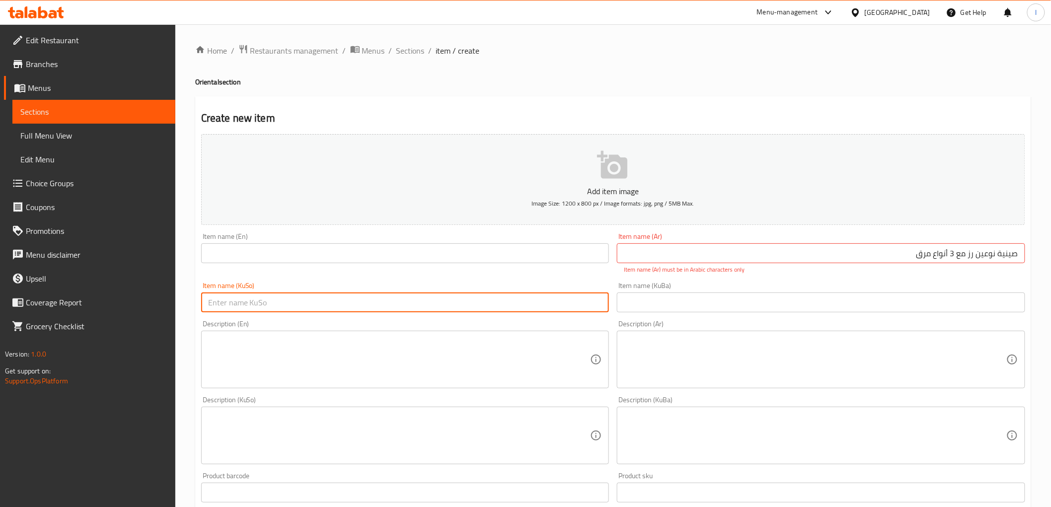
click at [890, 312] on input "text" at bounding box center [821, 302] width 408 height 20
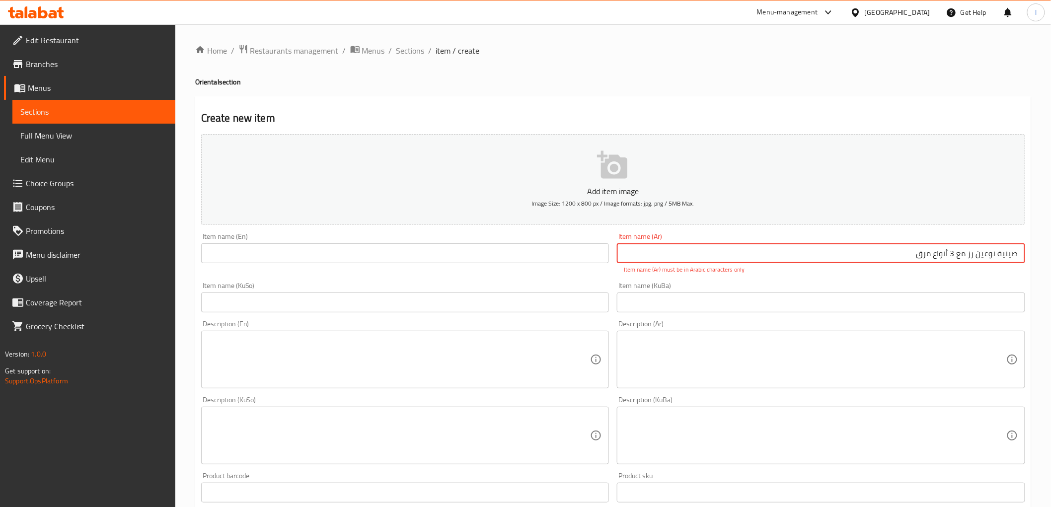
click at [890, 253] on input "صینیة نوعین رز مع 3 أنواع مرق" at bounding box center [821, 253] width 408 height 20
drag, startPoint x: 896, startPoint y: 256, endPoint x: 1059, endPoint y: 249, distance: 162.5
click at [1051, 249] on html "​ Menu-management Iraq Get Help l Edit Restaurant Branches Menus Sections Full …" at bounding box center [525, 253] width 1051 height 507
paste input "ينية نوعين رز مع ٣"
click at [742, 319] on div "Description (Ar) Description (Ar)" at bounding box center [821, 354] width 416 height 76
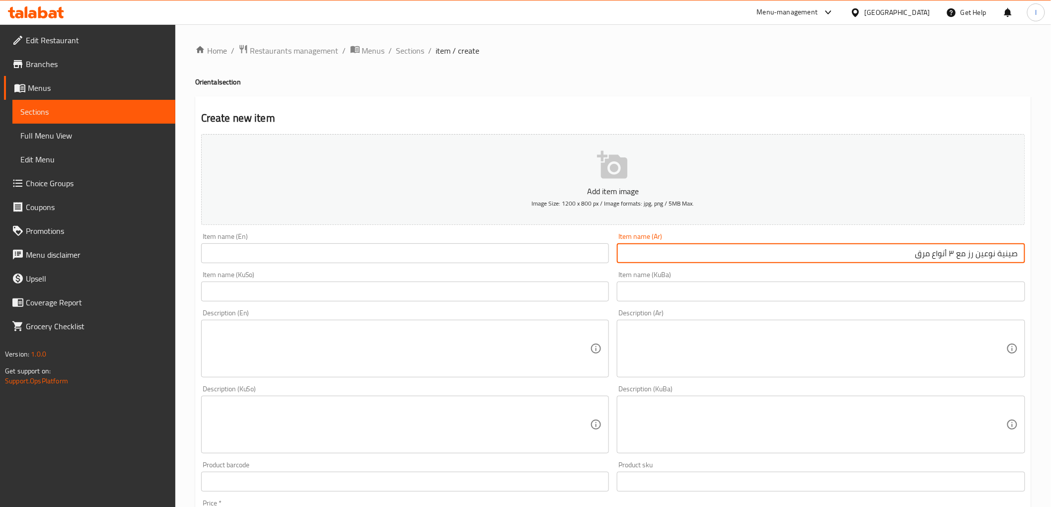
click at [955, 255] on input "صينية نوعين رز مع ٣ أنواع مرق" at bounding box center [821, 253] width 408 height 20
type input "صينية نوعين رز مع 3 أنواع مرق"
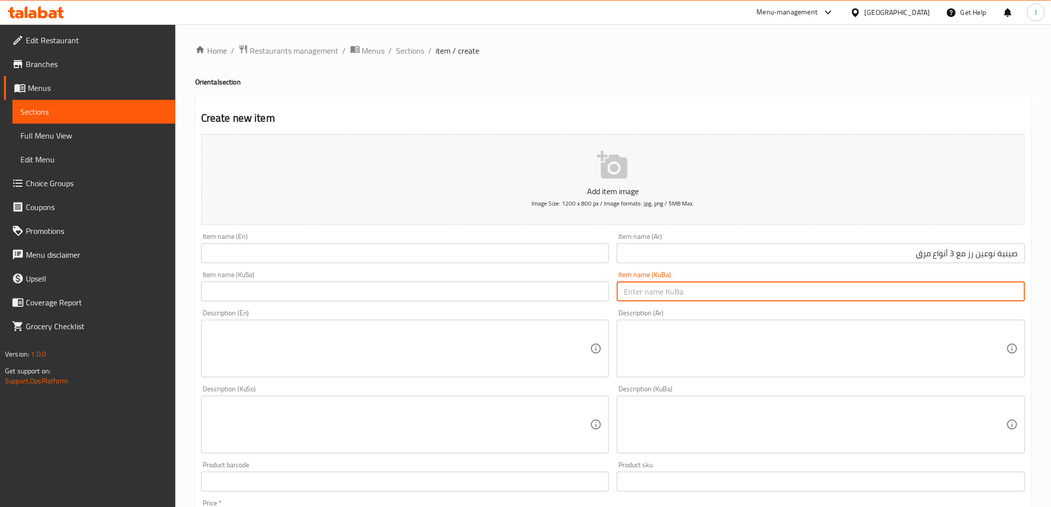
click at [952, 295] on input "text" at bounding box center [821, 292] width 408 height 20
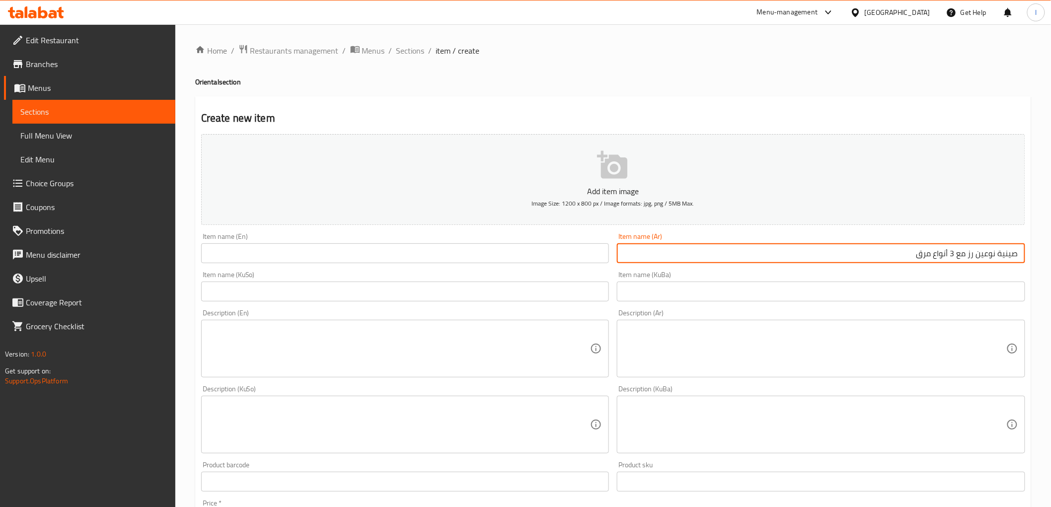
click at [779, 254] on input "صينية نوعين رز مع 3 أنواع مرق" at bounding box center [821, 253] width 408 height 20
click at [894, 260] on input "صينية نوعين رز مع 3 أنواع مرق" at bounding box center [821, 253] width 408 height 20
click at [515, 255] on input "text" at bounding box center [405, 253] width 408 height 20
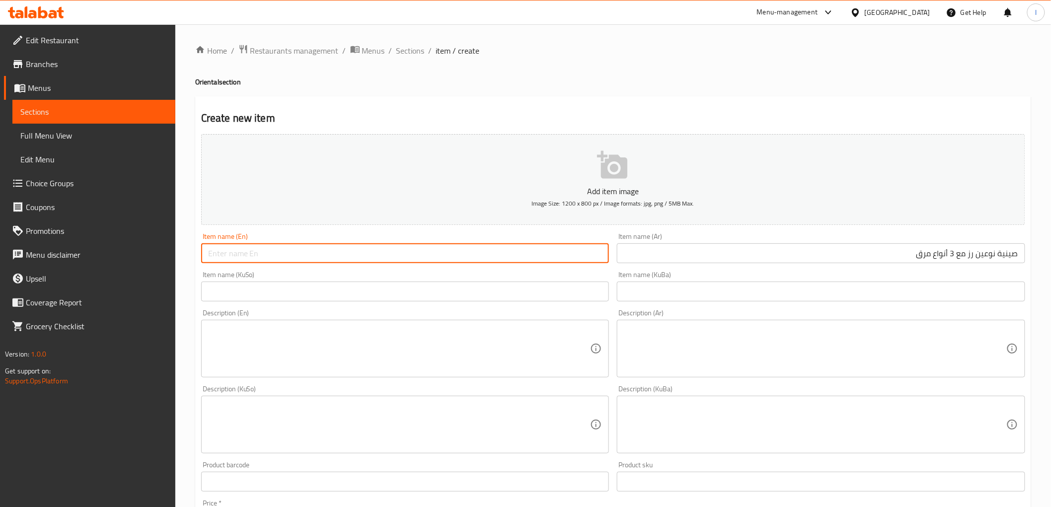
paste input "Tray of Rice"
click at [231, 257] on input "Tray of Rice" at bounding box center [405, 253] width 408 height 20
click at [229, 256] on input "Tray of Rice" at bounding box center [405, 253] width 408 height 20
click at [358, 261] on input "Tray of 2 types of Rice" at bounding box center [405, 253] width 408 height 20
paste input "and 3 Types of Broth"
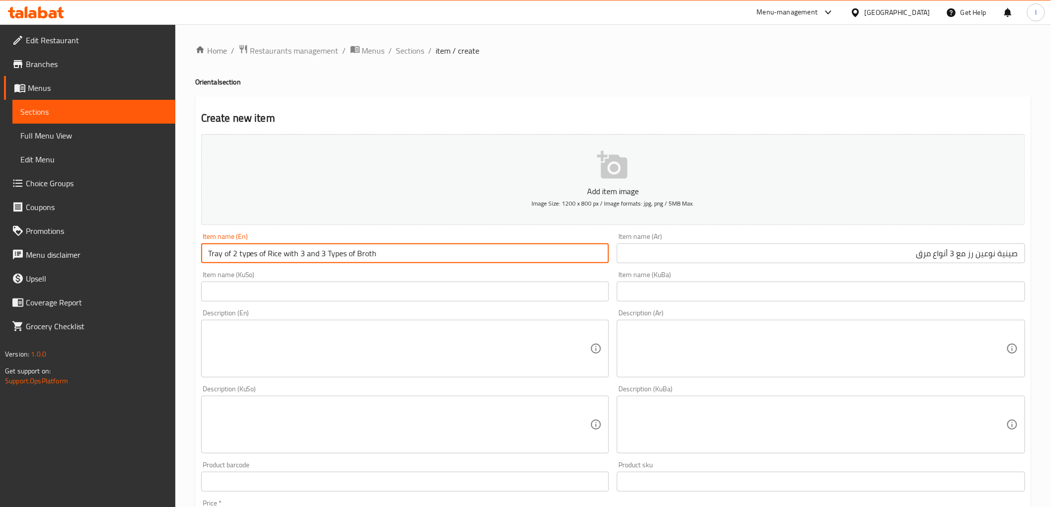
drag, startPoint x: 306, startPoint y: 259, endPoint x: 284, endPoint y: 259, distance: 22.3
click at [284, 259] on input "Tray of 2 types of Rice with 3 and 3 Types of Broth" at bounding box center [405, 253] width 408 height 20
drag, startPoint x: 411, startPoint y: 261, endPoint x: 77, endPoint y: 244, distance: 334.6
click at [75, 245] on div "Edit Restaurant Branches Menus Sections Full Menu View Edit Menu Choice Groups …" at bounding box center [525, 420] width 1051 height 792
paste input "Of 2 Types Of Rice And 3 Types O"
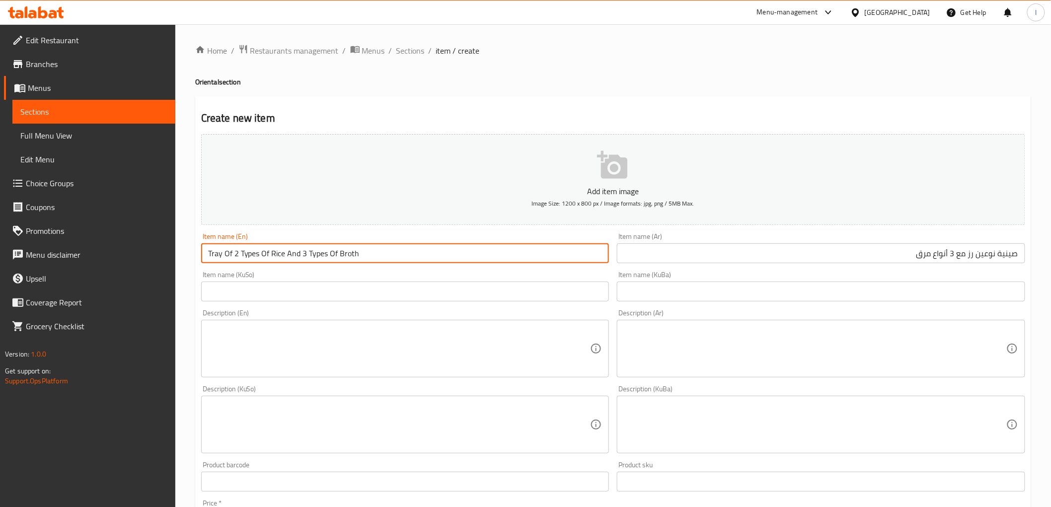
type input "Tray Of 2 Types Of Rice And 3 Types Of Broth"
click at [916, 288] on input "text" at bounding box center [821, 292] width 408 height 20
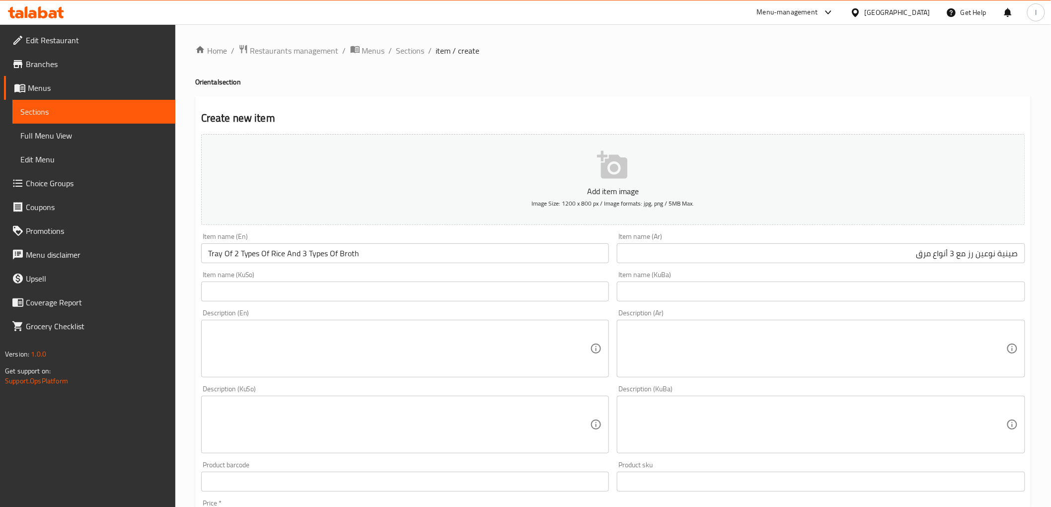
click at [941, 303] on div "Item name (KuBa) Item name (KuBa)" at bounding box center [821, 286] width 416 height 38
click at [949, 290] on input "text" at bounding box center [821, 292] width 408 height 20
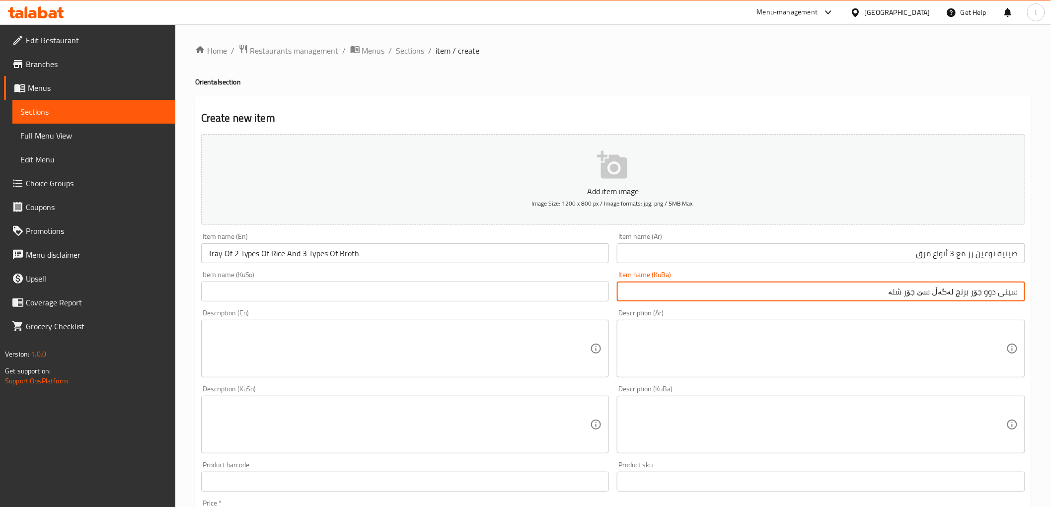
drag, startPoint x: 986, startPoint y: 295, endPoint x: 996, endPoint y: 298, distance: 10.8
click at [996, 298] on input "سینی دوو جۆر برنج لەگەڵ سێ جۆر شلە" at bounding box center [821, 292] width 408 height 20
drag, startPoint x: 935, startPoint y: 296, endPoint x: 945, endPoint y: 300, distance: 10.9
click at [945, 300] on input "سینی 2 جۆر برنج لەگەڵ سێ جۆر شلە" at bounding box center [821, 292] width 408 height 20
drag, startPoint x: 867, startPoint y: 298, endPoint x: 1059, endPoint y: 302, distance: 191.7
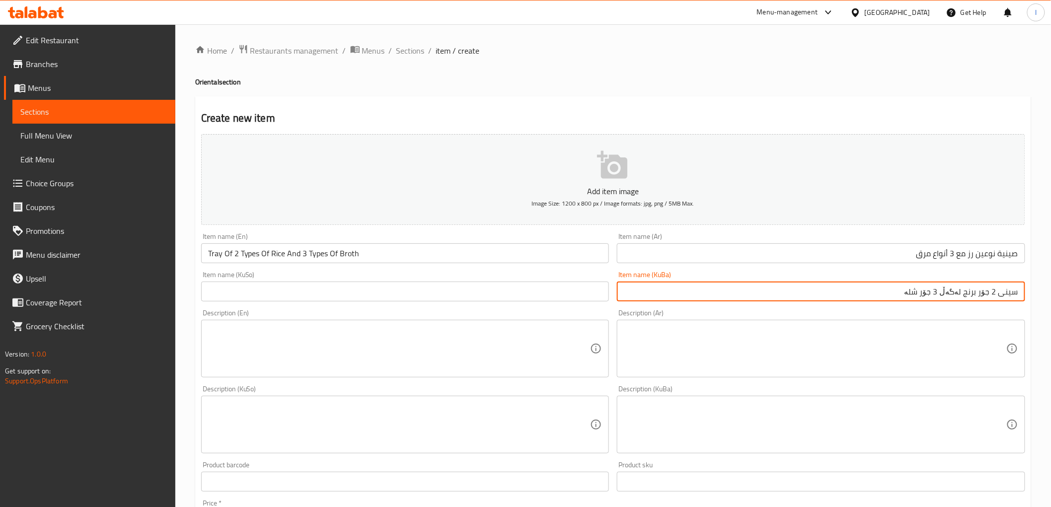
click at [1051, 302] on html "​ Menu-management Iraq Get Help l Edit Restaurant Branches Menus Sections Full …" at bounding box center [525, 253] width 1051 height 507
type input "سینی 2 جۆر برنج لەگەڵ 3 جۆر شلە"
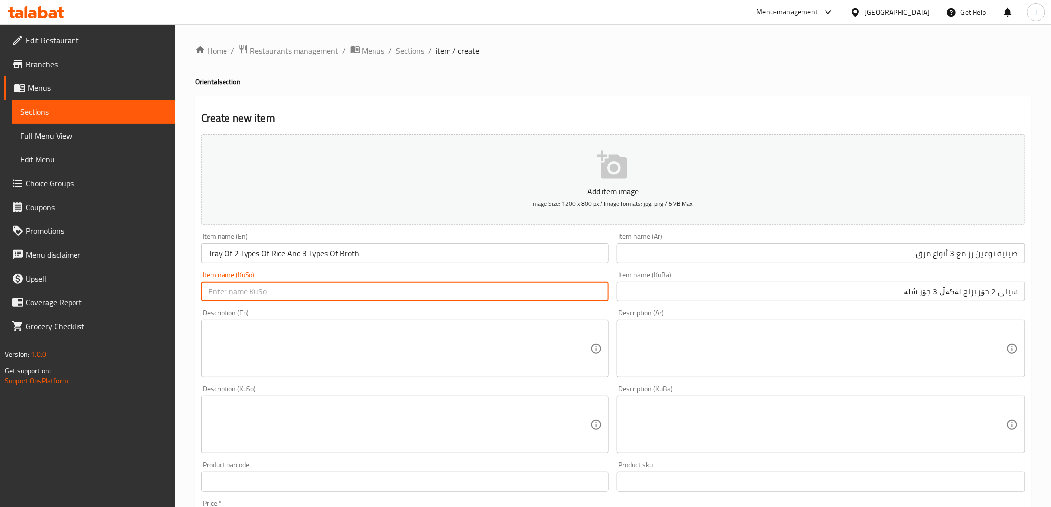
click at [324, 301] on input "text" at bounding box center [405, 292] width 408 height 20
paste input "سینی 2 جۆر برنج لەگەڵ 3 جۆر شلە"
type input "سینی 2 جۆر برنج لەگەڵ 3 جۆر شلە"
click at [380, 316] on div "Description (En) Description (En)" at bounding box center [405, 343] width 408 height 68
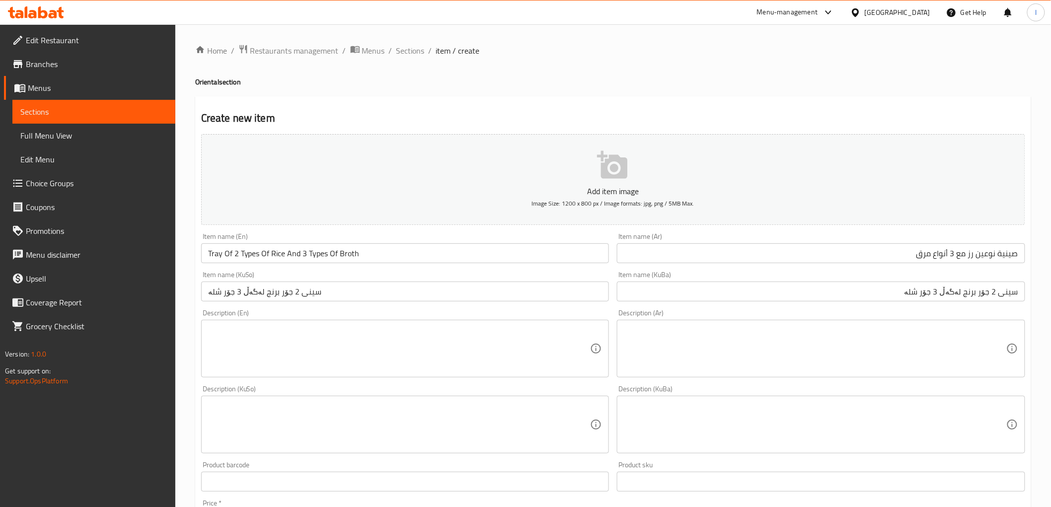
click at [852, 354] on textarea at bounding box center [815, 348] width 382 height 47
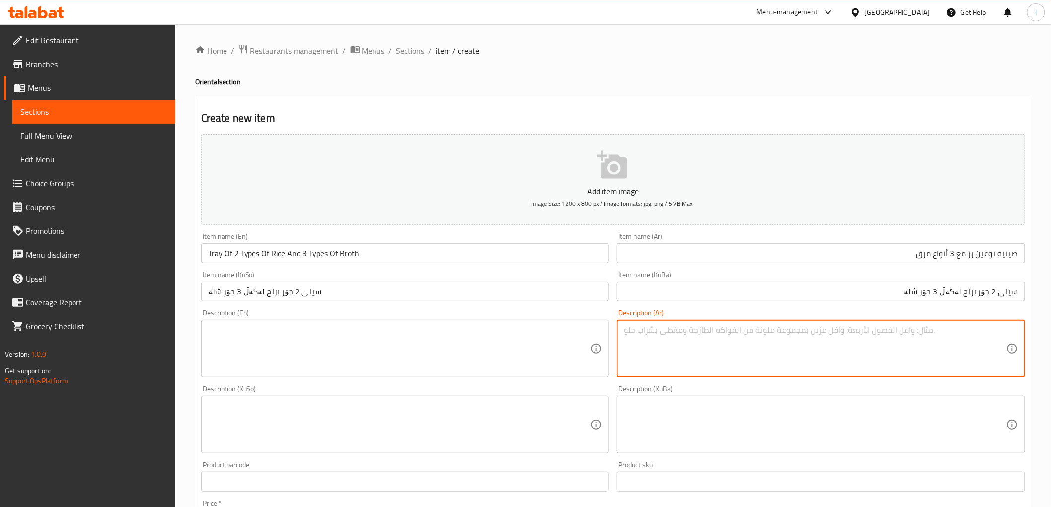
paste textarea "رز ابیض و2 مرق"
click at [976, 332] on textarea "رز ابیض و2 مرق" at bounding box center [815, 348] width 382 height 47
drag, startPoint x: 917, startPoint y: 345, endPoint x: 1019, endPoint y: 334, distance: 102.3
click at [1019, 334] on div "رز ابیض و2 مرق Description (Ar)" at bounding box center [821, 349] width 408 height 58
click at [970, 327] on textarea "رز ابیض و2 مرق" at bounding box center [815, 348] width 382 height 47
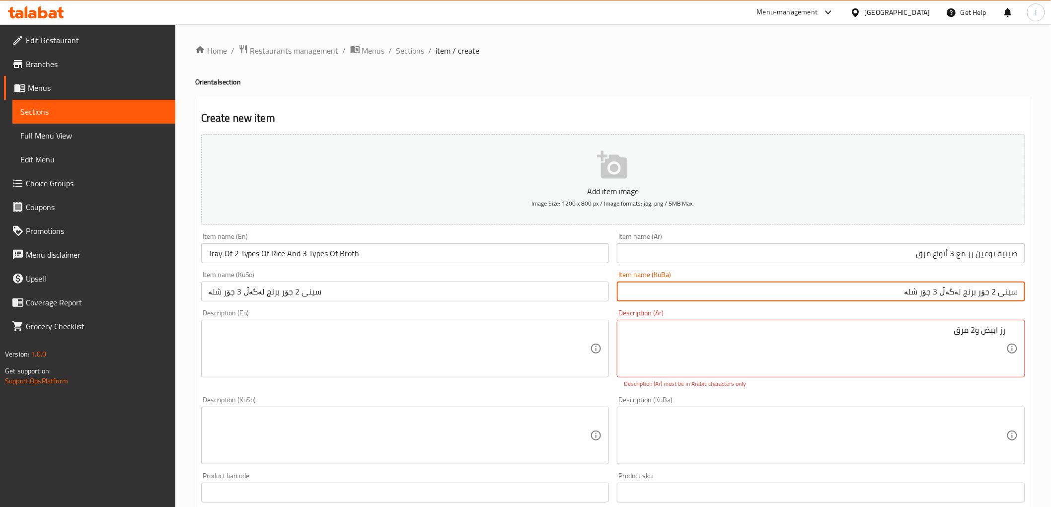
click at [944, 295] on input "سینی 2 جۆر برنج لەگەڵ 3 جۆر شلە" at bounding box center [821, 292] width 408 height 20
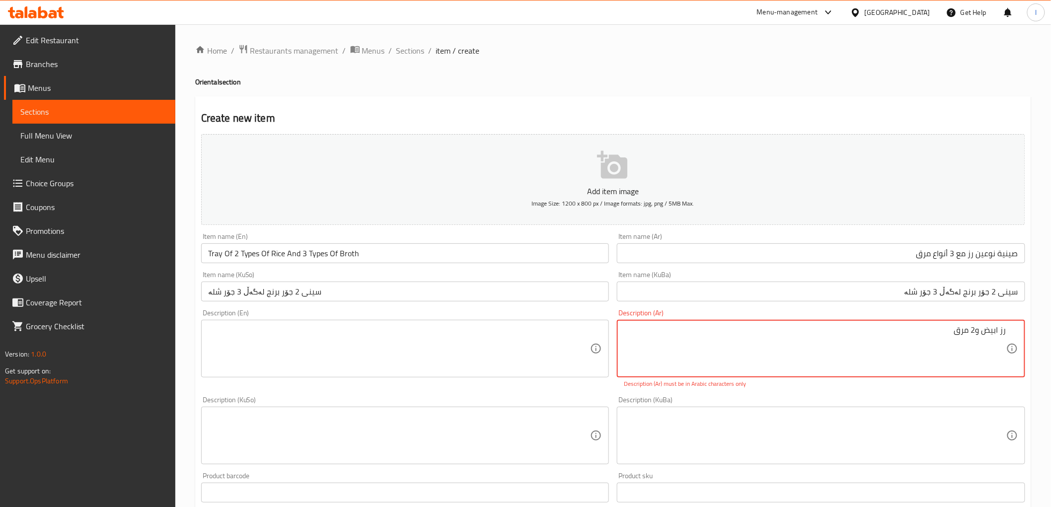
click at [974, 333] on textarea "رز ابیض و2 مرق" at bounding box center [815, 348] width 382 height 47
type textarea "رز ابیض و3 مرق"
click at [906, 401] on div "Description (KuBa) Description (KuBa)" at bounding box center [821, 430] width 408 height 68
click at [910, 420] on textarea at bounding box center [815, 435] width 382 height 47
drag, startPoint x: 901, startPoint y: 333, endPoint x: 1000, endPoint y: 333, distance: 98.8
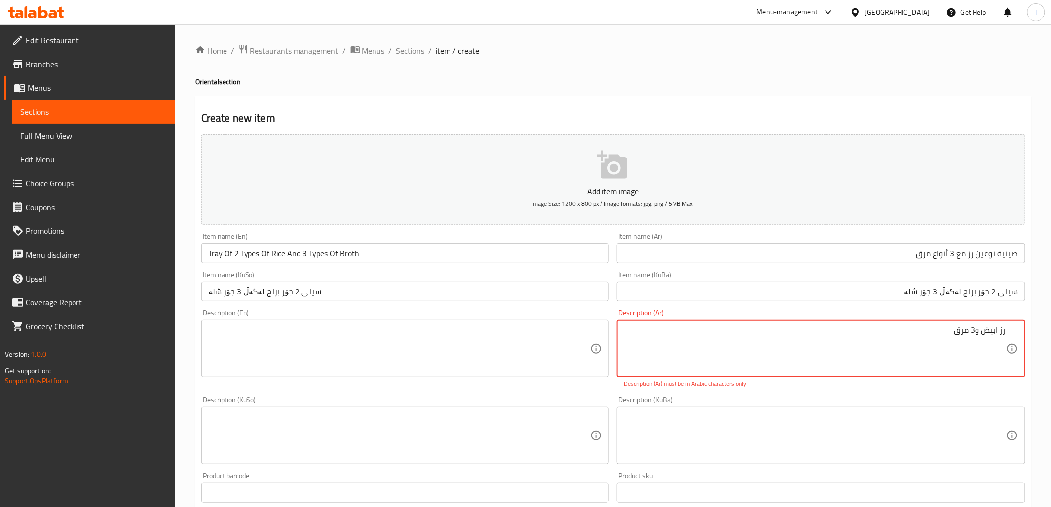
click at [1000, 333] on textarea "رز ابیض و3 مرق" at bounding box center [815, 348] width 382 height 47
click at [916, 335] on textarea "رز ابیض و3 مرق" at bounding box center [815, 348] width 382 height 47
drag, startPoint x: 915, startPoint y: 337, endPoint x: 1031, endPoint y: 337, distance: 116.2
click at [1031, 337] on div "Home / Restaurants management / Menus / Sections / item / create Oriental secti…" at bounding box center [613, 425] width 876 height 803
click at [899, 433] on textarea at bounding box center [815, 435] width 382 height 47
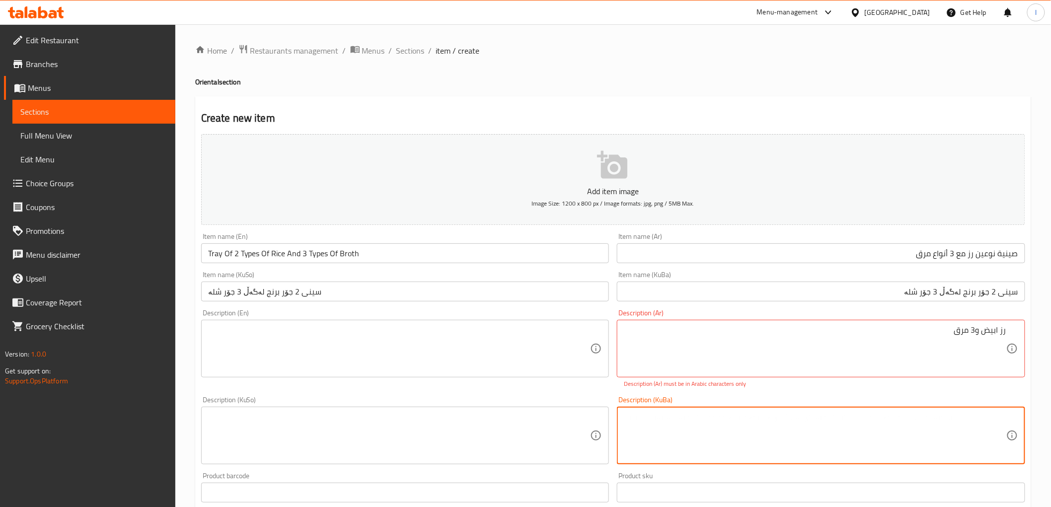
paste textarea "رز أبيض و٣ أنواع مرق"
type textarea "رز أبيض و٣ أنواع مرق"
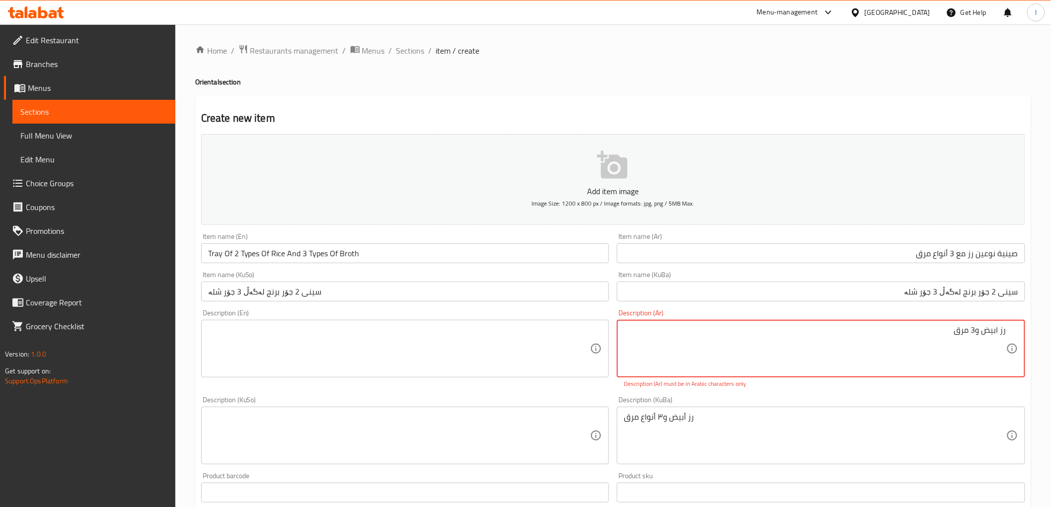
drag, startPoint x: 907, startPoint y: 355, endPoint x: 1059, endPoint y: 321, distance: 155.6
paste textarea "رز أبيض و٣ أنواع"
click at [912, 393] on div "Description (KuBa) رز أبيض و٣ أنواع مرق Description (KuBa)" at bounding box center [821, 430] width 416 height 76
drag, startPoint x: 971, startPoint y: 331, endPoint x: 975, endPoint y: 336, distance: 6.0
type textarea "رز أبيض و3 أنواع مرق"
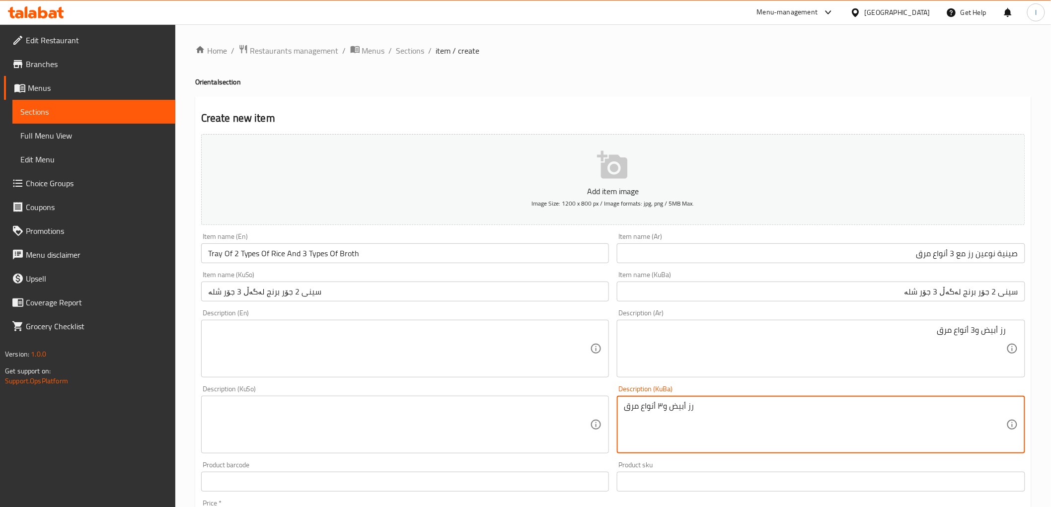
drag, startPoint x: 907, startPoint y: 404, endPoint x: 511, endPoint y: 412, distance: 396.4
click at [511, 412] on div "Add item image Image Size: 1200 x 800 px / Image formats: jpg, png / 5MB Max. I…" at bounding box center [613, 401] width 832 height 542
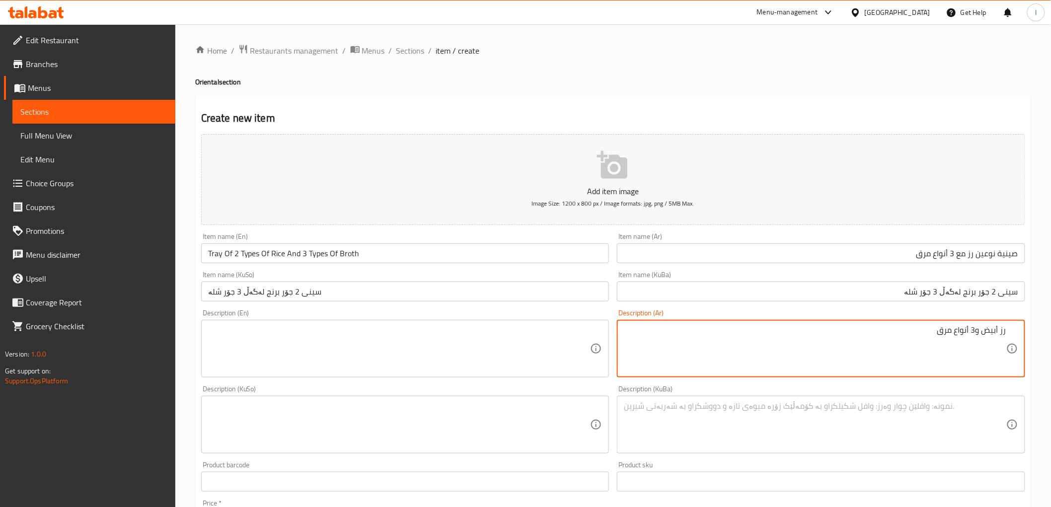
drag, startPoint x: 870, startPoint y: 338, endPoint x: 1059, endPoint y: 320, distance: 190.1
click at [378, 330] on textarea at bounding box center [399, 348] width 382 height 47
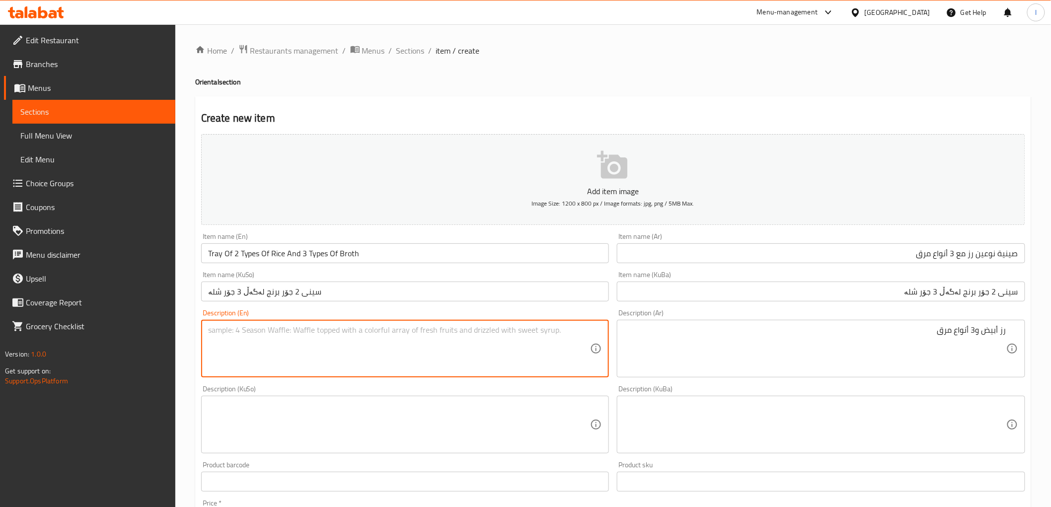
paste textarea "White rice and 3 types of broth"
type textarea "White rice and 3 types of broth"
click at [843, 431] on textarea at bounding box center [815, 424] width 382 height 47
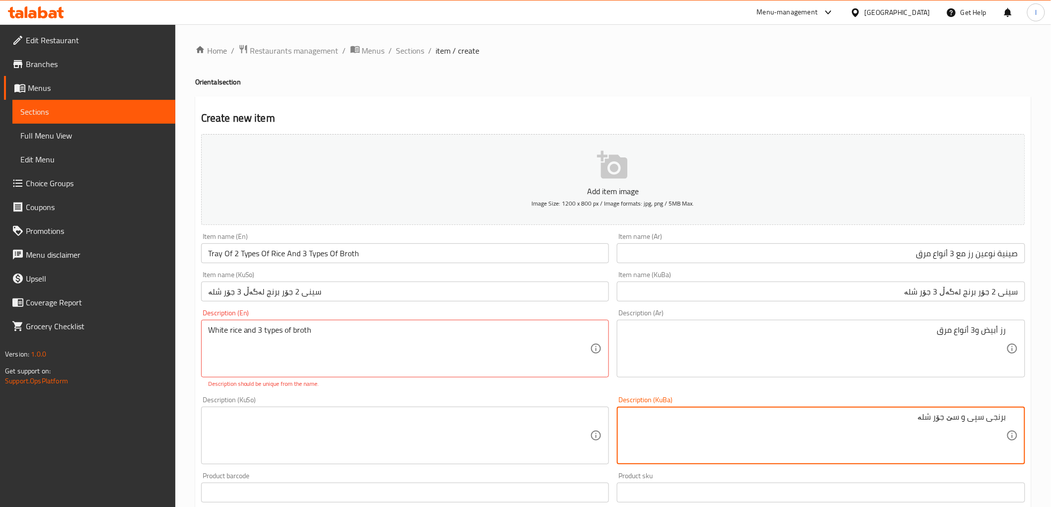
click at [952, 420] on textarea "برنجی سپی و سێ جۆر شلە" at bounding box center [815, 435] width 382 height 47
paste textarea "3"
drag, startPoint x: 876, startPoint y: 419, endPoint x: 1059, endPoint y: 419, distance: 182.7
click at [1051, 419] on html "​ Menu-management Iraq Get Help l Edit Restaurant Branches Menus Sections Full …" at bounding box center [525, 253] width 1051 height 507
type textarea "برنجی سپی و 3 جۆر شلە"
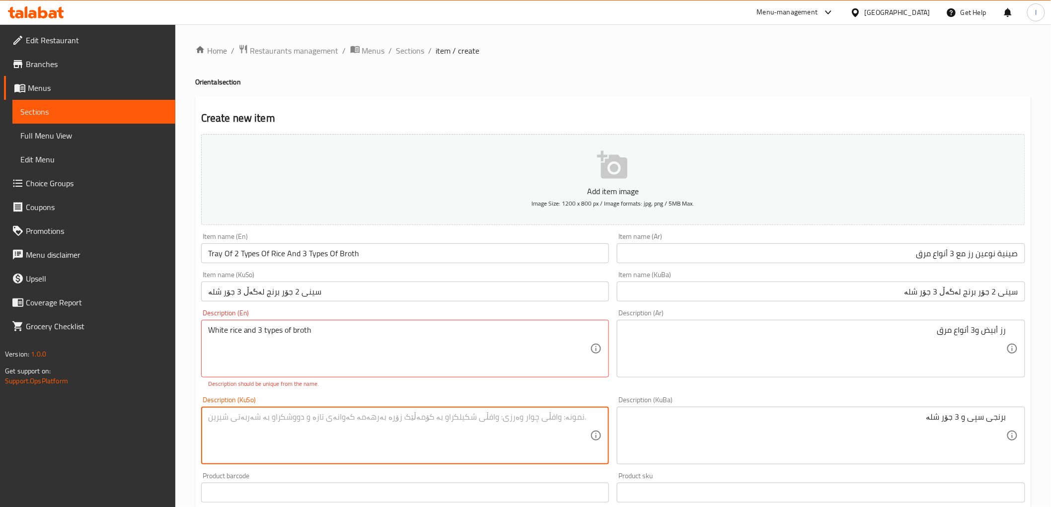
click at [352, 434] on textarea at bounding box center [399, 435] width 382 height 47
paste textarea "برنجی سپی و 3 جۆر شلە"
type textarea "برنجی سپی و 3 جۆر شلە"
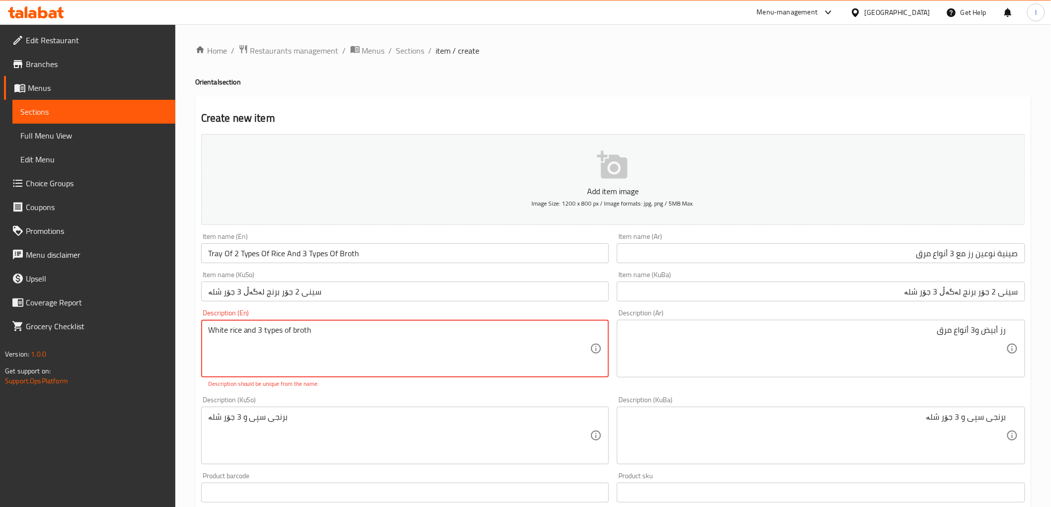
click at [343, 359] on textarea "White rice and 3 types of broth" at bounding box center [399, 348] width 382 height 47
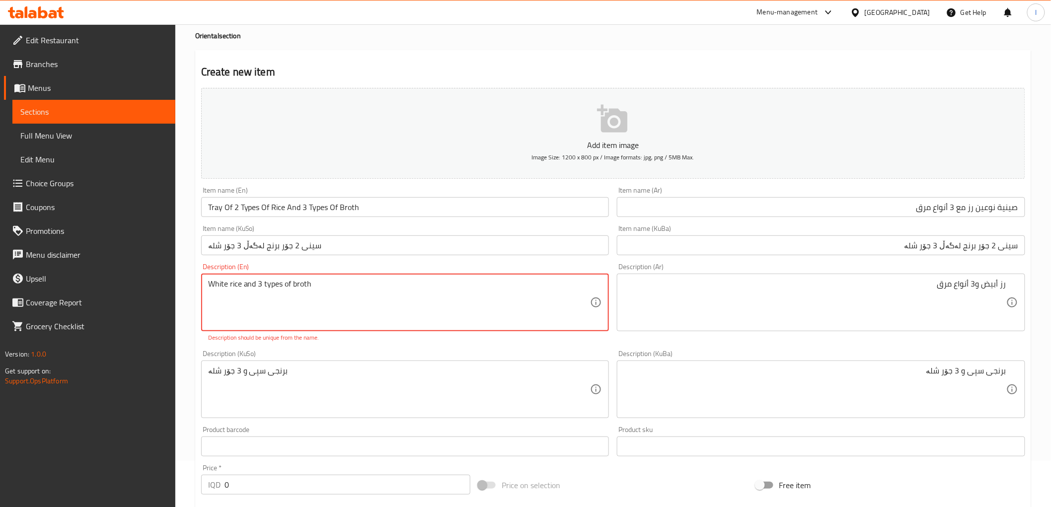
scroll to position [110, 0]
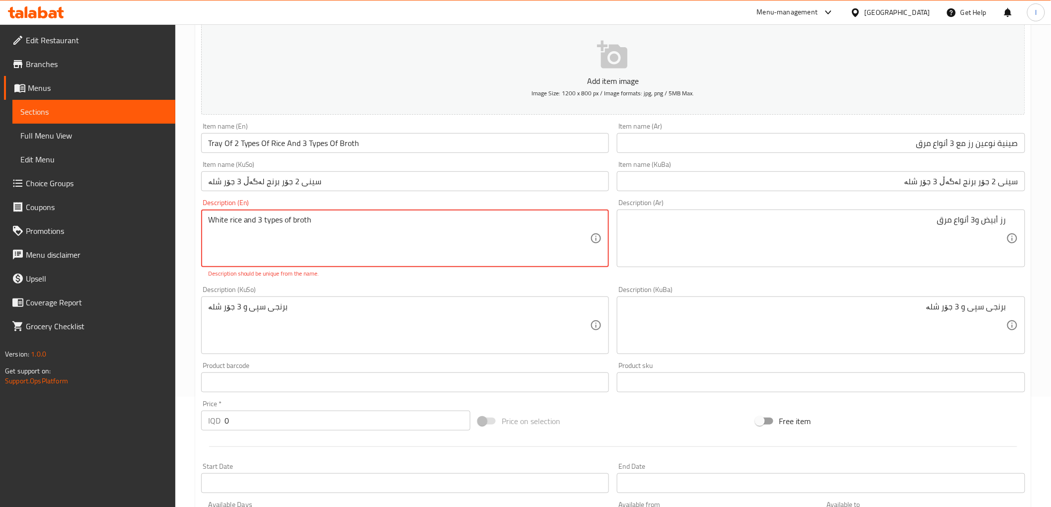
click at [355, 365] on div "Product barcode Product barcode" at bounding box center [405, 377] width 408 height 30
click at [209, 216] on textarea "White rice and 3 types of broth" at bounding box center [399, 238] width 382 height 47
click at [205, 225] on div "White rice and 3 types of broth Description (En)" at bounding box center [405, 239] width 408 height 58
click at [211, 224] on textarea "White rice and 3 types of broth" at bounding box center [399, 238] width 382 height 47
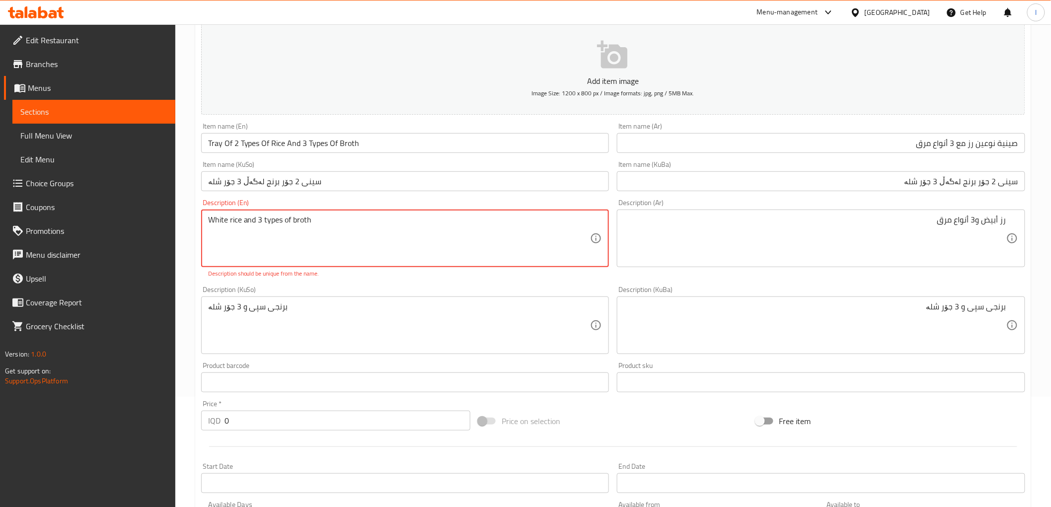
click at [313, 221] on textarea "White rice and 3 types of broth" at bounding box center [399, 238] width 382 height 47
click at [219, 224] on textarea "White rice and 3 types of broth" at bounding box center [399, 238] width 382 height 47
drag, startPoint x: 356, startPoint y: 229, endPoint x: 249, endPoint y: 231, distance: 107.3
click at [249, 231] on textarea "White rice and 3 types of broth" at bounding box center [399, 238] width 382 height 47
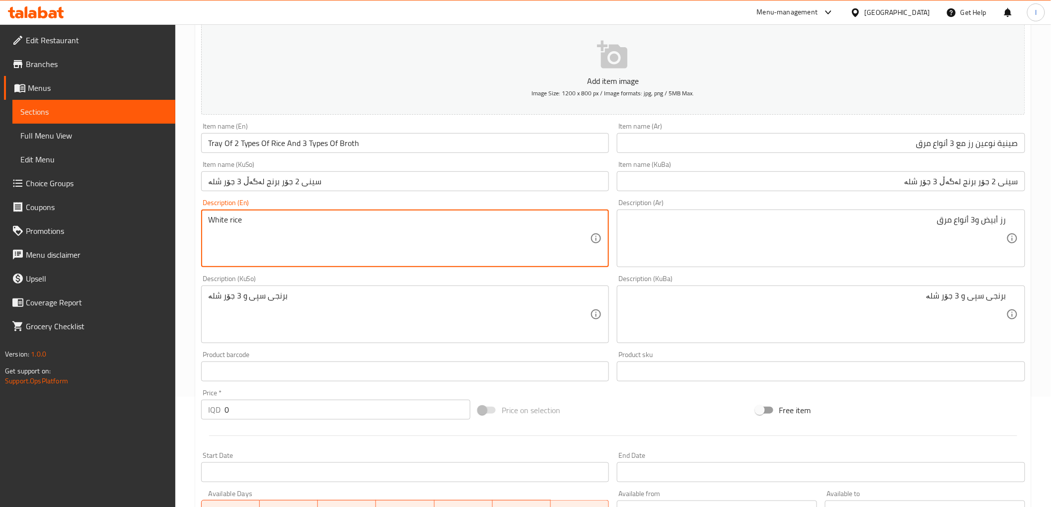
paste textarea "White rice and 3 types of broth"
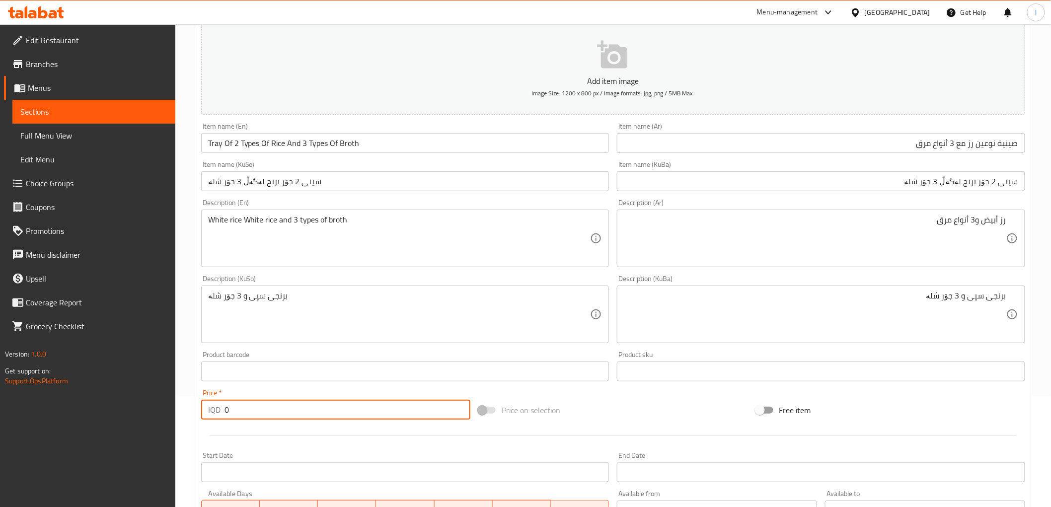
click at [327, 414] on input "0" at bounding box center [347, 410] width 246 height 20
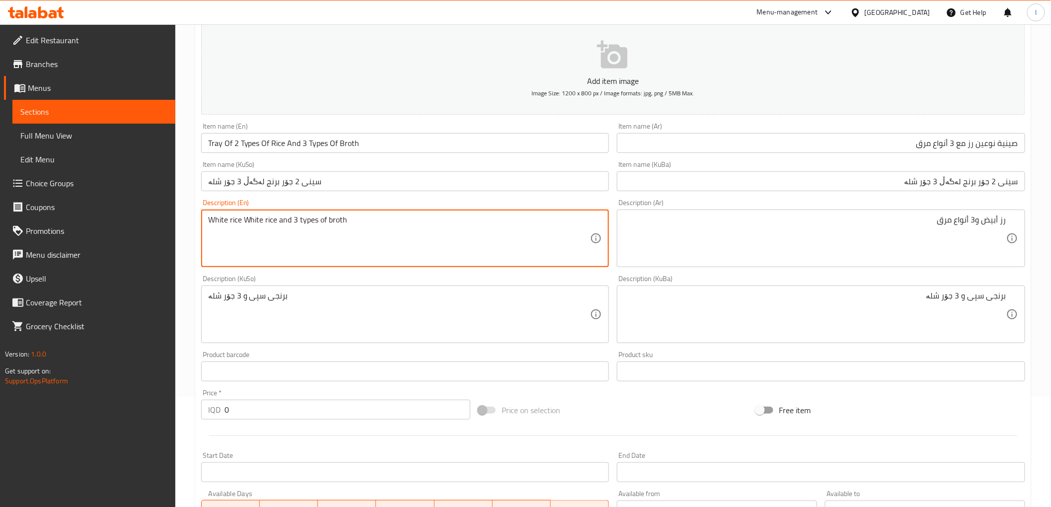
drag, startPoint x: 242, startPoint y: 219, endPoint x: 70, endPoint y: 222, distance: 171.9
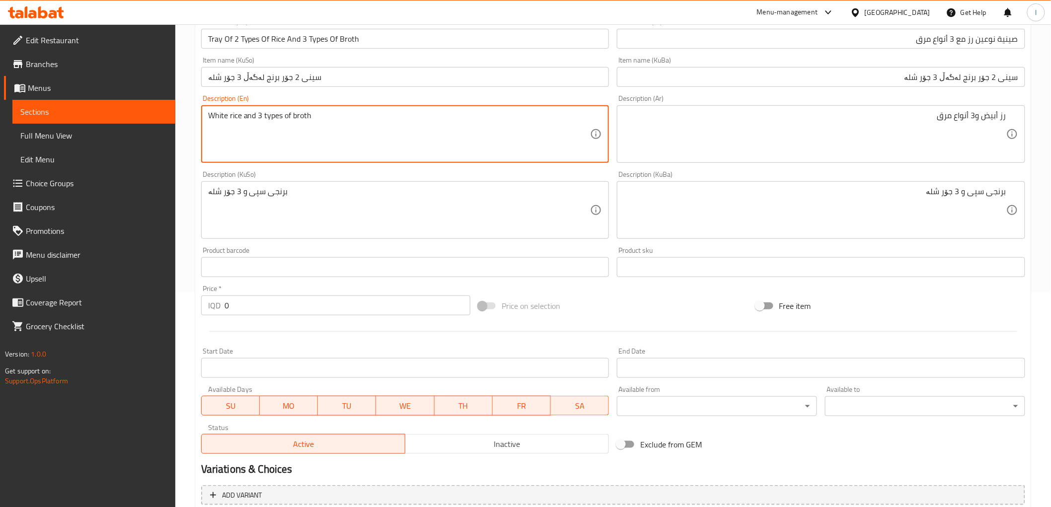
scroll to position [276, 0]
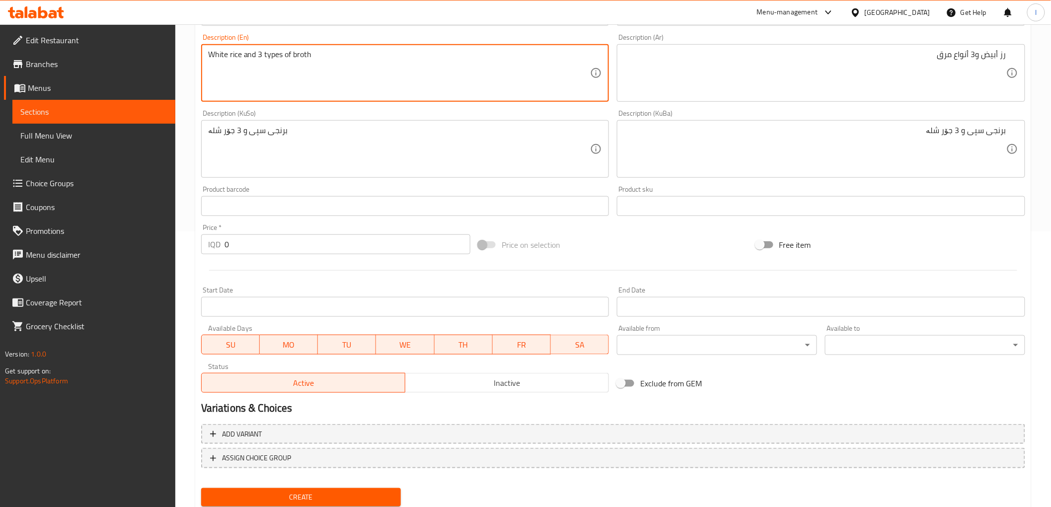
type textarea "White rice and 3 types of broth"
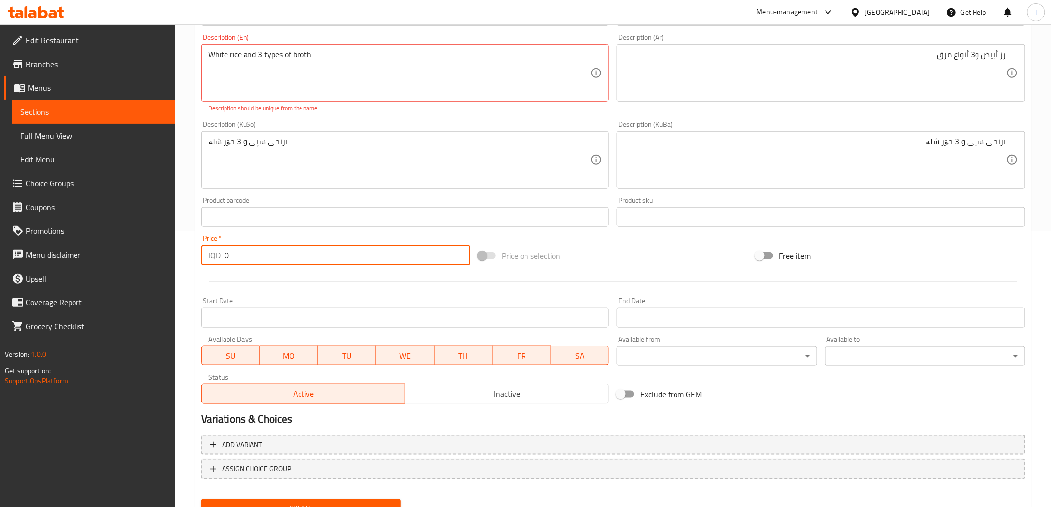
drag, startPoint x: 261, startPoint y: 249, endPoint x: 194, endPoint y: 246, distance: 67.6
click at [194, 246] on div "Home / Restaurants management / Menus / Sections / item / create Oriental secti…" at bounding box center [613, 150] width 876 height 803
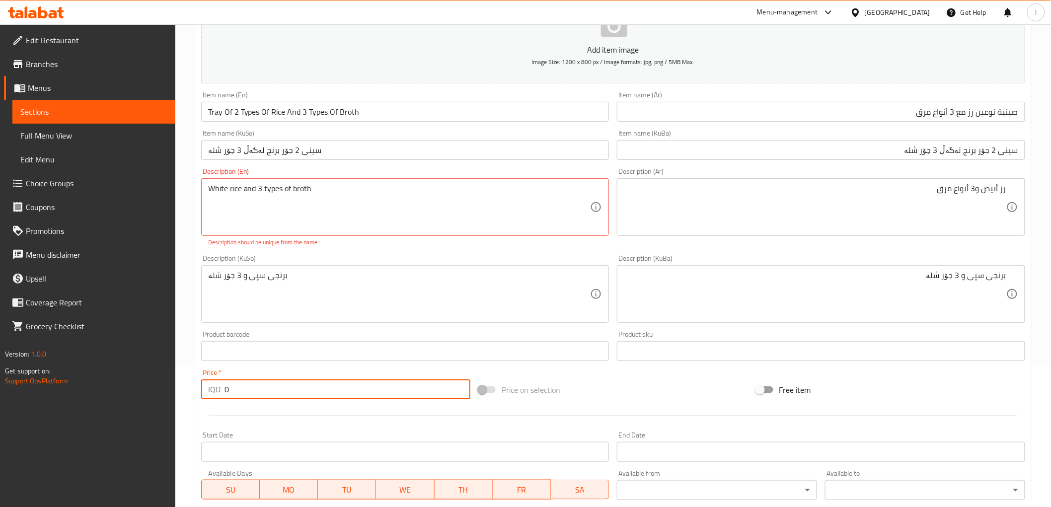
scroll to position [110, 0]
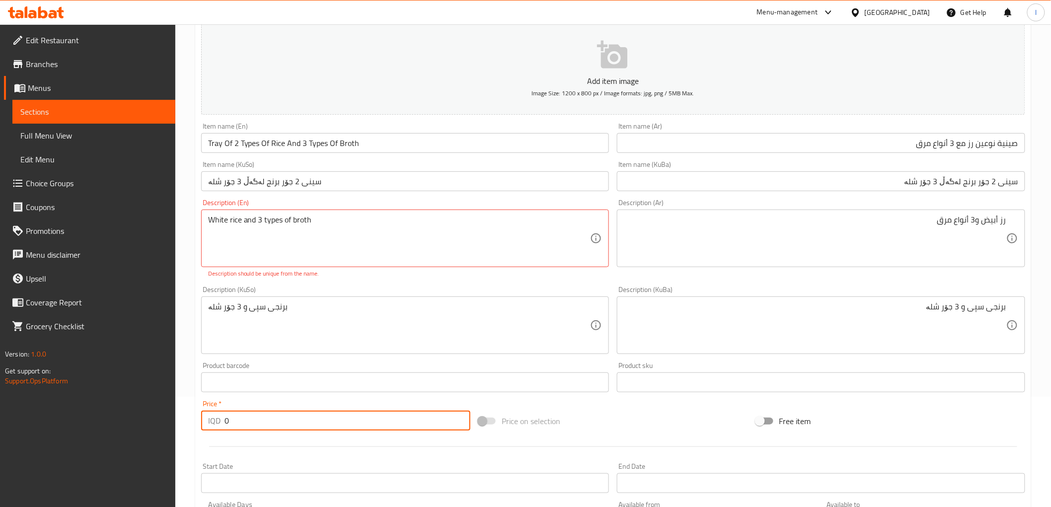
click at [339, 146] on input "Tray Of 2 Types Of Rice And 3 Types Of Broth" at bounding box center [405, 143] width 408 height 20
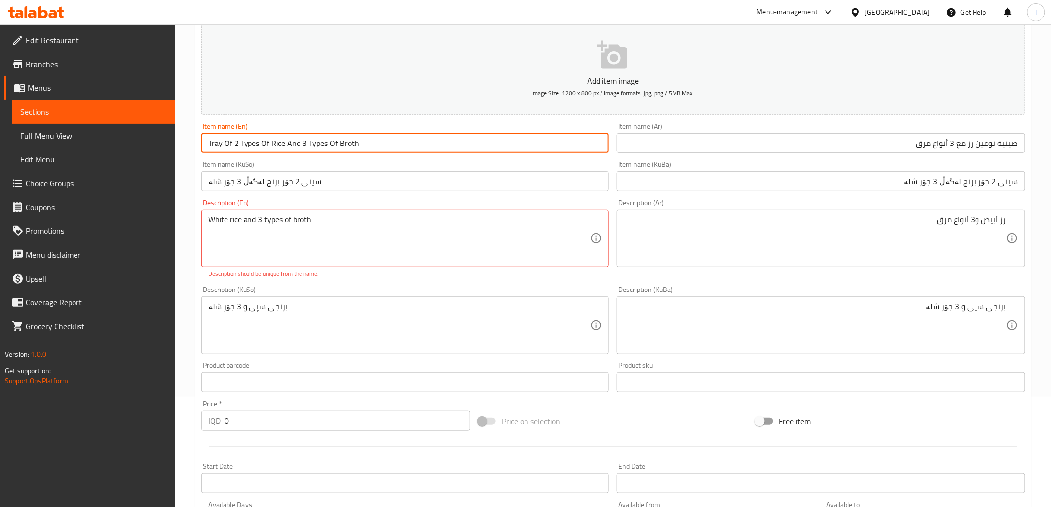
click at [343, 147] on input "Tray Of 2 Types Of Rice And 3 Types Of Broth" at bounding box center [405, 143] width 408 height 20
click at [297, 139] on input "Tray Of 2 Types Of Rice And 3 Types Of Broth" at bounding box center [405, 143] width 408 height 20
click at [257, 149] on input "Tray Of 2 Types Of Rice And 3 Types Of Broth" at bounding box center [405, 143] width 408 height 20
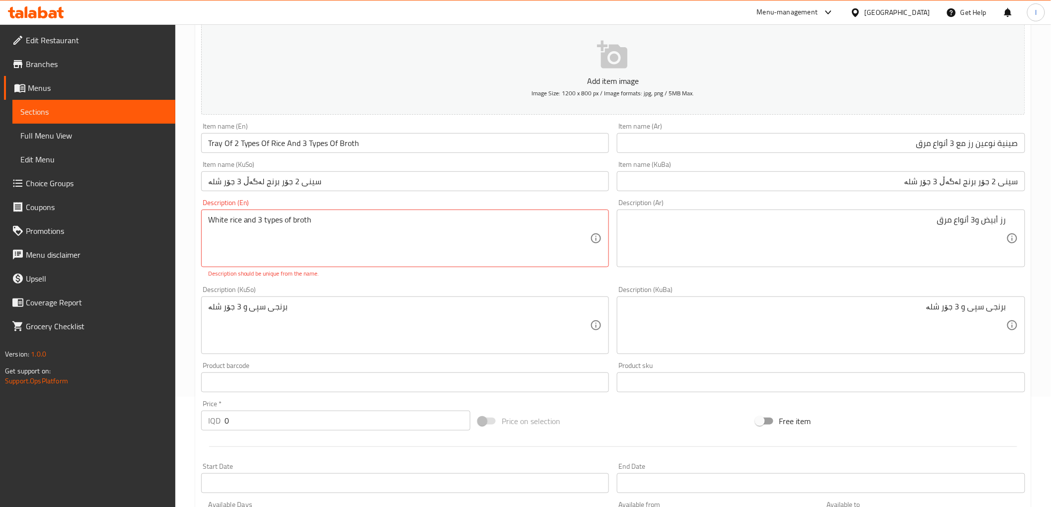
click at [301, 266] on div "White rice and 3 types of broth Description (En)" at bounding box center [405, 239] width 408 height 58
click at [373, 132] on div "Item name (En) Tray Of 2 Types Of Rice And 3 Types Of Broth Item name (En)" at bounding box center [405, 138] width 408 height 30
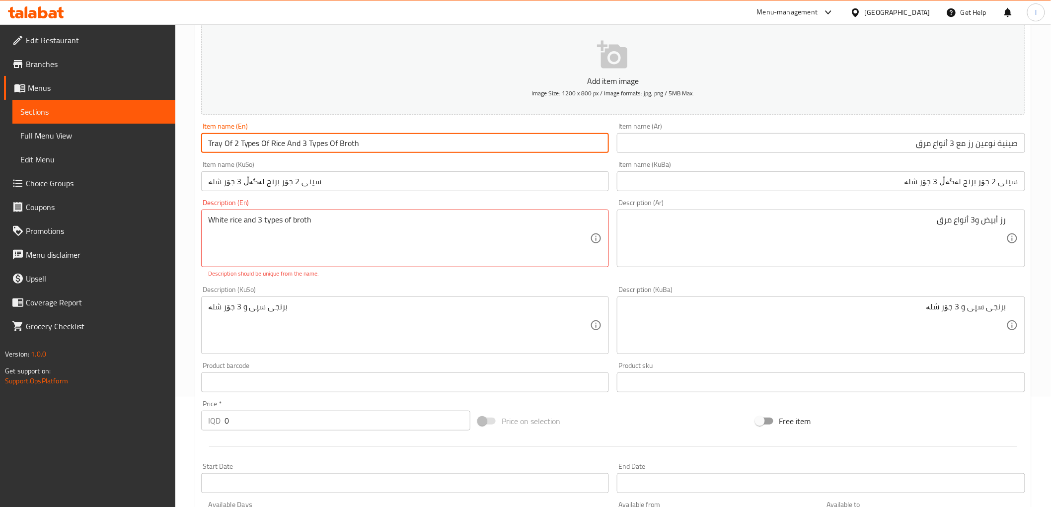
drag, startPoint x: 308, startPoint y: 147, endPoint x: 83, endPoint y: 126, distance: 226.0
click at [83, 127] on div "Edit Restaurant Branches Menus Sections Full Menu View Edit Menu Choice Groups …" at bounding box center [525, 315] width 1051 height 803
click at [923, 152] on input "صينية نوعين رز مع 3 أنواع مرق" at bounding box center [821, 143] width 408 height 20
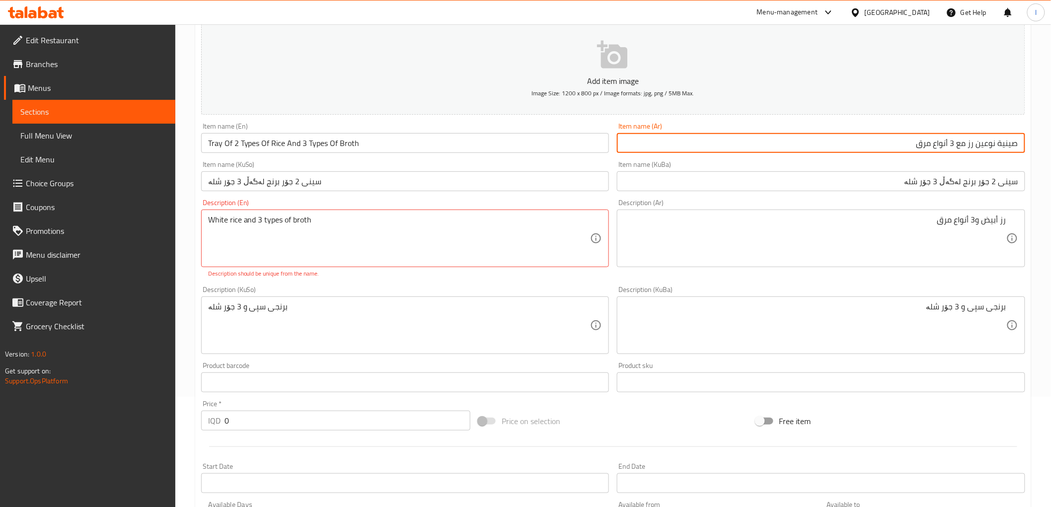
click at [923, 152] on input "صينية نوعين رز مع 3 أنواع مرق" at bounding box center [821, 143] width 408 height 20
click at [758, 187] on input "سینی 2 جۆر برنج لەگەڵ 3 جۆر شلە" at bounding box center [821, 181] width 408 height 20
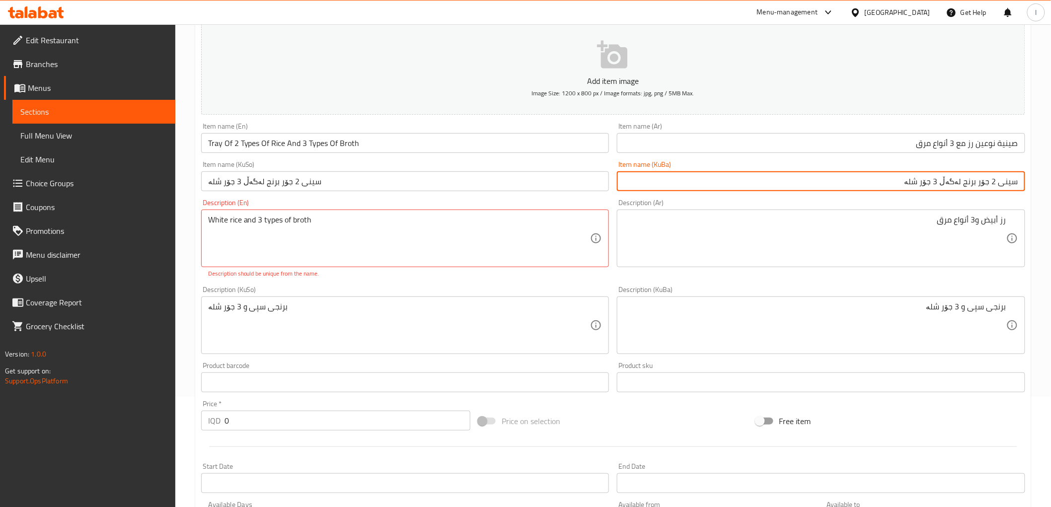
click at [760, 187] on input "سینی 2 جۆر برنج لەگەڵ 3 جۆر شلە" at bounding box center [821, 181] width 408 height 20
click at [761, 187] on input "سینی 2 جۆر برنج لەگەڵ 3 جۆر شلە" at bounding box center [821, 181] width 408 height 20
click at [989, 178] on input "سینی 2 جۆر برنج لەگەڵ 3 جۆر شلە" at bounding box center [821, 181] width 408 height 20
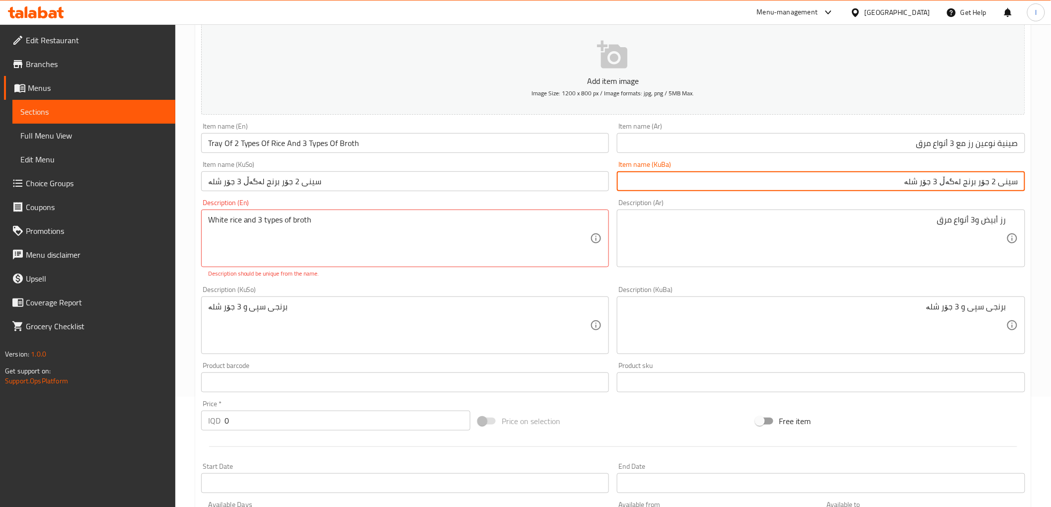
click at [989, 178] on input "سینی 2 جۆر برنج لەگەڵ 3 جۆر شلە" at bounding box center [821, 181] width 408 height 20
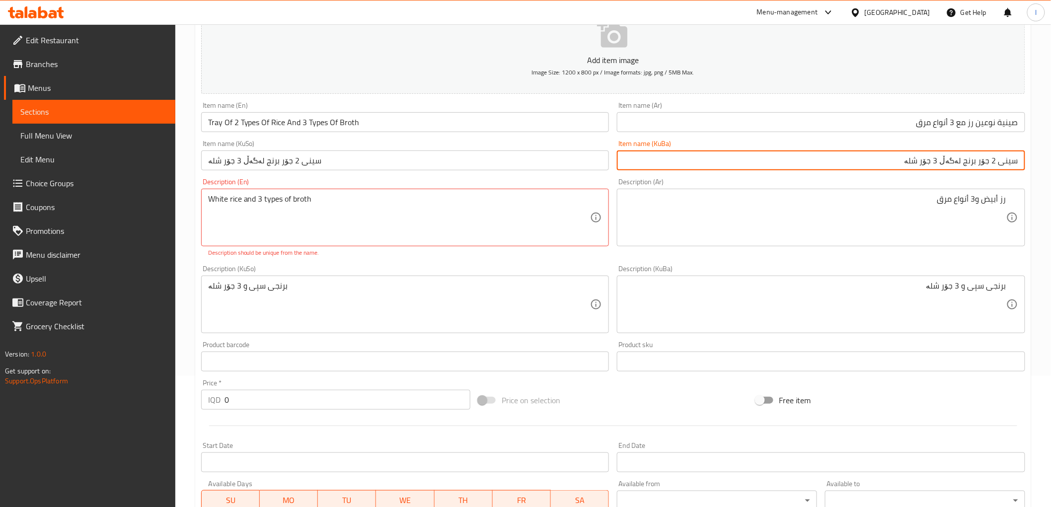
scroll to position [165, 0]
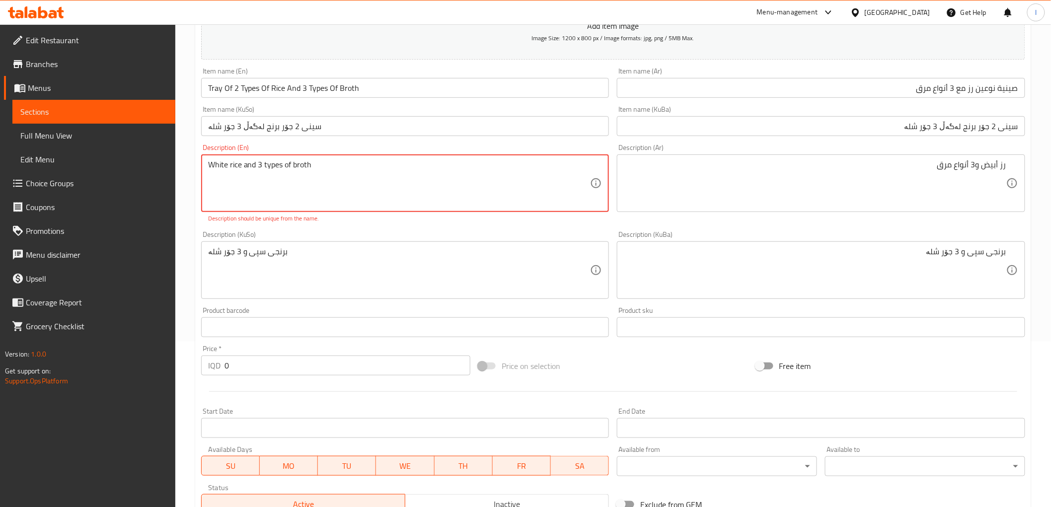
drag, startPoint x: 478, startPoint y: 184, endPoint x: 190, endPoint y: 176, distance: 288.6
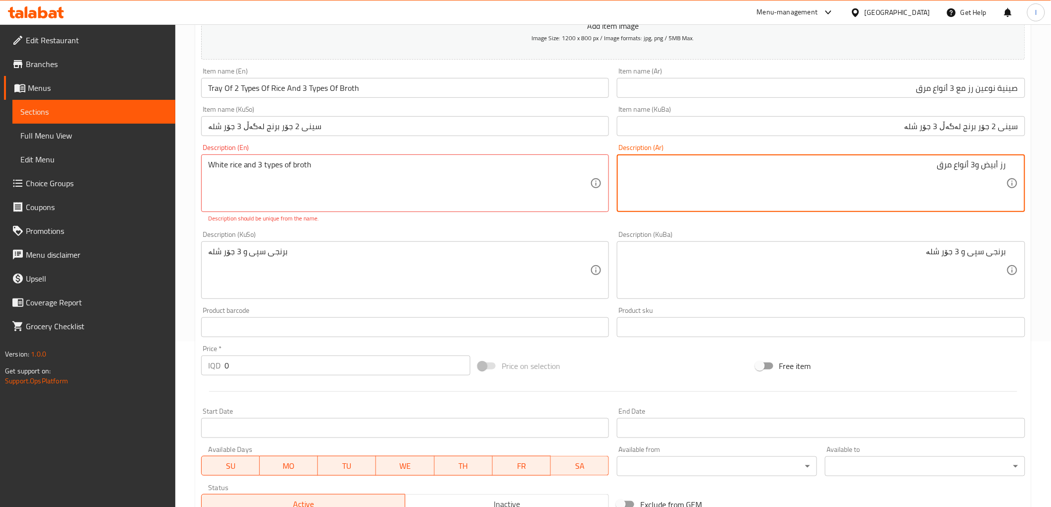
drag, startPoint x: 823, startPoint y: 187, endPoint x: 1059, endPoint y: 171, distance: 236.0
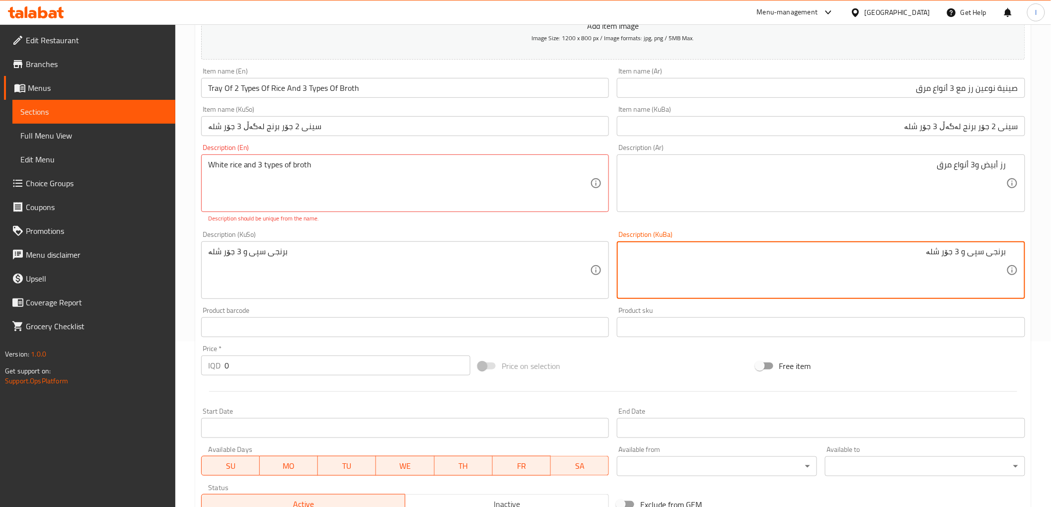
drag, startPoint x: 861, startPoint y: 266, endPoint x: 1059, endPoint y: 269, distance: 197.7
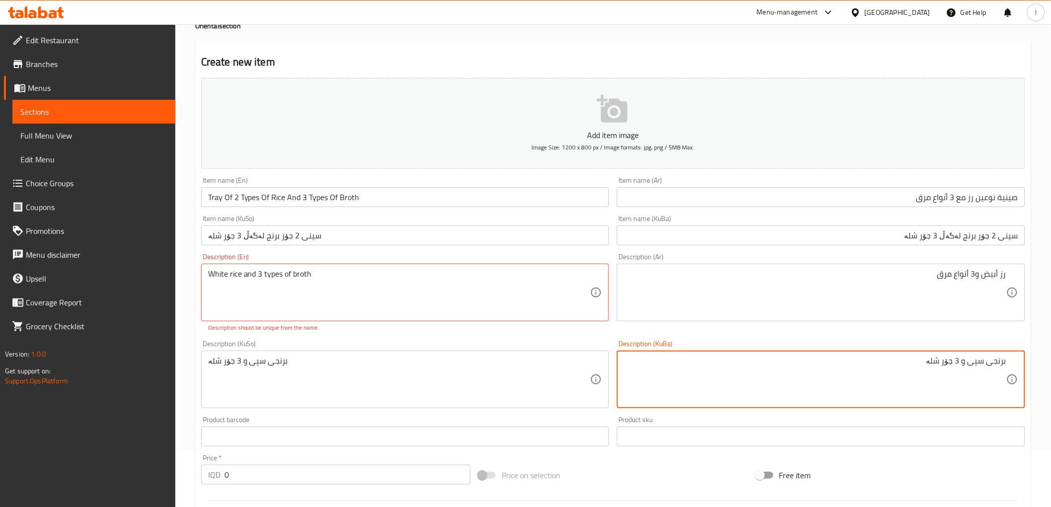
scroll to position [55, 0]
click at [73, 112] on span "Sections" at bounding box center [93, 112] width 147 height 12
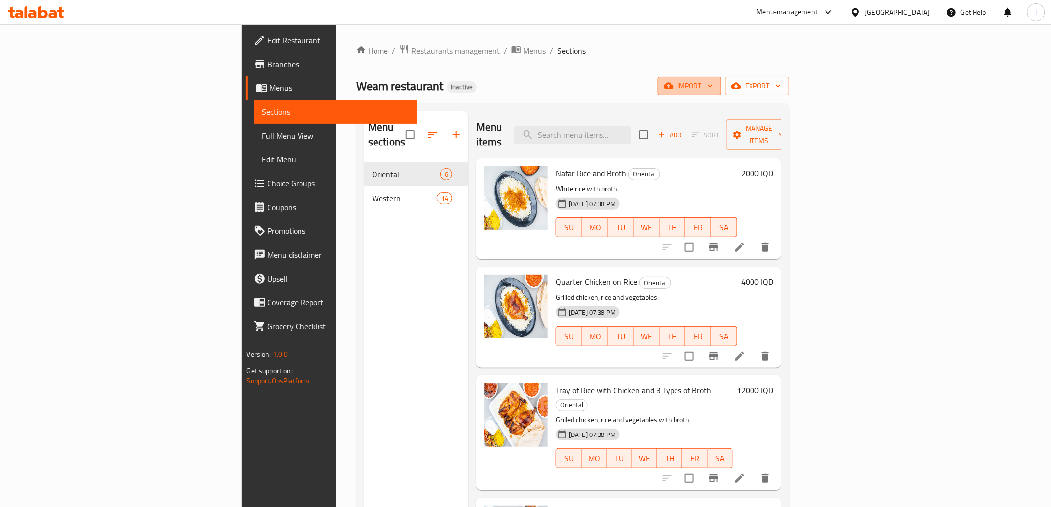
click at [713, 91] on span "import" at bounding box center [689, 86] width 48 height 12
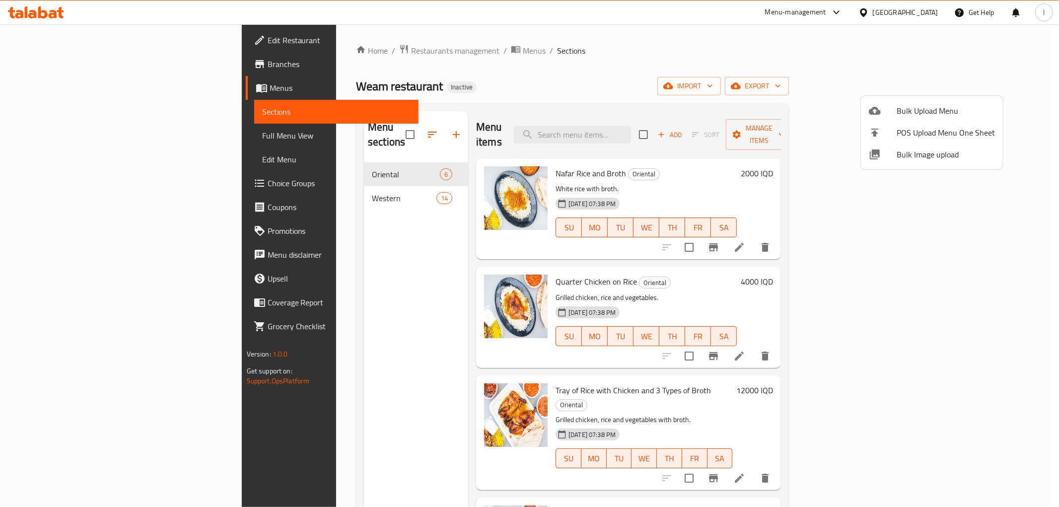
click at [1007, 53] on div at bounding box center [529, 253] width 1059 height 507
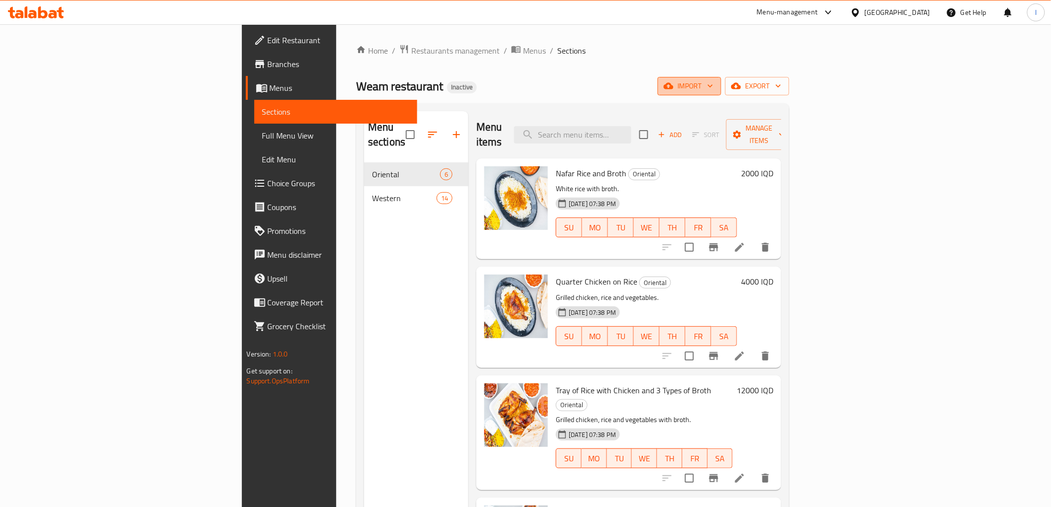
click at [713, 90] on span "import" at bounding box center [689, 86] width 48 height 12
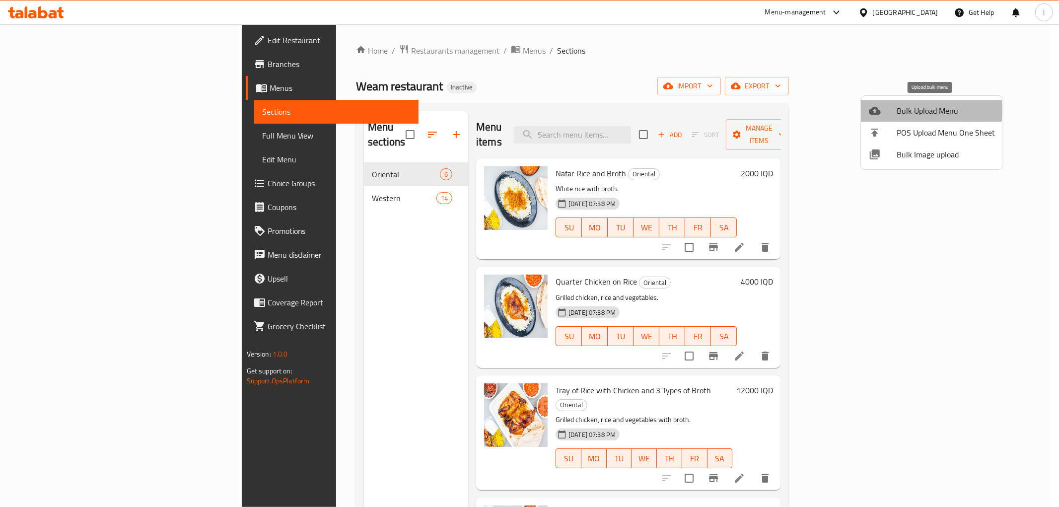
click at [883, 110] on div at bounding box center [883, 111] width 28 height 12
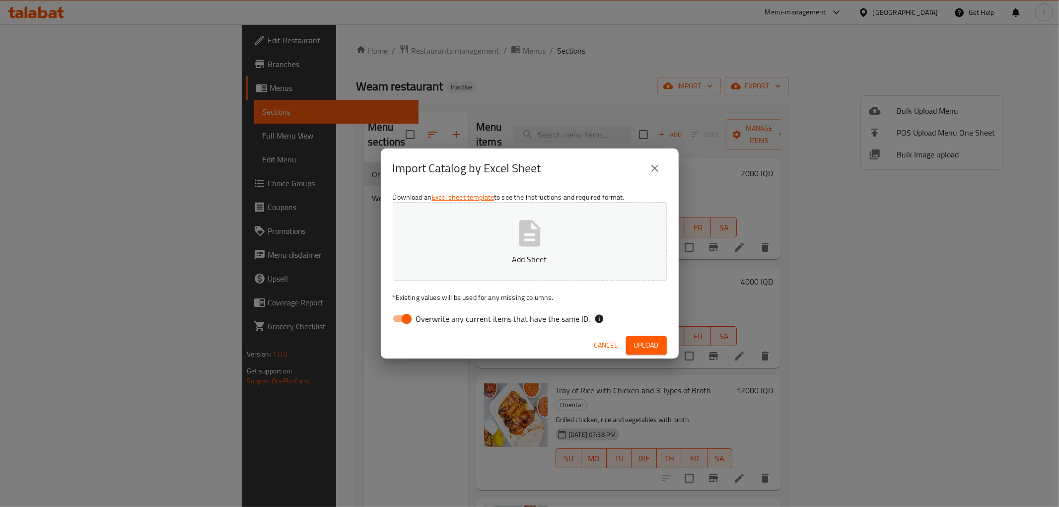
click at [399, 306] on div "Download an Excel sheet template to see the instructions and required format. A…" at bounding box center [530, 260] width 298 height 144
click at [405, 325] on input "Overwrite any current items that have the same ID." at bounding box center [406, 318] width 57 height 19
checkbox input "false"
click at [470, 257] on p "Add Sheet" at bounding box center [529, 259] width 243 height 12
click at [660, 338] on button "Upload" at bounding box center [646, 345] width 41 height 18
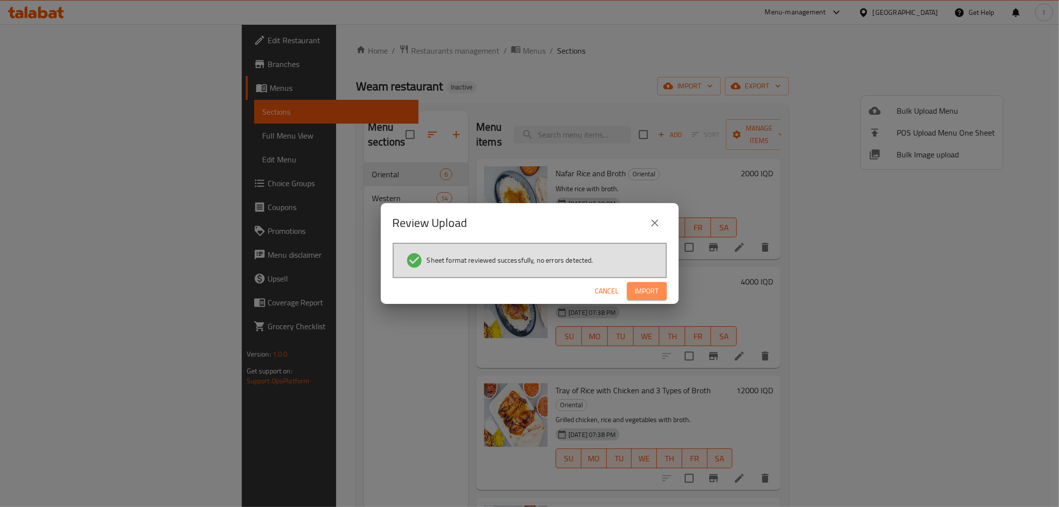
click at [646, 290] on span "Import" at bounding box center [647, 291] width 24 height 12
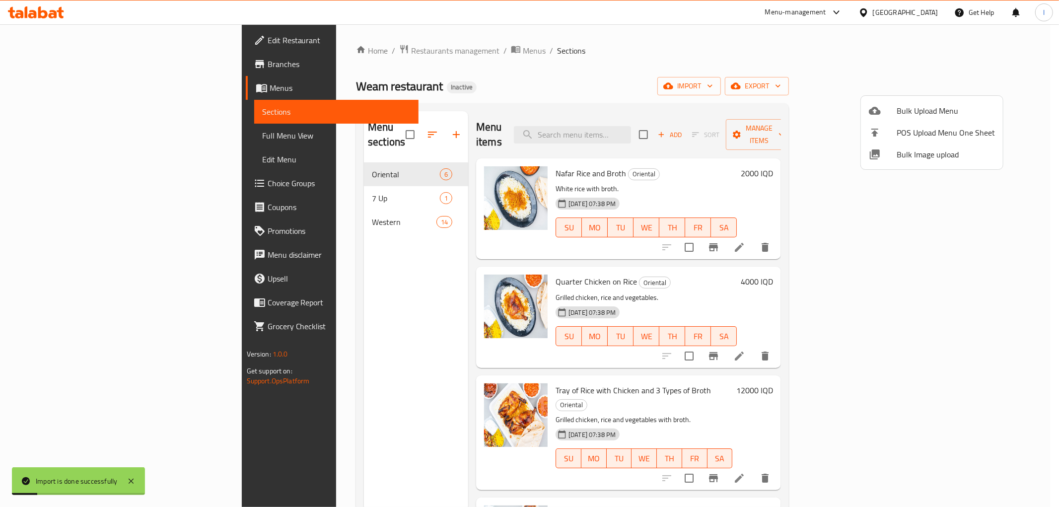
click at [247, 200] on div at bounding box center [529, 253] width 1059 height 507
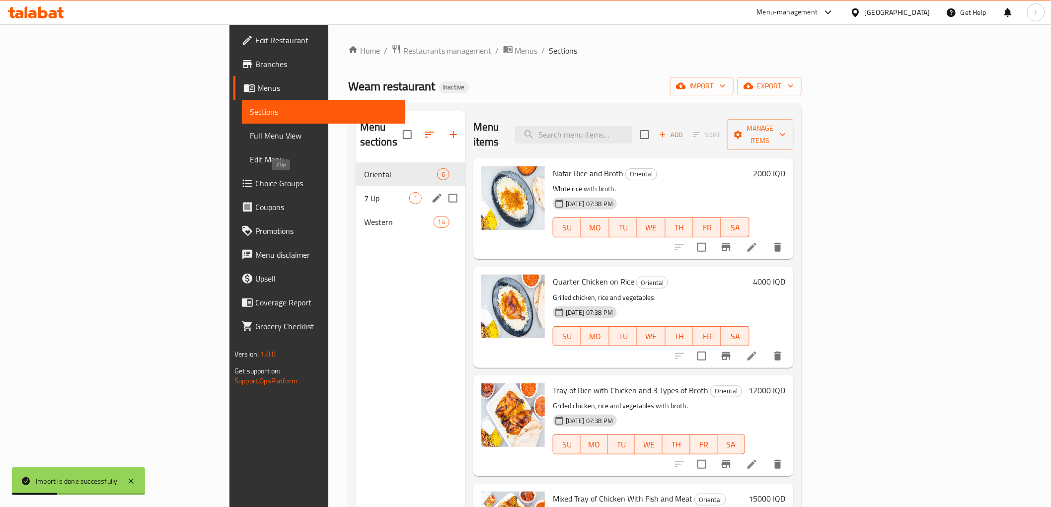
click at [364, 192] on span "7 Up" at bounding box center [386, 198] width 45 height 12
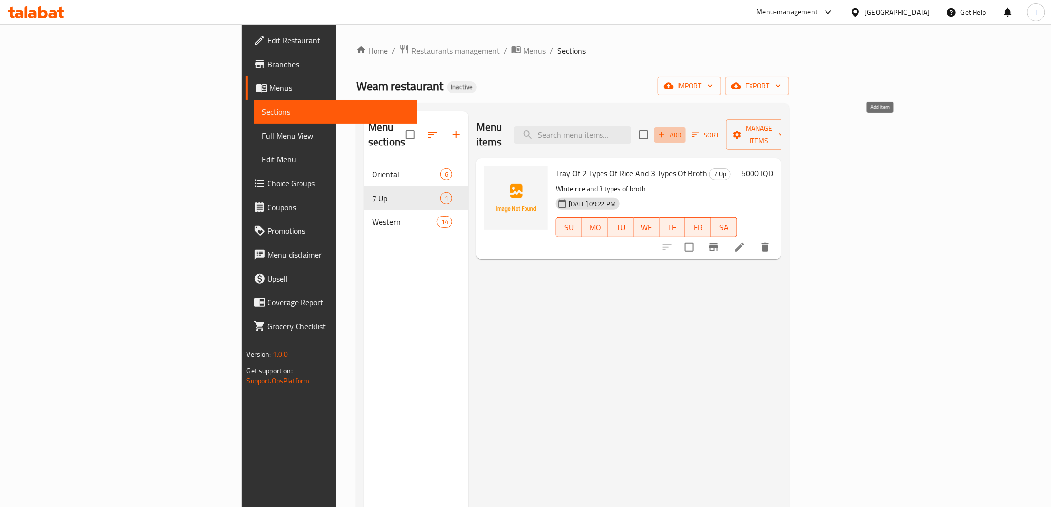
click at [683, 130] on span "Add" at bounding box center [670, 134] width 27 height 11
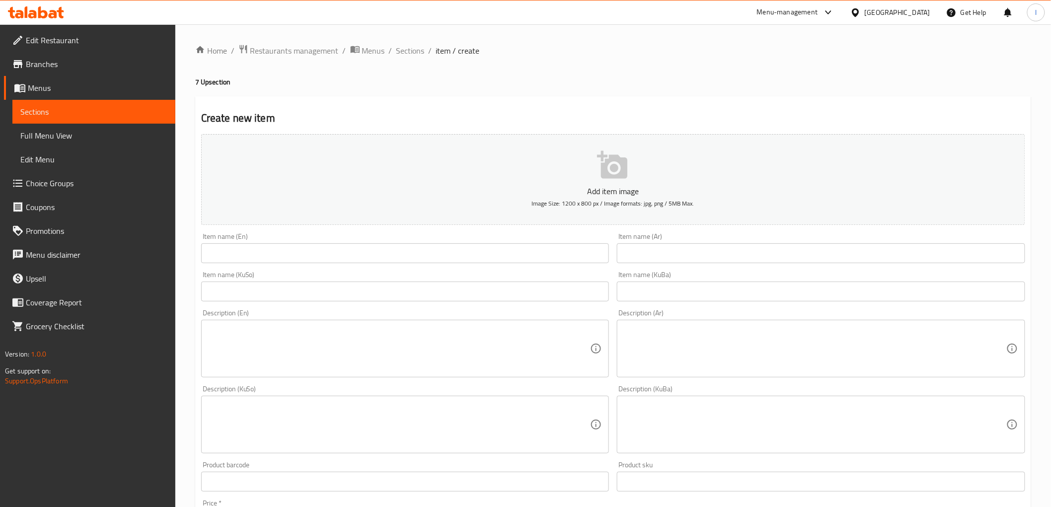
click at [116, 101] on link "Sections" at bounding box center [93, 112] width 163 height 24
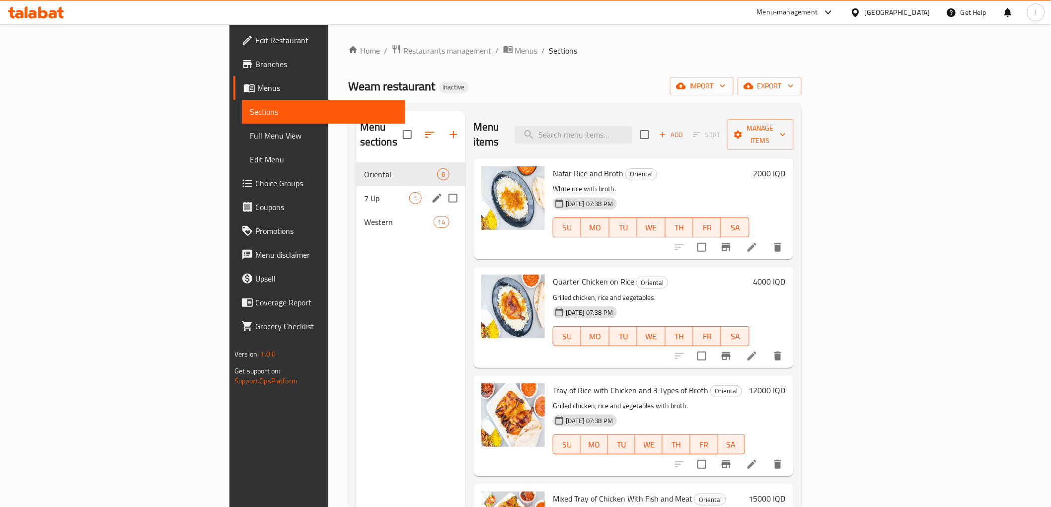
click at [356, 186] on div "7 Up 1" at bounding box center [410, 198] width 109 height 24
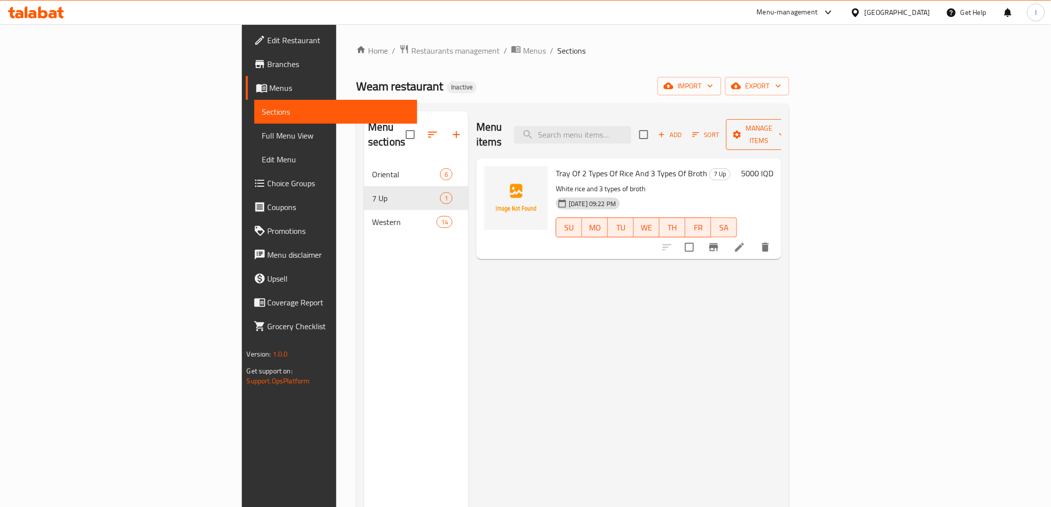
click at [785, 132] on span "Manage items" at bounding box center [759, 134] width 51 height 25
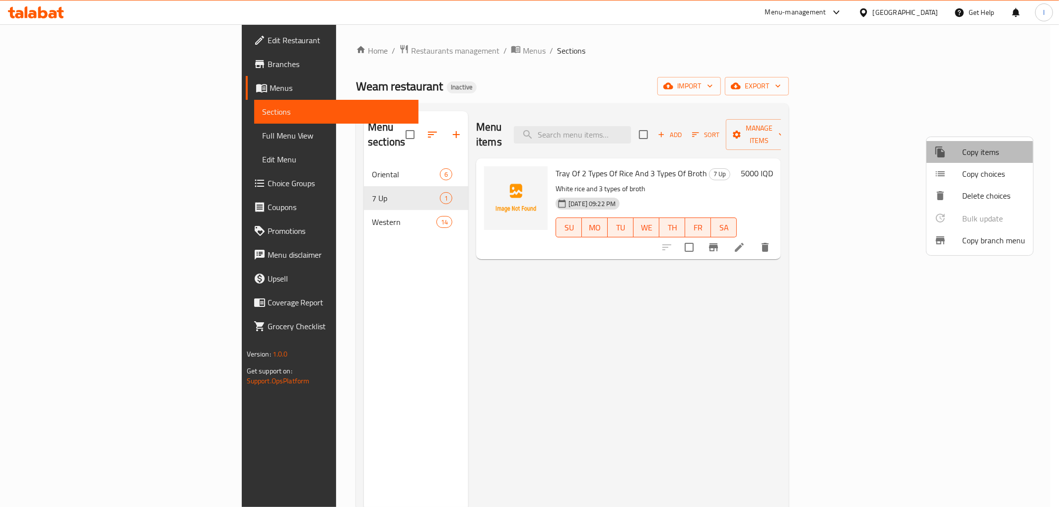
click at [959, 160] on li "Copy items" at bounding box center [980, 152] width 107 height 22
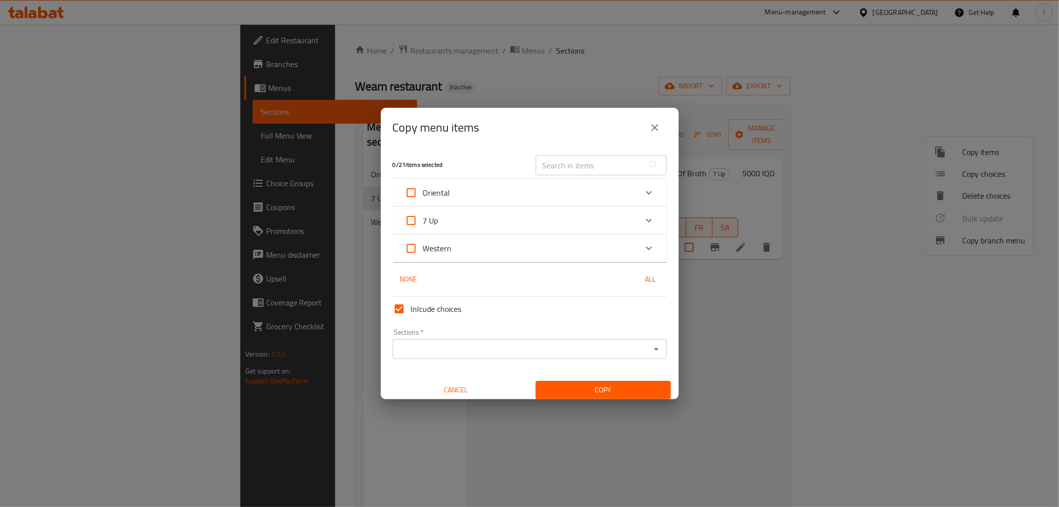
click at [430, 219] on span "7 Up" at bounding box center [430, 220] width 15 height 15
click at [423, 219] on input "7 Up" at bounding box center [411, 221] width 24 height 24
checkbox input "true"
click at [501, 224] on div "7 Up" at bounding box center [521, 221] width 232 height 24
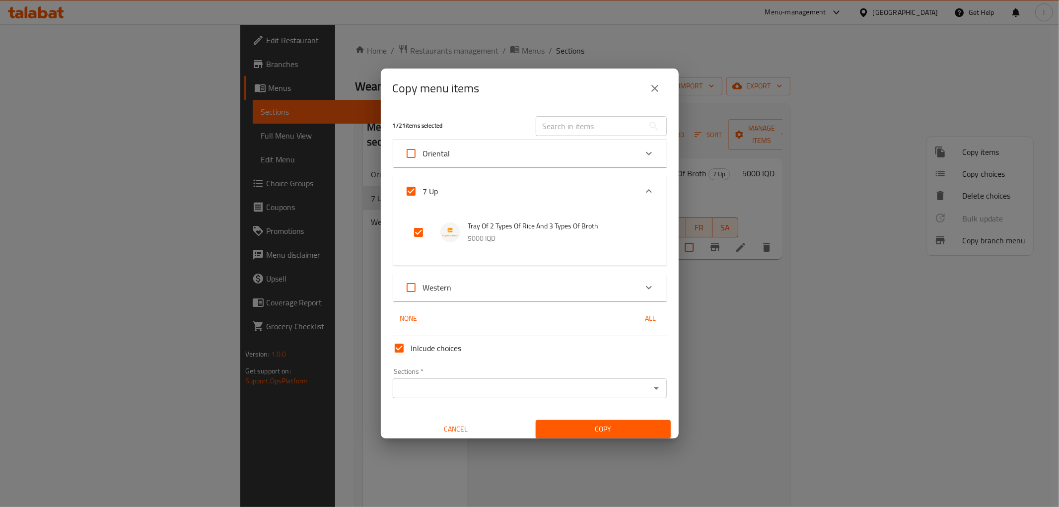
click at [411, 190] on input "7 Up" at bounding box center [411, 191] width 24 height 24
checkbox input "false"
click at [421, 235] on input "checkbox" at bounding box center [419, 232] width 24 height 24
checkbox input "true"
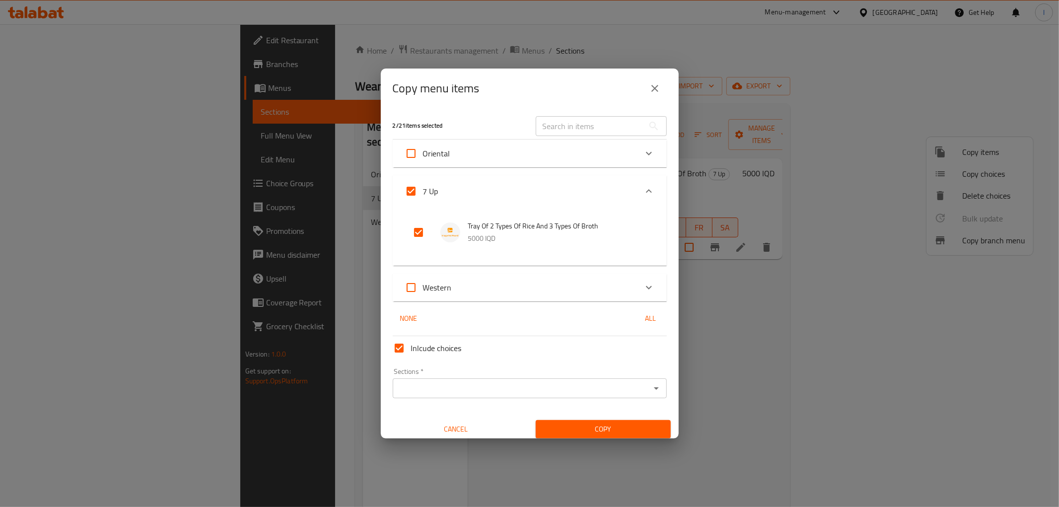
click at [462, 386] on input "Sections   *" at bounding box center [522, 388] width 252 height 14
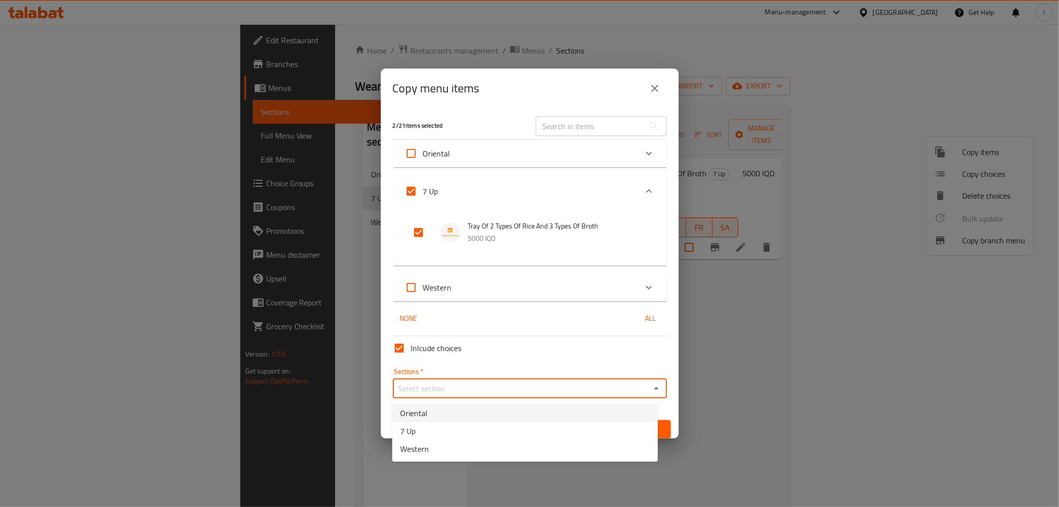
click at [448, 418] on li "Oriental" at bounding box center [525, 413] width 266 height 18
type input "Oriental"
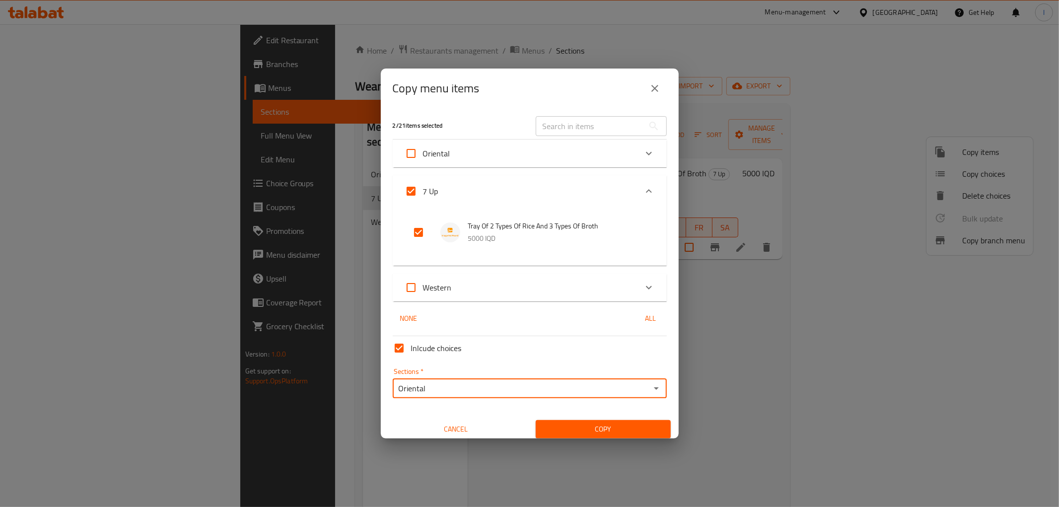
click at [630, 425] on span "Copy" at bounding box center [603, 429] width 119 height 12
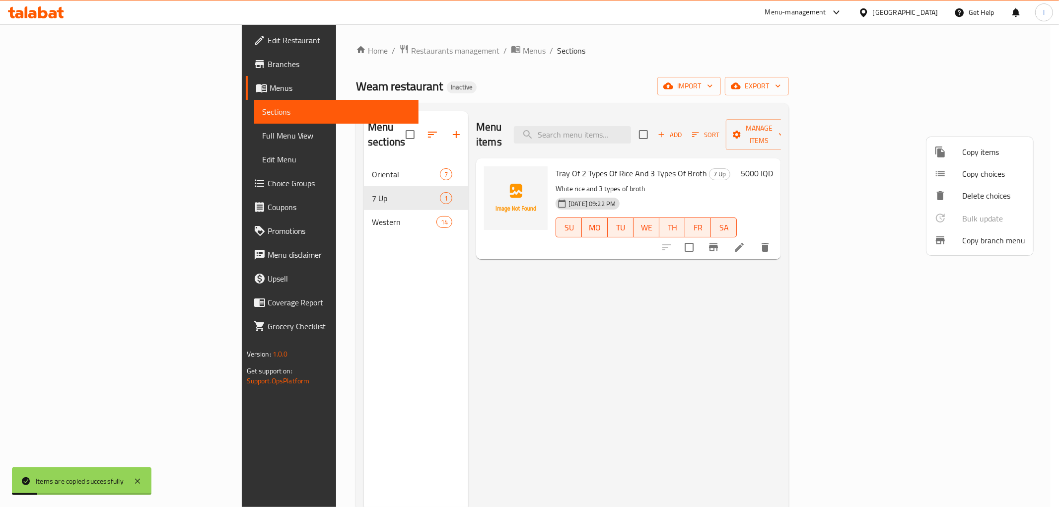
click at [304, 152] on div at bounding box center [529, 253] width 1059 height 507
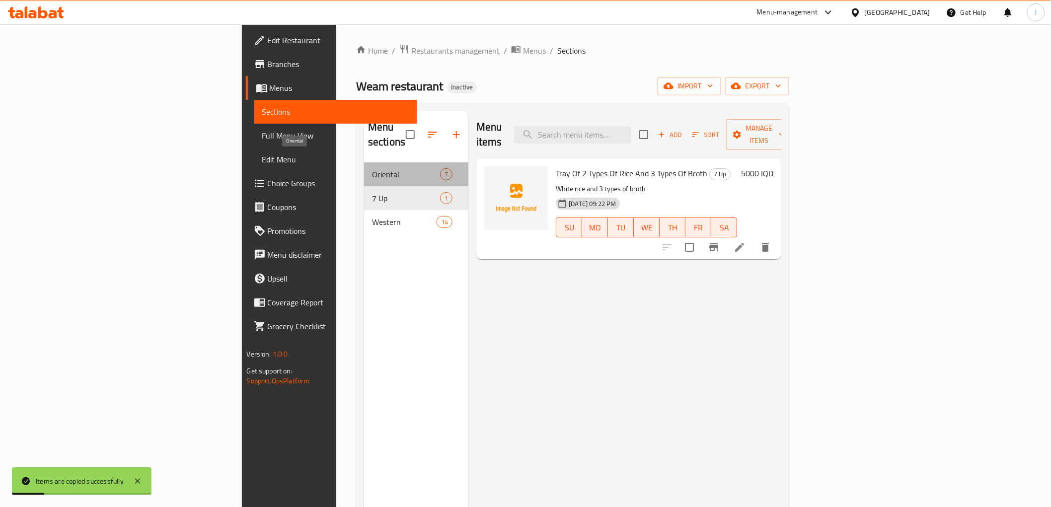
click at [372, 168] on span "Oriental" at bounding box center [406, 174] width 68 height 12
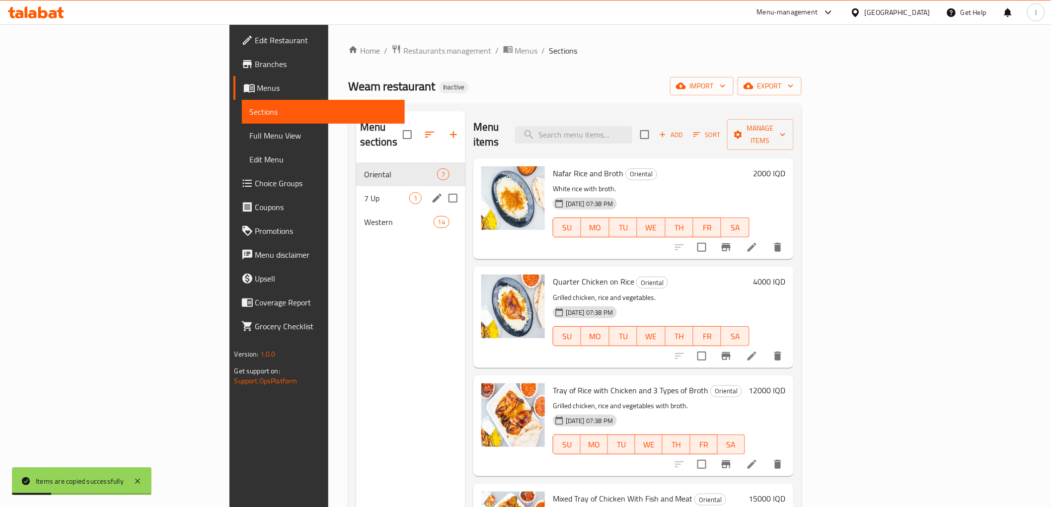
click at [356, 186] on div "7 Up 1" at bounding box center [410, 198] width 109 height 24
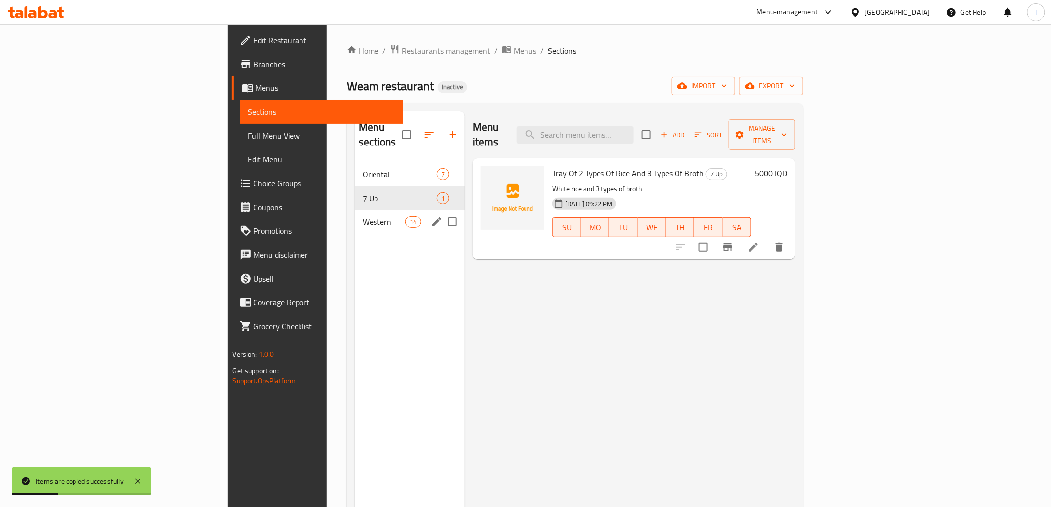
click at [355, 210] on div "Western 14" at bounding box center [410, 222] width 110 height 24
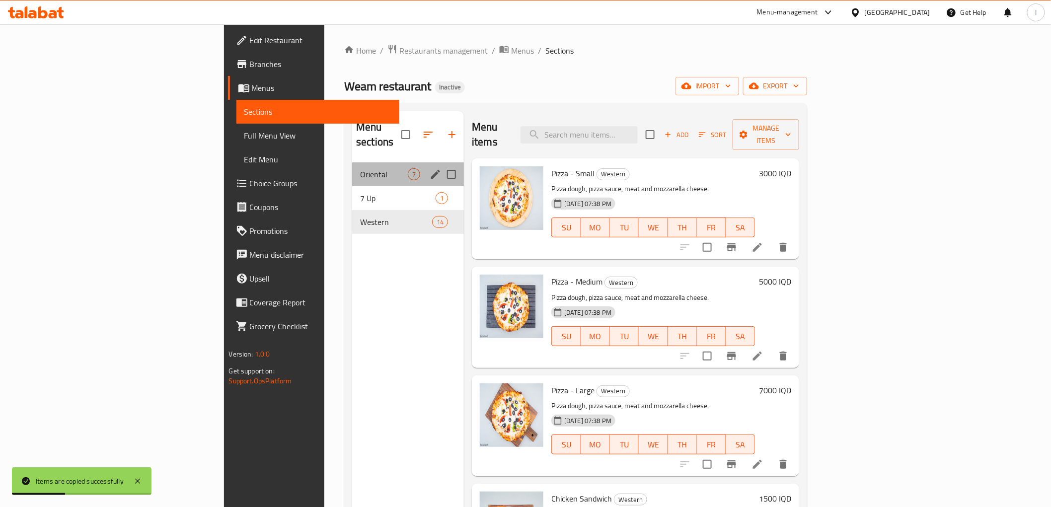
click at [352, 166] on div "Oriental 7" at bounding box center [408, 174] width 112 height 24
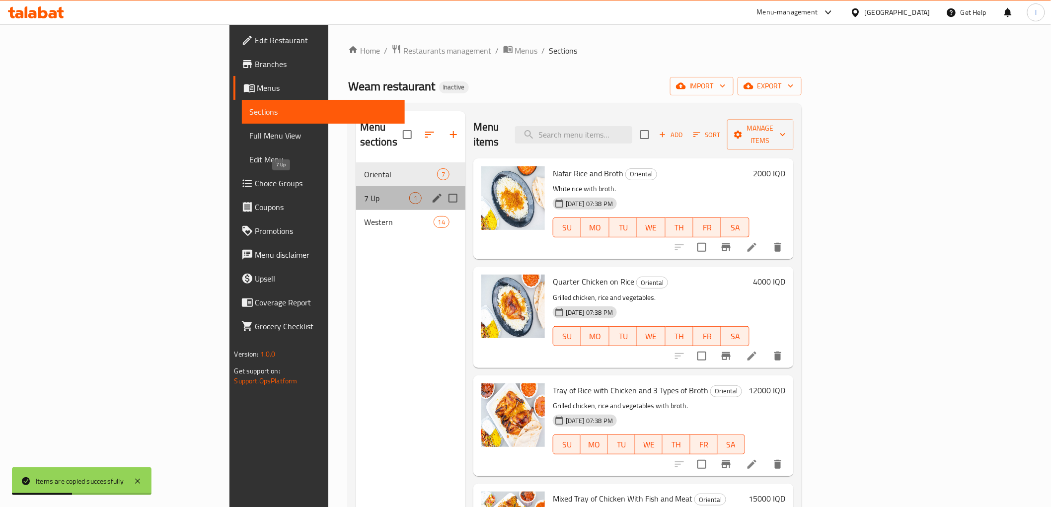
click at [364, 192] on span "7 Up" at bounding box center [386, 198] width 45 height 12
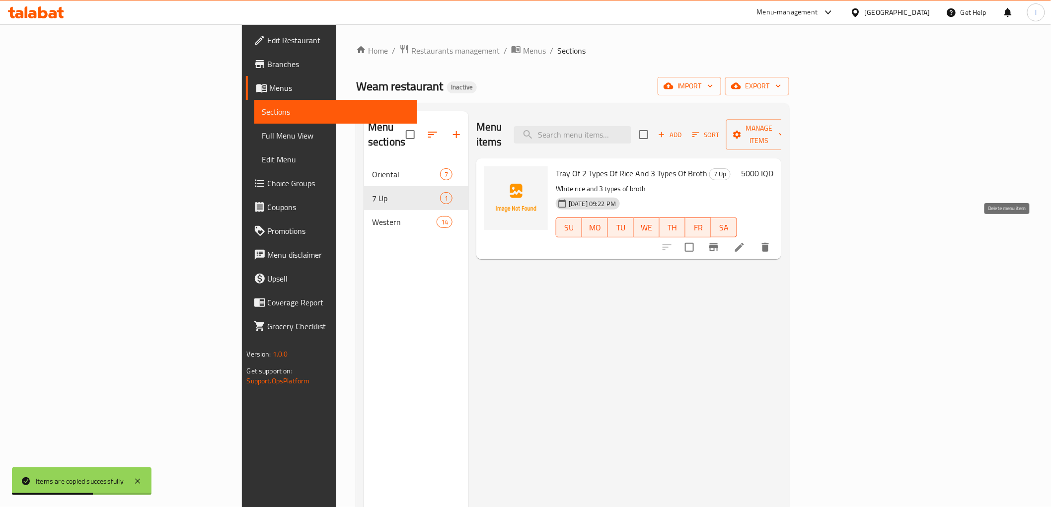
click at [777, 235] on button "delete" at bounding box center [765, 247] width 24 height 24
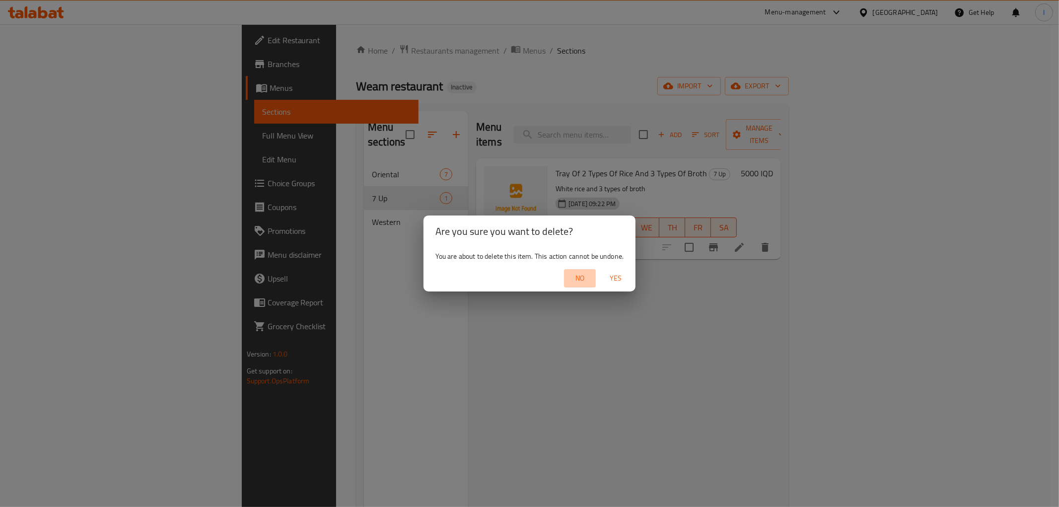
click at [576, 272] on span "No" at bounding box center [580, 278] width 24 height 12
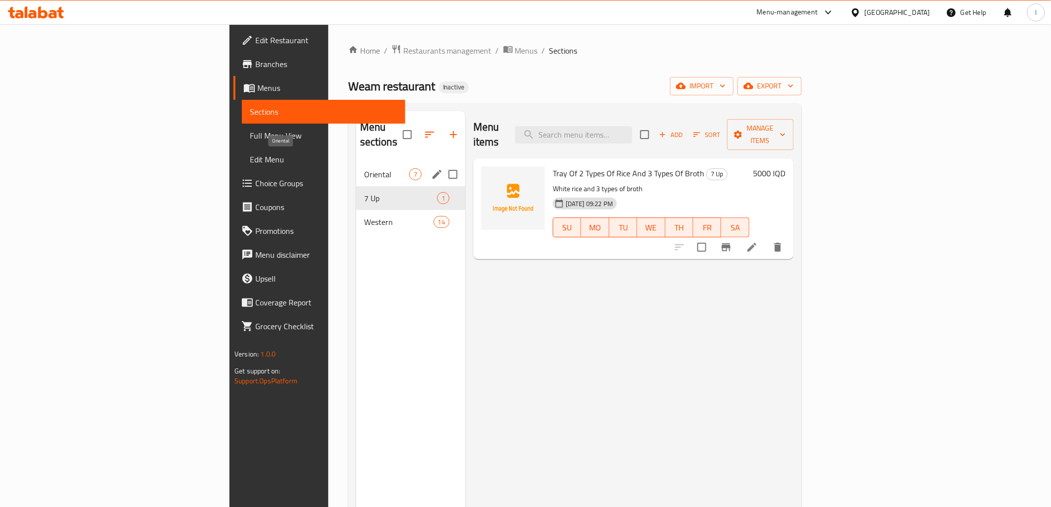
click at [364, 168] on span "Oriental" at bounding box center [386, 174] width 45 height 12
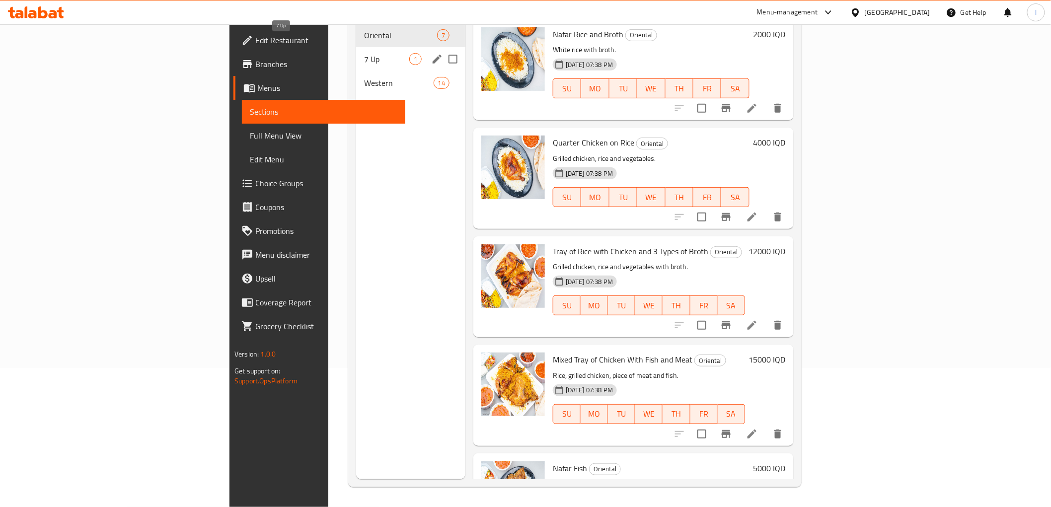
click at [364, 53] on span "7 Up" at bounding box center [386, 59] width 45 height 12
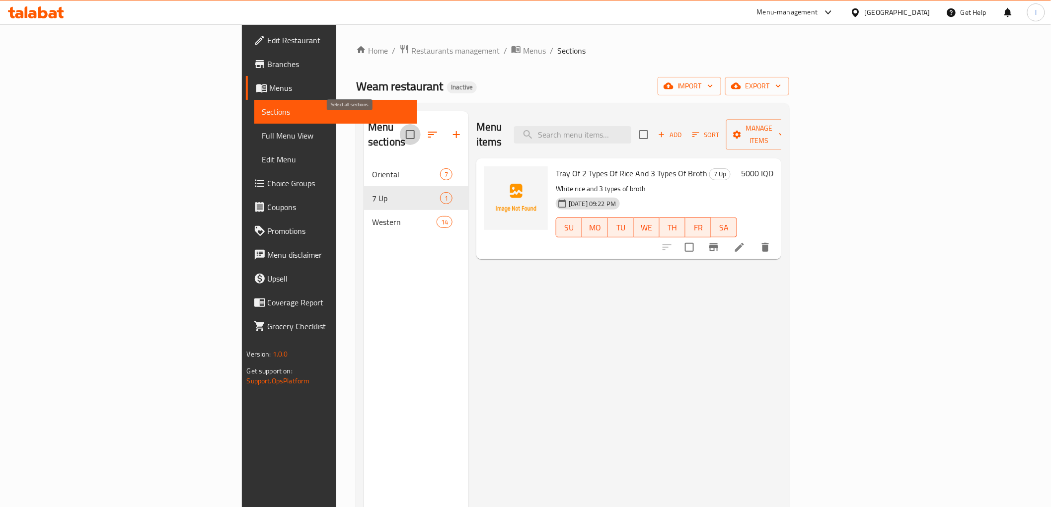
click at [400, 124] on input "checkbox" at bounding box center [410, 134] width 21 height 21
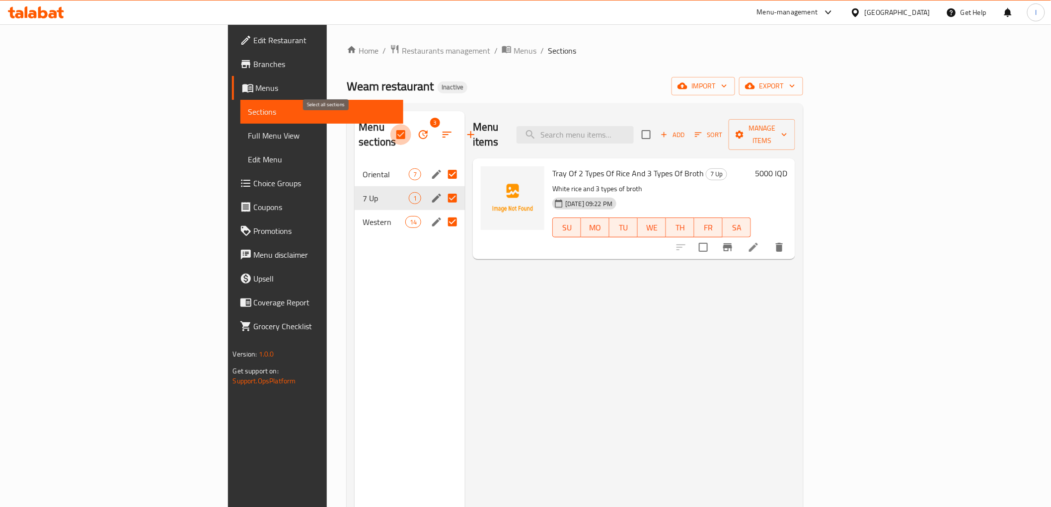
click at [390, 125] on input "checkbox" at bounding box center [400, 134] width 21 height 21
checkbox input "false"
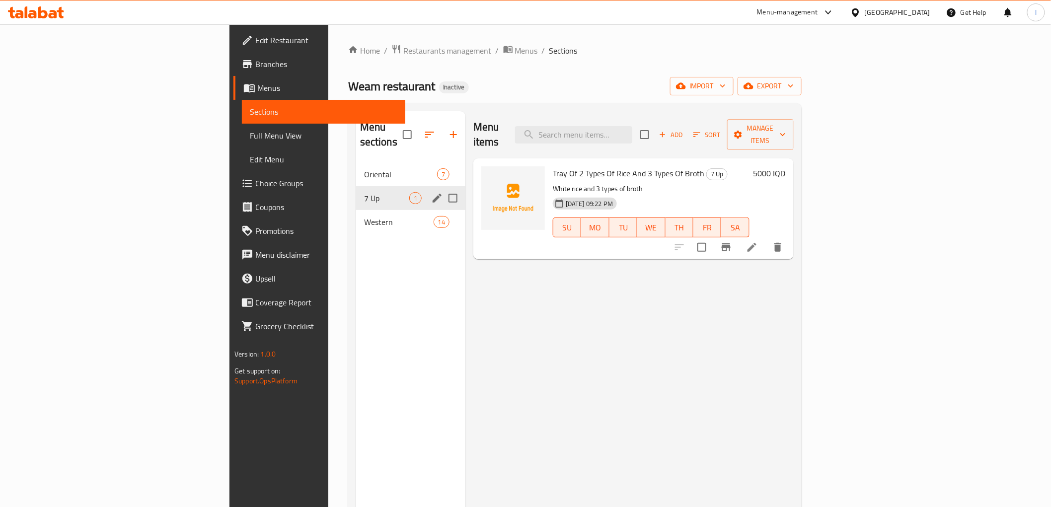
click at [442, 188] on input "Menu sections" at bounding box center [452, 198] width 21 height 21
checkbox input "true"
click at [412, 128] on button "button" at bounding box center [424, 135] width 24 height 24
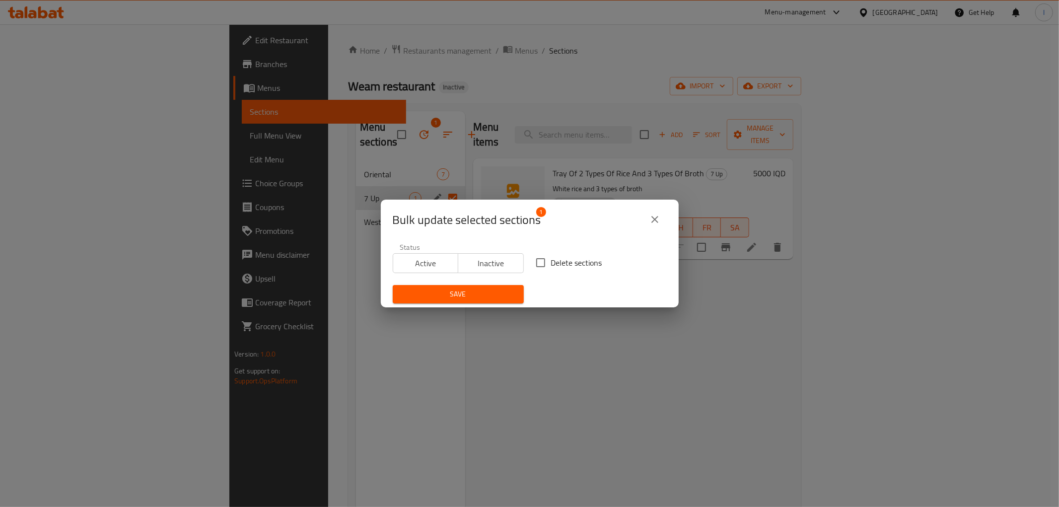
click at [568, 261] on span "Delete sections" at bounding box center [576, 263] width 51 height 12
click at [551, 261] on input "Delete sections" at bounding box center [540, 262] width 21 height 21
checkbox input "true"
click at [460, 286] on button "Save" at bounding box center [458, 294] width 131 height 18
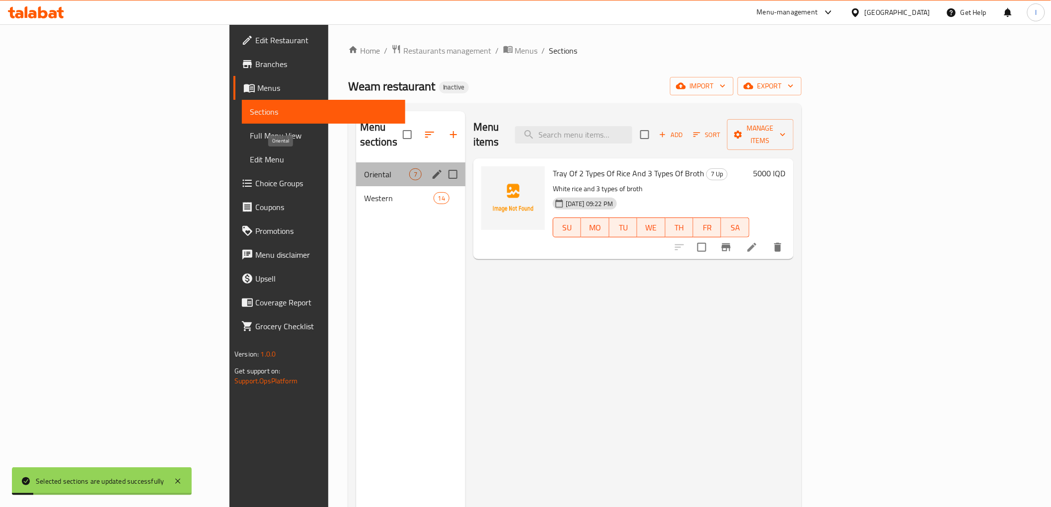
click at [364, 168] on span "Oriental" at bounding box center [386, 174] width 45 height 12
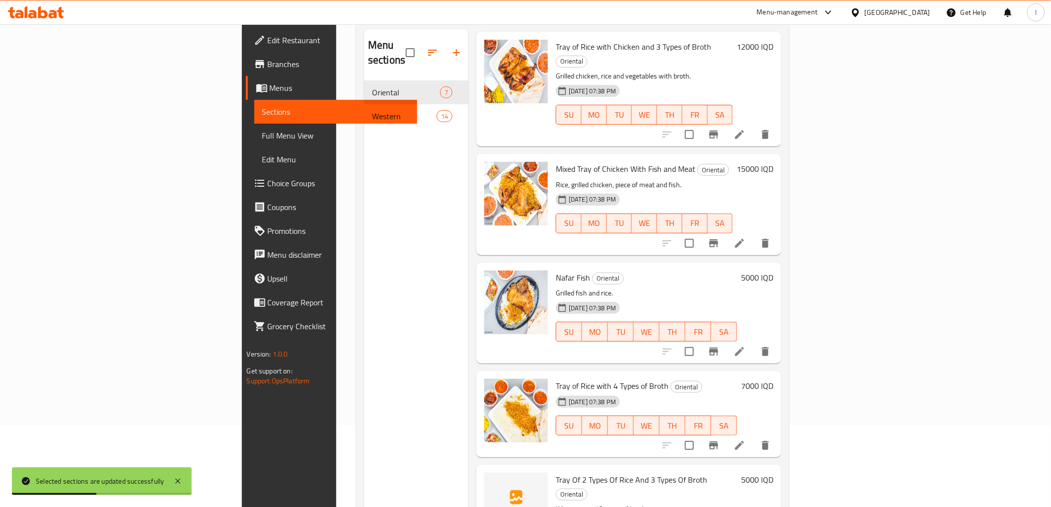
scroll to position [139, 0]
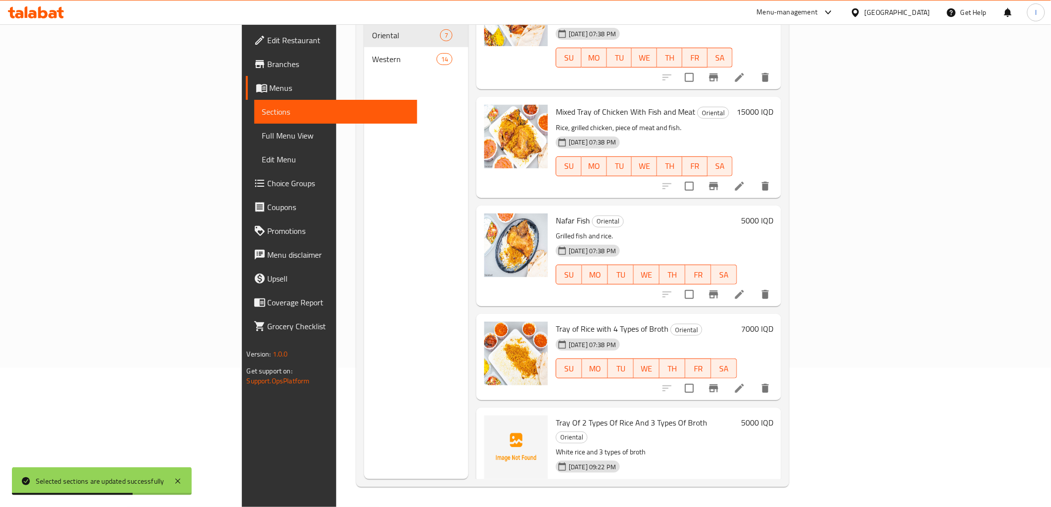
click at [753, 502] on li at bounding box center [740, 511] width 28 height 18
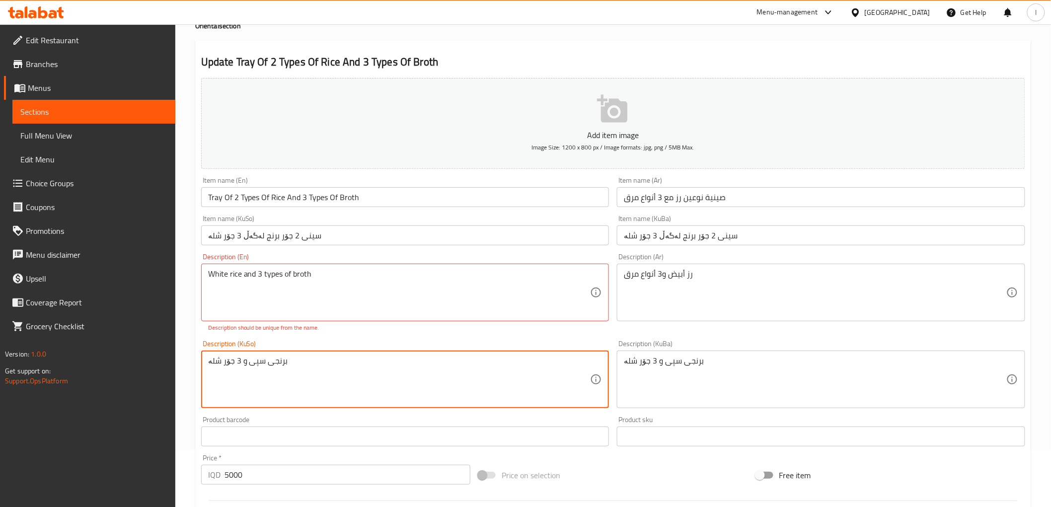
scroll to position [55, 0]
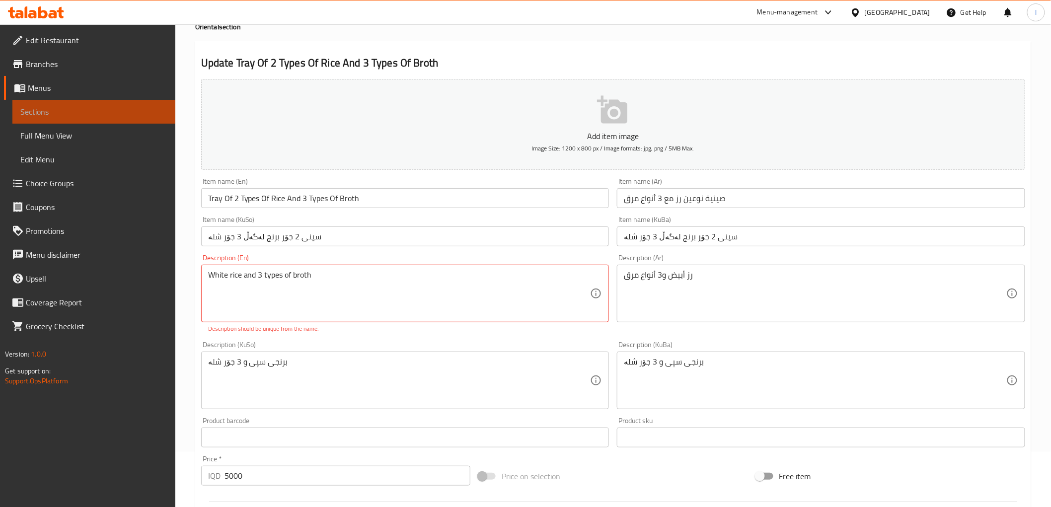
click at [93, 107] on span "Sections" at bounding box center [93, 112] width 147 height 12
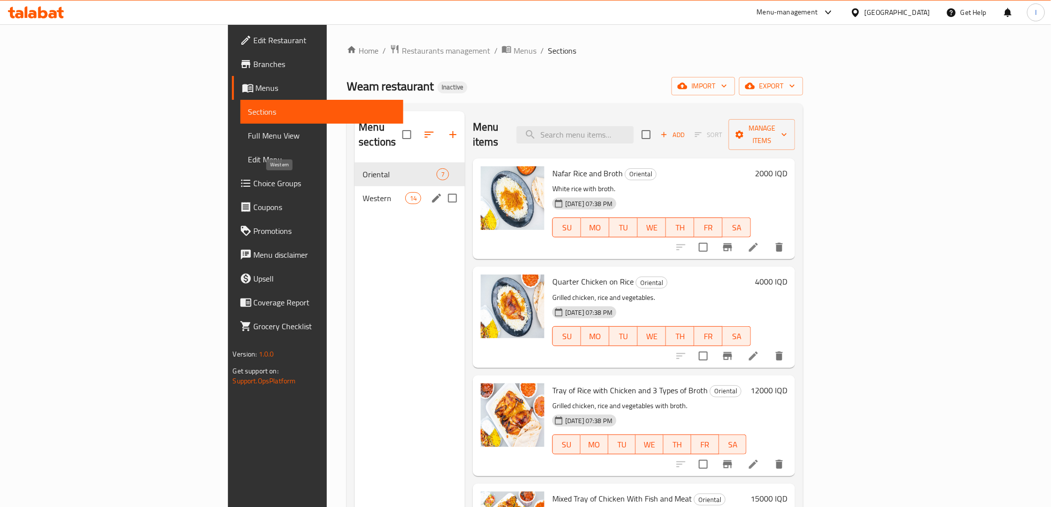
click at [363, 192] on span "Western" at bounding box center [384, 198] width 42 height 12
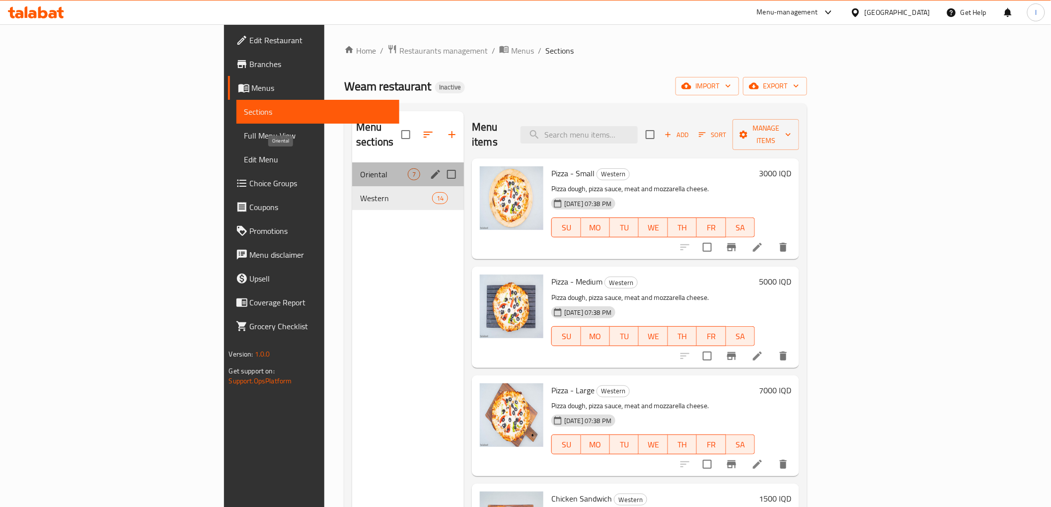
drag, startPoint x: 298, startPoint y: 157, endPoint x: 336, endPoint y: 161, distance: 38.0
click at [360, 168] on span "Oriental" at bounding box center [384, 174] width 48 height 12
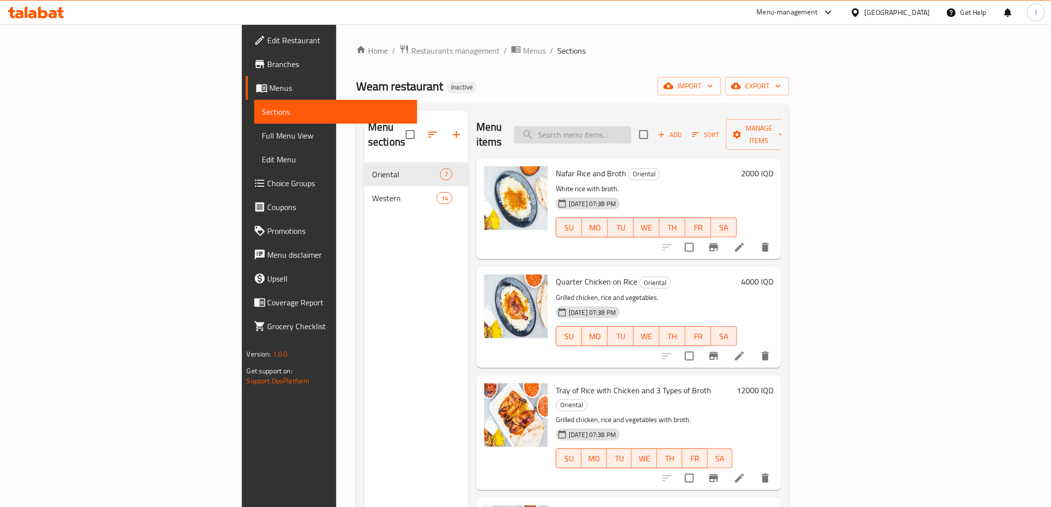
click at [631, 126] on input "search" at bounding box center [572, 134] width 117 height 17
paste input "Chicken Saj"
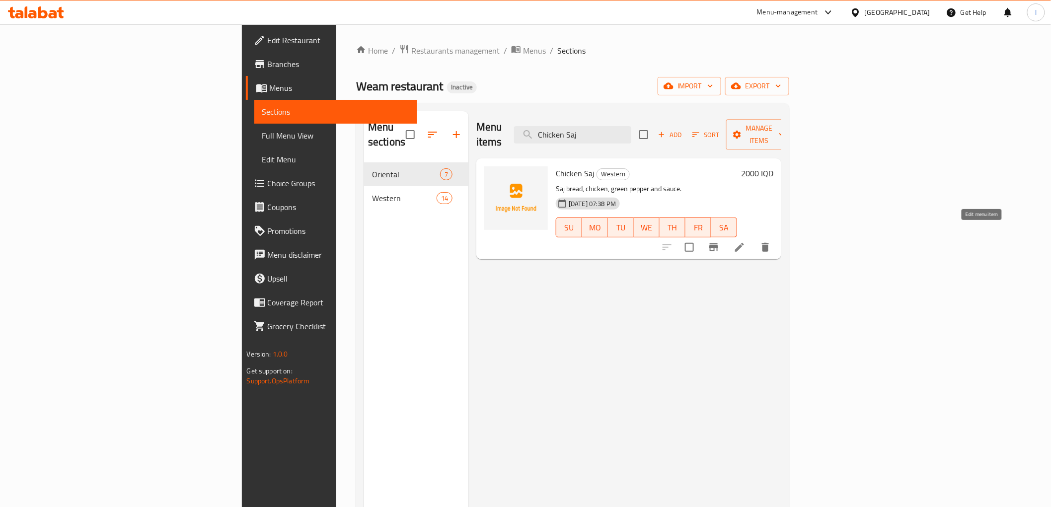
type input "Chicken Saj"
click at [744, 243] on icon at bounding box center [739, 247] width 9 height 9
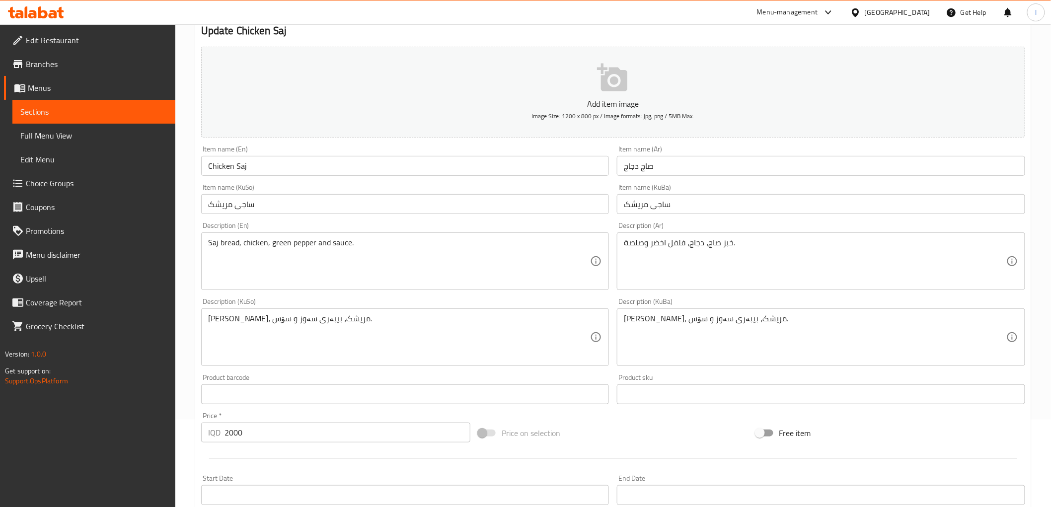
scroll to position [110, 0]
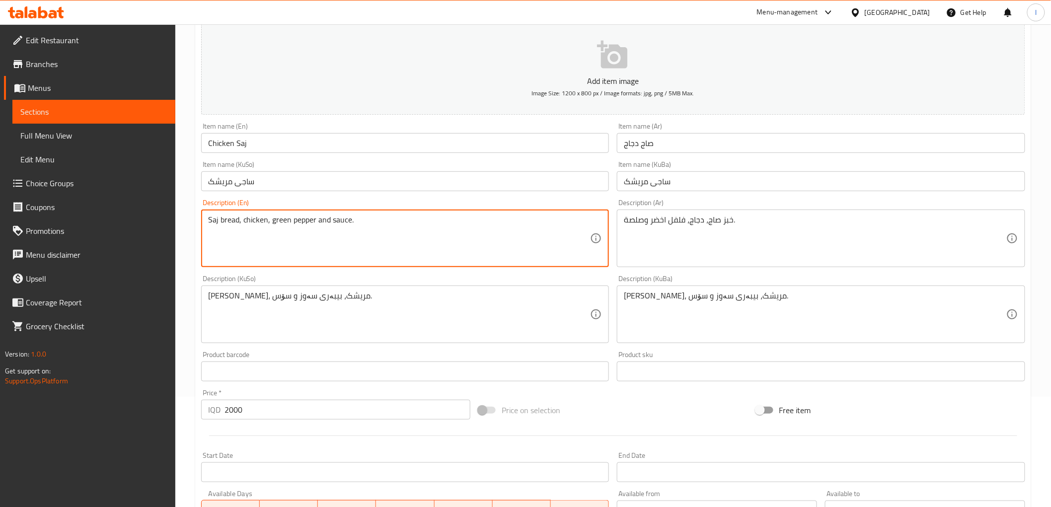
click at [349, 221] on textarea "Saj bread, chicken, green pepper and sauce." at bounding box center [399, 238] width 382 height 47
click at [269, 221] on textarea "Saj bread, chicken, green pepper and sauce." at bounding box center [399, 238] width 382 height 47
paste textarea "French fries"
click at [269, 225] on textarea "Saj bread, chicken,French fries green pepper and sauce." at bounding box center [399, 238] width 382 height 47
click at [310, 219] on textarea "Saj bread, chicken, French fries green pepper and sauce." at bounding box center [399, 238] width 382 height 47
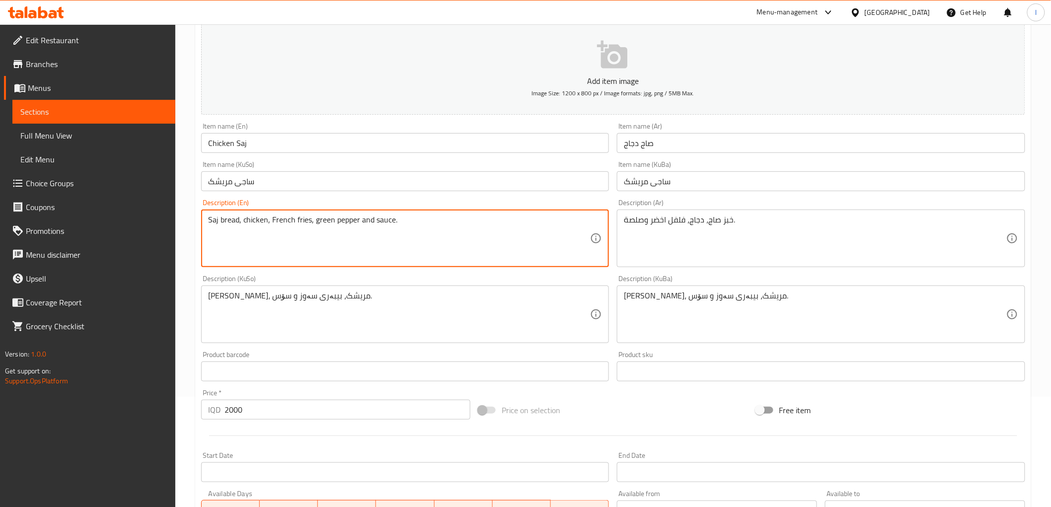
type textarea "Saj bread, chicken, French fries, green pepper and sauce."
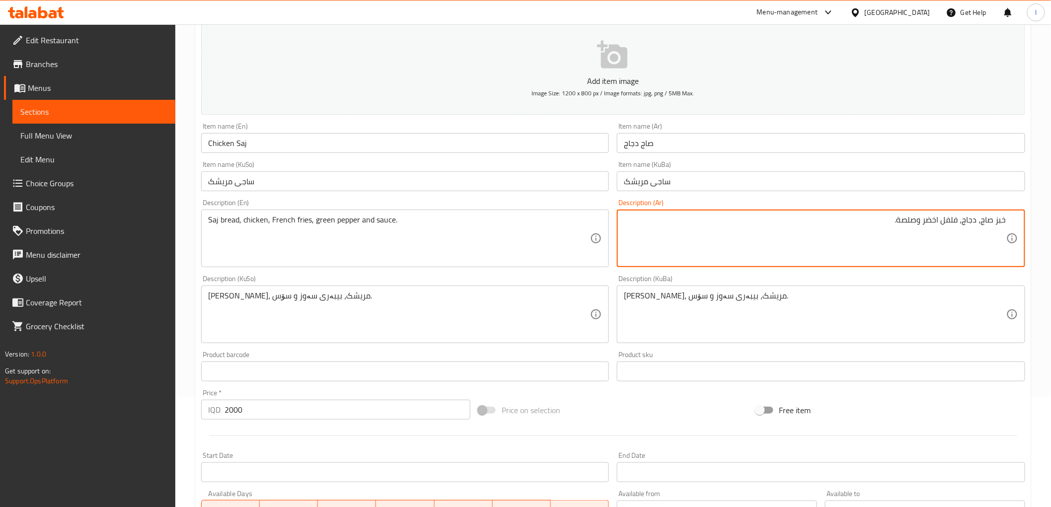
click at [960, 222] on textarea "خبز صاج، دجاج، فلفل اخضر وصلصة." at bounding box center [815, 238] width 382 height 47
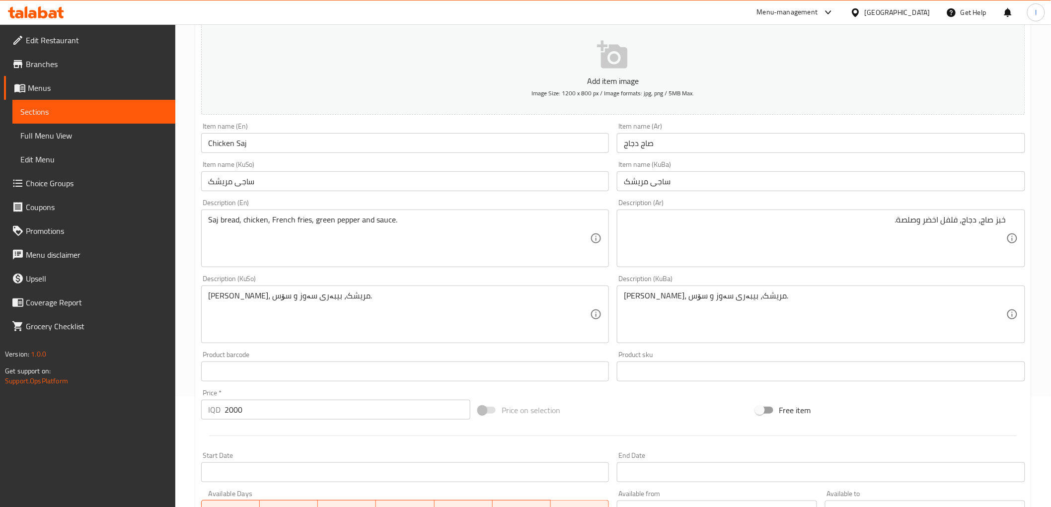
click at [959, 221] on textarea "خبز صاج، دجاج، فلفل اخضر وصلصة." at bounding box center [815, 238] width 382 height 47
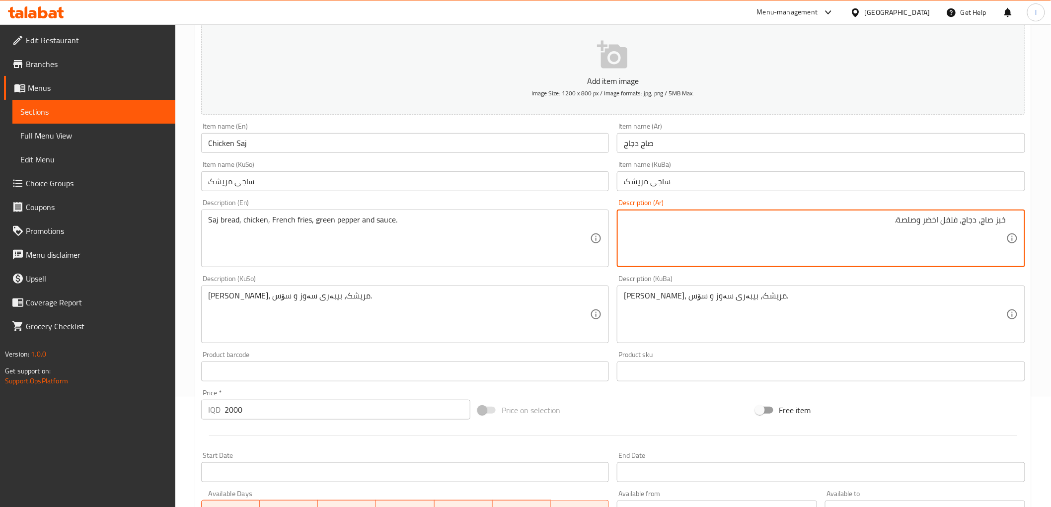
paste textarea "بطاطا [GEOGRAPHIC_DATA]"
click at [969, 222] on textarea "خبز صاج، دجاج، بطاطا مقلية, فلفل اخضر وصلصة." at bounding box center [815, 238] width 382 height 47
click at [961, 224] on textarea "خبز صاج، دجاج، بطاطا مقلية, فلفل اخضر وصلصة." at bounding box center [815, 238] width 382 height 47
type textarea "خبز صاج، دجاج، بطاطا مقلية, فلفل اخضر وصلصة."
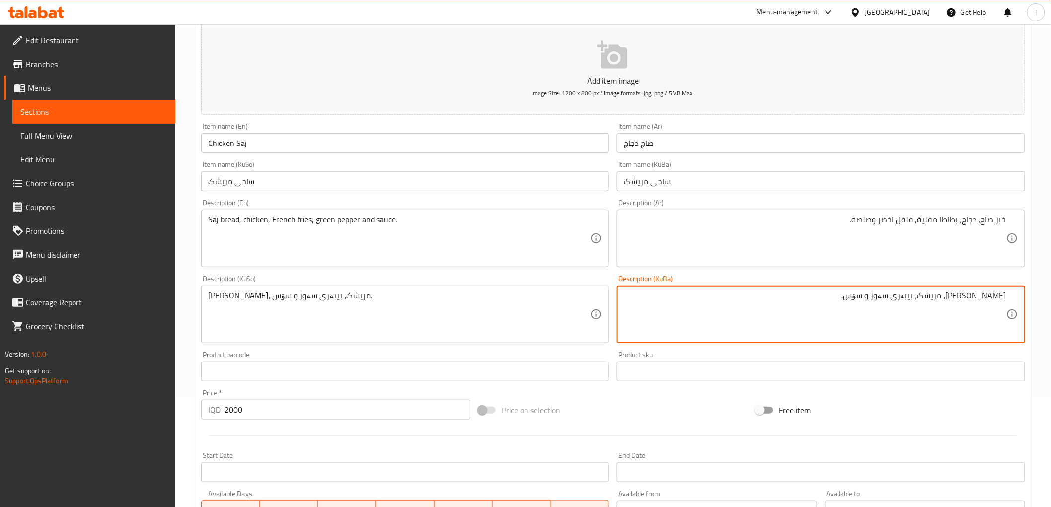
click at [945, 299] on textarea "نانی ساج، مریشک، بیبەری سەوز و سۆس." at bounding box center [815, 314] width 382 height 47
paste textarea "فینگەر"
drag, startPoint x: 822, startPoint y: 294, endPoint x: 1059, endPoint y: 287, distance: 237.0
click at [1051, 287] on html "​ Menu-management Iraq Get Help l Edit Restaurant Branches Menus Sections Full …" at bounding box center [525, 143] width 1051 height 507
type textarea "نانی ساج، مریشک، فینگەر, بیبەری سەوز و سۆس."
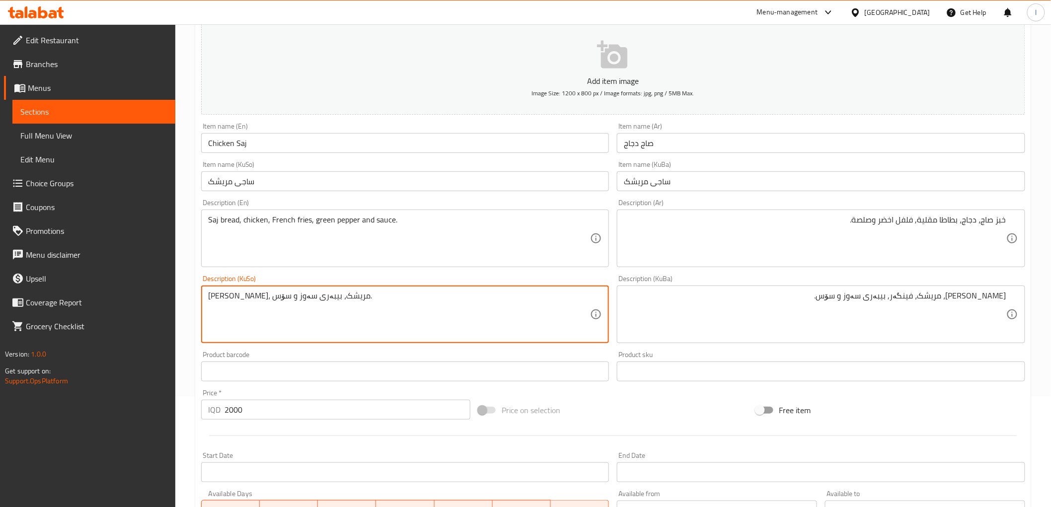
drag, startPoint x: 362, startPoint y: 309, endPoint x: 105, endPoint y: 302, distance: 256.8
paste textarea "فینگەر,"
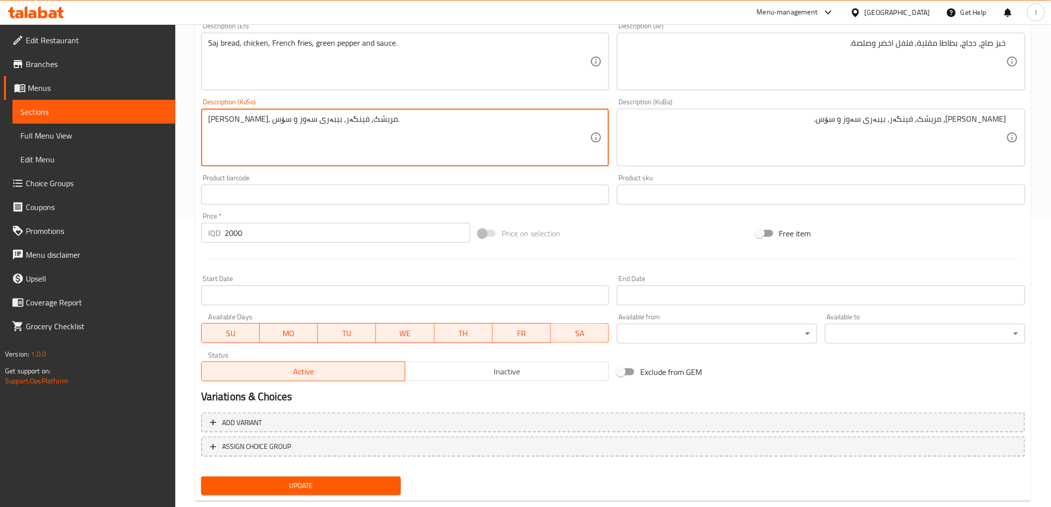
scroll to position [307, 0]
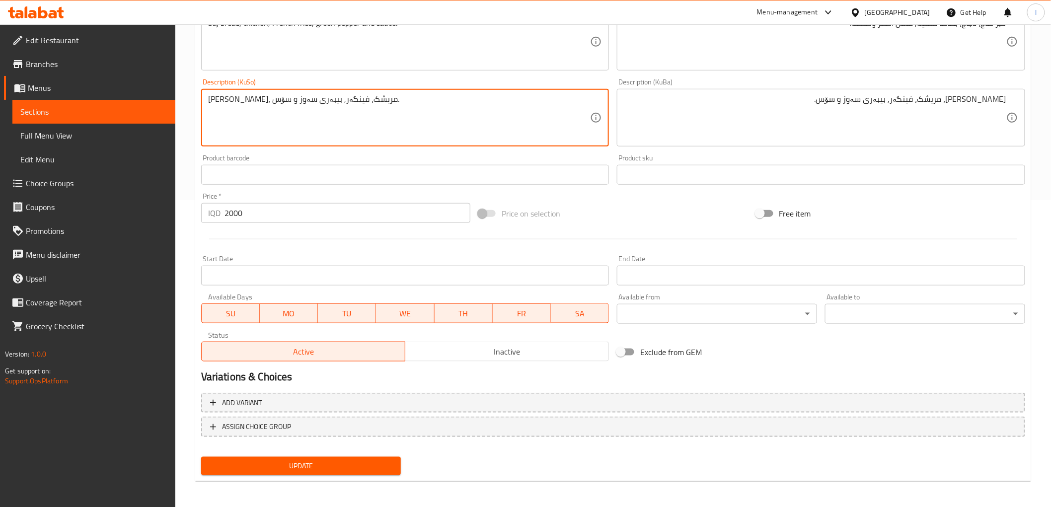
type textarea "نانی ساج، مریشک، فینگەر, بیبەری سەوز و سۆس."
click at [310, 464] on span "Update" at bounding box center [301, 466] width 184 height 12
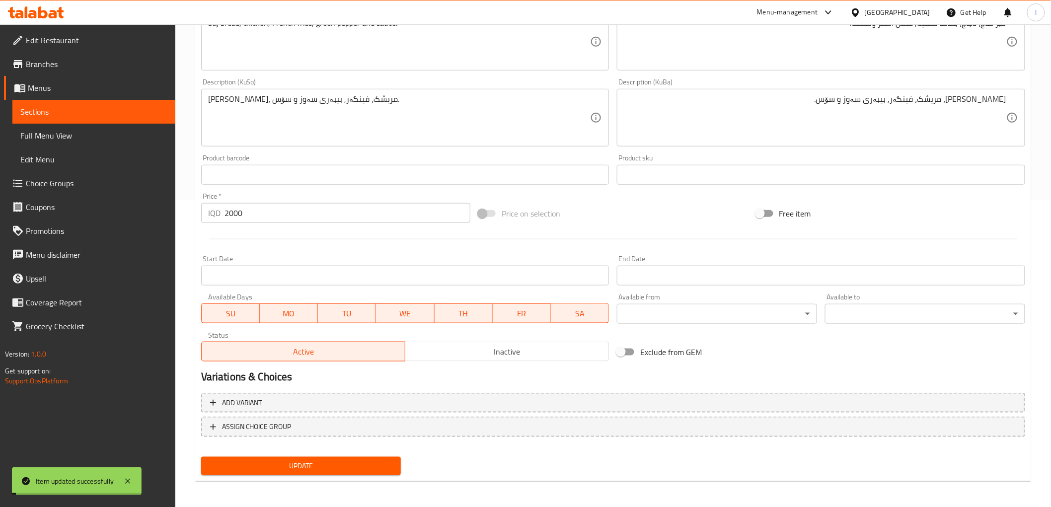
click at [146, 112] on span "Sections" at bounding box center [93, 112] width 147 height 12
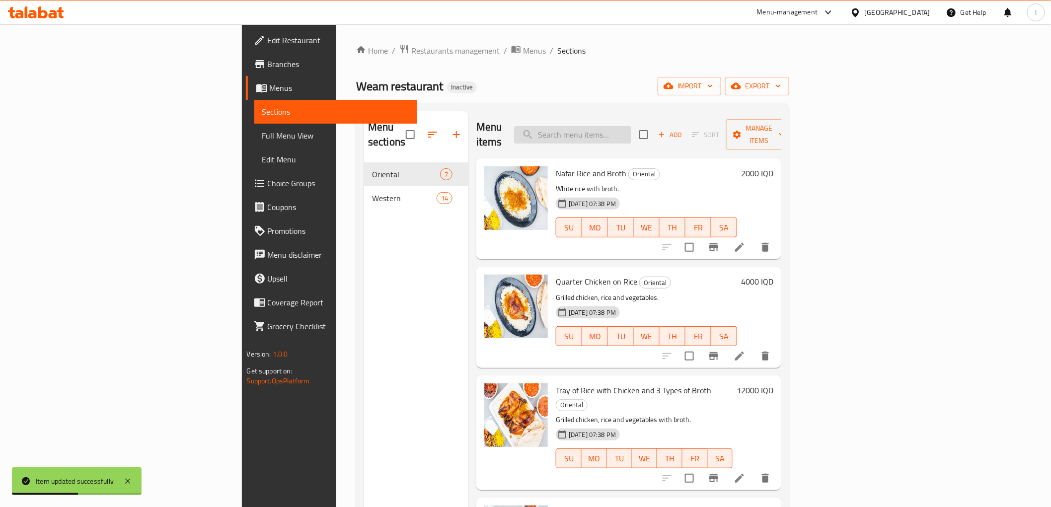
click at [631, 126] on input "search" at bounding box center [572, 134] width 117 height 17
paste input "Zinger Sandwich"
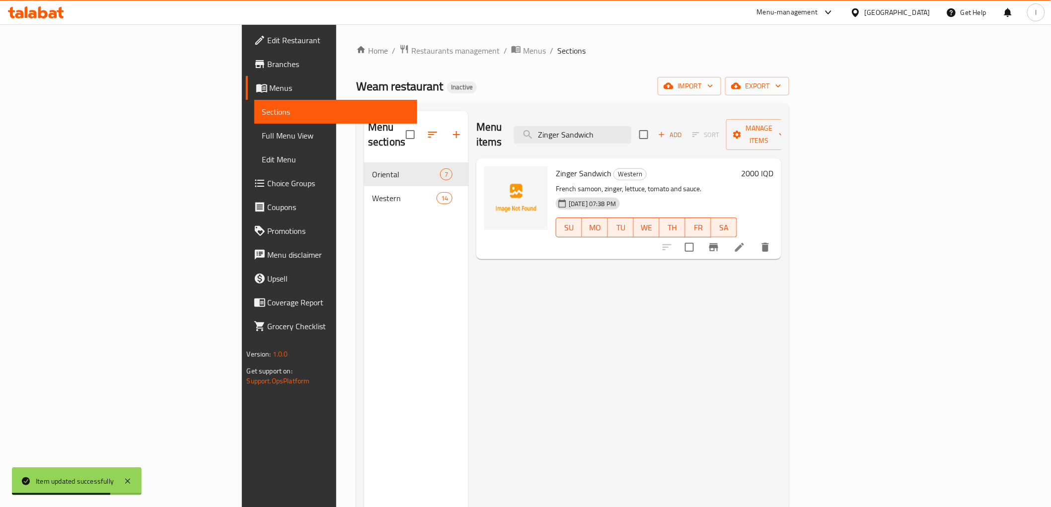
type input "Zinger Sandwich"
click at [745, 241] on icon at bounding box center [739, 247] width 12 height 12
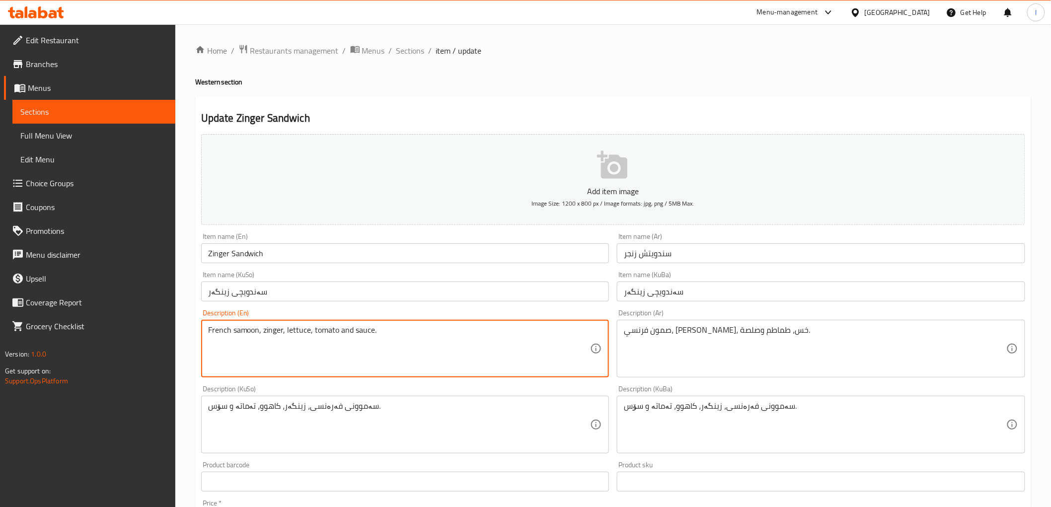
click at [391, 330] on textarea "French samoon, zinger, lettuce, tomato and sauce." at bounding box center [399, 348] width 382 height 47
click at [310, 333] on textarea "French samoon, zinger, lettuce, tomato and sauce." at bounding box center [399, 348] width 382 height 47
click at [311, 334] on textarea "French samoon, zinger, lettuce, tomato and sauce." at bounding box center [399, 348] width 382 height 47
paste textarea "French fries"
click at [312, 334] on textarea "French samoon, zinger, lettuce,French fries, tomato and sauce." at bounding box center [399, 348] width 382 height 47
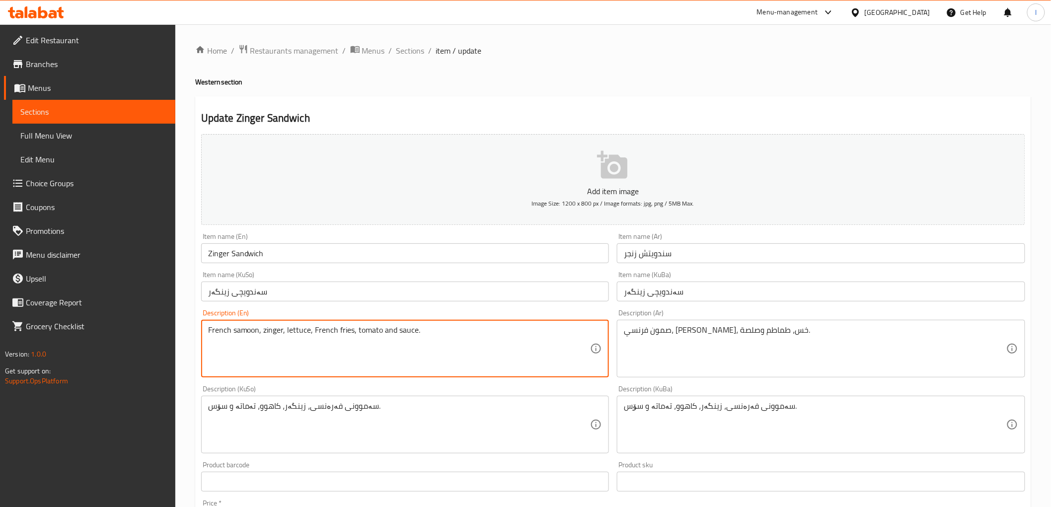
type textarea "French samoon, zinger, lettuce, French fries, tomato and sauce."
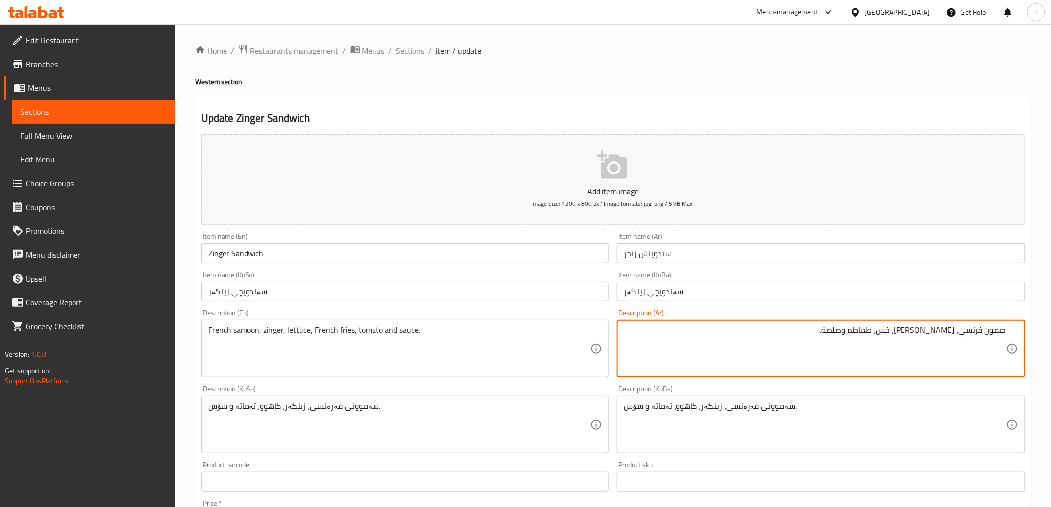
click at [923, 332] on textarea "صمون فرنسي، زنجر، خس، طماطم وصلصة." at bounding box center [815, 348] width 382 height 47
paste textarea "بطاطا [GEOGRAPHIC_DATA]"
click at [923, 335] on textarea "صمون فرنسي، زنجر، خس،بطاطا مقلية, طماطم وصلصة." at bounding box center [815, 348] width 382 height 47
click at [893, 363] on textarea "صمون فرنسي، زنجر، خس، بطاطا مقلية, طماطم وصلصة." at bounding box center [815, 348] width 382 height 47
type textarea "صمون فرنسي، زنجر، خس، بطاطا مقلية, طماطم وصلصة."
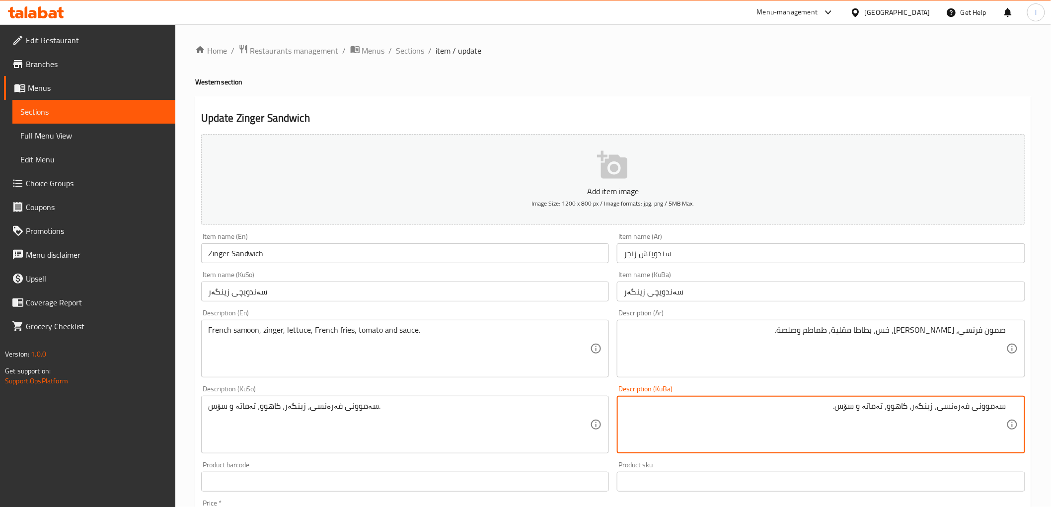
click at [894, 410] on textarea "سەموونی فەرەنسی، زینگەر، کاهوو، تەماتە و سۆس." at bounding box center [815, 424] width 382 height 47
click at [893, 410] on textarea "سەموونی فەرەنسی، زینگەر، کاهوو، تەماتە و سۆس." at bounding box center [815, 424] width 382 height 47
paste textarea "فینگەر"
drag, startPoint x: 788, startPoint y: 411, endPoint x: 1056, endPoint y: 410, distance: 268.2
click at [1051, 410] on html "​ Menu-management Iraq Get Help l Edit Restaurant Branches Menus Sections Full …" at bounding box center [525, 253] width 1051 height 507
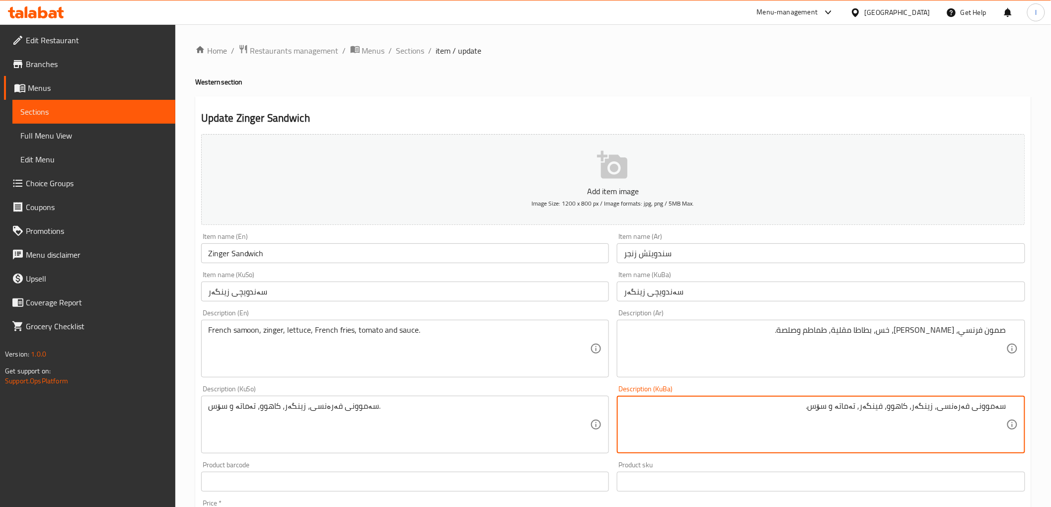
type textarea "سەموونی فەرەنسی، زینگەر، کاهوو، فینگەر, تەماتە و سۆس."
drag, startPoint x: 403, startPoint y: 414, endPoint x: 53, endPoint y: 381, distance: 351.6
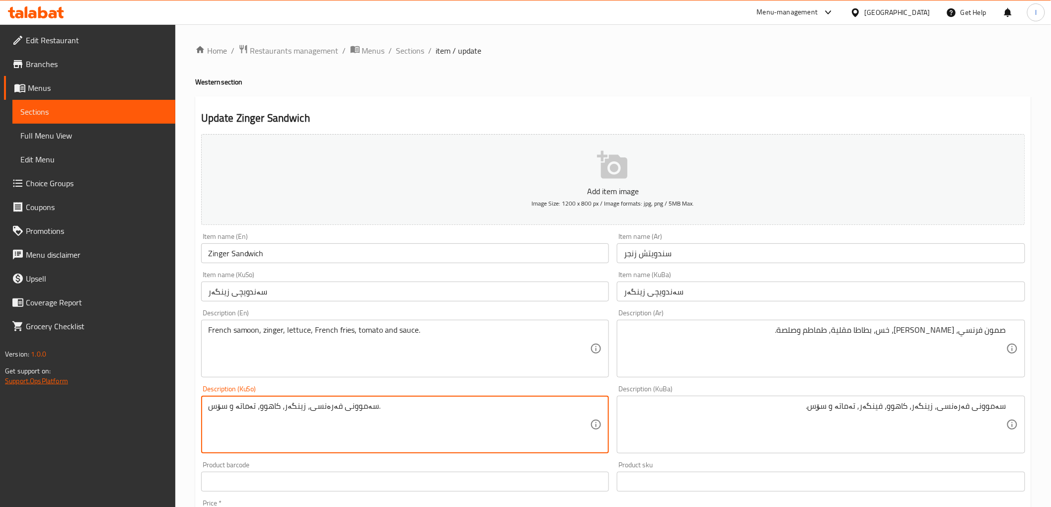
paste textarea "فینگەر,"
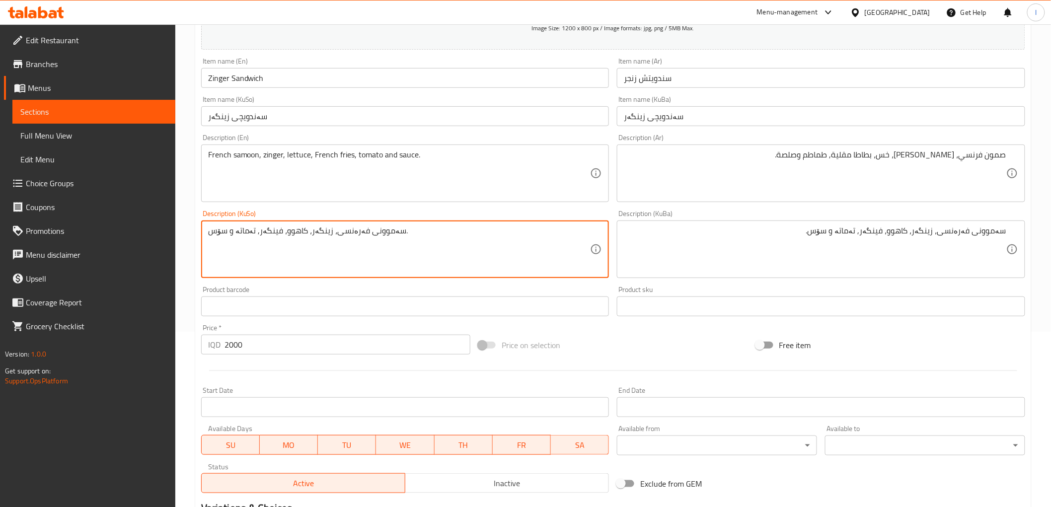
scroll to position [307, 0]
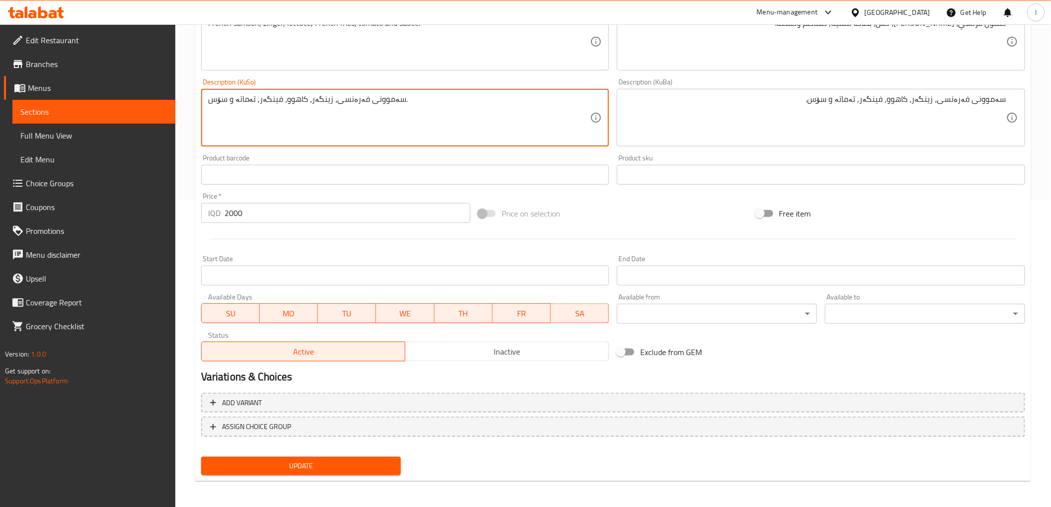
type textarea "سەموونی فەرەنسی، زینگەر، کاهوو، فینگەر, تەماتە و سۆس."
click at [311, 462] on span "Update" at bounding box center [301, 466] width 184 height 12
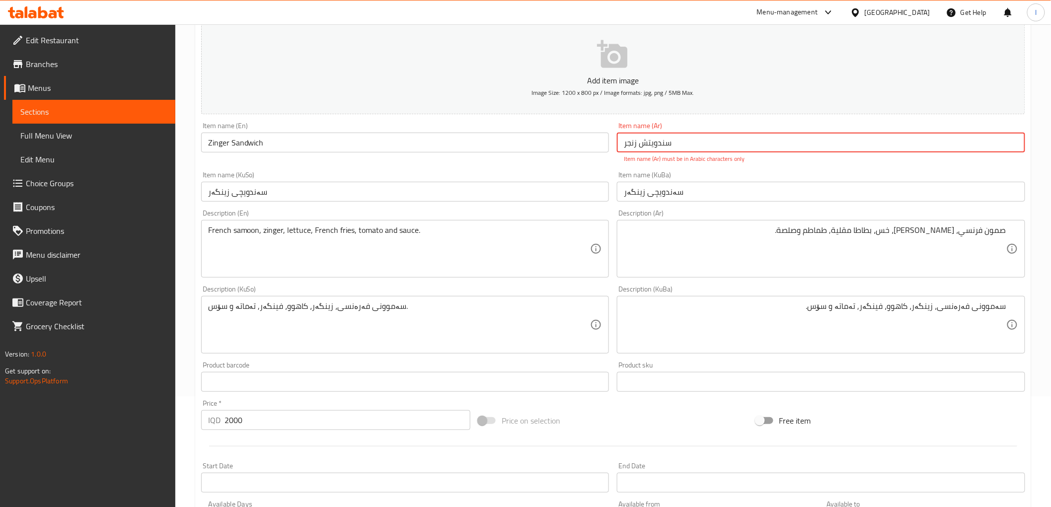
scroll to position [166, 0]
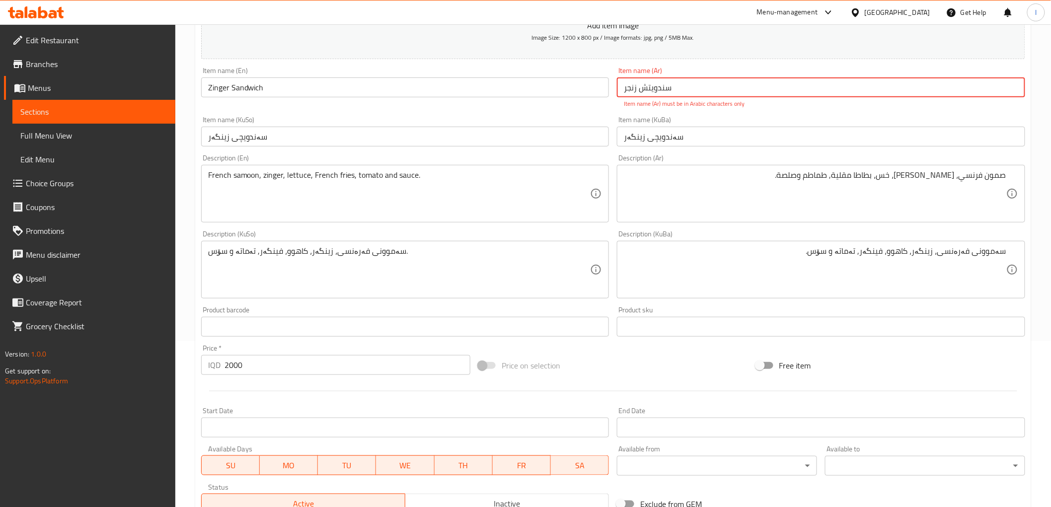
click at [663, 90] on input "سندویتش زنجر" at bounding box center [821, 87] width 408 height 20
click at [680, 91] on input "سندویتش زنجر" at bounding box center [821, 87] width 408 height 20
click at [1005, 90] on input "سندویتش زنجر" at bounding box center [821, 87] width 408 height 20
click at [1004, 90] on input "سندویتش زنجر" at bounding box center [821, 87] width 408 height 20
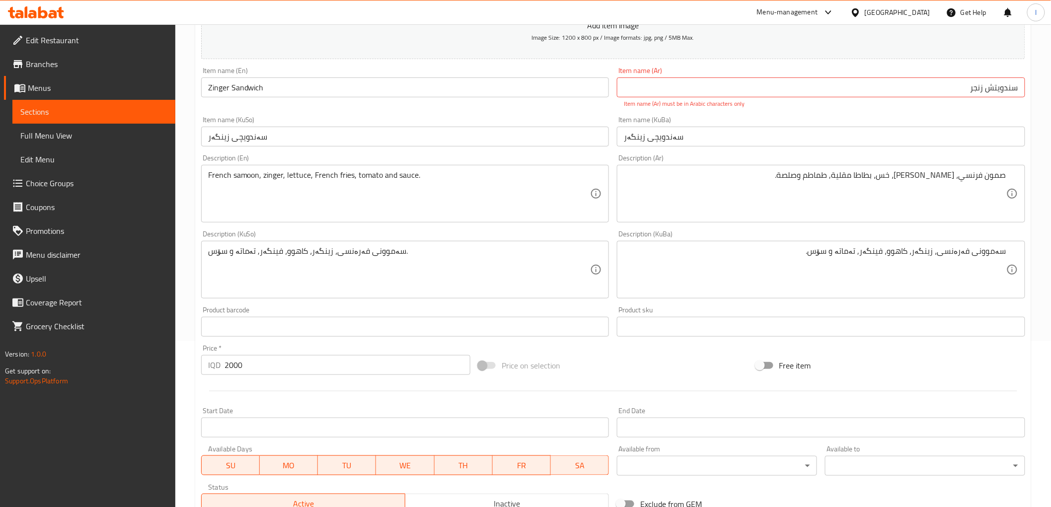
click at [879, 73] on div "Item name (Ar) سندویتش زنجر Item name (Ar) Item name (Ar) must be in Arabic cha…" at bounding box center [821, 87] width 408 height 41
drag, startPoint x: 930, startPoint y: 86, endPoint x: 1027, endPoint y: 88, distance: 96.9
click at [1027, 88] on div "Item name (Ar) سندویتش زنجر Item name (Ar) Item name (Ar) must be in Arabic cha…" at bounding box center [821, 87] width 416 height 49
click at [1015, 92] on input "سندویتش زنجر" at bounding box center [821, 87] width 408 height 20
click at [1000, 92] on input "سندویتش زنجر" at bounding box center [821, 87] width 408 height 20
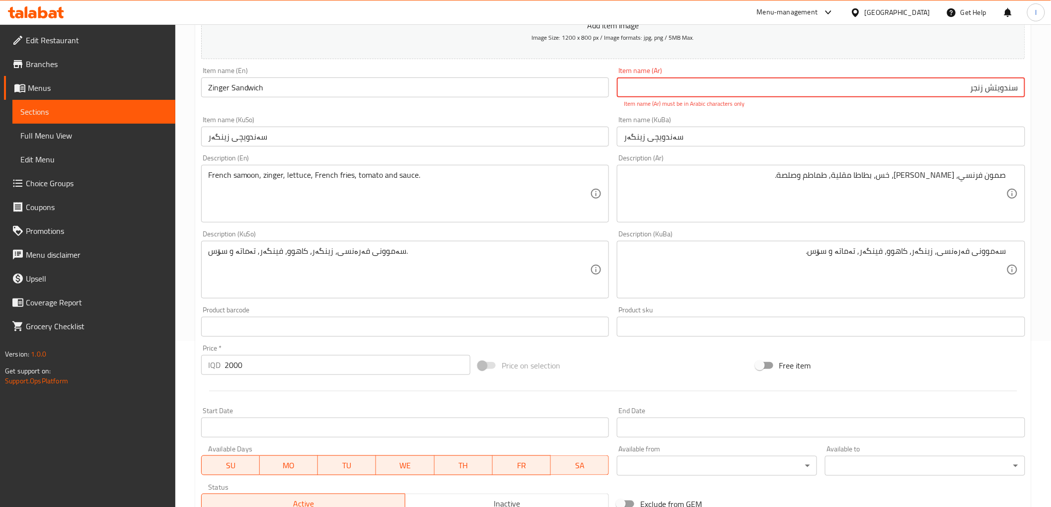
click at [1000, 92] on input "سندویتش زنجر" at bounding box center [821, 87] width 408 height 20
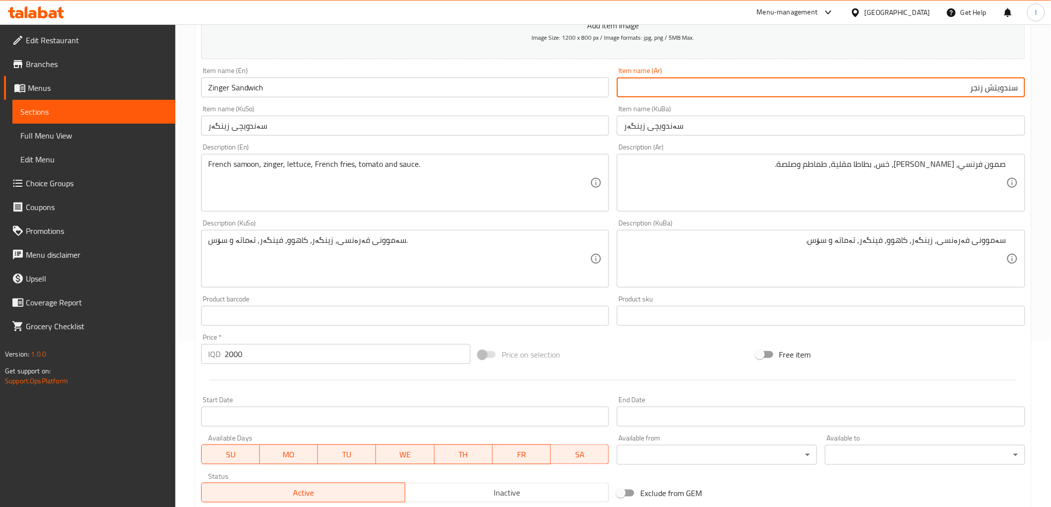
type input "سندويتش زنجر"
click at [914, 124] on input "سەندویچی زینگەر" at bounding box center [821, 126] width 408 height 20
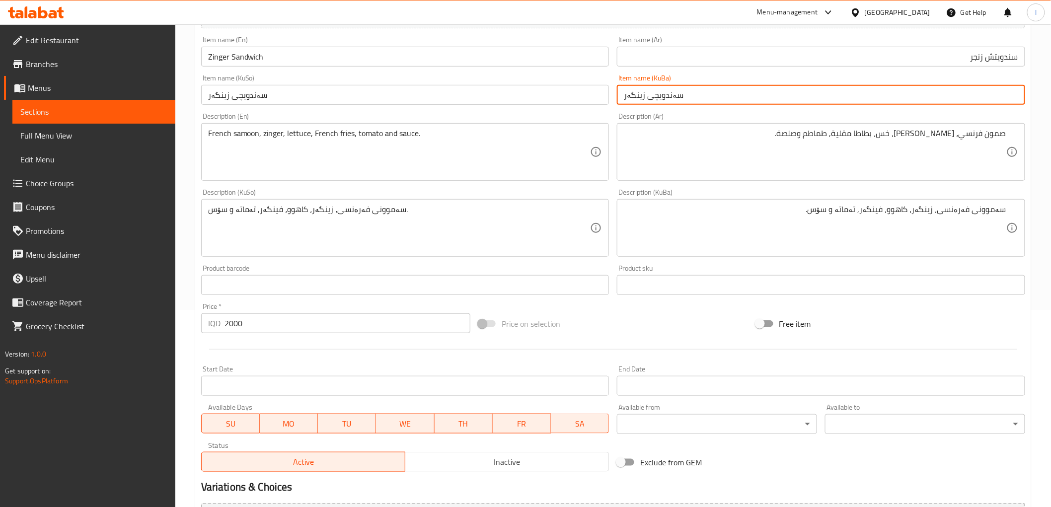
scroll to position [307, 0]
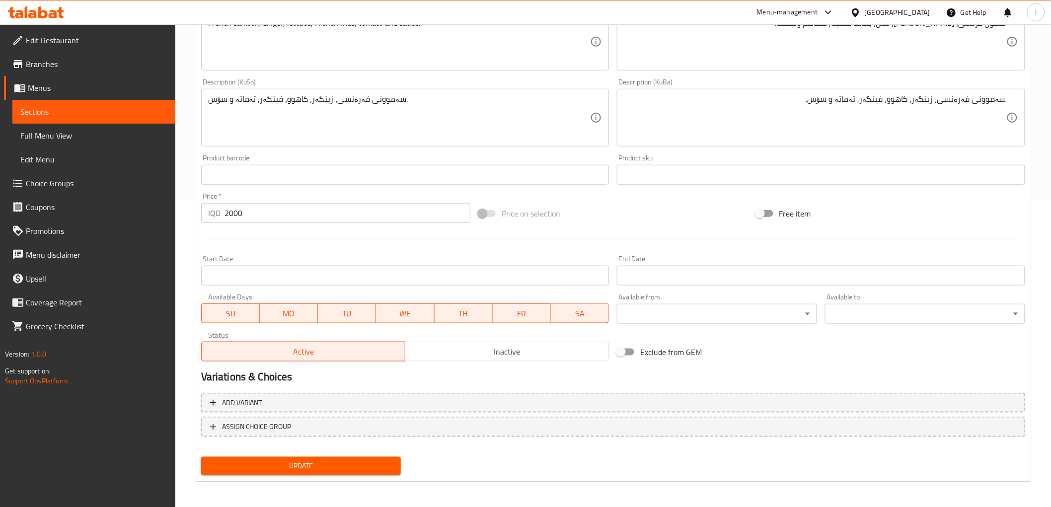
click at [340, 467] on span "Update" at bounding box center [301, 466] width 184 height 12
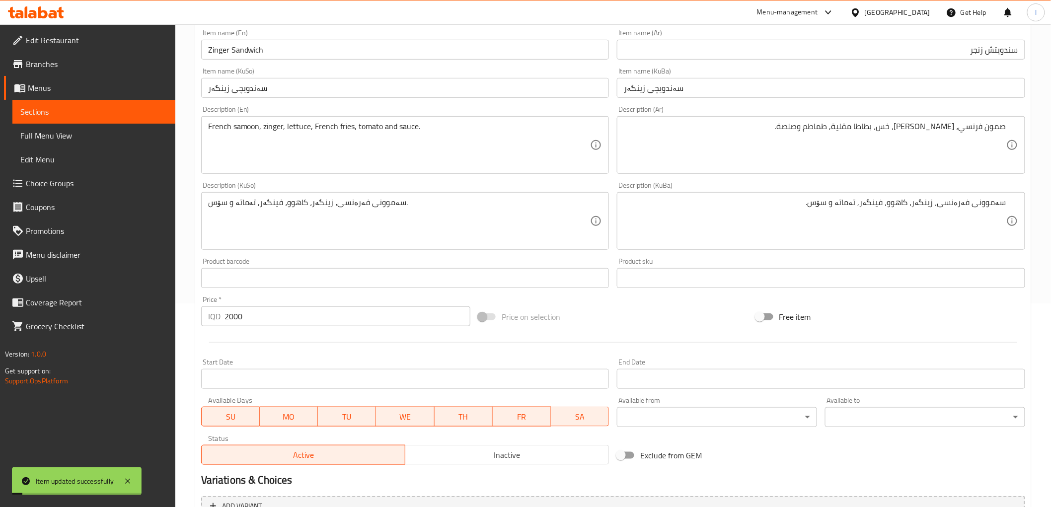
scroll to position [86, 0]
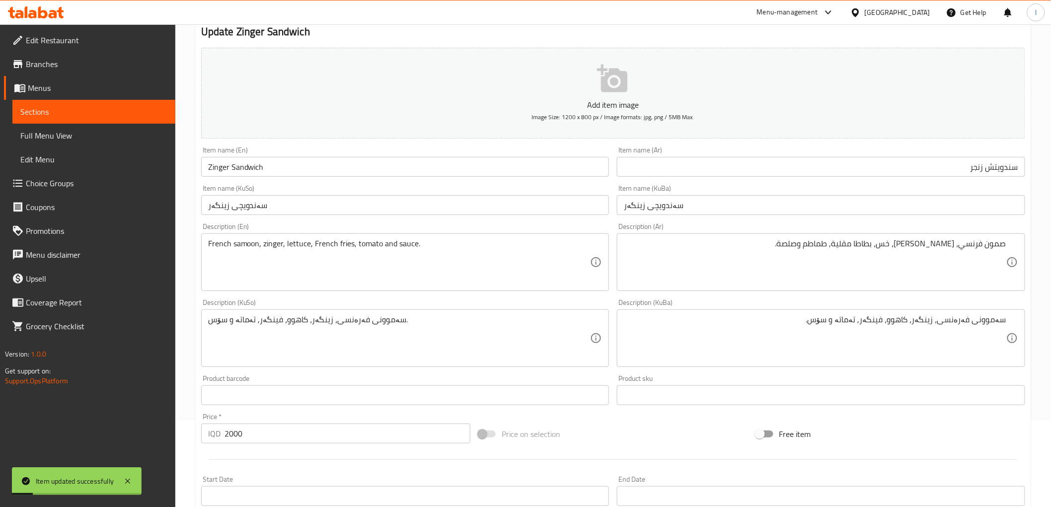
click at [73, 110] on span "Sections" at bounding box center [93, 112] width 147 height 12
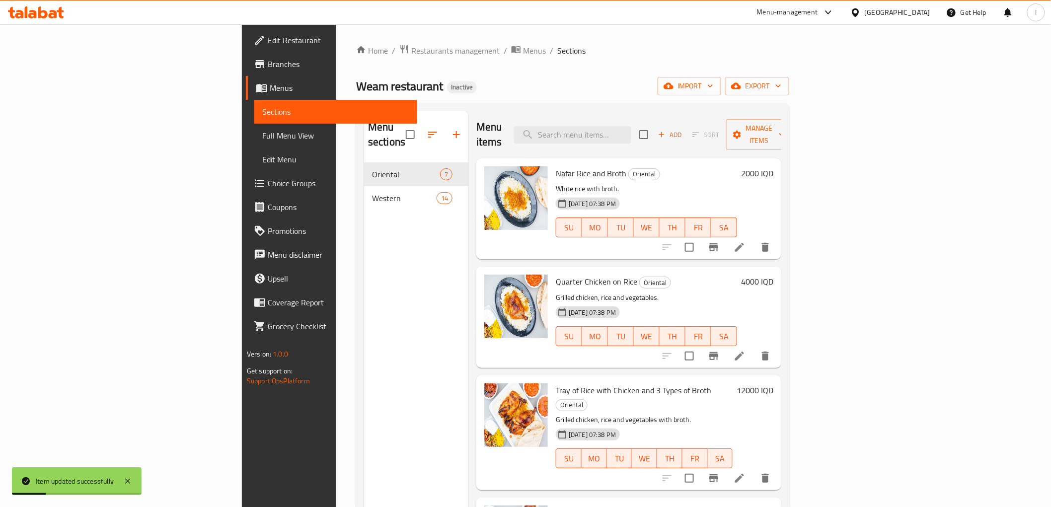
click at [626, 158] on div "Nafar Rice and Broth Oriental White rice with broth. 18-08-2025 07:38 PM SU MO …" at bounding box center [628, 208] width 305 height 101
click at [631, 126] on input "search" at bounding box center [572, 134] width 117 height 17
paste input "Kentucky Kilo"
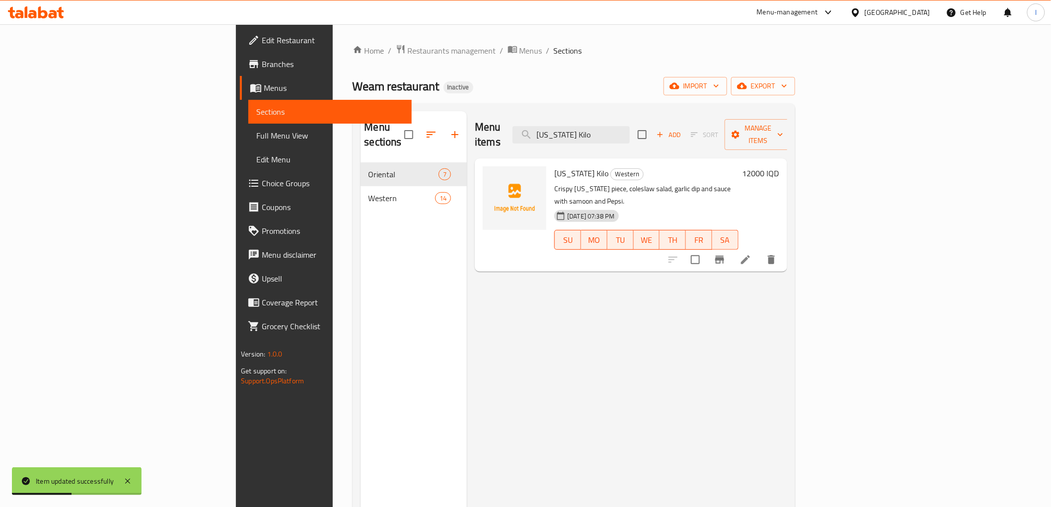
type input "Kentucky Kilo"
click at [751, 254] on icon at bounding box center [745, 260] width 12 height 12
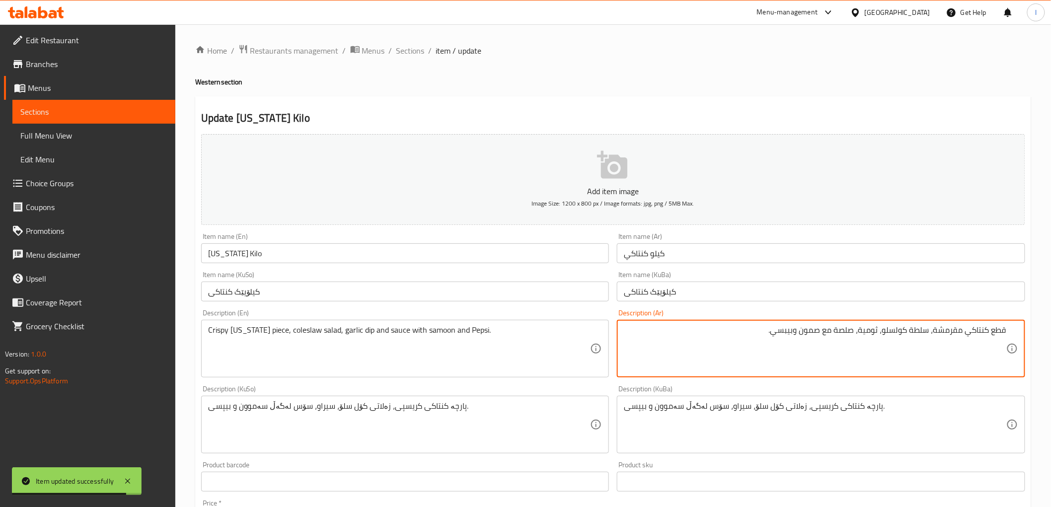
click at [857, 334] on textarea "قطع كنتاكي مقرمشة، سلطة كولسلو، ثومیة، صلصة مع صمون وبیبسي." at bounding box center [815, 348] width 382 height 47
paste textarea "بطاطا [GEOGRAPHIC_DATA]"
drag, startPoint x: 859, startPoint y: 332, endPoint x: 860, endPoint y: 338, distance: 6.5
click at [859, 333] on textarea "قطع كنتاكي مقرمشة، سلطة كولسلو، ثومیة،بطاطا مقلية، صلصة مع صمون وبیبسي." at bounding box center [815, 348] width 382 height 47
click at [856, 333] on textarea "قطع كنتاكي مقرمشة، سلطة كولسلو، ثومیة،بطاطا مقلية، صلصة مع صمون وبیبسي." at bounding box center [815, 348] width 382 height 47
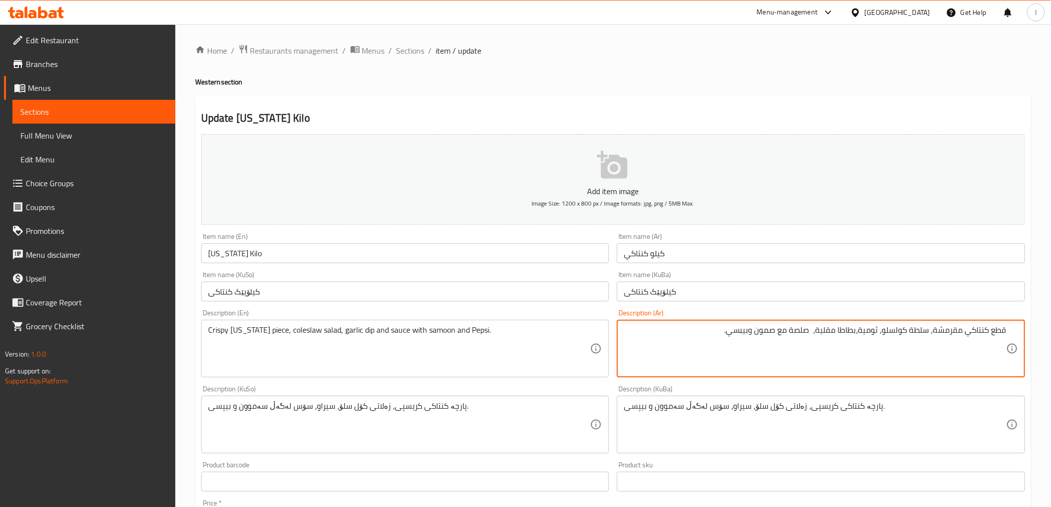
click at [858, 331] on textarea "قطع كنتاكي مقرمشة، سلطة كولسلو، ثومیة،بطاطا مقلية، صلصة مع صمون وبیبسي." at bounding box center [815, 348] width 382 height 47
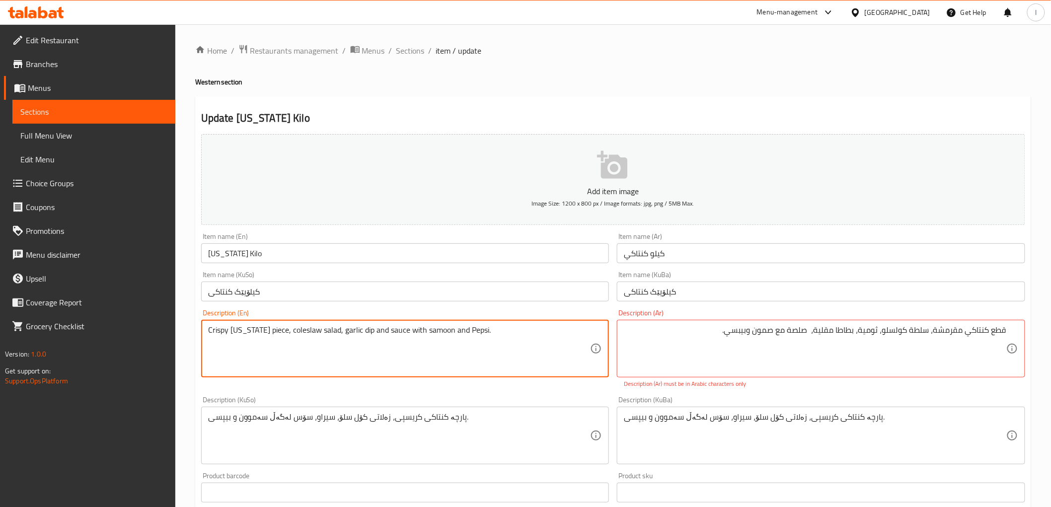
click at [331, 333] on textarea "Crispy kentucky piece, coleslaw salad, garlic dip and sauce with samoon and Pep…" at bounding box center [399, 348] width 382 height 47
click at [334, 334] on textarea "Crispy kentucky piece, coleslaw salad, garlic dip and sauce with samoon and Pep…" at bounding box center [399, 348] width 382 height 47
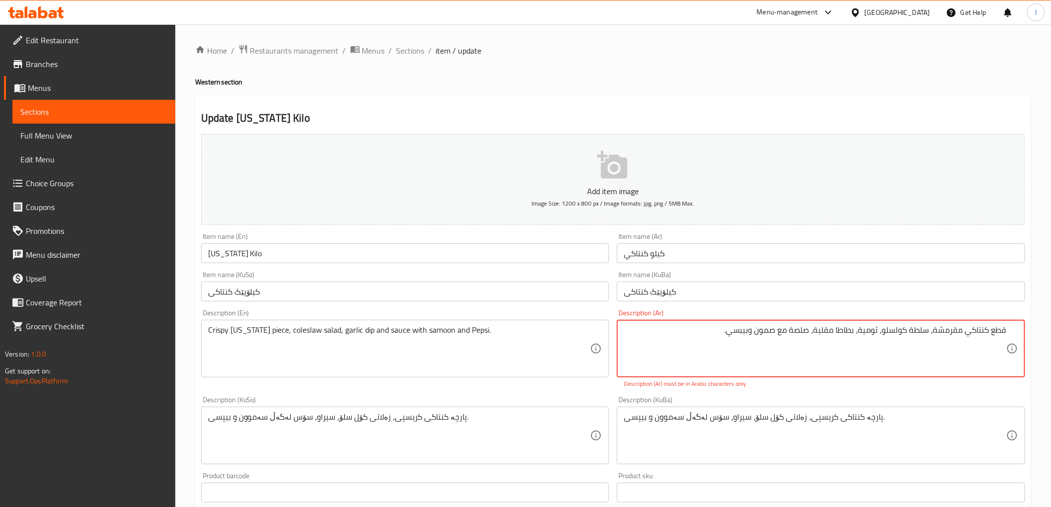
click at [791, 410] on div "پارچە کنتاکی کریسپی، زەلاتی کۆل سلۆ، سیراو، سۆس لەگەڵ سەموون و بیپسی. Descripti…" at bounding box center [821, 436] width 408 height 58
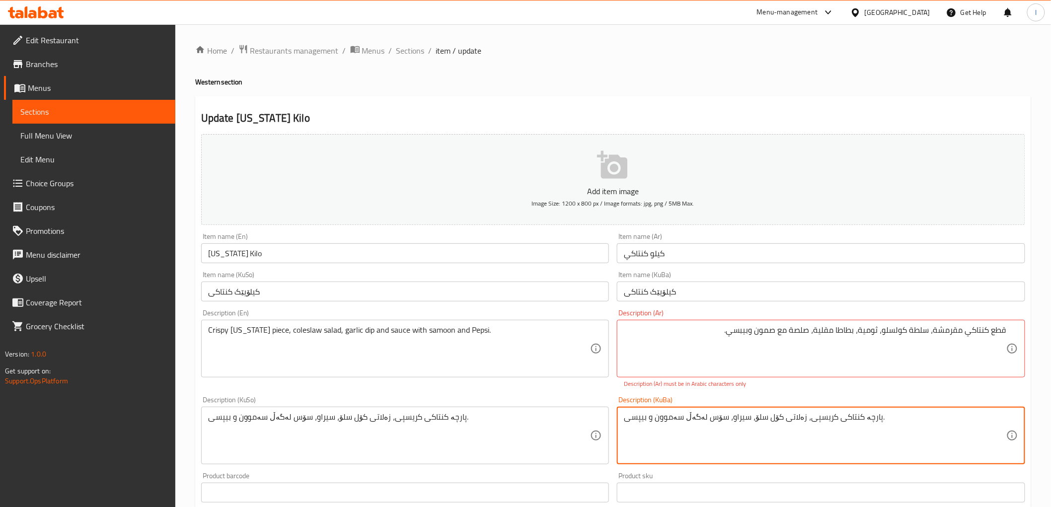
click at [788, 421] on textarea "پارچە کنتاکی کریسپی، زەلاتی کۆل سلۆ، سیراو، سۆس لەگەڵ سەموون و بیپسی." at bounding box center [815, 435] width 382 height 47
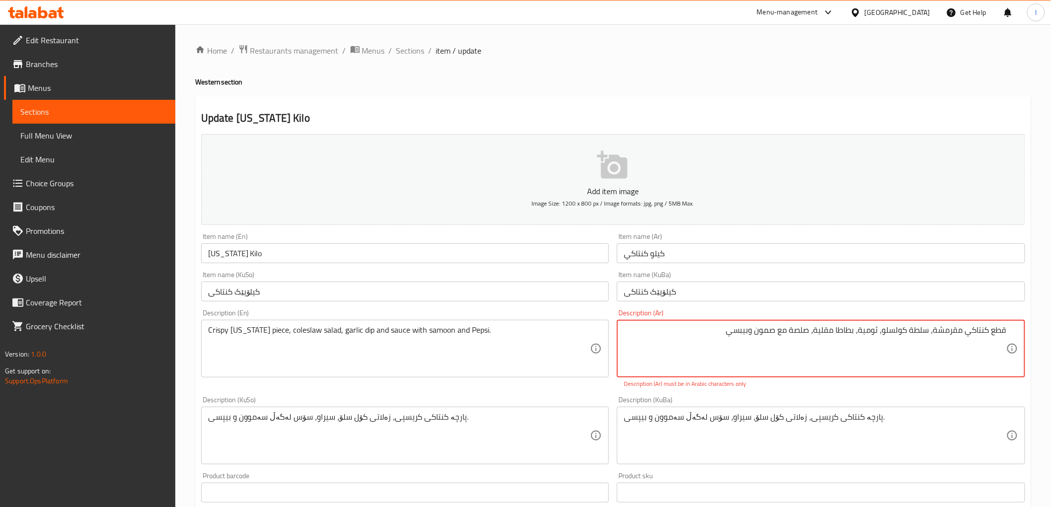
click at [802, 343] on textarea "قطع كنتاكي مقرمشة، سلطة كولسلو، ثومیة، بطاطا مقلية، صلصة مع صمون وبیبسي" at bounding box center [815, 348] width 382 height 47
click at [817, 360] on textarea "قطع كنتاكي مقرمشة، سلطة كولسلو، ثومیة، بطاطا مقلية، صلصة مع صمون وبیبسي" at bounding box center [815, 348] width 382 height 47
click at [808, 338] on textarea "قطع كنتاكي مقرمشة، سلطة كولسلو، ثومیة، بطاطا مقلية، صلصة مع صمون وبیبسي" at bounding box center [815, 348] width 382 height 47
click at [814, 336] on textarea "قطع كنتاكي مقرمشة، سلطة كولسلو، ثومیة، بطاطا مقلية، صلصة مع صمون وبیبسي" at bounding box center [815, 348] width 382 height 47
click at [862, 394] on div "Description (KuBa) پارچە کنتاکی کریسپی، زەلاتی کۆل سلۆ، سیراو، سۆس لەگەڵ سەموون…" at bounding box center [821, 430] width 416 height 76
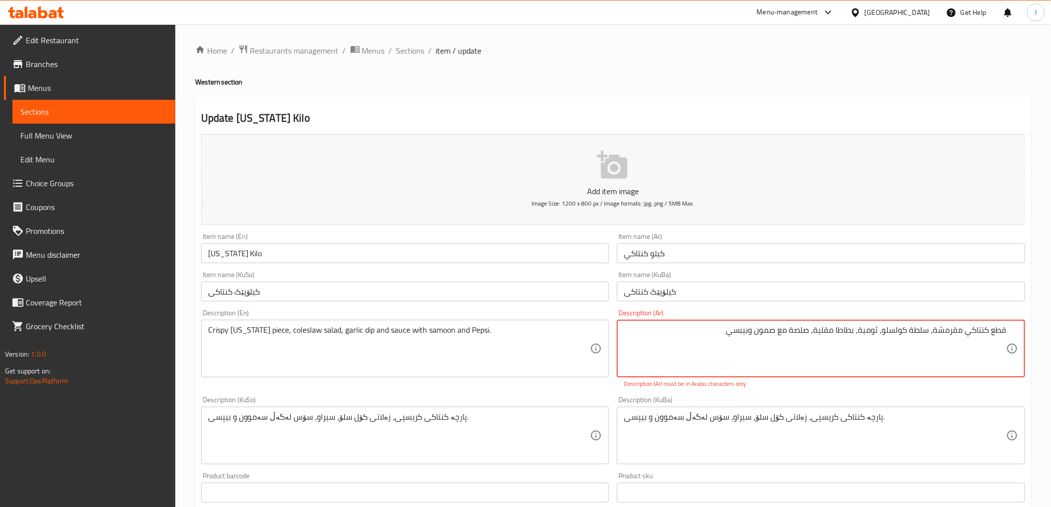
click at [933, 333] on textarea "قطع كنتاكي مقرمشة، سلطة كولسلو، ثومیة، بطاطا مقلية, صلصة مع صمون وبیبسي" at bounding box center [815, 348] width 382 height 47
click at [882, 336] on textarea "قطع كنتاكي مقرمشة، سلطة كولسلو، ثومیة، بطاطا مقلية, صلصة مع صمون وبیبسي" at bounding box center [815, 348] width 382 height 47
click at [858, 336] on textarea "قطع كنتاكي مقرمشة، سلطة كولسلو، ثومیة، بطاطا مقلية, صلصة مع صمون وبیبسي" at bounding box center [815, 348] width 382 height 47
click at [814, 359] on textarea "قطع كنتاكي مقرمشة، سلطة كولسلو، ثومیة، بطاطا مقلية, صلصة مع صمون وبیبسي" at bounding box center [815, 348] width 382 height 47
drag, startPoint x: 685, startPoint y: 333, endPoint x: 1050, endPoint y: 329, distance: 365.0
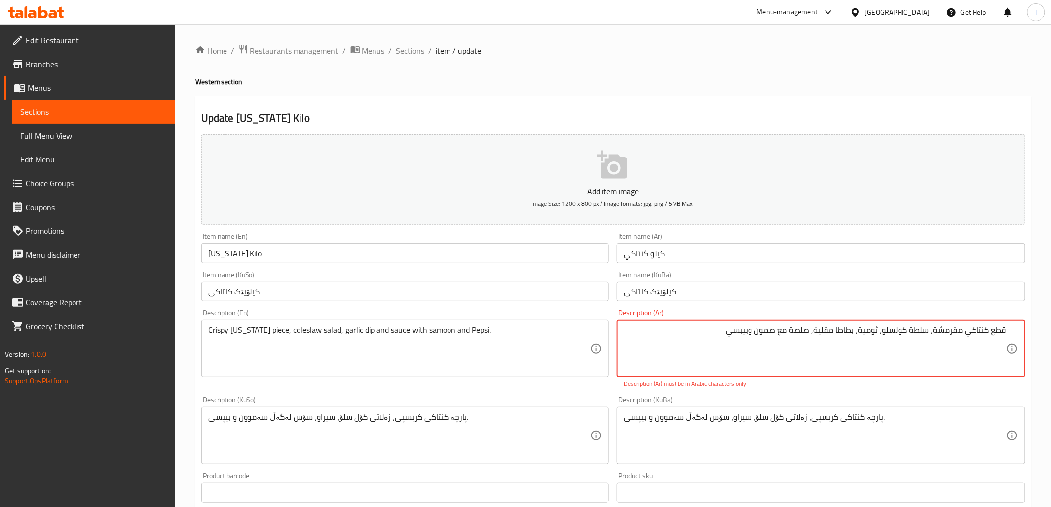
paste textarea "ية، بطاطا مقلية، صلصة، صمون، وبيبسي."
type textarea "قطع كنتاكي مقرمشة، سلطة كولسلو، ثومية، بطاطا مقلية، صلصة، صمون، وبيبسي."
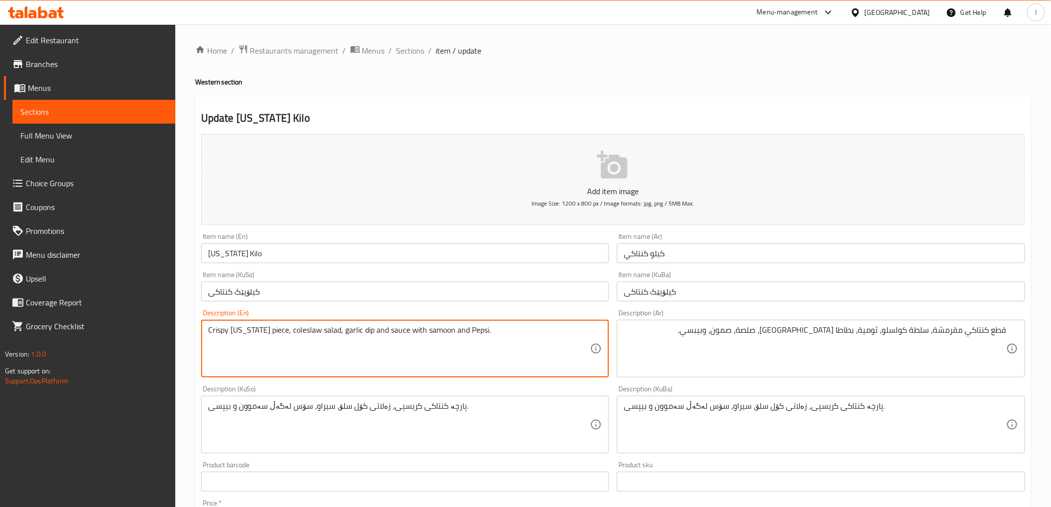
click at [332, 338] on textarea "Crispy kentucky piece, coleslaw salad, garlic dip and sauce with samoon and Pep…" at bounding box center [399, 348] width 382 height 47
paste textarea "French fries"
click at [333, 332] on textarea "Crispy kentucky piece, coleslaw salad,French fries garlic dip and sauce with sa…" at bounding box center [399, 348] width 382 height 47
click at [373, 333] on textarea "Crispy kentucky piece, coleslaw salad, French fries garlic dip and sauce with s…" at bounding box center [399, 348] width 382 height 47
type textarea "Crispy kentucky piece, coleslaw salad, French fries, garlic dip and sauce with …"
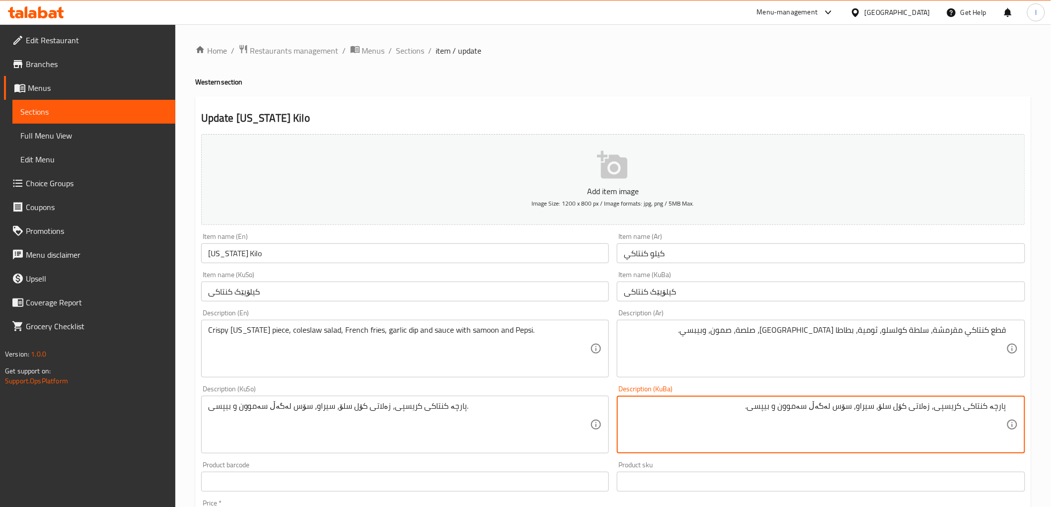
click at [861, 405] on textarea "پارچە کنتاکی کریسپی، زەلاتی کۆل سلۆ، سیراو، سۆس لەگەڵ سەموون و بیپسی." at bounding box center [815, 424] width 382 height 47
click at [859, 411] on textarea "پارچە کنتاکی کریسپی، زەلاتی کۆل سلۆ، سیراو، سۆس لەگەڵ سەموون و بیپسی." at bounding box center [815, 424] width 382 height 47
click at [857, 407] on textarea "پارچە کنتاکی کریسپی، زەلاتی کۆل سلۆ، سیراو، سۆس لەگەڵ سەموون و بیپسی." at bounding box center [815, 424] width 382 height 47
click at [860, 409] on textarea "پارچە کنتاکی کریسپی، زەلاتی کۆل سلۆ، سیراو، سۆس لەگەڵ سەموون و بیپسی." at bounding box center [815, 424] width 382 height 47
click at [858, 410] on textarea "پارچە کنتاکی کریسپی، زەلاتی کۆل سلۆ، سیراو، سۆس لەگەڵ سەموون و بیپسی." at bounding box center [815, 424] width 382 height 47
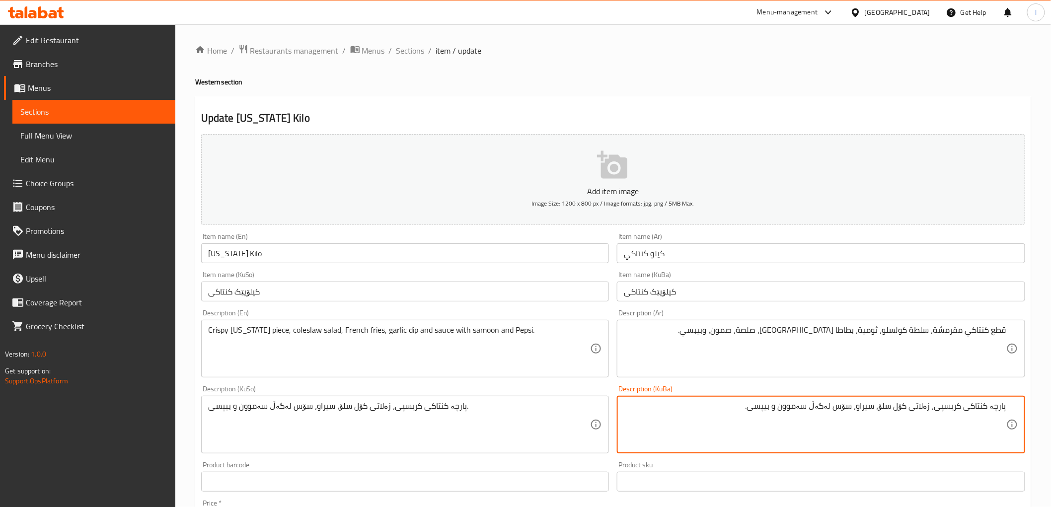
paste textarea "فینگەر"
drag, startPoint x: 677, startPoint y: 413, endPoint x: 1059, endPoint y: 406, distance: 381.9
click at [1051, 406] on html "​ Menu-management Iraq Get Help l Edit Restaurant Branches Menus Sections Full …" at bounding box center [525, 253] width 1051 height 507
type textarea "پارچە کنتاکی کریسپی، زەلاتی کۆل سلۆ، سیراو، فینگەر، سۆس لەگەڵ سەموون و بیپسی."
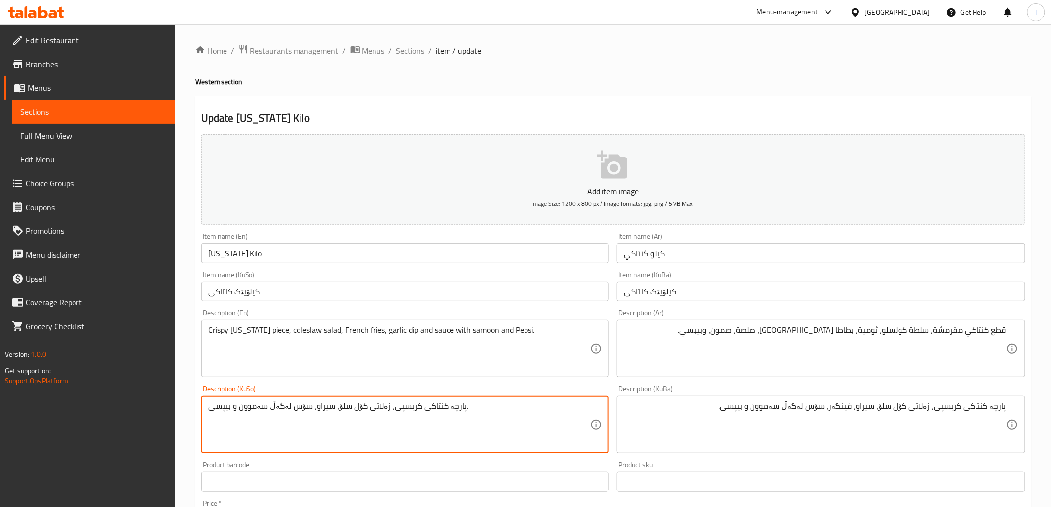
paste textarea "فینگەر،"
drag, startPoint x: 497, startPoint y: 417, endPoint x: 115, endPoint y: 395, distance: 382.5
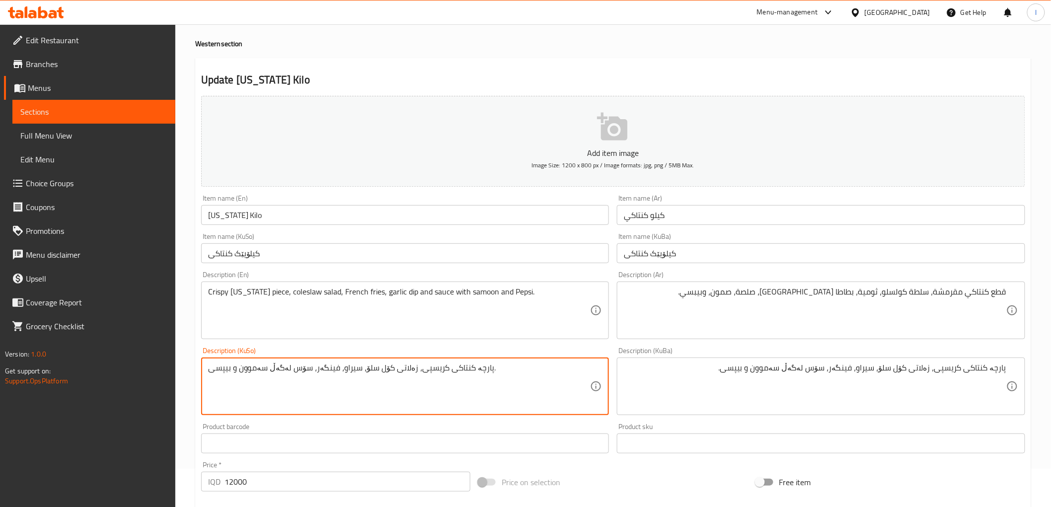
scroll to position [55, 0]
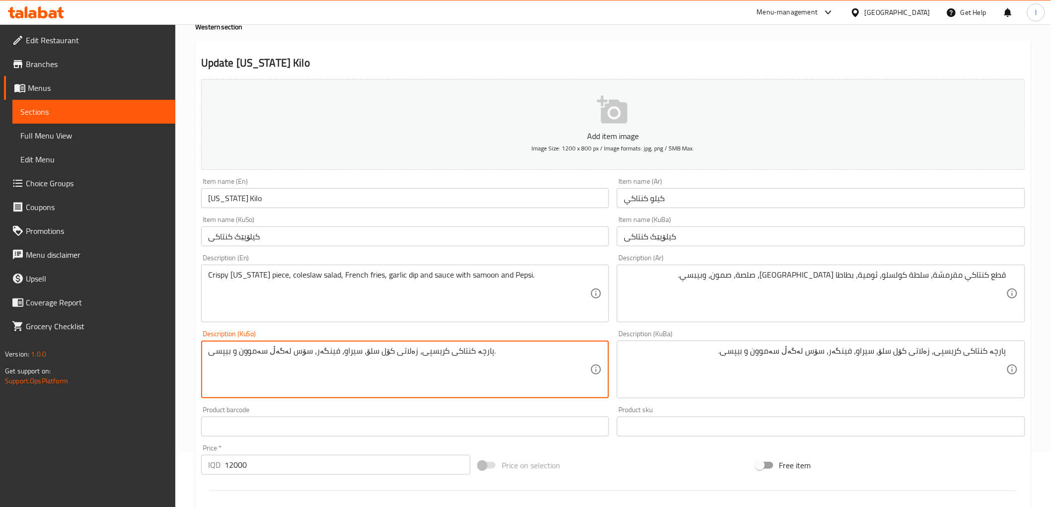
paste textarea
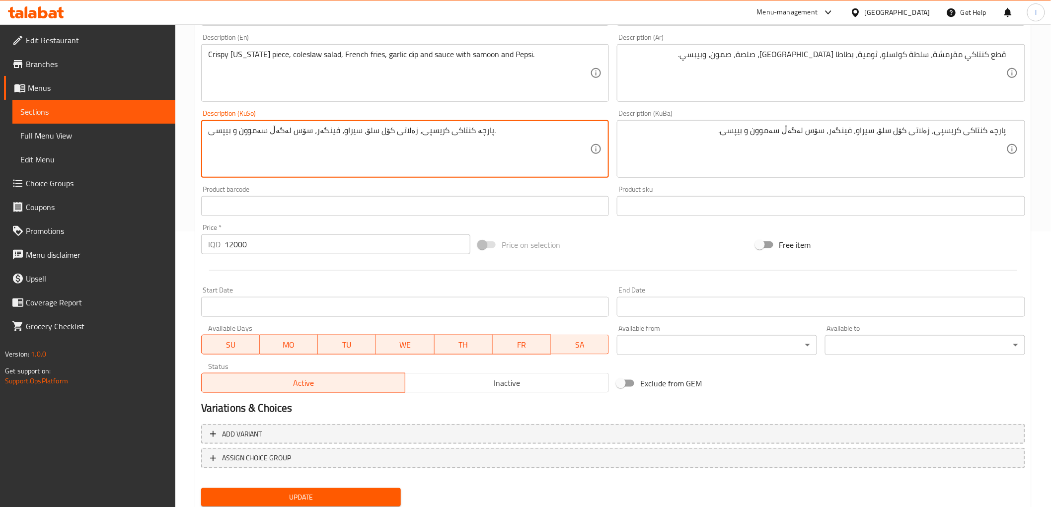
type textarea "پارچە کنتاکی کریسپی، زەلاتی کۆل سلۆ، سیراو، فینگەر، سۆس لەگەڵ سەموون و بیپسی."
click at [295, 498] on span "Update" at bounding box center [301, 497] width 184 height 12
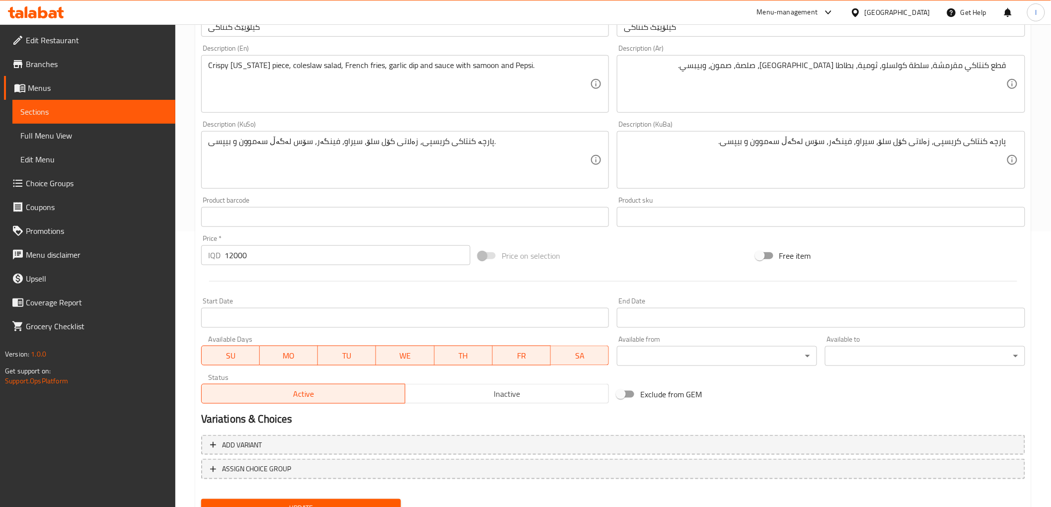
scroll to position [0, 0]
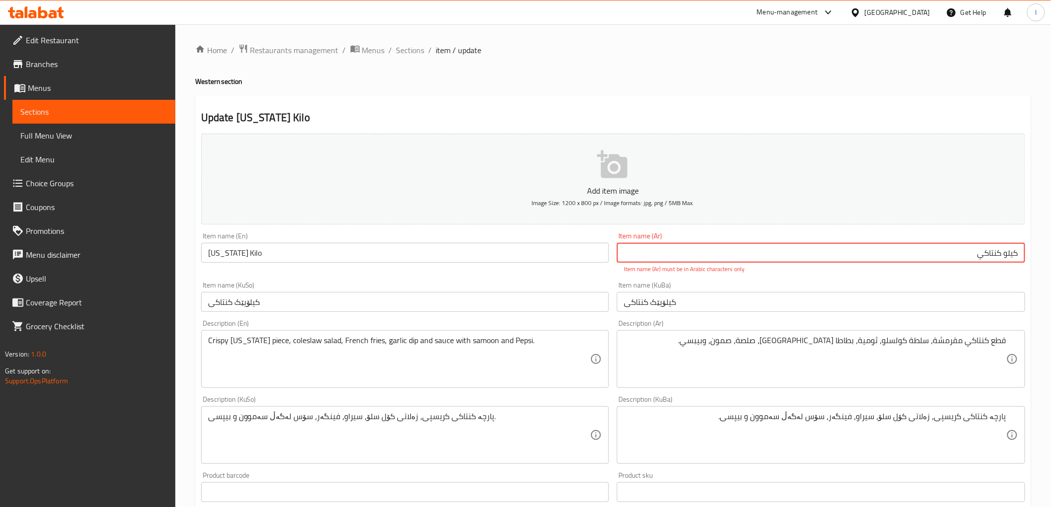
click at [996, 257] on input "كیلو كنتاكي" at bounding box center [821, 253] width 408 height 20
paste input "ي"
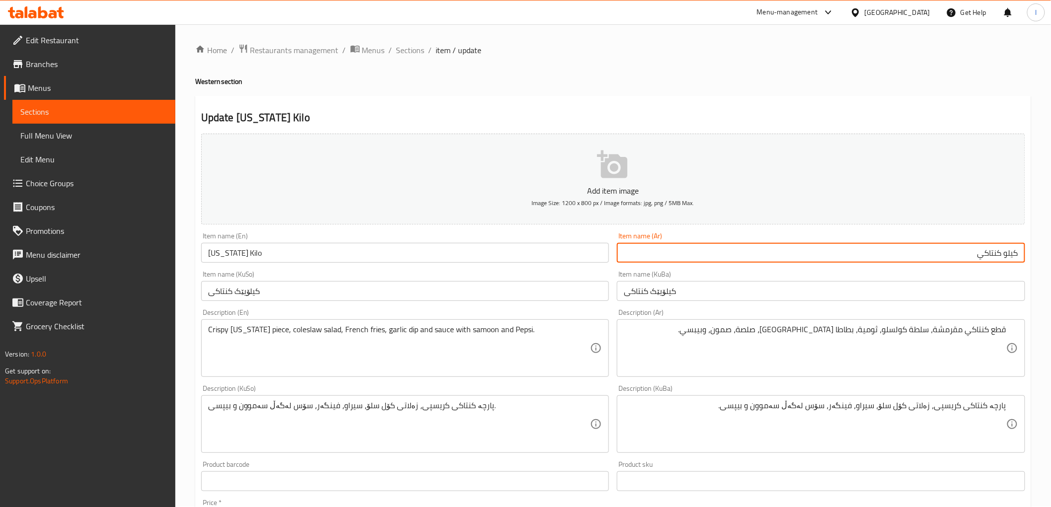
type input "كيلو كنتاكي"
click at [868, 300] on input "کیلۆیێک کنتاکی" at bounding box center [821, 291] width 408 height 20
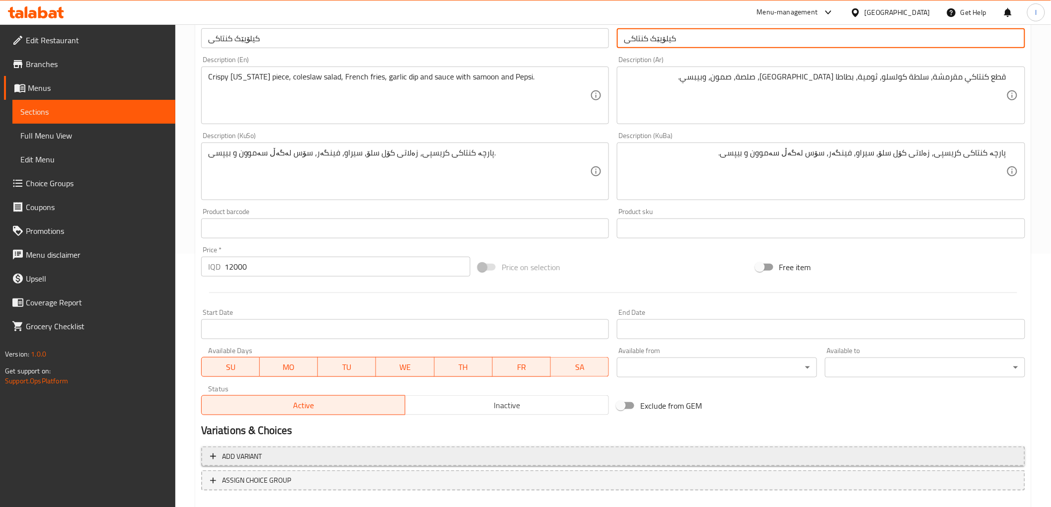
scroll to position [276, 0]
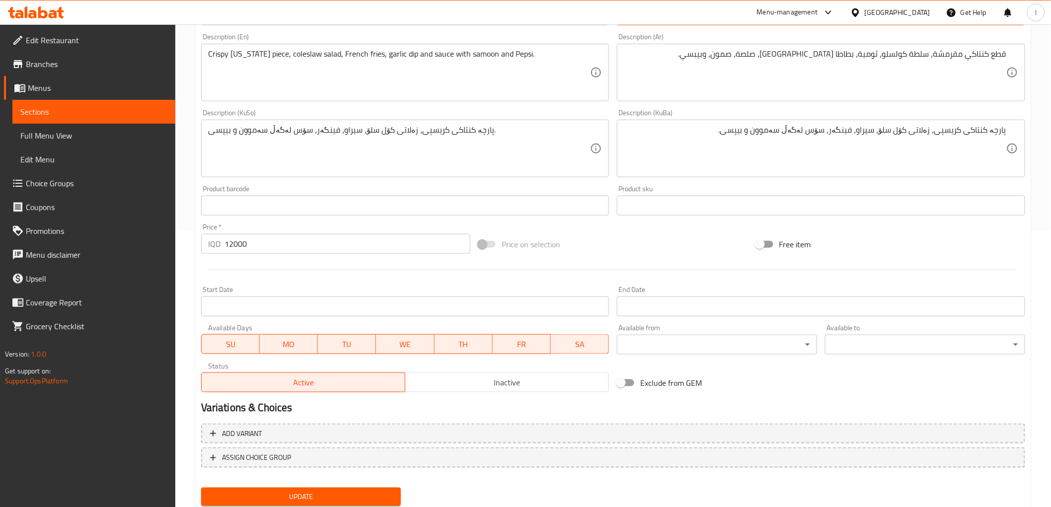
click at [296, 499] on span "Update" at bounding box center [301, 497] width 184 height 12
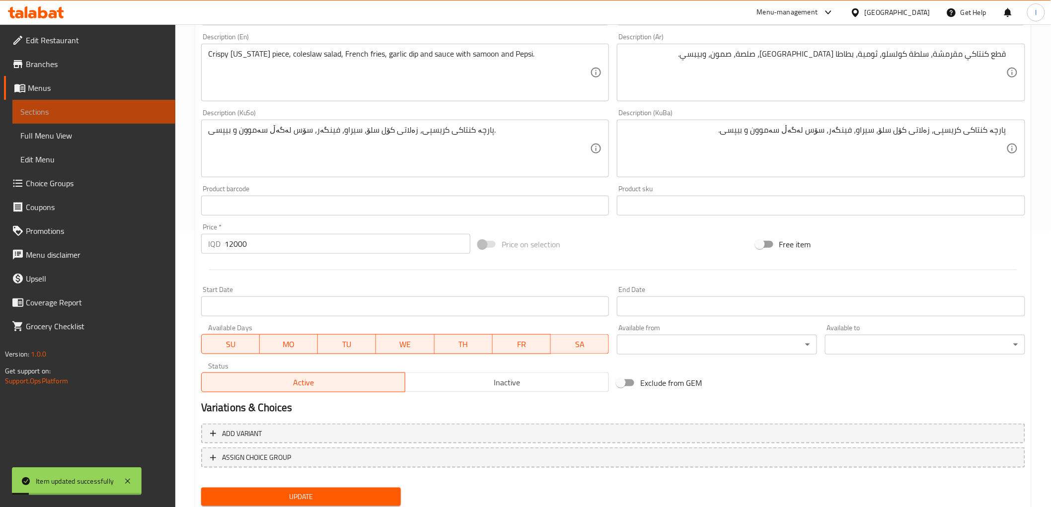
click at [68, 115] on span "Sections" at bounding box center [93, 112] width 147 height 12
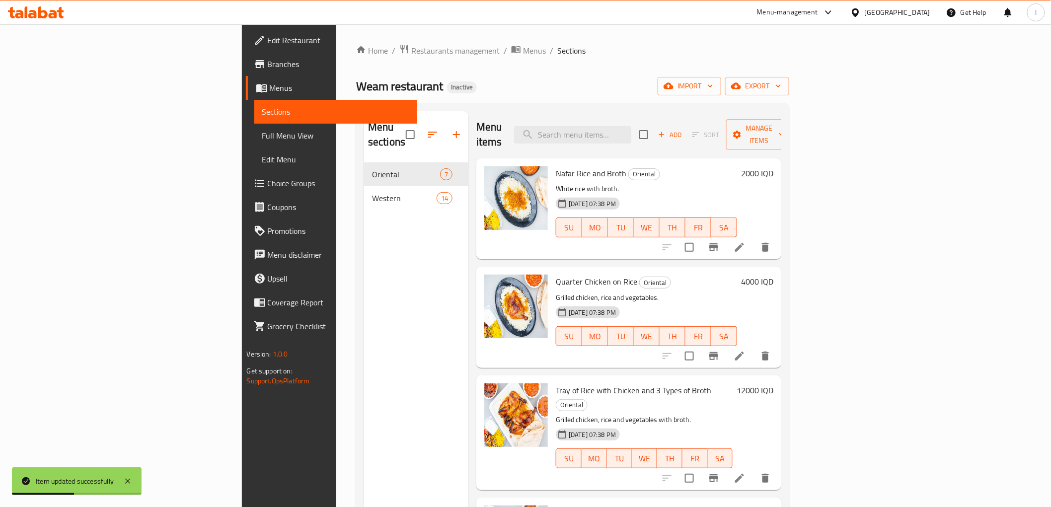
click at [638, 114] on div "Menu items Add Sort Manage items" at bounding box center [628, 134] width 305 height 47
click at [631, 127] on input "search" at bounding box center [572, 134] width 117 height 17
paste input "Kentucky Meal"
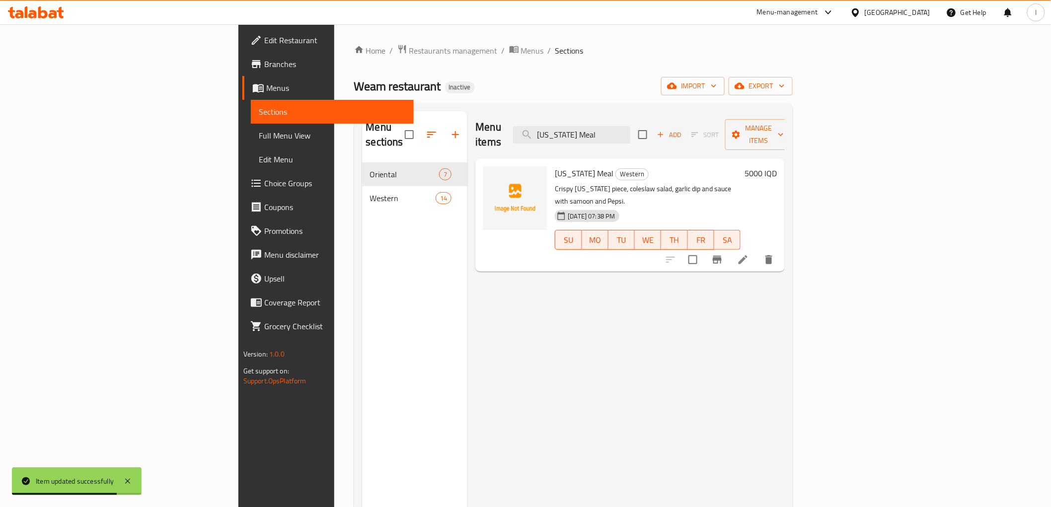
type input "Kentucky Meal"
click at [749, 254] on icon at bounding box center [743, 260] width 12 height 12
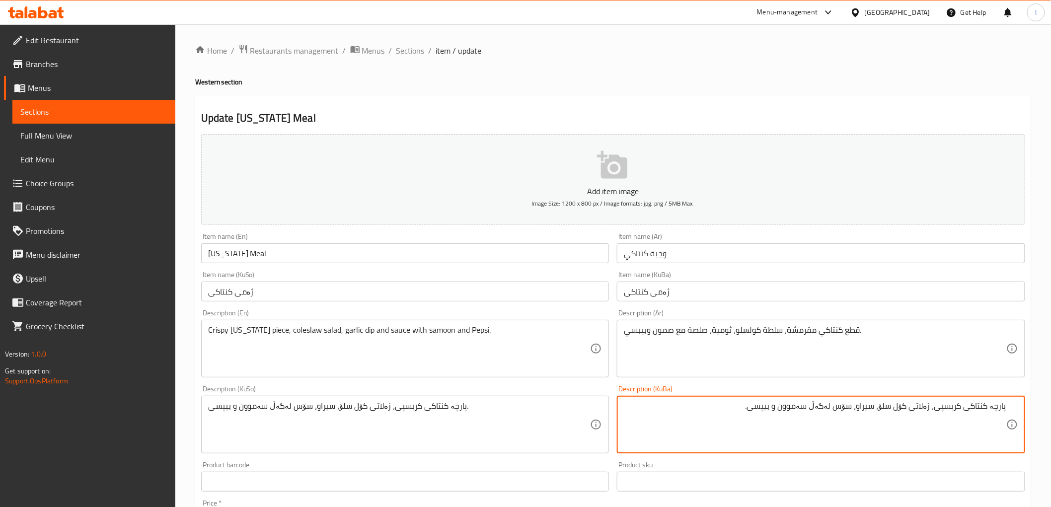
click at [858, 410] on textarea "پارچە کنتاکی کریسپی، زەلاتی کۆل سلۆ، سیراو، سۆس لەگەڵ سەموون و بیپسی." at bounding box center [815, 424] width 382 height 47
click at [860, 413] on textarea "پارچە کنتاکی کریسپی، زەلاتی کۆل سلۆ، سیراو، سۆس لەگەڵ سەموون و بیپسی." at bounding box center [815, 424] width 382 height 47
paste textarea "فینگەر"
click at [861, 410] on textarea "پارچە کنتاکی کریسپی، زەلاتی کۆل سلۆ، سیراو،فینگەر، سۆس لەگەڵ سەموون و بیپسی." at bounding box center [815, 424] width 382 height 47
click at [861, 413] on textarea "پارچە کنتاکی کریسپی، زەلاتی کۆل سلۆ، سیراو،فینگەر، سۆس لەگەڵ سەموون و بیپسی." at bounding box center [815, 424] width 382 height 47
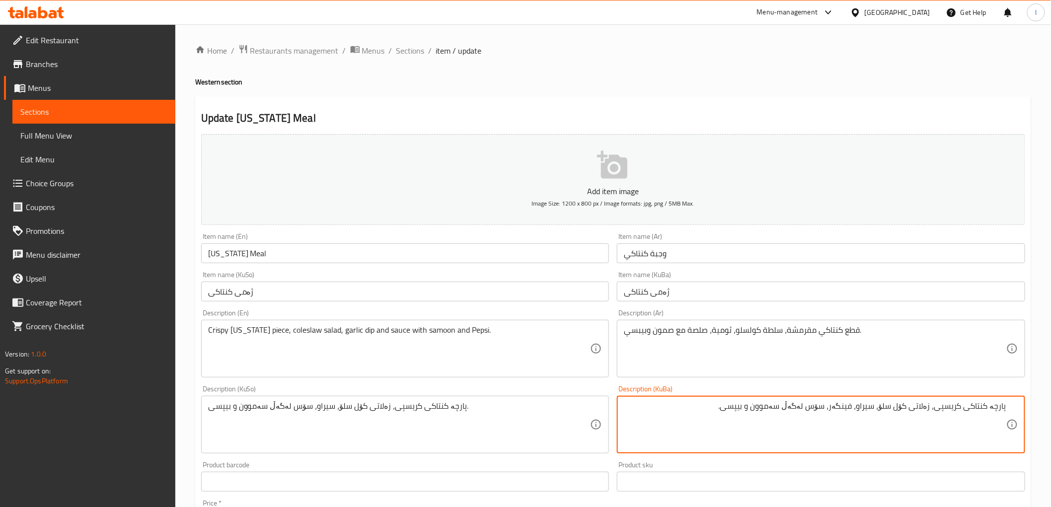
drag, startPoint x: 707, startPoint y: 415, endPoint x: 1059, endPoint y: 403, distance: 351.8
click at [1051, 403] on html "​ Menu-management Iraq Get Help l Edit Restaurant Branches Menus Sections Full …" at bounding box center [525, 253] width 1051 height 507
type textarea "پارچە کنتاکی کریسپی، زەلاتی کۆل سلۆ، سیراو، فینگەر، سۆس لەگەڵ سەموون و بیپسی."
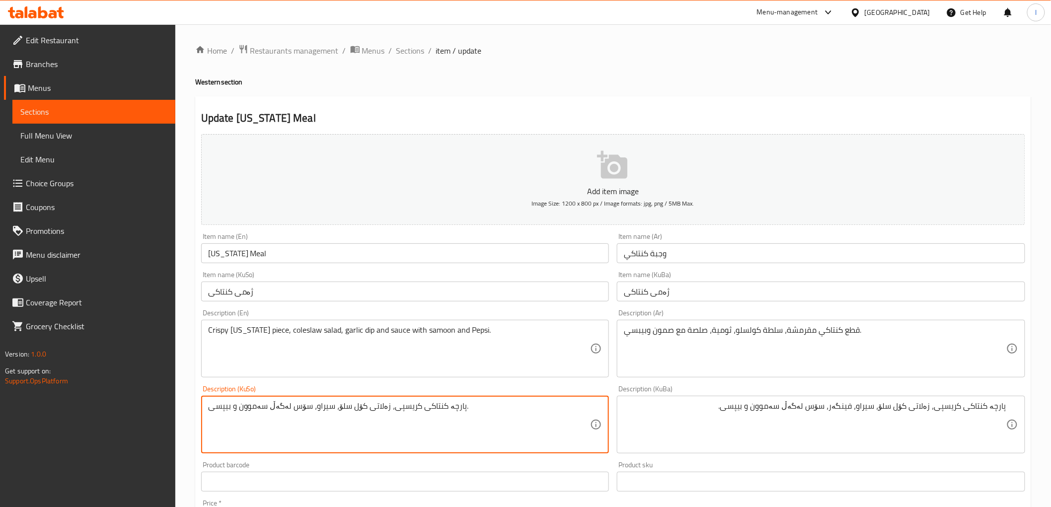
drag, startPoint x: 479, startPoint y: 410, endPoint x: 110, endPoint y: 431, distance: 369.5
paste textarea "فینگەر،"
type textarea "پارچە کنتاکی کریسپی، زەلاتی کۆل سلۆ، سیراو، فینگەر، سۆس لەگەڵ سەموون و بیپسی."
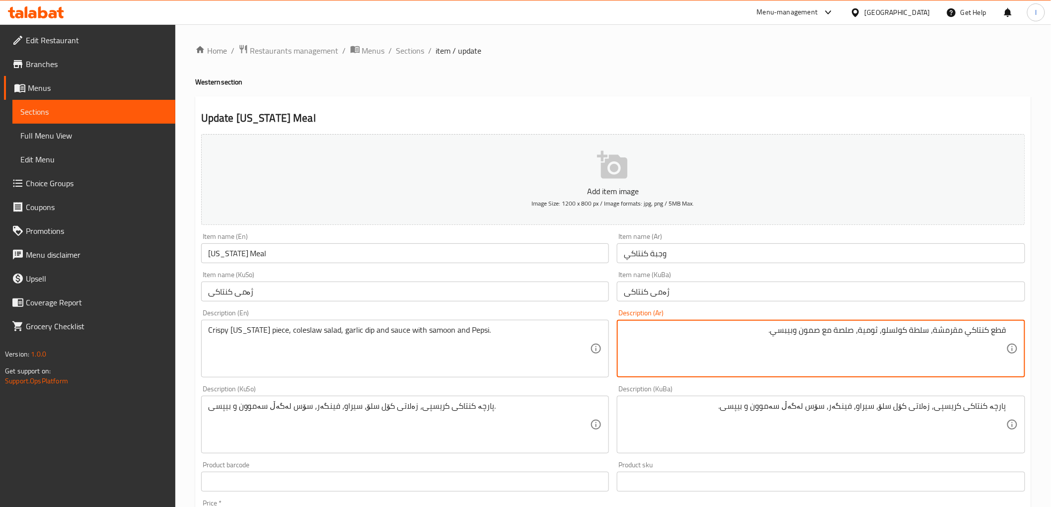
click at [856, 331] on textarea "قطع كنتاكي مقرمشة، سلطة كولسلو، ثومیة، صلصة مع صمون وبیبسي." at bounding box center [815, 348] width 382 height 47
click at [855, 336] on textarea "قطع كنتاكي مقرمشة، سلطة كولسلو، ثومیة، صلصة مع صمون وبیبسي." at bounding box center [815, 348] width 382 height 47
paste textarea "طاطا مقلية"
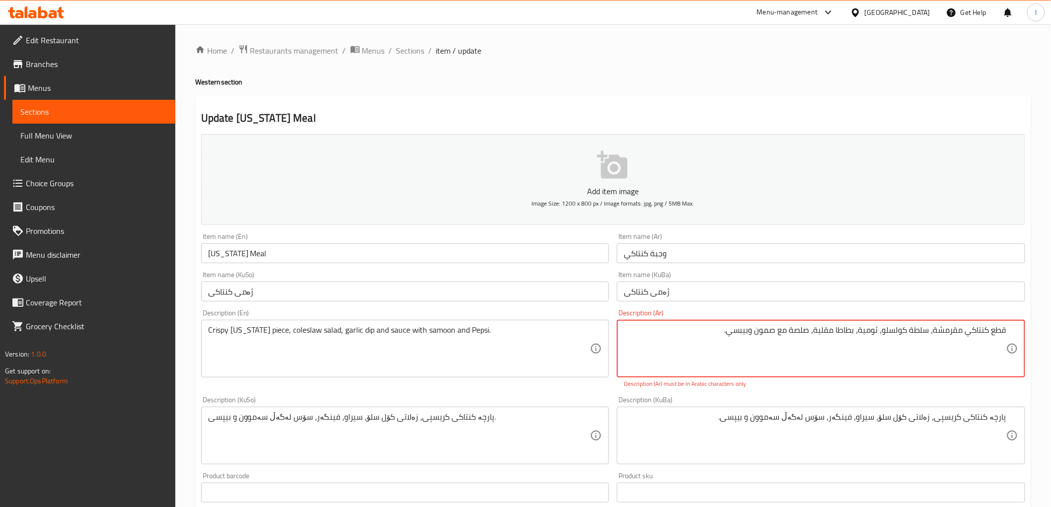
drag, startPoint x: 673, startPoint y: 325, endPoint x: 922, endPoint y: 326, distance: 249.3
click at [922, 326] on div "قطع كنتاكي مقرمشة، سلطة كولسلو، ثومیة، بطاطا مقلية، صلصة مع صمون وبیبسي. Descri…" at bounding box center [821, 349] width 408 height 58
drag, startPoint x: 714, startPoint y: 333, endPoint x: 1016, endPoint y: 339, distance: 301.5
paste textarea "ية، بطاطا مقلية، صلصة، صمون، وبي"
click at [791, 336] on textarea "قطع كنتاكي مقرمشة، سلطة كولسلو، ثومية، بطاطا مقلية، صلصة، صمون، وبيبسي" at bounding box center [815, 348] width 382 height 47
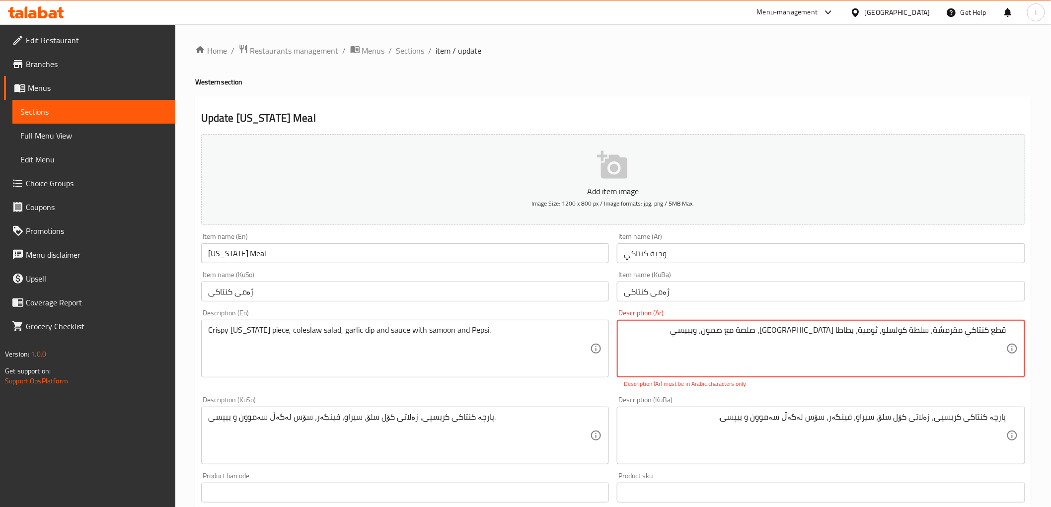
click at [755, 335] on textarea "قطع كنتاكي مقرمشة، سلطة كولسلو، ثومية، بطاطا مقلية، صلصة مع صمون، وبيبسي" at bounding box center [815, 348] width 382 height 47
click at [754, 331] on textarea "قطع كنتاكي مقرمشة، سلطة كولسلو، ثومية، بطاطا مقلية، صلصة مع صمون، وبيبسي" at bounding box center [815, 348] width 382 height 47
type textarea "قطع كنتاكي مقرمشة، سلطة كولسلو، ثومية، بطاطا مقلية، صلصة مع صمون وبيبسي"
click at [740, 404] on div "Description (KuBa) پارچە کنتاکی کریسپی، زەلاتی کۆل سلۆ، سیراو، فینگەر، سۆس لەگە…" at bounding box center [821, 430] width 408 height 68
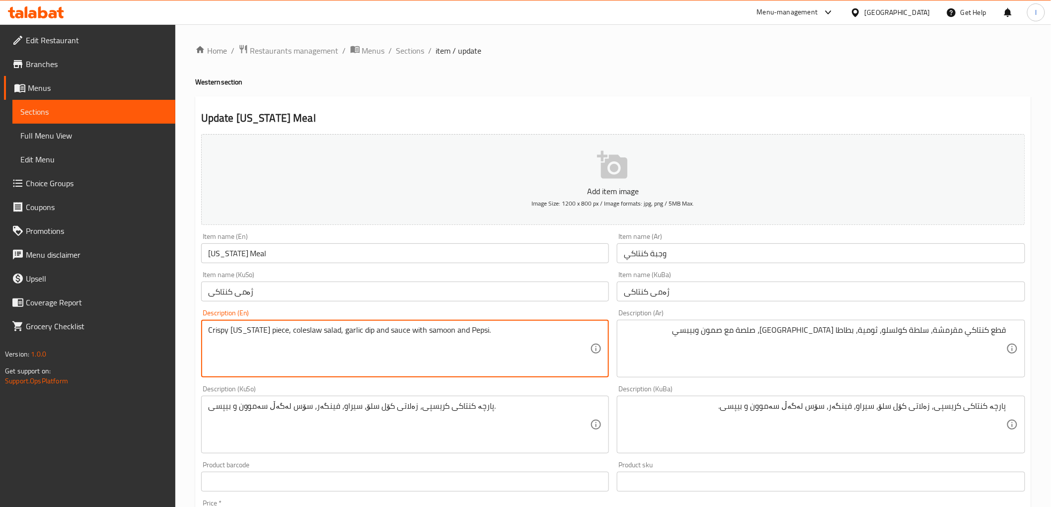
paste textarea "French fries"
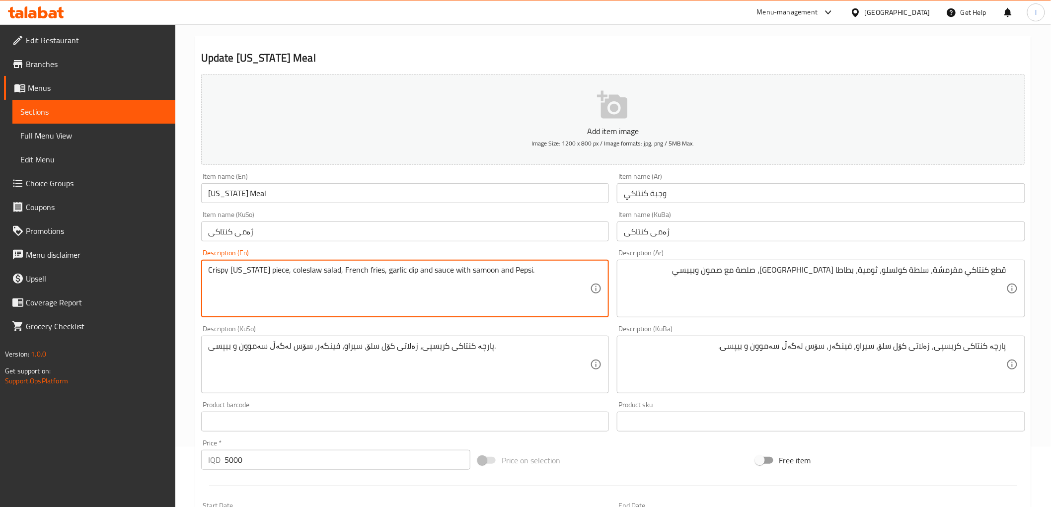
scroll to position [307, 0]
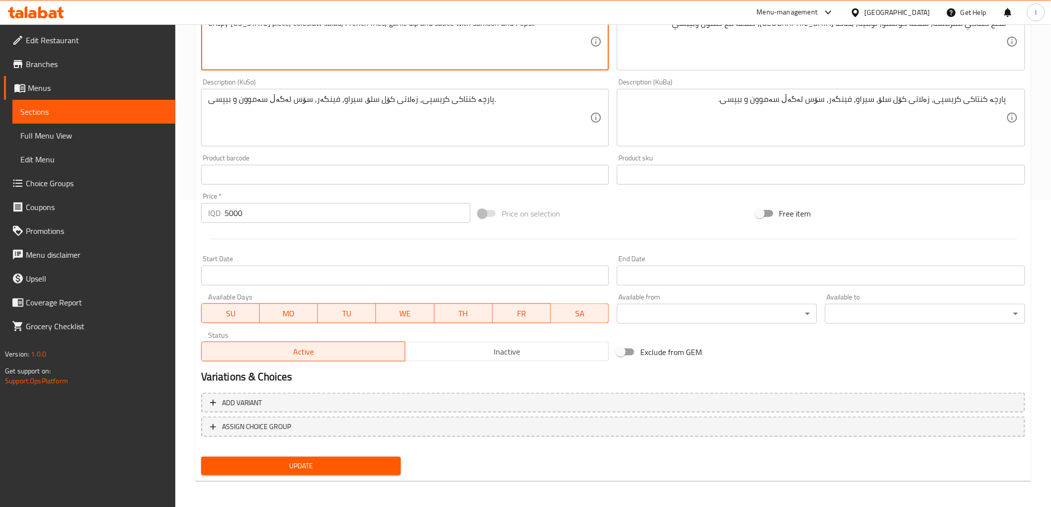
type textarea "Crispy kentucky piece, coleslaw salad, French fries, garlic dip and sauce with …"
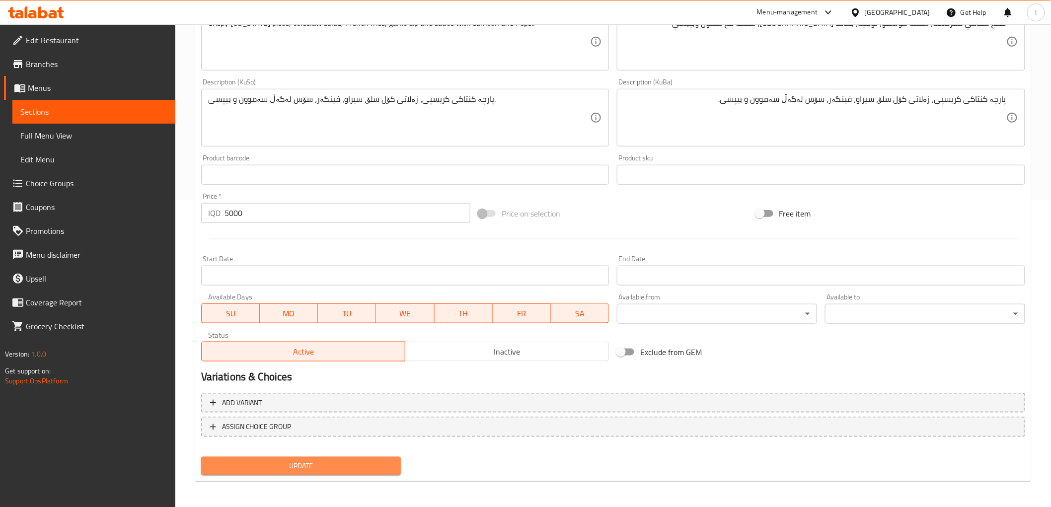
click at [292, 460] on span "Update" at bounding box center [301, 466] width 184 height 12
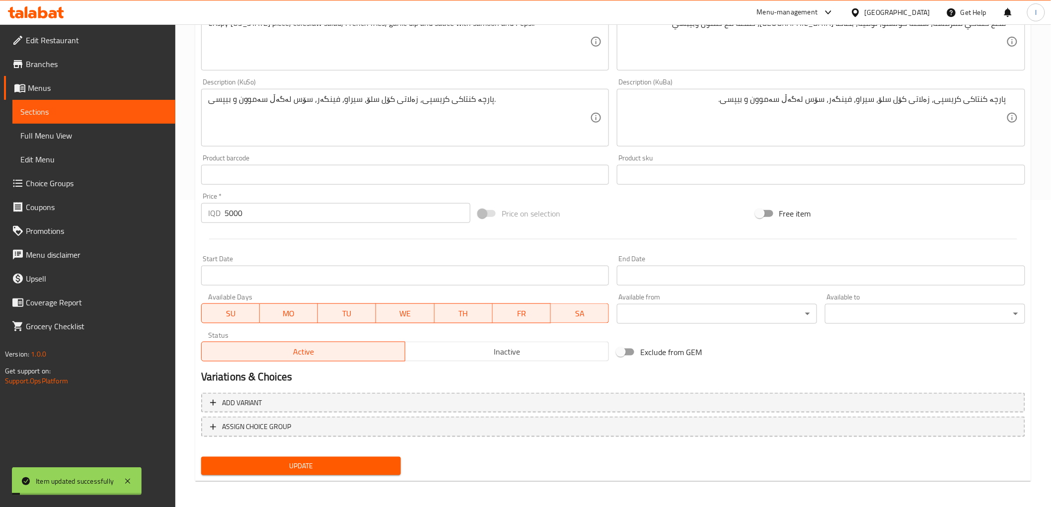
click at [70, 113] on span "Sections" at bounding box center [93, 112] width 147 height 12
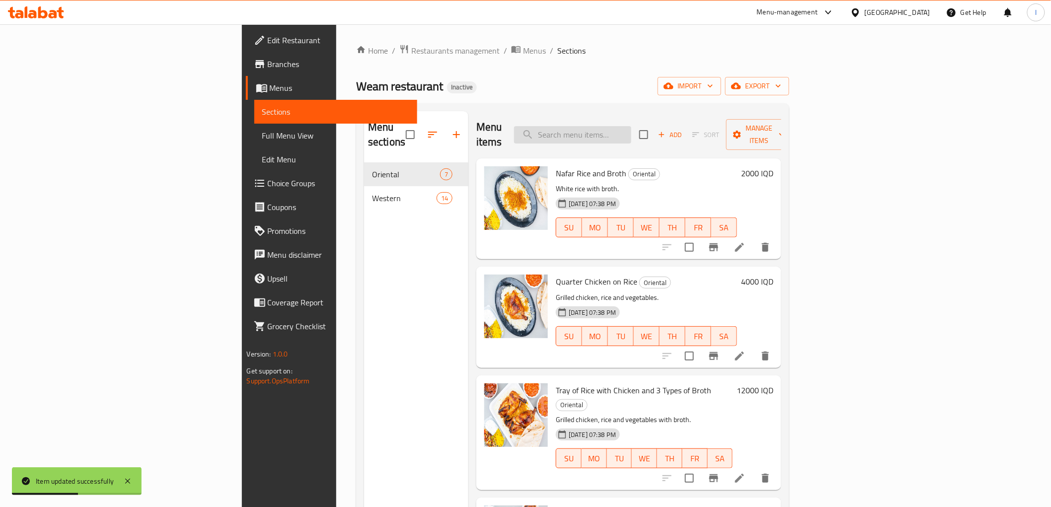
click at [631, 126] on input "search" at bounding box center [572, 134] width 117 height 17
paste input "Zinger Sandwich"
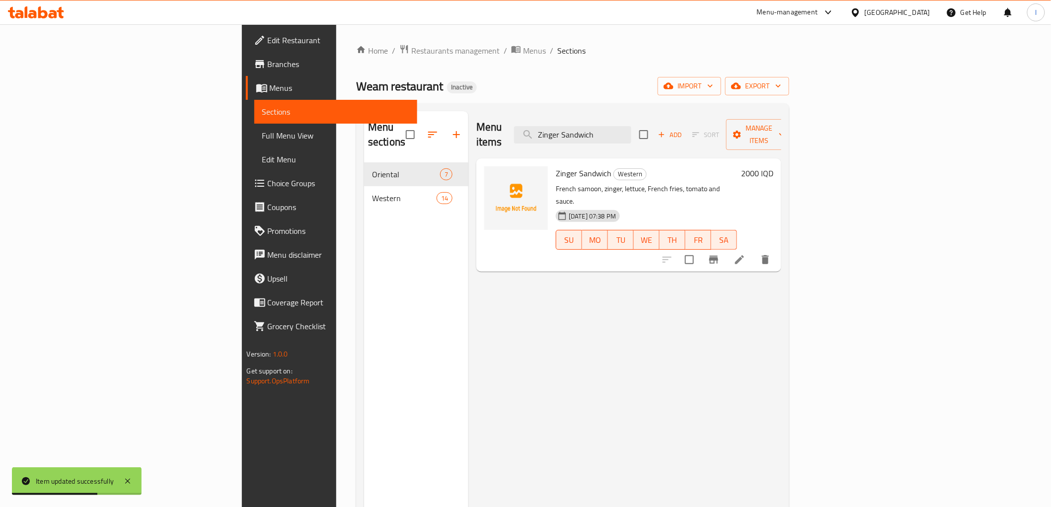
type input "Zinger Sandwich"
click at [745, 254] on icon at bounding box center [739, 260] width 12 height 12
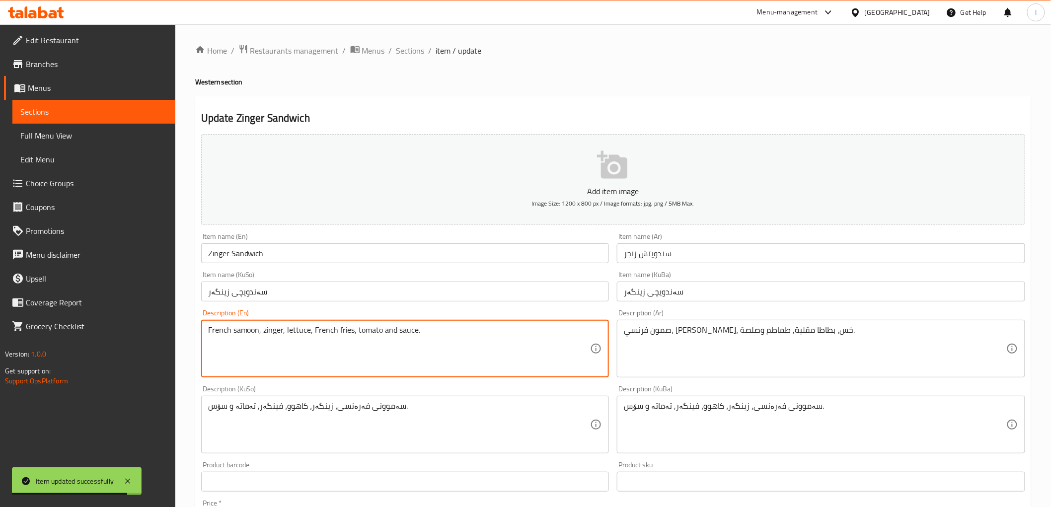
click at [216, 329] on textarea "French samoon, zinger, lettuce, French fries, tomato and sauce." at bounding box center [399, 348] width 382 height 47
click at [230, 335] on textarea "Burgerr samoon, zinger, lettuce, French fries, tomato and sauce." at bounding box center [399, 348] width 382 height 47
click at [269, 366] on textarea "Burger samoon, zinger, lettuce, French fries, tomato and sauce." at bounding box center [399, 348] width 382 height 47
type textarea "Burger samoon, zinger, lettuce, French fries, tomato and sauce."
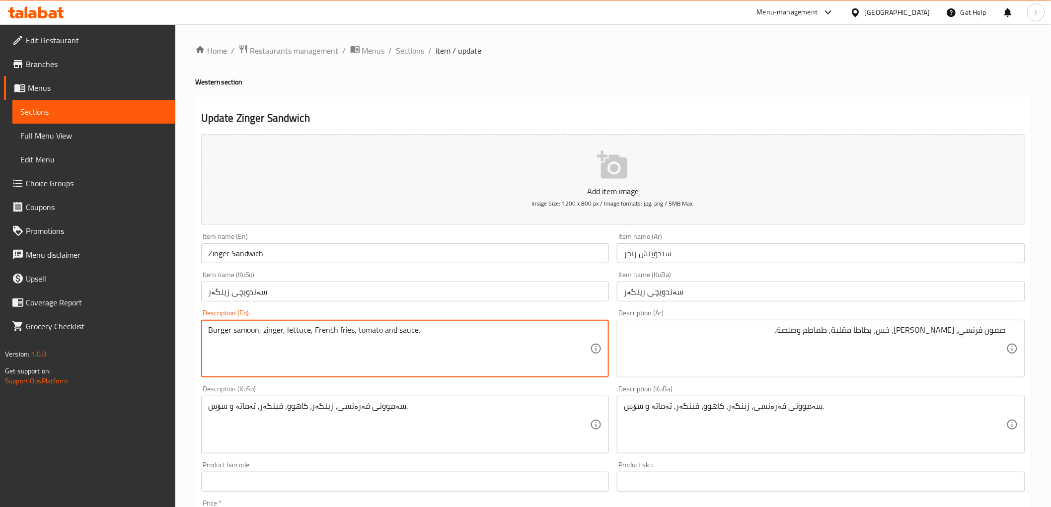
click at [219, 333] on textarea "Burger samoon, zinger, lettuce, French fries, tomato and sauce." at bounding box center [399, 348] width 382 height 47
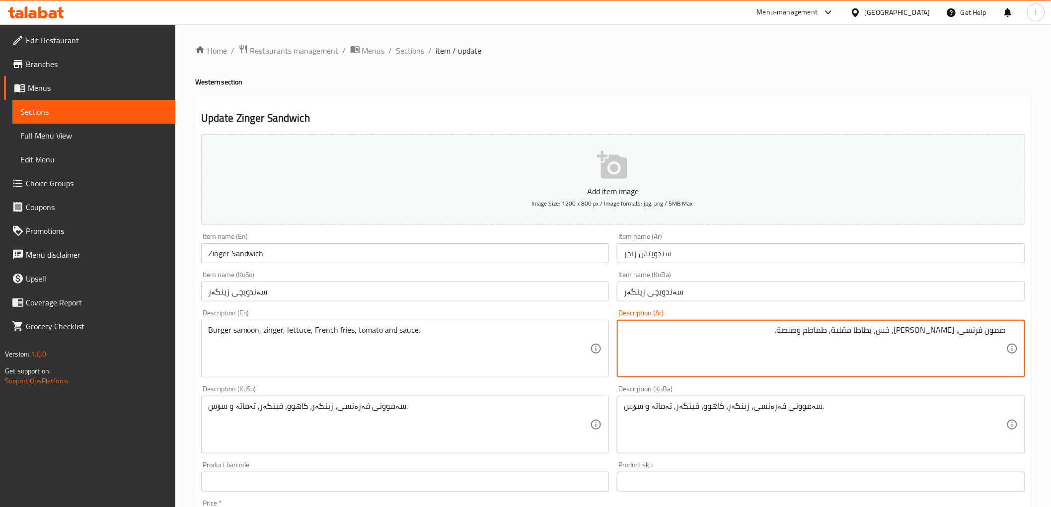
click at [972, 330] on textarea "صمون فرنسي، زنجر، خس، بطاطا مقلية, طماطم وصلصة." at bounding box center [815, 348] width 382 height 47
paste textarea "برجر"
click at [968, 335] on textarea "صمون برجر ، زنجر، خس، بطاطا مقلية, طماطم وصلصة." at bounding box center [815, 348] width 382 height 47
type textarea "صمون برجر، زنجر، خس، بطاطا مقلية, طماطم وصلصة."
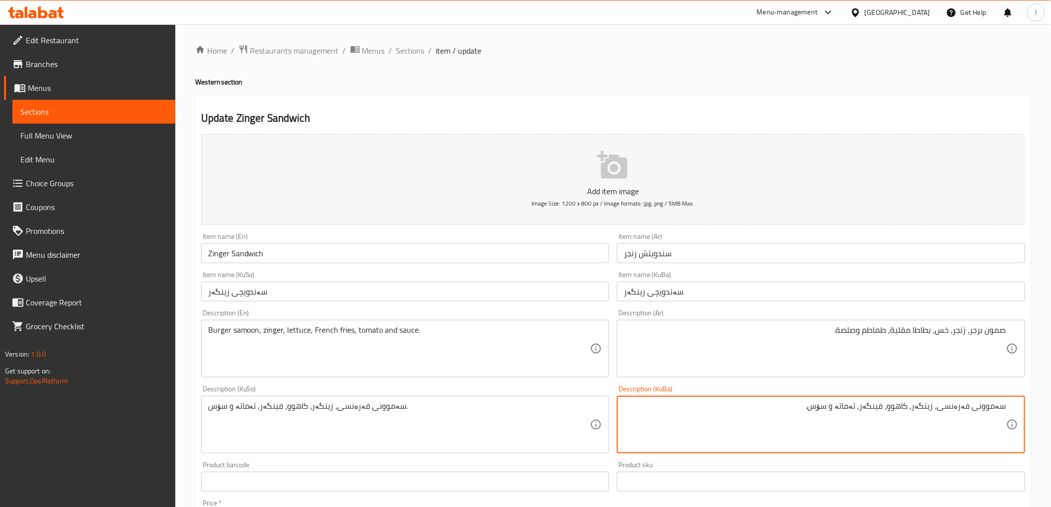
click at [960, 405] on textarea "سەموونی فەرەنسی، زینگەر، کاهوو، فینگەر, تەماتە و سۆس." at bounding box center [815, 424] width 382 height 47
paste textarea "برگەر"
drag, startPoint x: 760, startPoint y: 408, endPoint x: 1043, endPoint y: 404, distance: 283.6
click at [1043, 404] on div "Home / Restaurants management / Menus / Sections / item / update Western sectio…" at bounding box center [613, 420] width 876 height 792
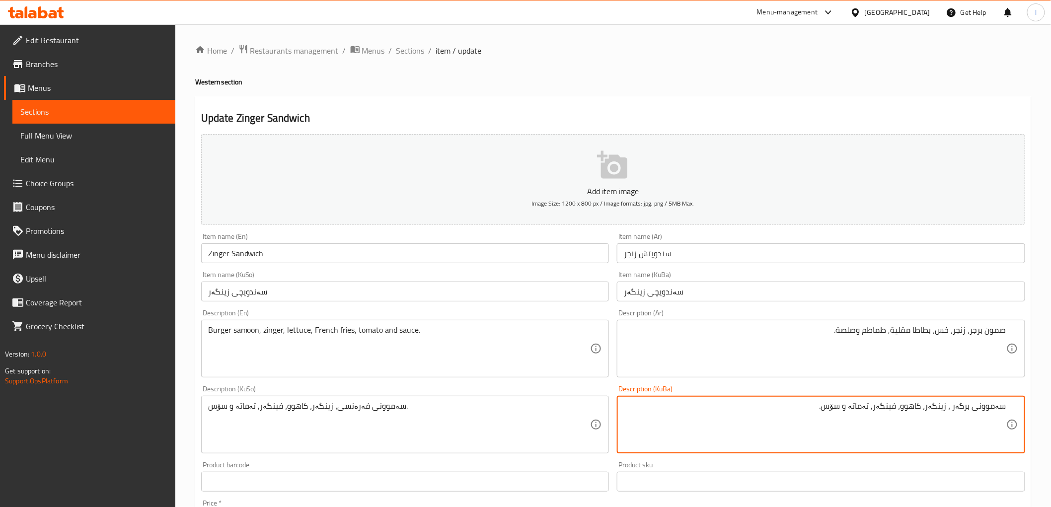
click at [941, 411] on textarea "سەموونی برگەر ، زینگەر، کاهوو، فینگەر, تەماتە و سۆس." at bounding box center [815, 424] width 382 height 47
click at [955, 408] on textarea "سەموونی برگەر ، زینگەر، کاهوو، فینگەر, تەماتە و سۆس." at bounding box center [815, 424] width 382 height 47
click at [952, 409] on textarea "سەموونی برگەر ، زینگەر، کاهوو، فینگەر, تەماتە و سۆس." at bounding box center [815, 424] width 382 height 47
click at [954, 412] on textarea "سەموونی برگەر ، زینگەر، کاهوو، فینگەر, تەماتە و سۆس." at bounding box center [815, 424] width 382 height 47
drag, startPoint x: 836, startPoint y: 415, endPoint x: 1059, endPoint y: 420, distance: 222.5
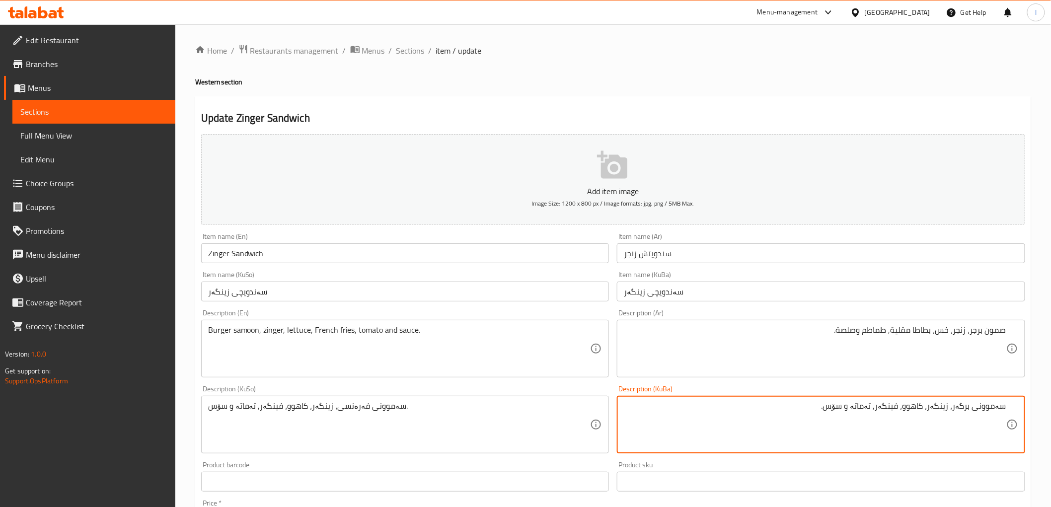
click at [1051, 420] on html "​ Menu-management Iraq Get Help l Edit Restaurant Branches Menus Sections Full …" at bounding box center [525, 253] width 1051 height 507
type textarea "سەموونی برگەر، زینگەر، کاهوو، فینگەر, تەماتە و سۆس."
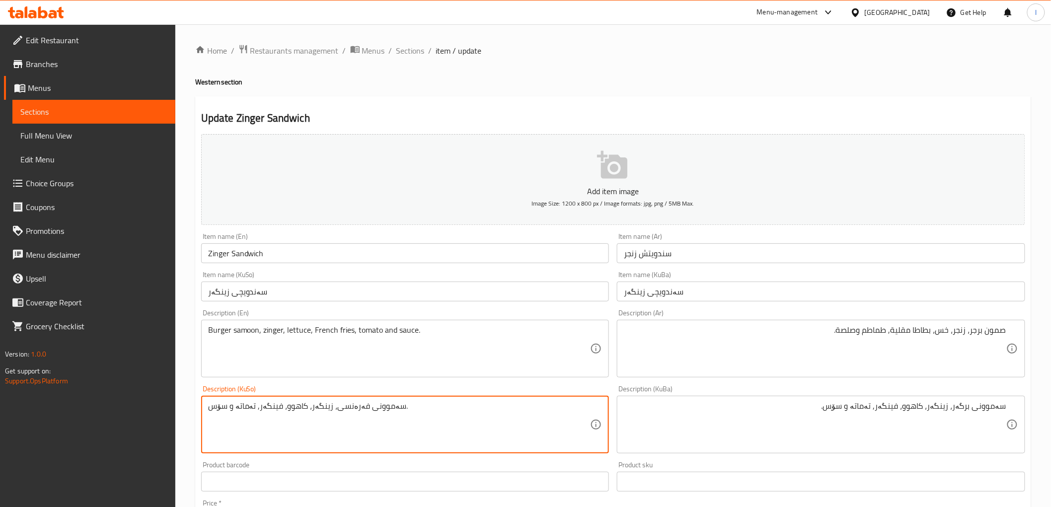
drag, startPoint x: 409, startPoint y: 409, endPoint x: 121, endPoint y: 420, distance: 288.2
paste textarea "برگەر، زینگەر، کاهوو، فینگەر, تەماتە و سۆس"
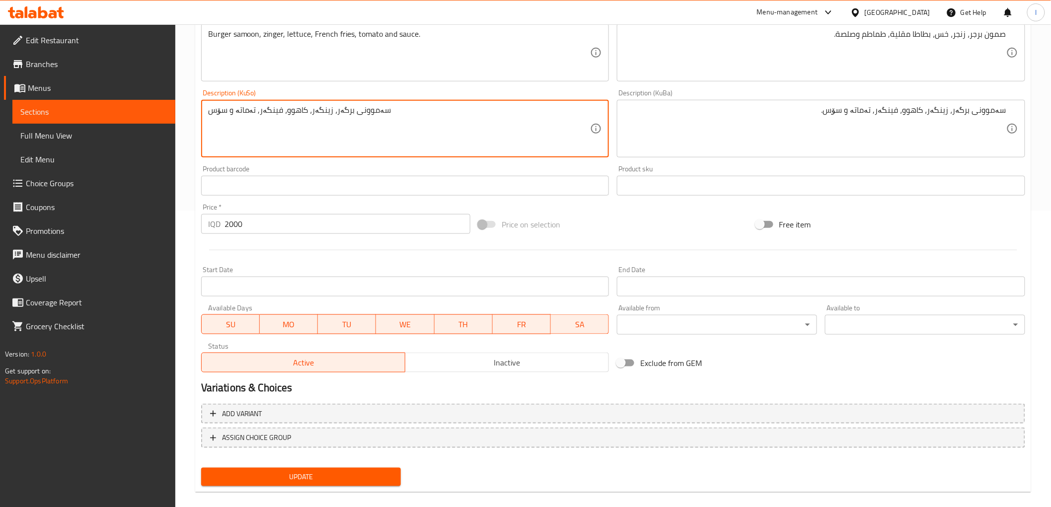
scroll to position [307, 0]
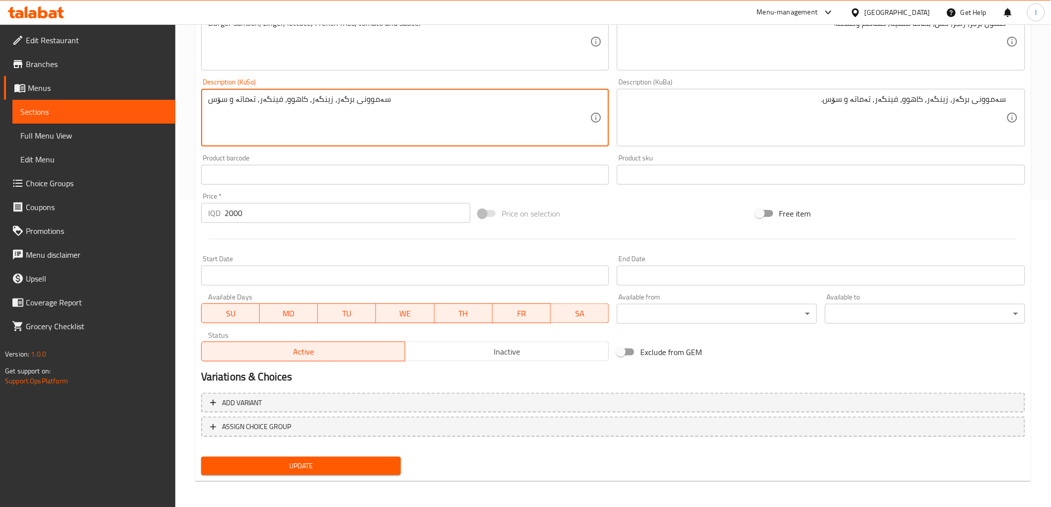
type textarea "سەموونی برگەر، زینگەر، کاهوو، فینگەر, تەماتە و سۆس"
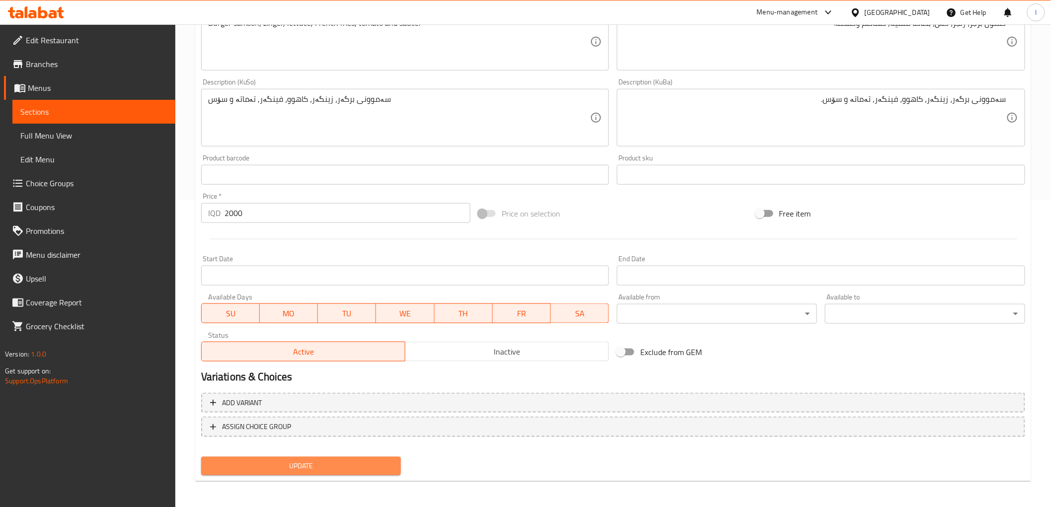
click at [335, 460] on span "Update" at bounding box center [301, 466] width 184 height 12
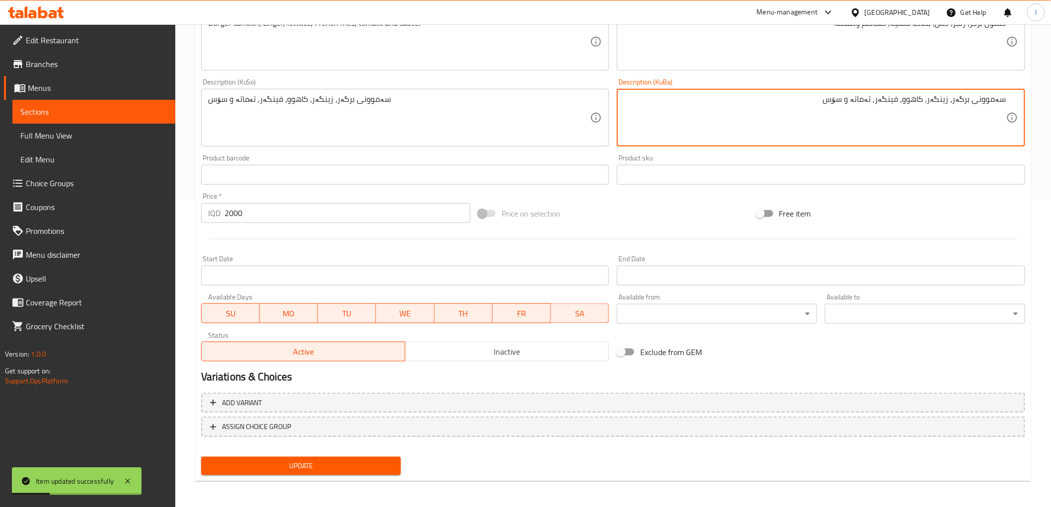
type textarea "سەموونی برگەر، زینگەر، کاهوو، فینگەر, تەماتە و سۆس"
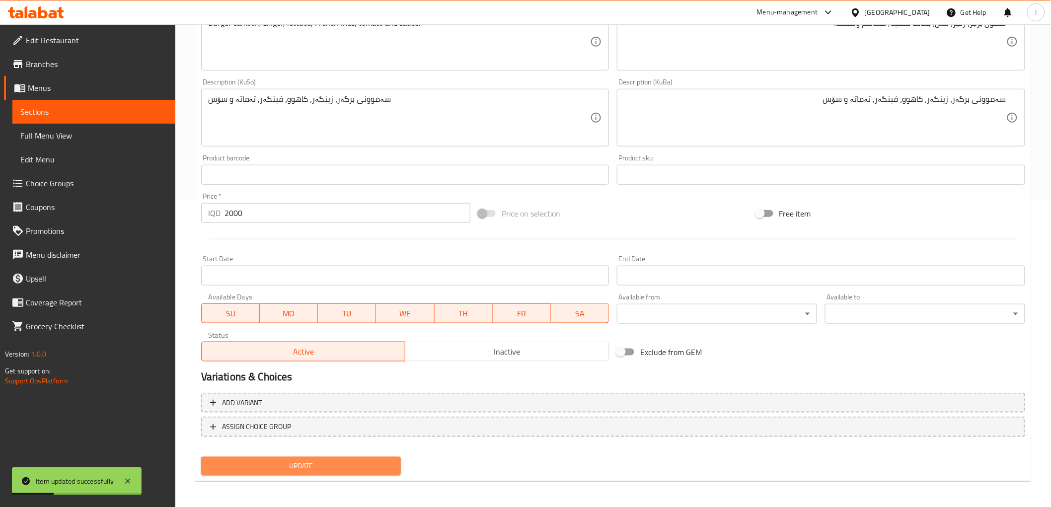
click at [361, 465] on span "Update" at bounding box center [301, 466] width 184 height 12
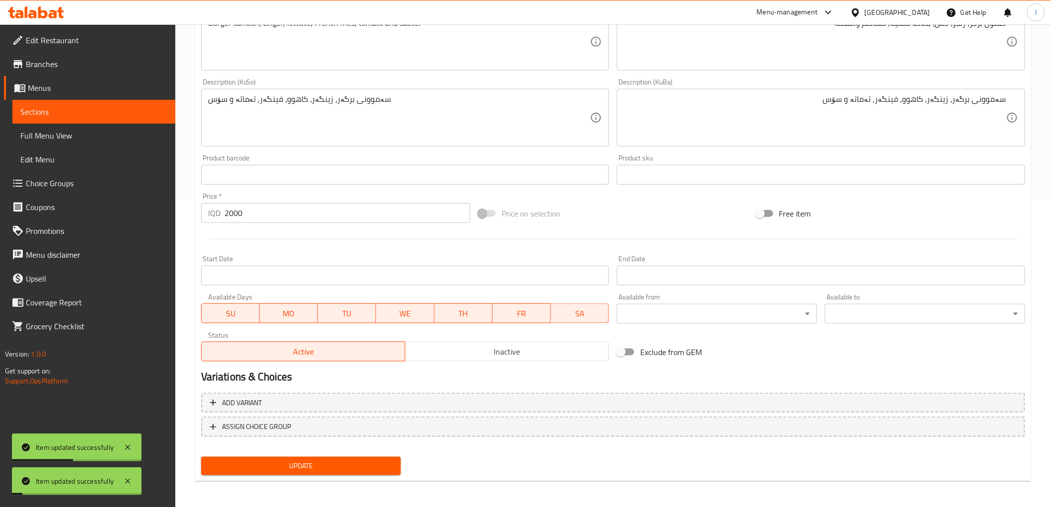
click at [69, 116] on span "Sections" at bounding box center [93, 112] width 147 height 12
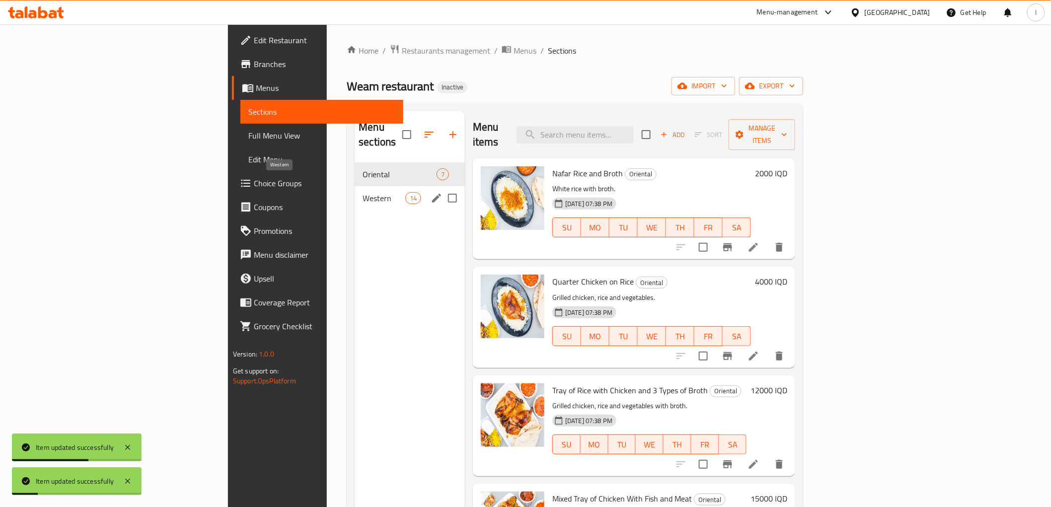
click at [363, 192] on span "Western" at bounding box center [384, 198] width 42 height 12
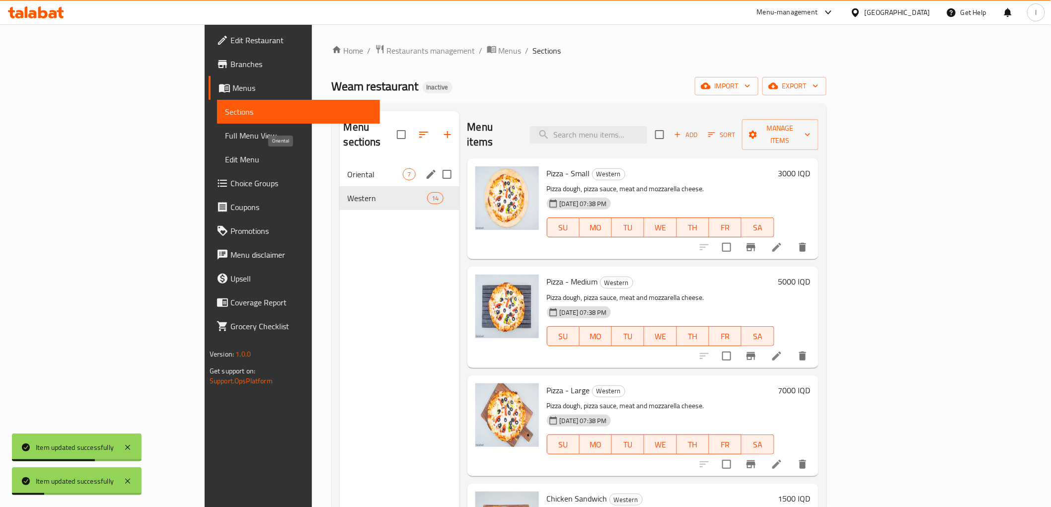
click at [348, 168] on span "Oriental" at bounding box center [376, 174] width 56 height 12
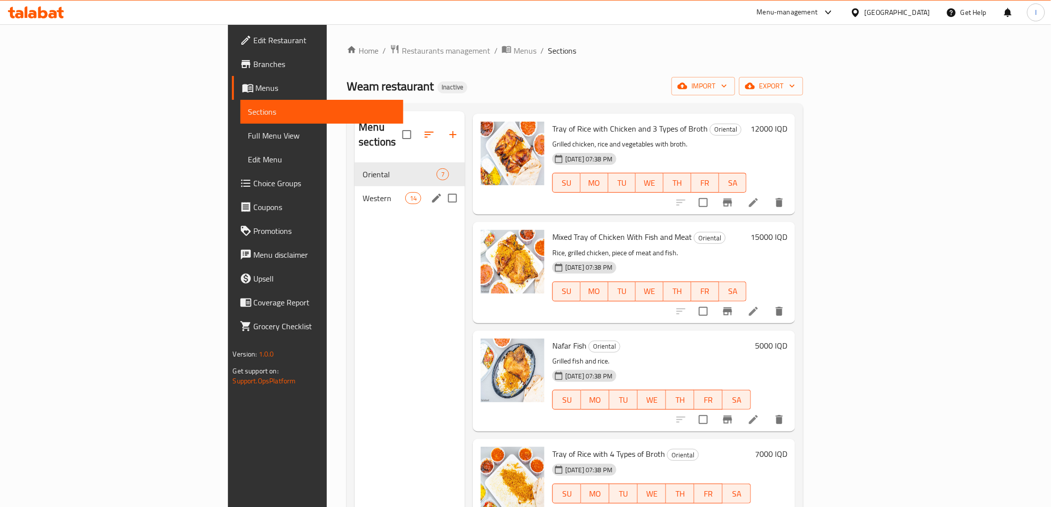
click at [363, 192] on span "Western" at bounding box center [384, 198] width 42 height 12
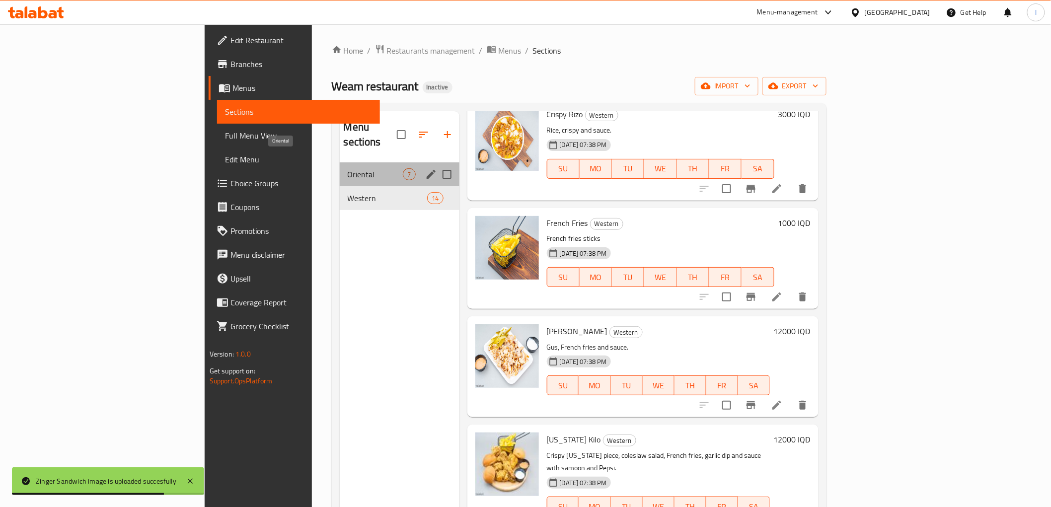
click at [348, 168] on span "Oriental" at bounding box center [376, 174] width 56 height 12
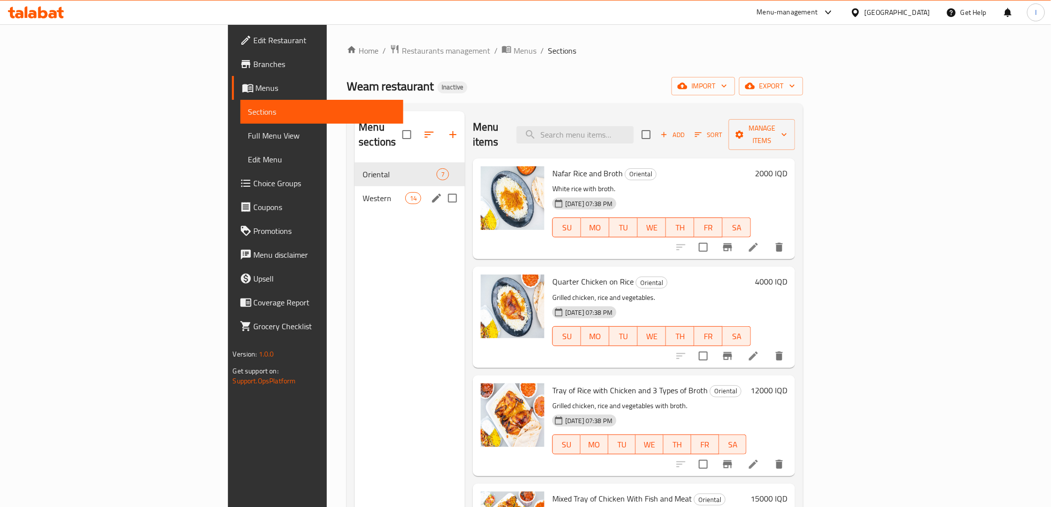
click at [355, 186] on div "Western 14" at bounding box center [410, 198] width 110 height 24
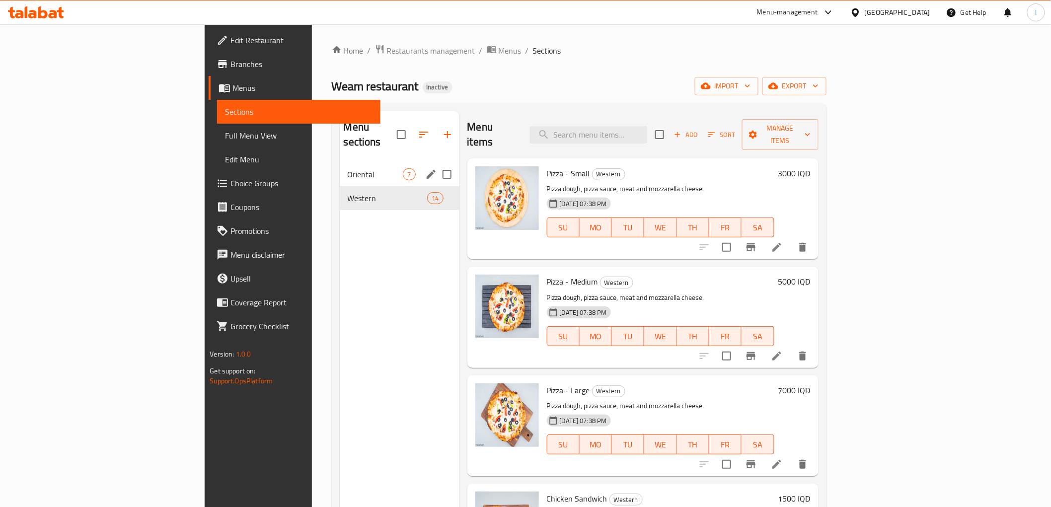
click at [348, 168] on span "Oriental" at bounding box center [376, 174] width 56 height 12
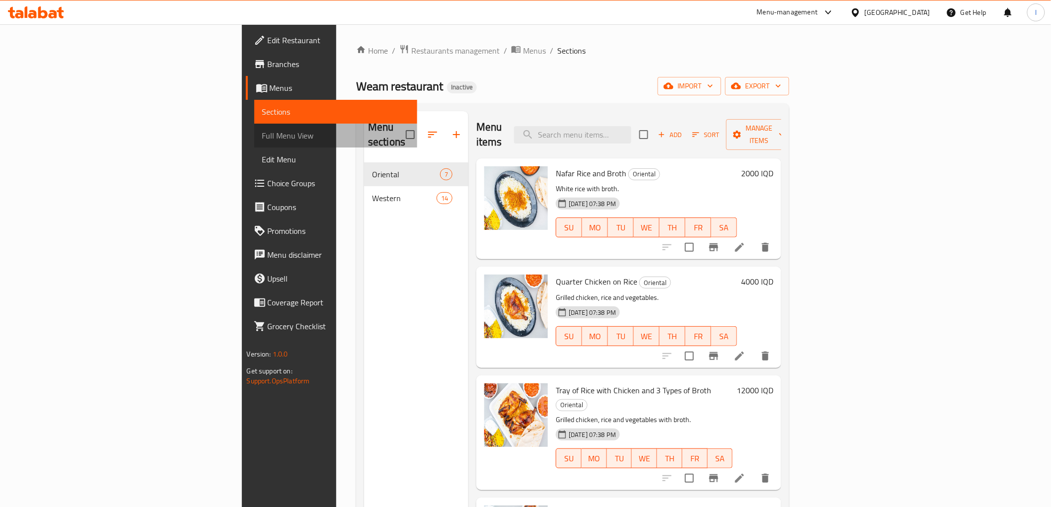
click at [262, 136] on span "Full Menu View" at bounding box center [335, 136] width 147 height 12
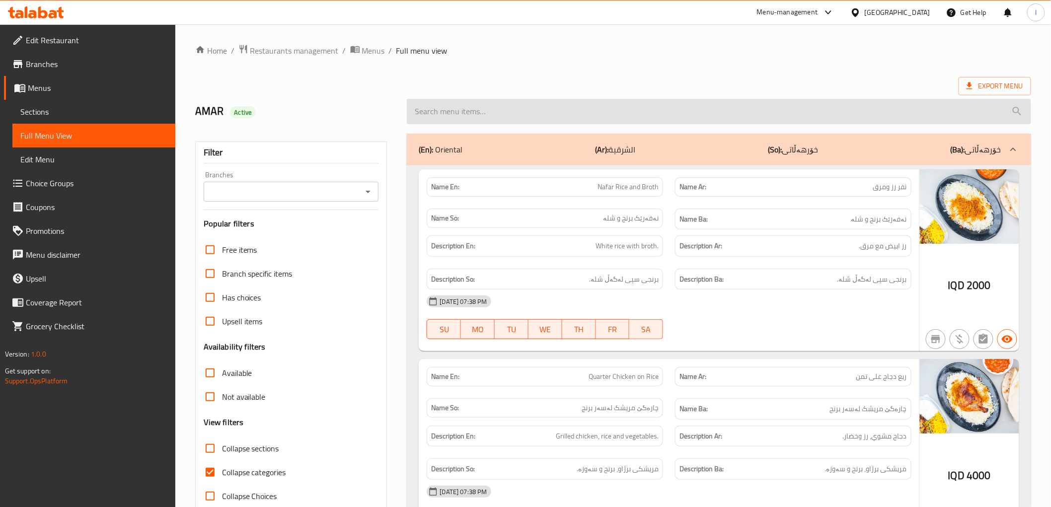
click at [512, 110] on input "search" at bounding box center [719, 111] width 624 height 25
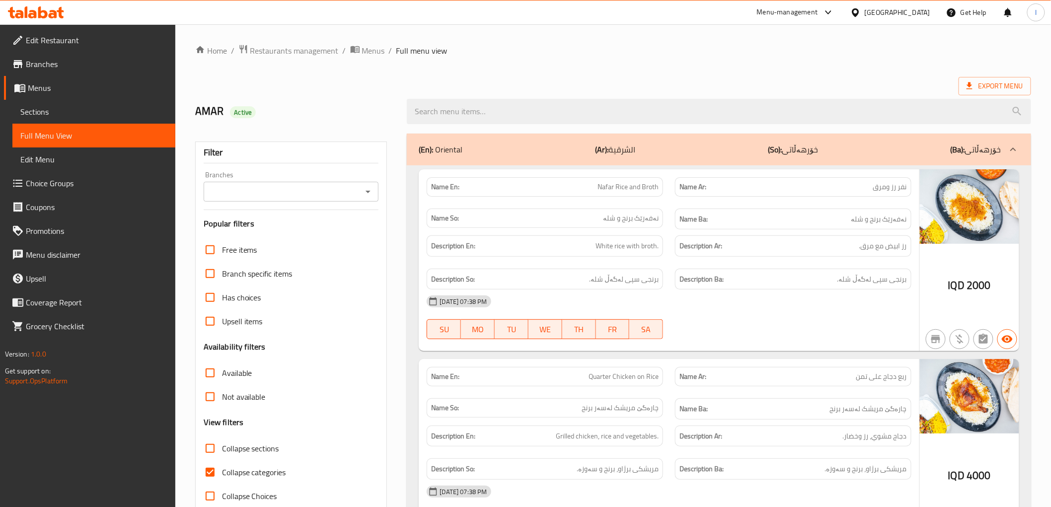
paste input "Tray of 2 Rice Types with 3 Types of Broth"
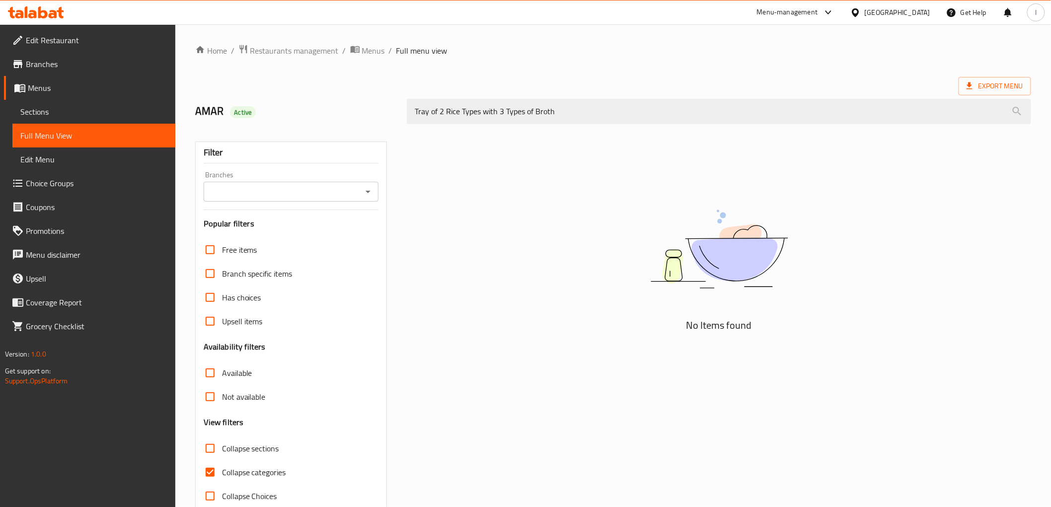
type input "Tray of 2 Rice Types with 3 Types of Broth"
click at [338, 185] on input "Branches" at bounding box center [283, 192] width 153 height 14
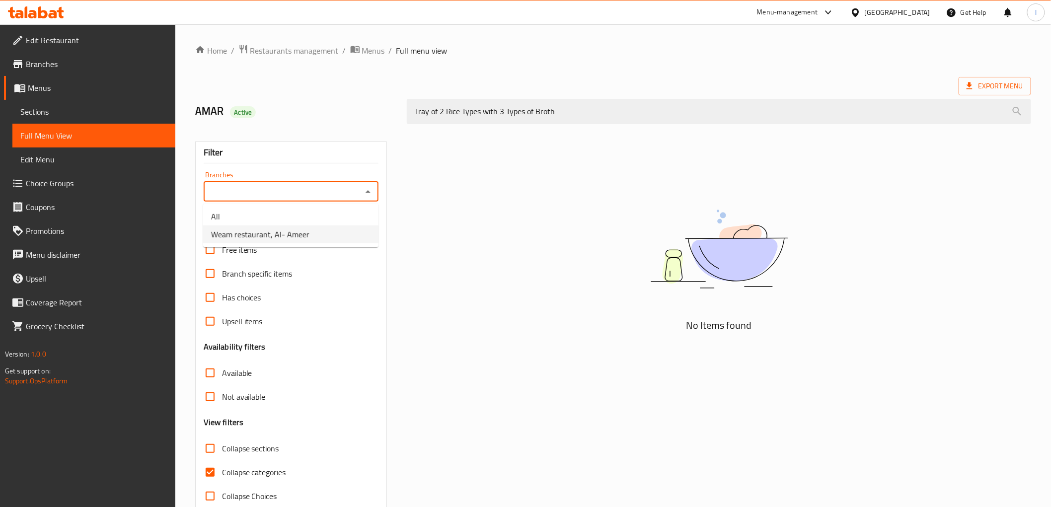
click at [285, 231] on span "Weam restaurant, Al- Ameer" at bounding box center [260, 234] width 98 height 12
type input "Weam restaurant, Al- Ameer"
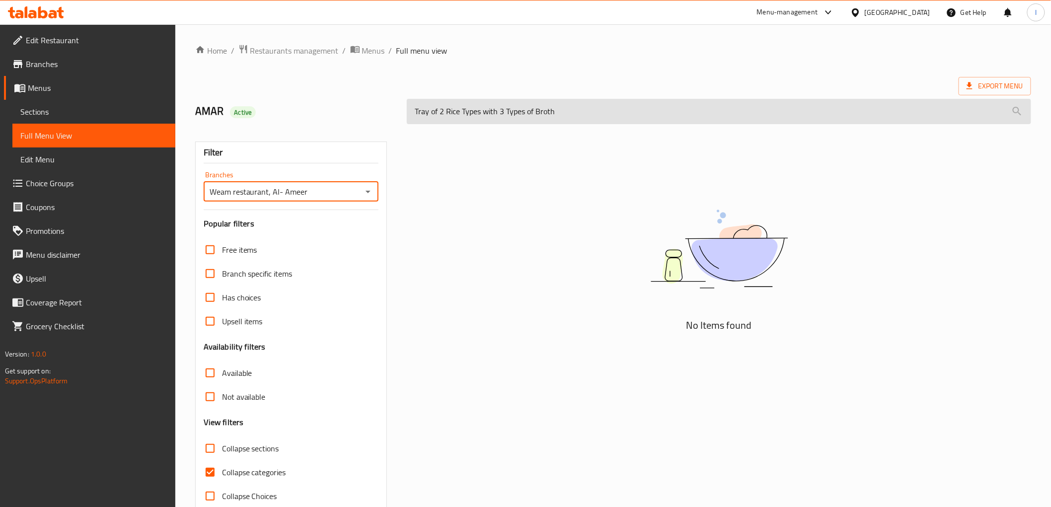
click at [581, 113] on input "Tray of 2 Rice Types with 3 Types of Broth" at bounding box center [719, 111] width 624 height 25
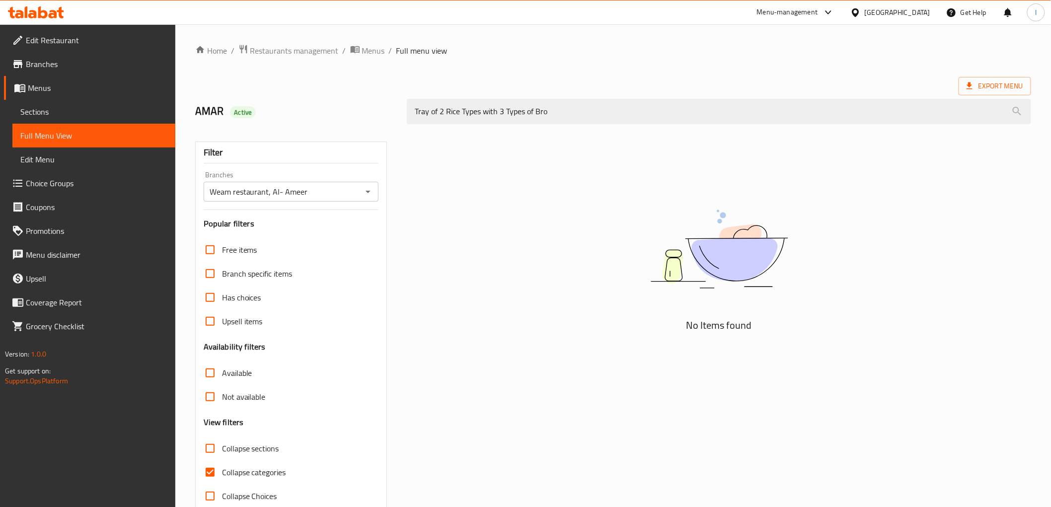
drag, startPoint x: 600, startPoint y: 110, endPoint x: 264, endPoint y: 98, distance: 336.4
click at [275, 100] on div "AMAR Active Tray of 2 Rice Types with 3 Types of Bro" at bounding box center [613, 111] width 848 height 44
paste input "Of 2 Types Of Rice And 3 Types Of Broth"
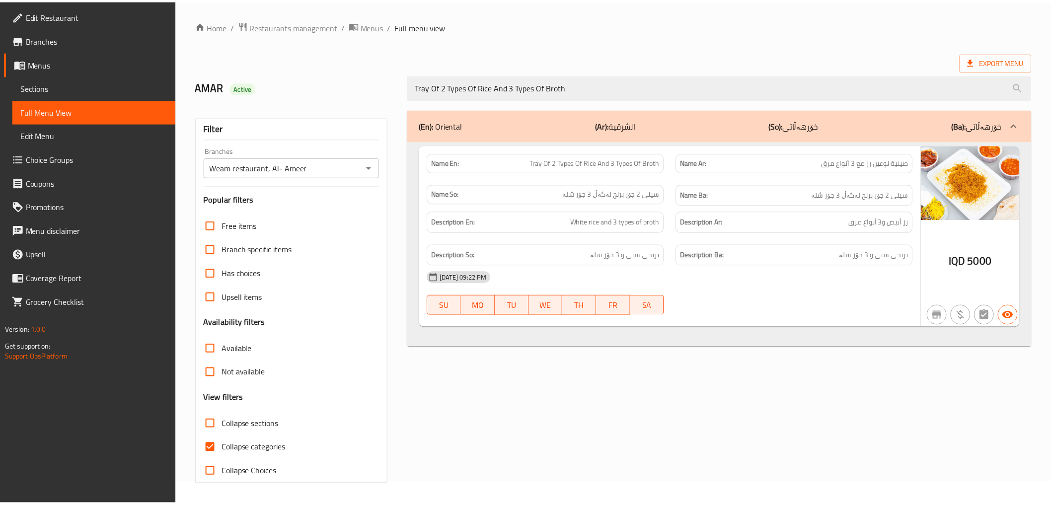
scroll to position [21, 0]
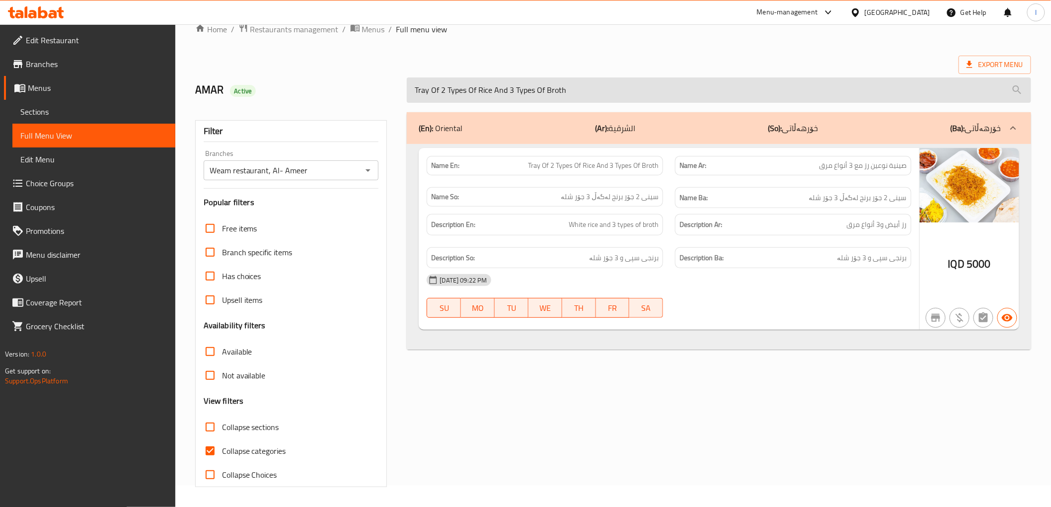
drag, startPoint x: 649, startPoint y: 78, endPoint x: 619, endPoint y: 86, distance: 31.3
click at [621, 85] on input "Tray Of 2 Types Of Rice And 3 Types Of Broth" at bounding box center [719, 89] width 624 height 25
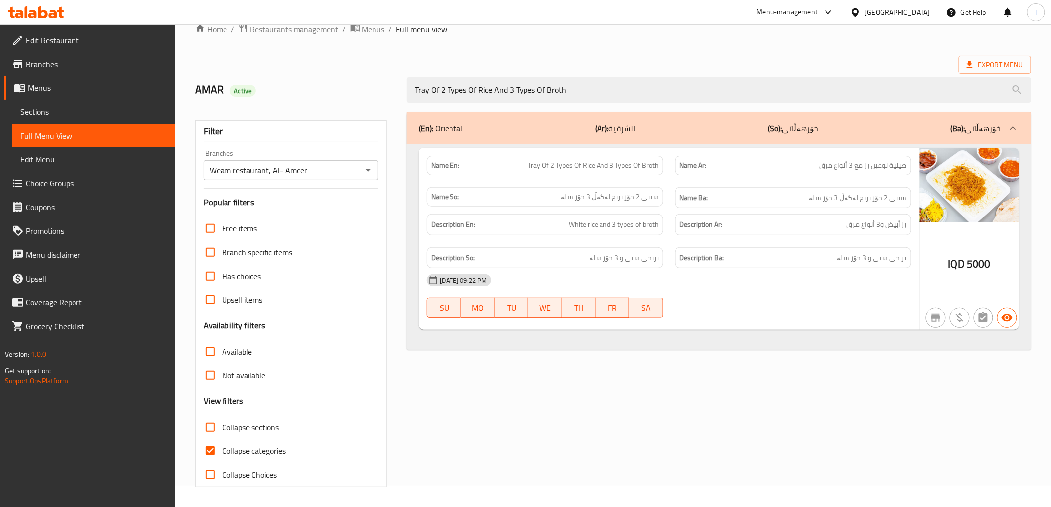
drag, startPoint x: 562, startPoint y: 91, endPoint x: 314, endPoint y: 71, distance: 248.6
click at [324, 73] on div "AMAR Active Tray Of 2 Types Of Rice And 3 Types Of Broth" at bounding box center [613, 90] width 848 height 44
paste input "Kentucky Meal"
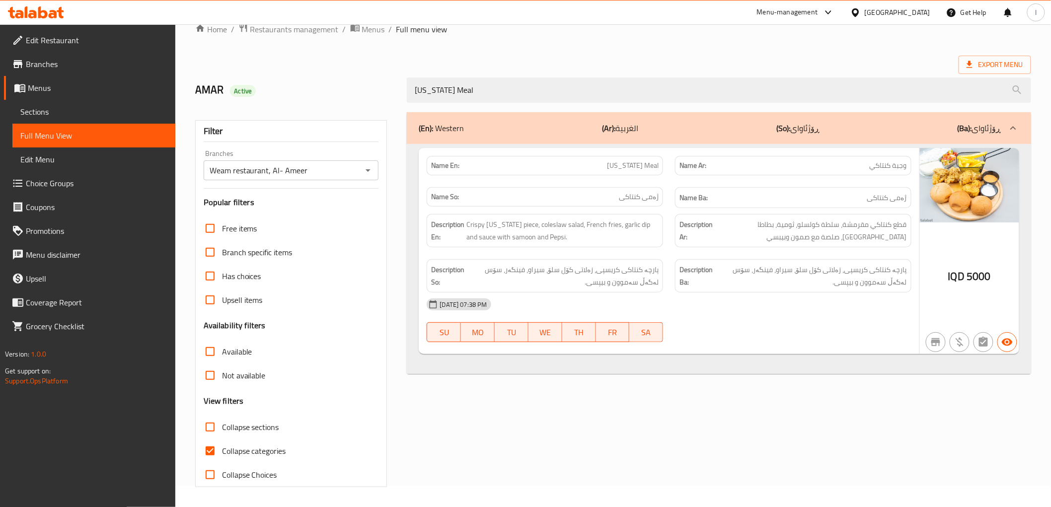
drag, startPoint x: 534, startPoint y: 95, endPoint x: 236, endPoint y: 80, distance: 297.8
click at [236, 80] on div "AMAR Active Kentucky Meal" at bounding box center [613, 90] width 848 height 44
paste input "Kilo"
type input "Kentucky Kilo"
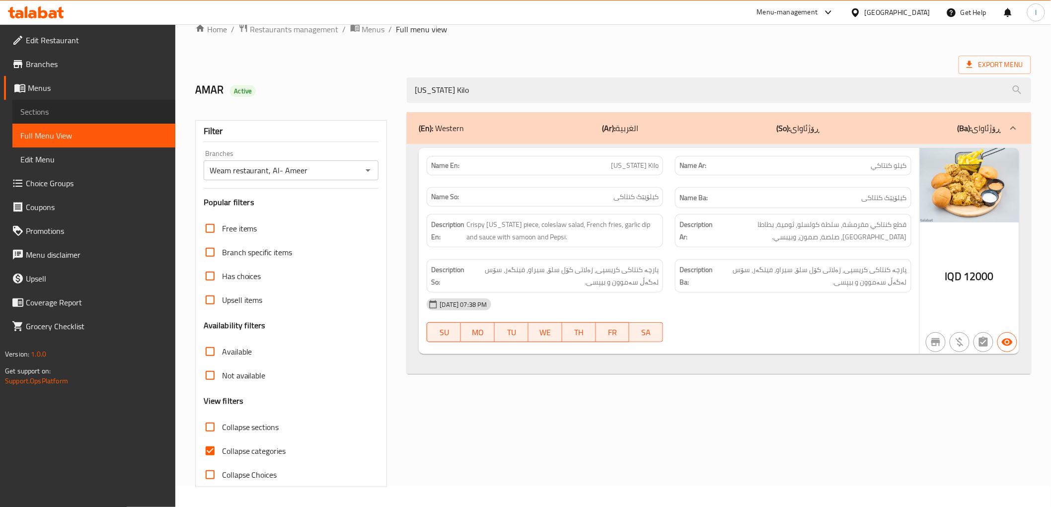
click at [63, 111] on span "Sections" at bounding box center [93, 112] width 147 height 12
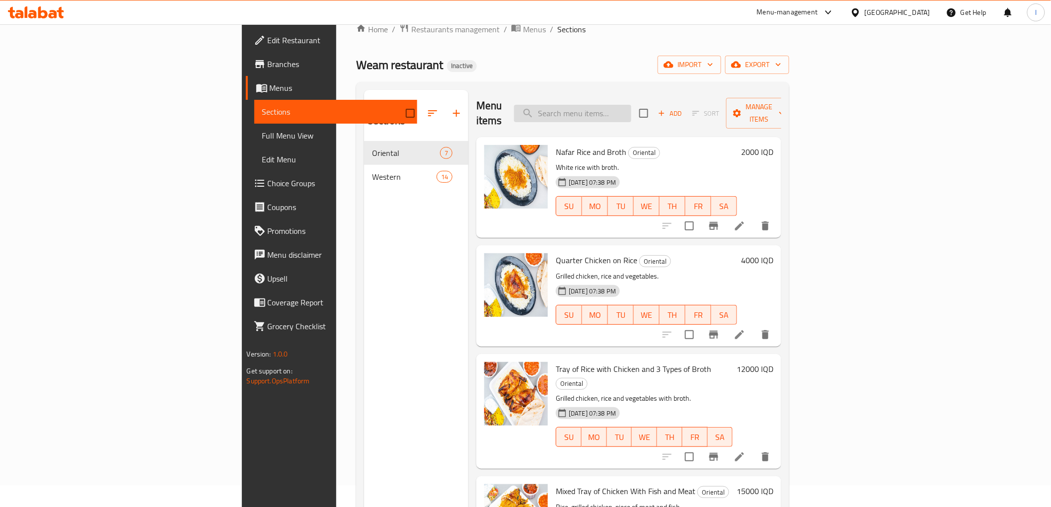
click at [631, 111] on input "search" at bounding box center [572, 113] width 117 height 17
paste input "Kentucky Kilo"
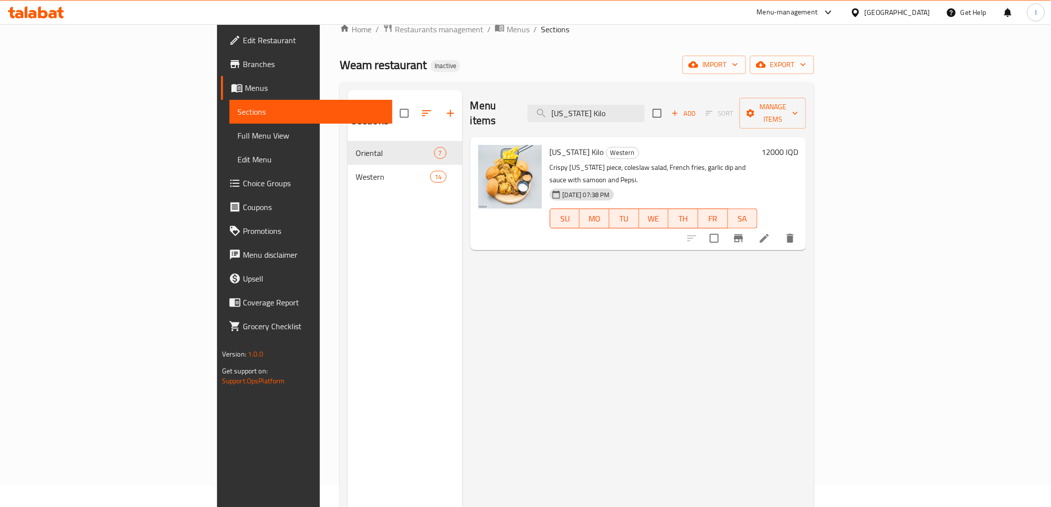
type input "Kentucky Kilo"
click at [778, 229] on li at bounding box center [764, 238] width 28 height 18
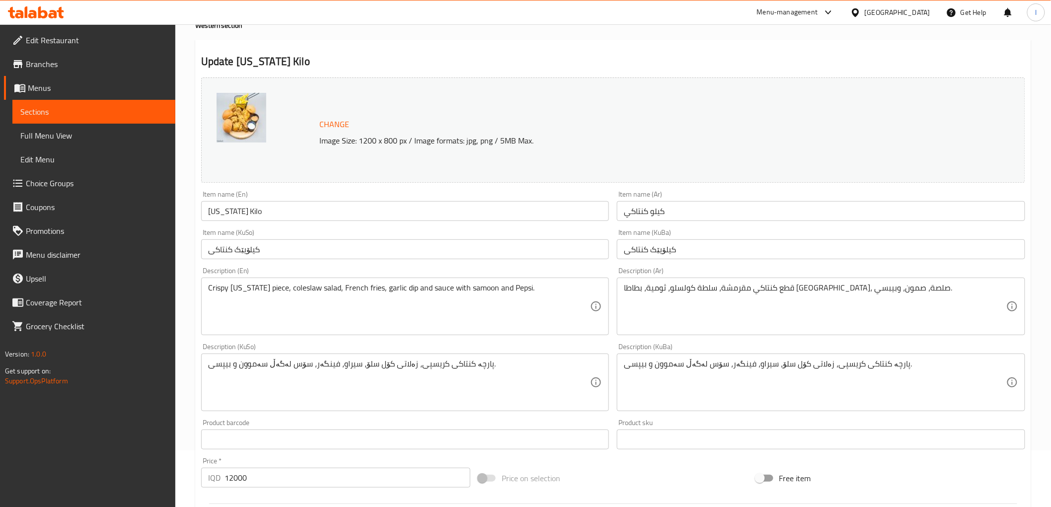
scroll to position [110, 0]
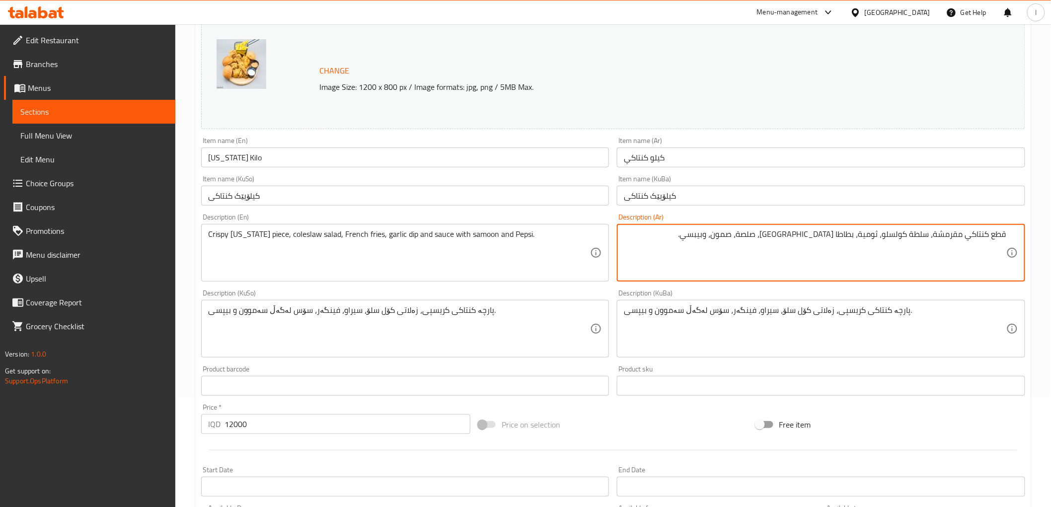
click at [786, 237] on textarea "قطع كنتاكي مقرمشة، سلطة كولسلو، ثومية، بطاطا مقلية، صلصة، صمون، وبيبسي." at bounding box center [815, 252] width 382 height 47
click at [755, 241] on textarea "قطع كنتاكي مقرمشة، سلطة كولسلو، ثومية، بطاطا مقلية، صلصة مع صمون، وبيبسي." at bounding box center [815, 252] width 382 height 47
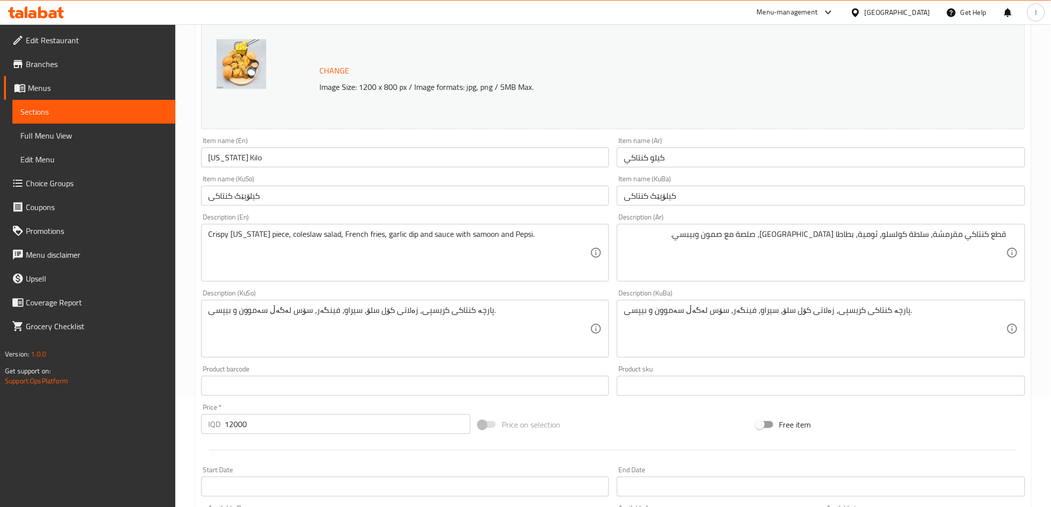
click at [679, 227] on div "قطع كنتاكي مقرمشة، سلطة كولسلو، ثومية، بطاطا مقلية، صلصة مع صمون وبيبسي. Descri…" at bounding box center [821, 253] width 408 height 58
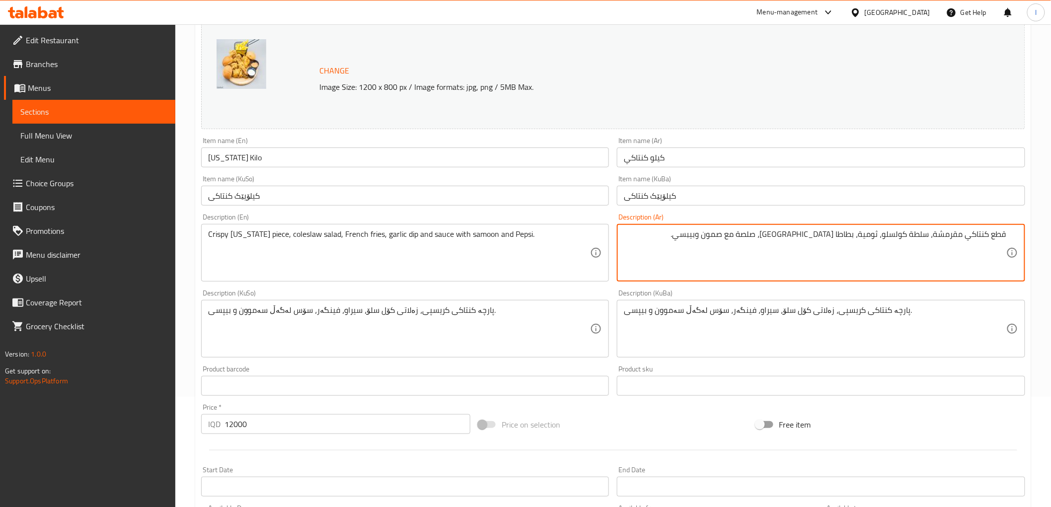
click at [685, 239] on textarea "قطع كنتاكي مقرمشة، سلطة كولسلو، ثومية، بطاطا مقلية، صلصة مع صمون وبيبسي." at bounding box center [815, 252] width 382 height 47
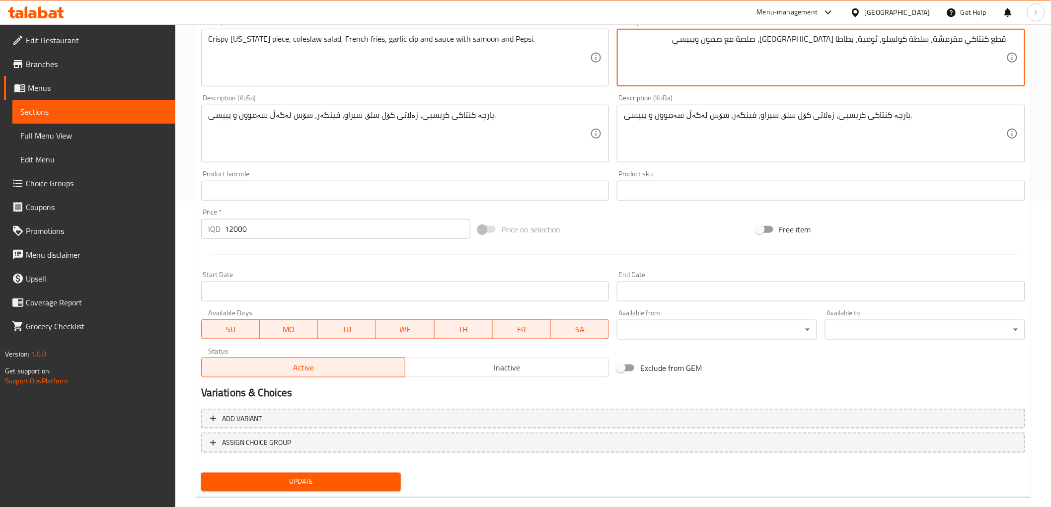
scroll to position [321, 0]
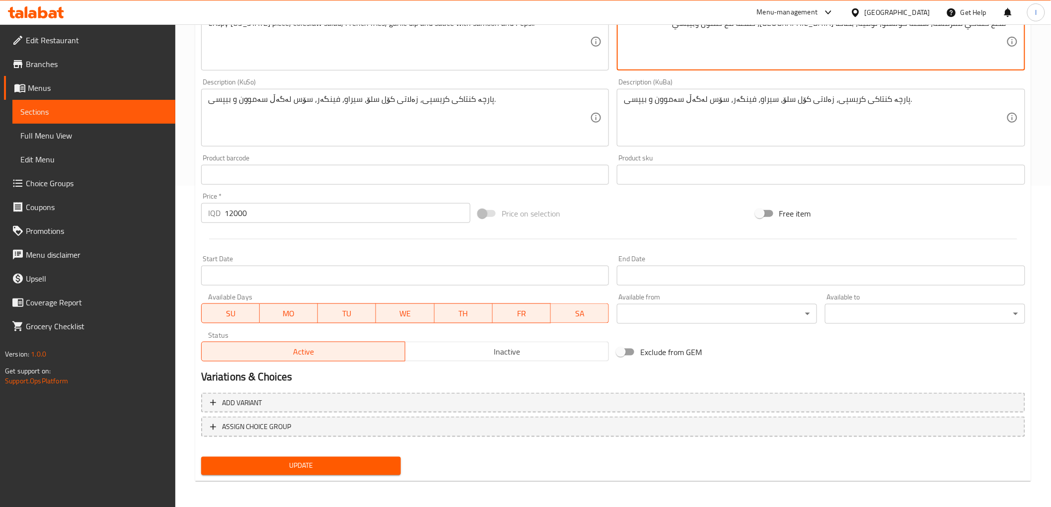
type textarea "قطع كنتاكي مقرمشة، سلطة كولسلو، ثومية، بطاطا مقلية، صلصة مع صمون وبيبسي"
click at [374, 465] on span "Update" at bounding box center [301, 466] width 184 height 12
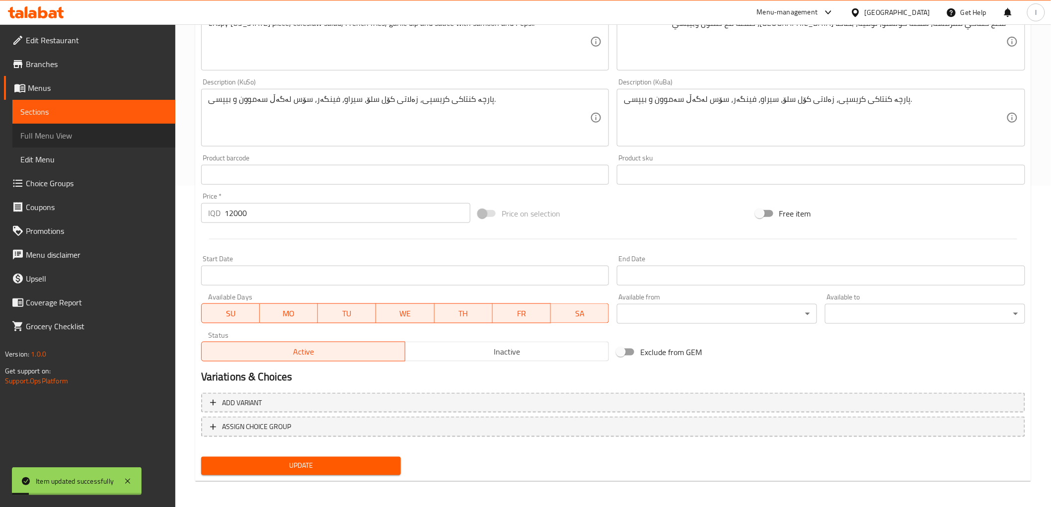
click at [53, 135] on span "Full Menu View" at bounding box center [93, 136] width 147 height 12
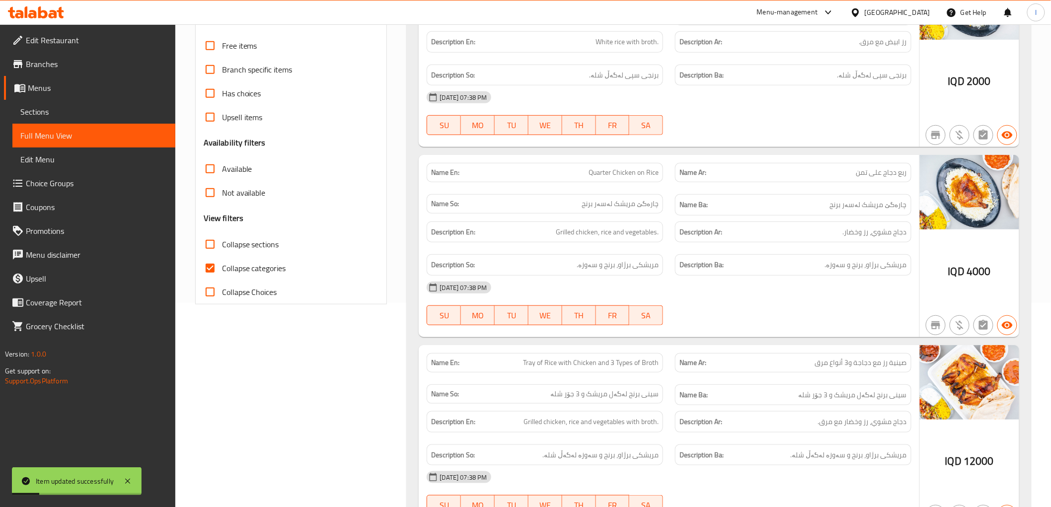
scroll to position [46, 0]
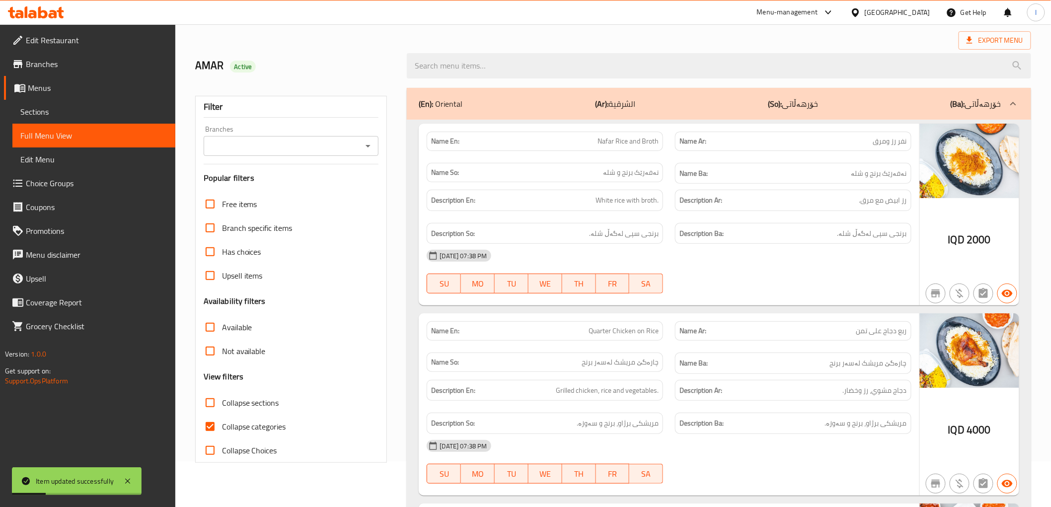
click at [277, 152] on input "Branches" at bounding box center [283, 146] width 153 height 14
click at [289, 193] on span "Weam restaurant, Al- Ameer" at bounding box center [260, 189] width 98 height 12
type input "Weam restaurant, Al- Ameer"
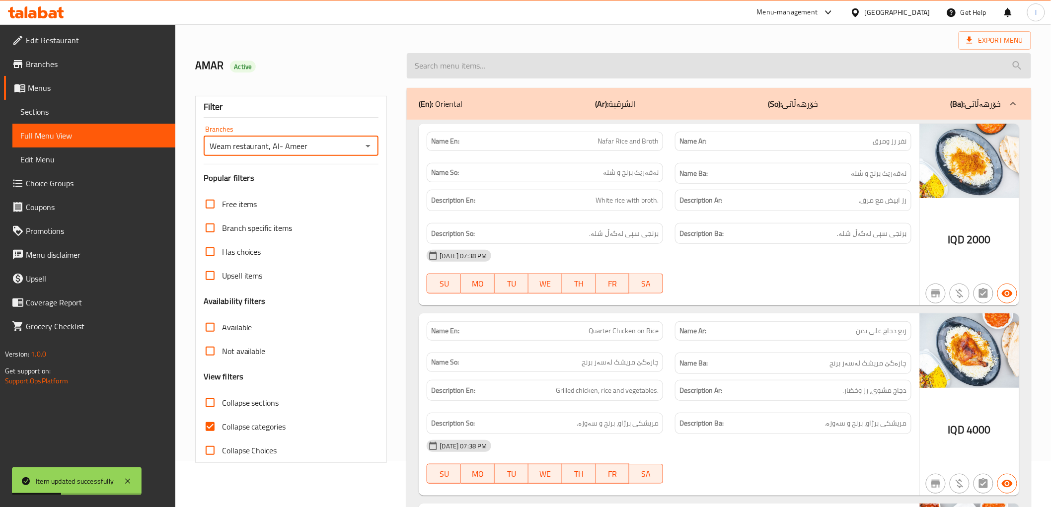
click at [472, 61] on input "search" at bounding box center [719, 65] width 624 height 25
paste input "Kentucky Kilo"
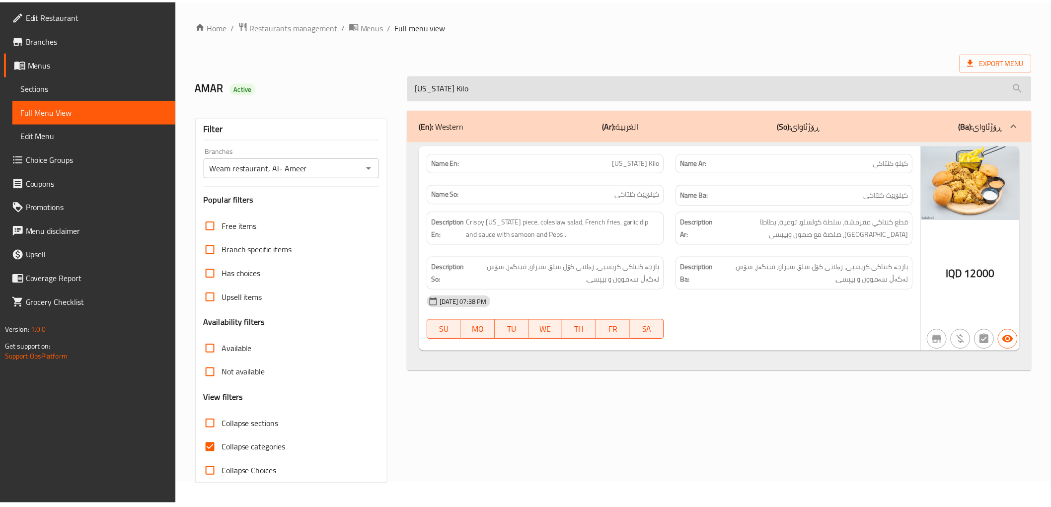
scroll to position [21, 0]
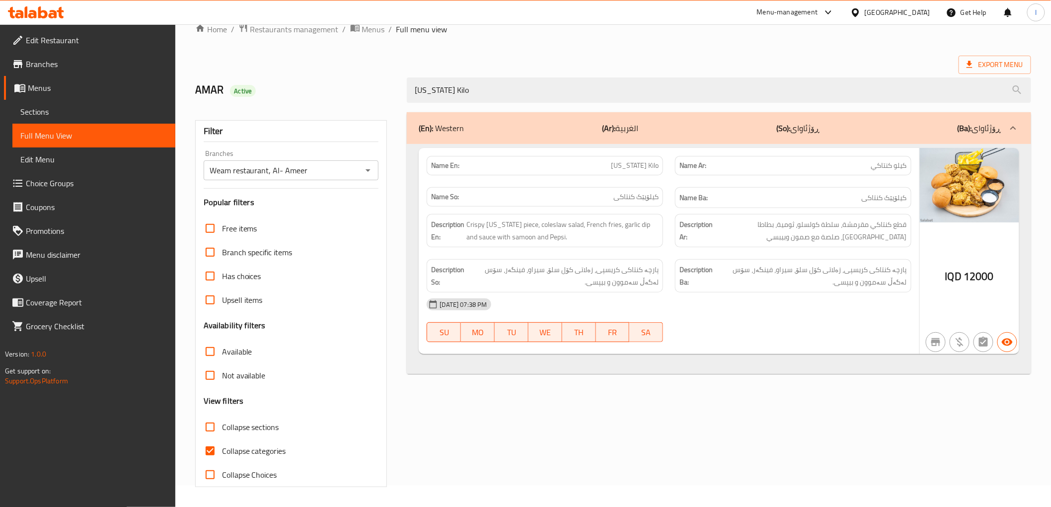
drag, startPoint x: 786, startPoint y: 82, endPoint x: 457, endPoint y: 103, distance: 329.4
click at [457, 103] on div "Kentucky Kilo" at bounding box center [719, 90] width 636 height 37
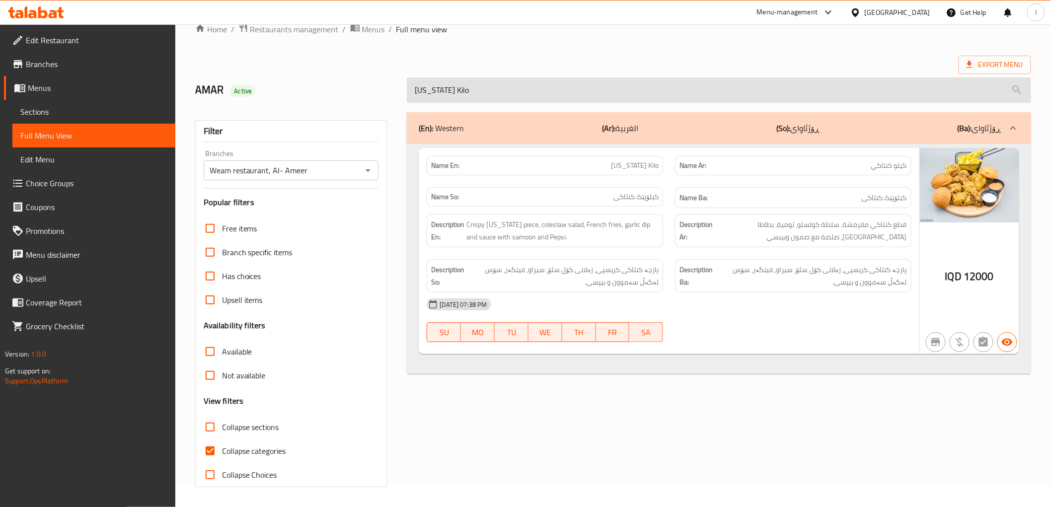
click at [474, 87] on input "Kentucky Kilo" at bounding box center [719, 89] width 624 height 25
click at [531, 92] on input "Kentucky Kilo" at bounding box center [719, 89] width 624 height 25
click at [532, 85] on input "Kentucky Kilo" at bounding box center [719, 89] width 624 height 25
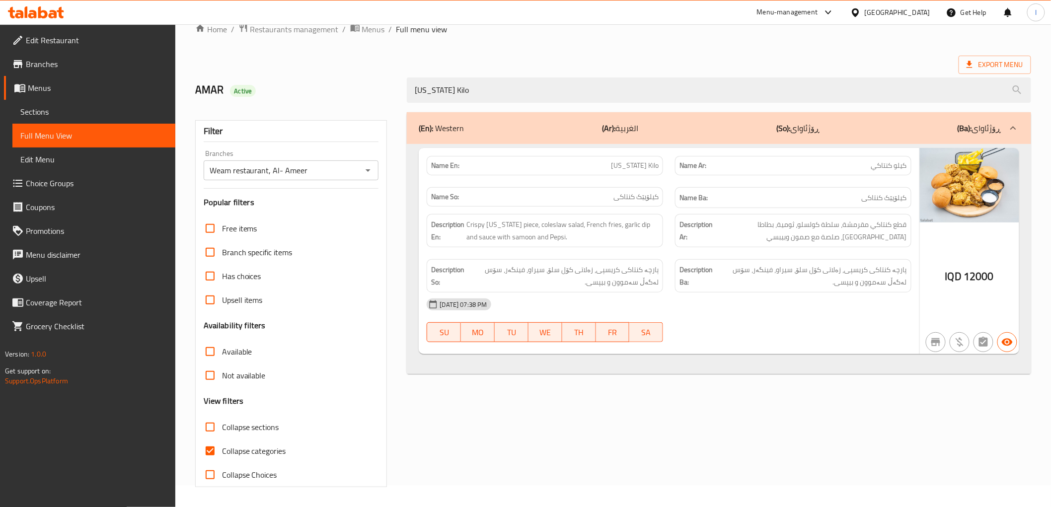
drag, startPoint x: 478, startPoint y: 90, endPoint x: 304, endPoint y: 88, distance: 173.8
click at [326, 95] on div "AMAR Active Kentucky Kilo" at bounding box center [613, 90] width 848 height 44
paste input "Zinger Sandwich"
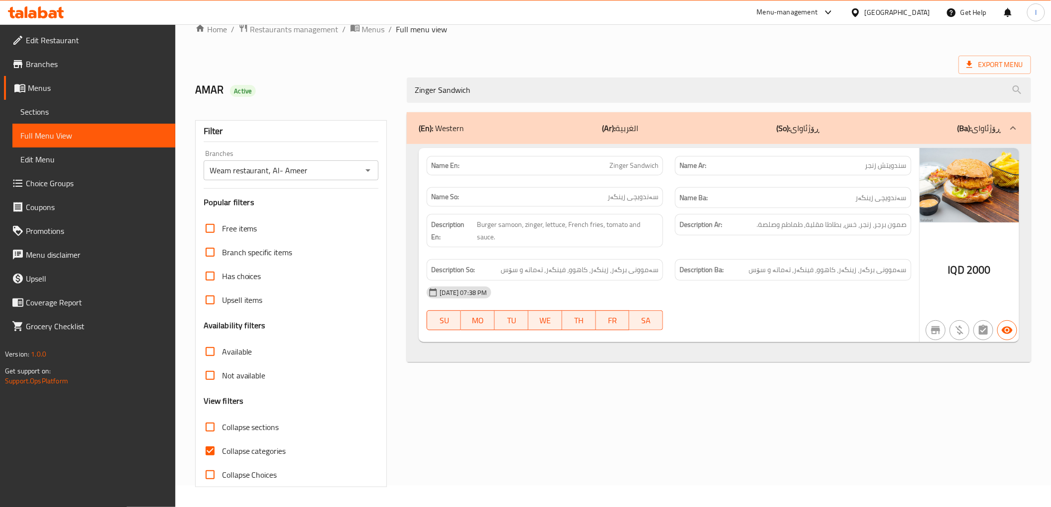
drag, startPoint x: 661, startPoint y: 86, endPoint x: 220, endPoint y: 66, distance: 441.5
click at [220, 66] on div "Home / Restaurants management / Menus / Full menu view Export Menu AMAR Active …" at bounding box center [613, 255] width 836 height 464
paste input "Chicken Saj"
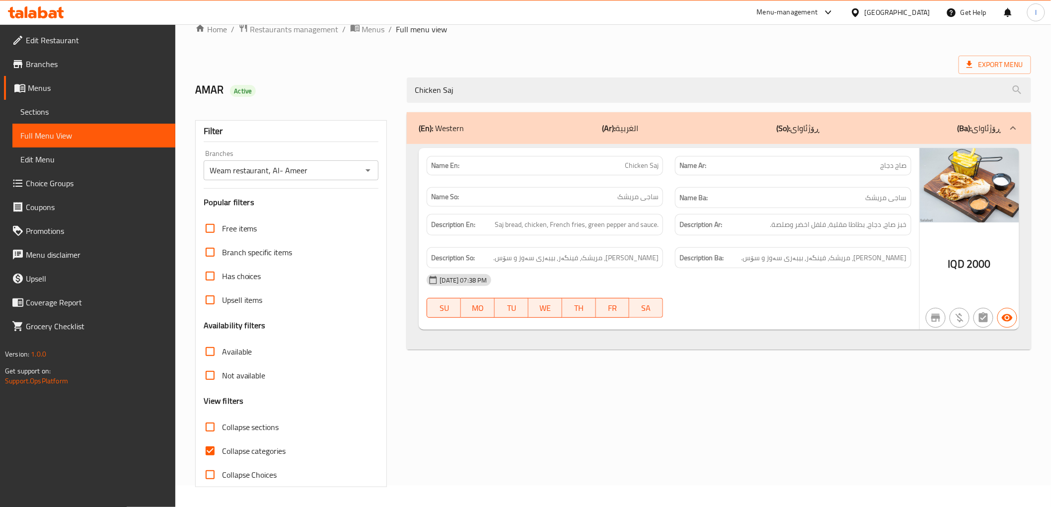
type input "Chicken Saj"
click at [48, 14] on icon at bounding box center [36, 12] width 56 height 12
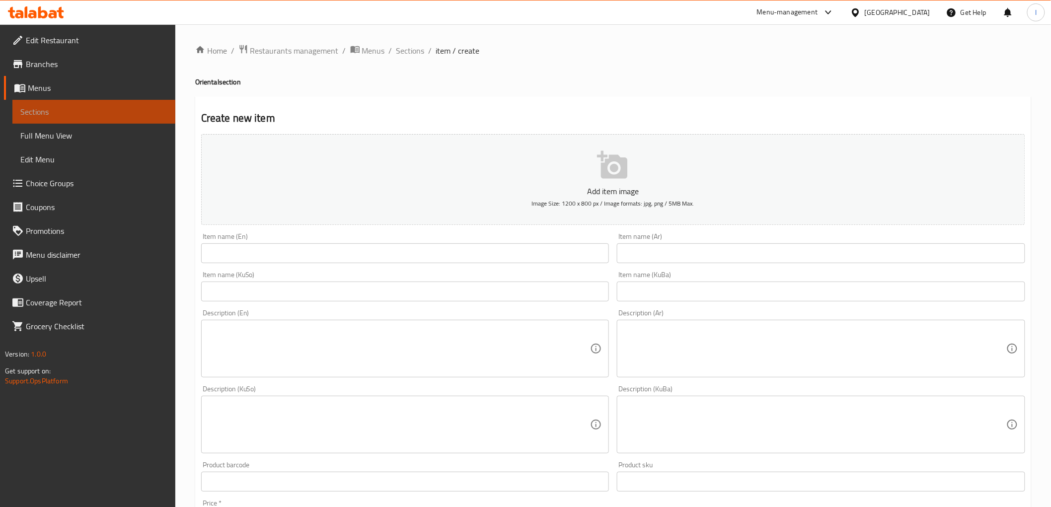
click at [49, 112] on span "Sections" at bounding box center [93, 112] width 147 height 12
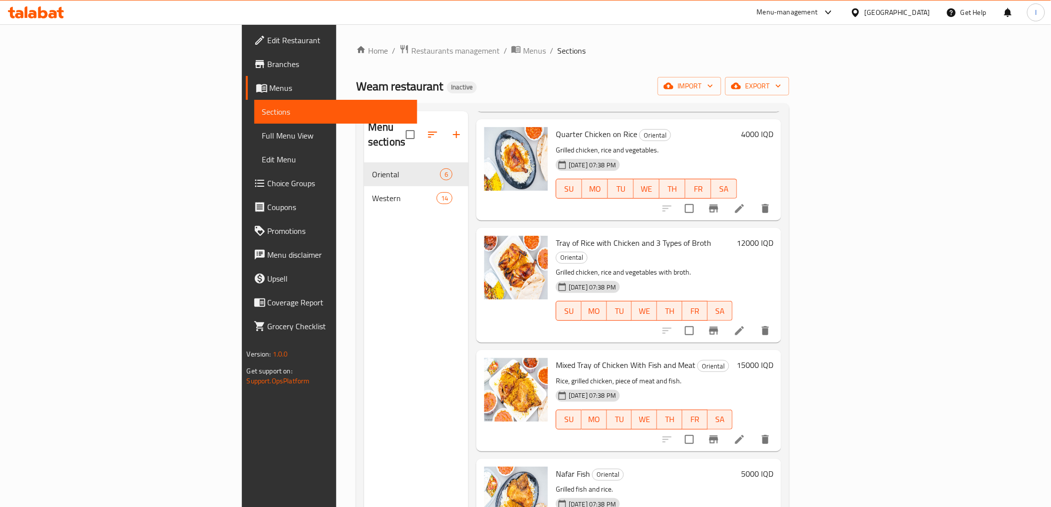
scroll to position [153, 0]
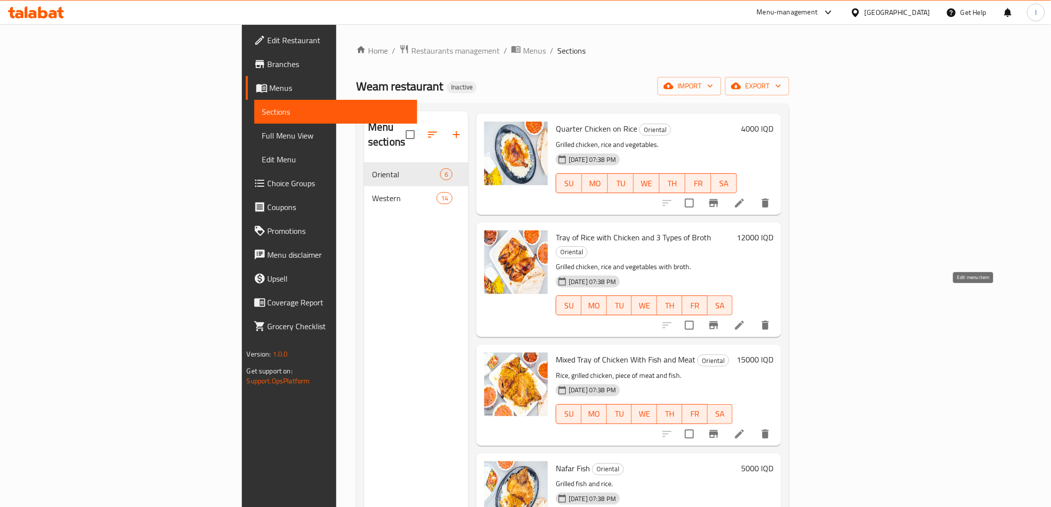
click at [744, 321] on icon at bounding box center [739, 325] width 9 height 9
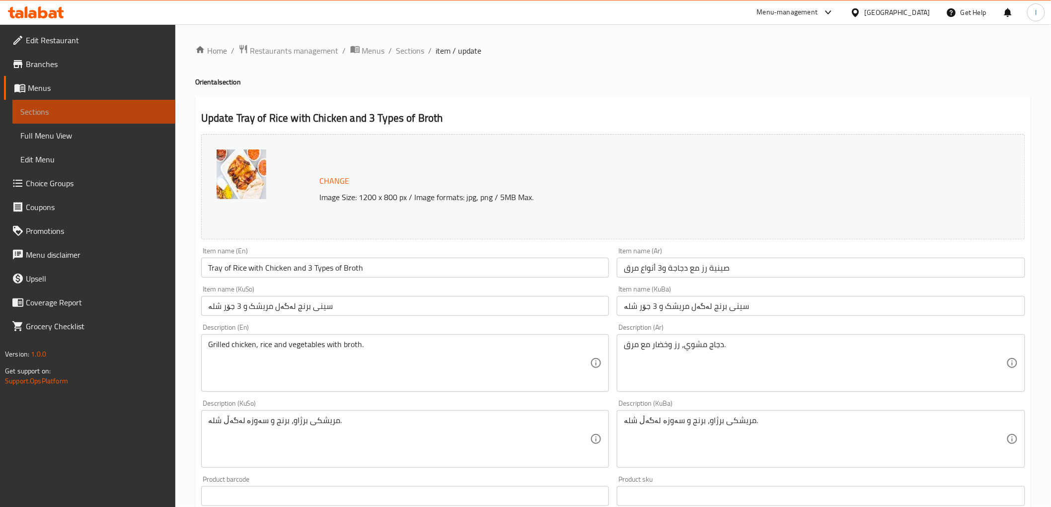
click at [26, 109] on span "Sections" at bounding box center [93, 112] width 147 height 12
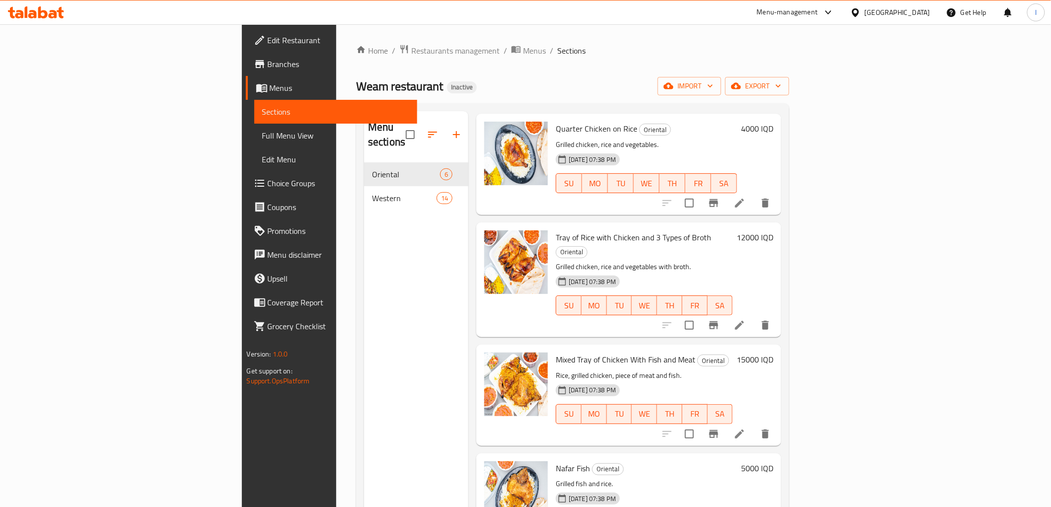
scroll to position [98, 0]
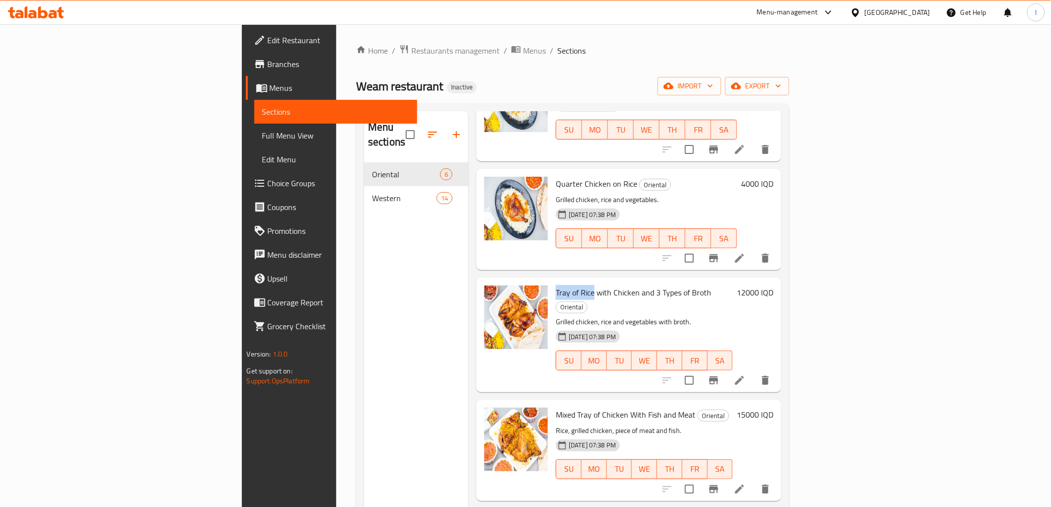
drag, startPoint x: 495, startPoint y: 277, endPoint x: 533, endPoint y: 281, distance: 38.4
click at [556, 285] on span "Tray of Rice with Chicken and 3 Types of Broth" at bounding box center [633, 292] width 155 height 15
copy span "Tray of Rice"
drag, startPoint x: 592, startPoint y: 276, endPoint x: 609, endPoint y: 279, distance: 17.6
click at [609, 285] on span "Tray of Rice with Chicken and 3 Types of Broth" at bounding box center [633, 292] width 155 height 15
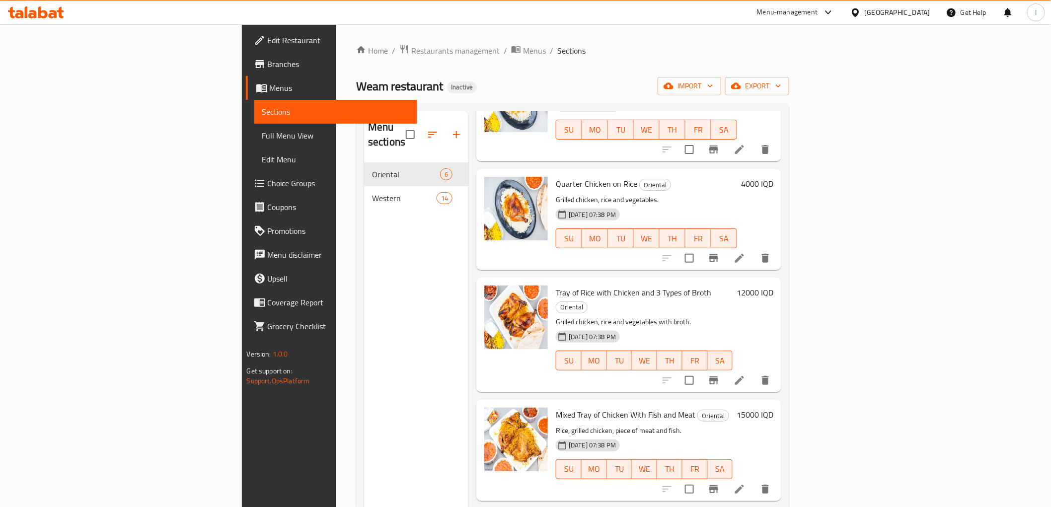
click at [578, 285] on span "Tray of Rice with Chicken and 3 Types of Broth" at bounding box center [633, 292] width 155 height 15
drag, startPoint x: 580, startPoint y: 279, endPoint x: 647, endPoint y: 275, distance: 66.7
click at [647, 285] on span "Tray of Rice with Chicken and 3 Types of Broth" at bounding box center [633, 292] width 155 height 15
copy span "and 3 Types of Broth"
click at [753, 371] on li at bounding box center [740, 380] width 28 height 18
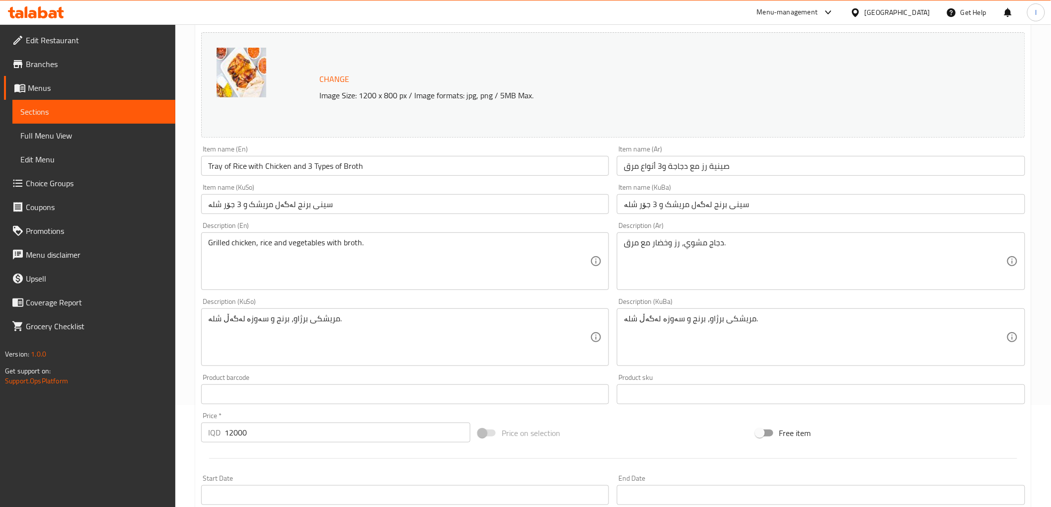
scroll to position [110, 0]
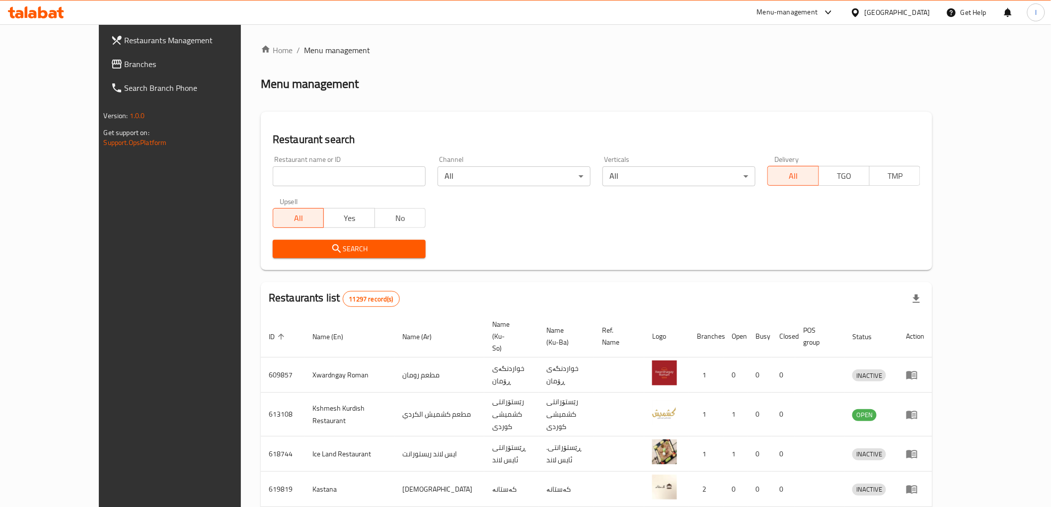
click at [325, 164] on div "Restaurant name or ID Restaurant name or ID" at bounding box center [349, 171] width 153 height 30
click at [303, 174] on input "search" at bounding box center [349, 176] width 153 height 20
paste input "774431"
type input "774431"
click at [306, 247] on span "Search" at bounding box center [349, 249] width 137 height 12
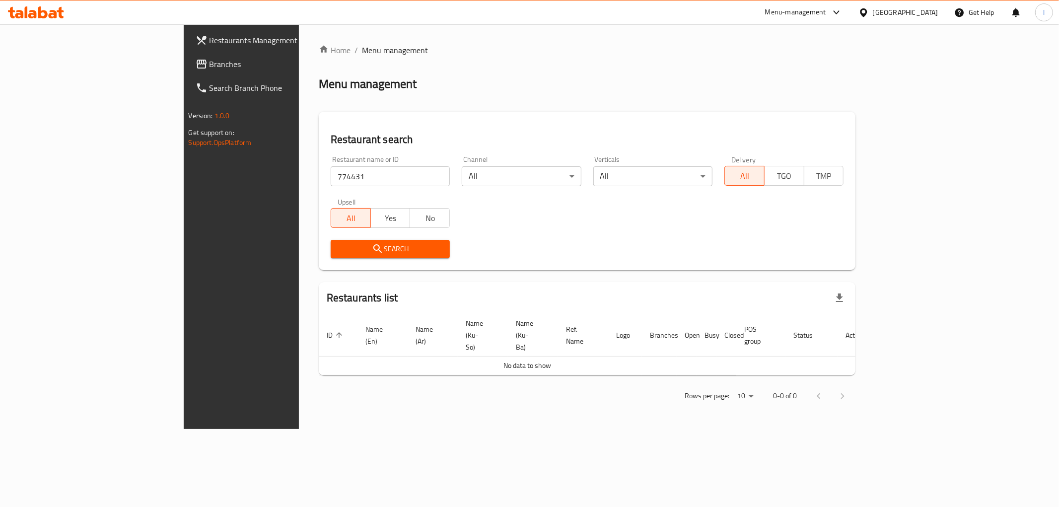
click at [210, 68] on span "Branches" at bounding box center [281, 64] width 143 height 12
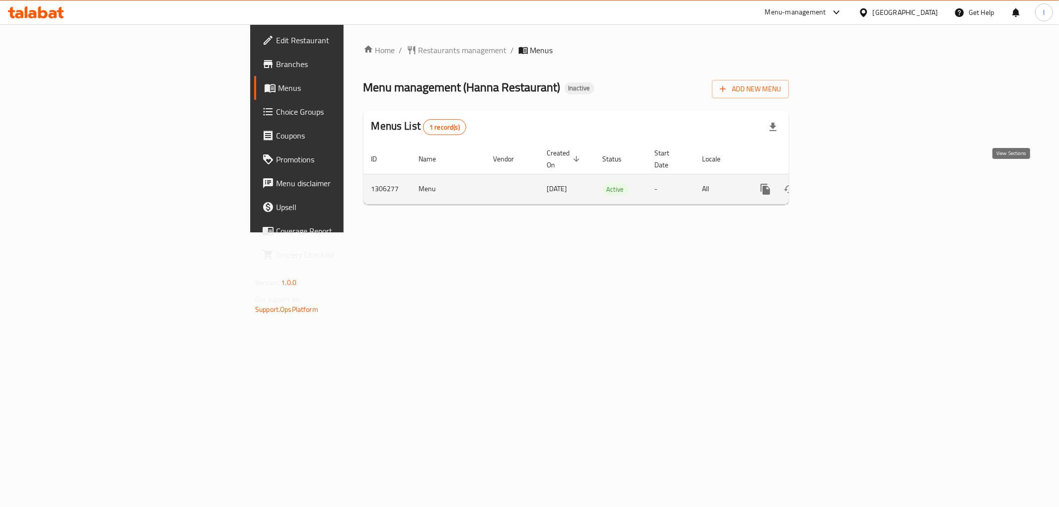
click at [843, 183] on icon "enhanced table" at bounding box center [837, 189] width 12 height 12
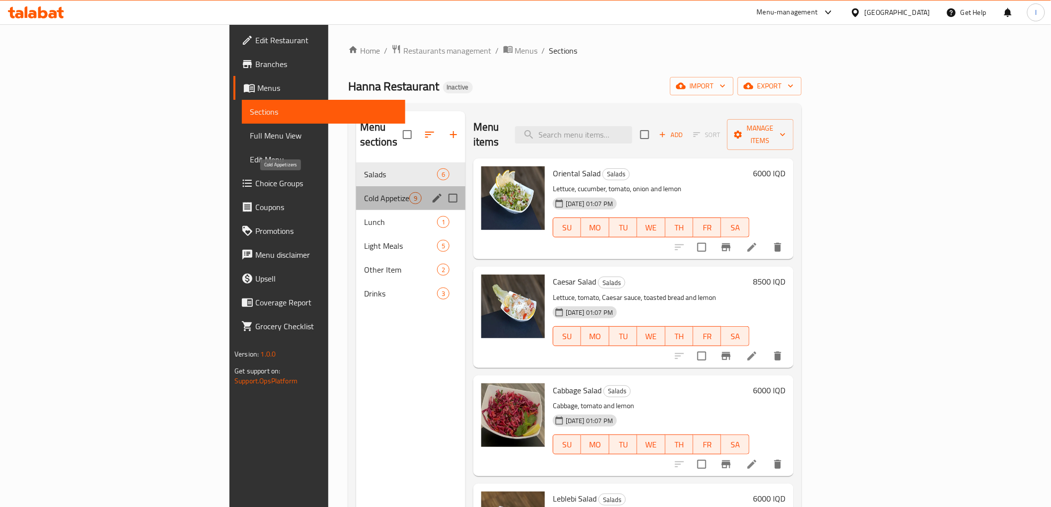
click at [364, 192] on span "Cold Appetizers" at bounding box center [386, 198] width 45 height 12
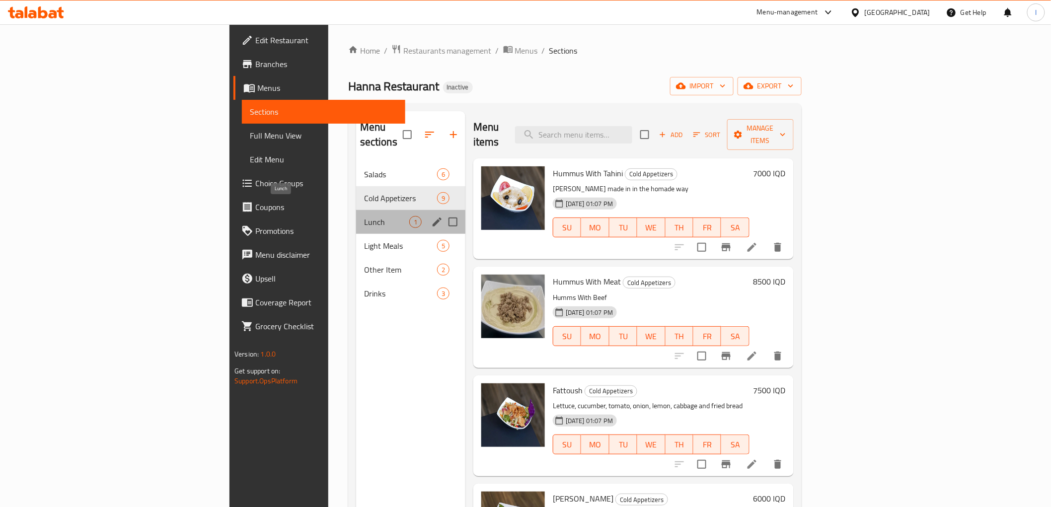
click at [364, 216] on span "Lunch" at bounding box center [386, 222] width 45 height 12
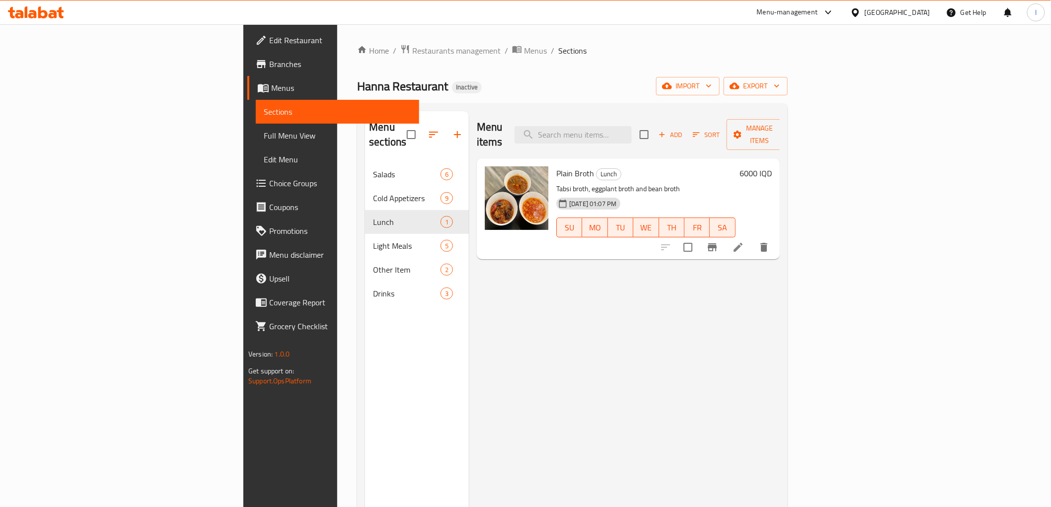
click at [708, 78] on div "Hanna Restaurant Inactive import export" at bounding box center [572, 86] width 430 height 18
click at [712, 85] on span "import" at bounding box center [688, 86] width 48 height 12
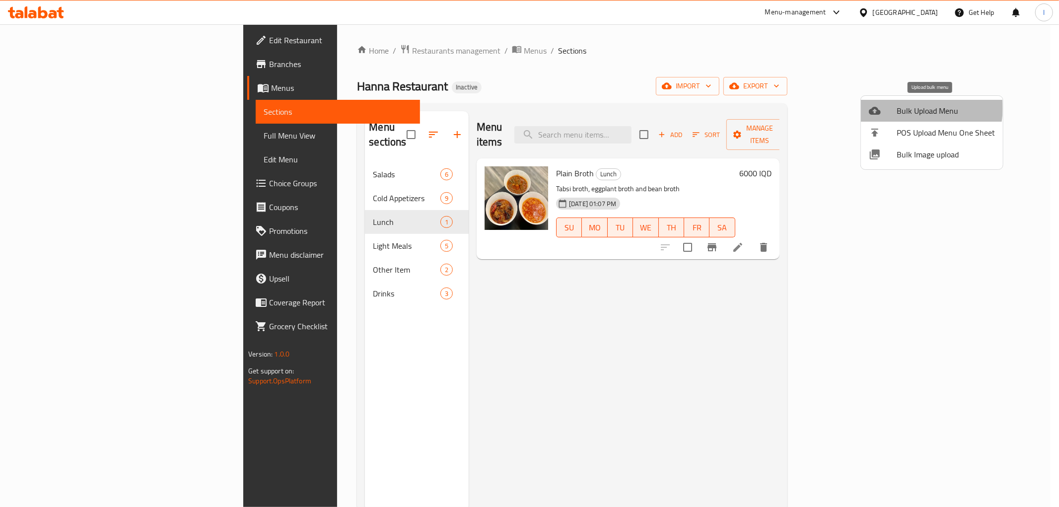
click at [917, 108] on span "Bulk Upload Menu" at bounding box center [946, 111] width 98 height 12
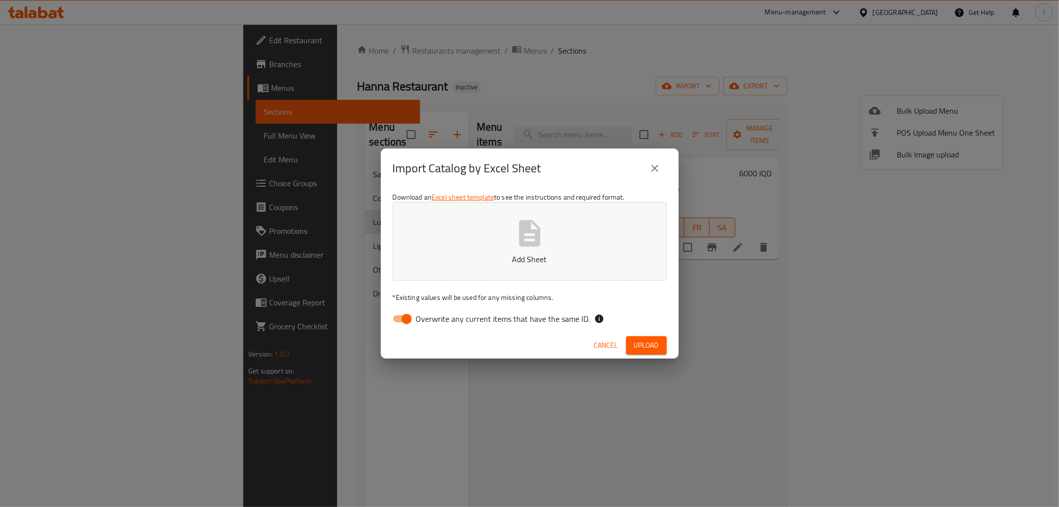
click at [442, 333] on div "Cancel Upload" at bounding box center [530, 345] width 298 height 26
click at [435, 320] on span "Overwrite any current items that have the same ID." at bounding box center [503, 319] width 174 height 12
click at [435, 320] on input "Overwrite any current items that have the same ID." at bounding box center [406, 318] width 57 height 19
checkbox input "false"
click at [493, 247] on button "Add Sheet" at bounding box center [530, 241] width 274 height 78
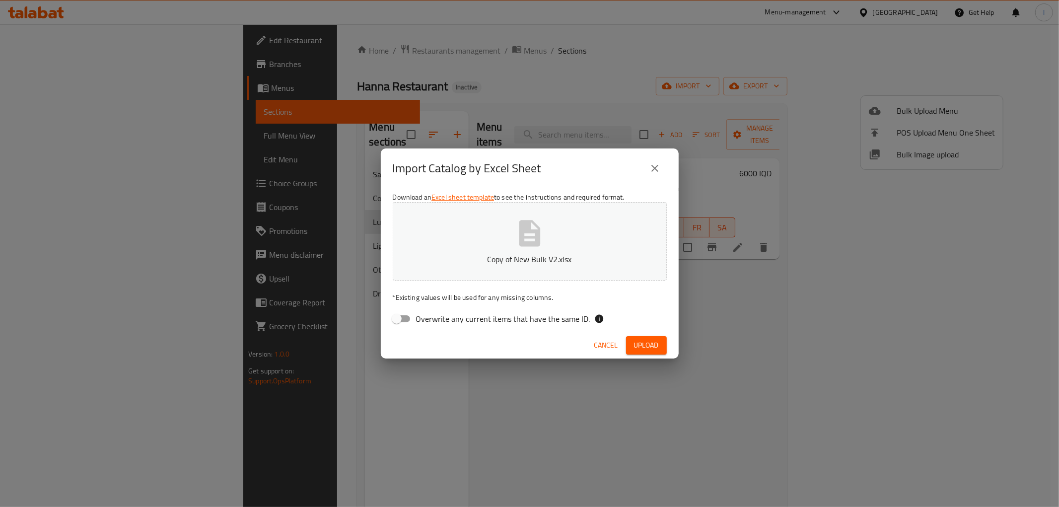
click at [642, 338] on button "Upload" at bounding box center [646, 345] width 41 height 18
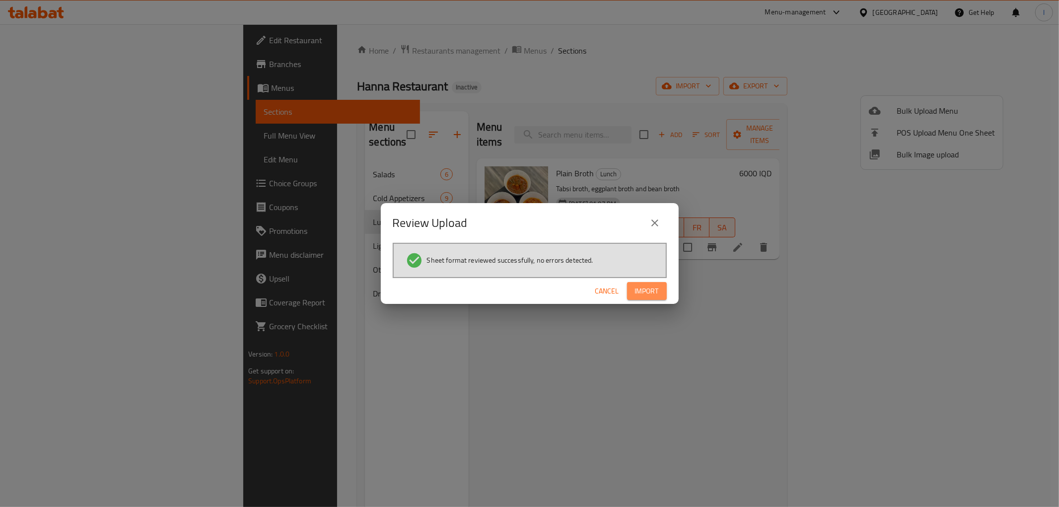
click at [657, 292] on span "Import" at bounding box center [647, 291] width 24 height 12
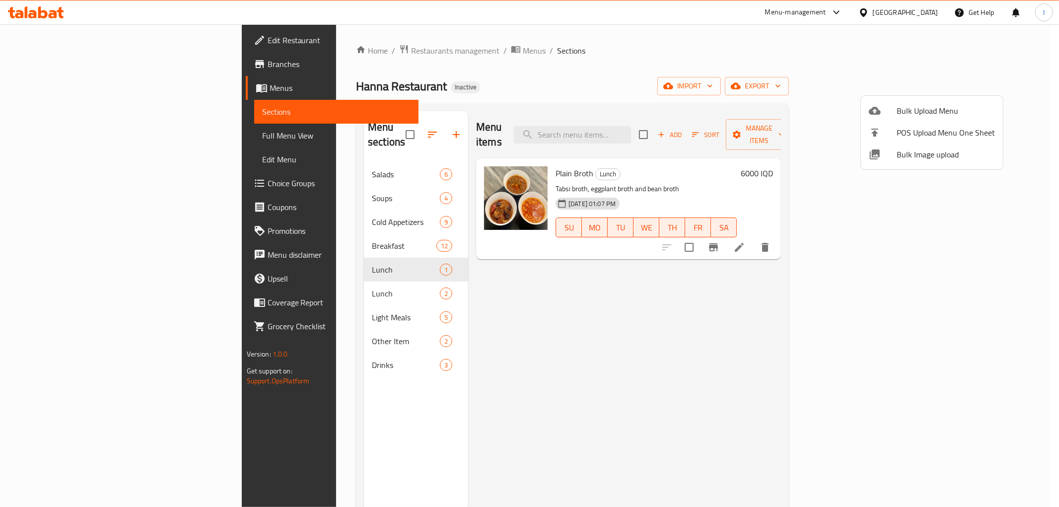
click at [287, 281] on div at bounding box center [529, 253] width 1059 height 507
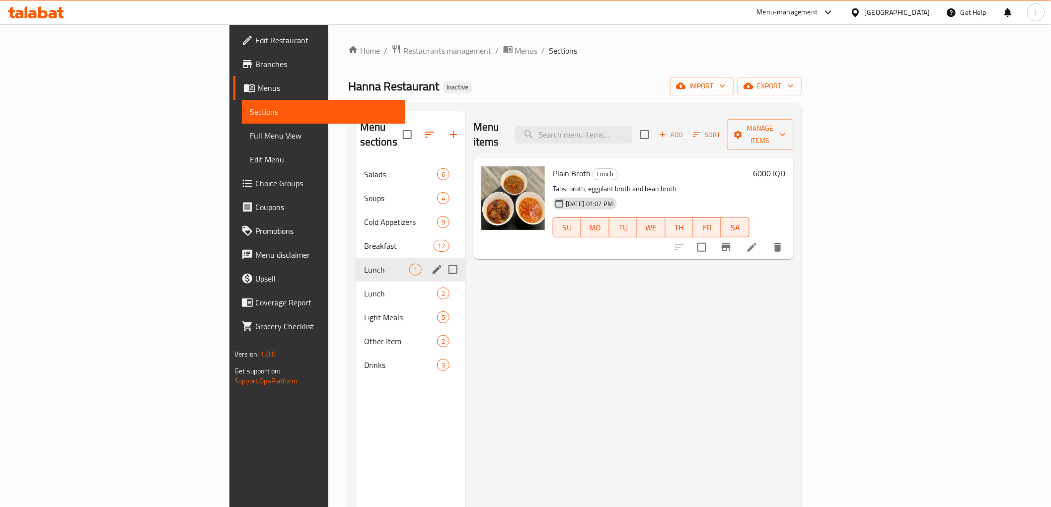
click at [356, 258] on div "Lunch 1" at bounding box center [410, 270] width 109 height 24
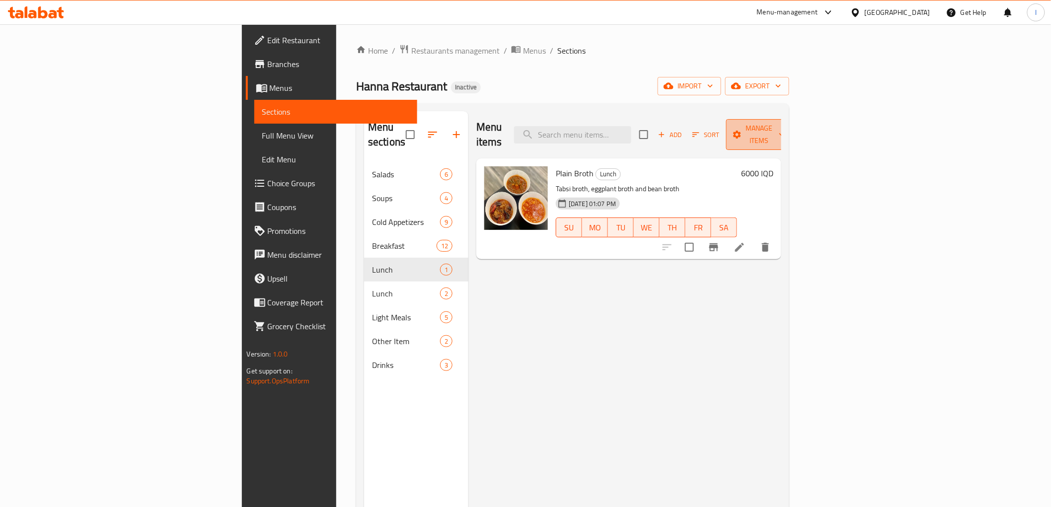
click at [785, 125] on span "Manage items" at bounding box center [759, 134] width 51 height 25
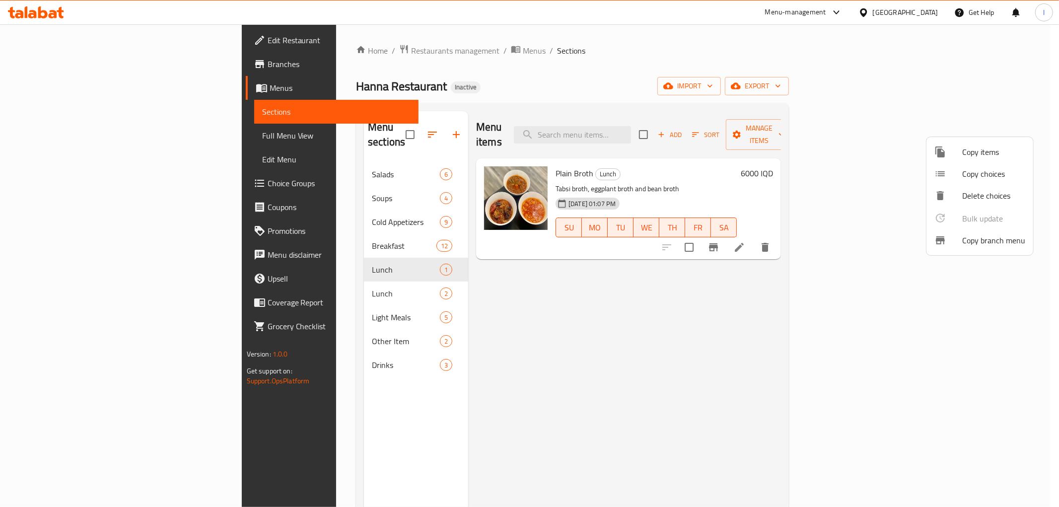
click at [950, 152] on div at bounding box center [949, 152] width 28 height 12
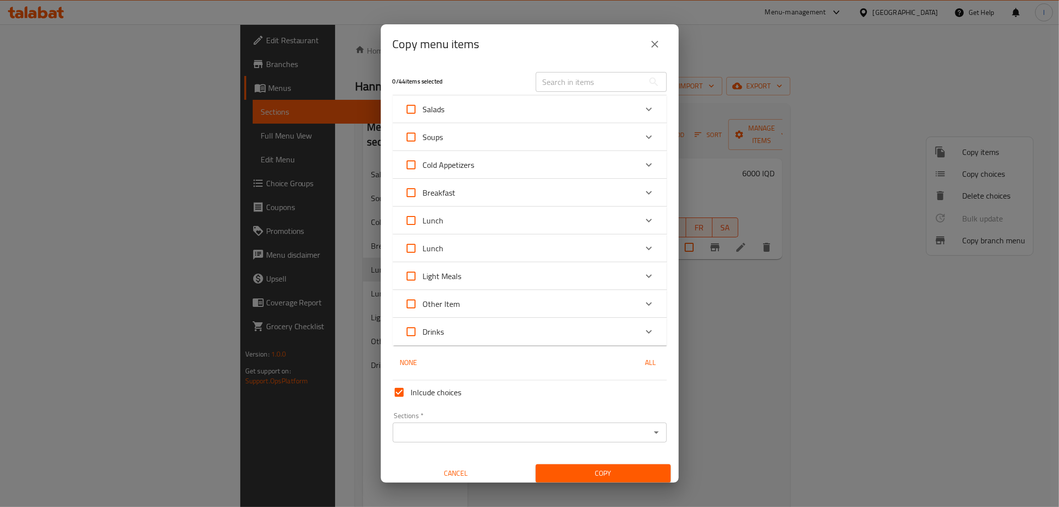
click at [455, 225] on div "Lunch" at bounding box center [521, 221] width 232 height 24
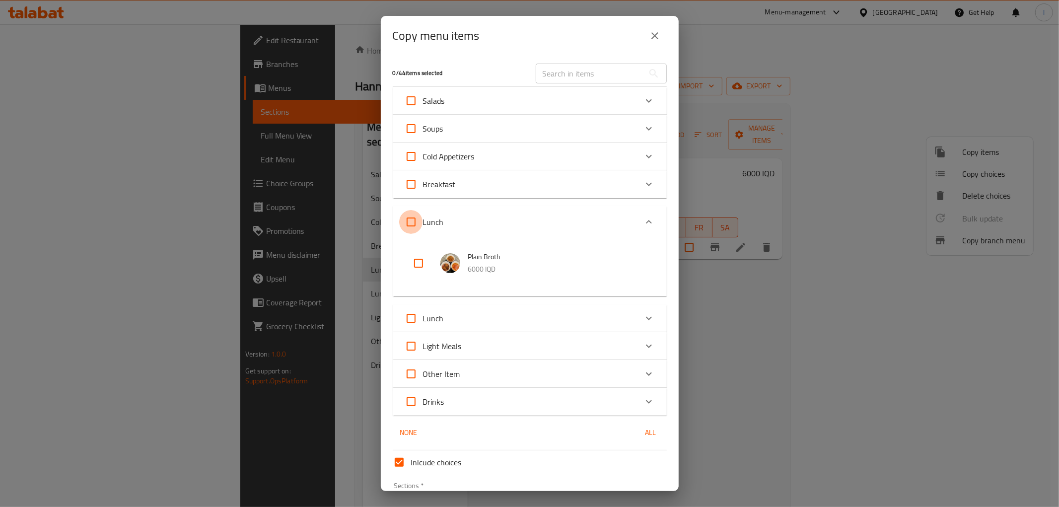
click at [415, 225] on input "Lunch" at bounding box center [411, 222] width 24 height 24
checkbox input "true"
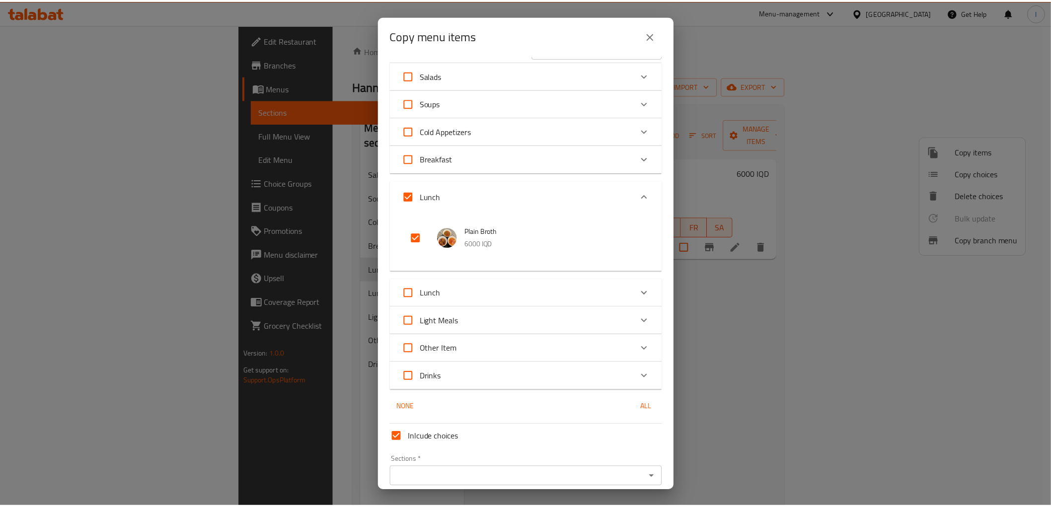
scroll to position [67, 0]
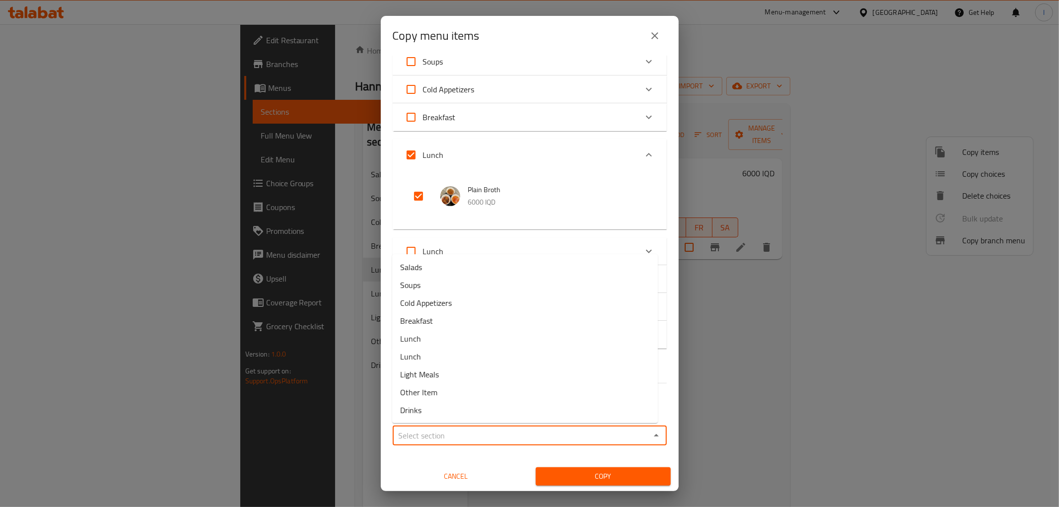
click at [454, 434] on input "Sections   *" at bounding box center [522, 436] width 252 height 14
click at [413, 359] on span "Lunch" at bounding box center [410, 357] width 21 height 12
type input "Lunch"
click at [594, 477] on span "Copy" at bounding box center [603, 476] width 119 height 12
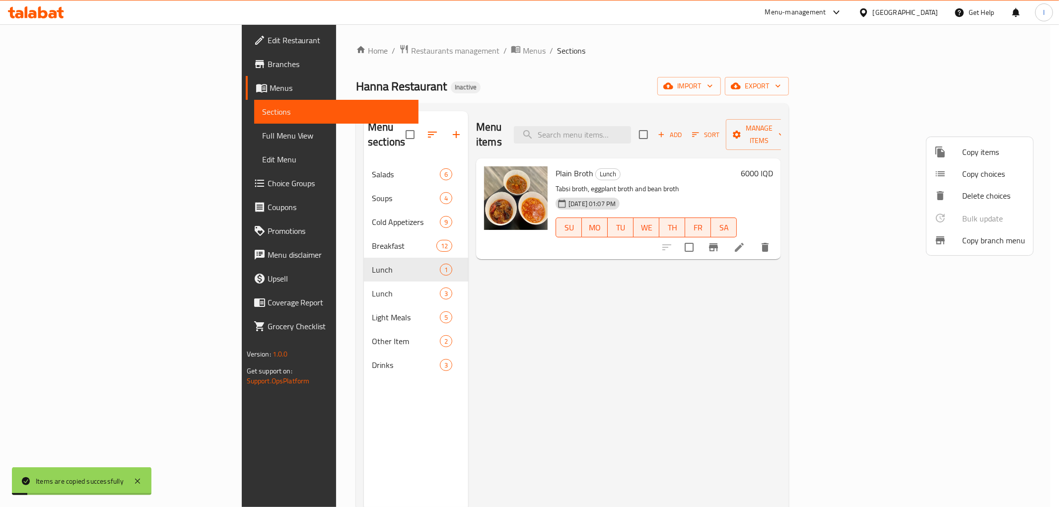
click at [326, 286] on div at bounding box center [529, 253] width 1059 height 507
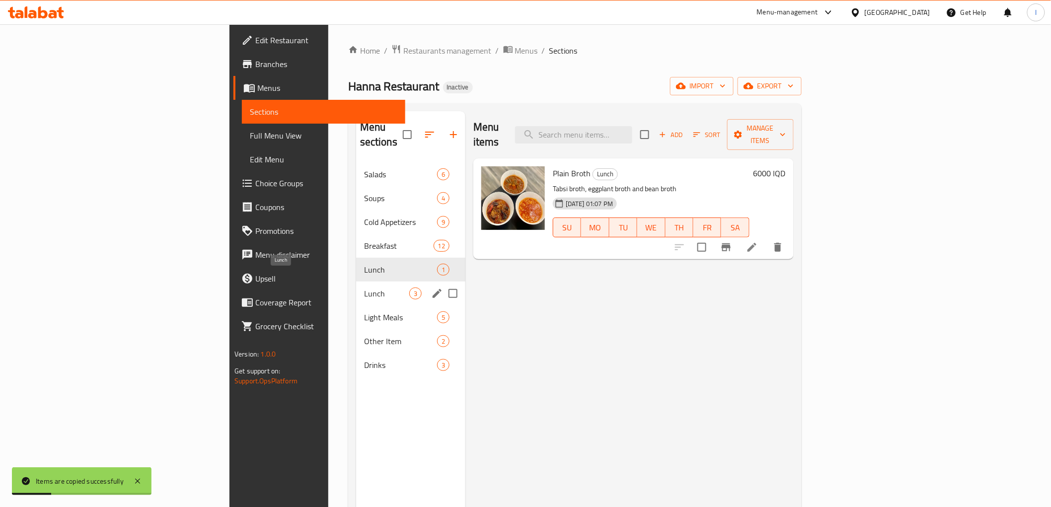
click at [364, 288] on span "Lunch" at bounding box center [386, 294] width 45 height 12
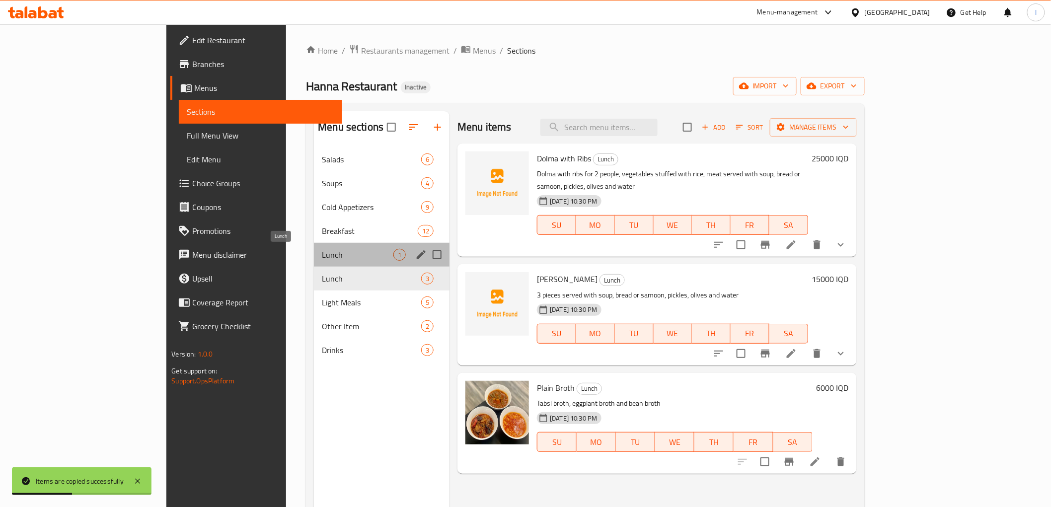
click at [322, 253] on span "Lunch" at bounding box center [358, 255] width 72 height 12
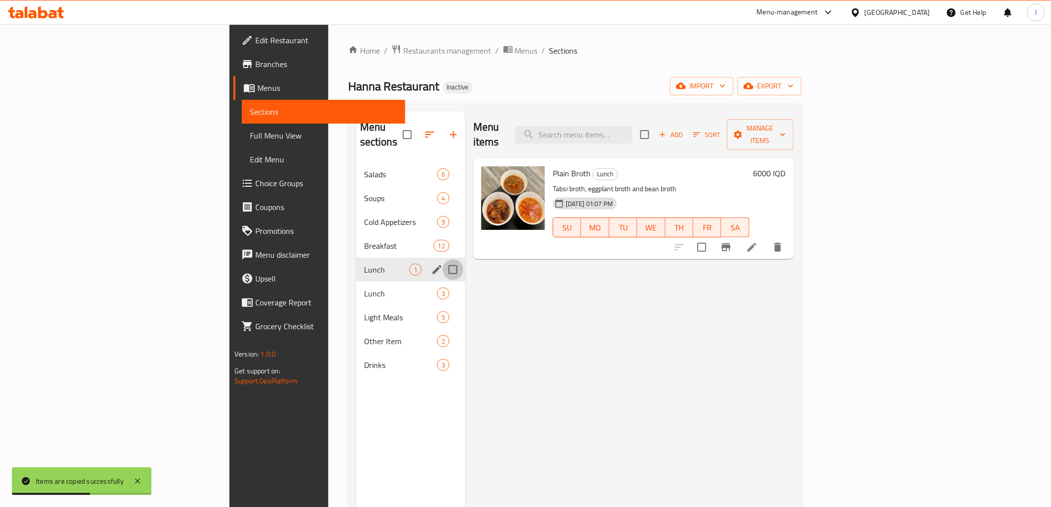
click at [442, 259] on input "Menu sections" at bounding box center [452, 269] width 21 height 21
checkbox input "true"
click at [418, 129] on icon "button" at bounding box center [424, 135] width 12 height 12
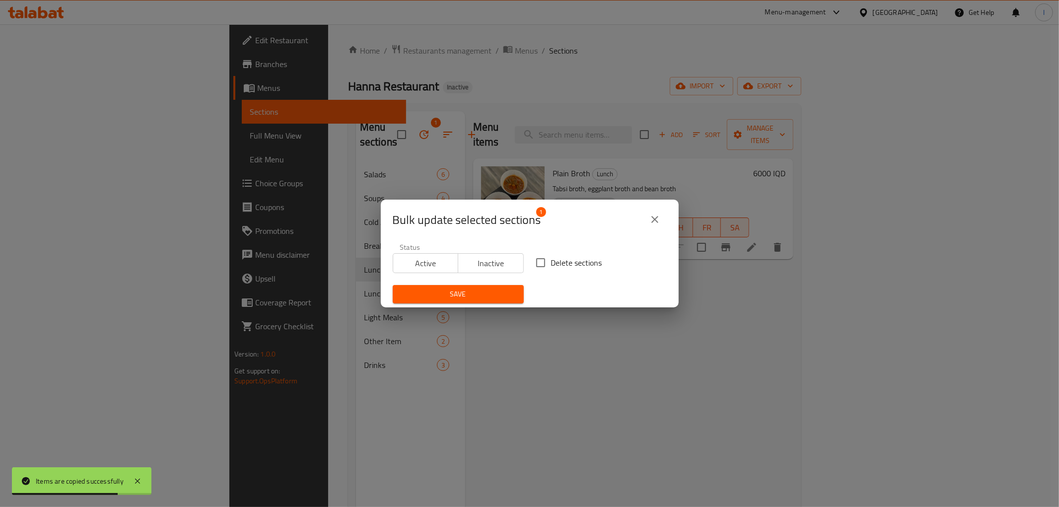
click at [551, 266] on span "Delete sections" at bounding box center [576, 263] width 51 height 12
click at [550, 266] on input "Delete sections" at bounding box center [540, 262] width 21 height 21
checkbox input "true"
click at [497, 289] on span "Save" at bounding box center [458, 294] width 115 height 12
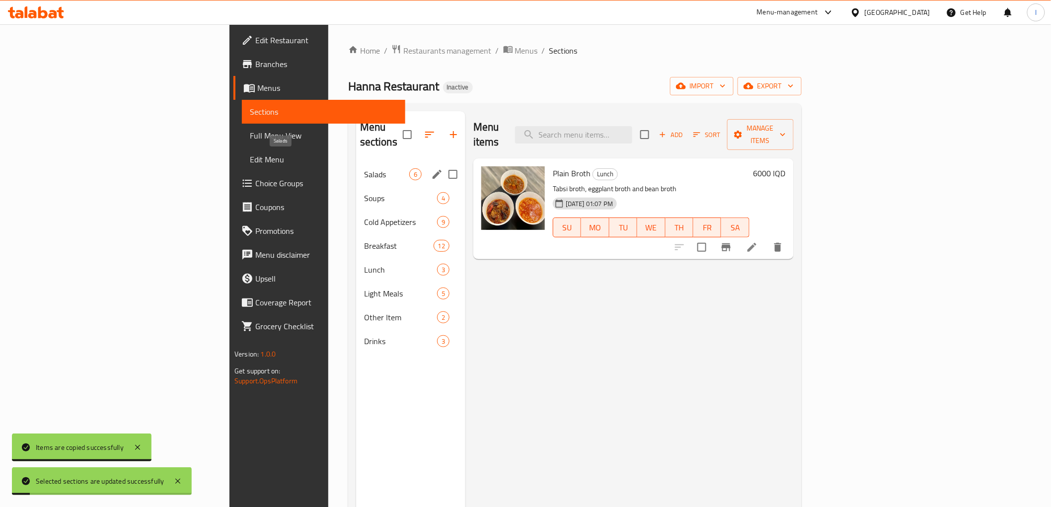
click at [364, 168] on span "Salads" at bounding box center [386, 174] width 45 height 12
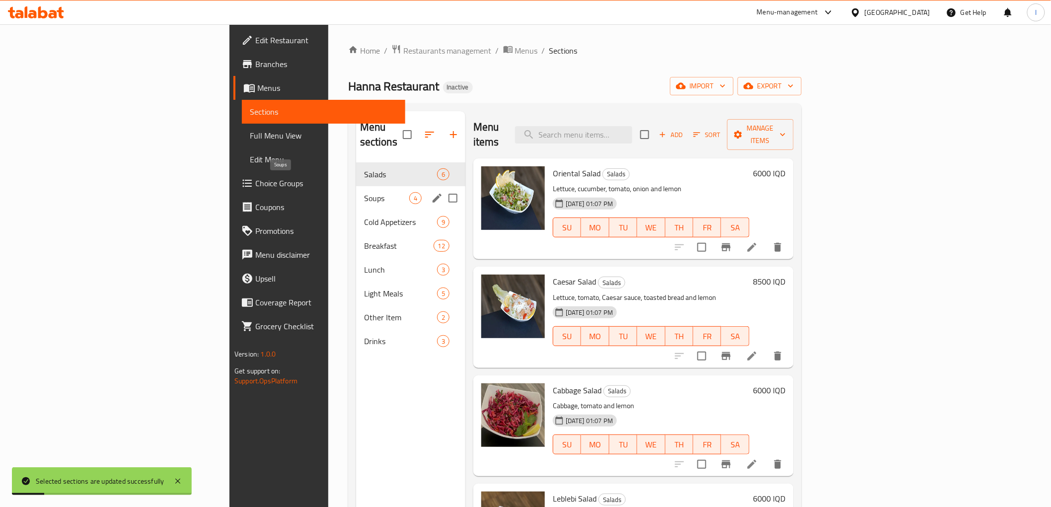
click at [364, 192] on span "Soups" at bounding box center [386, 198] width 45 height 12
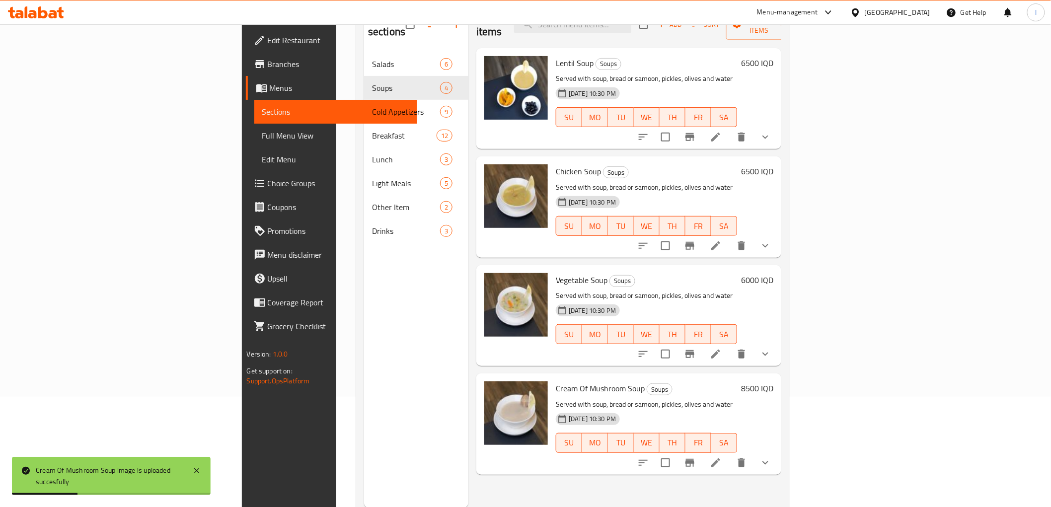
scroll to position [55, 0]
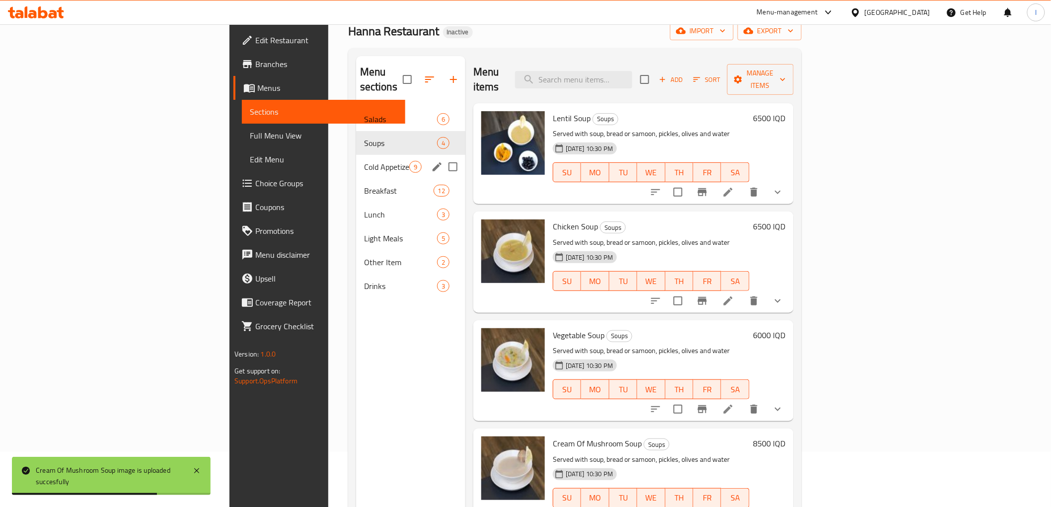
click at [364, 161] on span "Cold Appetizers" at bounding box center [386, 167] width 45 height 12
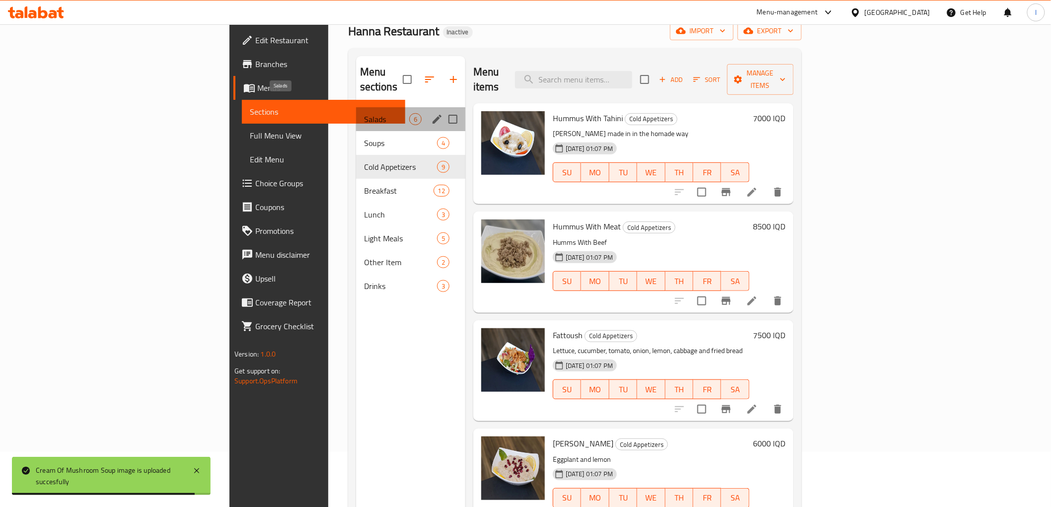
click at [364, 113] on span "Salads" at bounding box center [386, 119] width 45 height 12
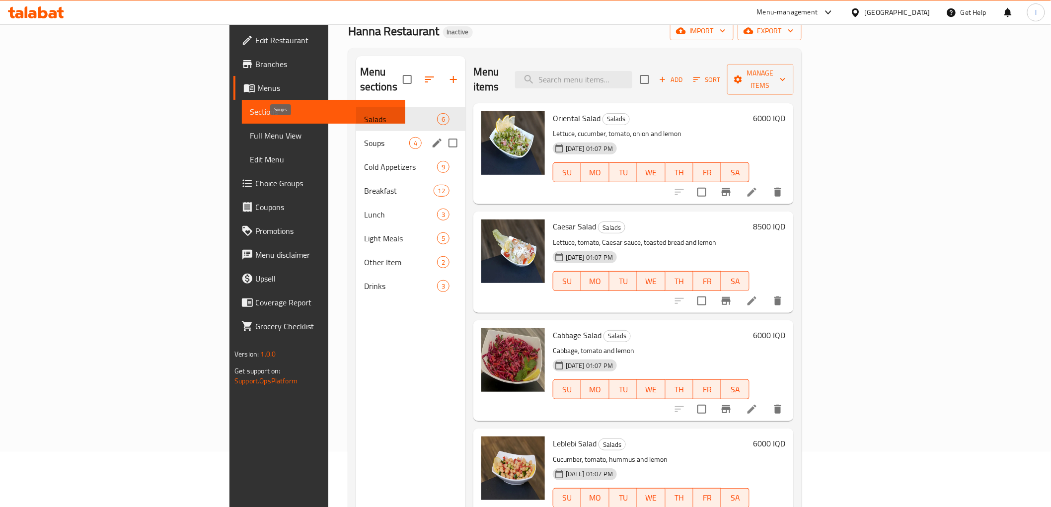
click at [364, 137] on span "Soups" at bounding box center [386, 143] width 45 height 12
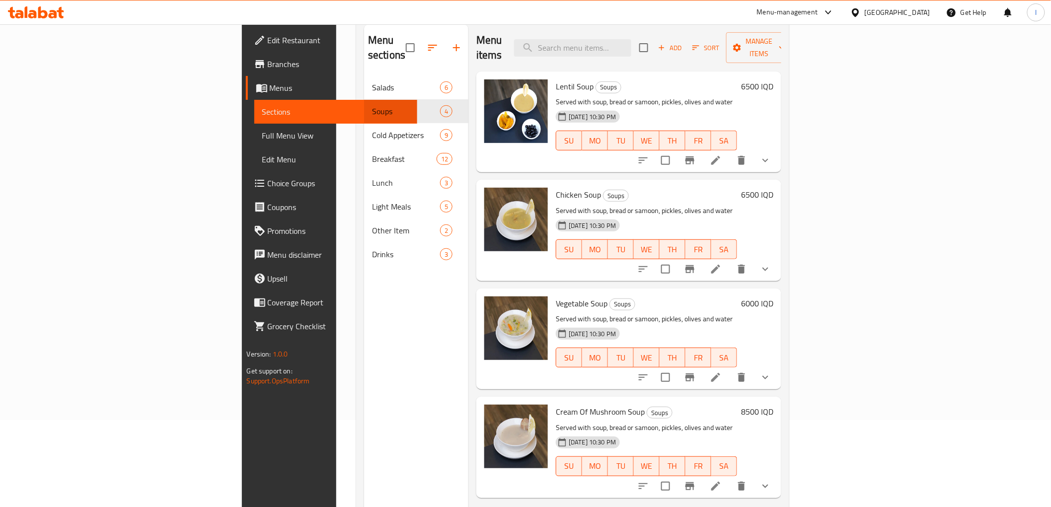
scroll to position [28, 0]
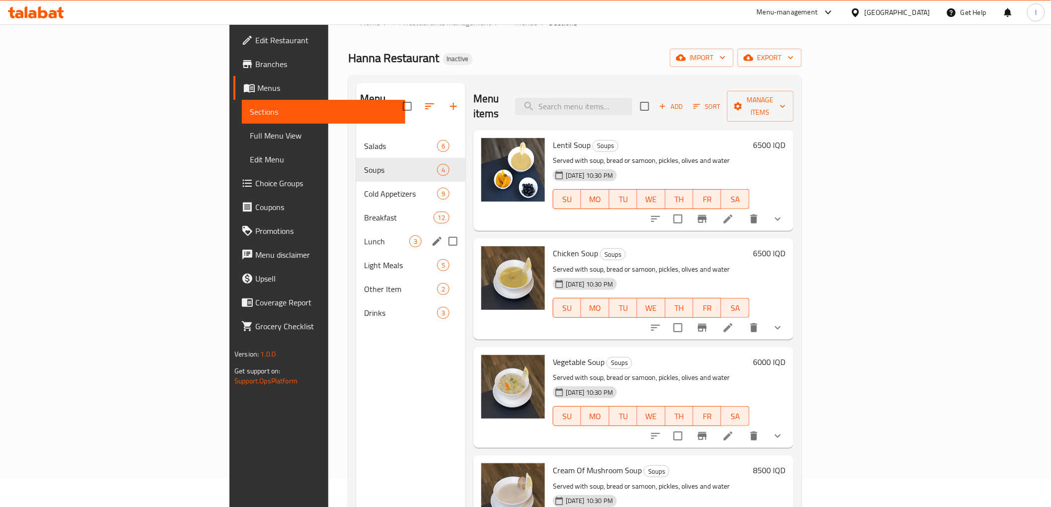
click at [356, 236] on div "Lunch 3" at bounding box center [410, 241] width 109 height 24
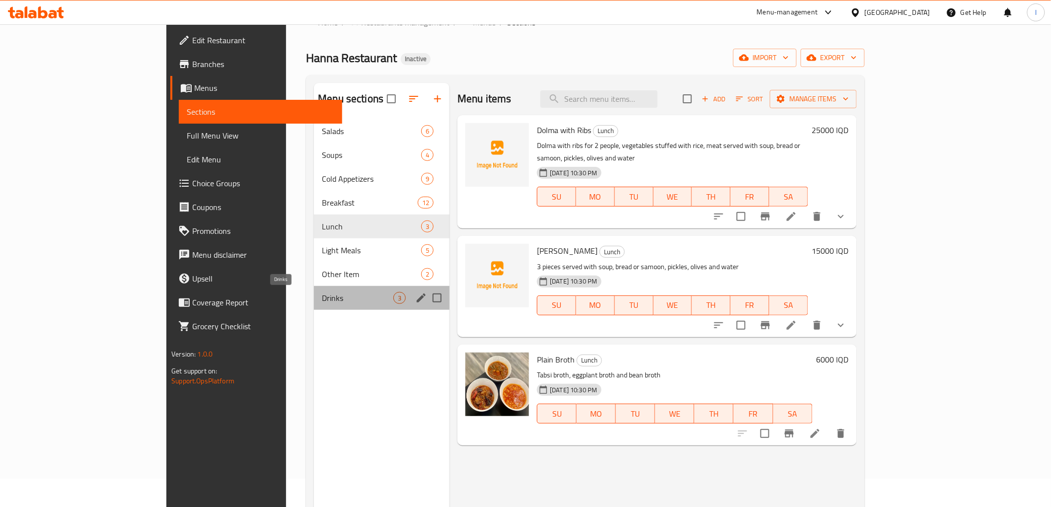
click at [322, 292] on span "Drinks" at bounding box center [358, 298] width 72 height 12
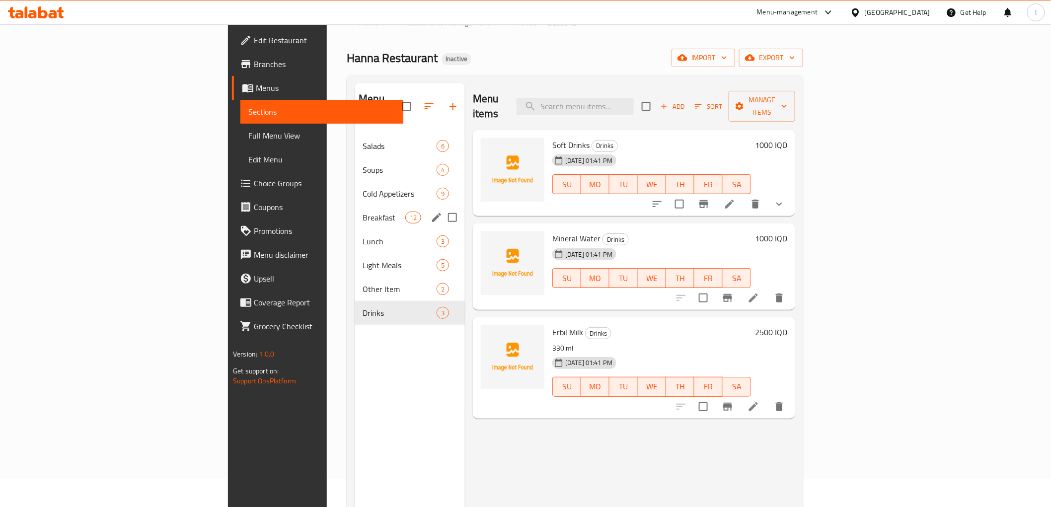
click at [355, 210] on div "Breakfast 12" at bounding box center [410, 218] width 110 height 24
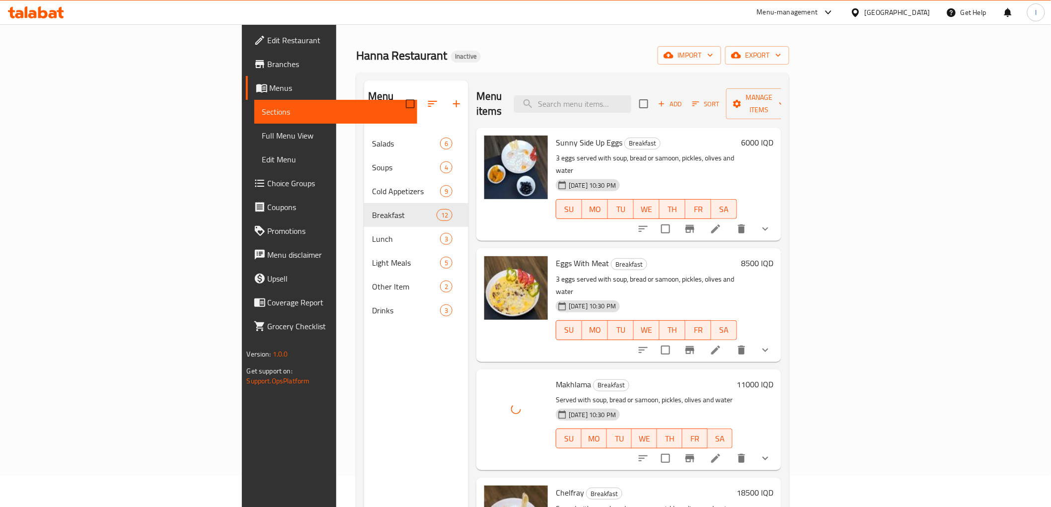
scroll to position [28, 0]
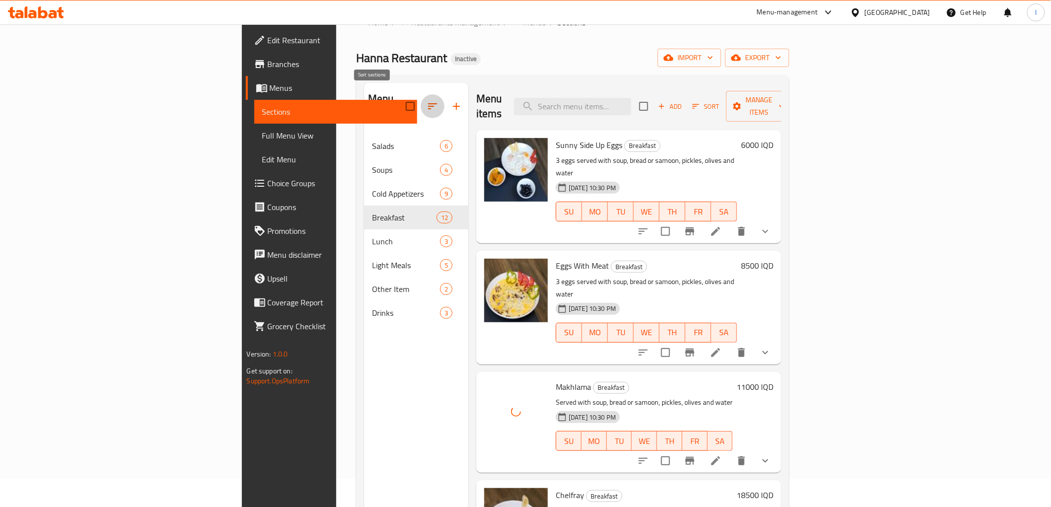
click at [427, 100] on icon "button" at bounding box center [433, 106] width 12 height 12
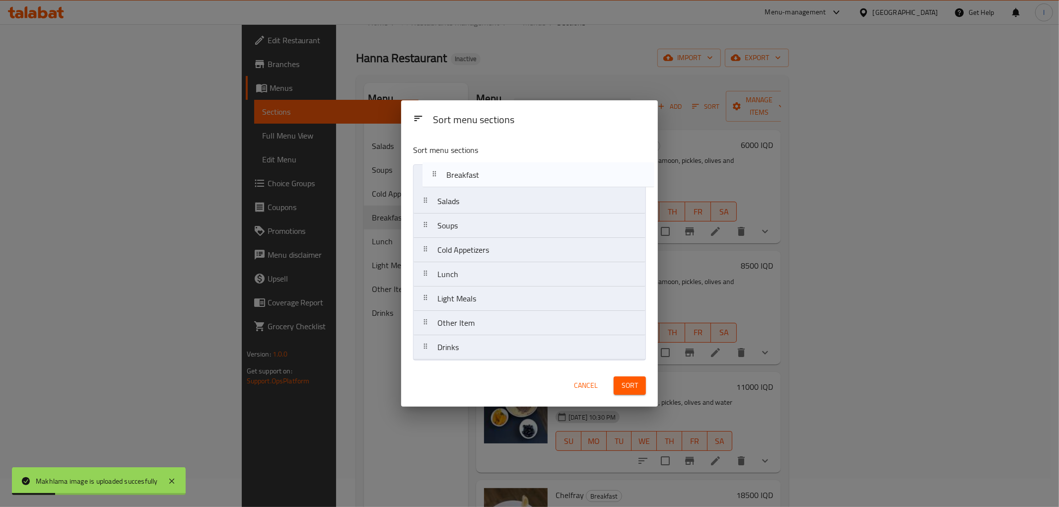
drag, startPoint x: 462, startPoint y: 257, endPoint x: 472, endPoint y: 170, distance: 87.5
click at [472, 170] on nav "Salads Soups Cold Appetizers Breakfast Lunch Light Meals Other Item Drinks" at bounding box center [529, 262] width 233 height 196
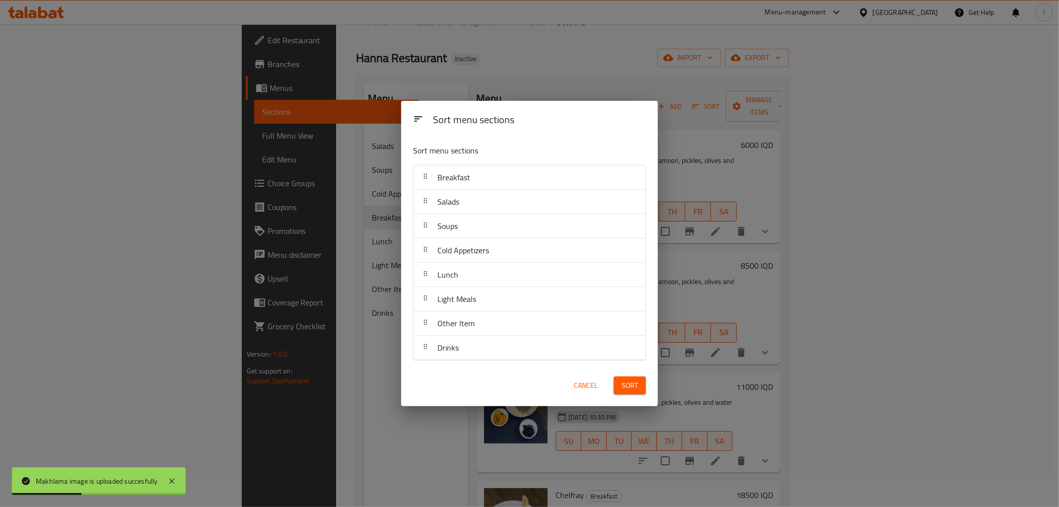
click at [632, 392] on button "Sort" at bounding box center [630, 385] width 32 height 18
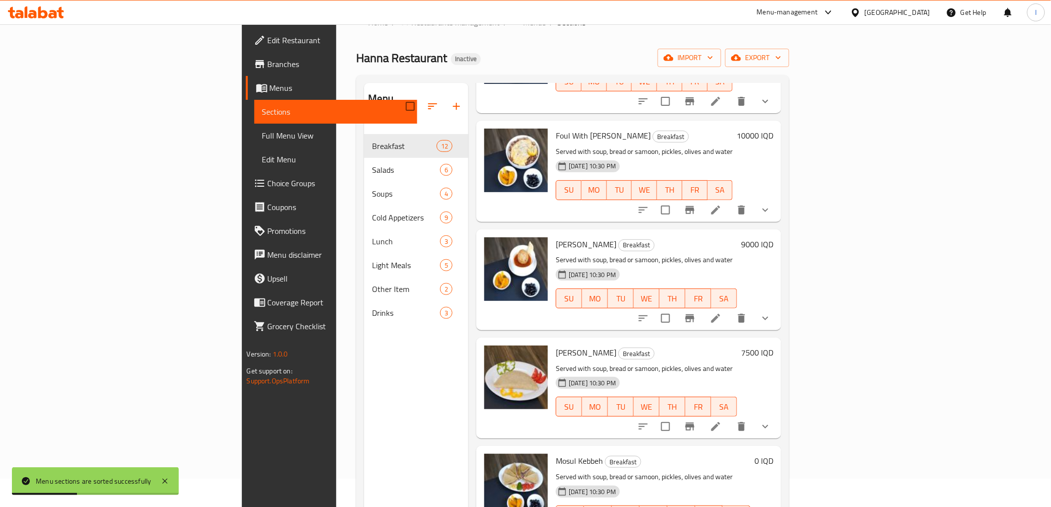
scroll to position [0, 0]
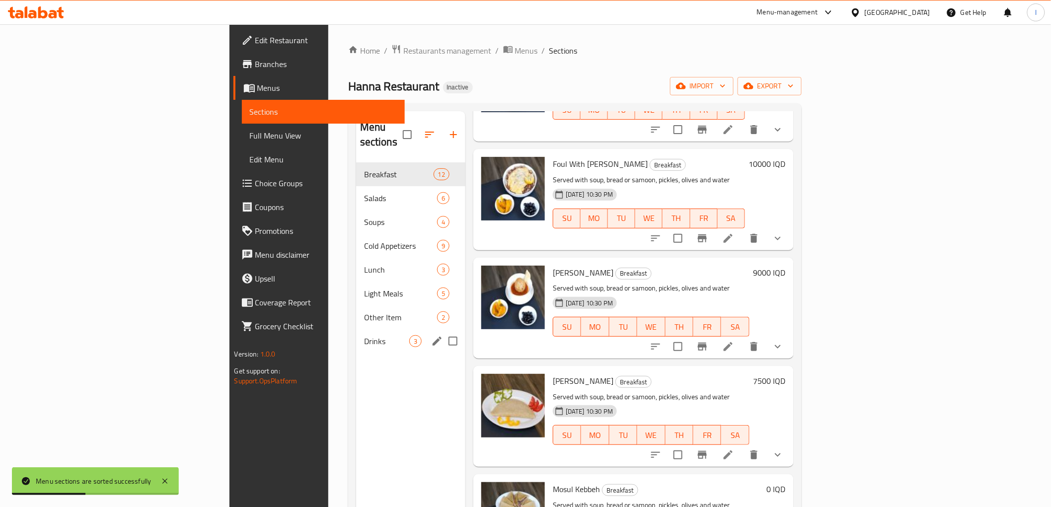
click at [356, 329] on div "Drinks 3" at bounding box center [410, 341] width 109 height 24
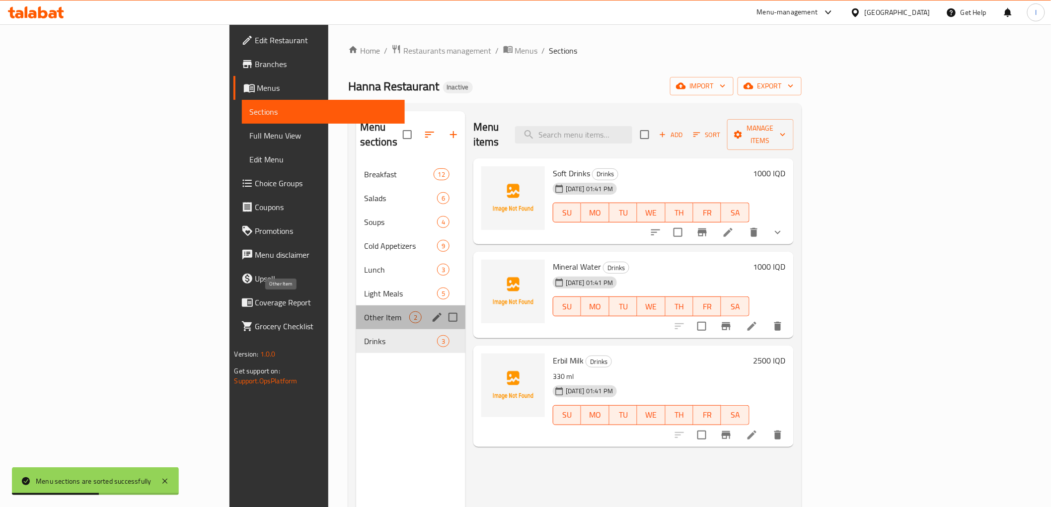
click at [364, 311] on span "Other Item" at bounding box center [386, 317] width 45 height 12
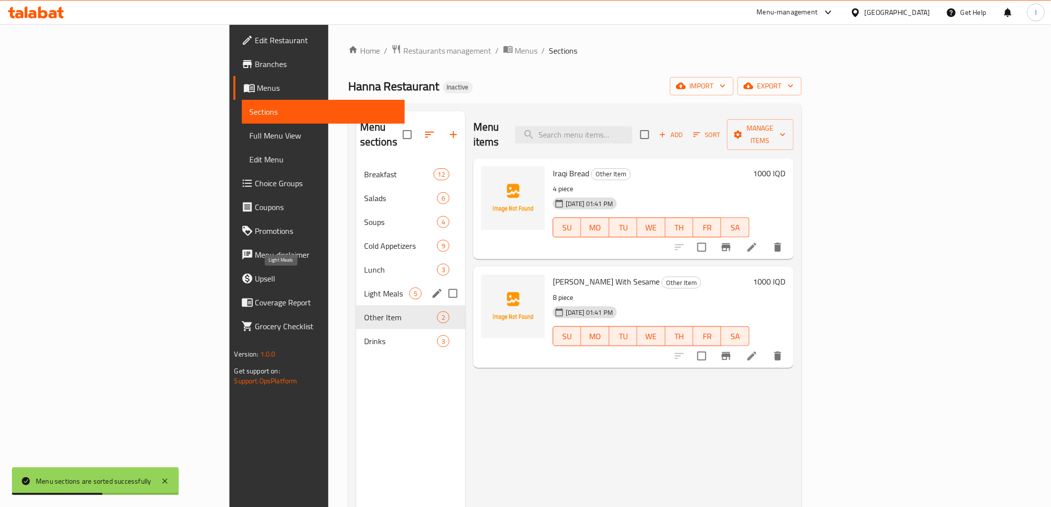
click at [364, 288] on span "Light Meals" at bounding box center [386, 294] width 45 height 12
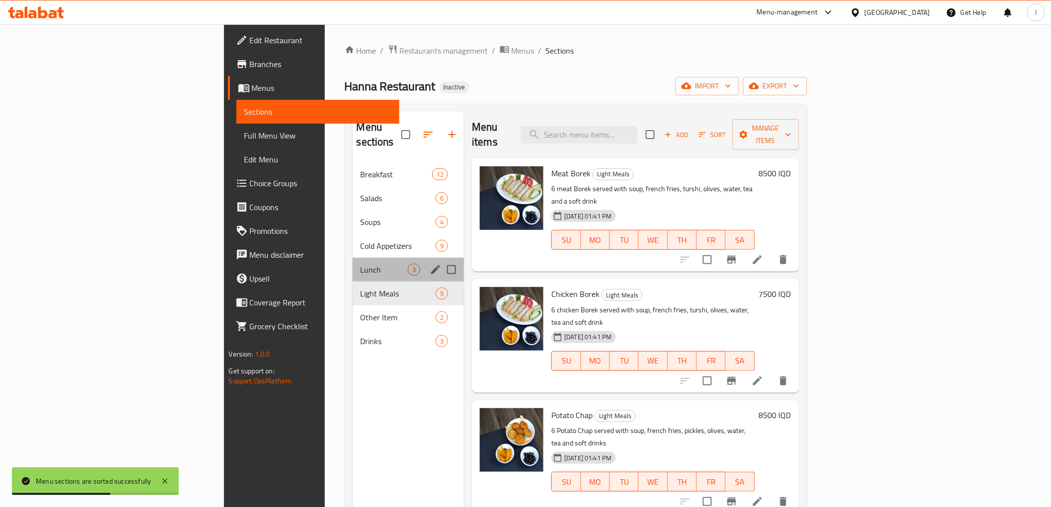
click at [353, 258] on div "Lunch 3" at bounding box center [409, 270] width 112 height 24
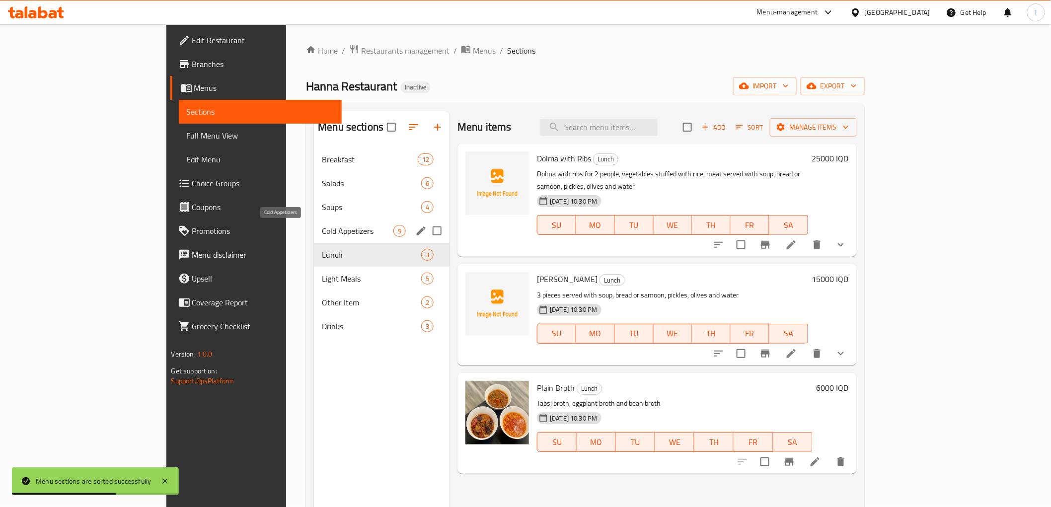
click at [322, 231] on span "Cold Appetizers" at bounding box center [358, 231] width 72 height 12
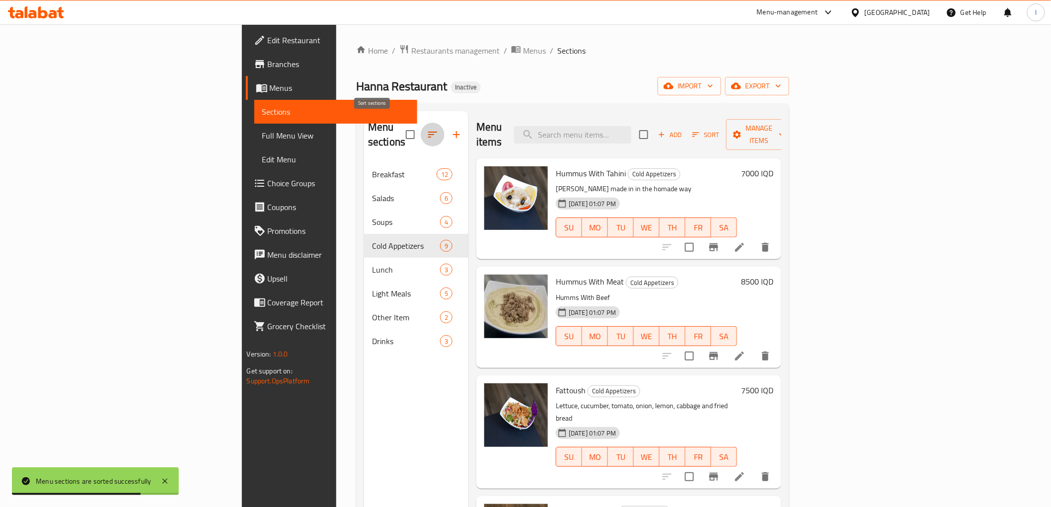
click at [421, 123] on button "button" at bounding box center [433, 135] width 24 height 24
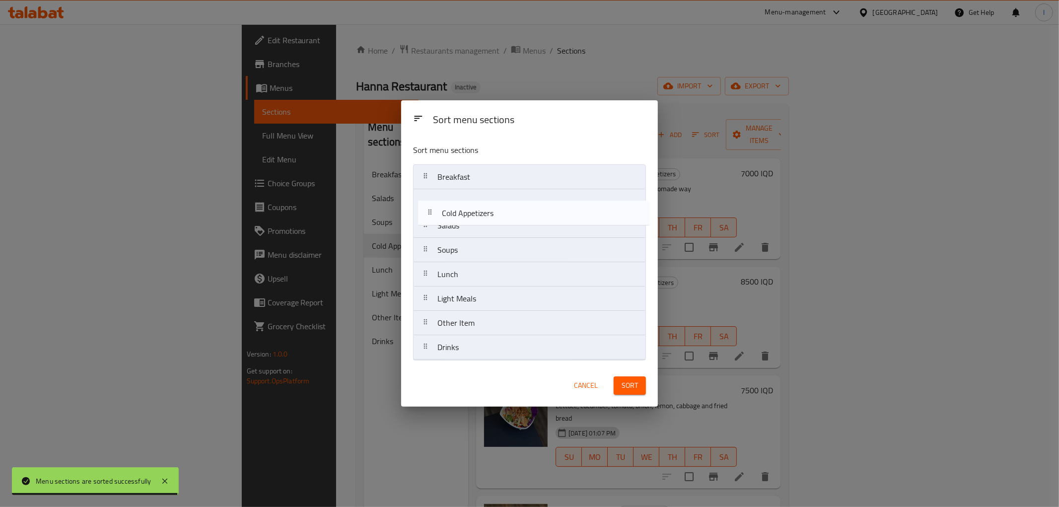
drag, startPoint x: 473, startPoint y: 257, endPoint x: 479, endPoint y: 204, distance: 53.5
click at [479, 204] on nav "Breakfast Salads Soups Cold Appetizers Lunch Light Meals Other Item Drinks" at bounding box center [529, 262] width 233 height 196
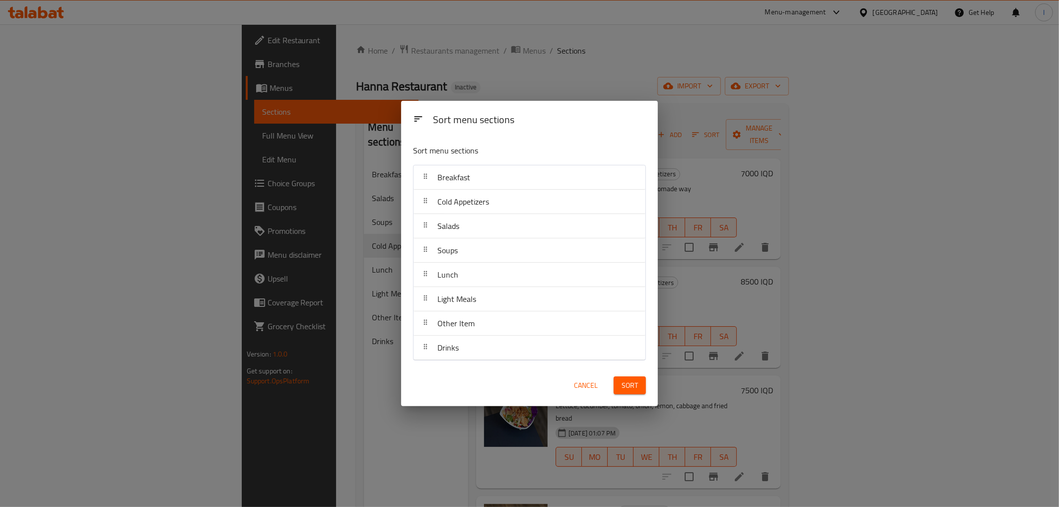
click at [630, 383] on span "Sort" at bounding box center [630, 385] width 16 height 12
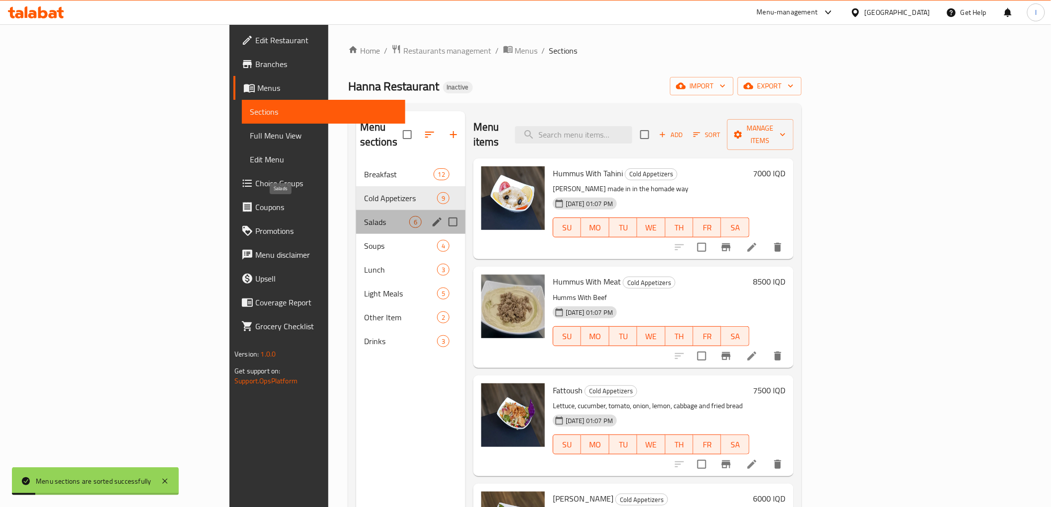
click at [364, 216] on span "Salads" at bounding box center [386, 222] width 45 height 12
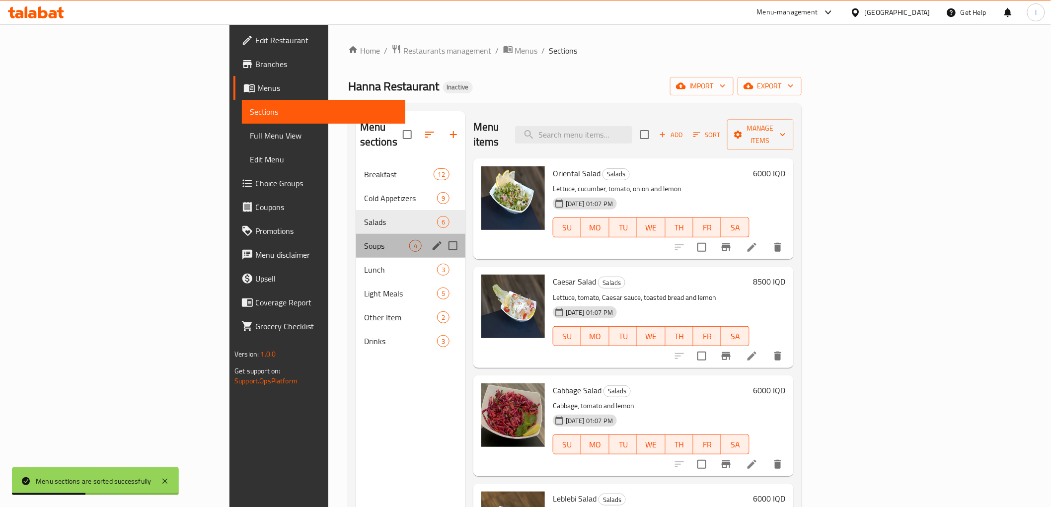
click at [356, 237] on div "Soups 4" at bounding box center [410, 246] width 109 height 24
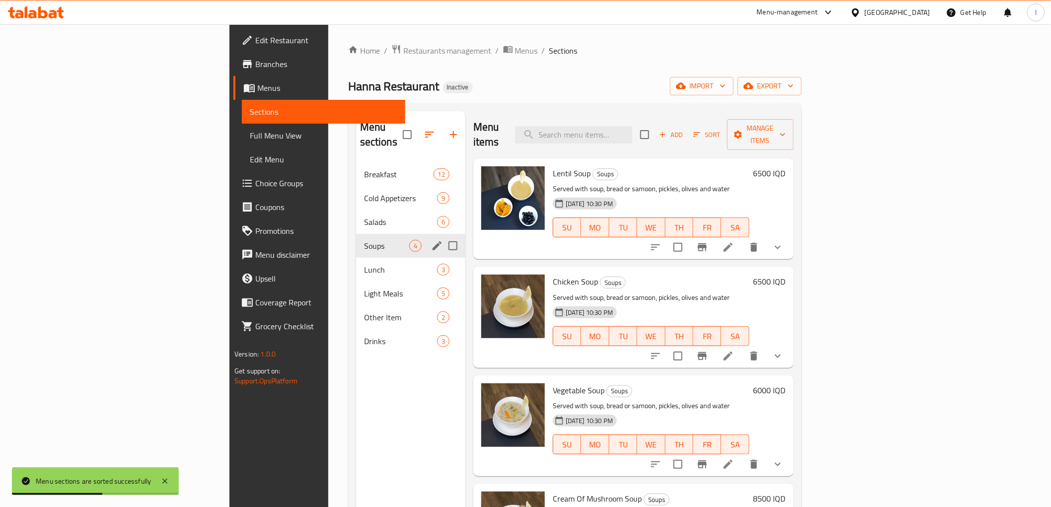
click at [356, 237] on div "Soups 4" at bounding box center [410, 246] width 109 height 24
click at [364, 264] on span "Lunch" at bounding box center [386, 270] width 45 height 12
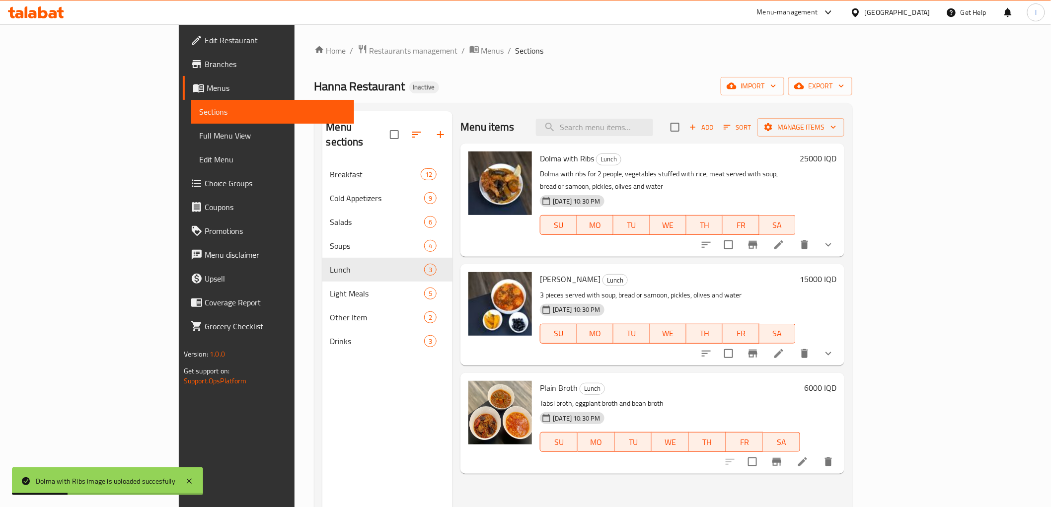
click at [199, 137] on span "Full Menu View" at bounding box center [272, 136] width 147 height 12
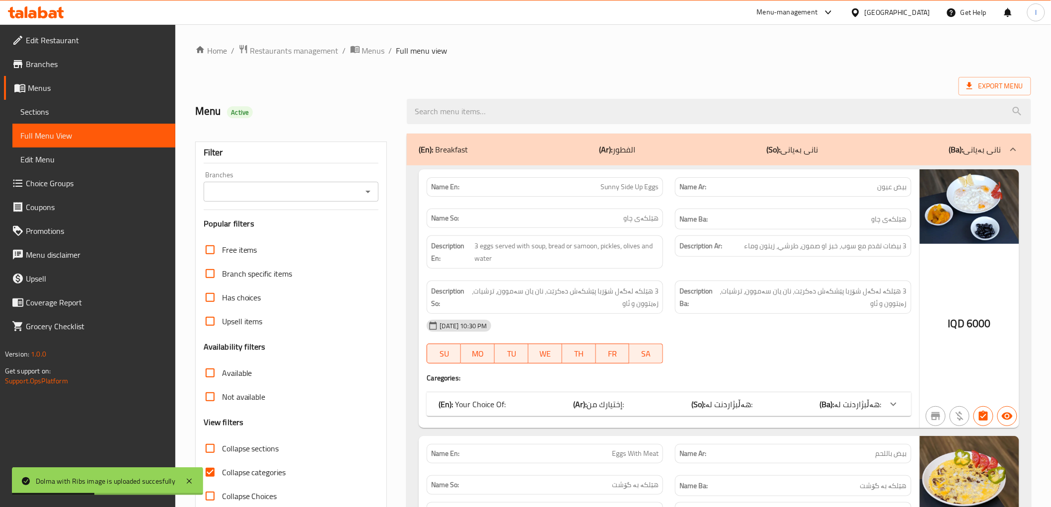
click at [264, 191] on input "Branches" at bounding box center [283, 192] width 153 height 14
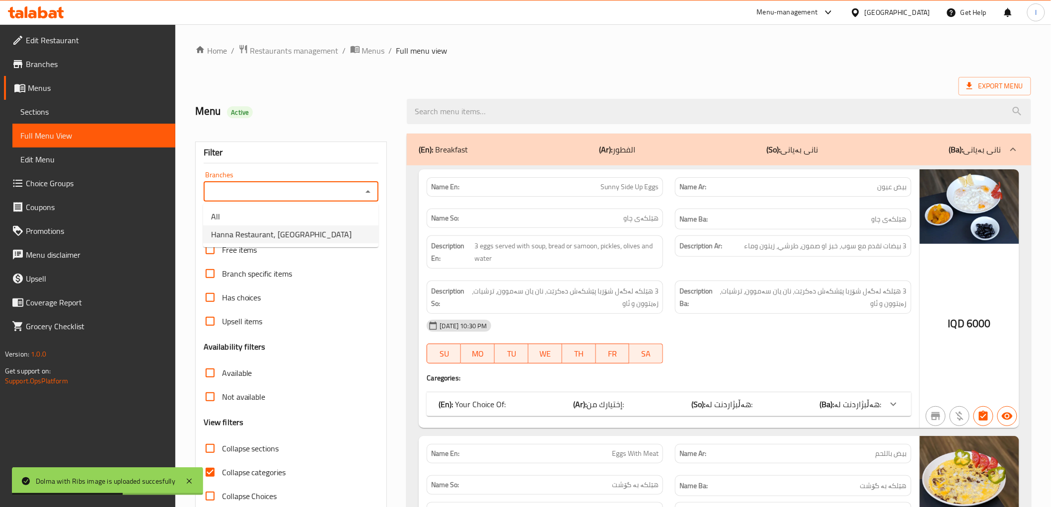
click at [291, 236] on span "Hanna Restaurant, Ankawa" at bounding box center [281, 234] width 141 height 12
type input "Hanna Restaurant, Ankawa"
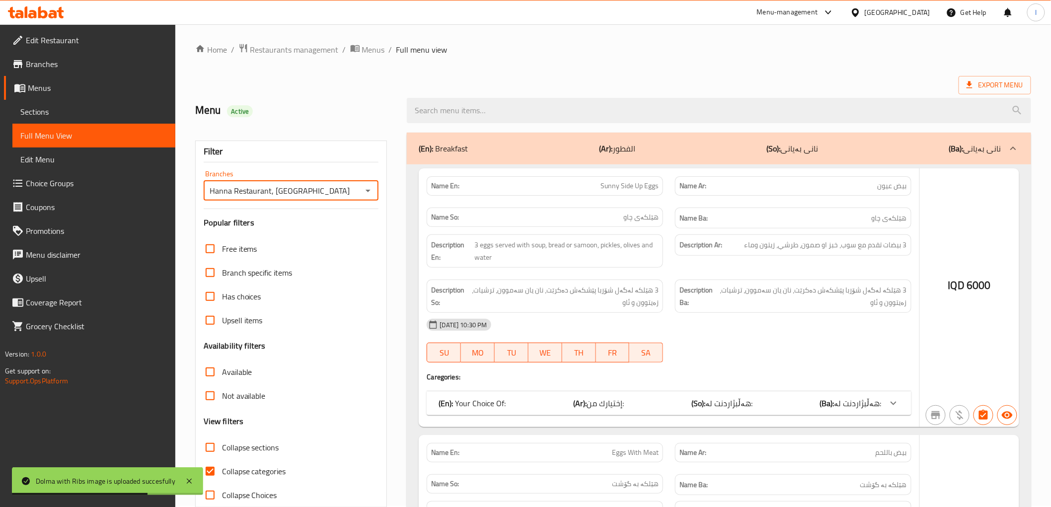
scroll to position [21, 0]
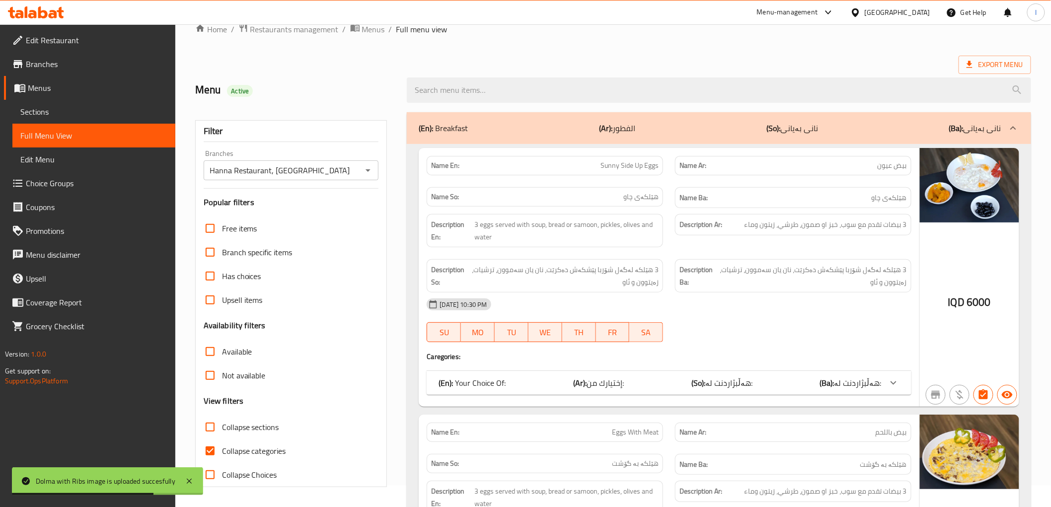
click at [240, 449] on span "Collapse categories" at bounding box center [254, 451] width 64 height 12
click at [222, 449] on input "Collapse categories" at bounding box center [210, 451] width 24 height 24
checkbox input "false"
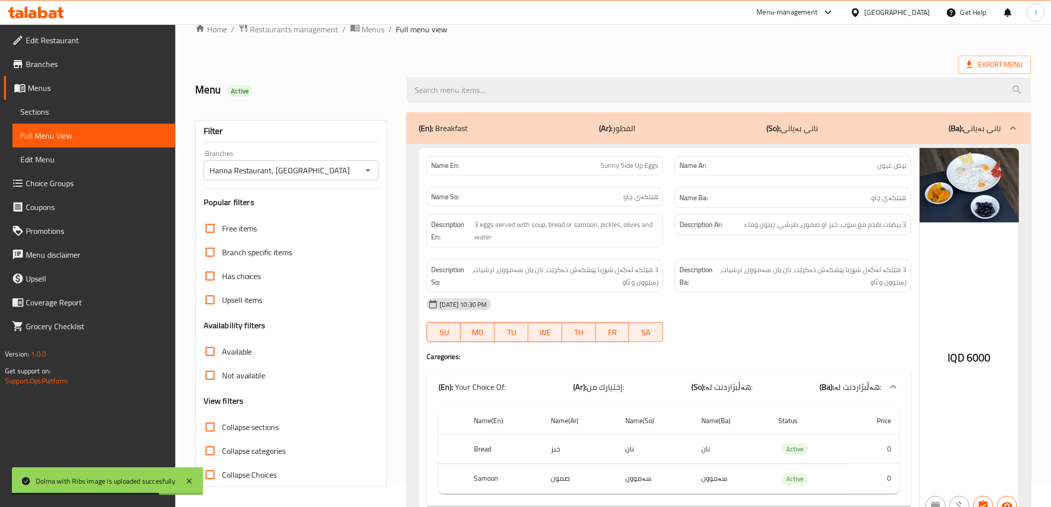
click at [250, 432] on span "Collapse sections" at bounding box center [250, 427] width 57 height 12
click at [222, 432] on input "Collapse sections" at bounding box center [210, 427] width 24 height 24
checkbox input "true"
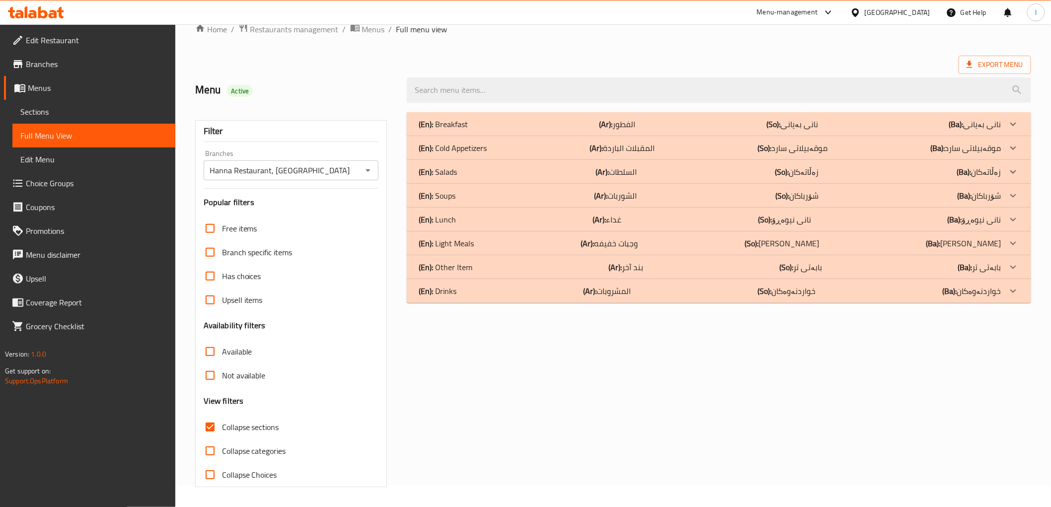
click at [454, 130] on p "(En): Lunch" at bounding box center [443, 124] width 49 height 12
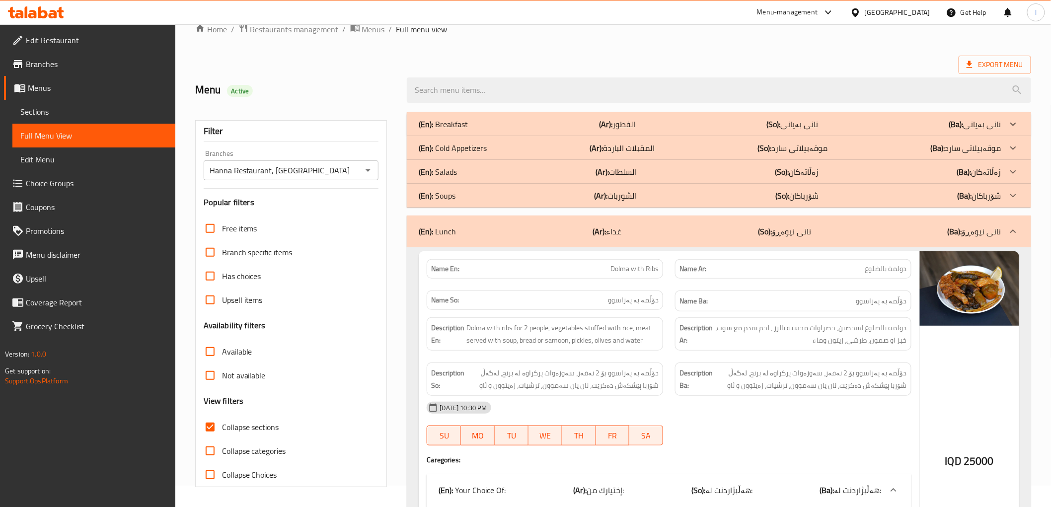
click at [454, 130] on p "(En): Soups" at bounding box center [443, 124] width 49 height 12
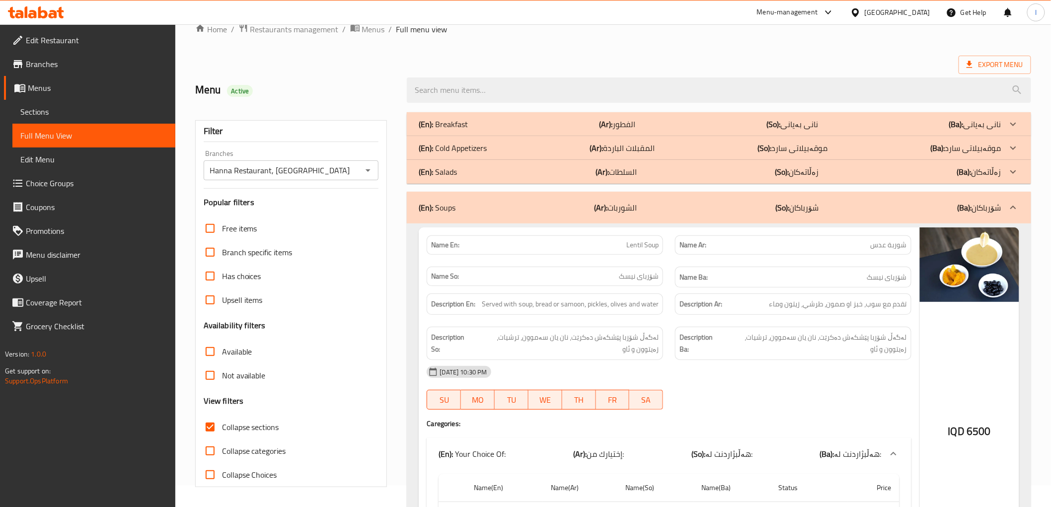
click at [457, 122] on p "(En): Breakfast" at bounding box center [443, 124] width 49 height 12
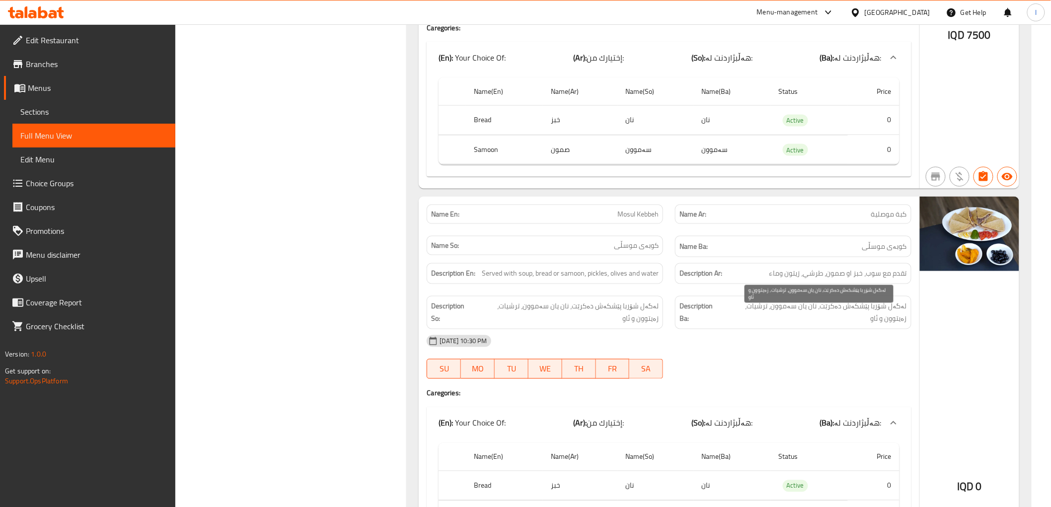
scroll to position [3697, 0]
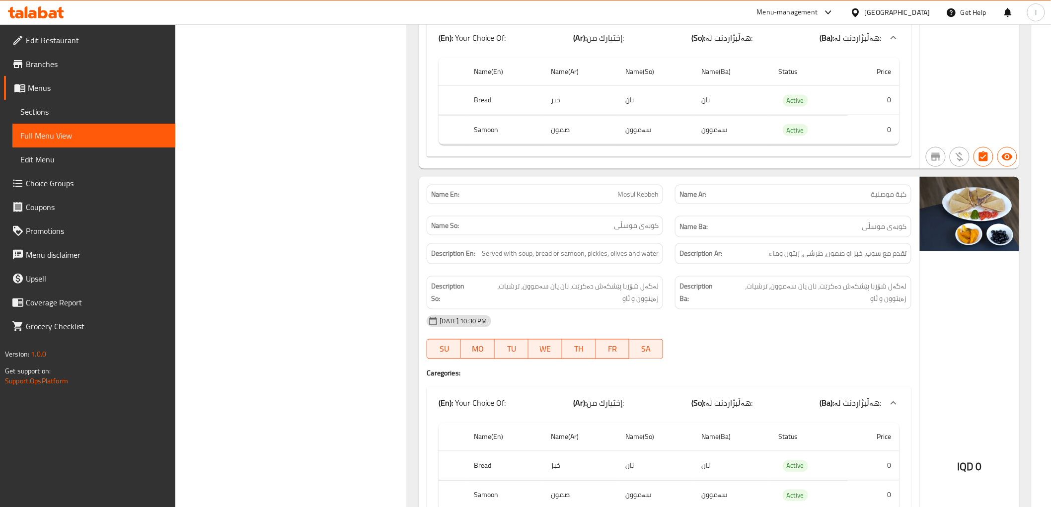
click at [884, 230] on span "کوبەی موسڵی" at bounding box center [884, 226] width 45 height 12
click at [884, 265] on div "Description Ar: تقدم مع سوب، خبز او صمون، طرشي، زيتون وماء" at bounding box center [793, 253] width 236 height 21
click at [875, 290] on span "لەگەل شۆربا پێشکەش دەکرێت، نان یان سەموون، ترشیات، زەیتوون و ئاو" at bounding box center [815, 293] width 184 height 24
click at [875, 293] on span "لەگەل شۆربا پێشکەش دەکرێت، نان یان سەموون، ترشیات، زەیتوون و ئاو" at bounding box center [815, 293] width 184 height 24
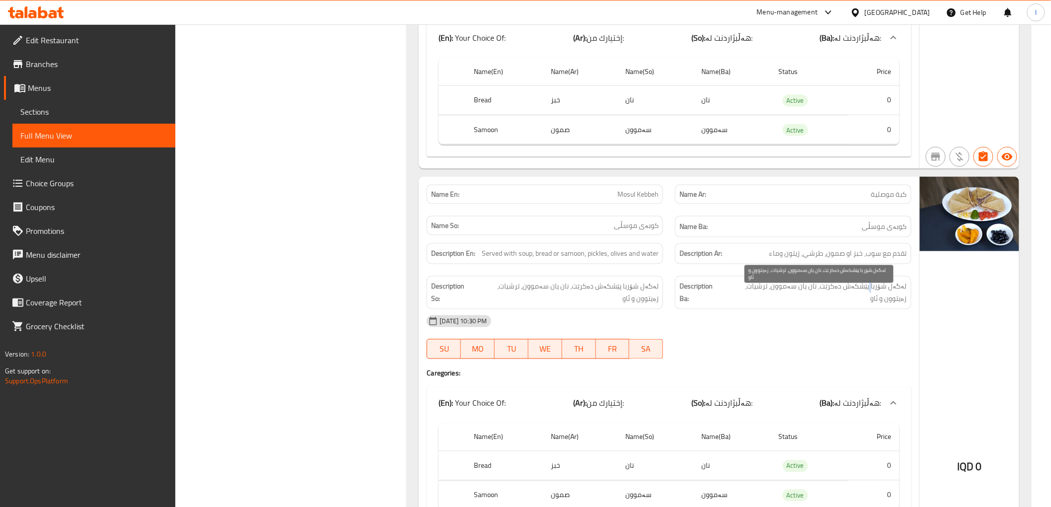
click at [875, 293] on span "لەگەل شۆربا پێشکەش دەکرێت، نان یان سەموون، ترشیات، زەیتوون و ئاو" at bounding box center [815, 293] width 184 height 24
click at [826, 295] on span "لەگەل شۆربا پێشکەش دەکرێت، نان یان سەموون، ترشیات، زەیتوون و ئاو" at bounding box center [815, 293] width 184 height 24
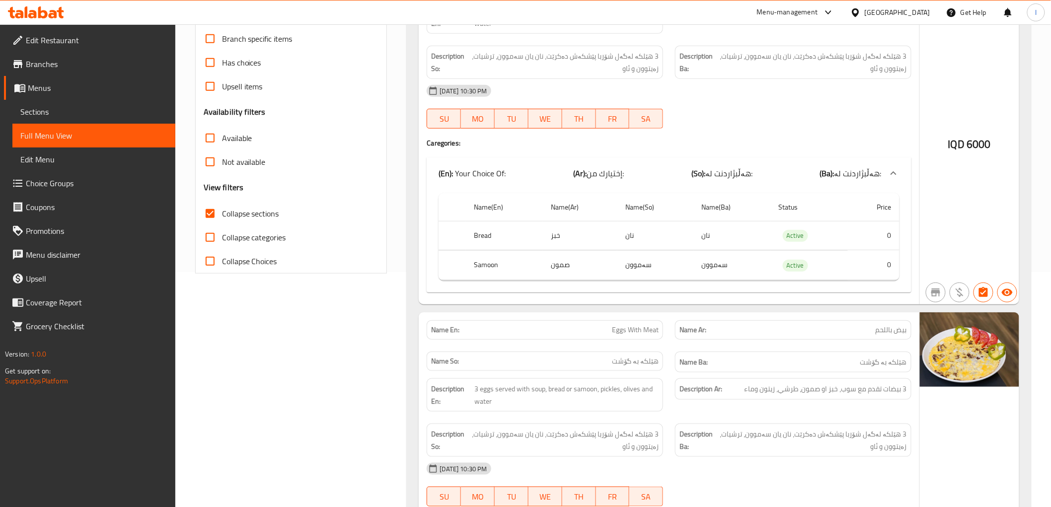
scroll to position [0, 0]
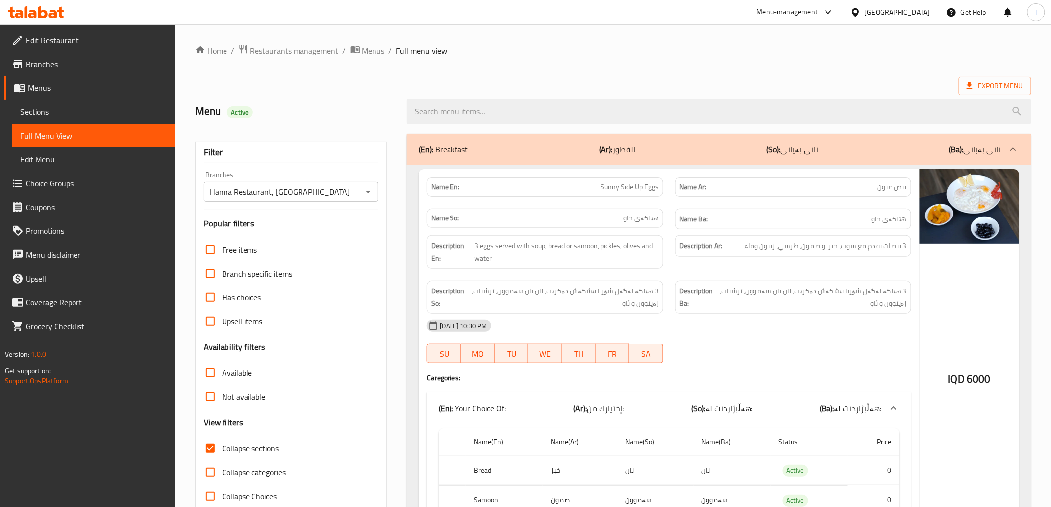
click at [811, 154] on p "(So): نانی بەیانی" at bounding box center [792, 150] width 52 height 12
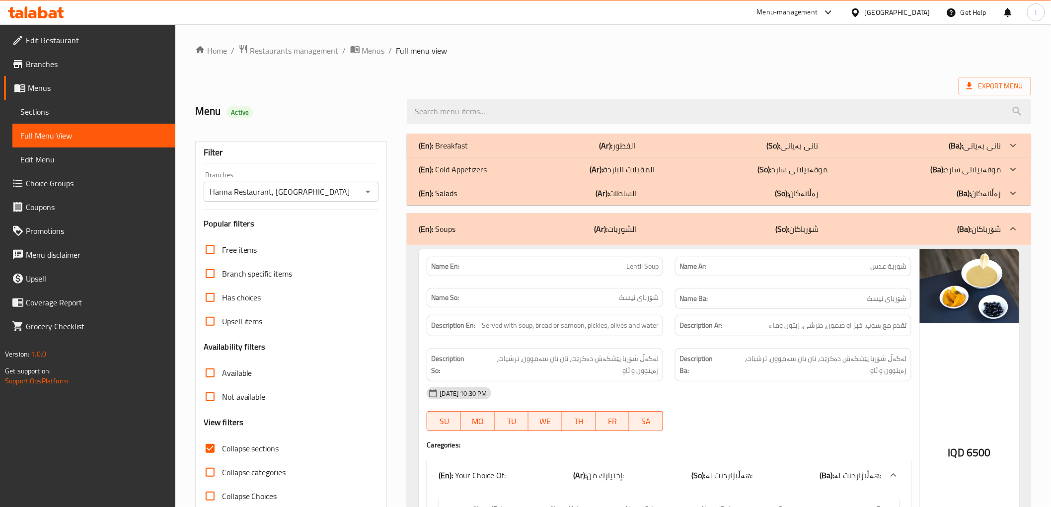
click at [758, 145] on div "(En): Breakfast (Ar): الفطور (So): نانی بەیانی (Ba): نانی بەیانی" at bounding box center [710, 146] width 582 height 12
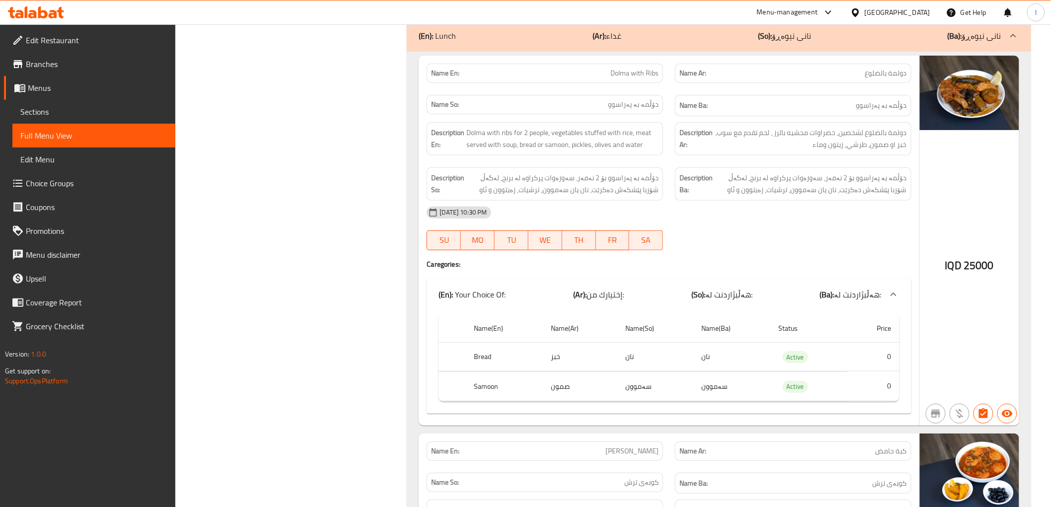
scroll to position [6300, 0]
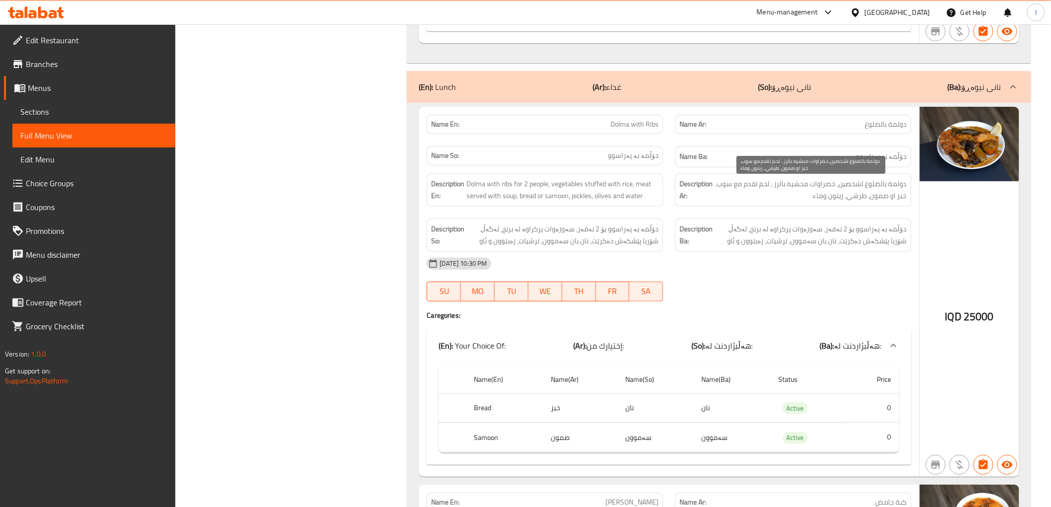
click at [820, 189] on span "دولمة بالضلوع لشخصين، خضراوات محشيه بالرز ، لحم تقدم مع سوب، خبز او صمون، طرشي،…" at bounding box center [811, 190] width 192 height 24
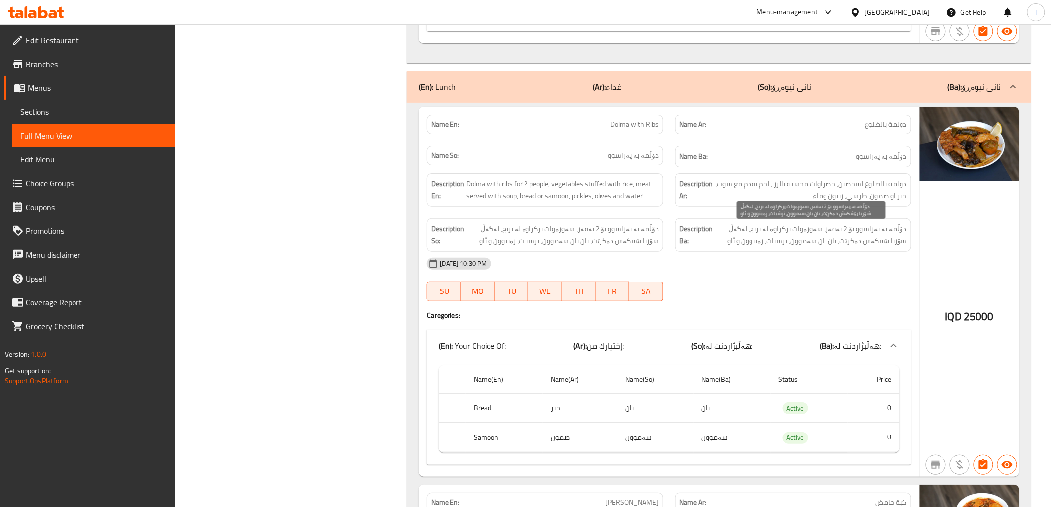
click at [752, 232] on span "دۆڵمە بە پەراسوو بۆ 2 نەفەر، سەوزەوات پرکراوە لە برنج، لەگەڵ شۆربا پێشکەش دەکرێ…" at bounding box center [811, 235] width 192 height 24
click at [778, 231] on span "دۆڵمە بە پەراسوو بۆ 2 نەفەر، سەوزەوات پرکراوە لە برنج، لەگەڵ شۆربا پێشکەش دەکرێ…" at bounding box center [811, 235] width 192 height 24
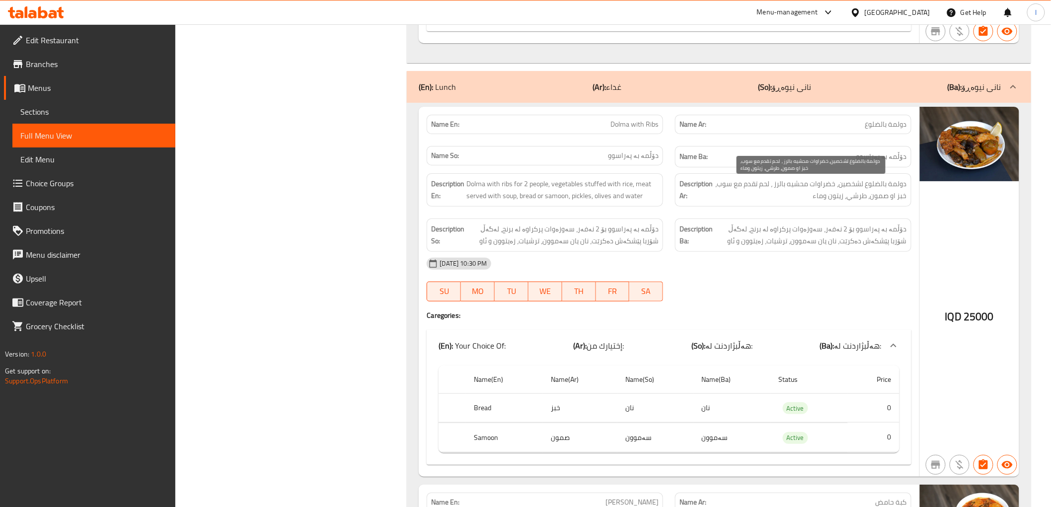
click at [782, 185] on span "دولمة بالضلوع لشخصين، خضراوات محشيه بالرز ، لحم تقدم مع سوب، خبز او صمون، طرشي،…" at bounding box center [811, 190] width 192 height 24
drag, startPoint x: 775, startPoint y: 190, endPoint x: 731, endPoint y: 192, distance: 43.7
click at [735, 192] on span "دولمة بالضلوع لشخصين، خضراوات محشيه بالرز ، لحم تقدم مع سوب، خبز او صمون، طرشي،…" at bounding box center [811, 190] width 192 height 24
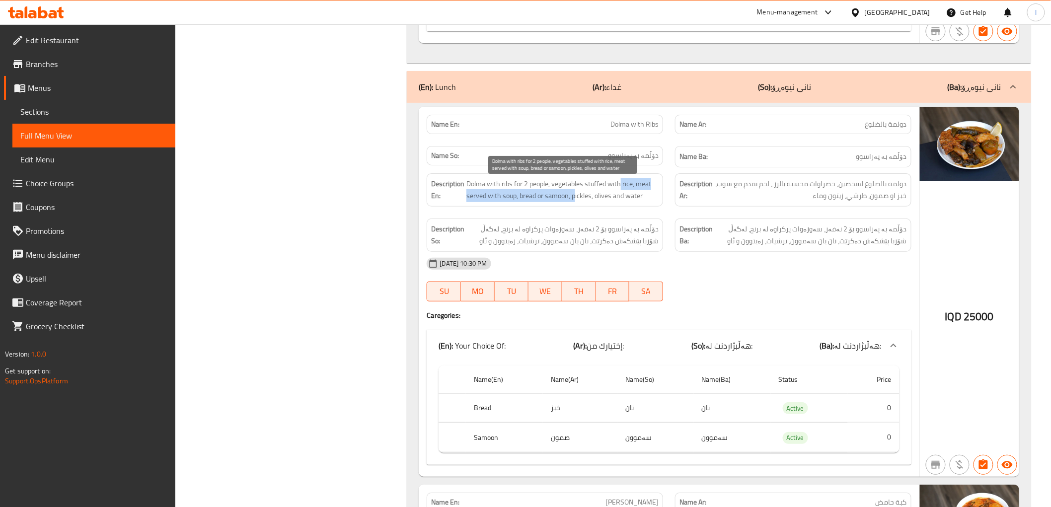
drag, startPoint x: 576, startPoint y: 193, endPoint x: 621, endPoint y: 190, distance: 45.3
click at [621, 190] on span "Dolma with ribs for 2 people, vegetables stuffed with rice, meat served with so…" at bounding box center [562, 190] width 192 height 24
click at [643, 195] on span "Dolma with ribs for 2 people, vegetables stuffed with rice, meat served with so…" at bounding box center [562, 190] width 192 height 24
click at [579, 202] on span "Dolma with ribs for 2 people, vegetables stuffed with rice, meat served with so…" at bounding box center [562, 190] width 192 height 24
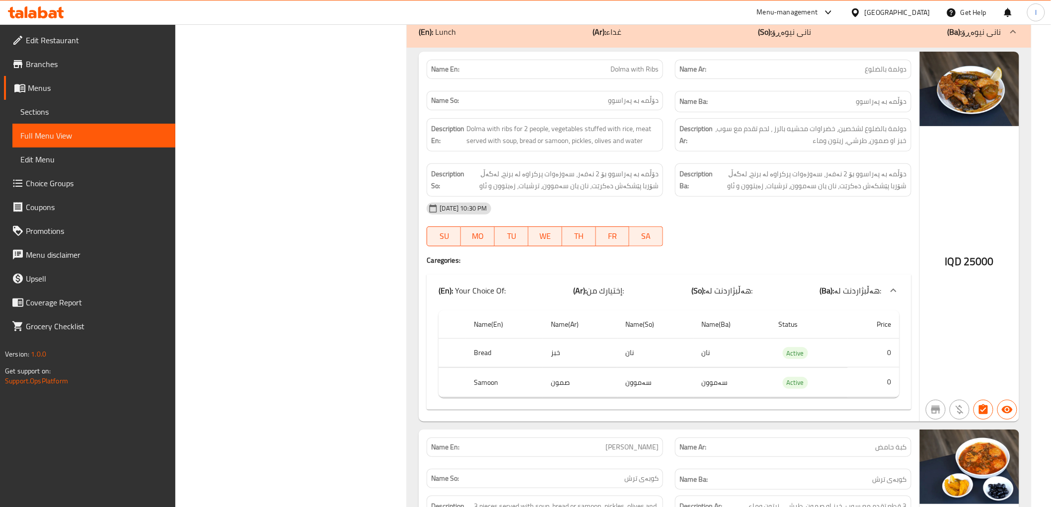
scroll to position [6632, 0]
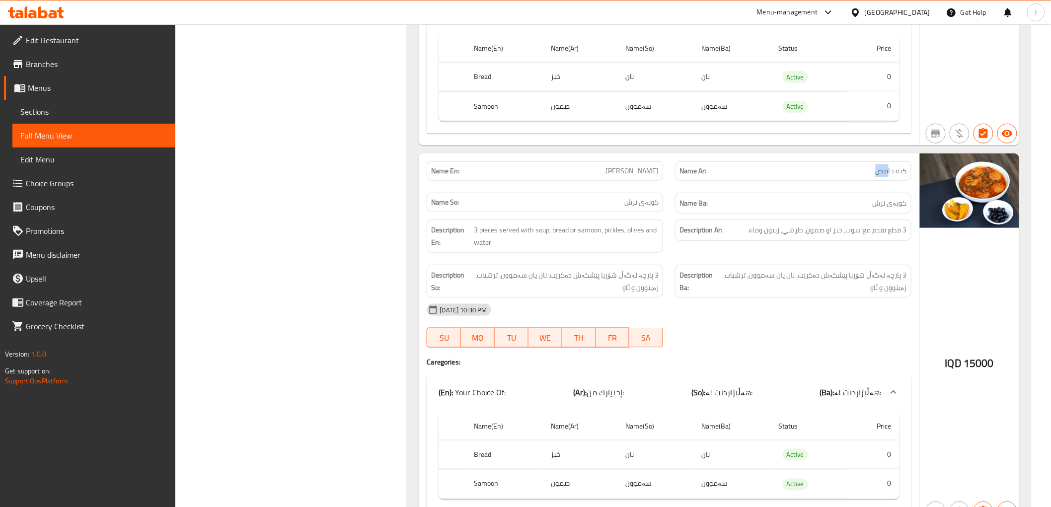
drag, startPoint x: 873, startPoint y: 174, endPoint x: 887, endPoint y: 174, distance: 13.9
drag, startPoint x: 875, startPoint y: 174, endPoint x: 893, endPoint y: 174, distance: 17.9
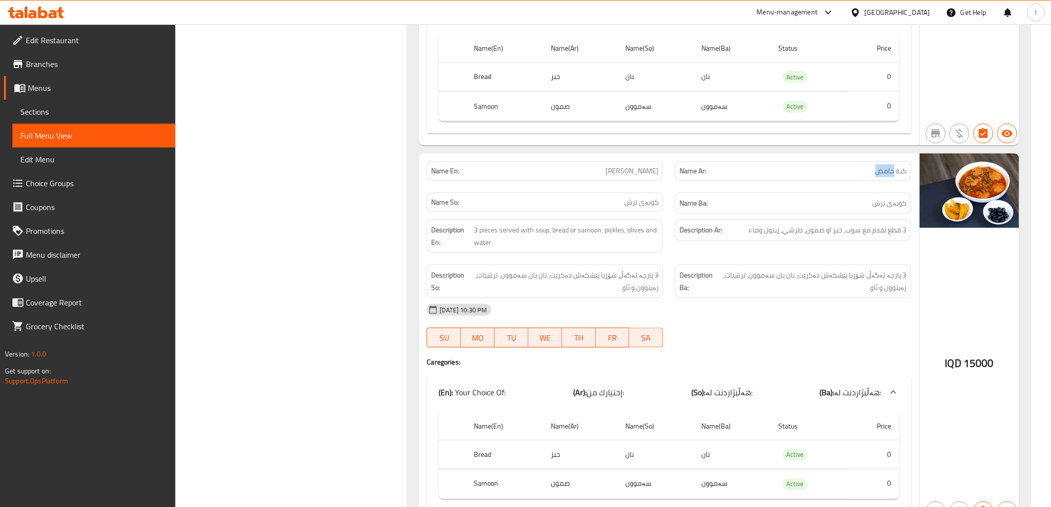
copy span "حامض"
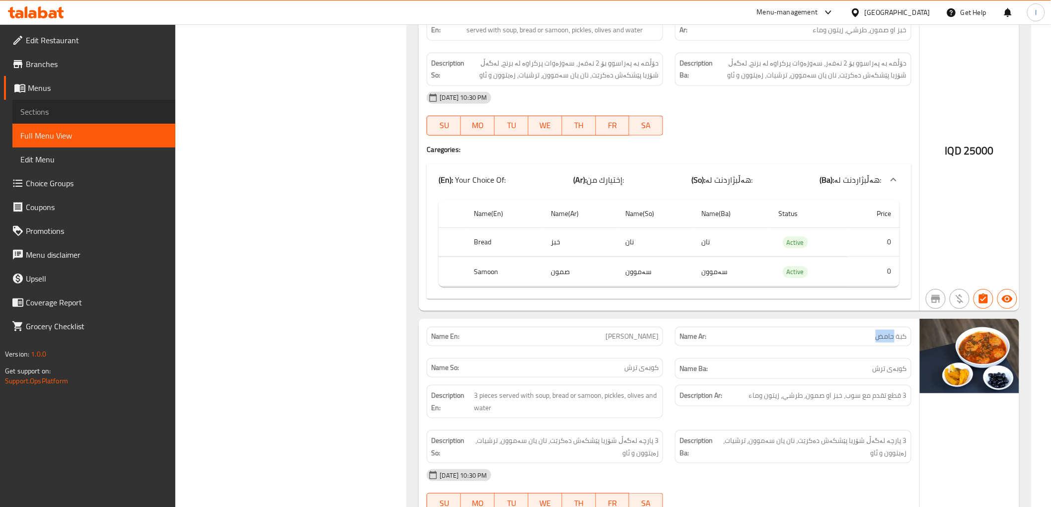
click at [61, 118] on link "Sections" at bounding box center [93, 112] width 163 height 24
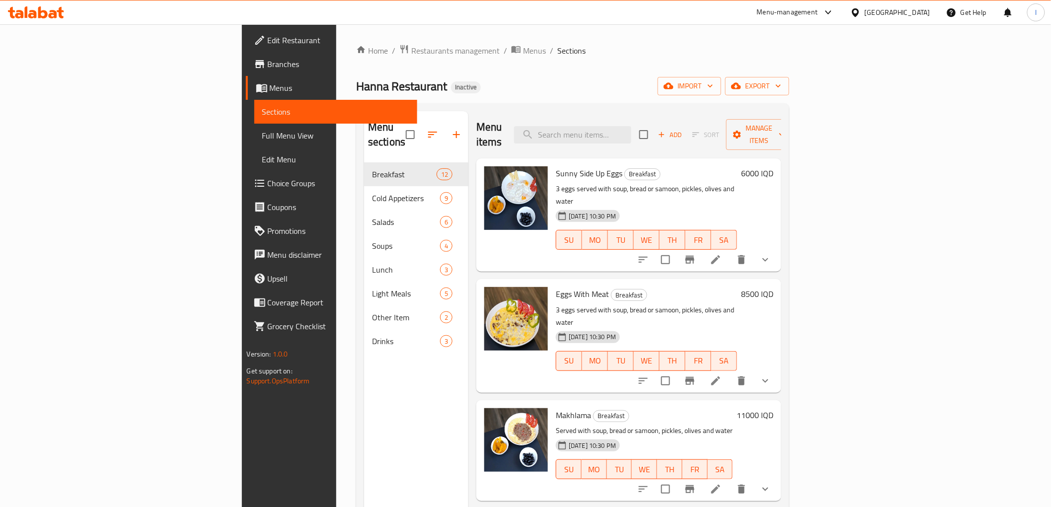
click at [262, 133] on span "Full Menu View" at bounding box center [335, 136] width 147 height 12
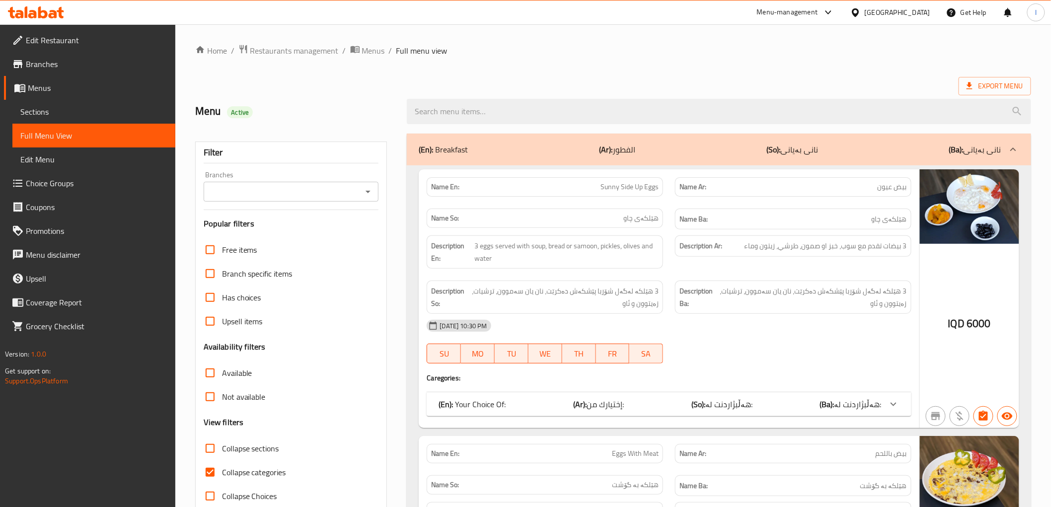
click at [234, 183] on div "Branches" at bounding box center [291, 192] width 175 height 20
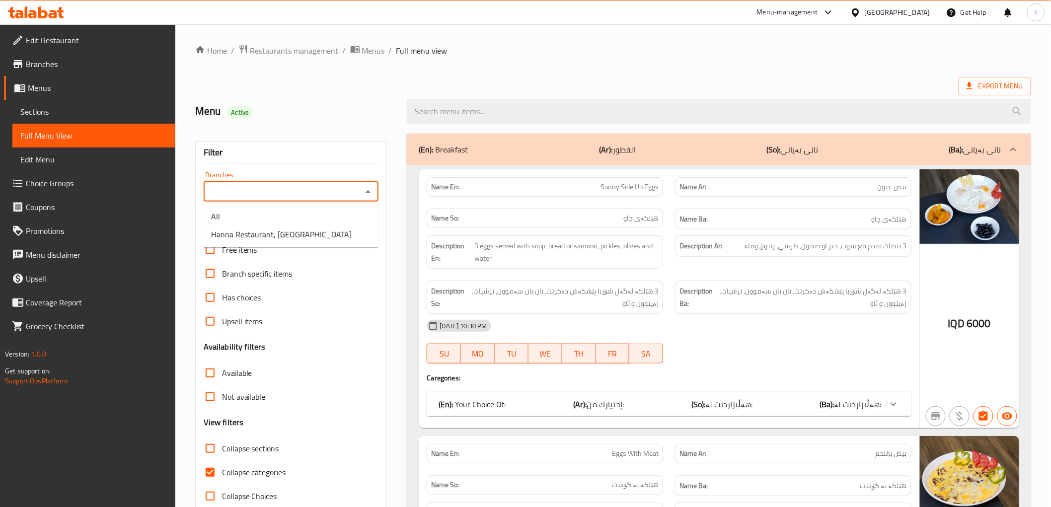
click at [334, 195] on input "Branches" at bounding box center [283, 192] width 153 height 14
click at [303, 237] on li "Hanna Restaurant, Ankawa" at bounding box center [290, 234] width 175 height 18
type input "Hanna Restaurant, Ankawa"
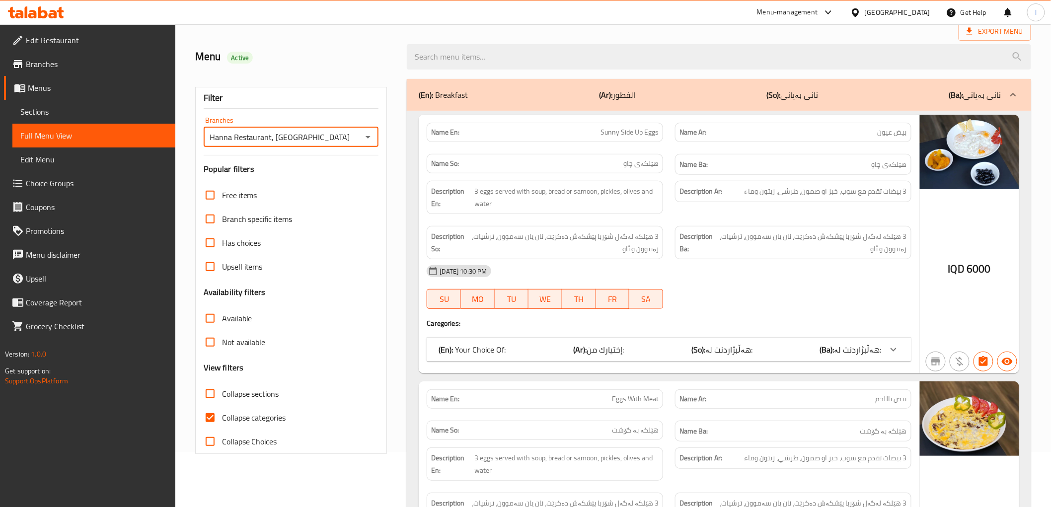
scroll to position [55, 0]
click at [329, 121] on div "Branches Hanna Restaurant, Ankawa Branches" at bounding box center [291, 131] width 175 height 30
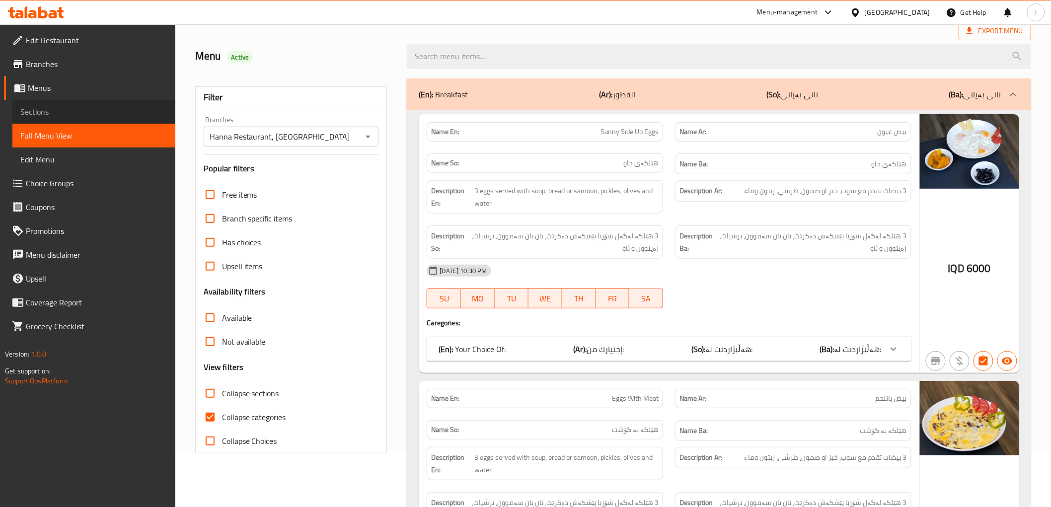
click at [64, 108] on span "Sections" at bounding box center [93, 112] width 147 height 12
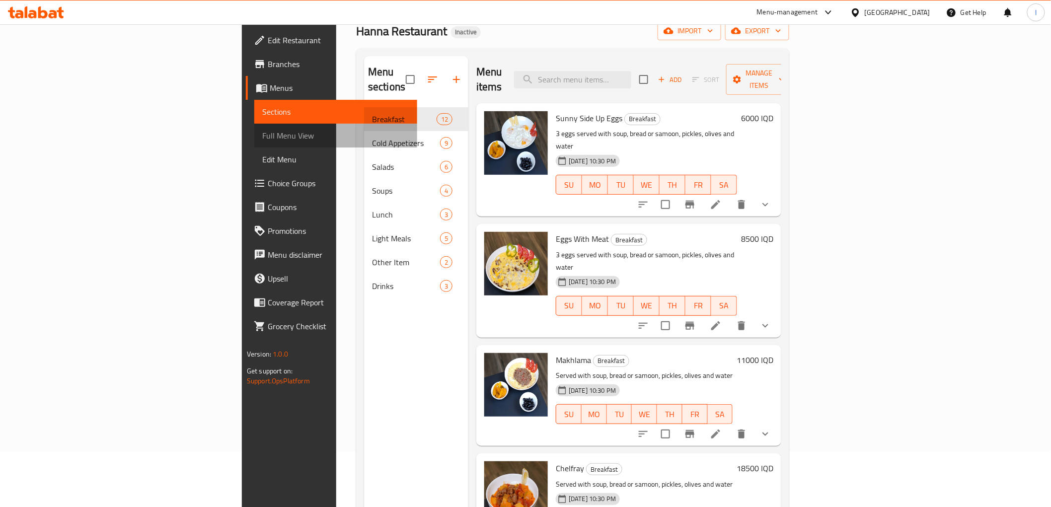
click at [262, 130] on span "Full Menu View" at bounding box center [335, 136] width 147 height 12
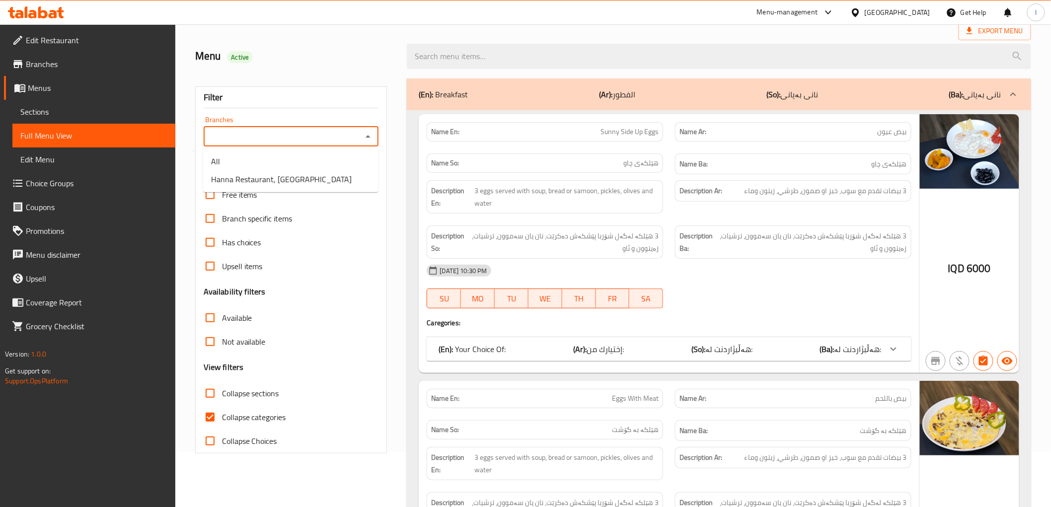
click at [262, 136] on input "Branches" at bounding box center [283, 137] width 153 height 14
drag, startPoint x: 277, startPoint y: 182, endPoint x: 272, endPoint y: 186, distance: 6.4
click at [276, 182] on span "Hanna Restaurant, Ankawa" at bounding box center [281, 179] width 141 height 12
type input "Hanna Restaurant, Ankawa"
click at [242, 411] on span "Collapse categories" at bounding box center [254, 417] width 64 height 12
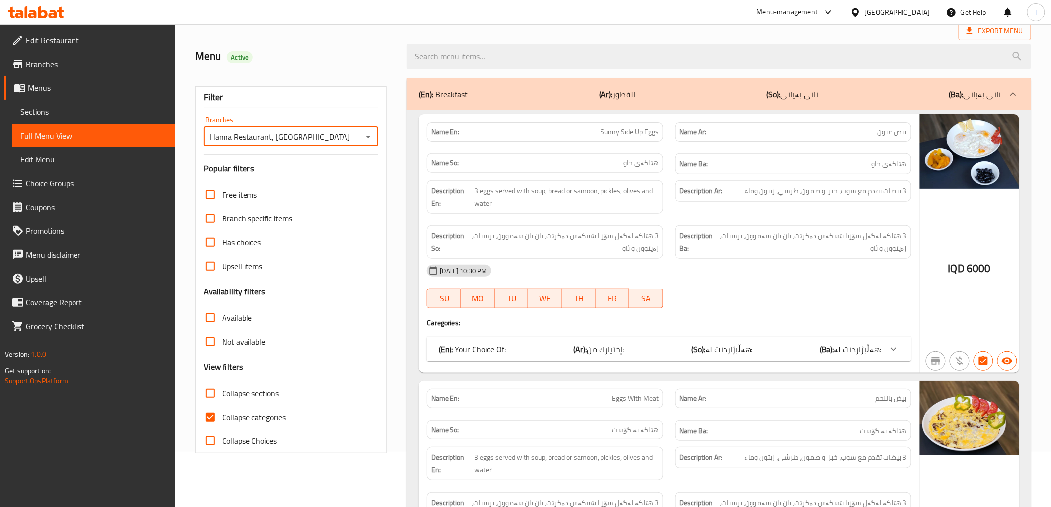
click at [222, 409] on input "Collapse categories" at bounding box center [210, 417] width 24 height 24
checkbox input "false"
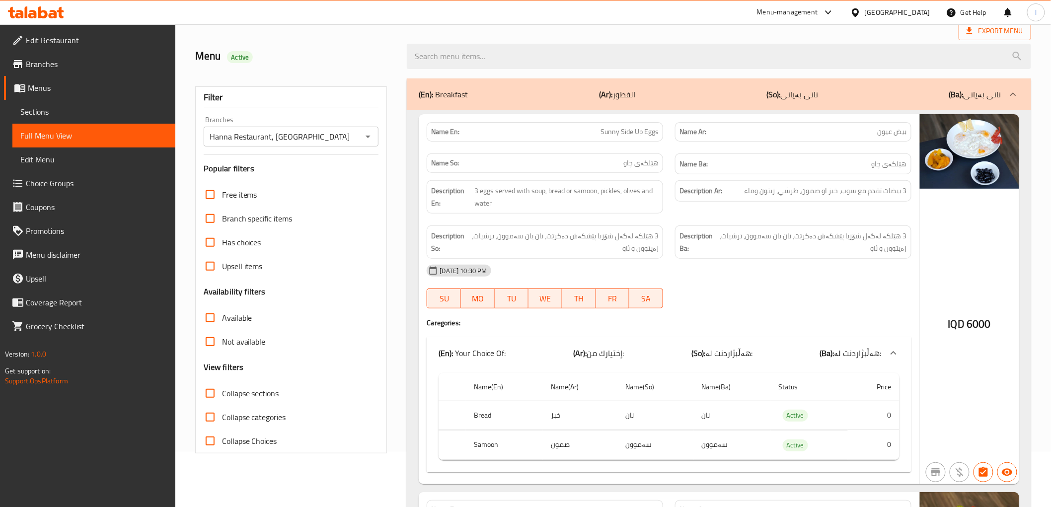
click at [240, 395] on span "Collapse sections" at bounding box center [250, 393] width 57 height 12
click at [222, 395] on input "Collapse sections" at bounding box center [210, 393] width 24 height 24
checkbox input "true"
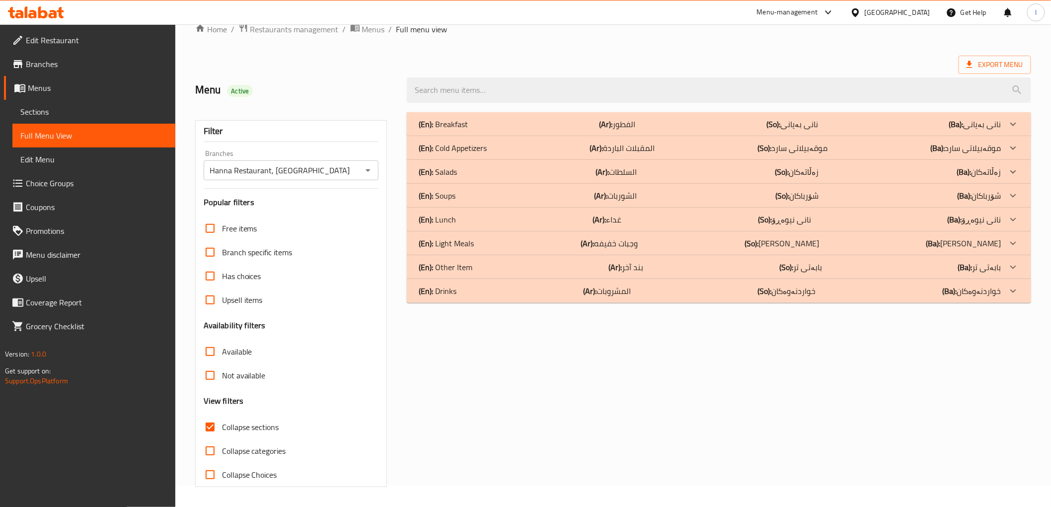
scroll to position [21, 0]
click at [458, 136] on div "(En): Lunch (Ar): غداء (So): نانی نیوەڕۆ (Ba): نانی نیوەڕۆ" at bounding box center [719, 124] width 624 height 24
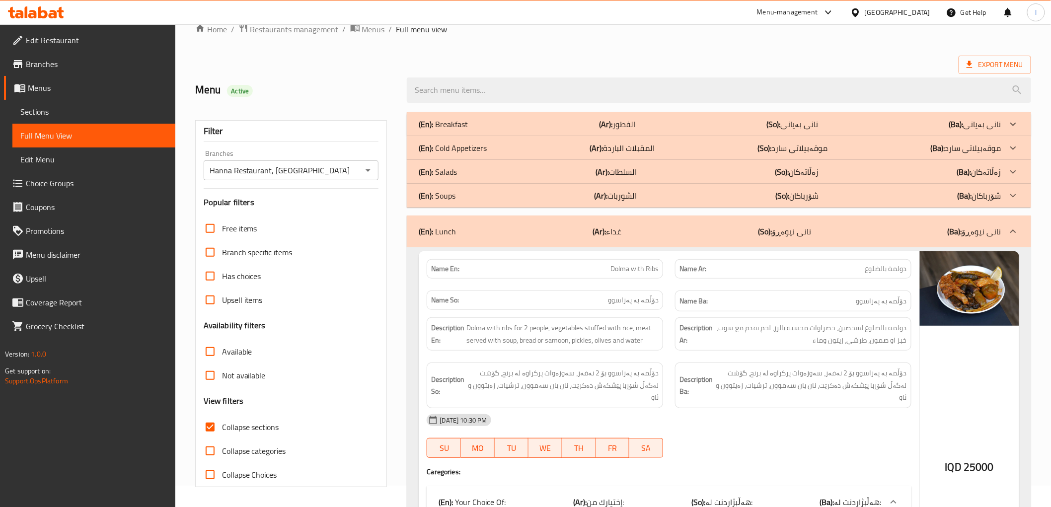
click at [446, 130] on p "(En): Soups" at bounding box center [443, 124] width 49 height 12
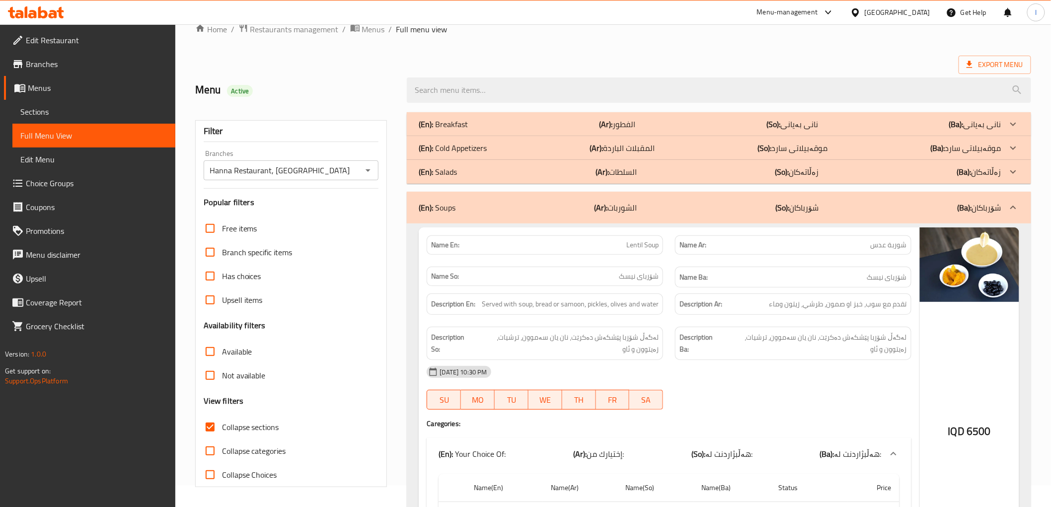
click at [442, 127] on p "(En): Breakfast" at bounding box center [443, 124] width 49 height 12
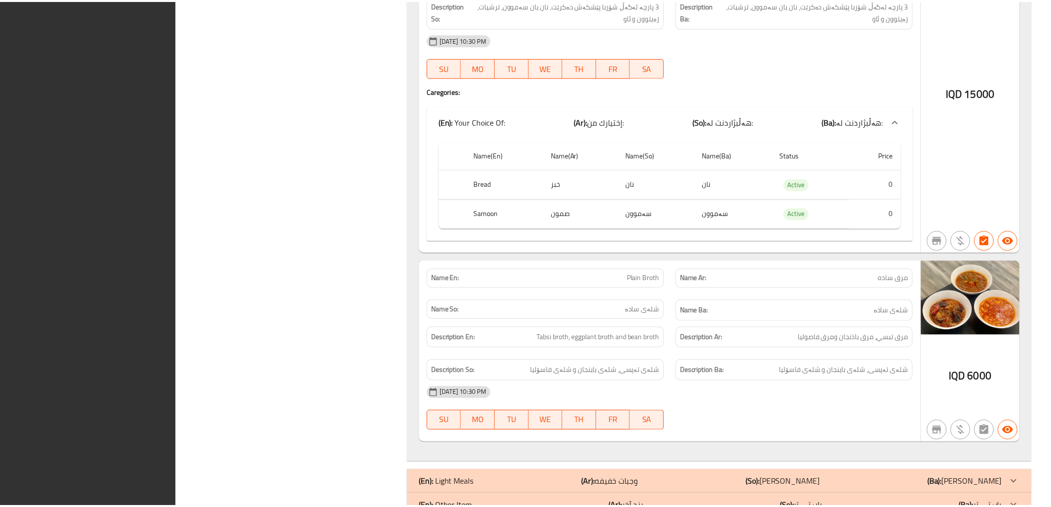
scroll to position [6960, 0]
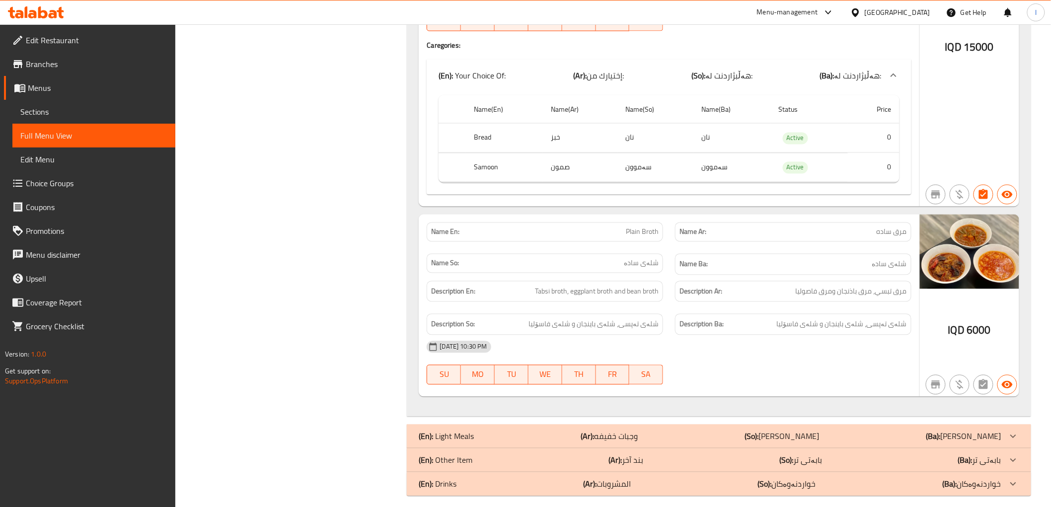
click at [66, 160] on span "Edit Menu" at bounding box center [93, 159] width 147 height 12
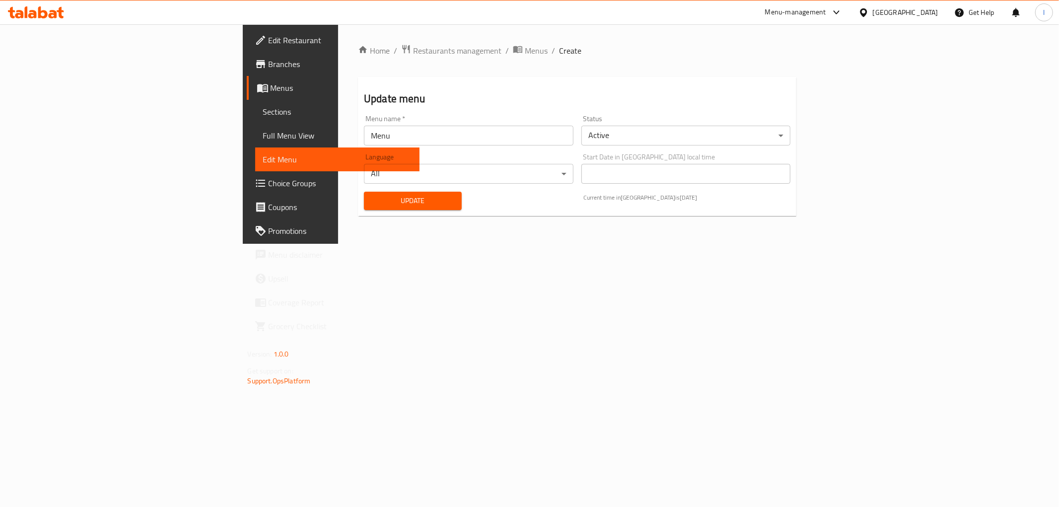
click at [269, 185] on span "Choice Groups" at bounding box center [340, 183] width 143 height 12
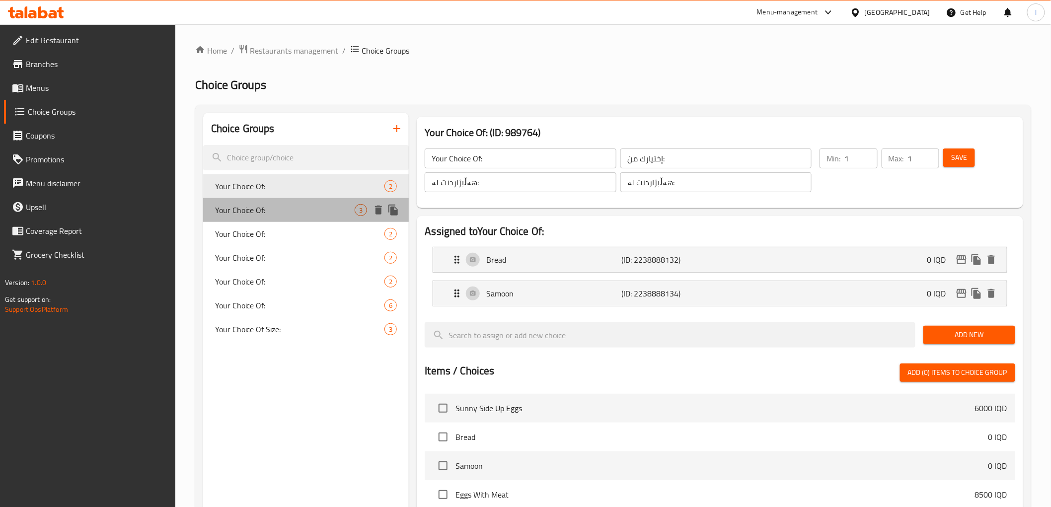
click at [303, 214] on span "Your Choice Of:" at bounding box center [285, 210] width 140 height 12
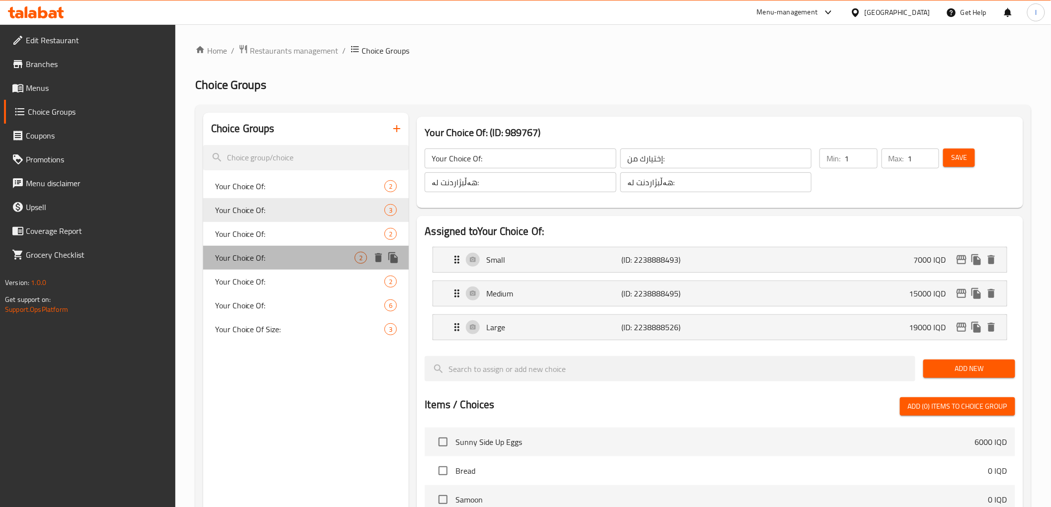
click at [284, 246] on div "Your Choice Of: 2" at bounding box center [306, 258] width 206 height 24
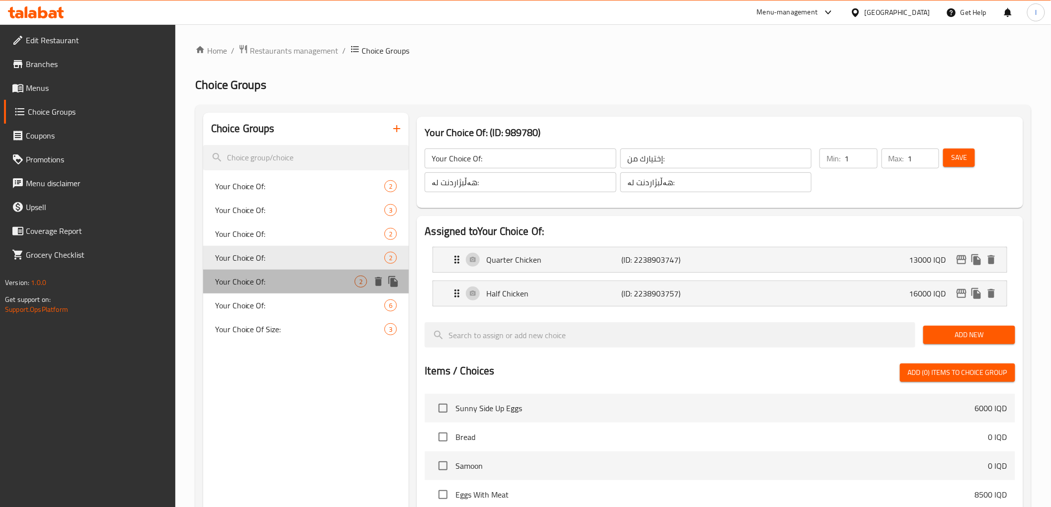
click at [280, 270] on div "Your Choice Of: 2" at bounding box center [306, 282] width 206 height 24
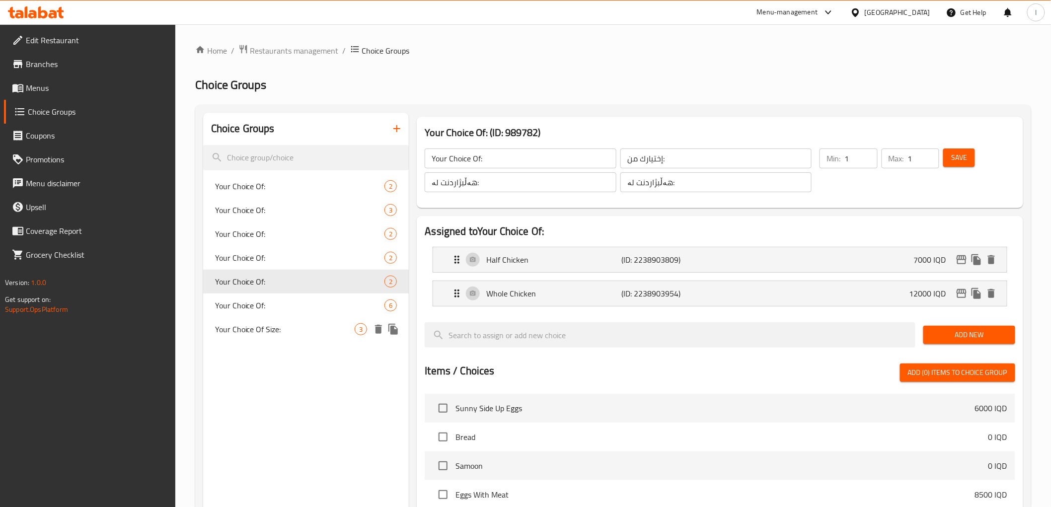
click at [271, 320] on div "Your Choice Of Size: 3" at bounding box center [306, 329] width 206 height 24
type input "Your Choice Of Size:"
type input "إختيارك من الحجم:"
type input "هەڵبژاردنت لە قەبارە:"
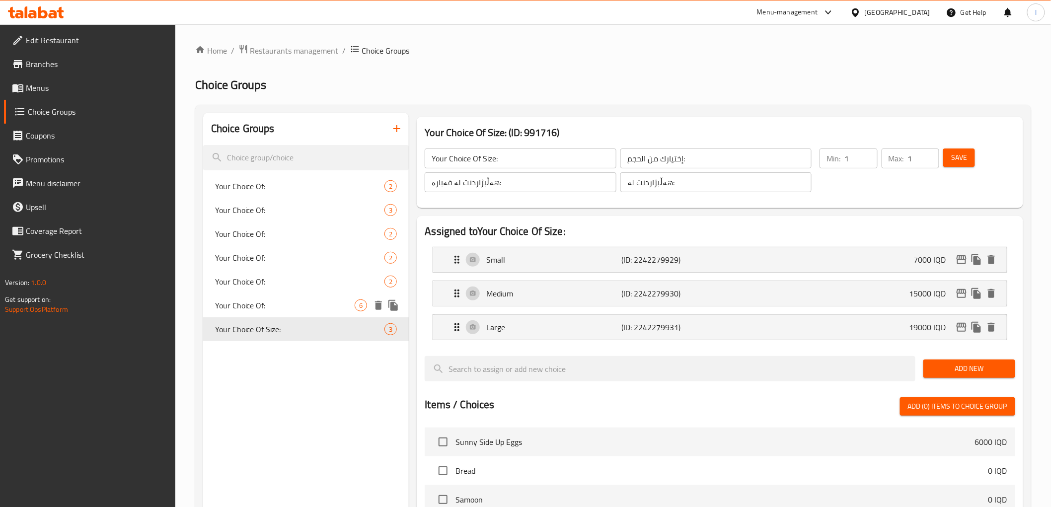
click at [264, 311] on span "Your Choice Of:" at bounding box center [285, 305] width 140 height 12
type input "Your Choice Of:"
type input "إختيارك من:"
type input "هەڵبژاردنت لە:"
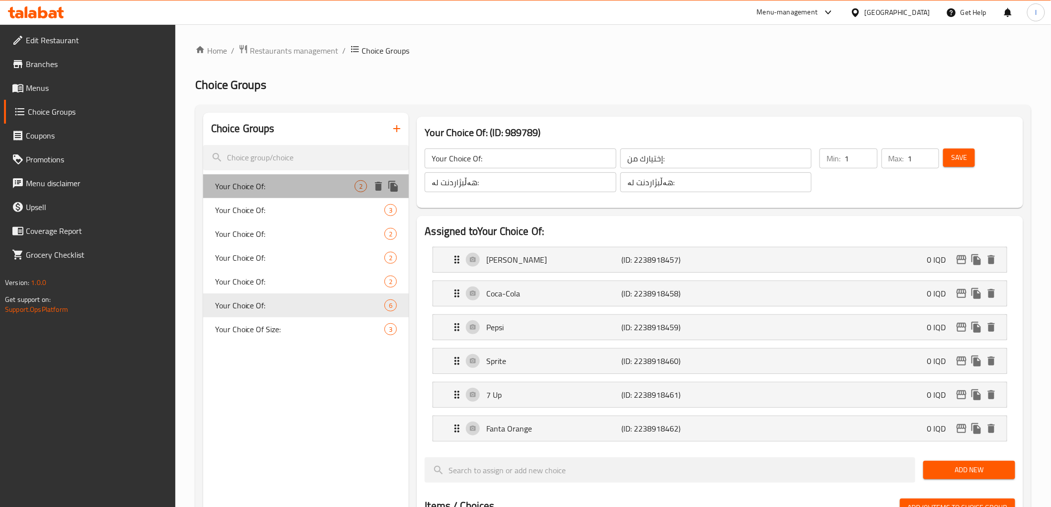
click at [262, 183] on span "Your Choice Of:" at bounding box center [285, 186] width 140 height 12
type input "Your Choice Of:"
type input "إختيارك من:"
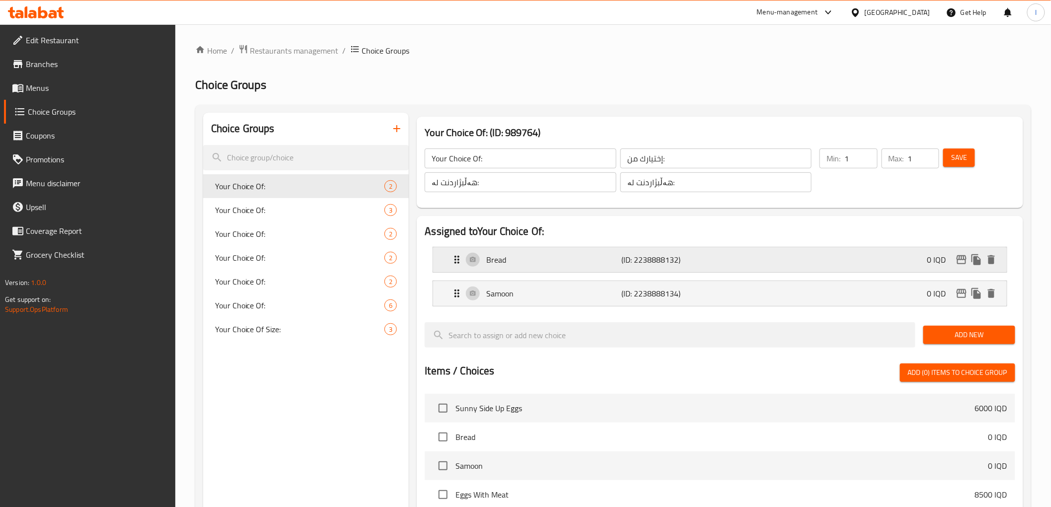
click at [558, 254] on p "Bread" at bounding box center [553, 260] width 135 height 12
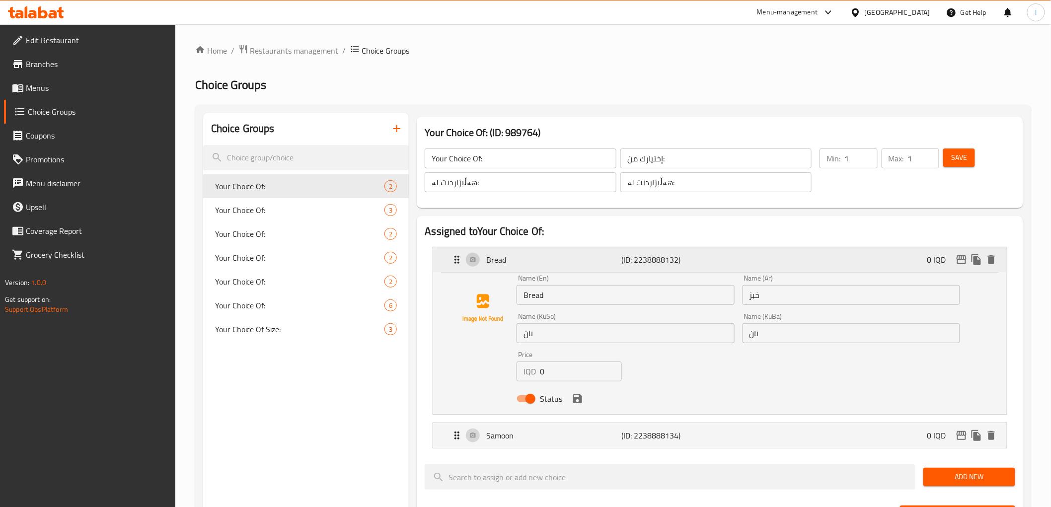
click at [564, 252] on div "Bread (ID: 2238888132) 0 IQD" at bounding box center [722, 259] width 543 height 25
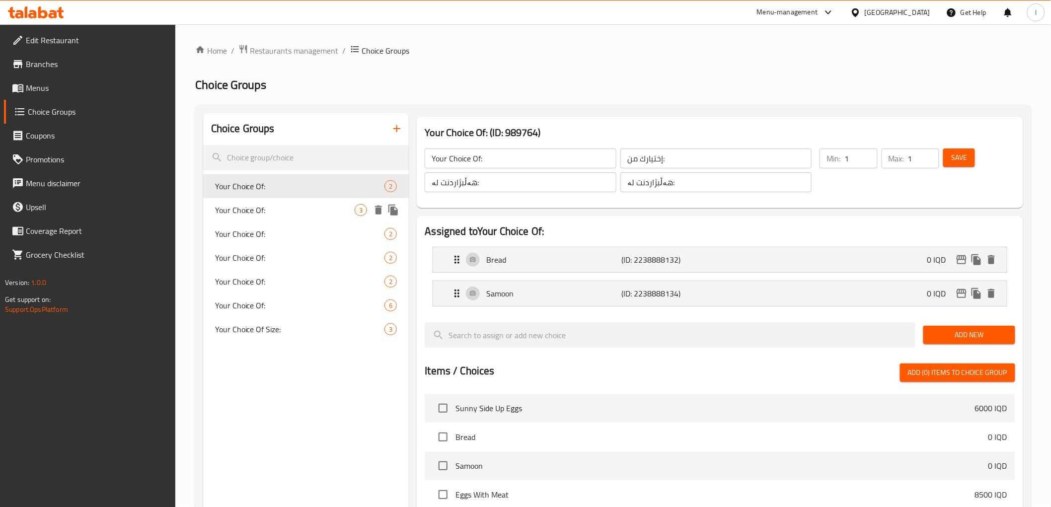
click at [243, 209] on span "Your Choice Of:" at bounding box center [285, 210] width 140 height 12
type input "Your Choice Of:"
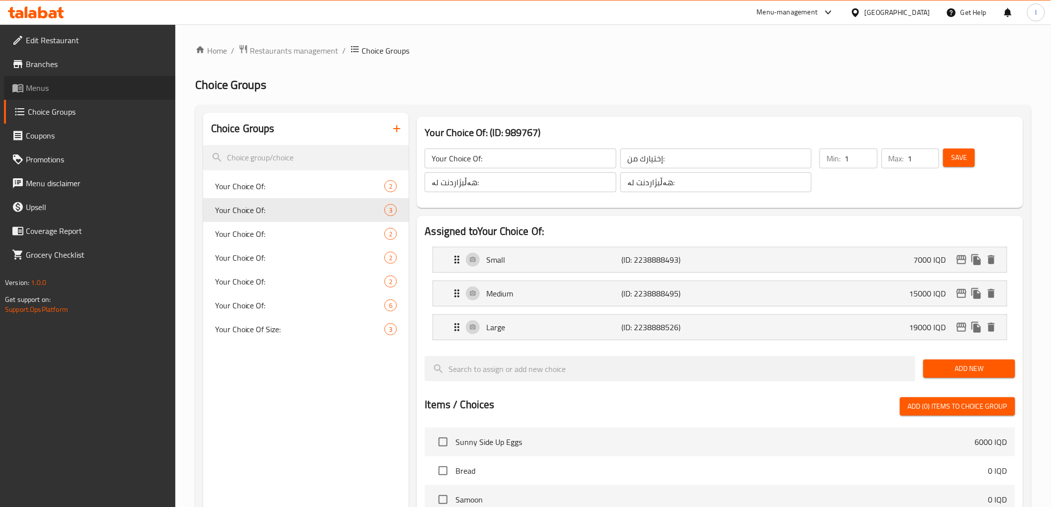
click at [41, 85] on span "Menus" at bounding box center [97, 88] width 142 height 12
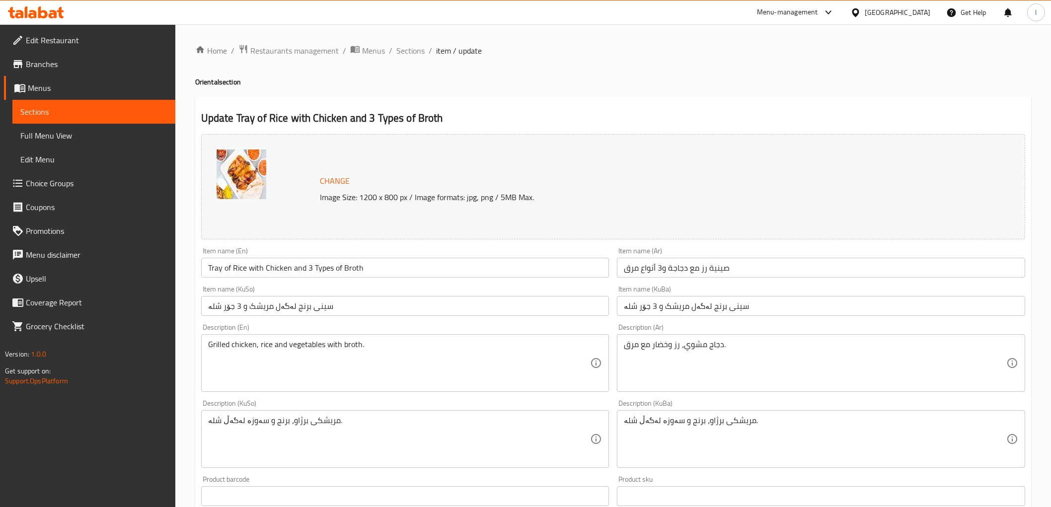
scroll to position [110, 0]
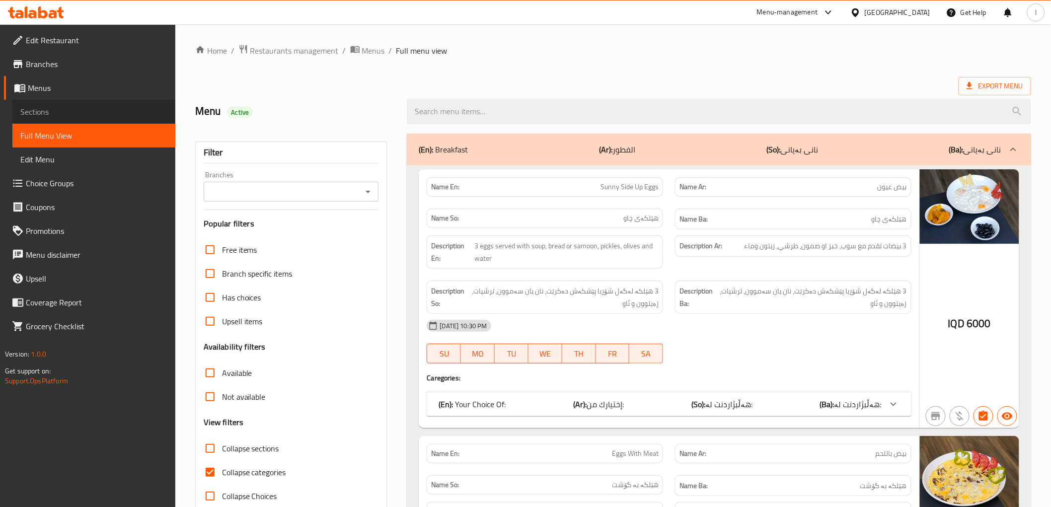
click at [54, 114] on span "Sections" at bounding box center [93, 112] width 147 height 12
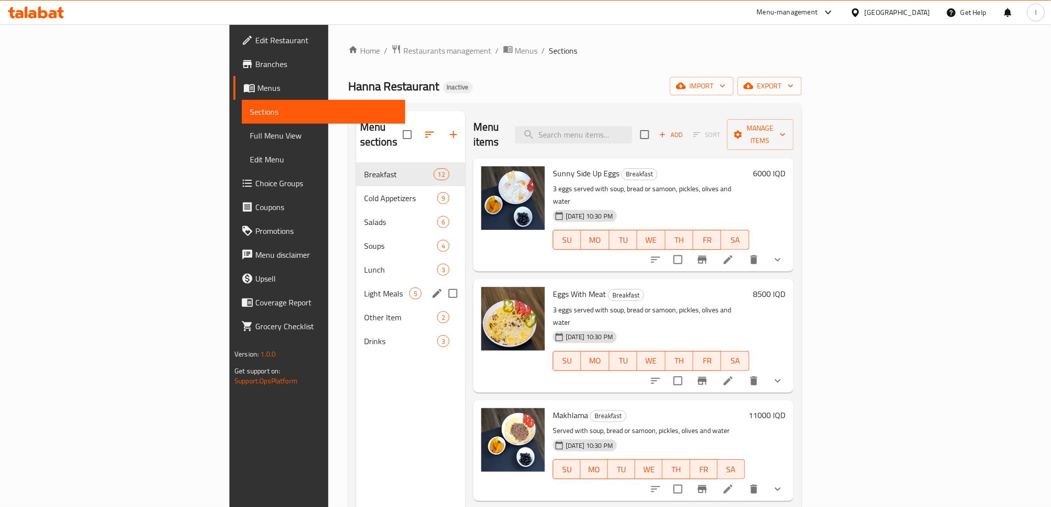
click at [356, 285] on div "Light Meals 5" at bounding box center [410, 294] width 109 height 24
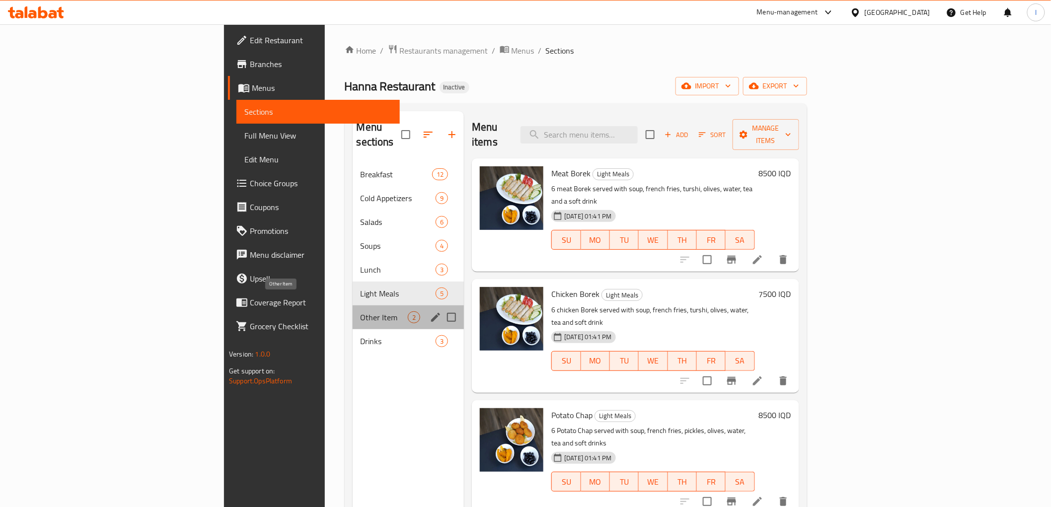
click at [361, 311] on span "Other Item" at bounding box center [385, 317] width 48 height 12
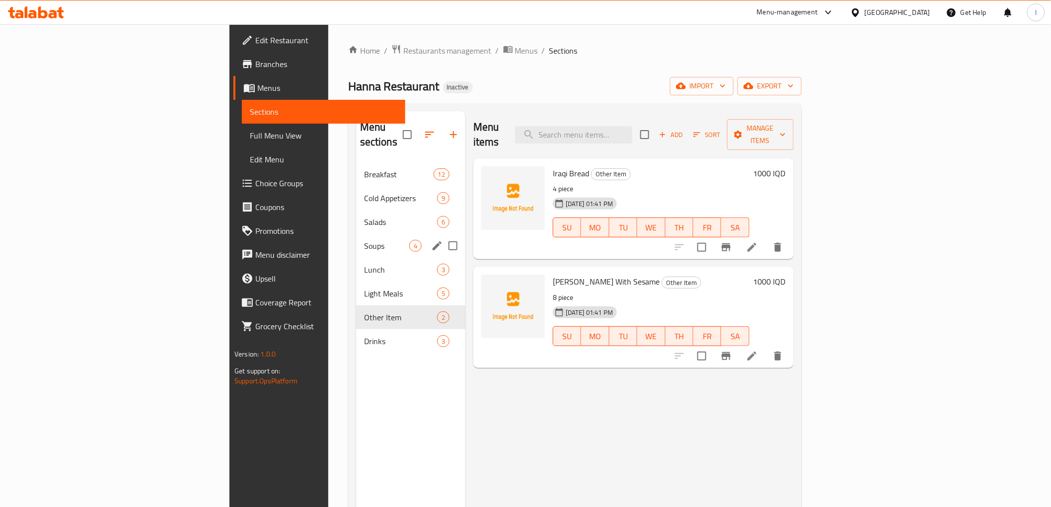
click at [356, 234] on div "Soups 4" at bounding box center [410, 246] width 109 height 24
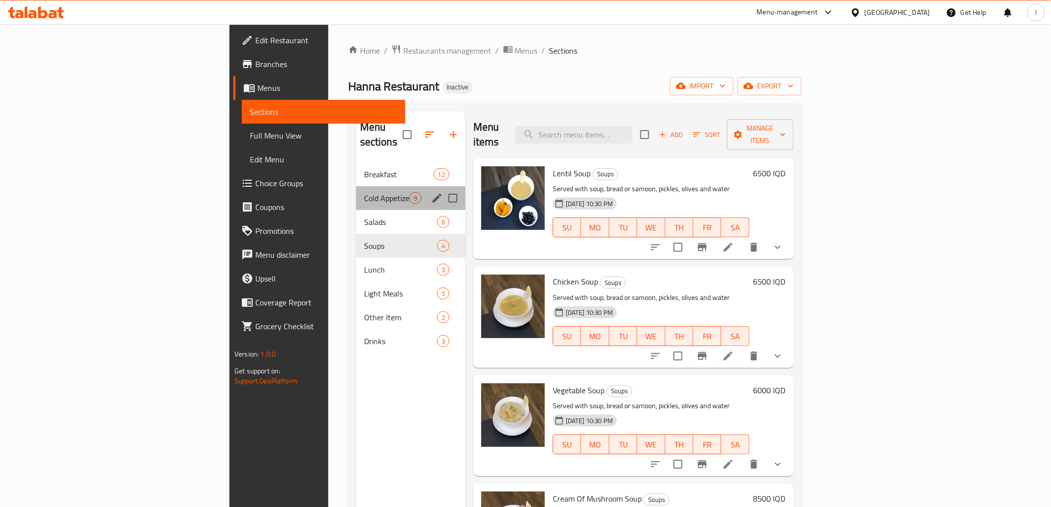
click at [356, 192] on div "Cold Appetizers 9" at bounding box center [410, 198] width 109 height 24
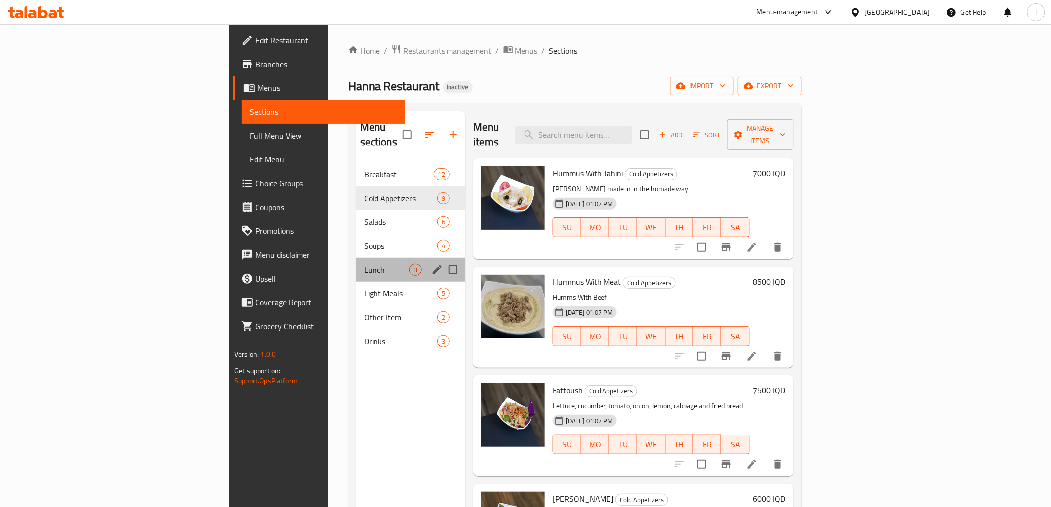
click at [356, 258] on div "Lunch 3" at bounding box center [410, 270] width 109 height 24
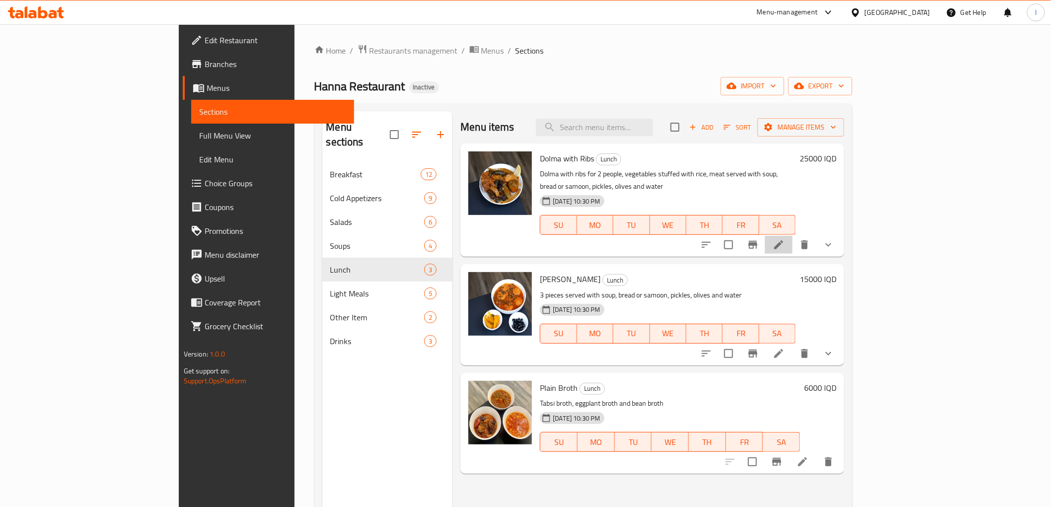
click at [793, 236] on li at bounding box center [779, 245] width 28 height 18
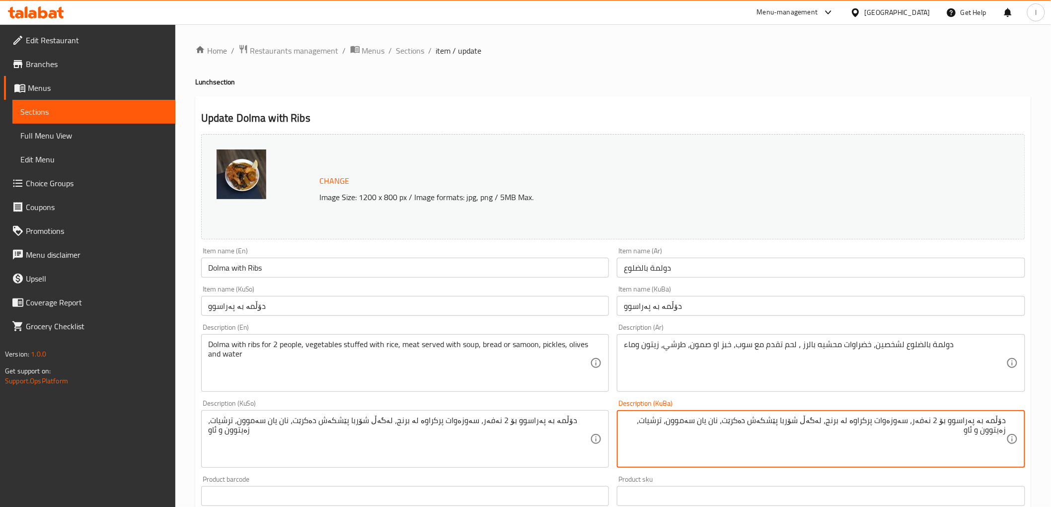
click at [839, 422] on textarea "دۆڵمە بە پەراسوو بۆ 2 نەفەر، سەوزەوات پرکراوە لە برنج، لەگەڵ شۆربا پێشکەش دەکرێ…" at bounding box center [815, 439] width 382 height 47
click at [839, 424] on textarea "دۆڵمە بە پەراسوو بۆ 2 نەفەر، سەوزەوات پرکراوە لە برنج، لەگەڵ شۆربا پێشکەش دەکرێ…" at bounding box center [815, 439] width 382 height 47
click at [841, 423] on textarea "دۆڵمە بە پەراسوو بۆ 2 نەفەر، سەوزەوات پرکراوە لە برنج، لەگەڵ شۆربا پێشکەش دەکرێ…" at bounding box center [815, 439] width 382 height 47
drag, startPoint x: 941, startPoint y: 433, endPoint x: 1053, endPoint y: 415, distance: 113.2
click at [1050, 415] on html "​ Menu-management [GEOGRAPHIC_DATA] Get Help l Edit Restaurant Branches Menus S…" at bounding box center [525, 253] width 1051 height 507
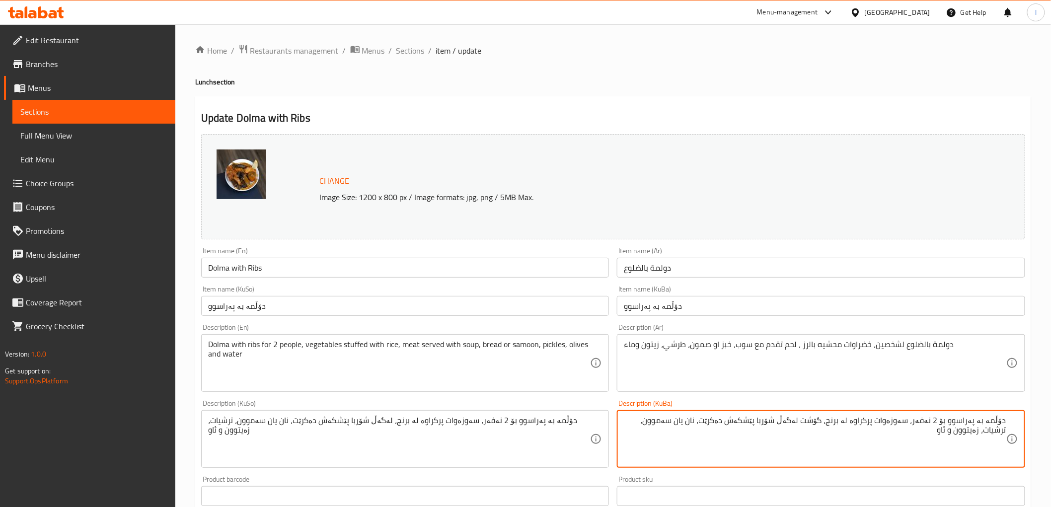
type textarea "دۆڵمە بە پەراسوو بۆ 2 نەفەر، سەوزەوات پرکراوە لە برنج، گۆشت لەگەڵ شۆربا پێشکەش …"
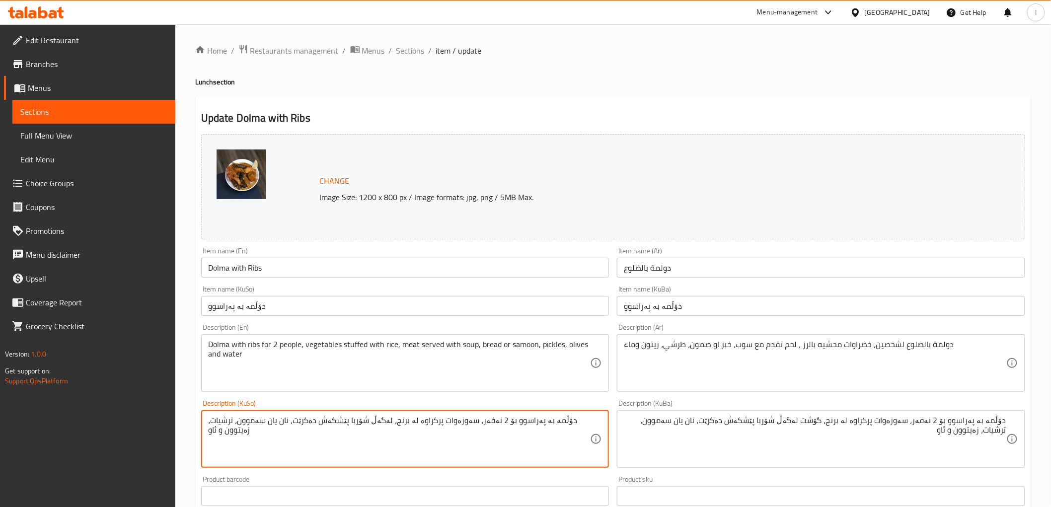
drag, startPoint x: 207, startPoint y: 424, endPoint x: 690, endPoint y: 422, distance: 483.2
paste textarea "گۆشت"
type textarea "دۆڵمە بە پەراسوو بۆ 2 نەفەر، سەوزەوات پرکراوە لە برنج، گۆشت لەگەڵ شۆربا پێشکەش …"
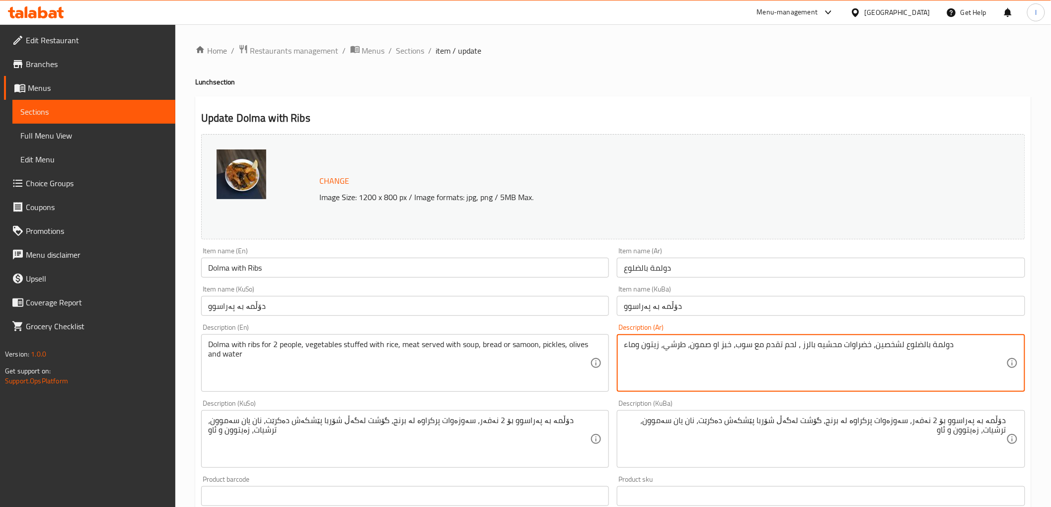
click at [799, 351] on textarea "دولمة بالضلوع لشخصين، خضراوات محشيه بالرز ، لحم تقدم مع سوب، خبز او صمون، طرشي،…" at bounding box center [815, 363] width 382 height 47
click at [798, 351] on textarea "دولمة بالضلوع لشخصين، خضراوات محشيه بالرز ، لحم تقدم مع سوب، خبز او صمون، طرشي،…" at bounding box center [815, 363] width 382 height 47
click at [760, 355] on textarea "دولمة بالضلوع لشخصين، خضراوات محشيه بالرز، لحم تقدم مع سوب، خبز او صمون، طرشي، …" at bounding box center [815, 363] width 382 height 47
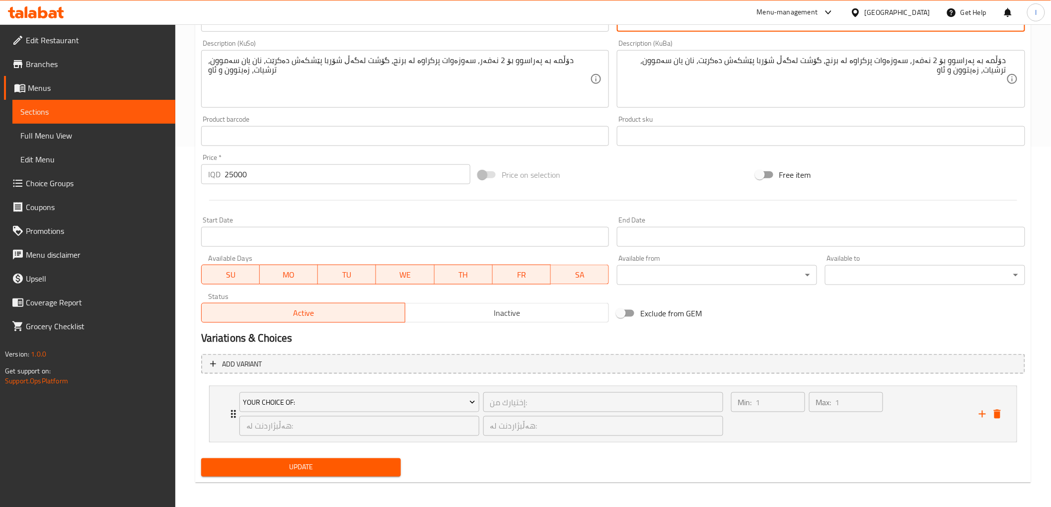
scroll to position [363, 0]
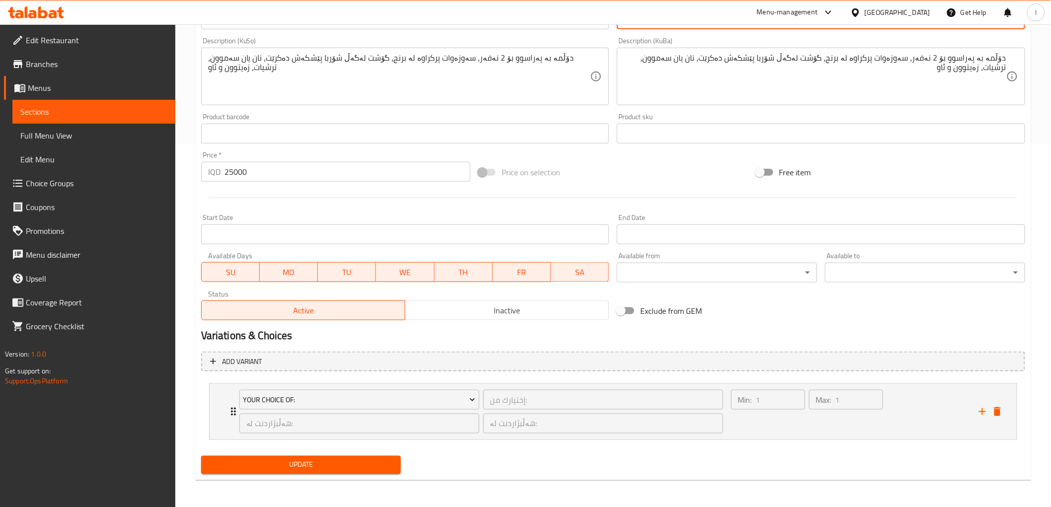
type textarea "دولمة بالضلوع لشخصين، خضراوات محشيه بالرز، لحم تقدم مع سوب، خبز او صمون، طرشي، …"
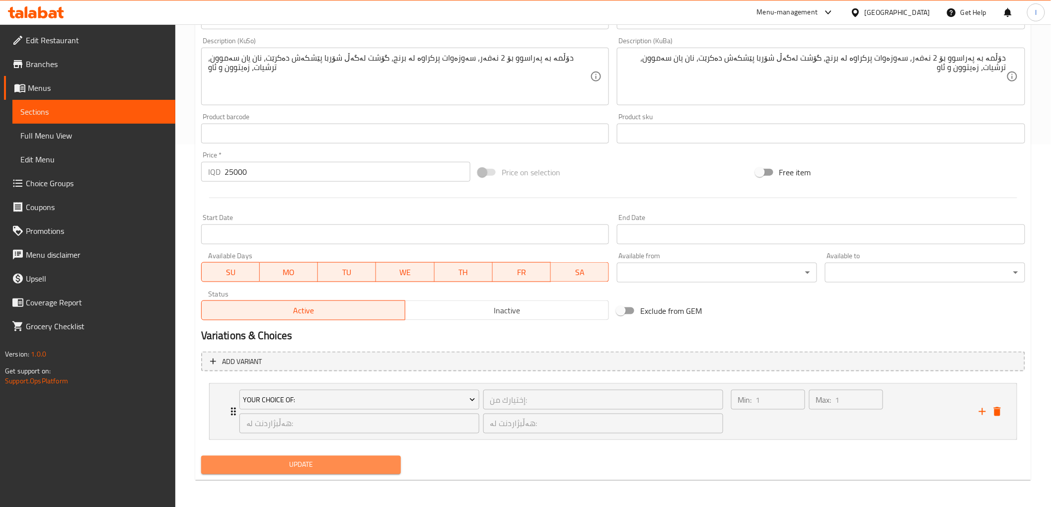
click at [285, 467] on span "Update" at bounding box center [301, 465] width 184 height 12
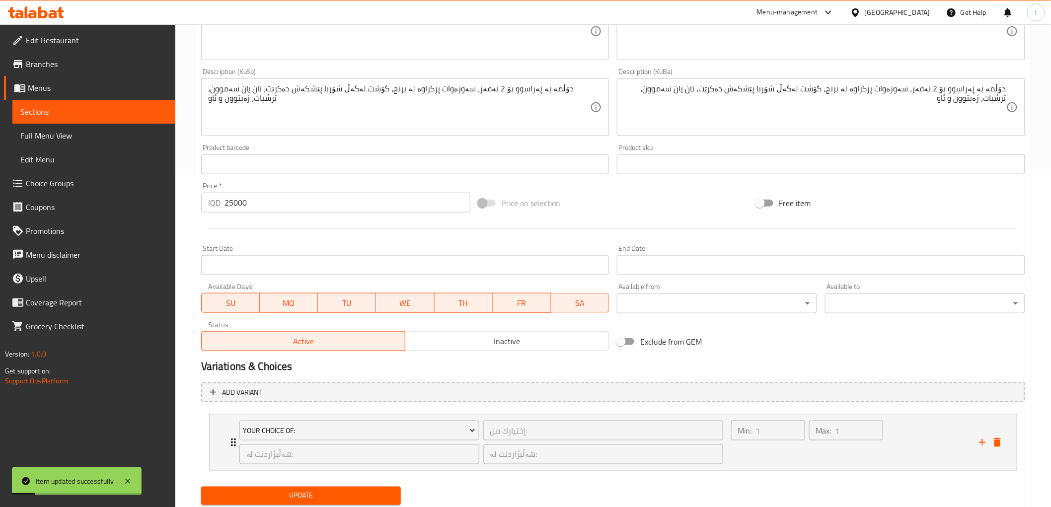
scroll to position [307, 0]
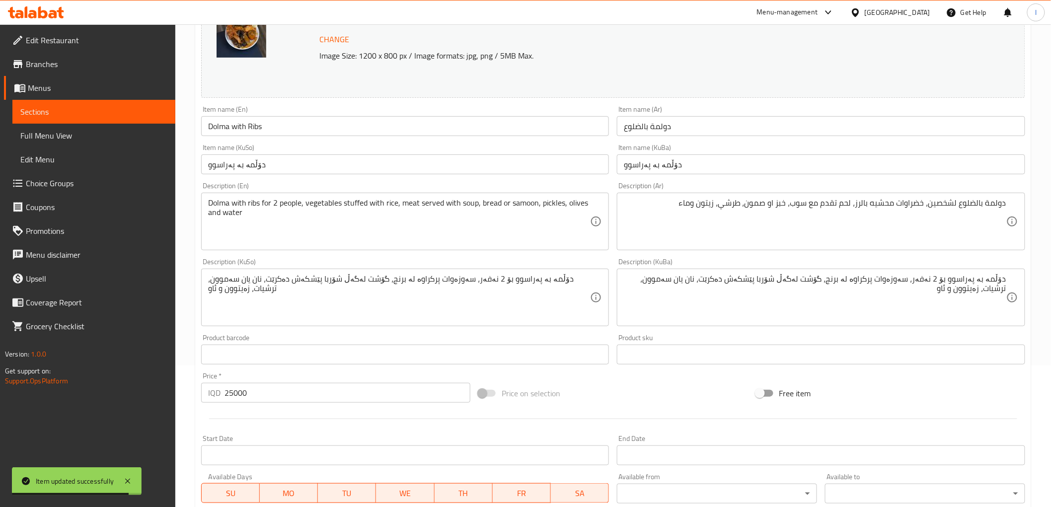
drag, startPoint x: 54, startPoint y: 108, endPoint x: 92, endPoint y: 104, distance: 38.9
click at [53, 108] on span "Sections" at bounding box center [93, 112] width 147 height 12
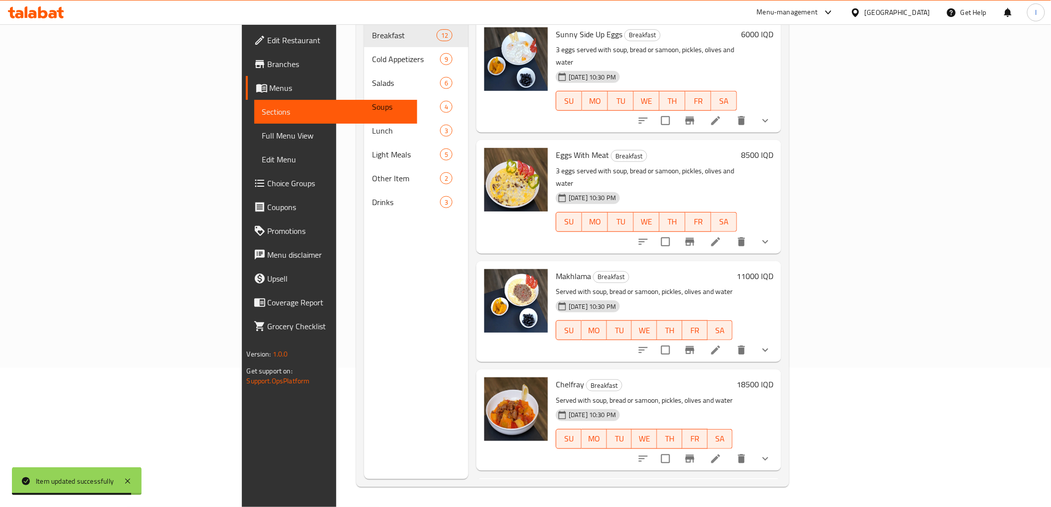
scroll to position [139, 0]
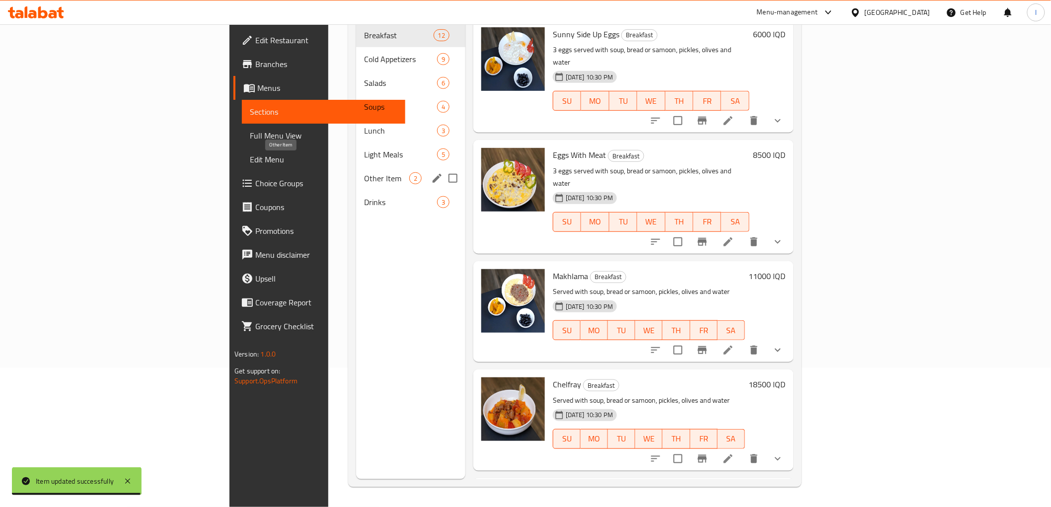
click at [364, 172] on span "Other Item" at bounding box center [386, 178] width 45 height 12
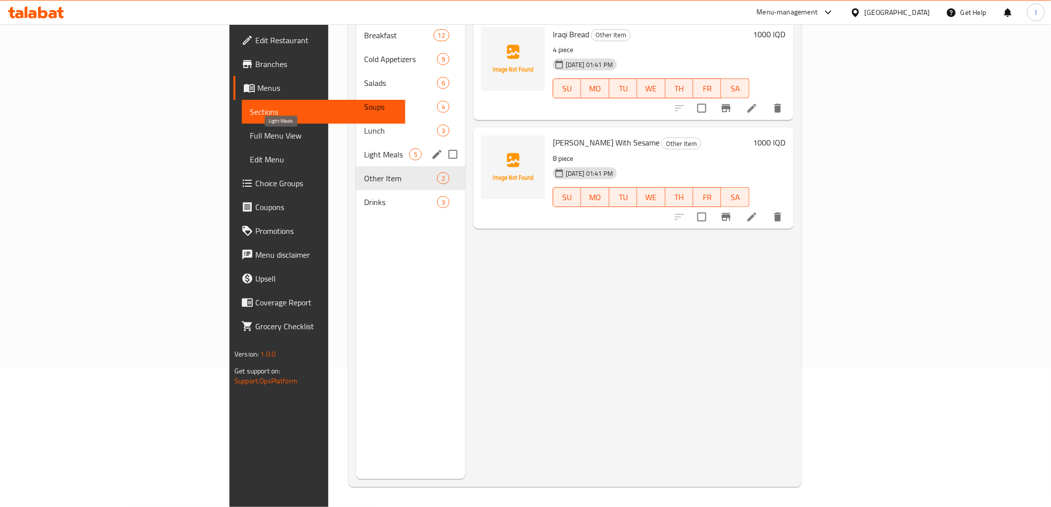
click at [356, 143] on div "Light Meals 5" at bounding box center [410, 155] width 109 height 24
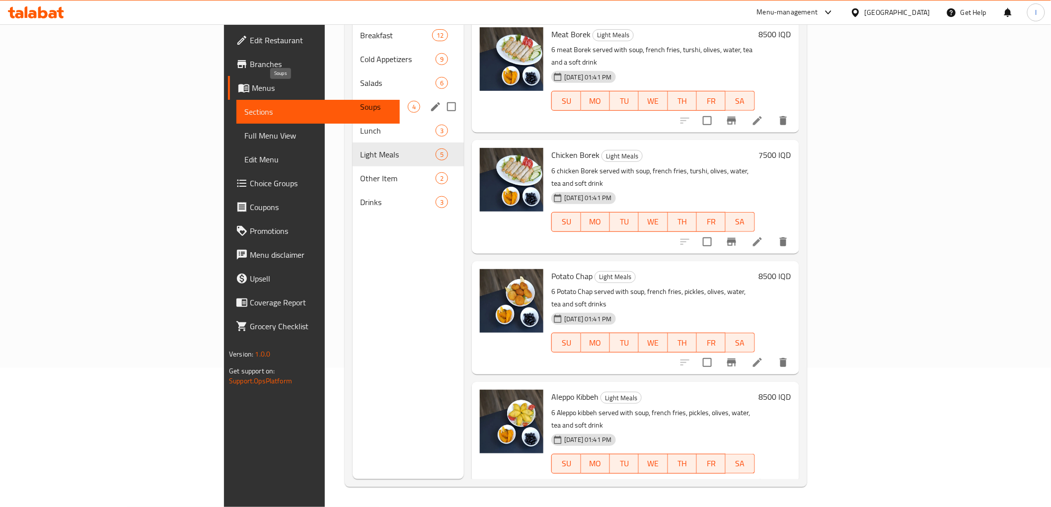
click at [361, 101] on span "Soups" at bounding box center [385, 107] width 48 height 12
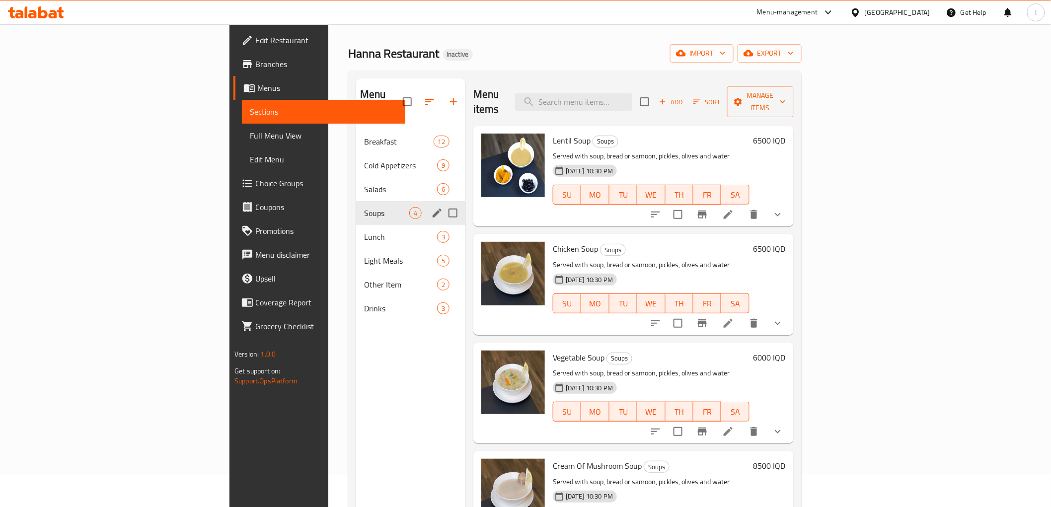
scroll to position [28, 0]
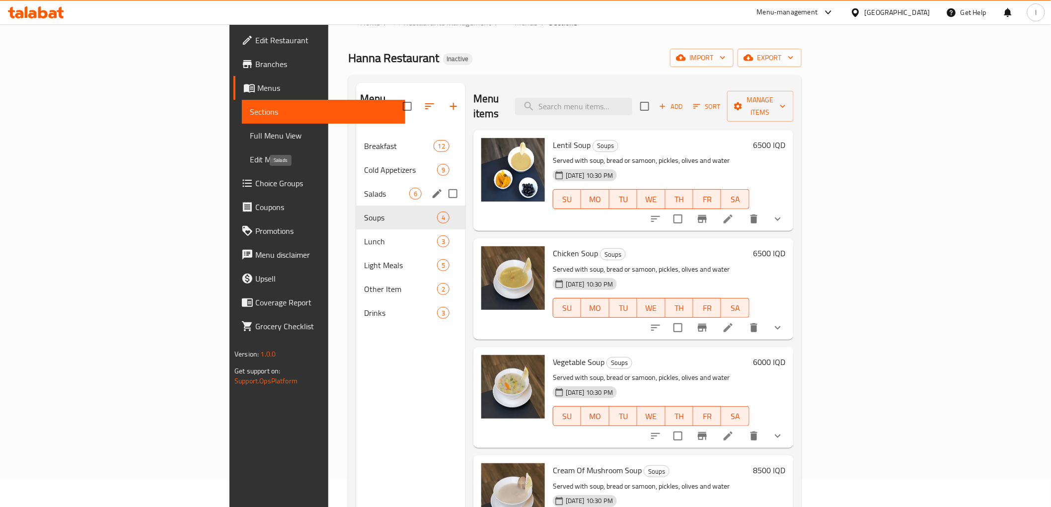
click at [364, 188] on span "Salads" at bounding box center [386, 194] width 45 height 12
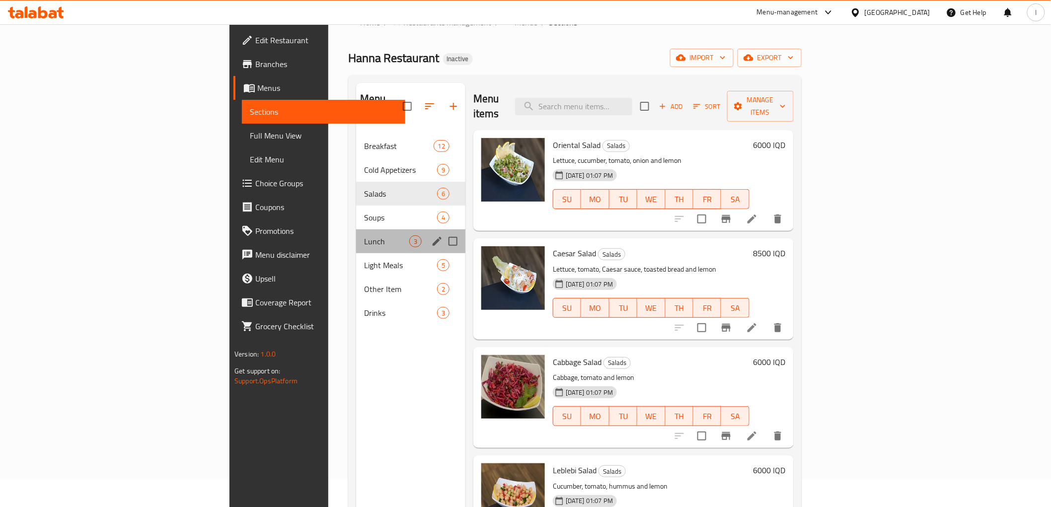
click at [356, 233] on div "Lunch 3" at bounding box center [410, 241] width 109 height 24
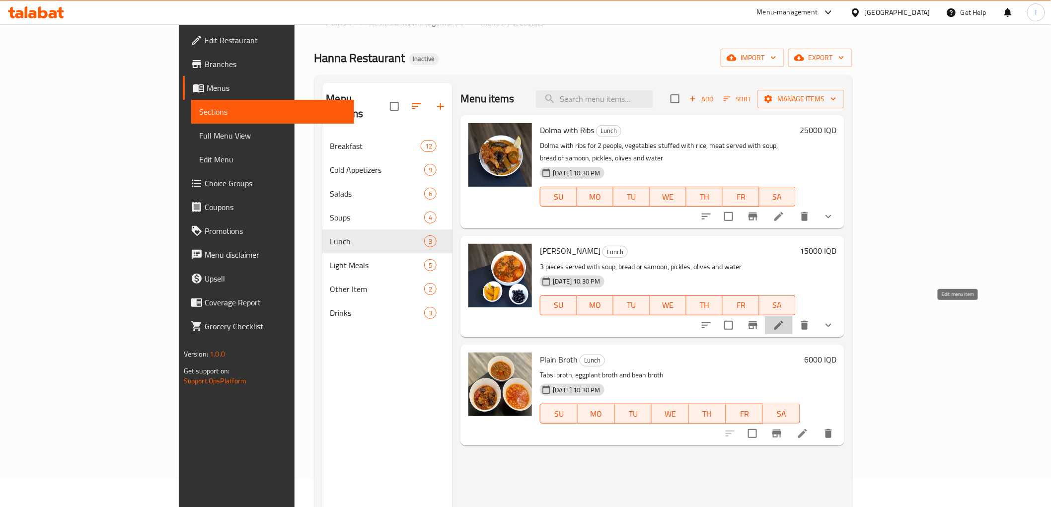
click at [785, 319] on icon at bounding box center [779, 325] width 12 height 12
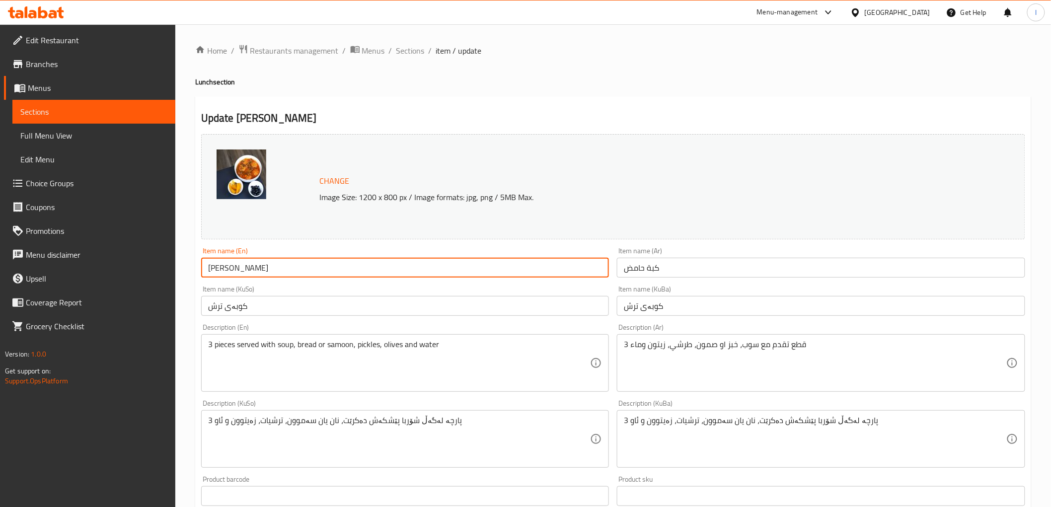
drag, startPoint x: 222, startPoint y: 270, endPoint x: 186, endPoint y: 274, distance: 36.9
click at [186, 274] on div "Home / Restaurants management / Menus / Sections / item / update Lunch section …" at bounding box center [613, 447] width 876 height 846
paste input "Lime"
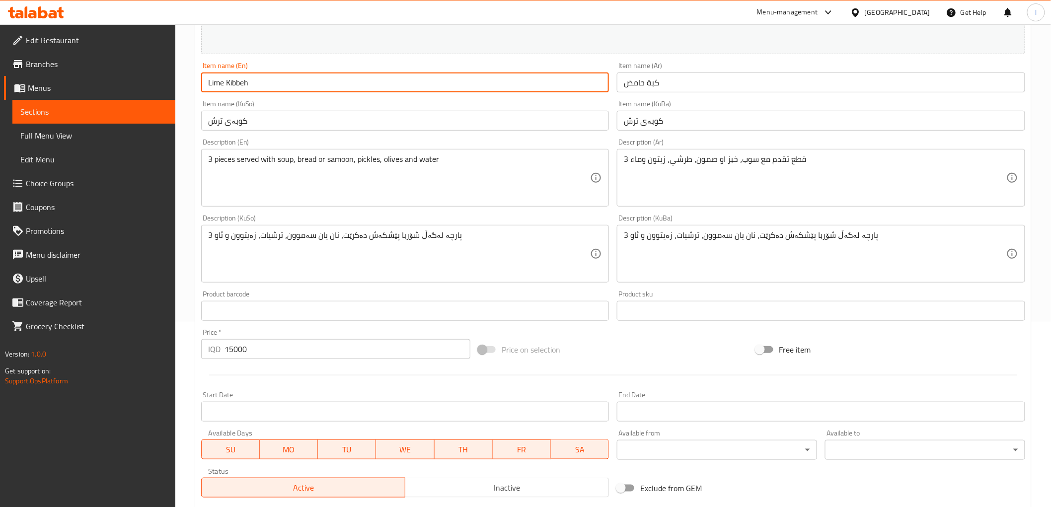
scroll to position [31, 0]
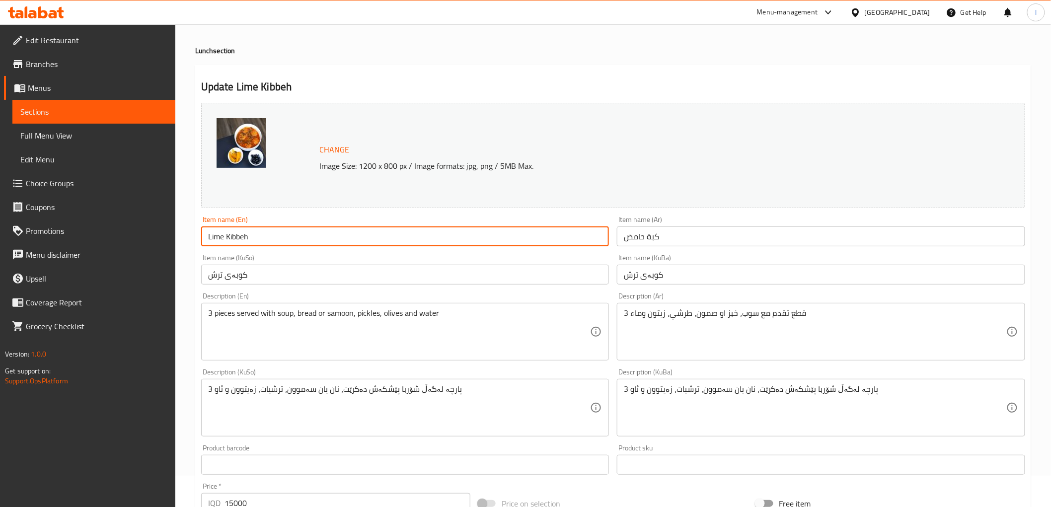
type input "Lime Kibbeh"
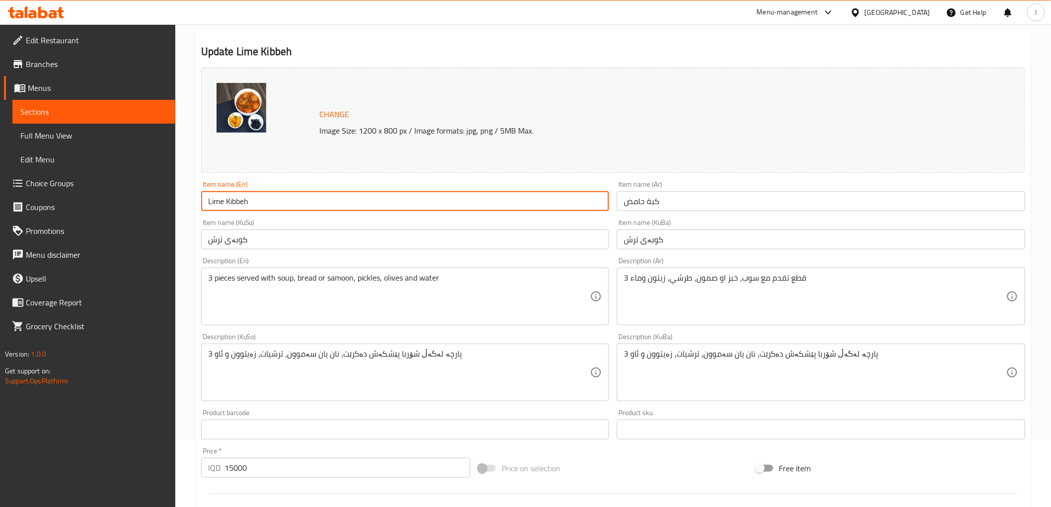
scroll to position [86, 0]
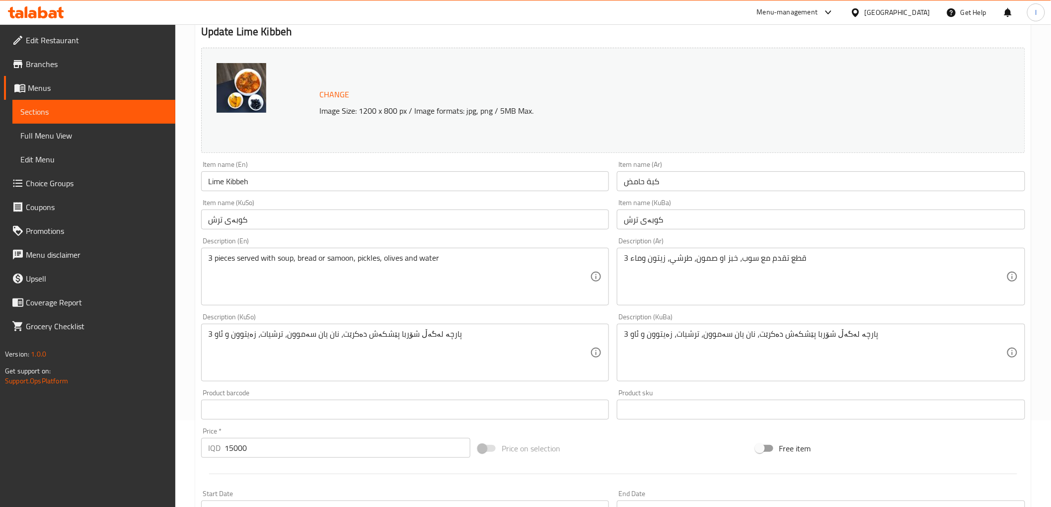
click at [691, 324] on div "3 پارچە لەگەڵ شۆربا پێشکەش دەکرێت، نان یان سەموون، ترشیات، زەیتوون و ئاو Descri…" at bounding box center [821, 353] width 408 height 58
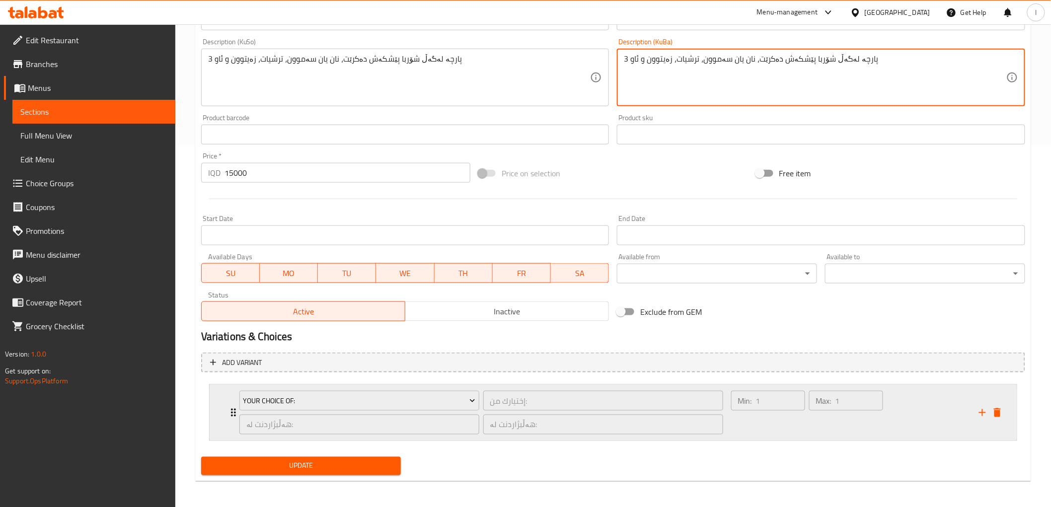
scroll to position [363, 0]
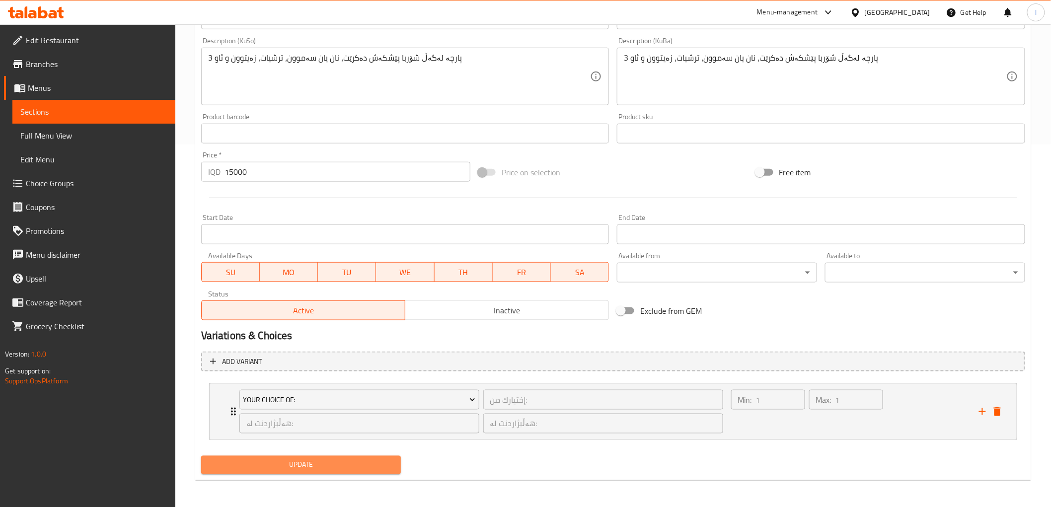
click at [308, 469] on span "Update" at bounding box center [301, 465] width 184 height 12
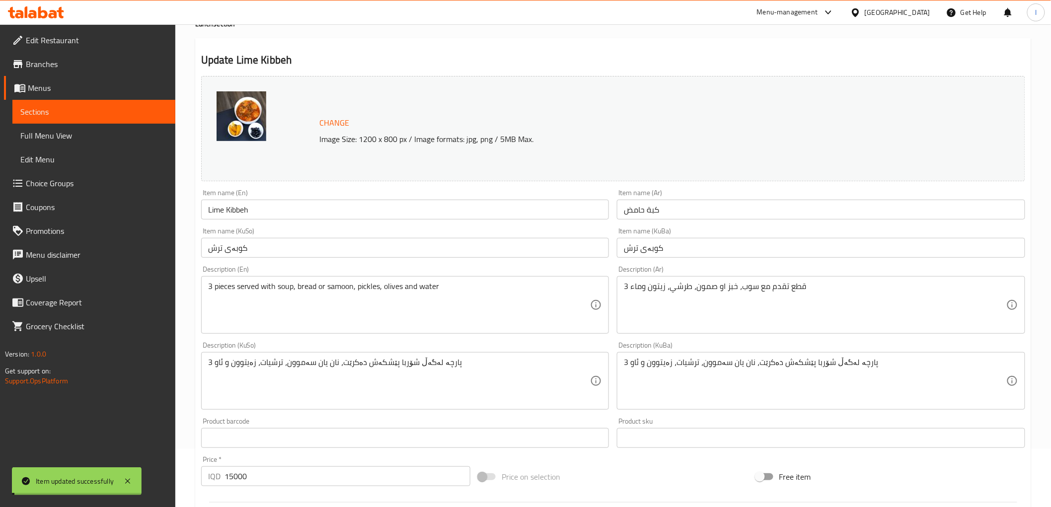
scroll to position [0, 0]
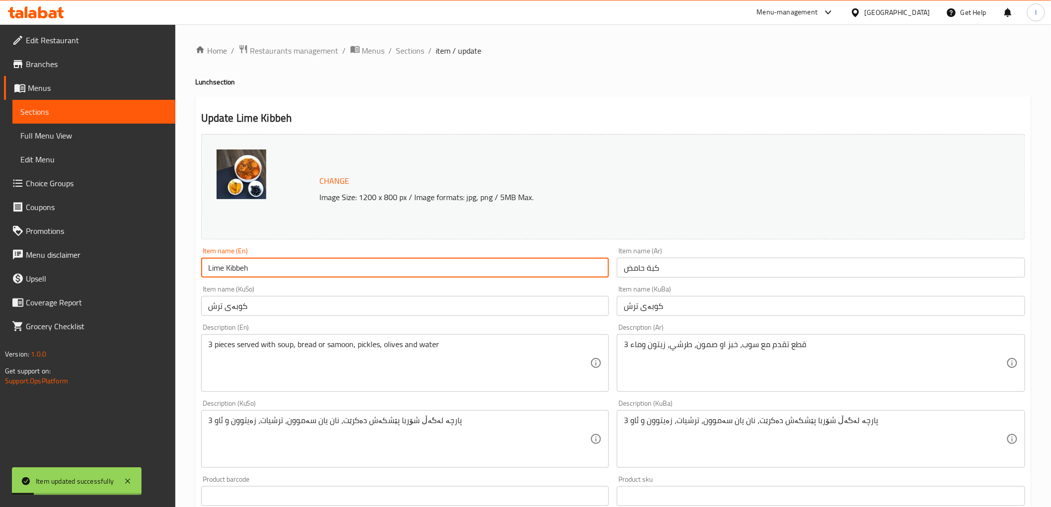
click at [209, 270] on input "Lime Kibbeh" at bounding box center [405, 268] width 408 height 20
